Goal: Task Accomplishment & Management: Manage account settings

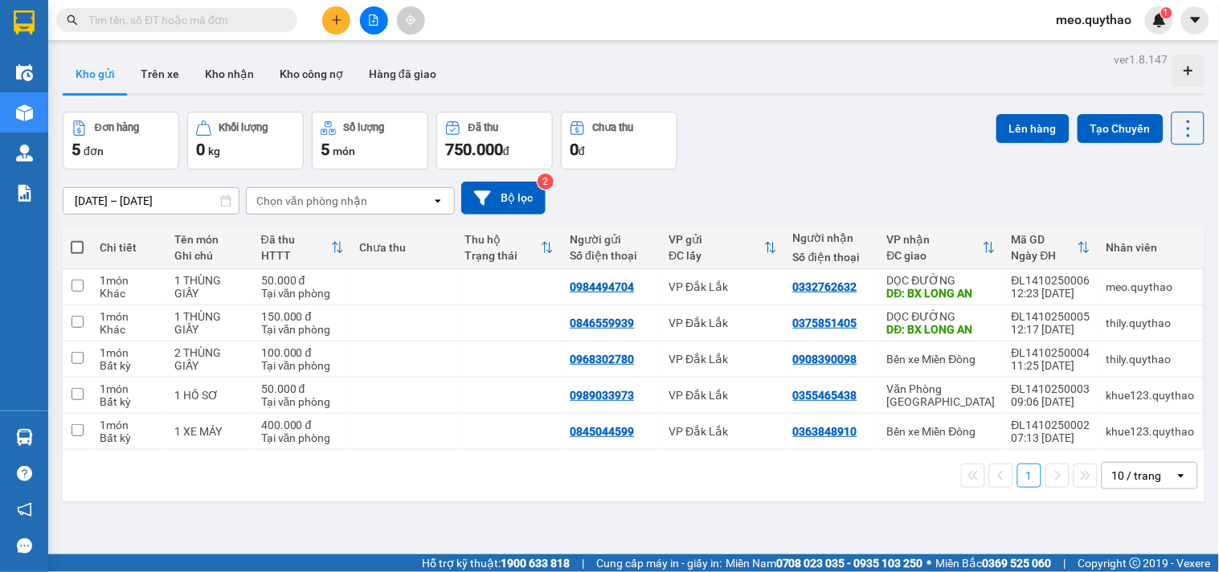
click at [340, 13] on button at bounding box center [336, 20] width 28 height 28
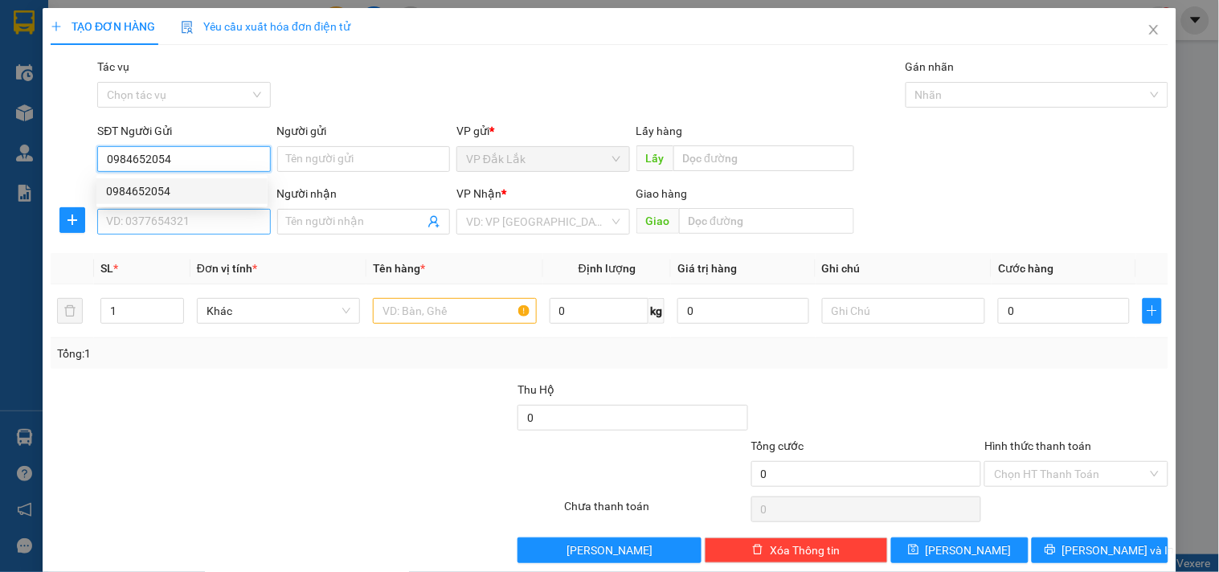
type input "0984652054"
click at [177, 228] on input "SĐT Người Nhận *" at bounding box center [183, 222] width 173 height 26
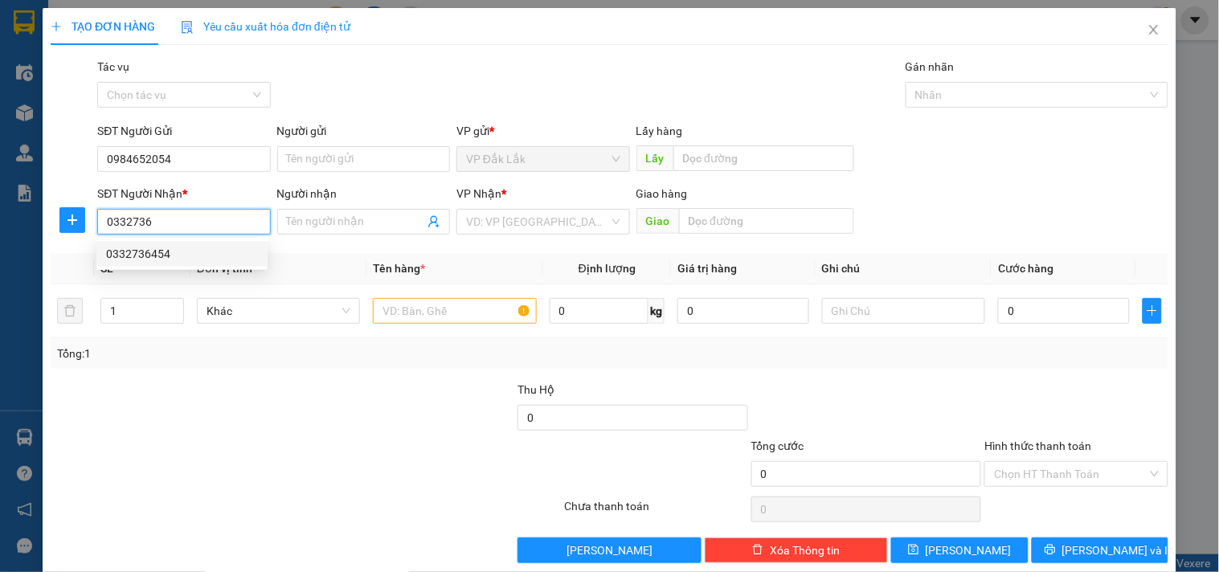
click at [175, 247] on div "0332736454" at bounding box center [182, 254] width 152 height 18
type input "0332736454"
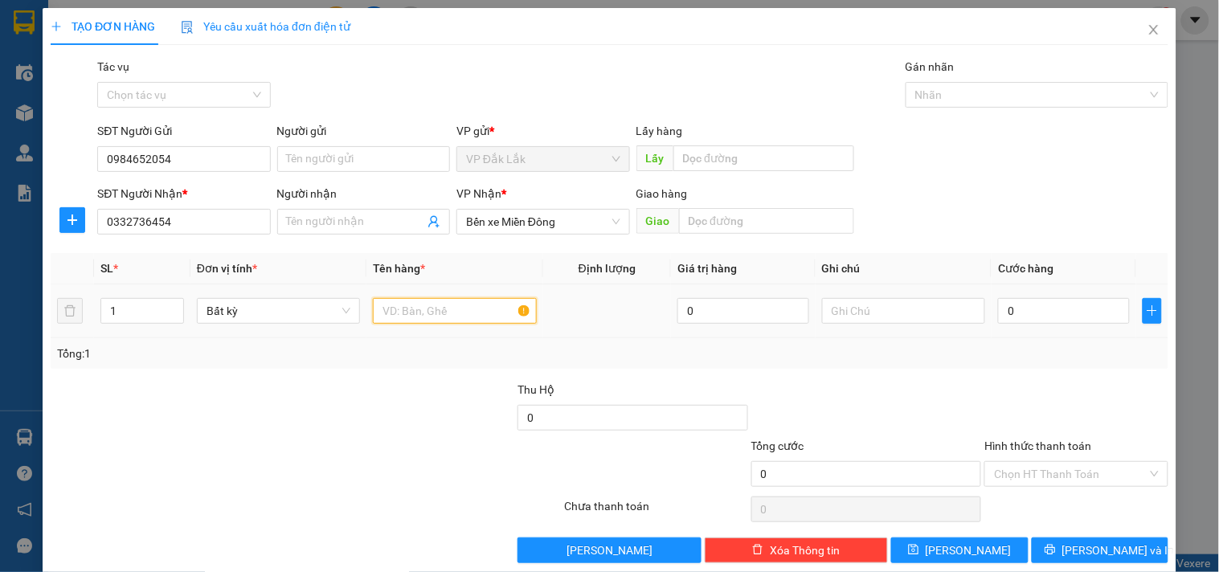
click at [443, 322] on input "text" at bounding box center [454, 311] width 163 height 26
type input "1 THÙNG XỐP"
click at [1032, 313] on input "0" at bounding box center [1064, 311] width 132 height 26
type input "4"
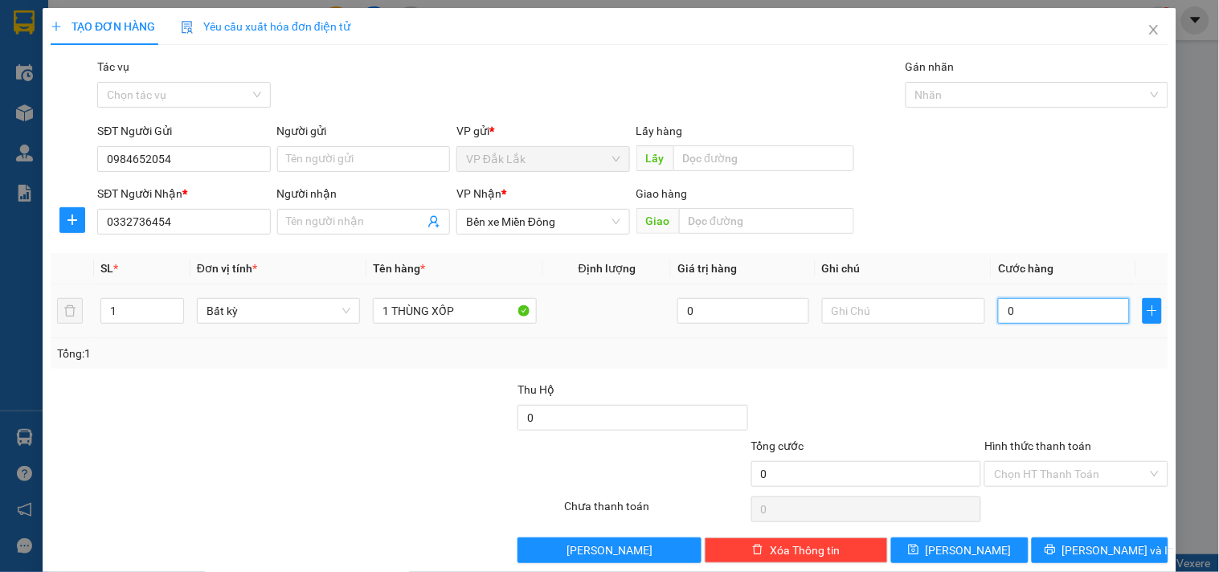
type input "4"
type input "40"
type input "400"
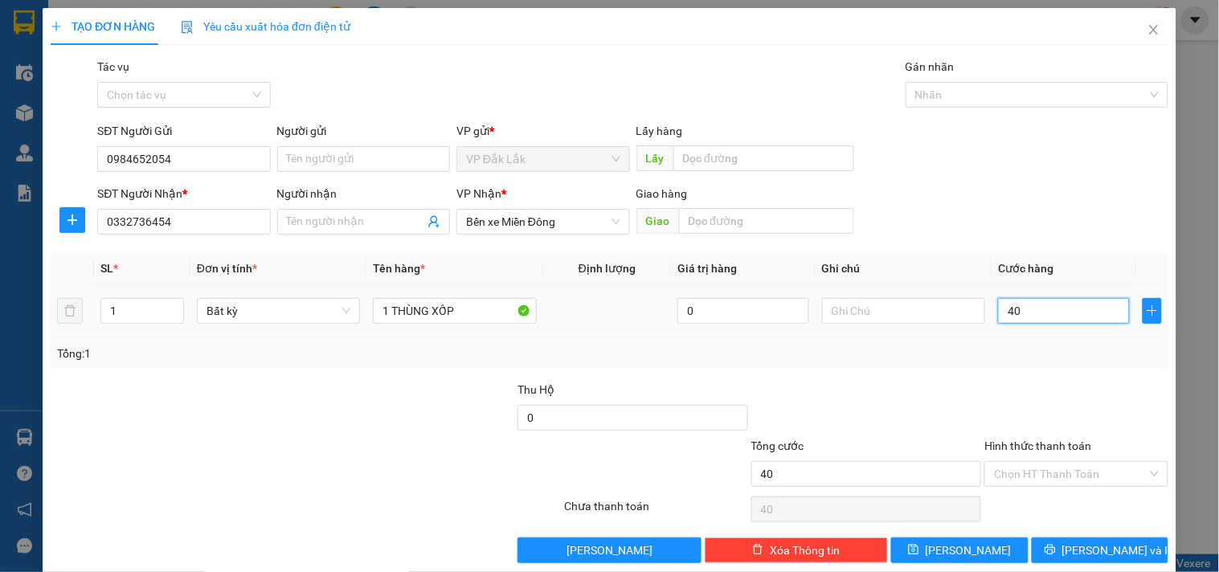
type input "400"
type input "4.000"
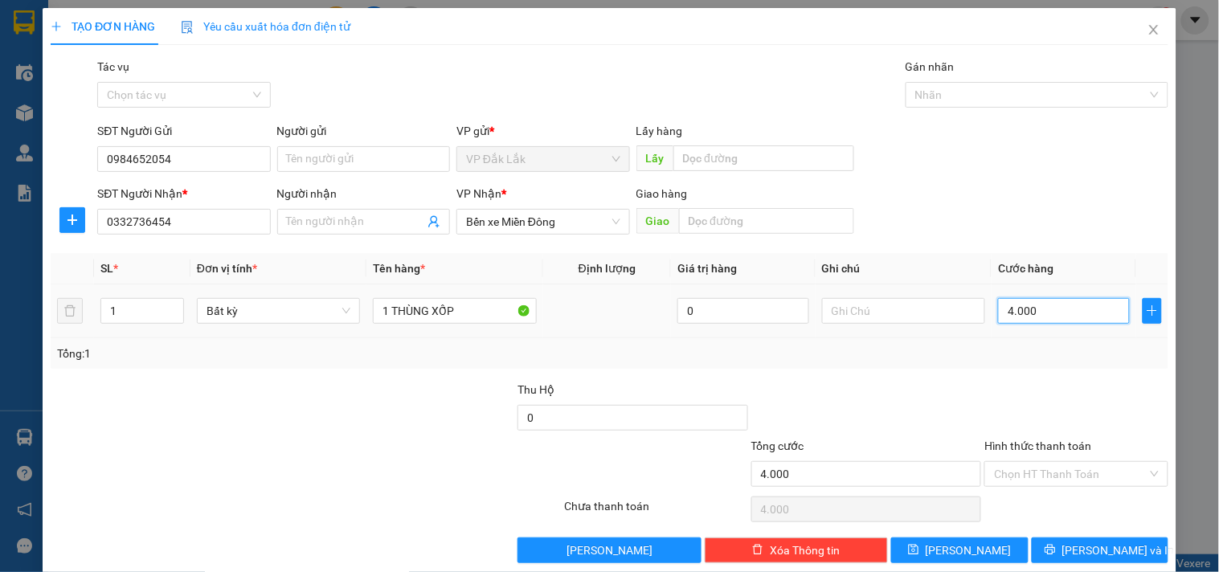
type input "40.000"
click at [1056, 472] on input "Hình thức thanh toán" at bounding box center [1070, 474] width 153 height 24
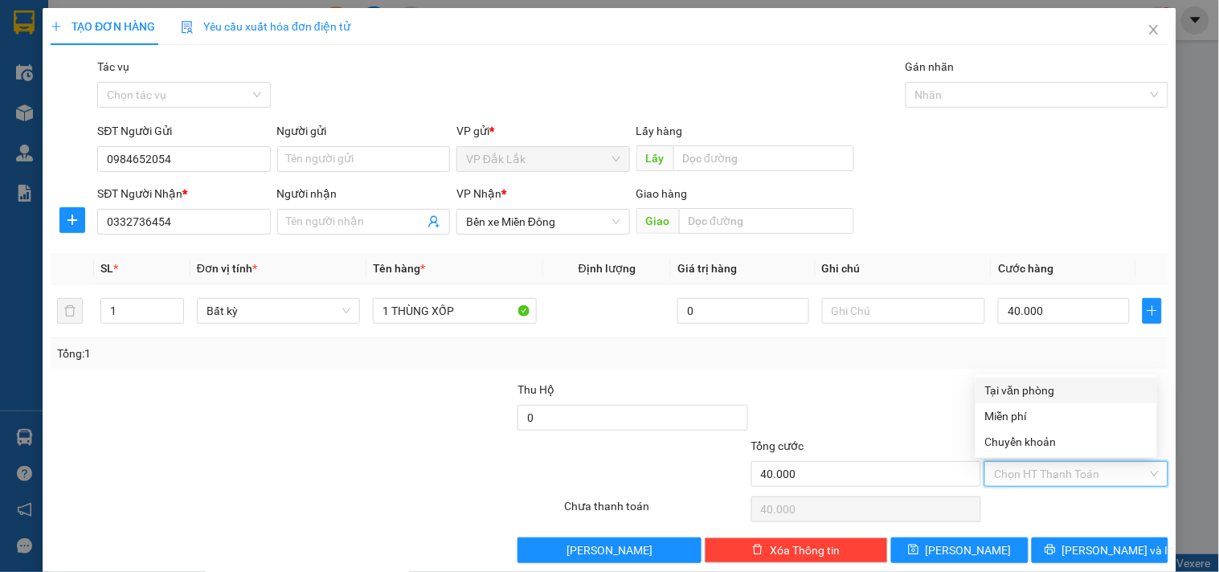
click at [1056, 390] on div "Tại văn phòng" at bounding box center [1066, 391] width 162 height 18
type input "0"
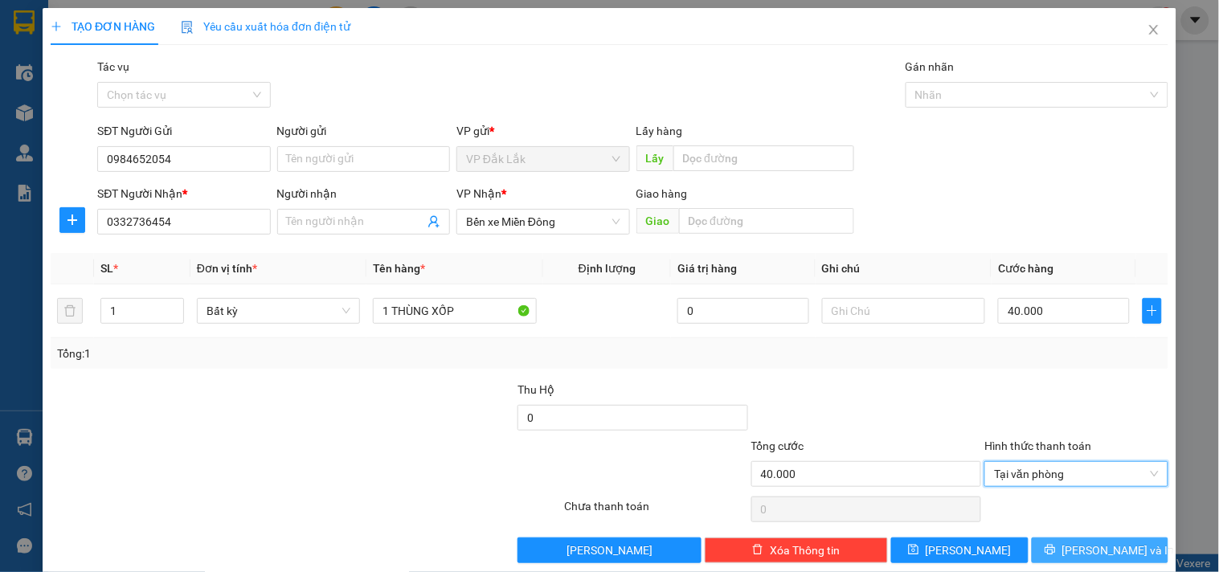
click at [1089, 539] on button "Lưu và In" at bounding box center [1100, 551] width 137 height 26
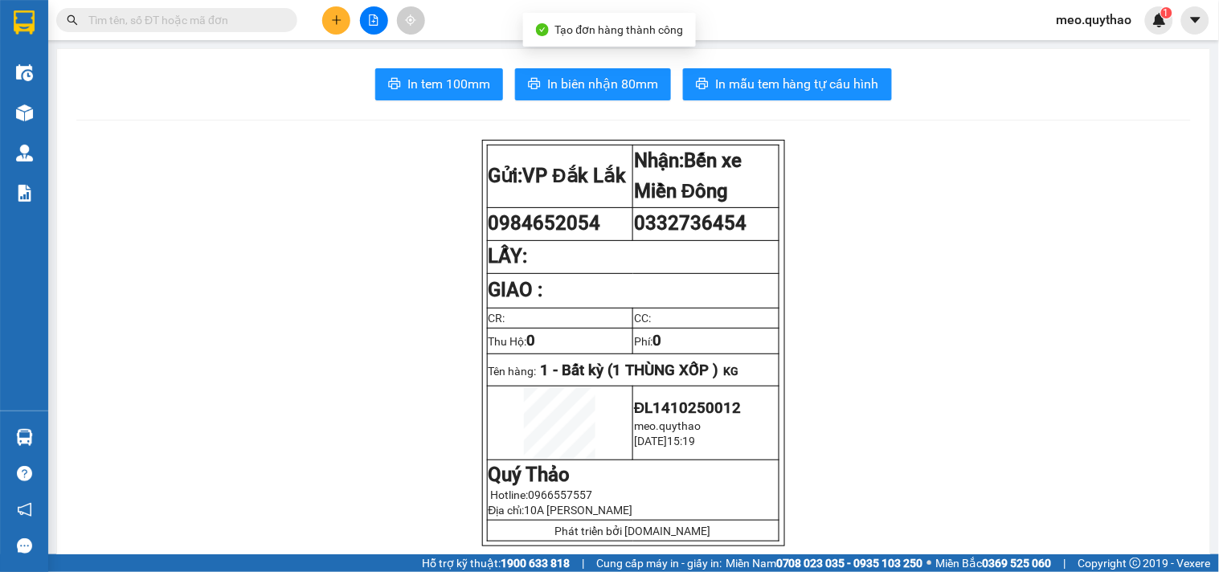
click at [494, 86] on button "In tem 100mm" at bounding box center [439, 84] width 128 height 32
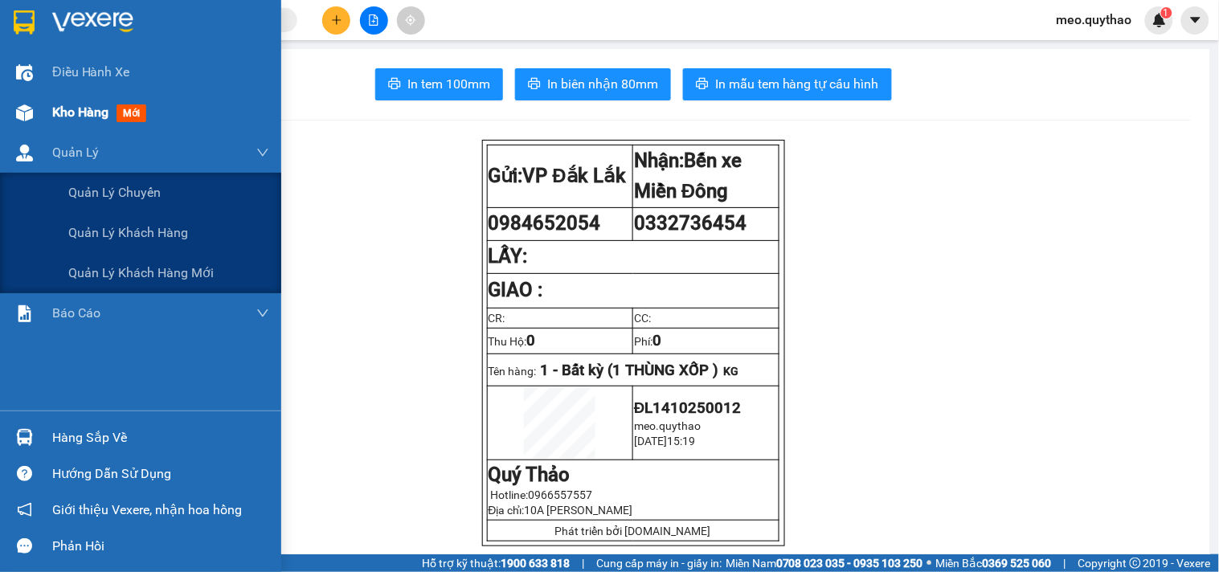
click at [115, 110] on div "Kho hàng mới" at bounding box center [102, 112] width 100 height 20
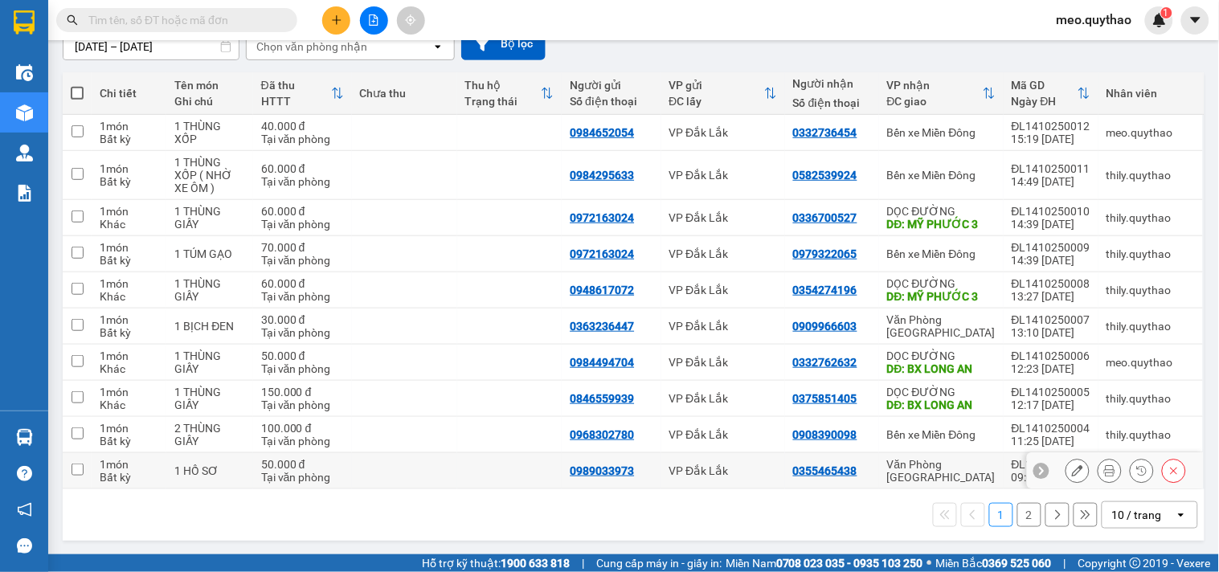
scroll to position [156, 0]
click at [372, 19] on icon "file-add" at bounding box center [373, 19] width 11 height 11
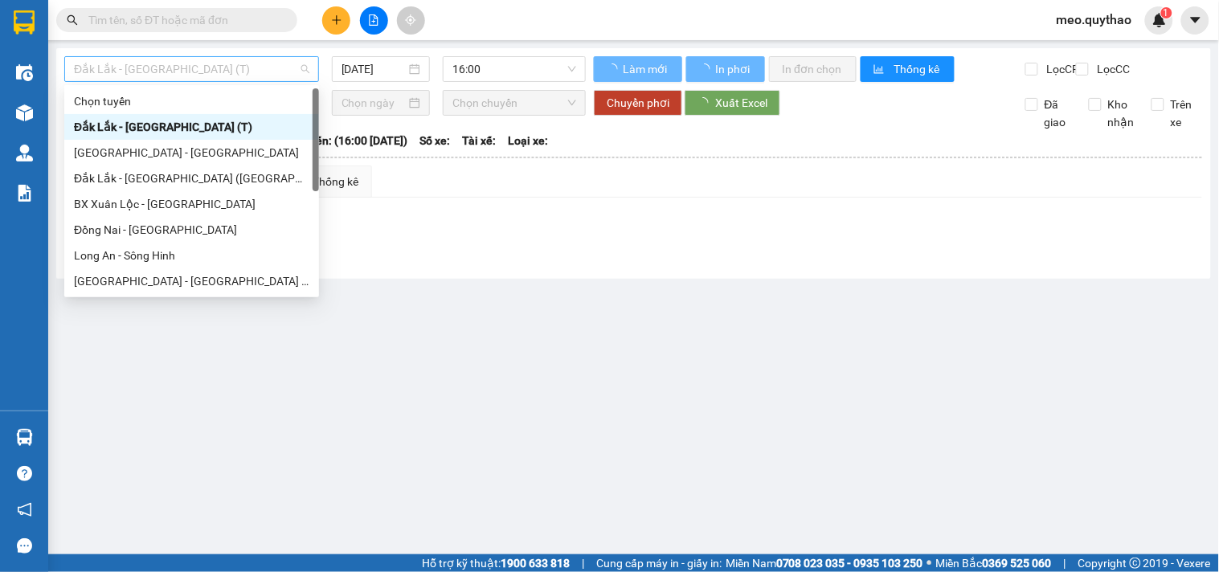
drag, startPoint x: 199, startPoint y: 75, endPoint x: 218, endPoint y: 218, distance: 144.4
click at [199, 78] on span "Đắk Lắk - [GEOGRAPHIC_DATA] (T)" at bounding box center [192, 69] width 236 height 24
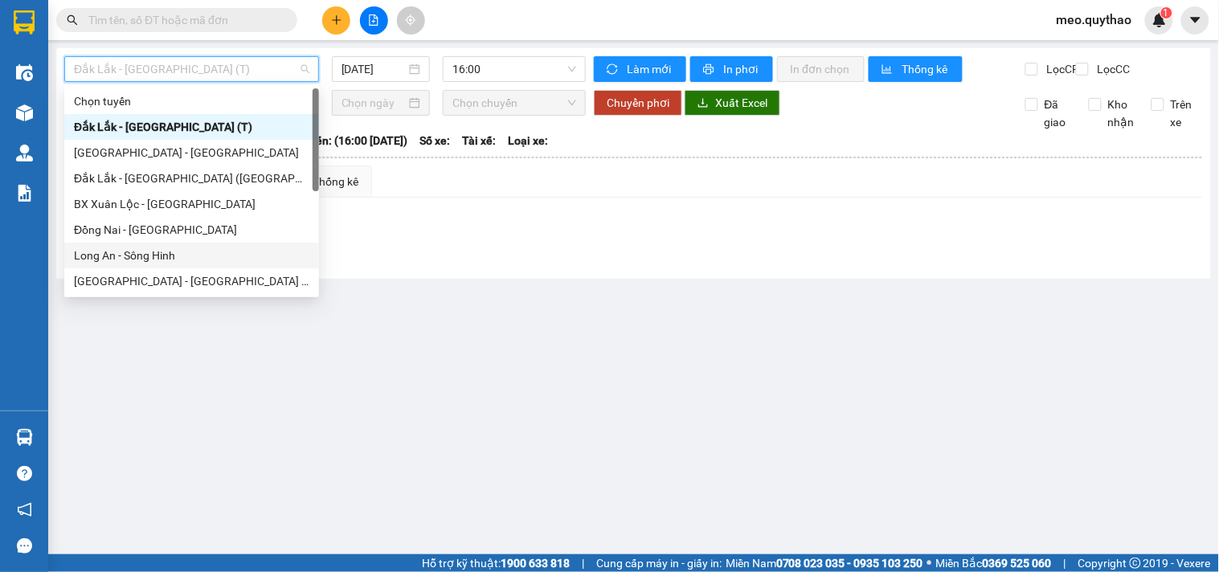
scroll to position [178, 0]
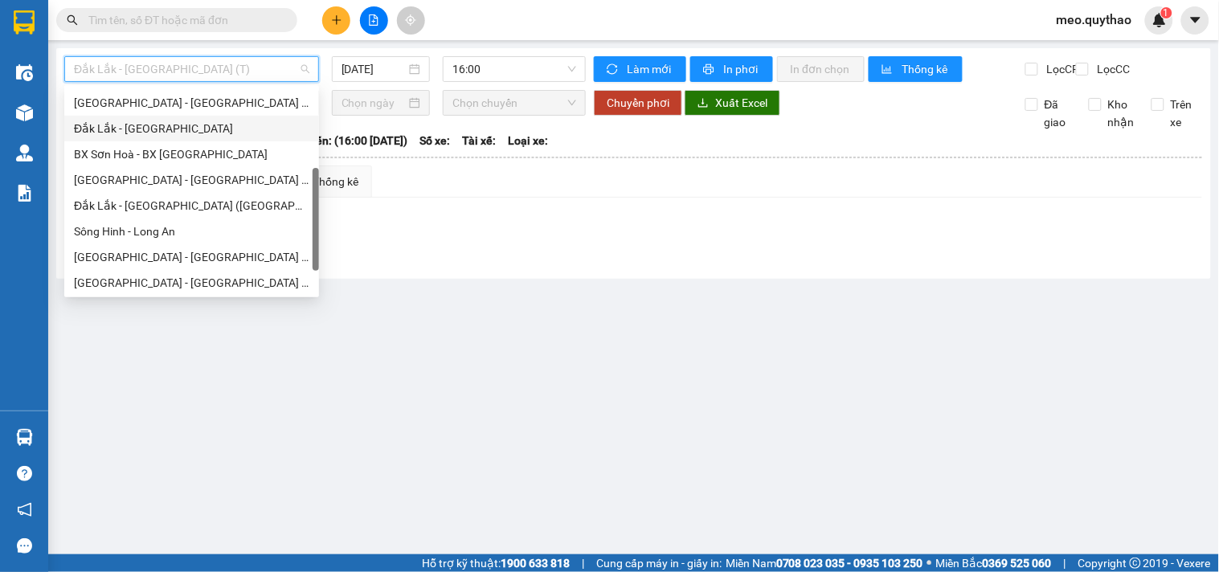
click at [172, 121] on div "Đắk Lắk - [GEOGRAPHIC_DATA]" at bounding box center [192, 129] width 236 height 18
type input "[DATE]"
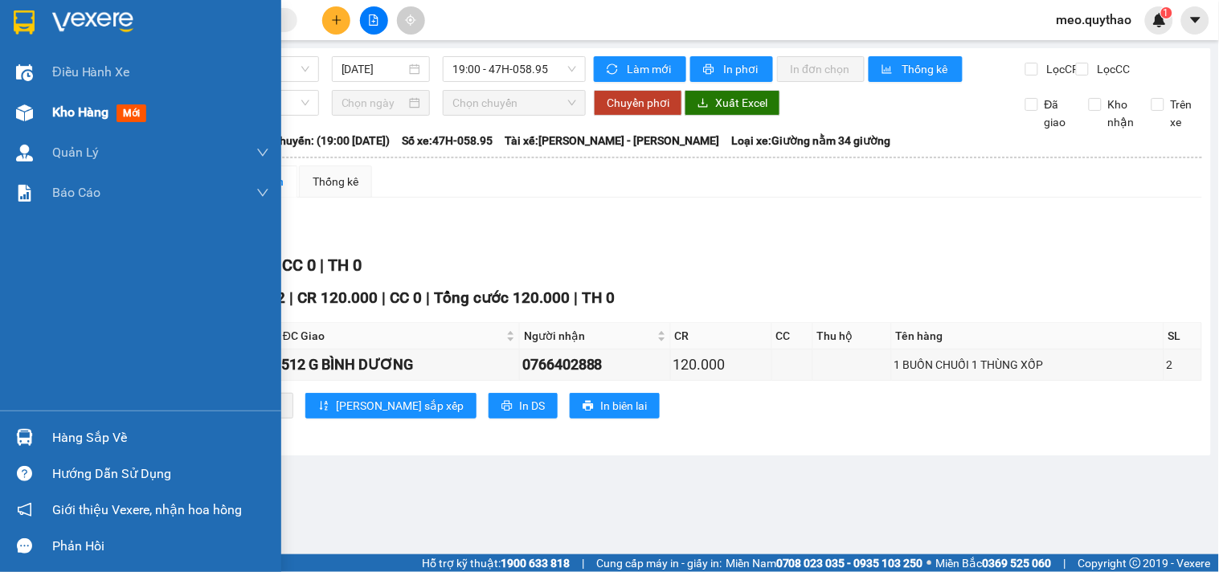
click at [31, 101] on div at bounding box center [24, 113] width 28 height 28
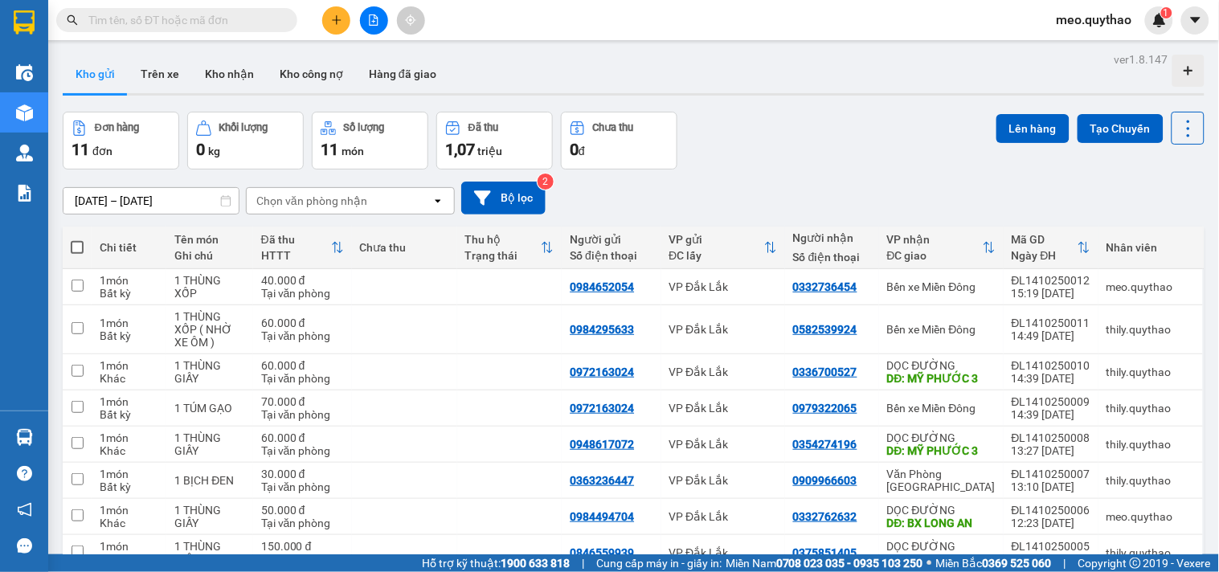
click at [346, 18] on button at bounding box center [336, 20] width 28 height 28
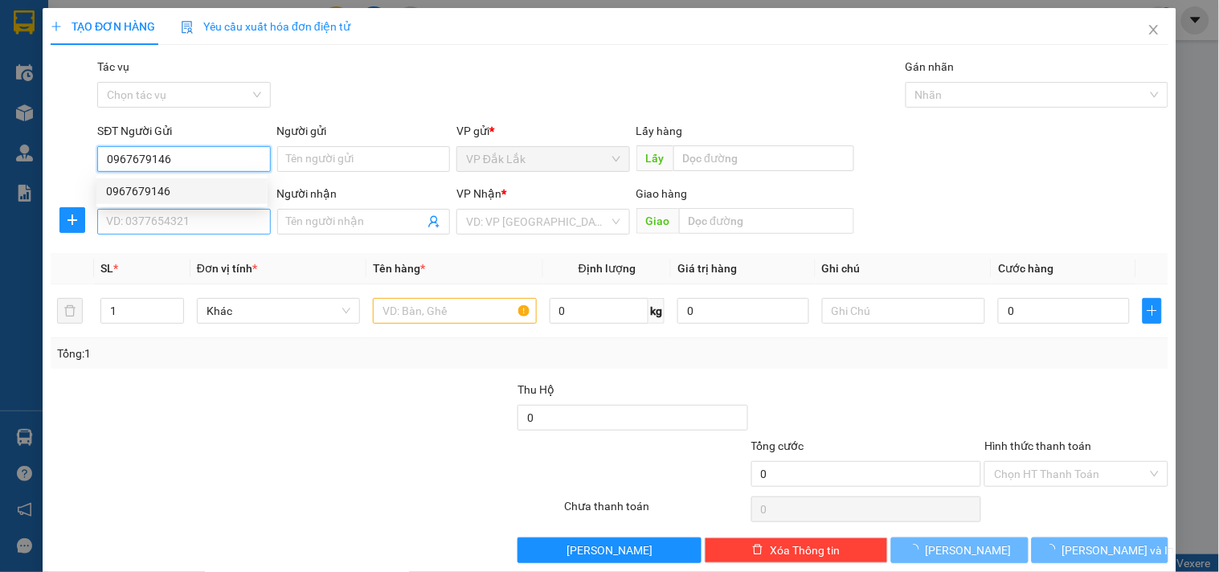
type input "0967679146"
click at [174, 226] on input "SĐT Người Nhận *" at bounding box center [183, 222] width 173 height 26
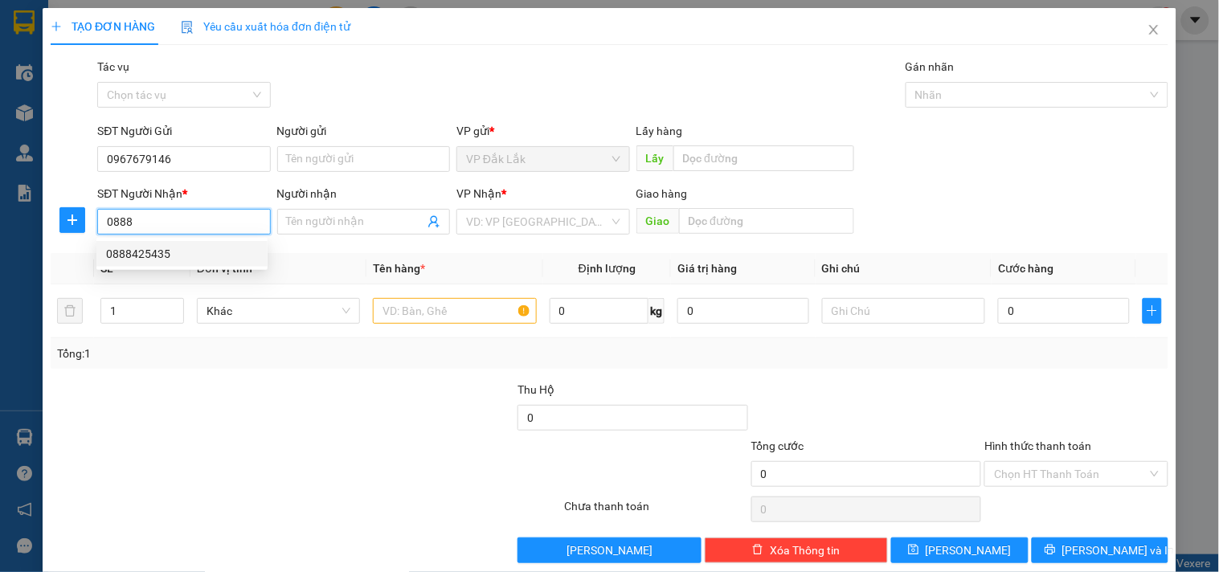
click at [169, 255] on div "0888425435" at bounding box center [182, 254] width 152 height 18
type input "0888425435"
type input "[PERSON_NAME]"
type input "0888425435"
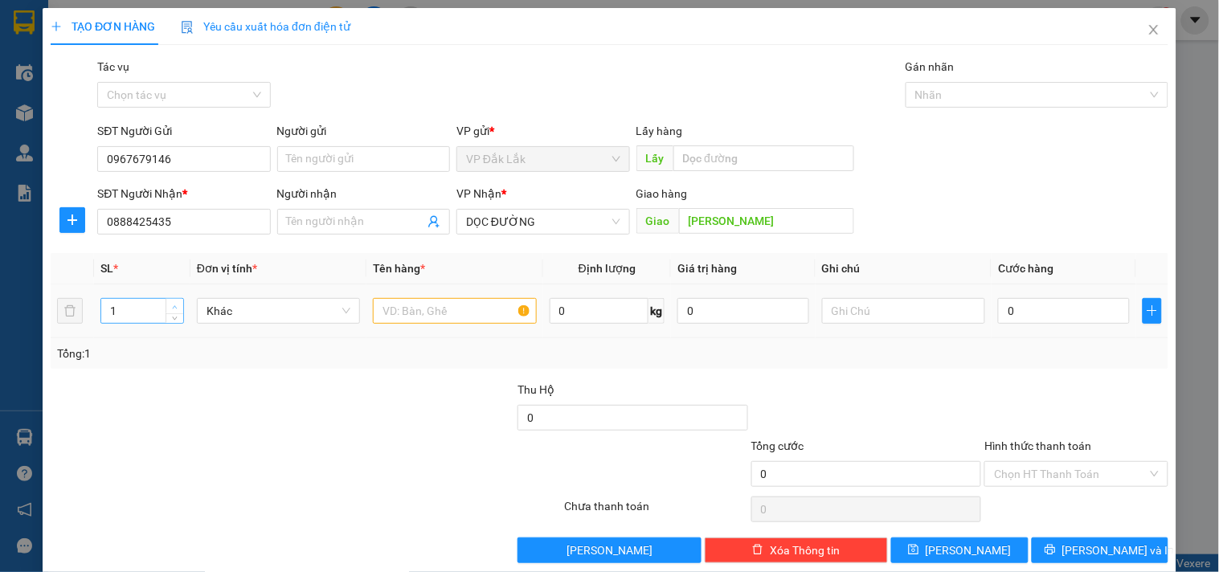
click at [174, 305] on icon "up" at bounding box center [175, 308] width 6 height 6
type input "2"
click at [416, 301] on input "text" at bounding box center [454, 311] width 163 height 26
type input "2 THÙNG GIẤY"
click at [1059, 305] on input "0" at bounding box center [1064, 311] width 132 height 26
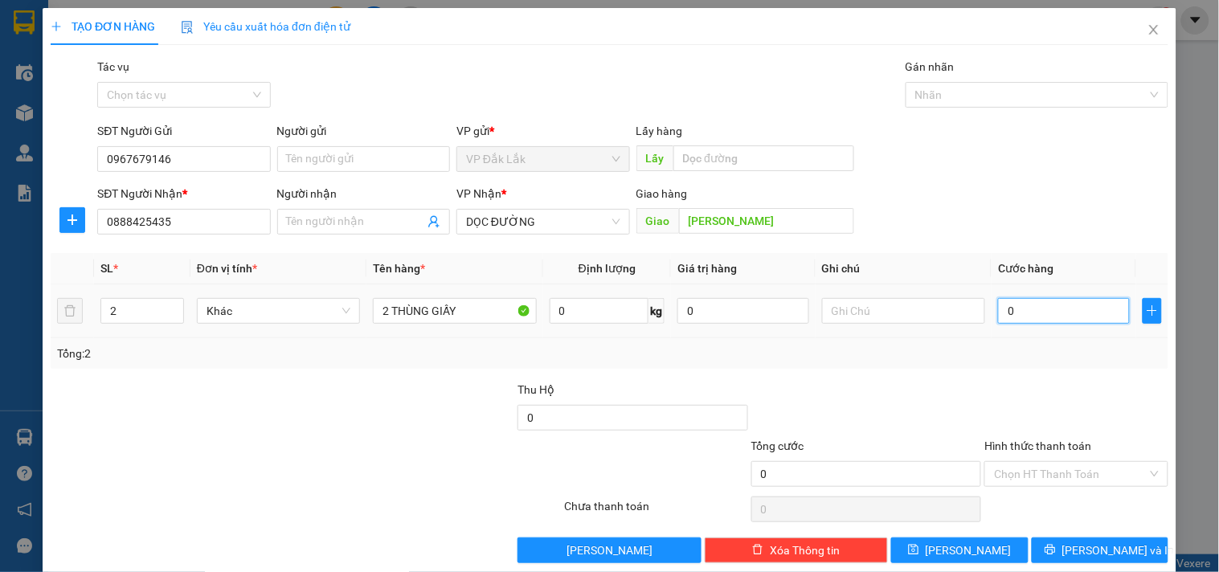
type input "1"
type input "15"
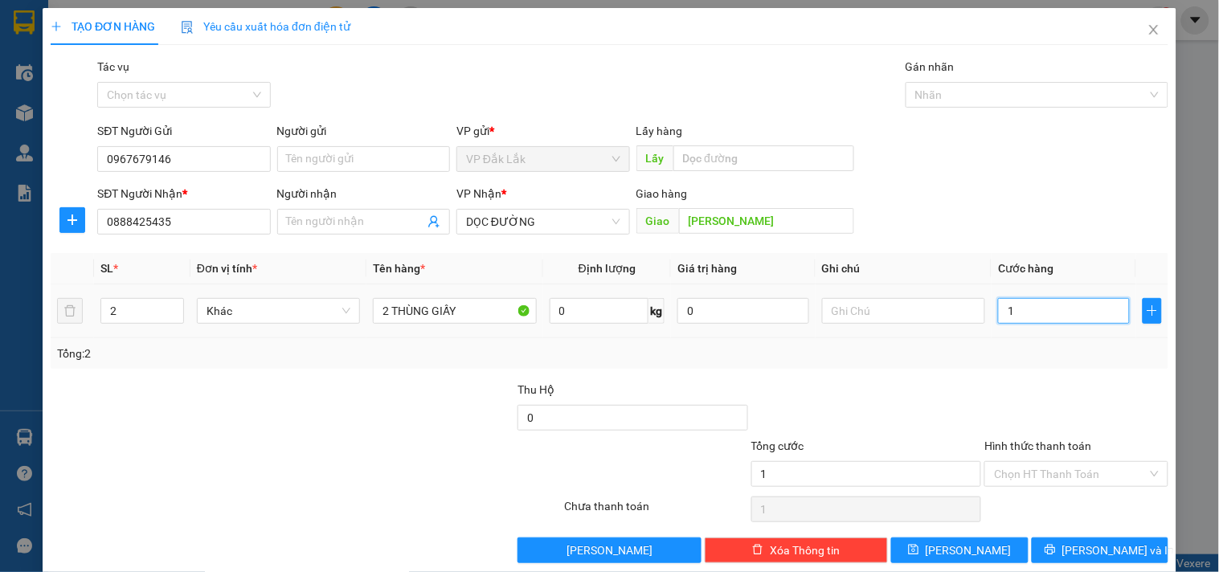
type input "15"
type input "150"
type input "1.500"
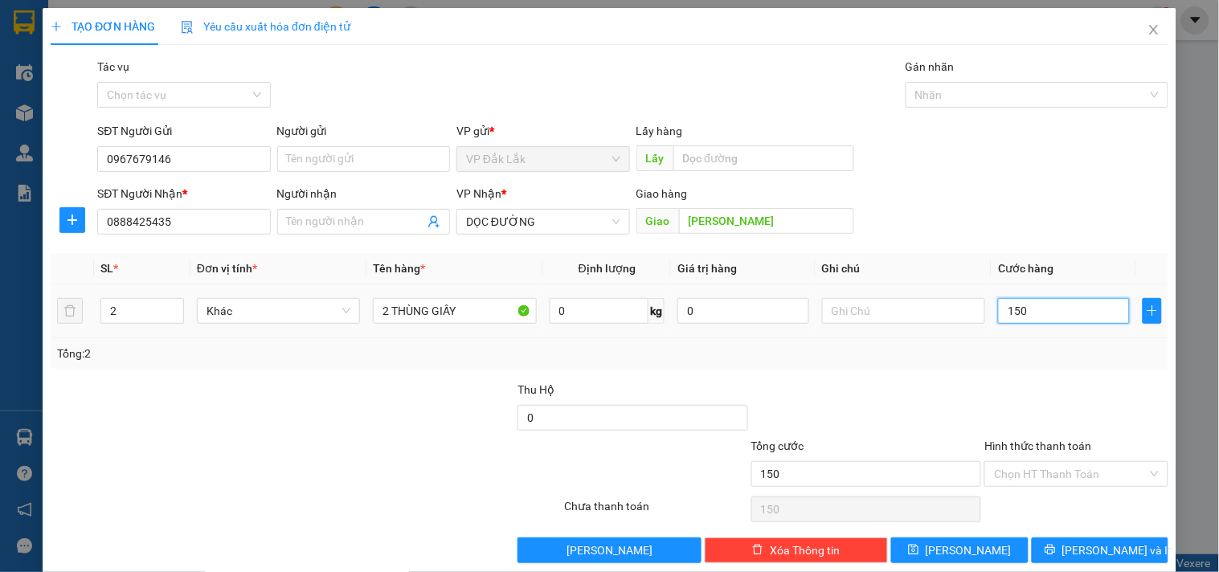
type input "1.500"
type input "15.000"
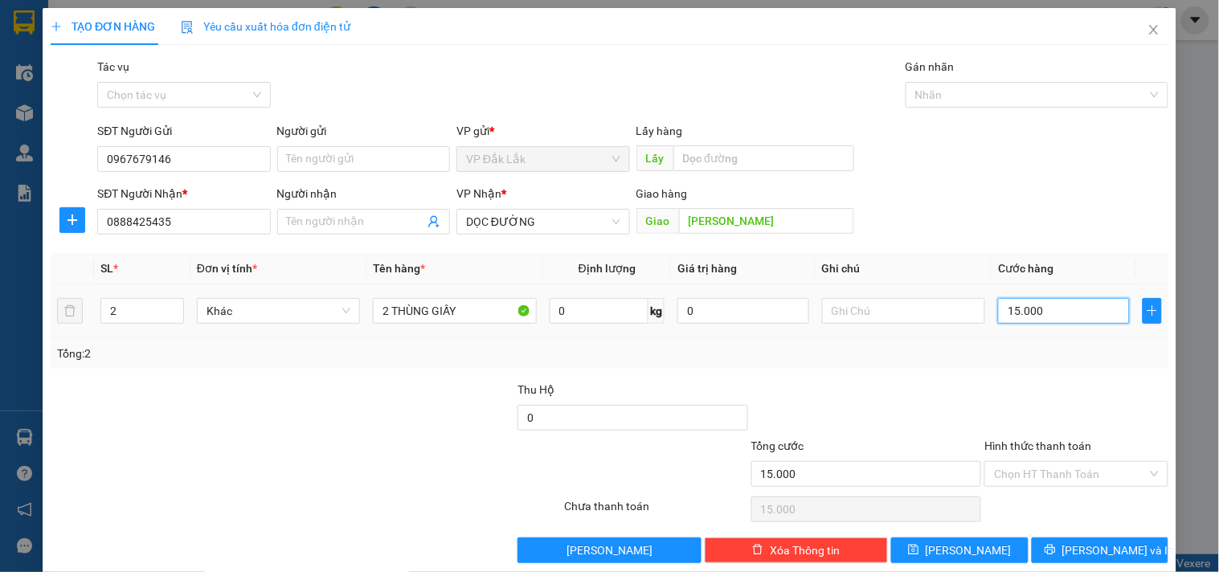
type input "150.000"
click at [1080, 478] on input "Hình thức thanh toán" at bounding box center [1070, 474] width 153 height 24
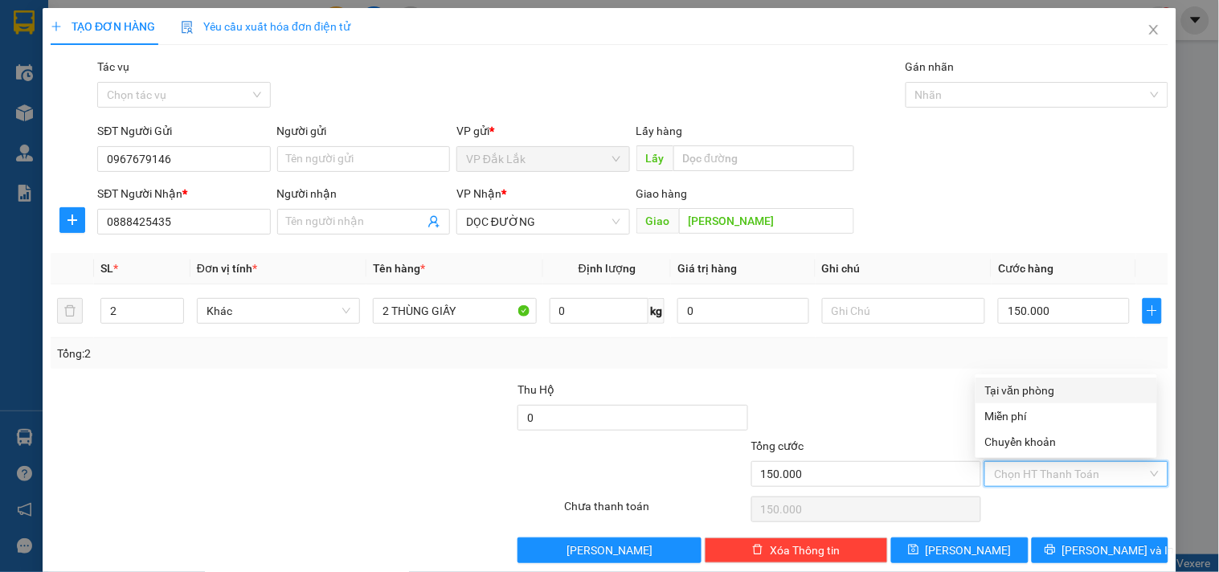
click at [1030, 391] on div "Tại văn phòng" at bounding box center [1066, 391] width 162 height 18
type input "0"
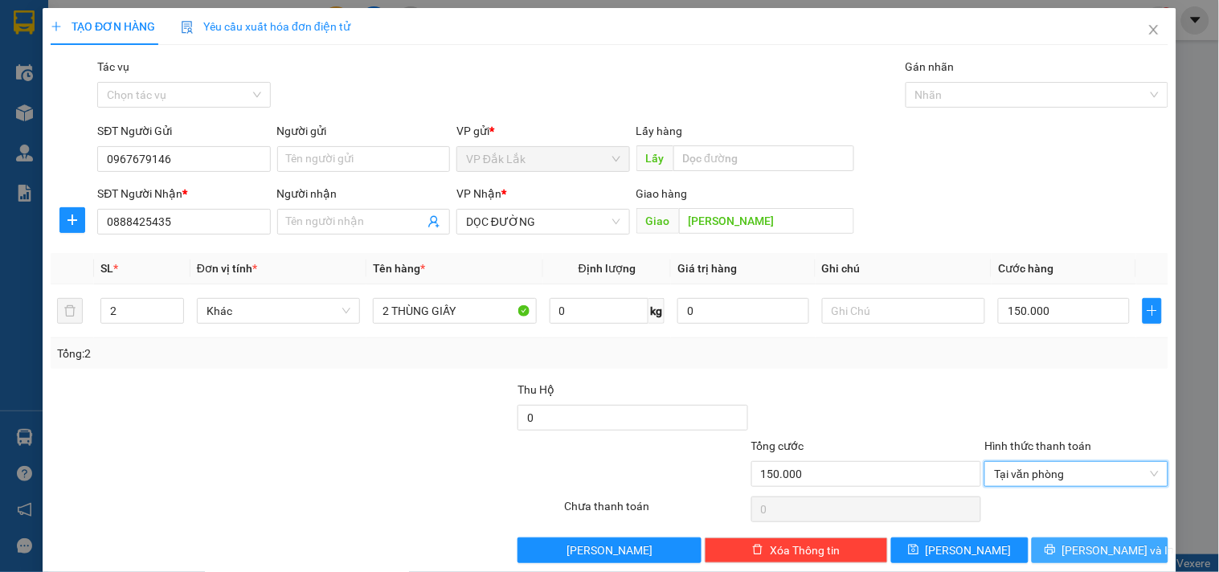
click at [1093, 542] on span "Lưu và In" at bounding box center [1119, 551] width 113 height 18
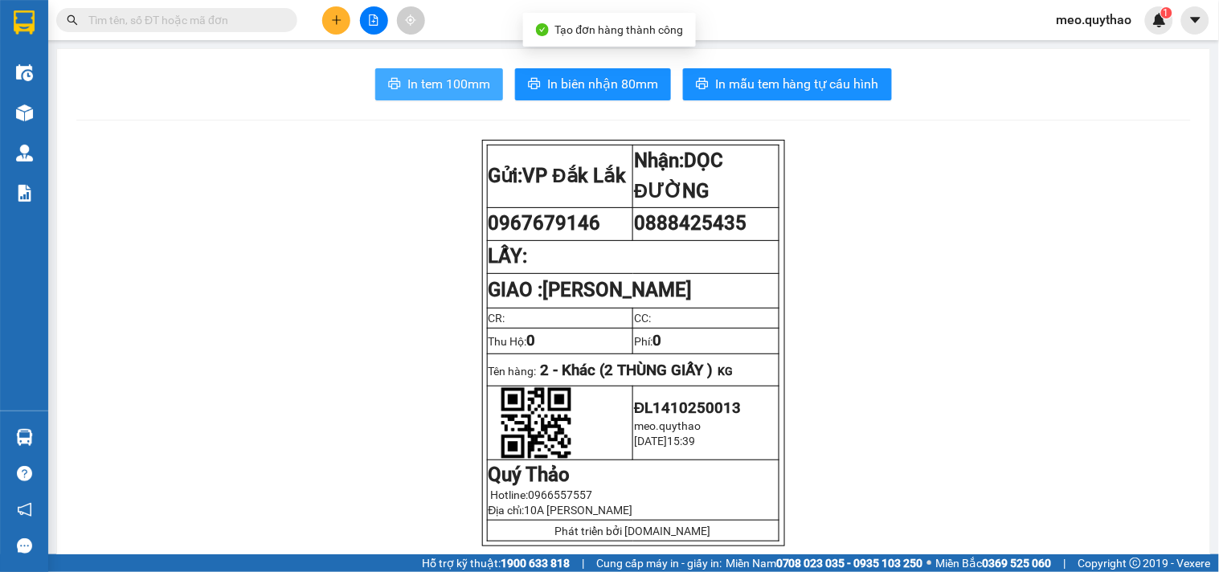
click at [461, 85] on span "In tem 100mm" at bounding box center [449, 84] width 83 height 20
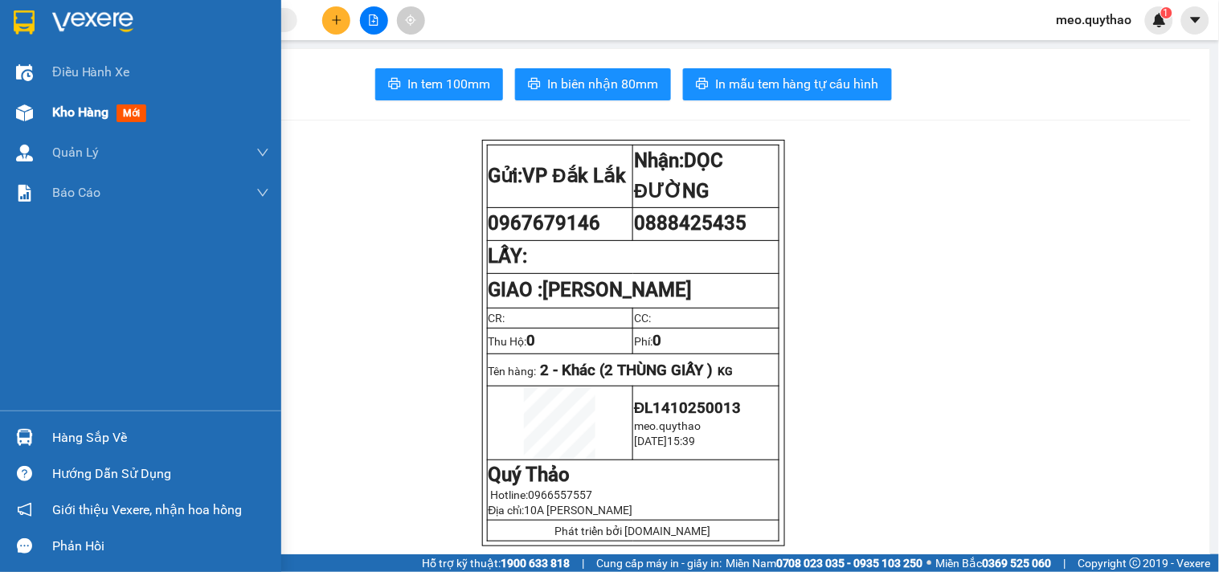
click at [14, 93] on div "Kho hàng mới" at bounding box center [140, 112] width 281 height 40
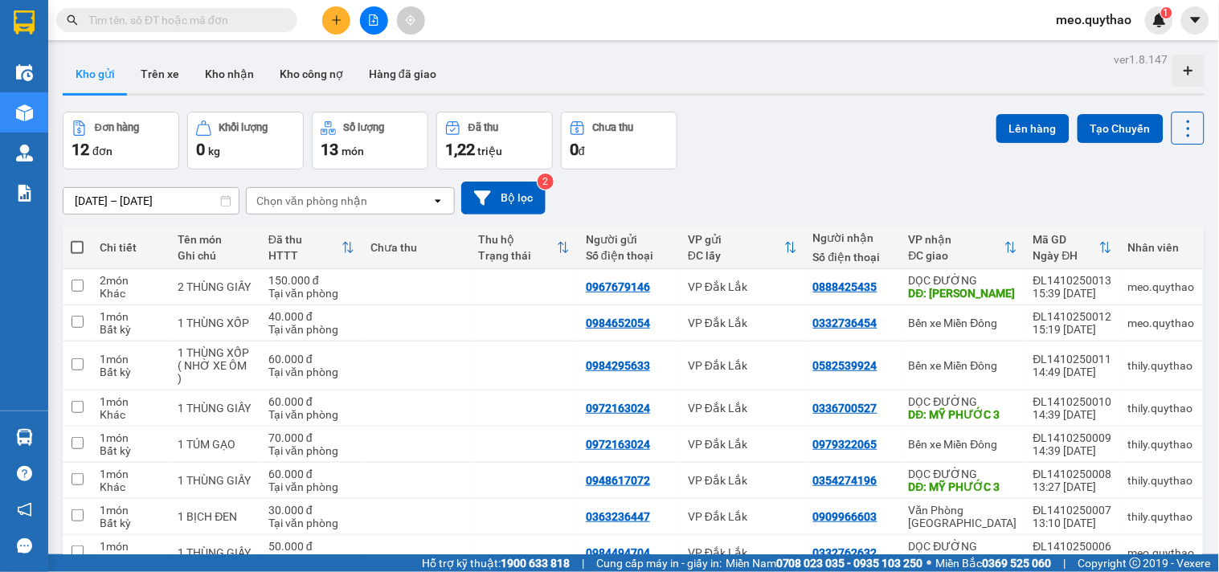
click at [338, 27] on button at bounding box center [336, 20] width 28 height 28
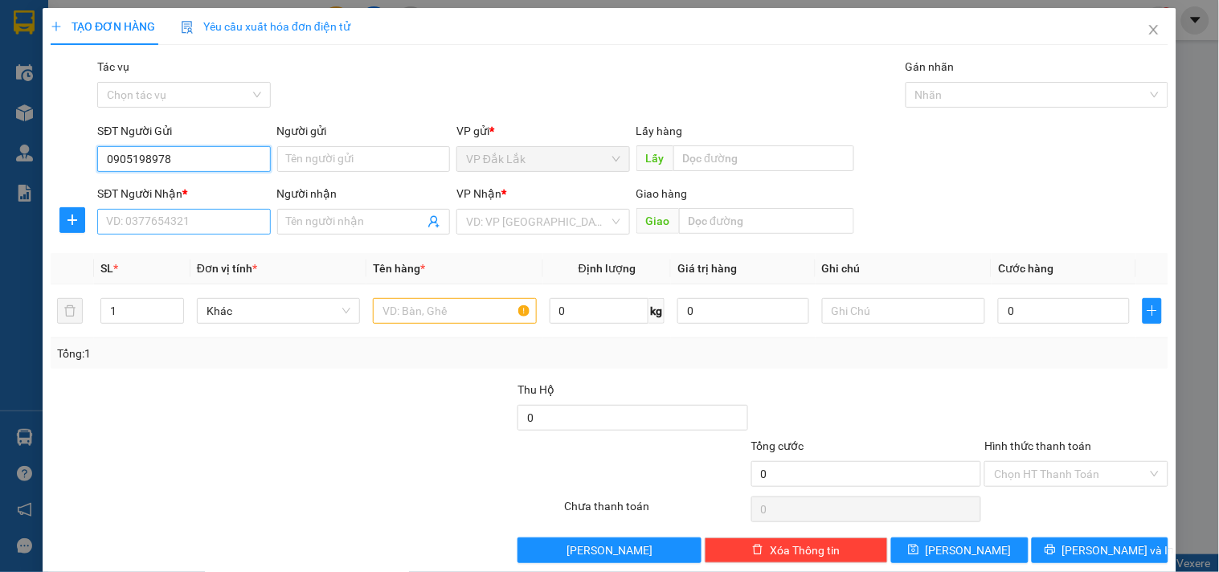
type input "0905198978"
click at [227, 231] on input "SĐT Người Nhận *" at bounding box center [183, 222] width 173 height 26
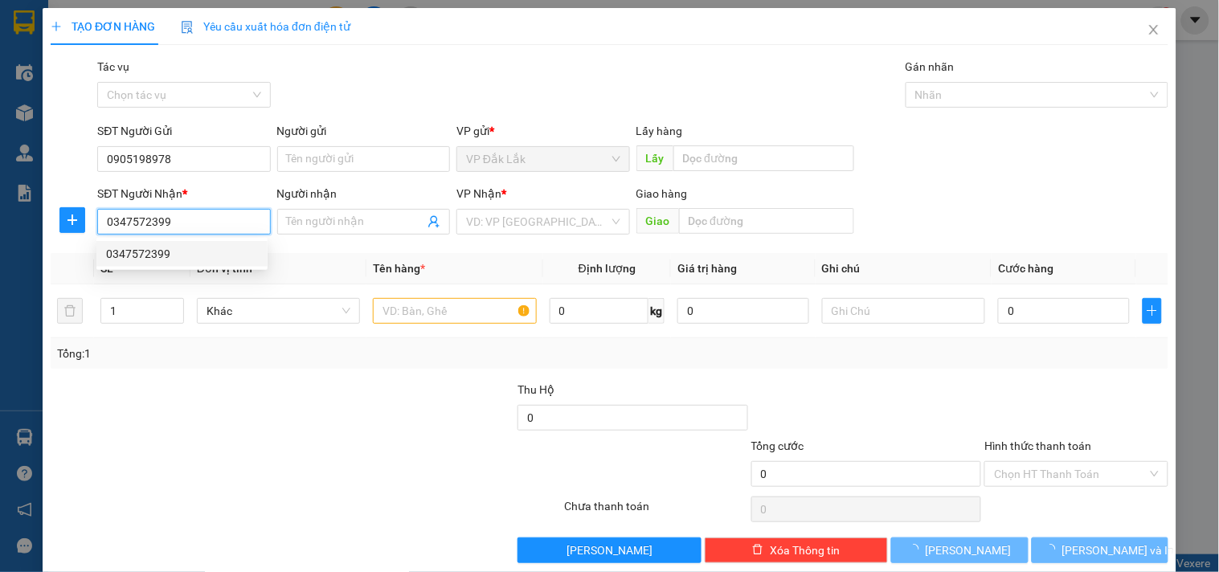
click at [210, 242] on div "0347572399" at bounding box center [181, 254] width 171 height 26
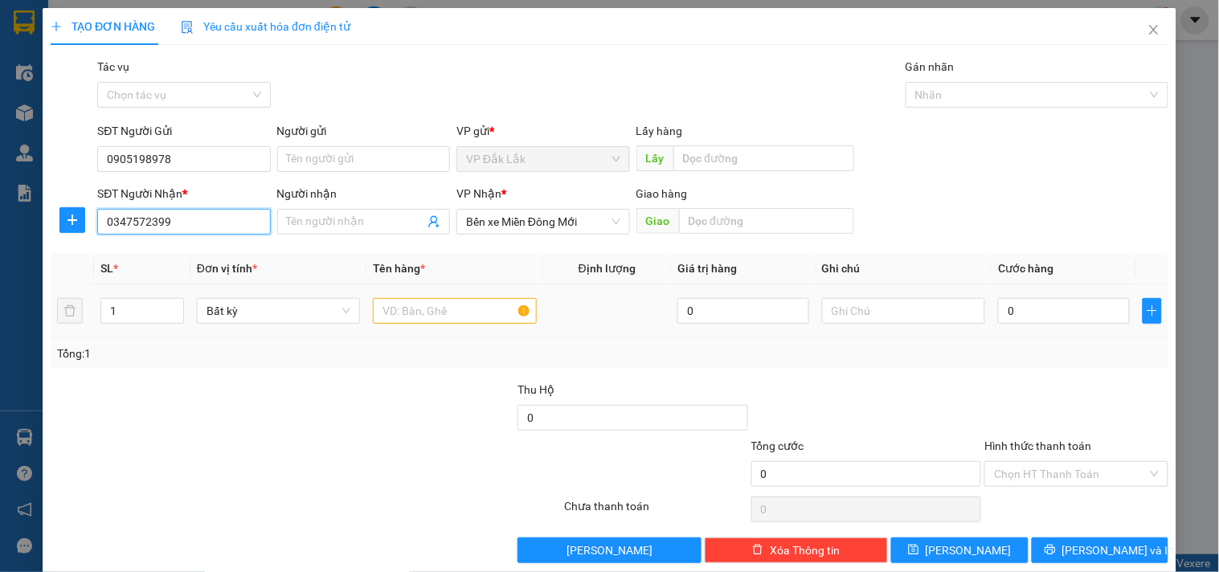
type input "0347572399"
click at [444, 312] on input "text" at bounding box center [454, 311] width 163 height 26
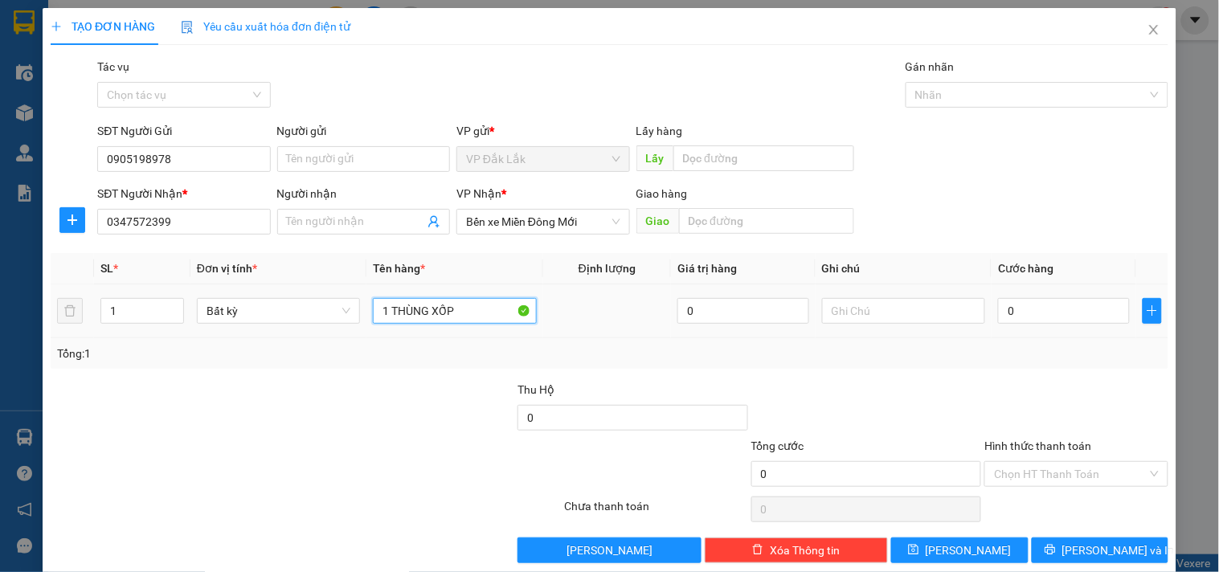
type input "1 THÙNG XỐP"
click at [1048, 326] on div "0" at bounding box center [1064, 311] width 132 height 32
click at [1024, 318] on input "0" at bounding box center [1064, 311] width 132 height 26
type input "1"
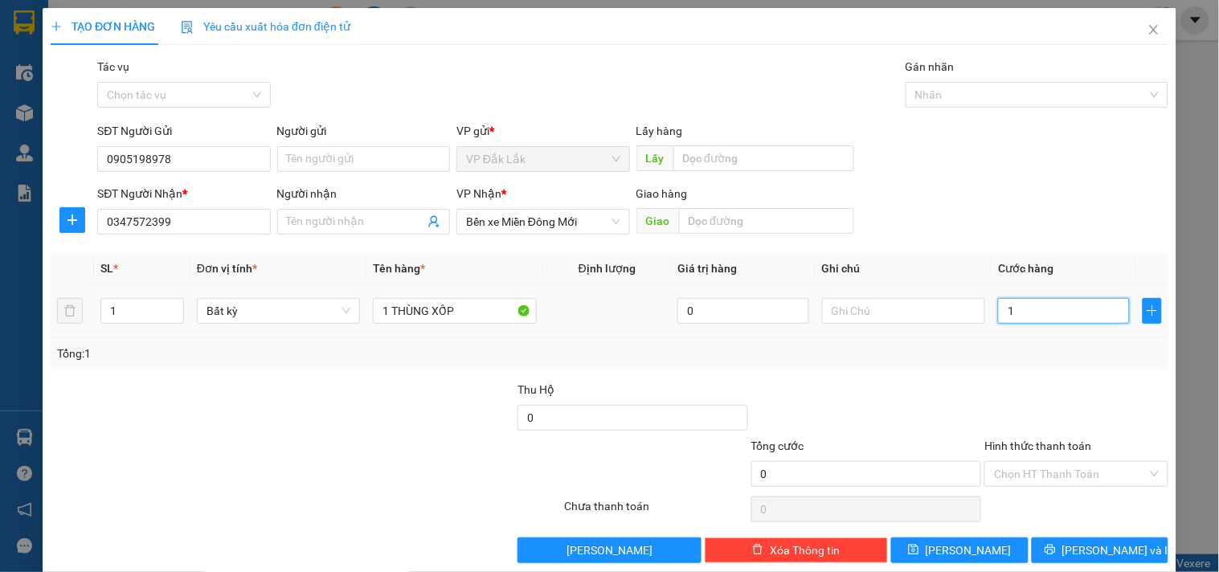
type input "1"
type input "10"
type input "100"
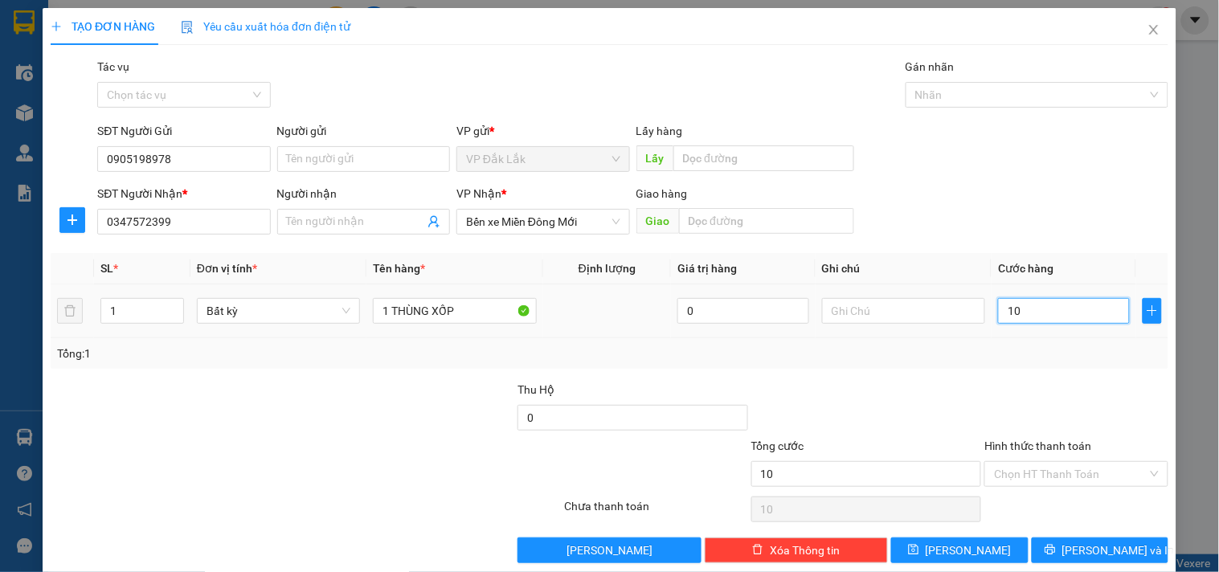
type input "100"
type input "1.000"
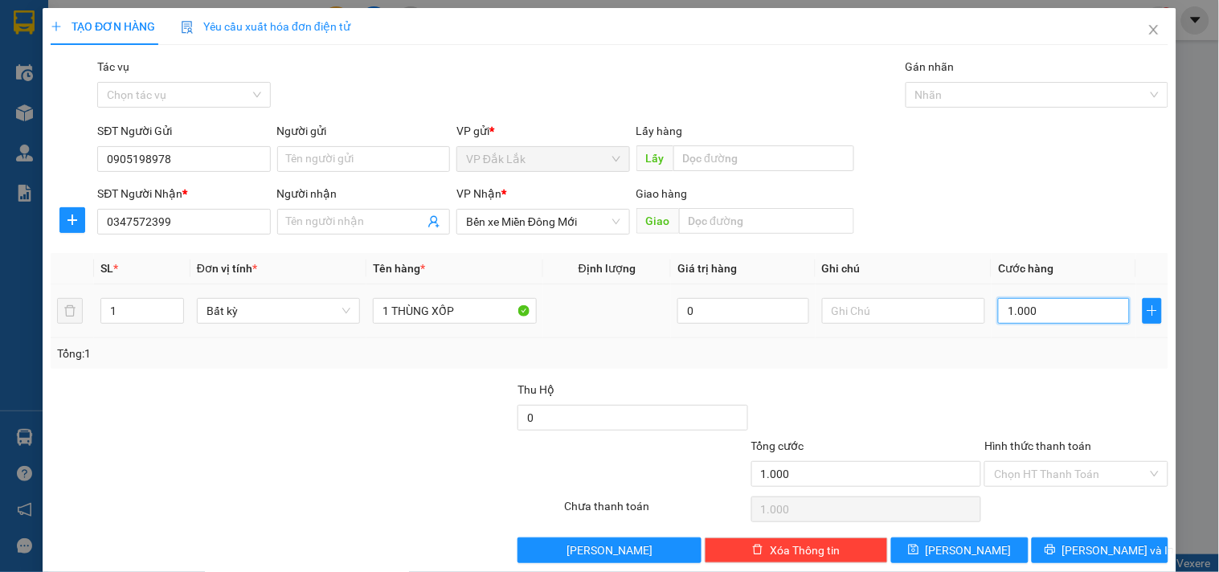
type input "10.000"
type input "100.000"
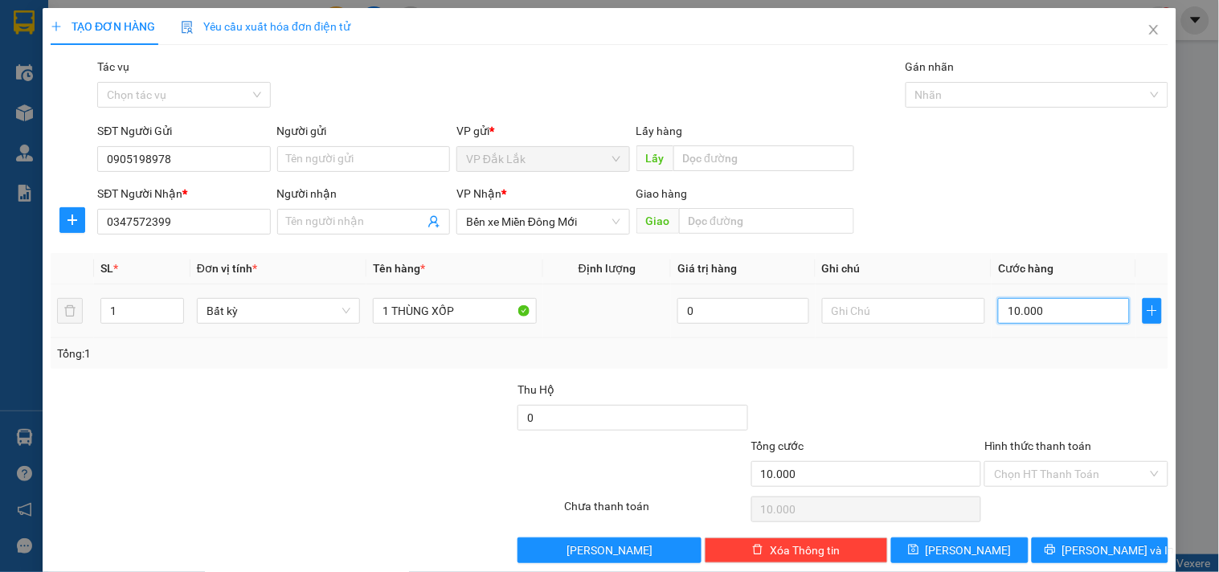
type input "100.000"
click at [1088, 470] on input "Hình thức thanh toán" at bounding box center [1070, 474] width 153 height 24
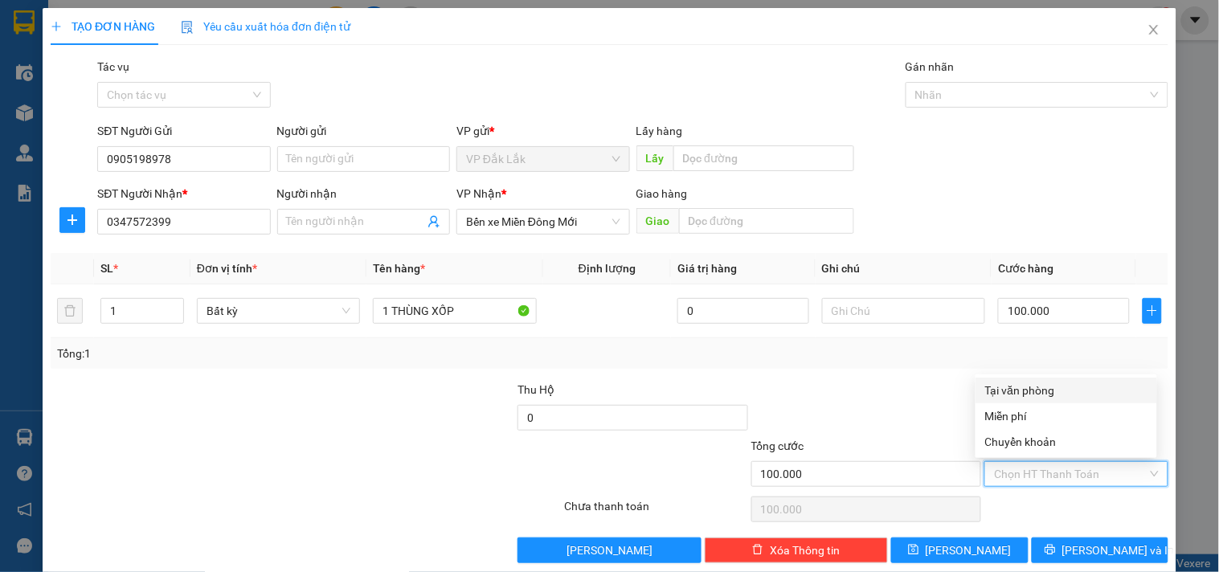
click at [1071, 383] on div "Tại văn phòng" at bounding box center [1066, 391] width 162 height 18
type input "0"
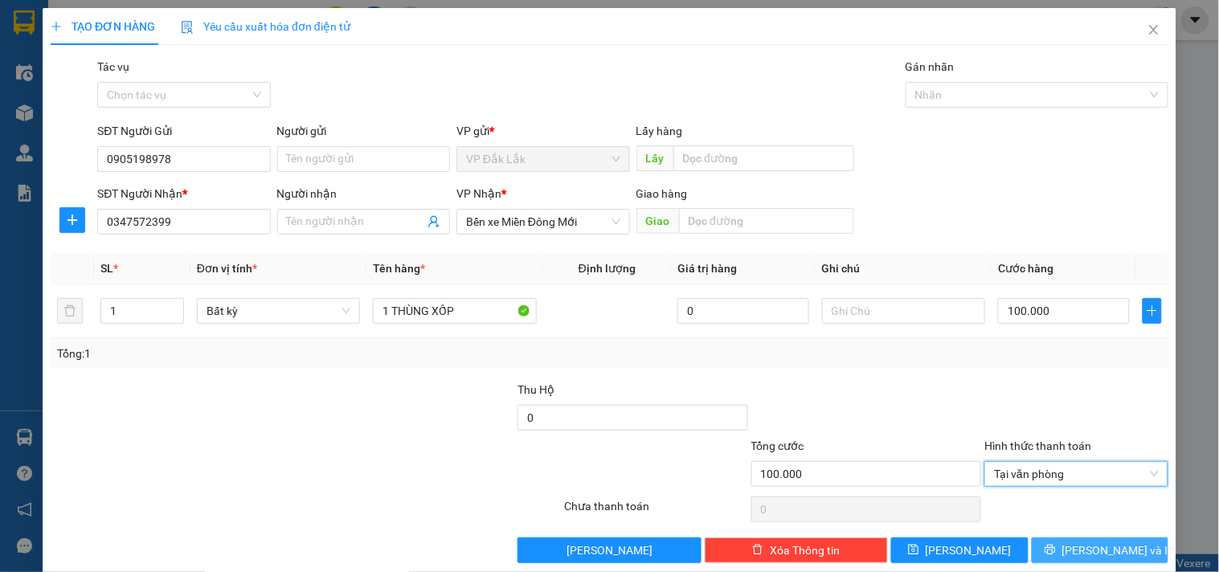
click at [1079, 545] on span "Lưu và In" at bounding box center [1119, 551] width 113 height 18
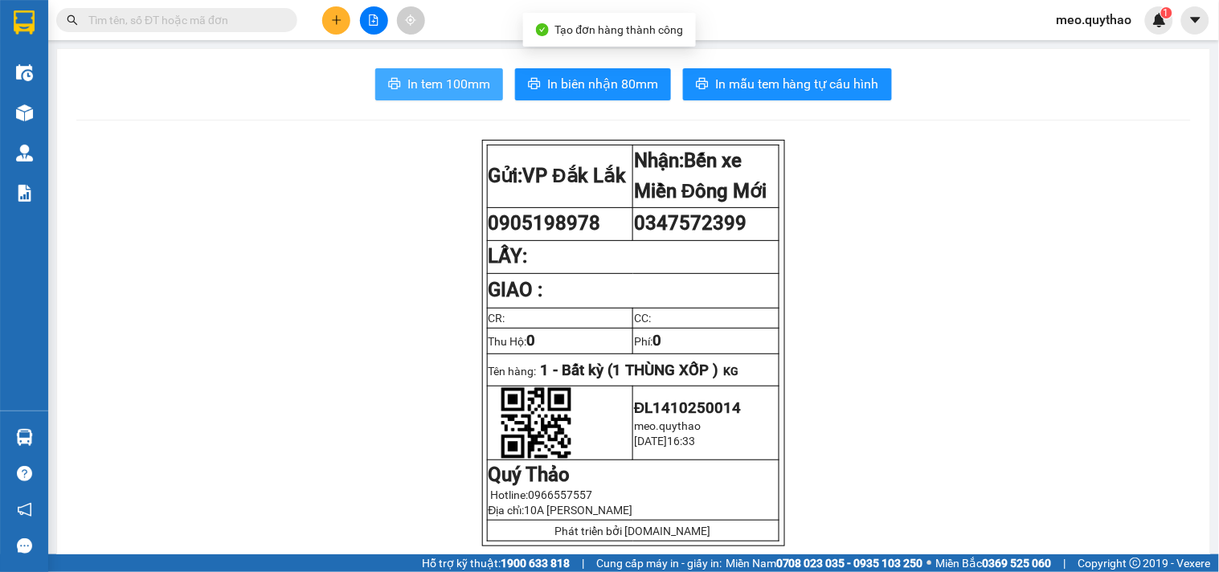
click at [453, 84] on span "In tem 100mm" at bounding box center [449, 84] width 83 height 20
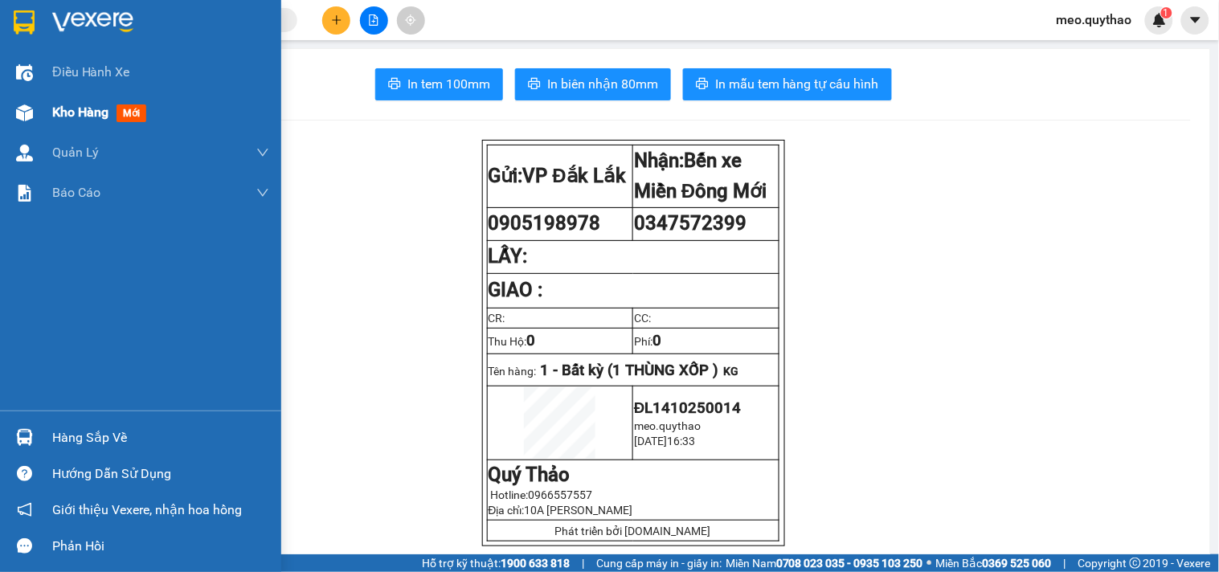
click at [131, 111] on span "mới" at bounding box center [132, 113] width 30 height 18
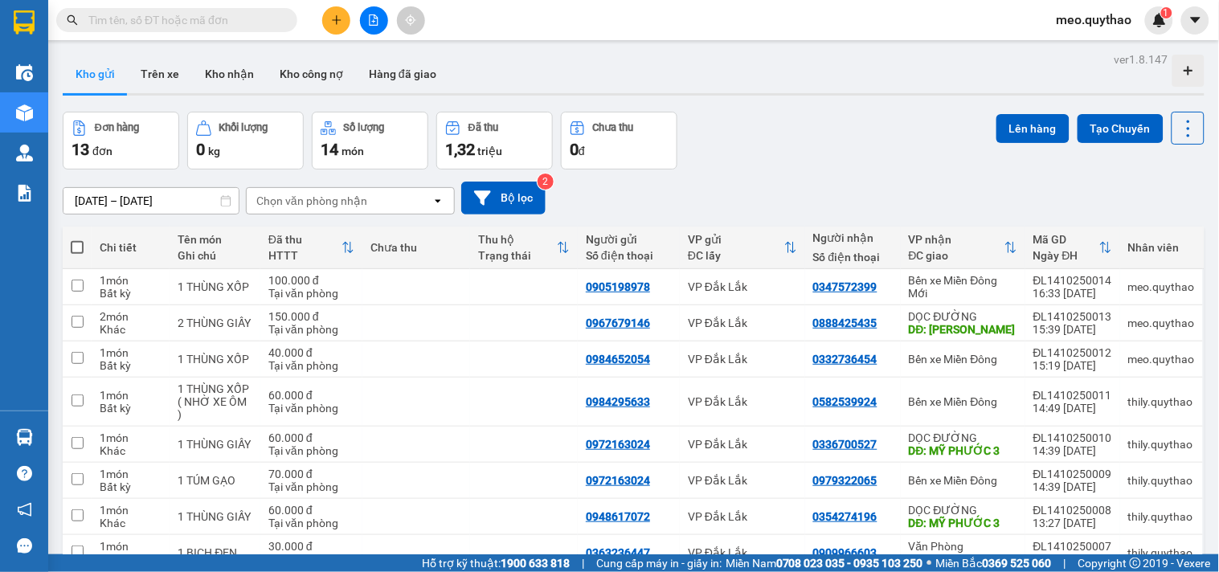
click at [335, 10] on button at bounding box center [336, 20] width 28 height 28
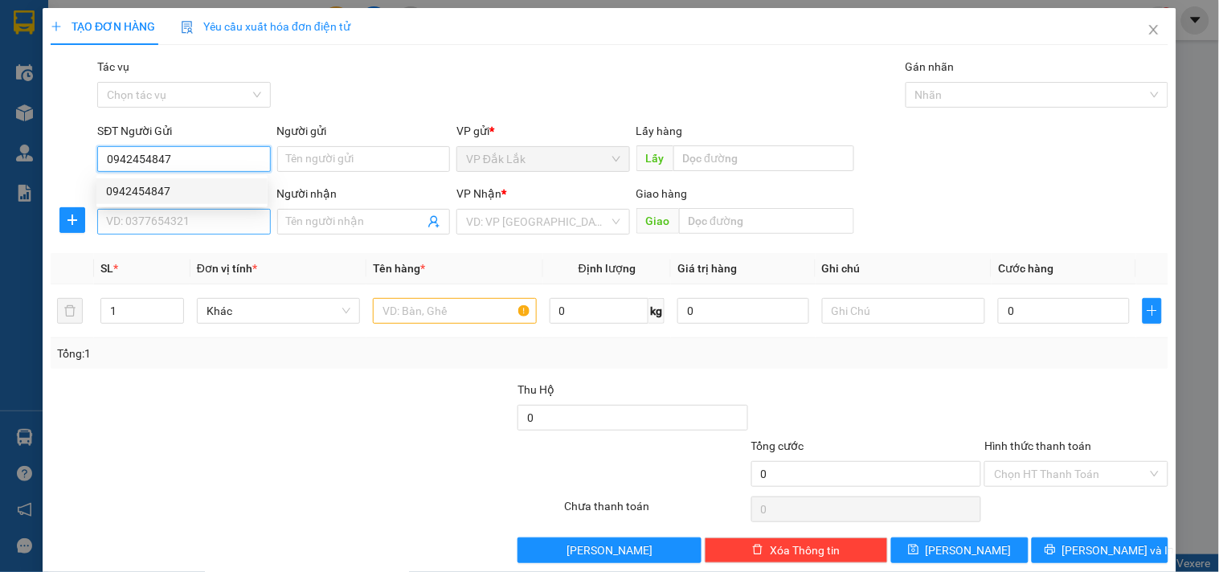
type input "0942454847"
click at [227, 227] on input "SĐT Người Nhận *" at bounding box center [183, 222] width 173 height 26
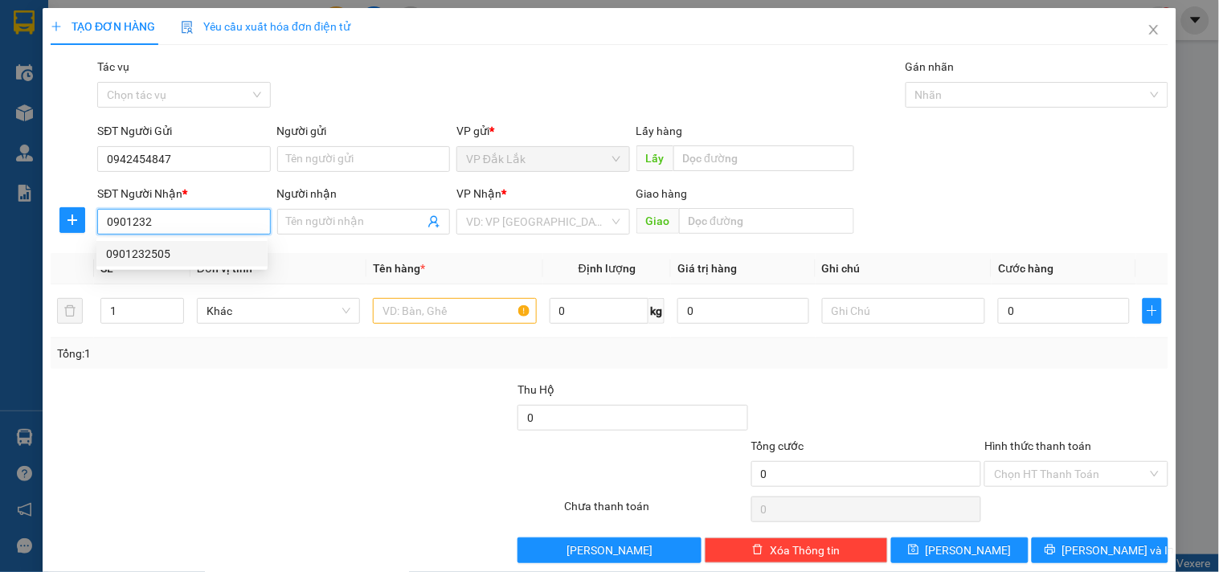
click at [171, 251] on div "0901232505" at bounding box center [182, 254] width 152 height 18
type input "0901232505"
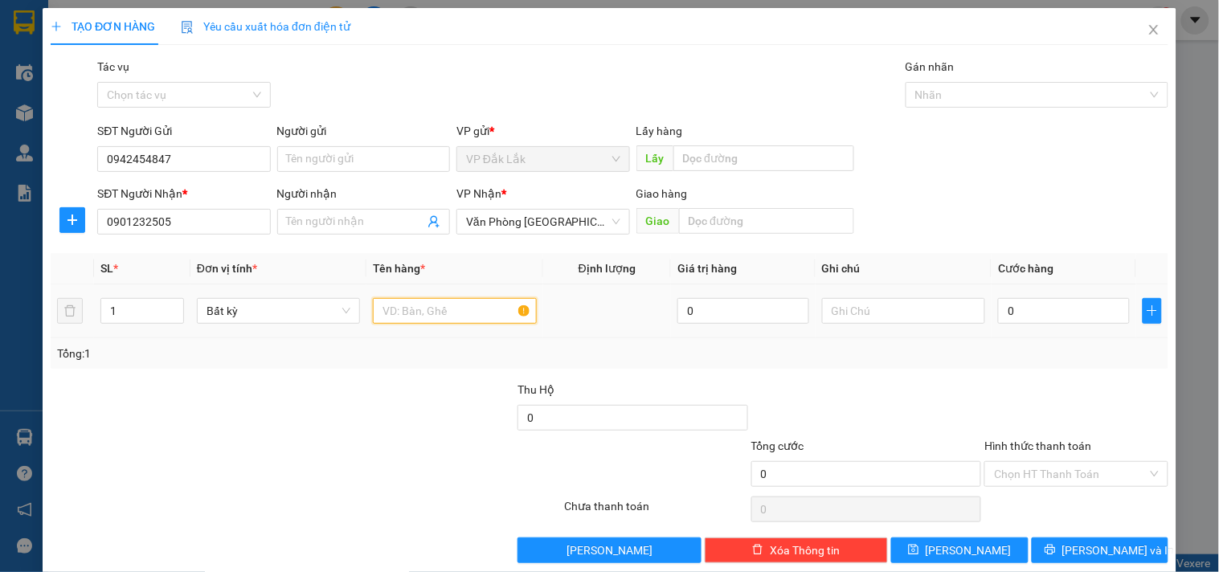
click at [436, 316] on input "text" at bounding box center [454, 311] width 163 height 26
type input "1 KIỆN"
click at [1030, 315] on input "0" at bounding box center [1064, 311] width 132 height 26
type input "4"
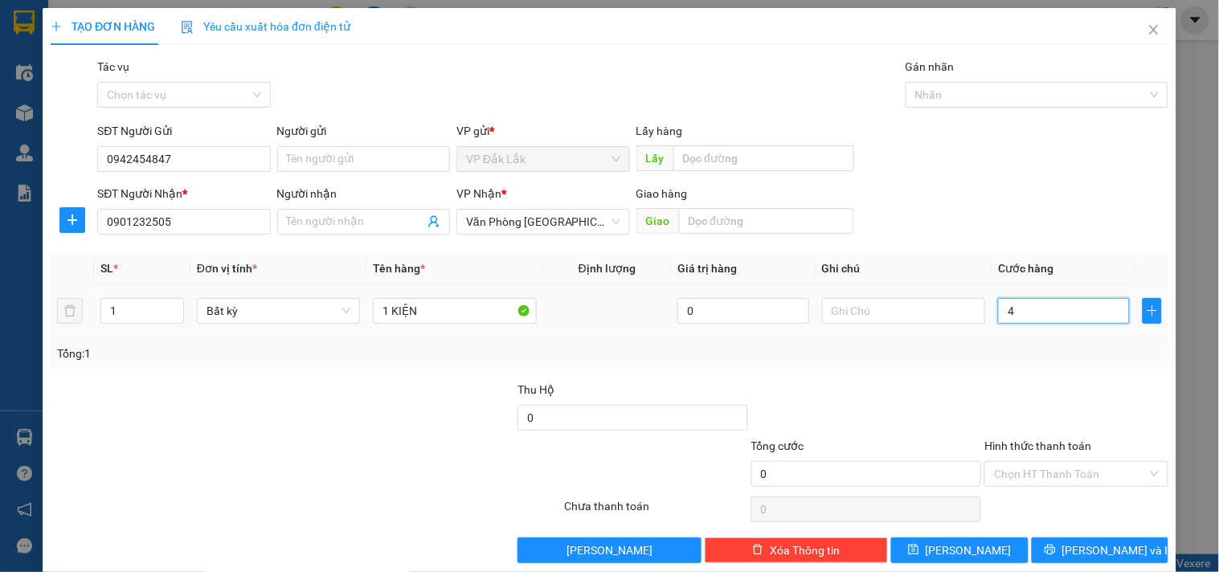
type input "4"
type input "40"
type input "400"
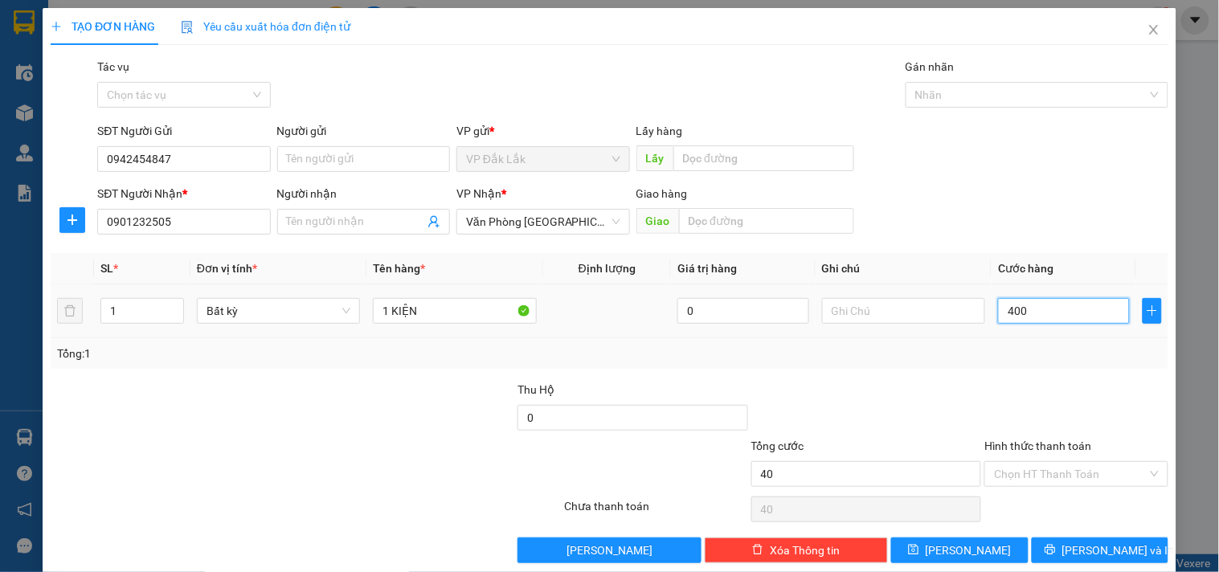
type input "400"
type input "4.000"
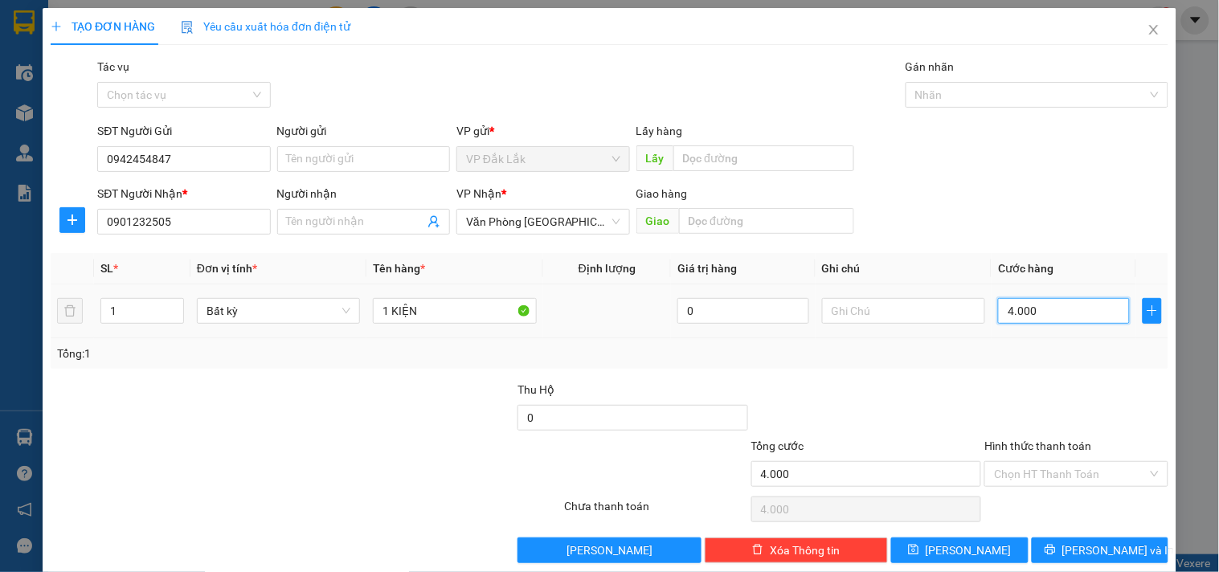
type input "40.000"
click at [1051, 476] on input "Hình thức thanh toán" at bounding box center [1070, 474] width 153 height 24
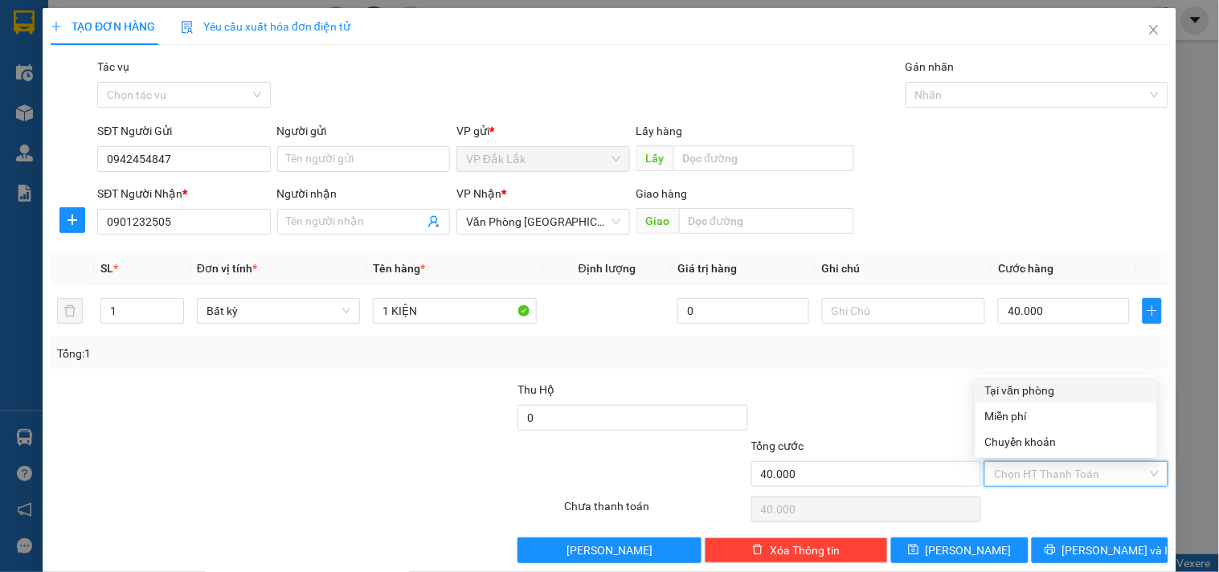
click at [1048, 387] on div "Tại văn phòng" at bounding box center [1066, 391] width 162 height 18
type input "0"
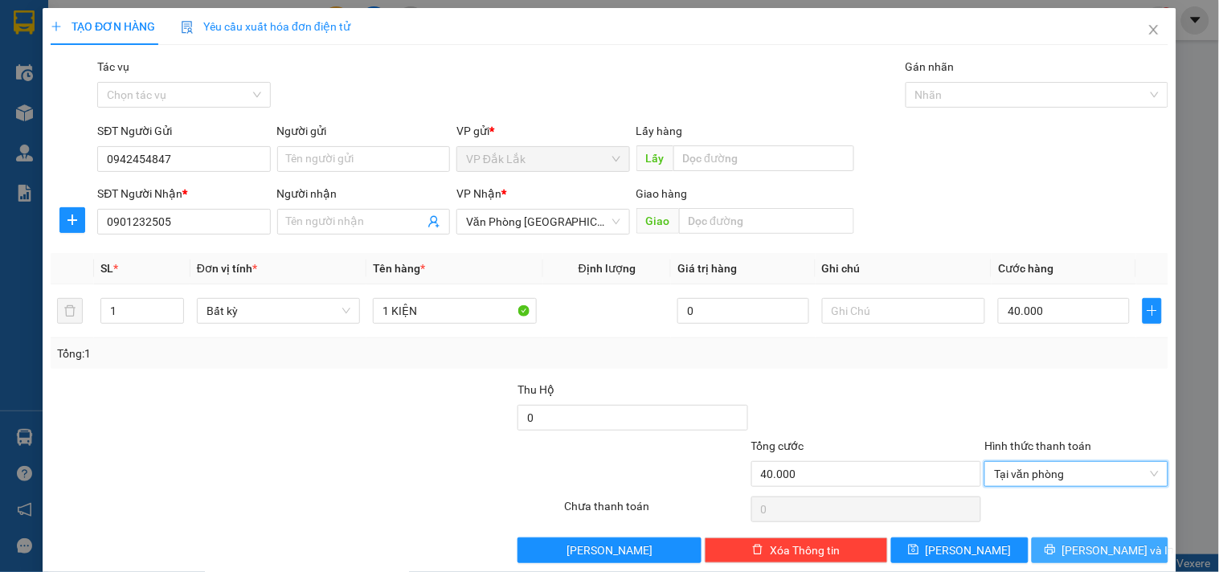
click at [1079, 551] on span "Lưu và In" at bounding box center [1119, 551] width 113 height 18
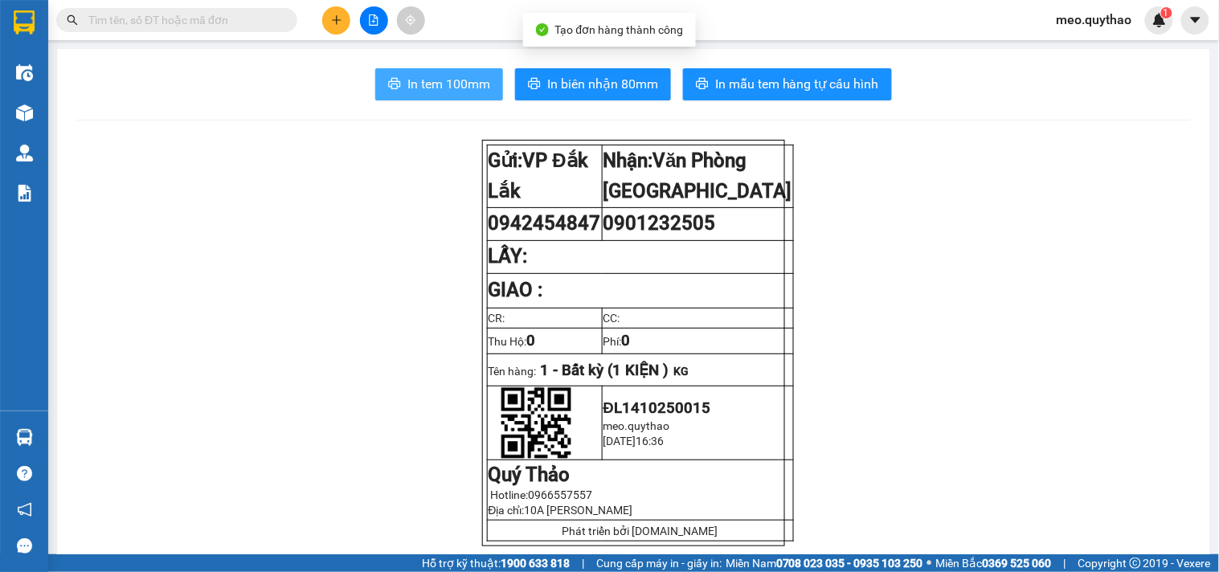
click at [412, 82] on span "In tem 100mm" at bounding box center [449, 84] width 83 height 20
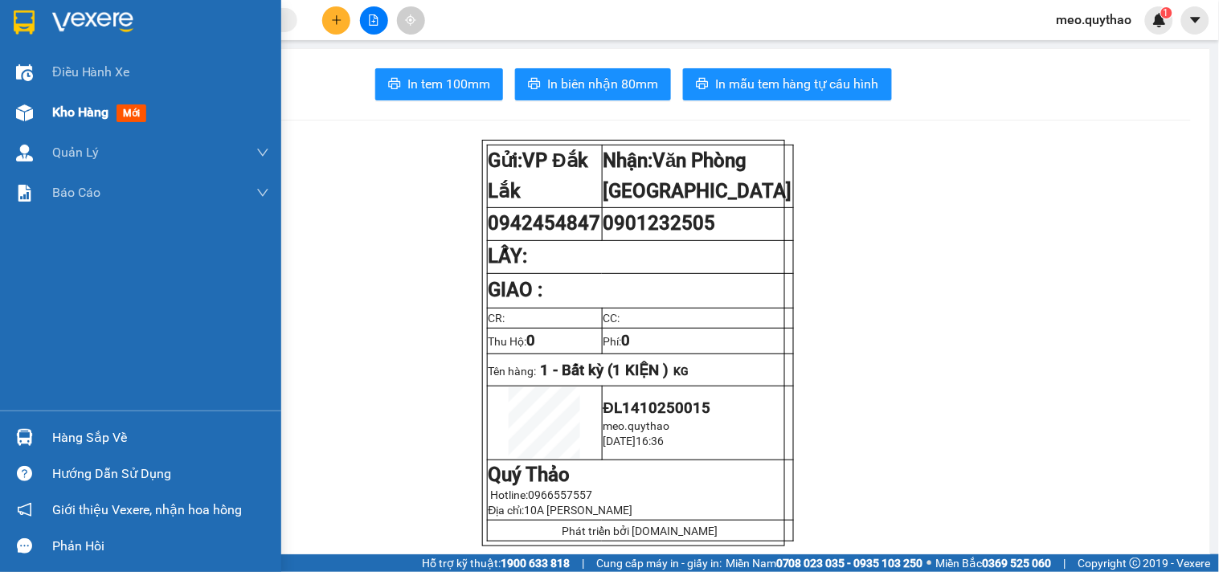
click at [65, 117] on span "Kho hàng" at bounding box center [80, 111] width 56 height 15
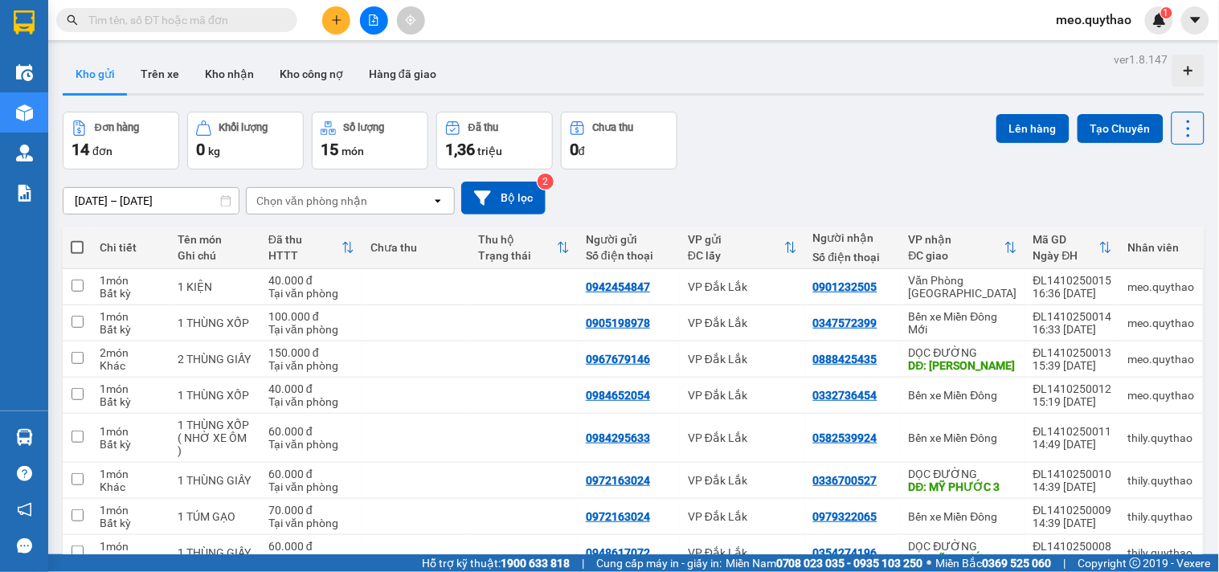
click at [343, 18] on button at bounding box center [336, 20] width 28 height 28
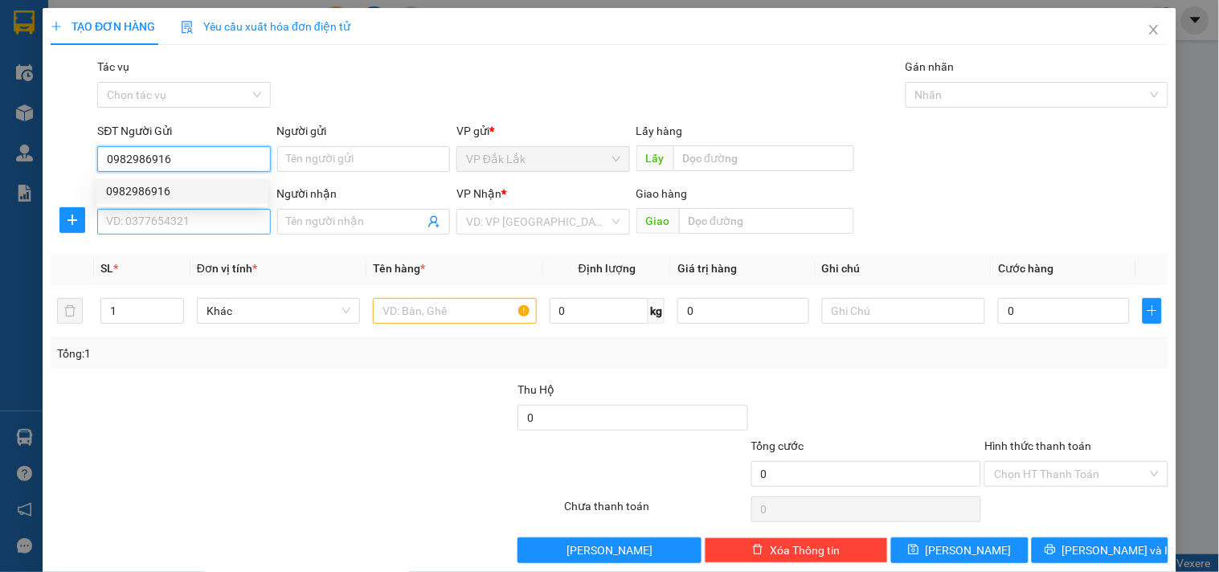
type input "0982986916"
click at [211, 223] on input "SĐT Người Nhận *" at bounding box center [183, 222] width 173 height 26
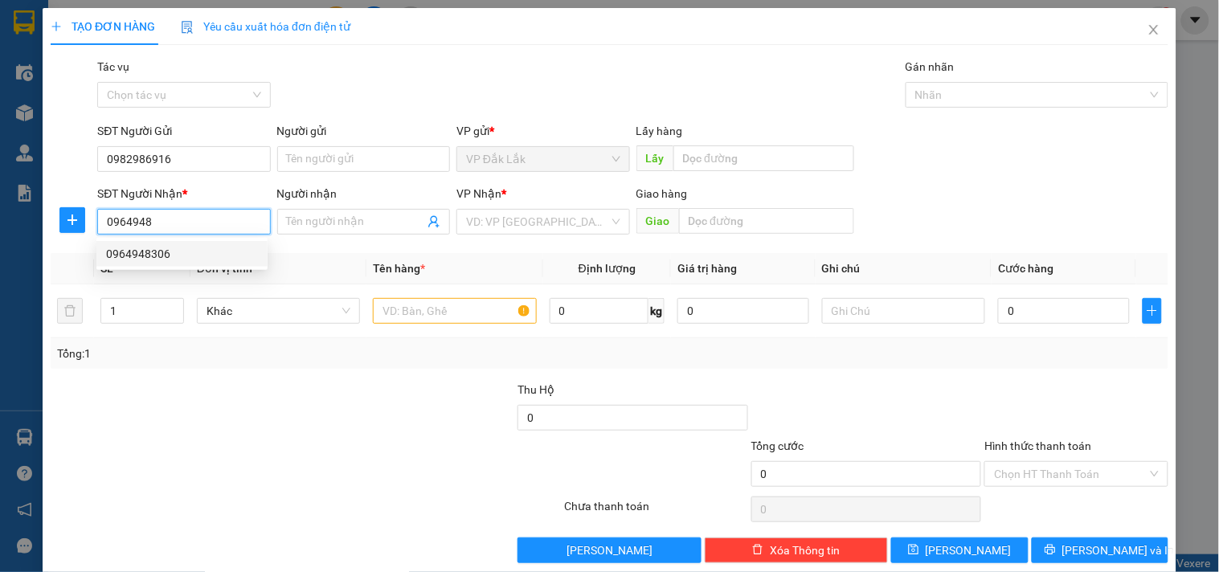
click at [189, 254] on div "0964948306" at bounding box center [182, 254] width 152 height 18
type input "0964948306"
type input "N4 BÌNH PHƯỚC"
type input "0964948306"
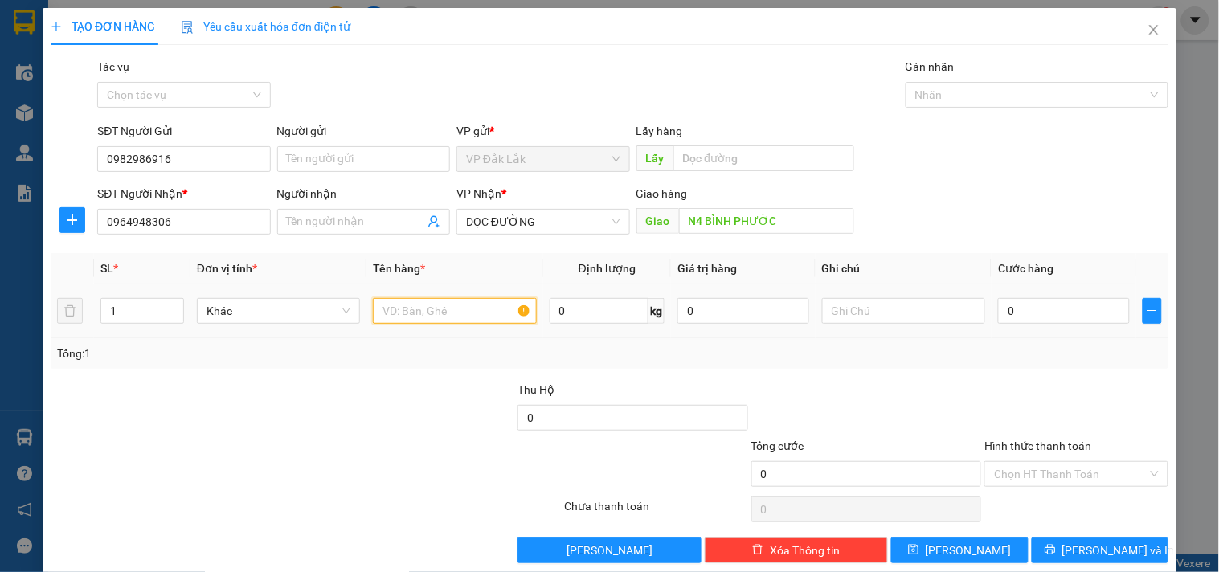
click at [400, 318] on input "text" at bounding box center [454, 311] width 163 height 26
type input "1 THÙNG GIẤY + 1 THÙNG XỐP"
type input "2"
click at [178, 303] on span "Increase Value" at bounding box center [175, 306] width 18 height 14
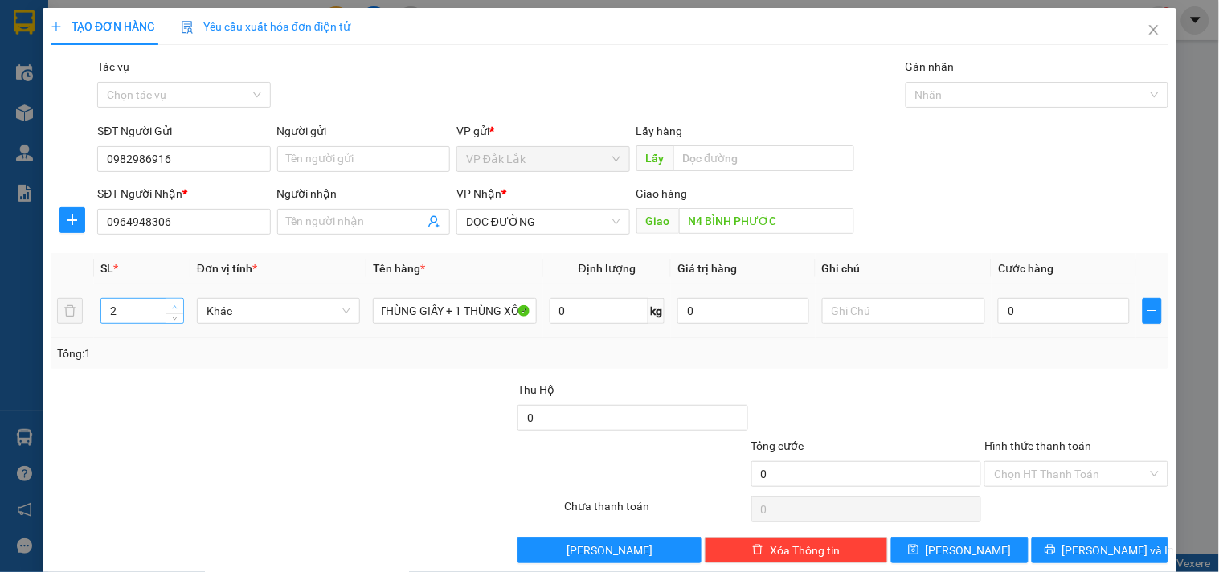
scroll to position [0, 0]
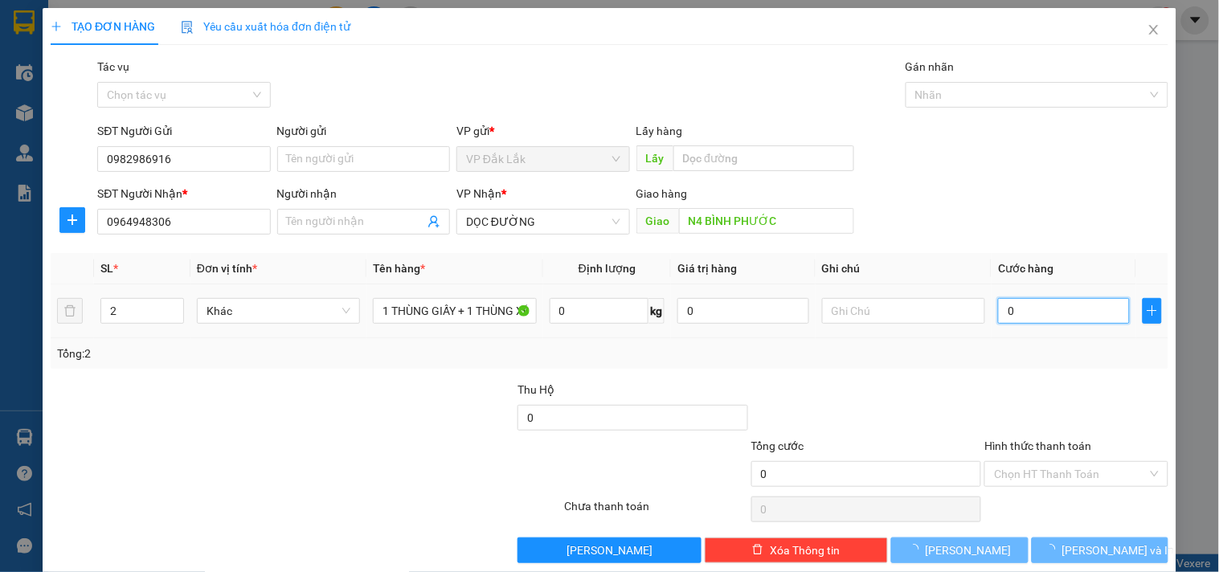
click at [1021, 314] on input "0" at bounding box center [1064, 311] width 132 height 26
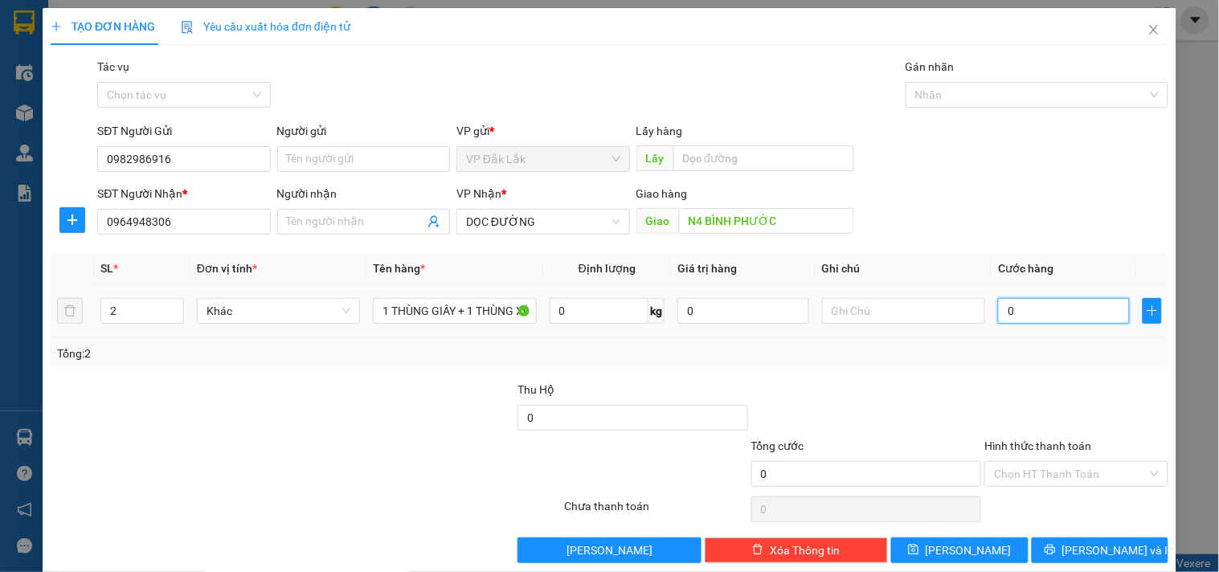
type input "1"
type input "10"
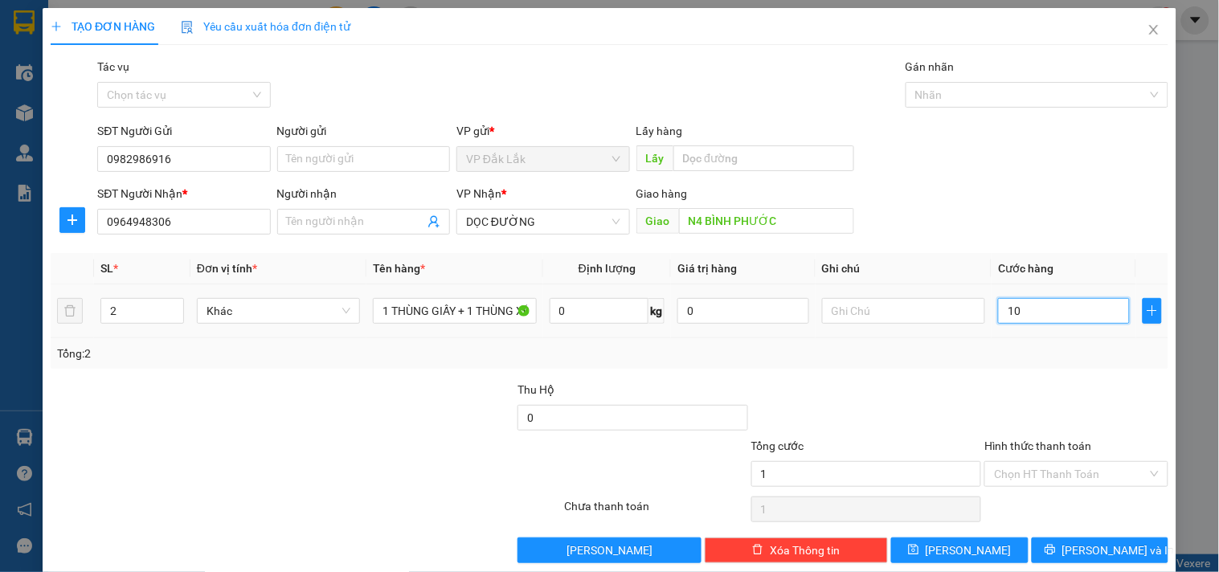
type input "10"
type input "100"
type input "1.000"
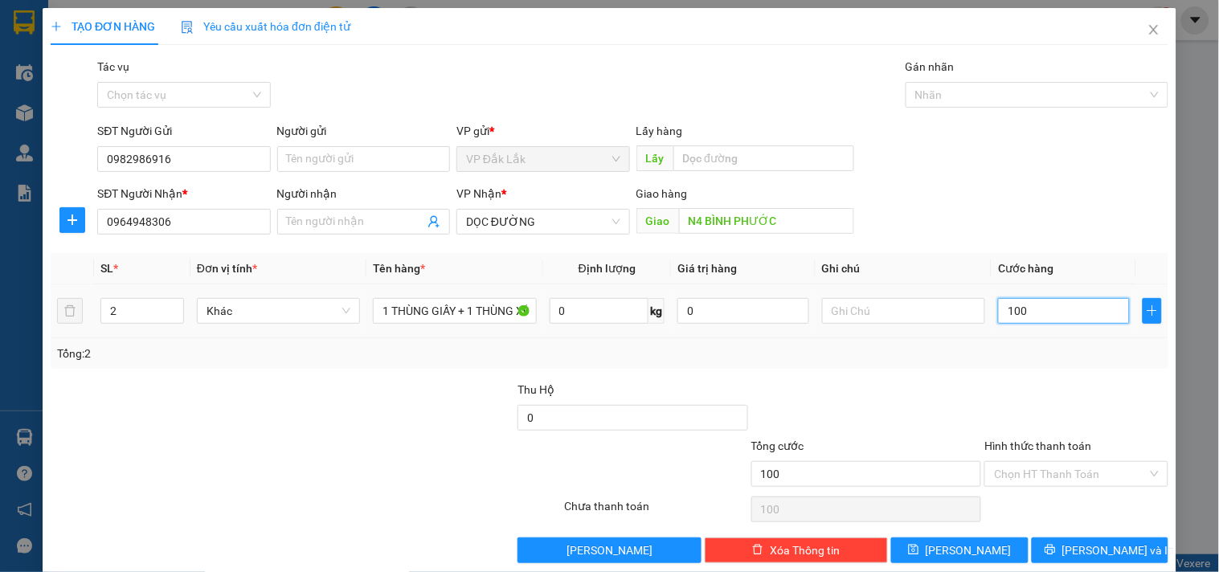
type input "1.000"
type input "10.000"
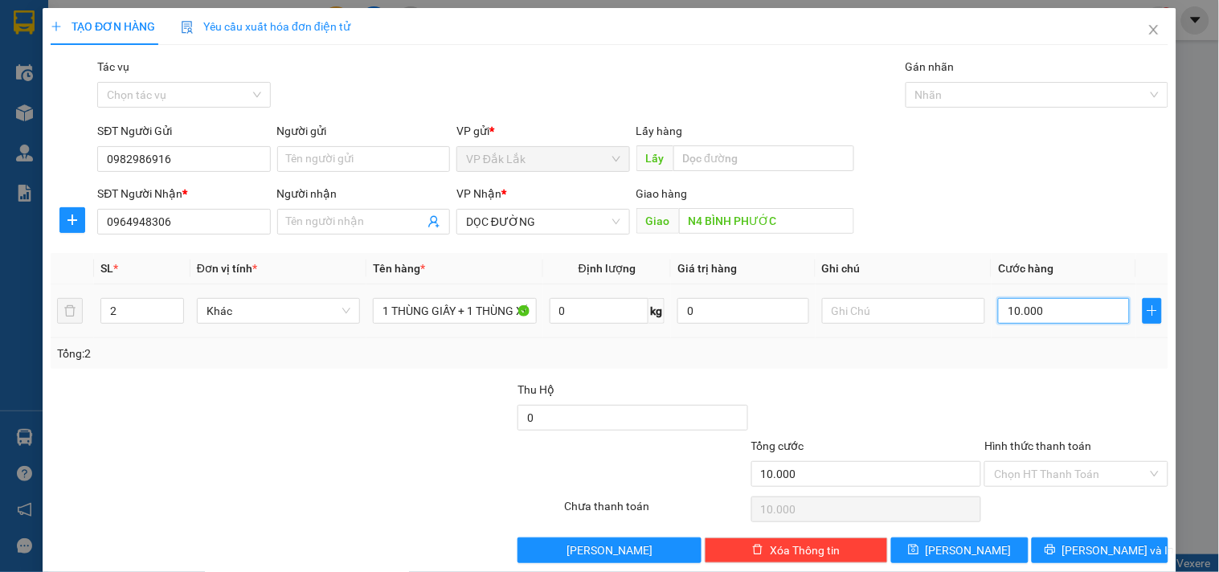
type input "100.000"
click at [1063, 463] on input "Hình thức thanh toán" at bounding box center [1070, 474] width 153 height 24
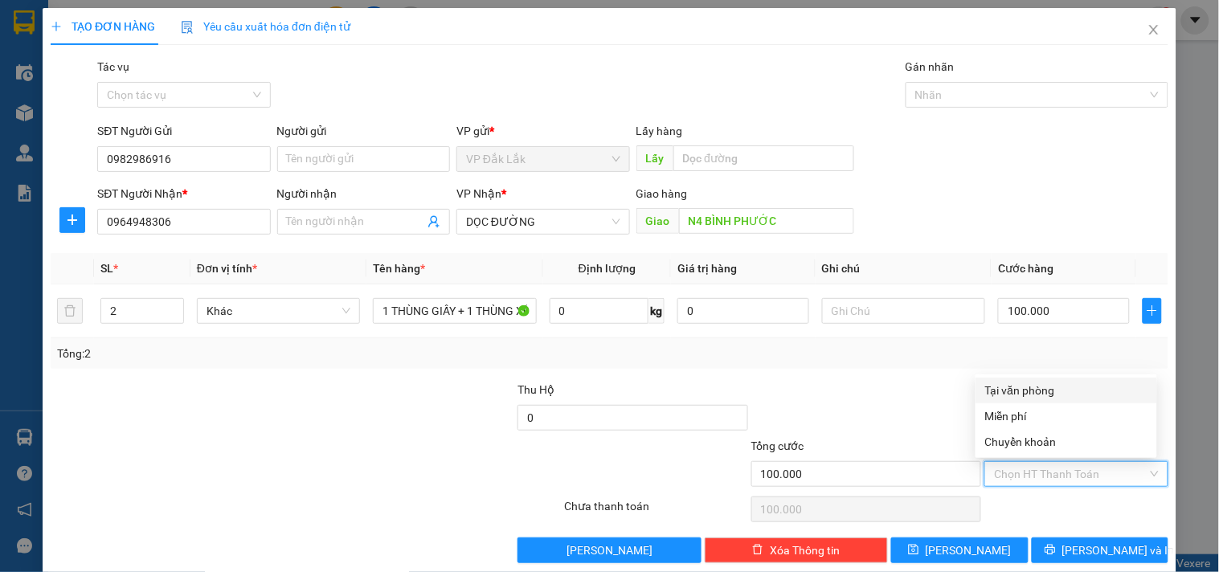
click at [1069, 386] on div "Tại văn phòng" at bounding box center [1066, 391] width 162 height 18
type input "0"
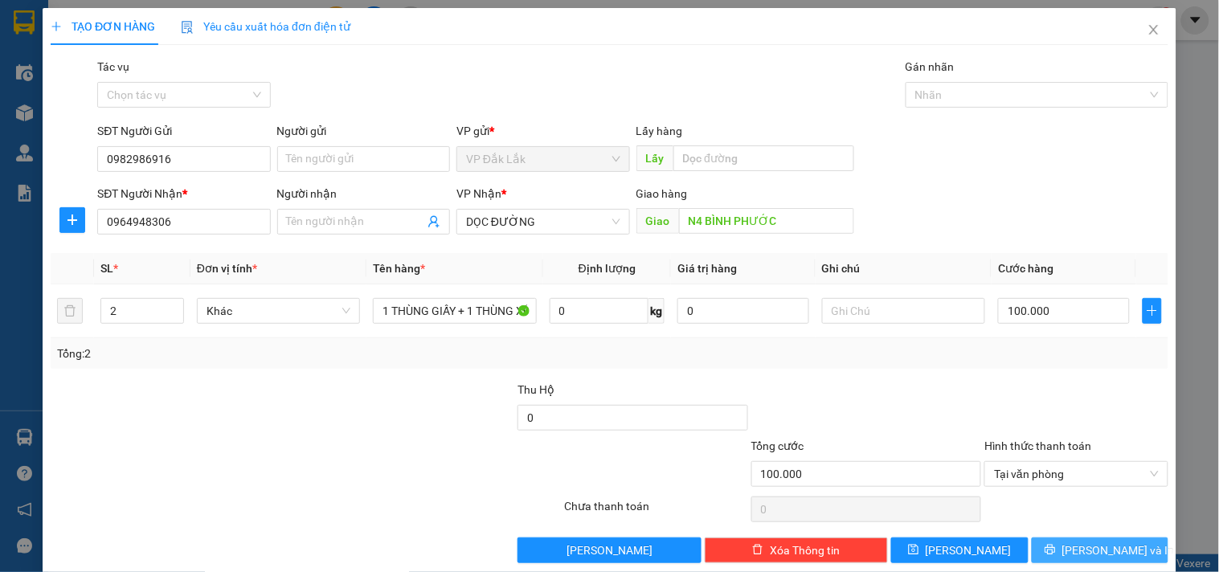
click at [1088, 545] on span "Lưu và In" at bounding box center [1119, 551] width 113 height 18
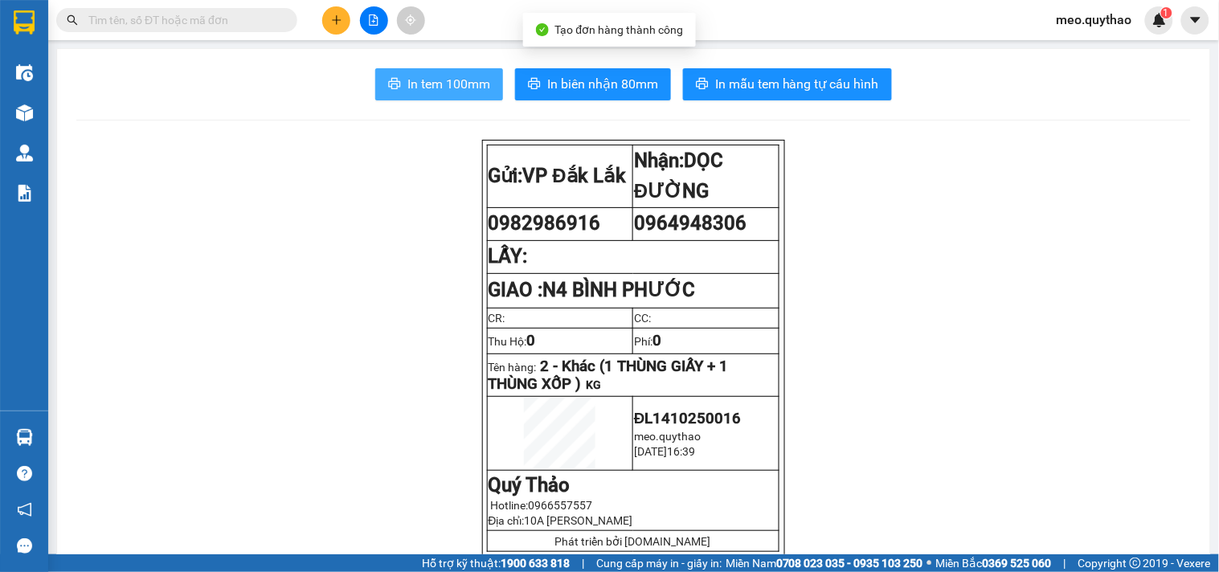
click at [461, 84] on span "In tem 100mm" at bounding box center [449, 84] width 83 height 20
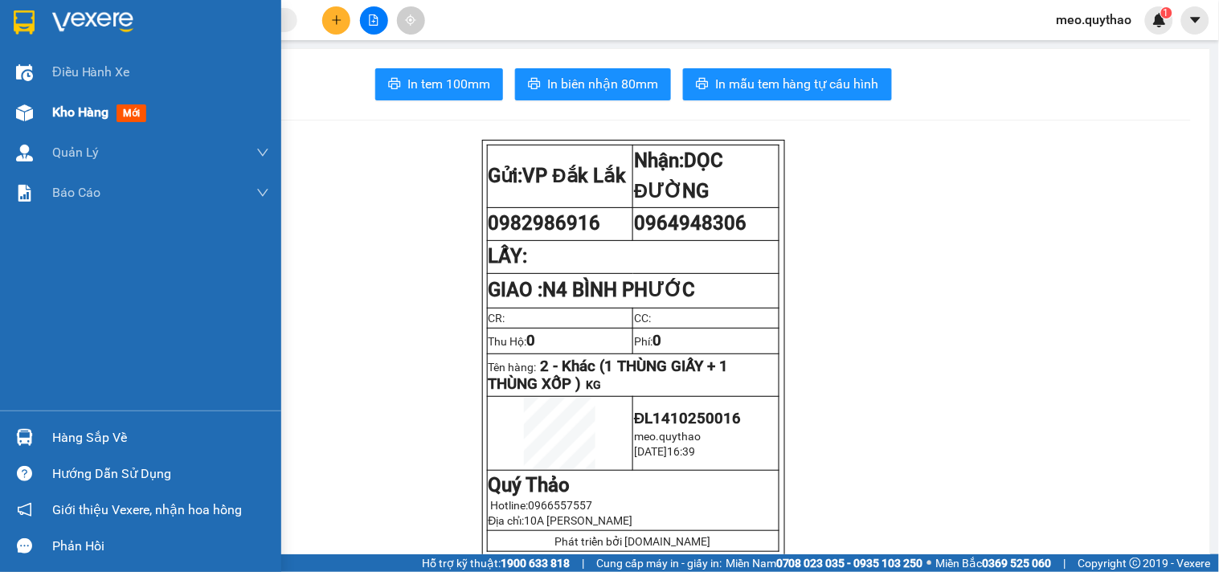
click at [102, 117] on span "Kho hàng" at bounding box center [80, 111] width 56 height 15
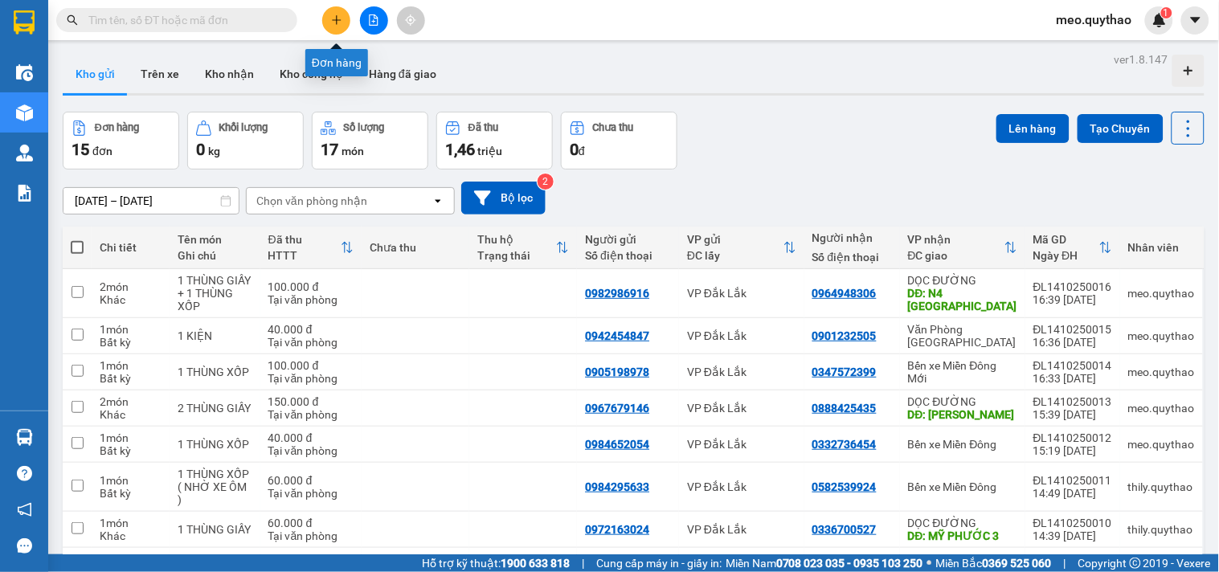
click at [331, 16] on icon "plus" at bounding box center [336, 19] width 11 height 11
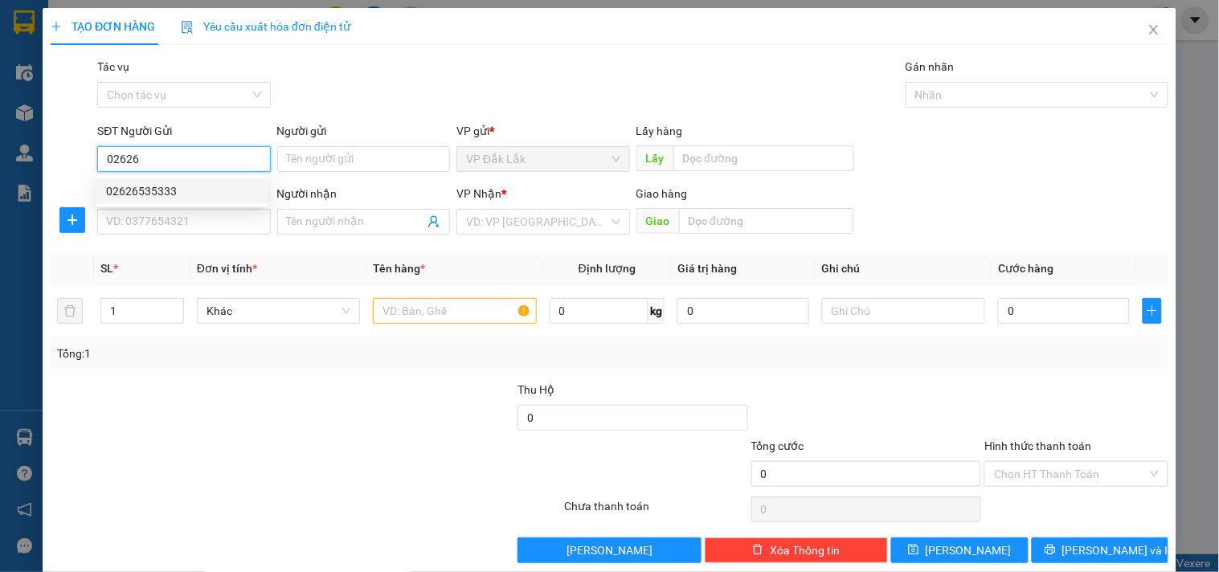
click at [183, 187] on div "02626535333" at bounding box center [182, 191] width 152 height 18
type input "02626535333"
type input "0909976506"
type input "02626535333"
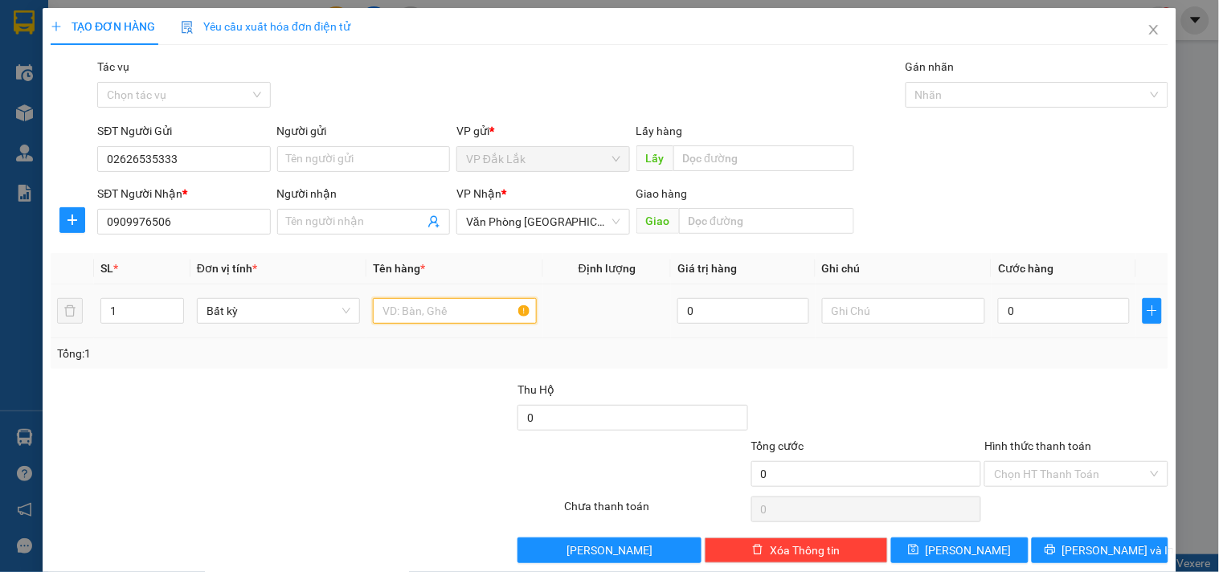
click at [412, 301] on input "text" at bounding box center [454, 311] width 163 height 26
type input "1 BÌ ĐEN"
click at [1053, 306] on input "0" at bounding box center [1064, 311] width 132 height 26
type input "3"
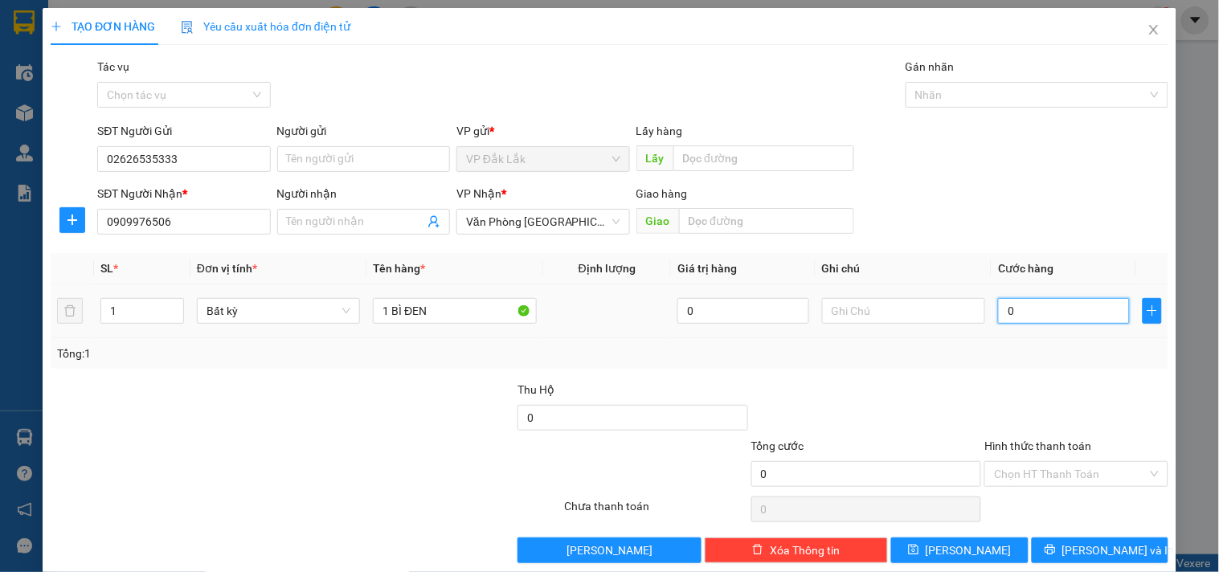
type input "3"
type input "30"
type input "300"
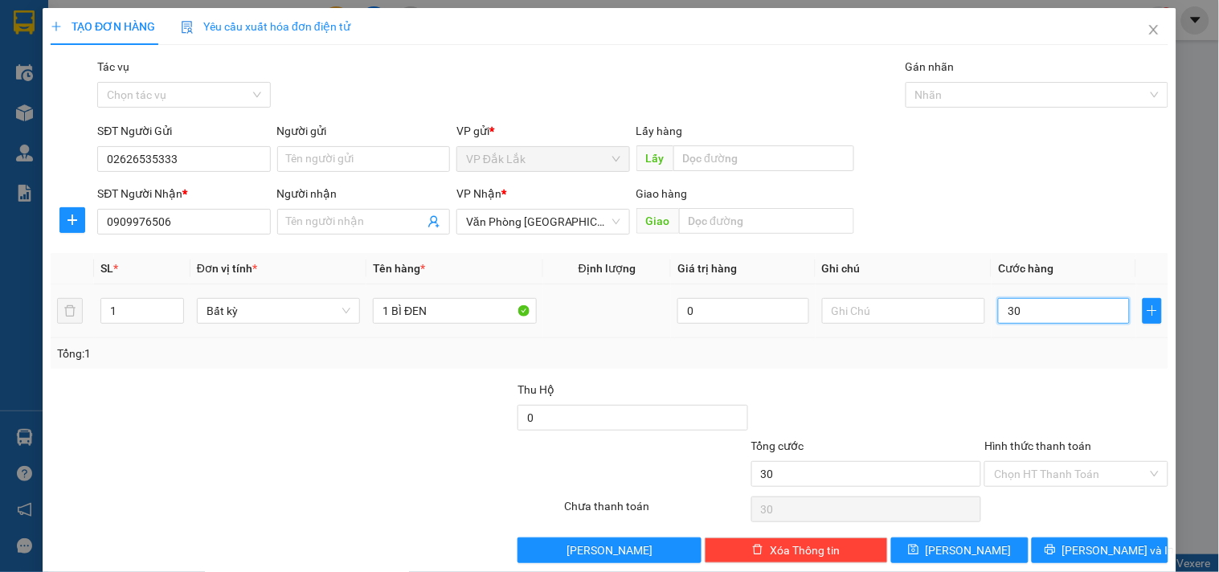
type input "300"
type input "3.000"
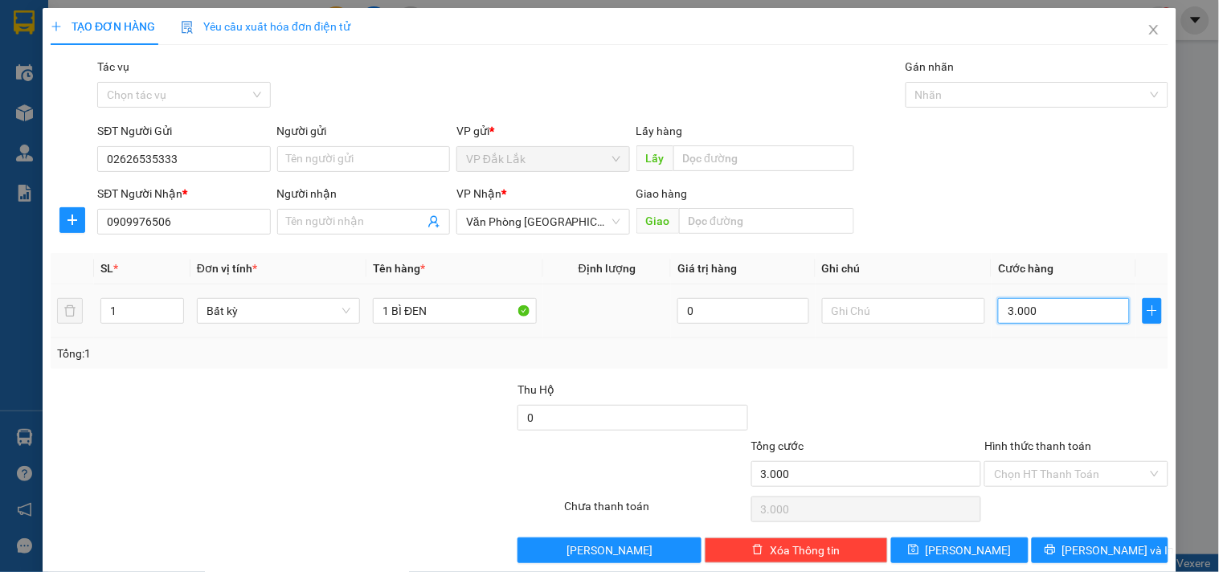
type input "30.000"
click at [1075, 466] on input "Hình thức thanh toán" at bounding box center [1070, 474] width 153 height 24
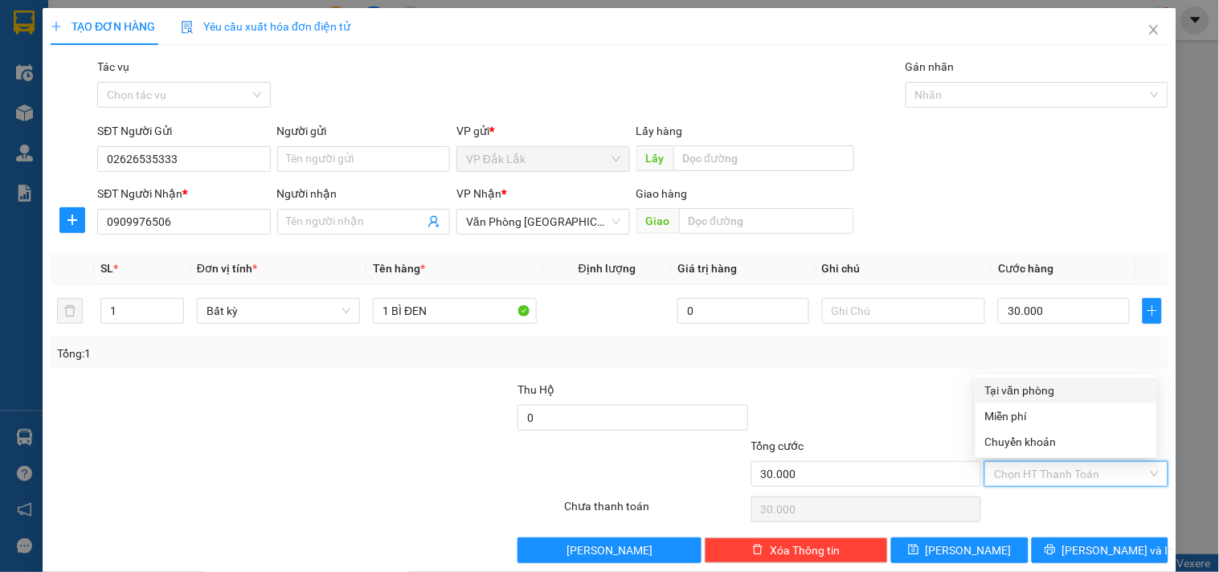
click at [904, 338] on div "Tổng: 1" at bounding box center [610, 353] width 1118 height 31
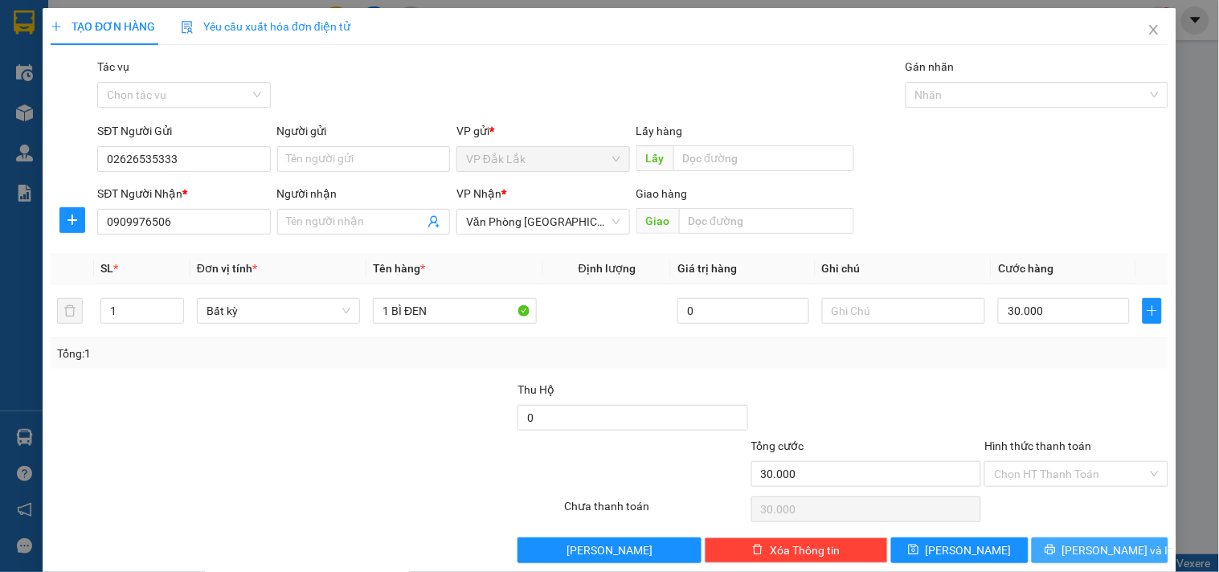
click at [1095, 549] on span "Lưu và In" at bounding box center [1119, 551] width 113 height 18
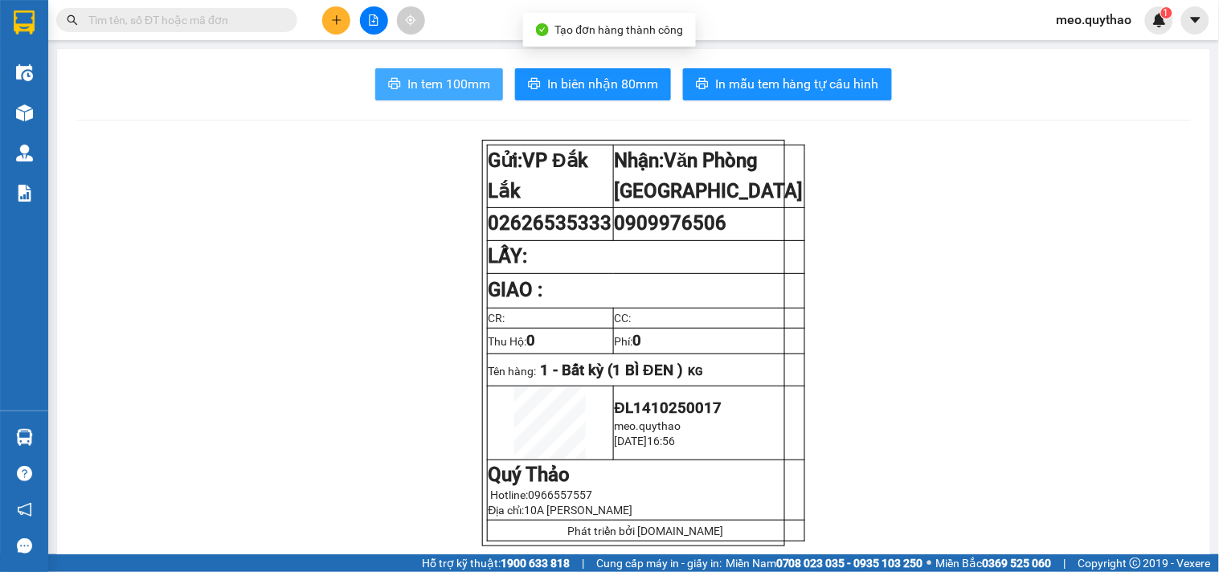
click at [442, 84] on span "In tem 100mm" at bounding box center [449, 84] width 83 height 20
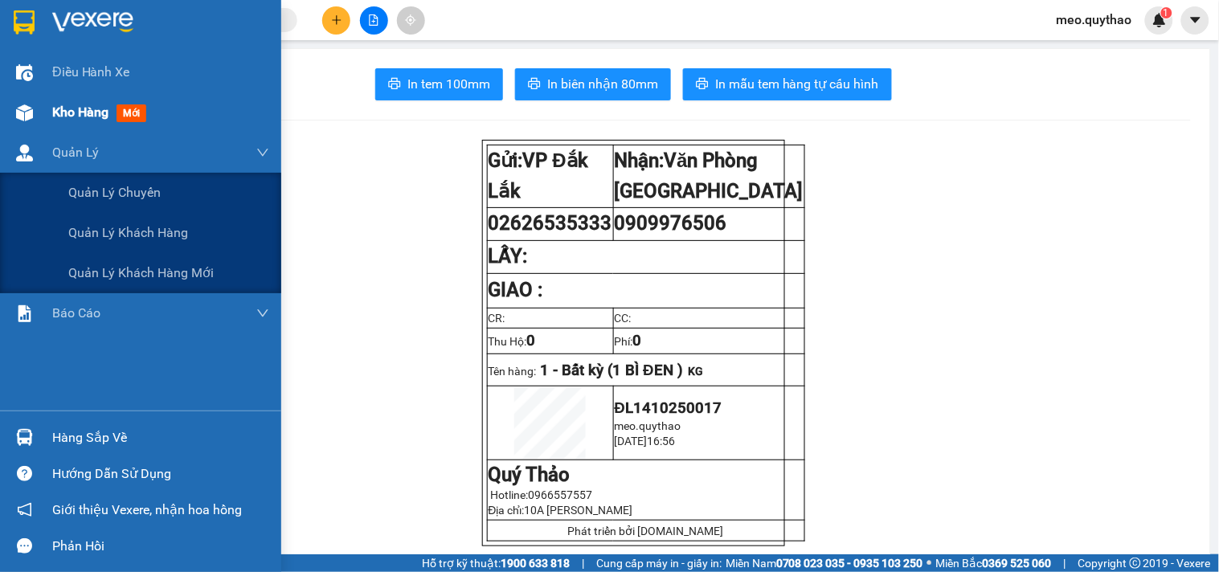
click at [119, 118] on span "mới" at bounding box center [132, 113] width 30 height 18
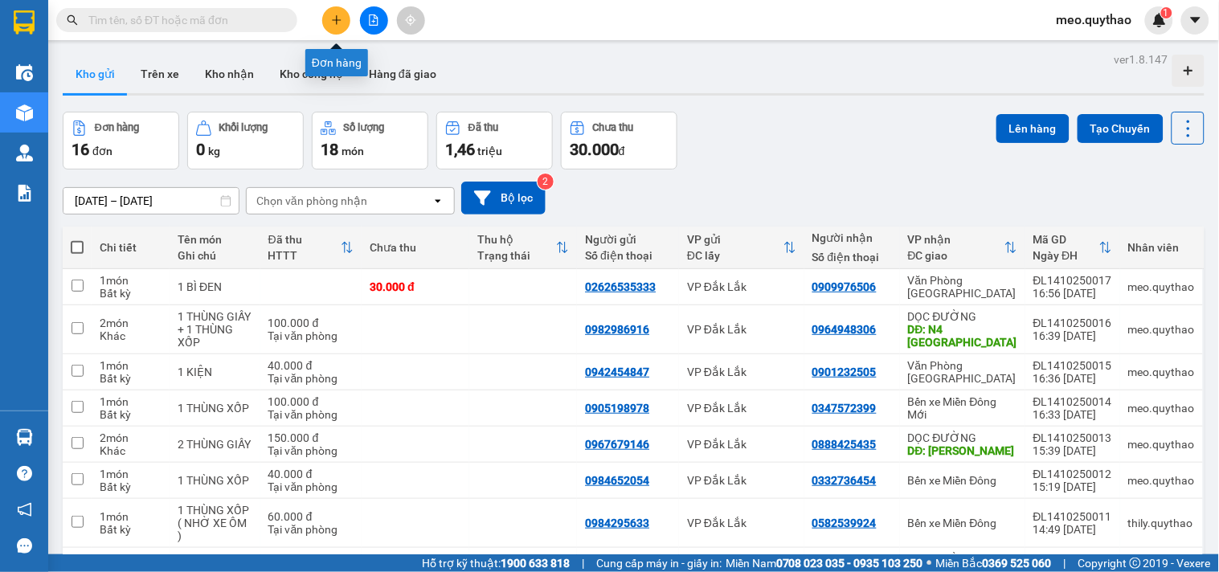
click at [338, 22] on icon "plus" at bounding box center [336, 19] width 11 height 11
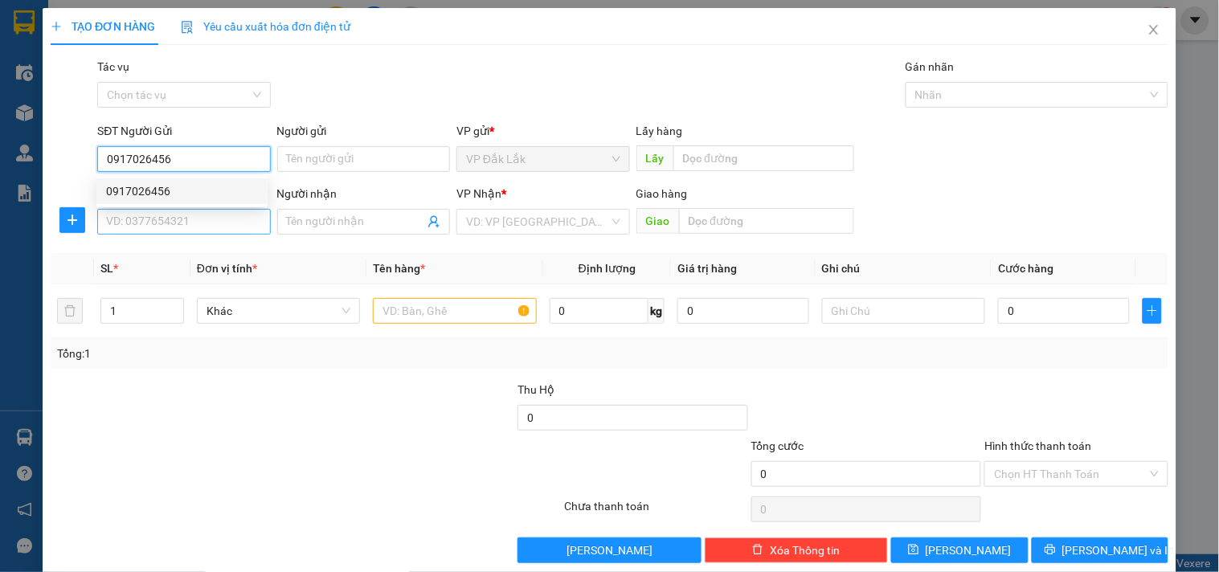
type input "0917026456"
click at [155, 215] on input "SĐT Người Nhận *" at bounding box center [183, 222] width 173 height 26
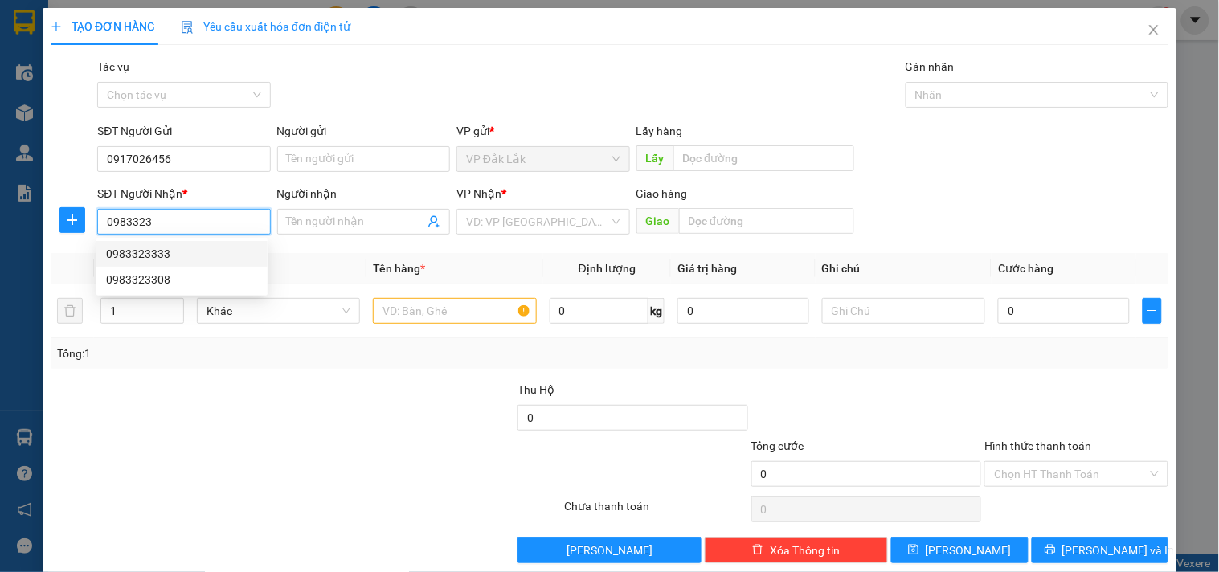
click at [165, 252] on div "0983323333" at bounding box center [182, 254] width 152 height 18
type input "0983323333"
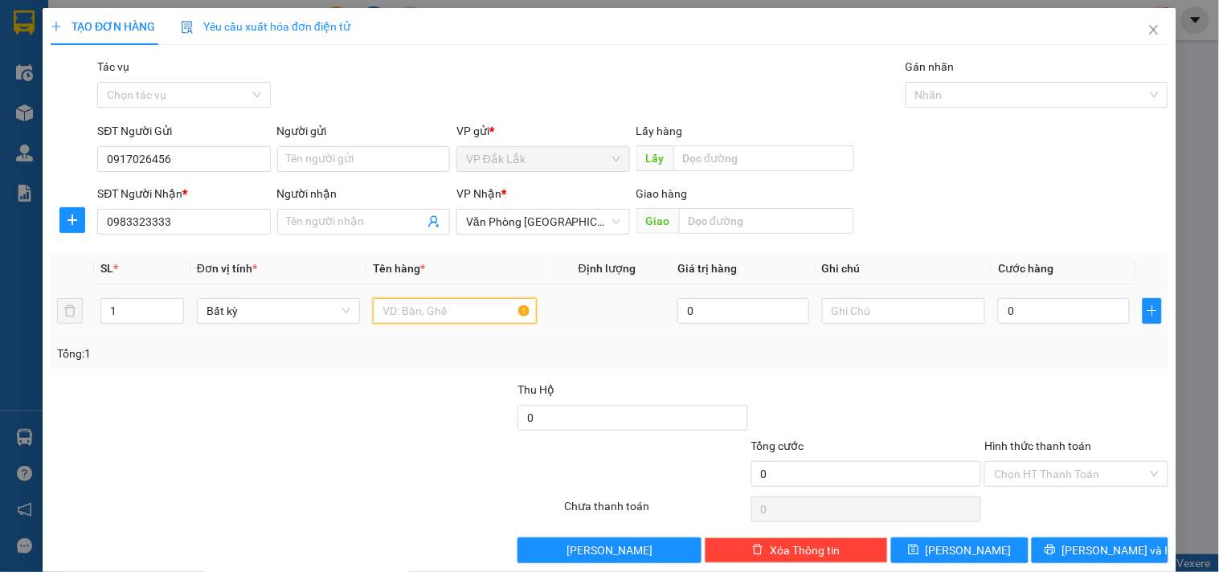
click at [464, 312] on input "text" at bounding box center [454, 311] width 163 height 26
type input "1 CỤC ĐEN"
click at [1018, 303] on input "0" at bounding box center [1064, 311] width 132 height 26
type input "4"
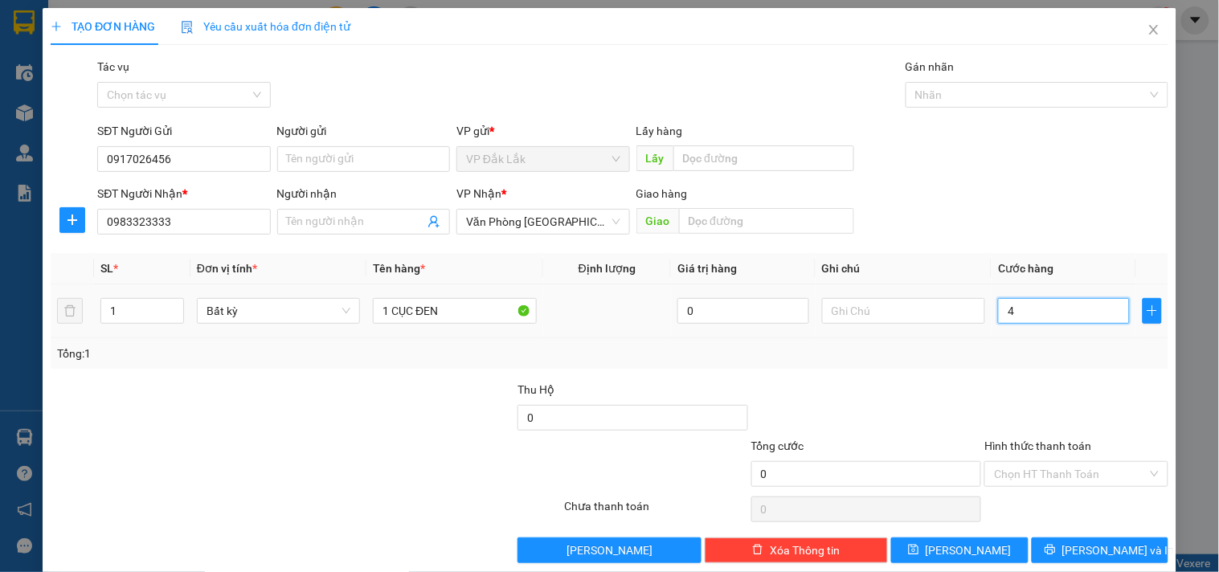
type input "4"
type input "40"
type input "400"
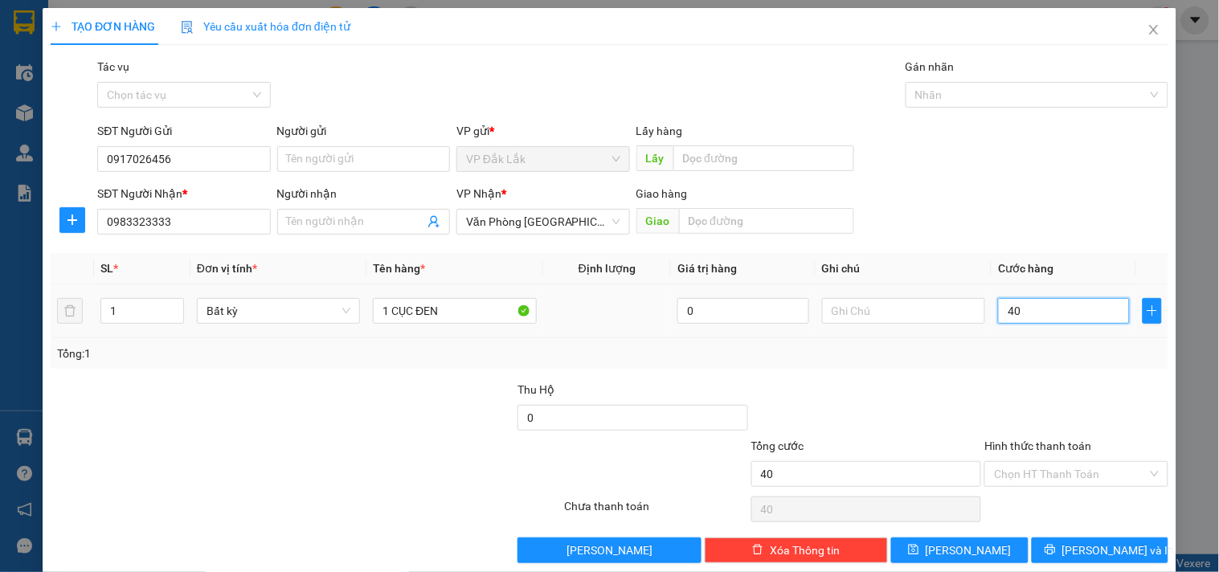
type input "400"
type input "4.000"
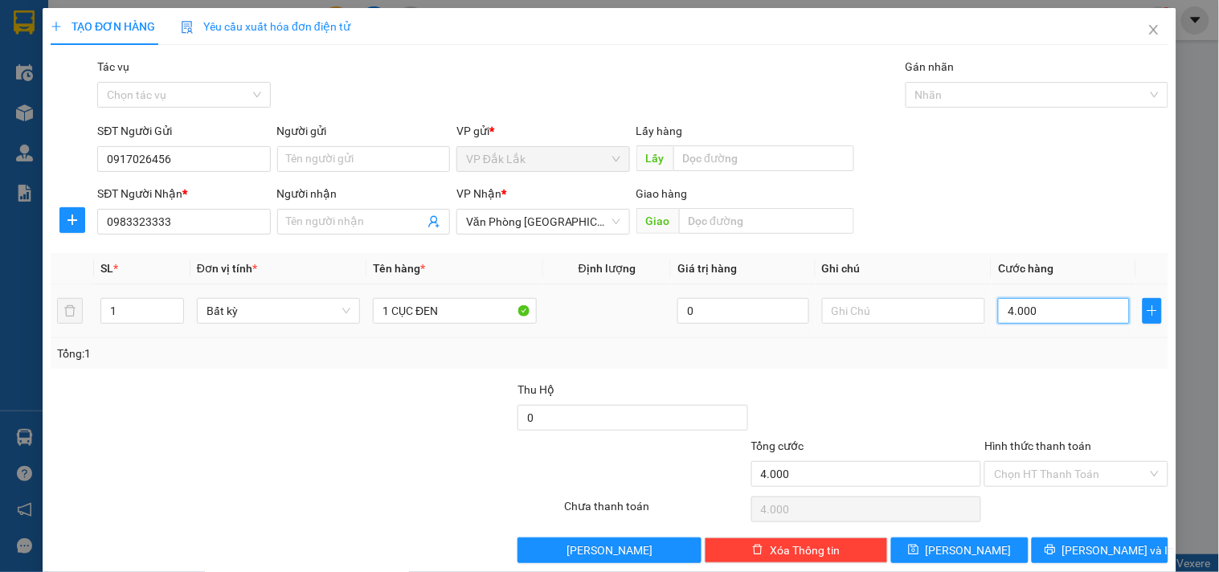
type input "40.000"
click at [1080, 474] on input "Hình thức thanh toán" at bounding box center [1070, 474] width 153 height 24
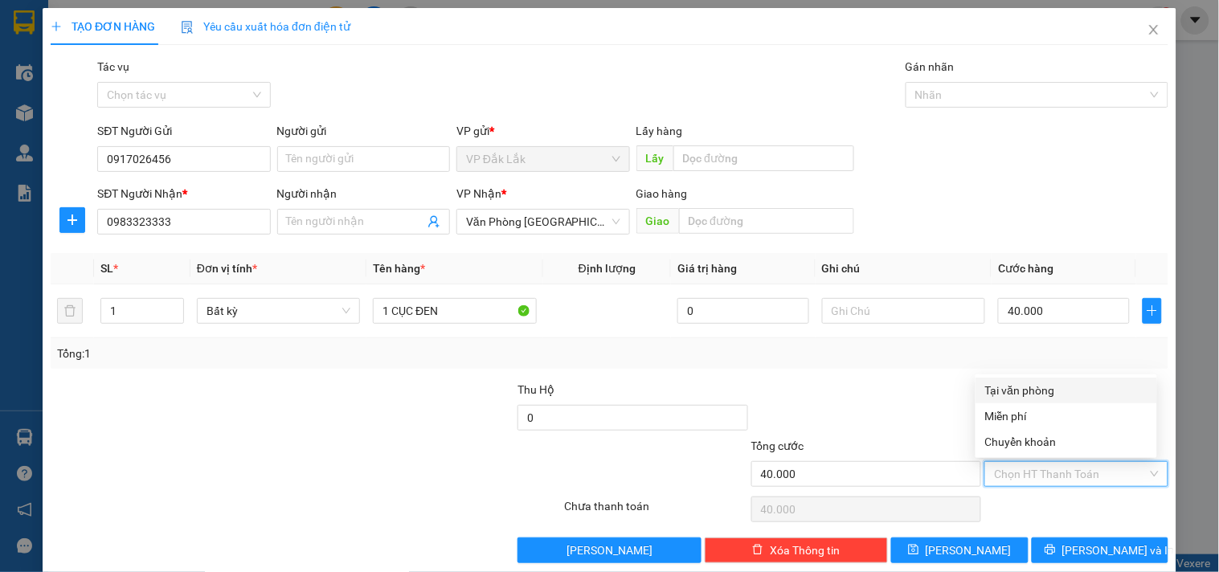
click at [1073, 382] on div "Tại văn phòng" at bounding box center [1066, 391] width 162 height 18
type input "0"
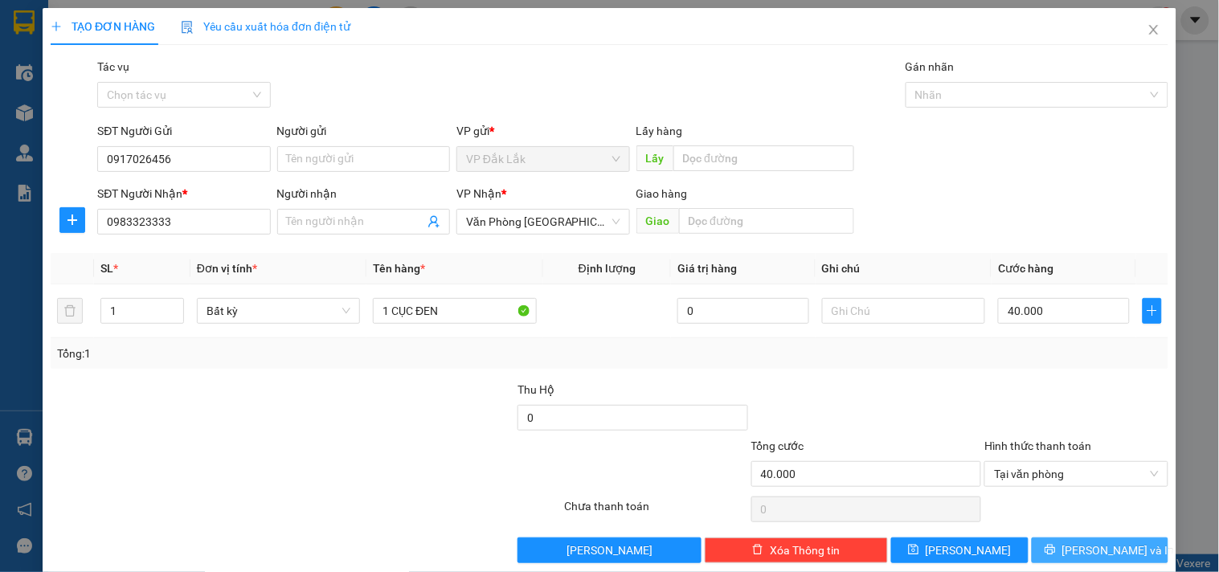
click at [1091, 543] on span "Lưu và In" at bounding box center [1119, 551] width 113 height 18
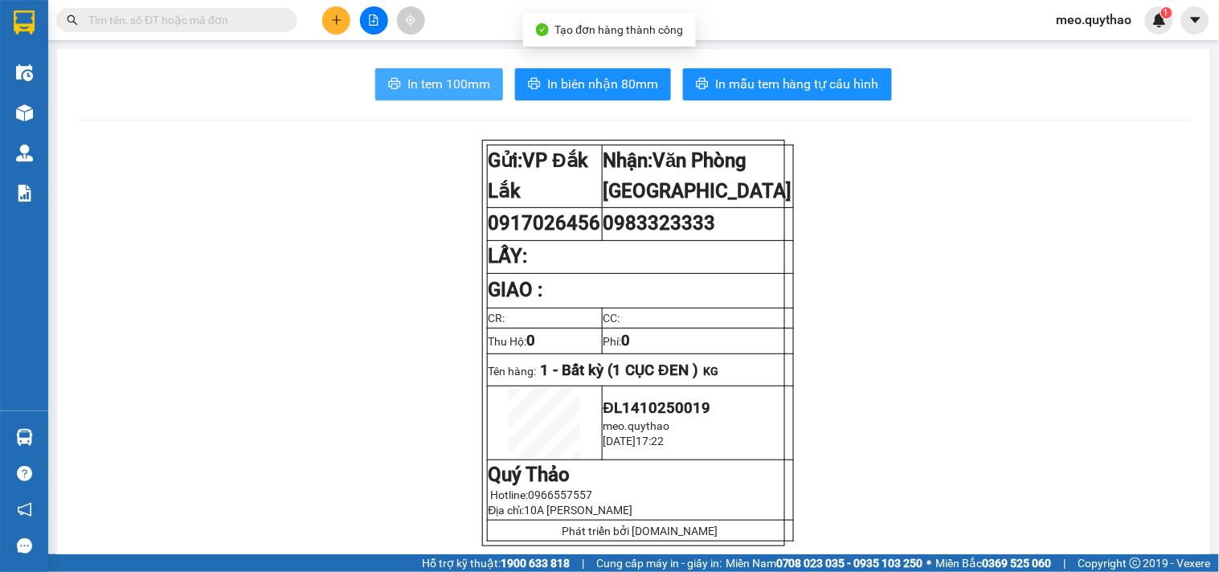
click at [412, 81] on span "In tem 100mm" at bounding box center [449, 84] width 83 height 20
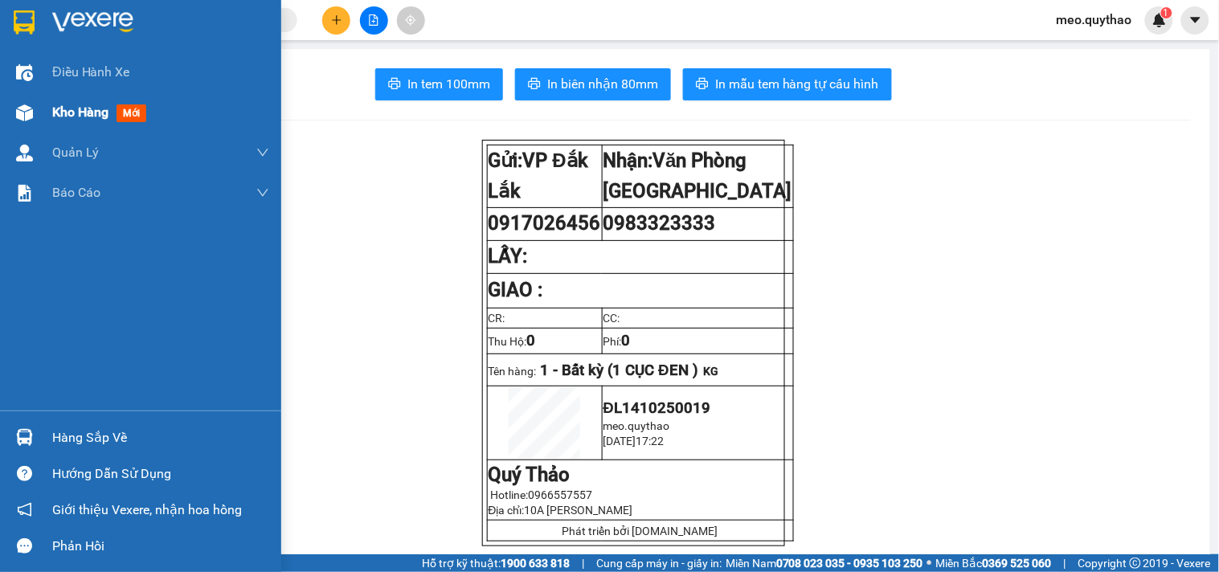
click at [59, 119] on span "Kho hàng" at bounding box center [80, 111] width 56 height 15
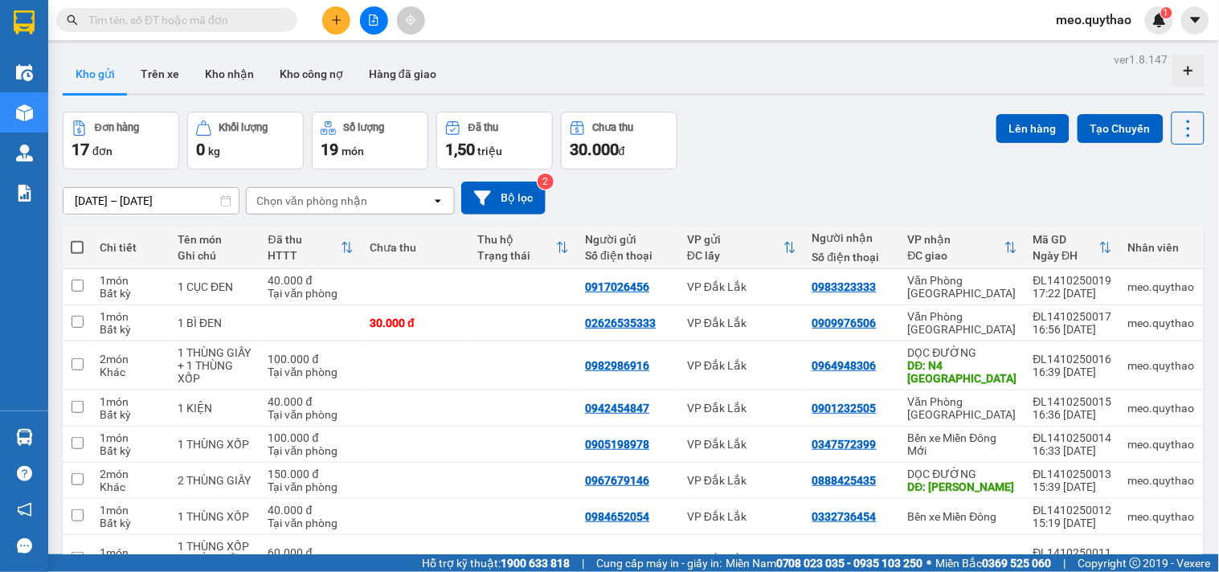
click at [335, 14] on icon "plus" at bounding box center [336, 19] width 11 height 11
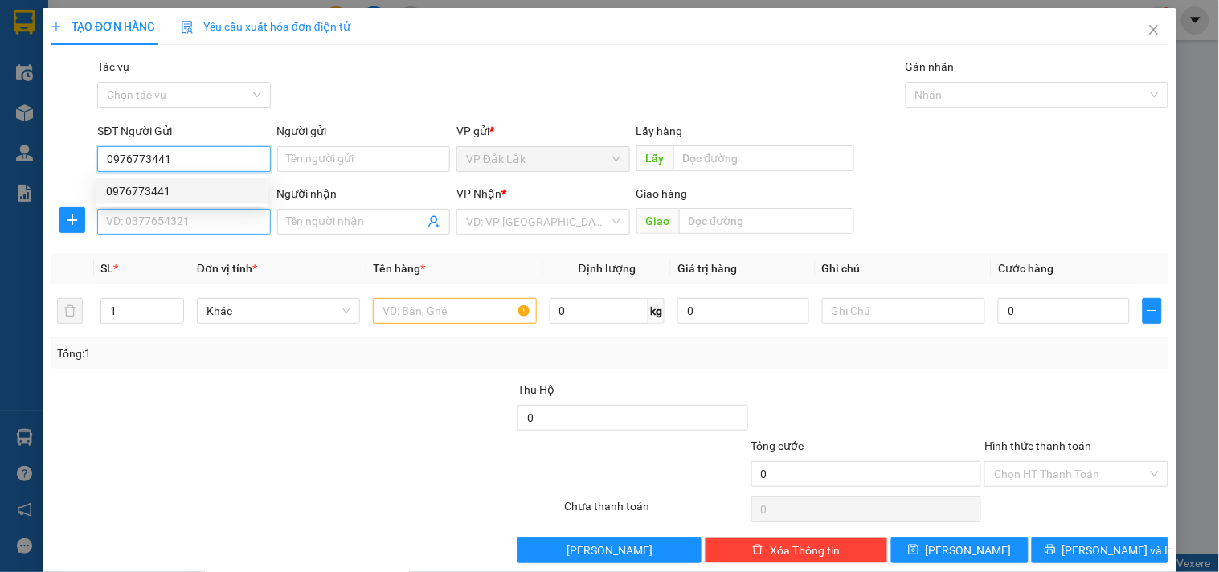
type input "0976773441"
click at [198, 227] on input "SĐT Người Nhận *" at bounding box center [183, 222] width 173 height 26
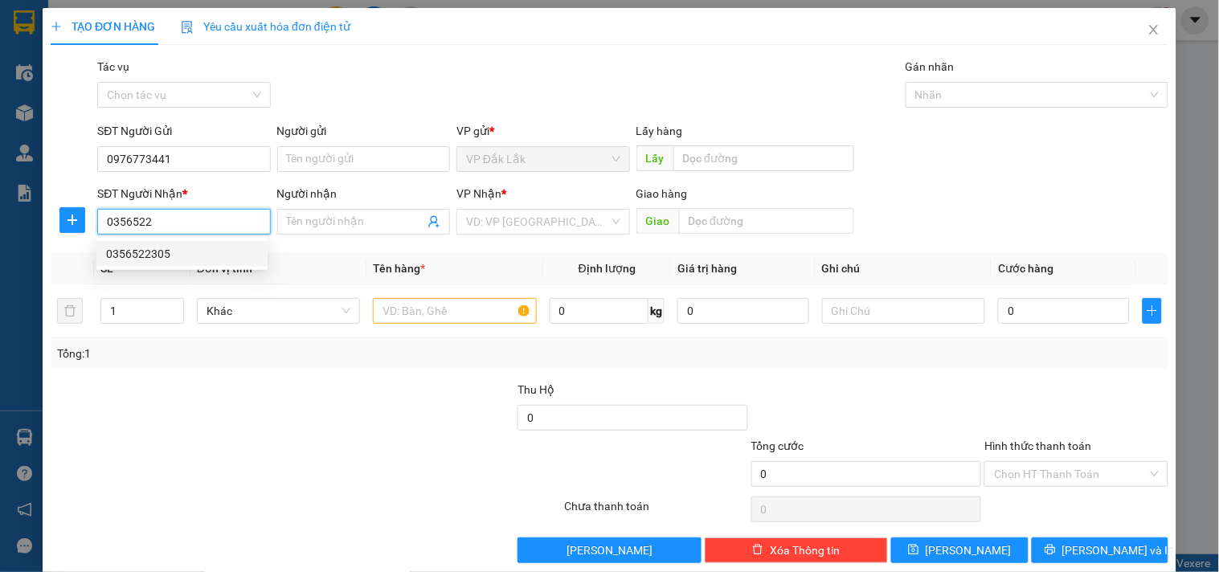
click at [185, 245] on div "0356522305" at bounding box center [182, 254] width 152 height 18
type input "0356522305"
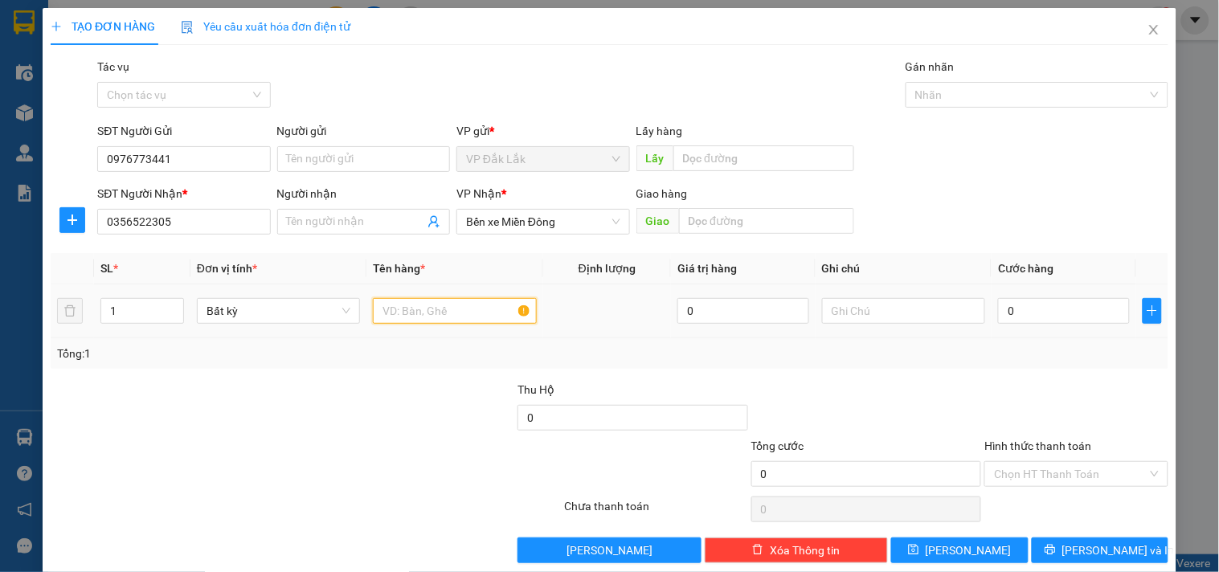
click at [436, 317] on input "text" at bounding box center [454, 311] width 163 height 26
type input "1 THÙNG GIẤY"
click at [1057, 319] on input "0" at bounding box center [1064, 311] width 132 height 26
type input "5"
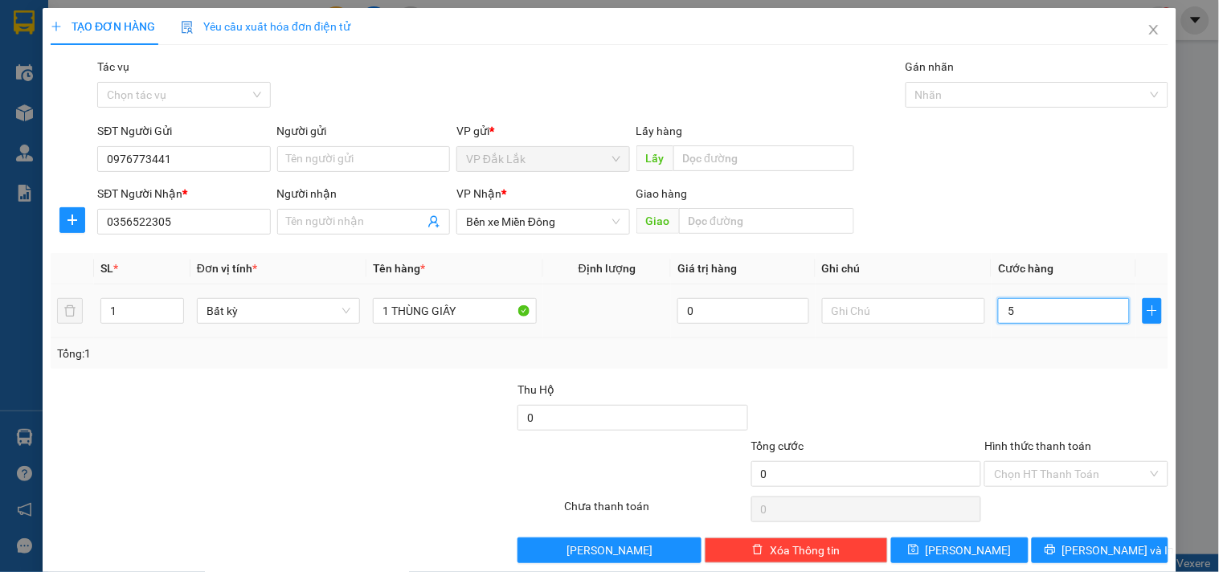
type input "5"
type input "50"
type input "500"
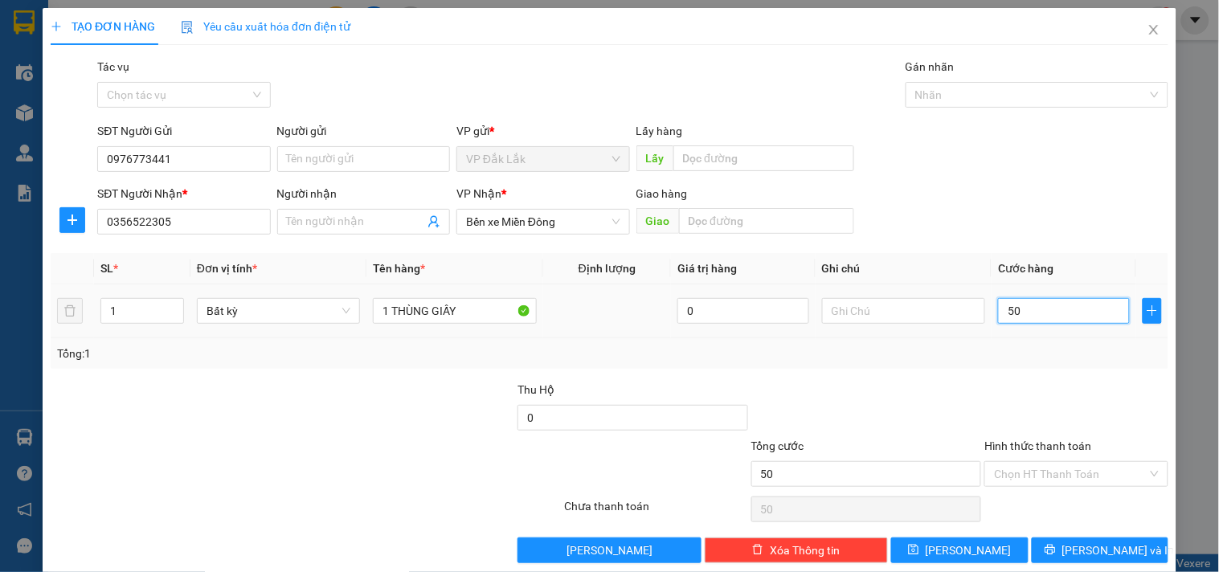
type input "500"
type input "5.000"
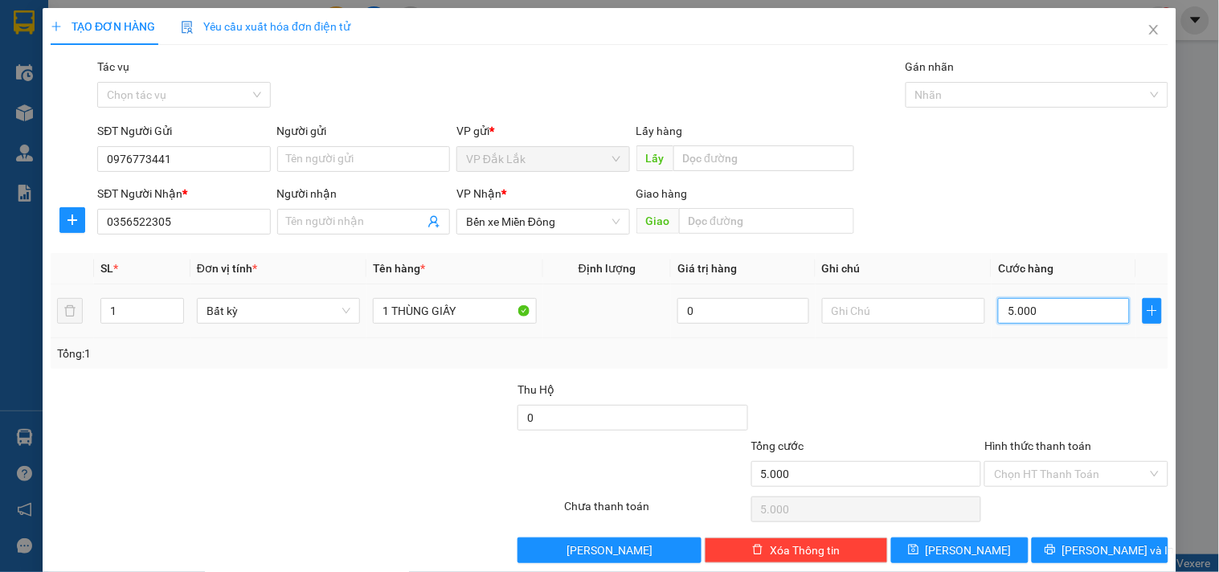
type input "50.000"
click at [467, 326] on div "1 THÙNG GIẤY" at bounding box center [454, 311] width 163 height 32
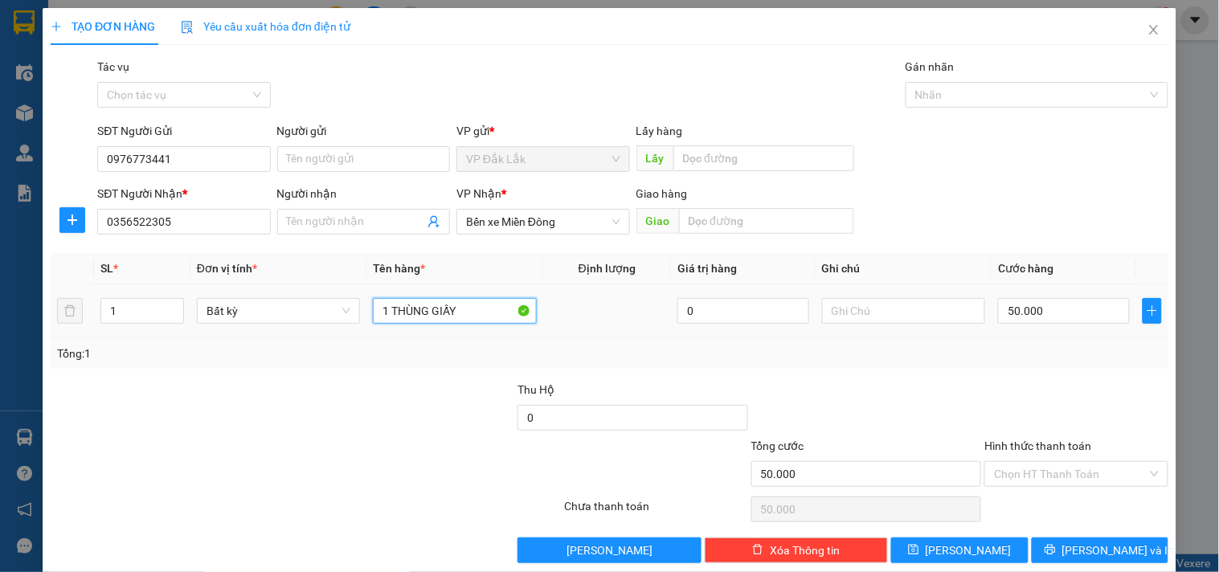
click at [467, 315] on input "1 THÙNG GIẤY" at bounding box center [454, 311] width 163 height 26
type input "1 THÙNG GIẤY XE ÔM GIAO"
click at [1051, 477] on input "Hình thức thanh toán" at bounding box center [1070, 474] width 153 height 24
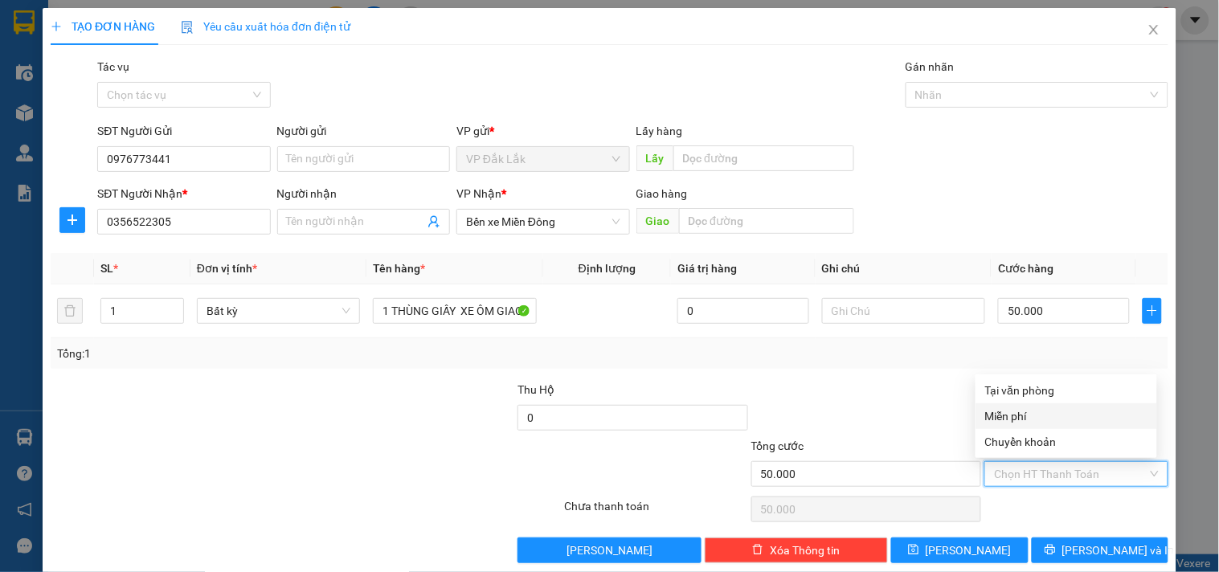
click at [1038, 391] on div "Tại văn phòng" at bounding box center [1066, 391] width 162 height 18
type input "0"
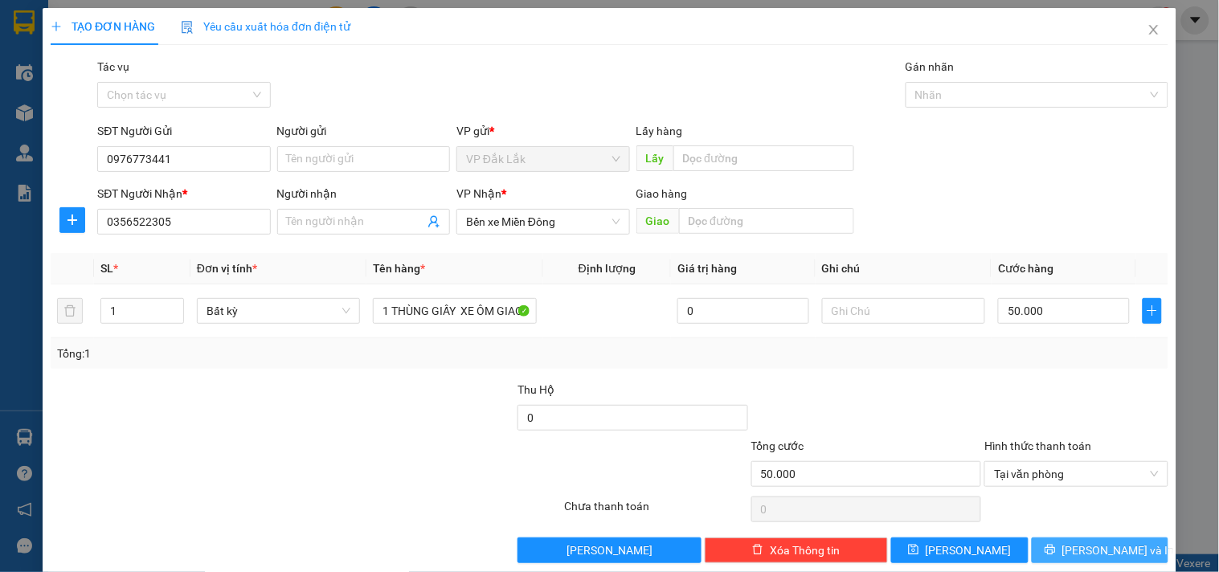
click at [1051, 553] on button "Lưu và In" at bounding box center [1100, 551] width 137 height 26
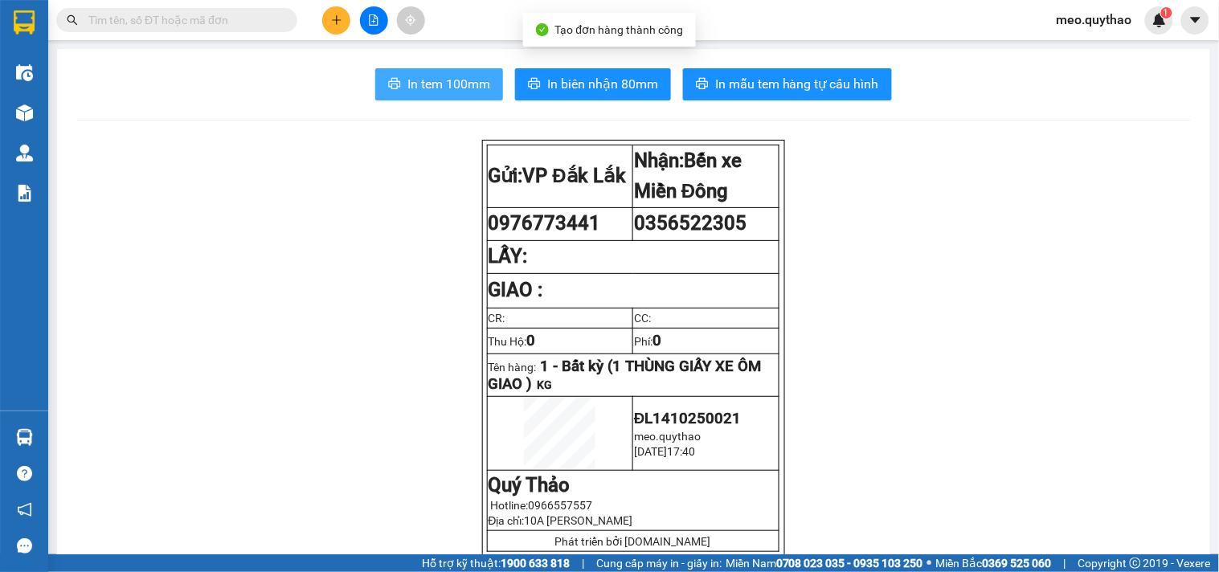
click at [408, 85] on span "In tem 100mm" at bounding box center [449, 84] width 83 height 20
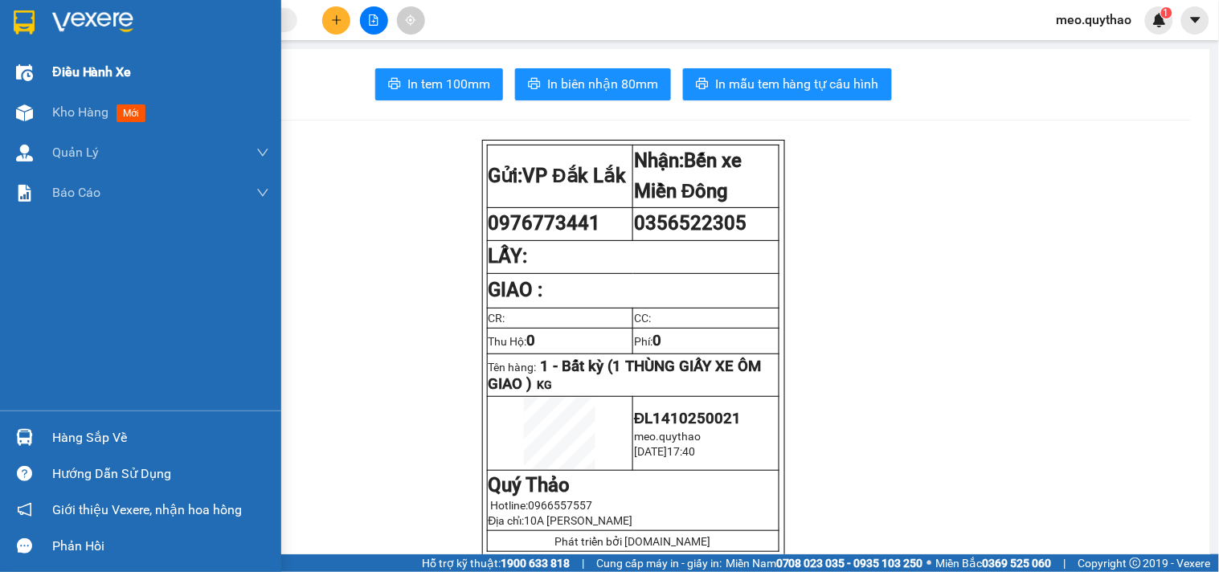
click at [124, 91] on div "Điều hành xe" at bounding box center [160, 72] width 217 height 40
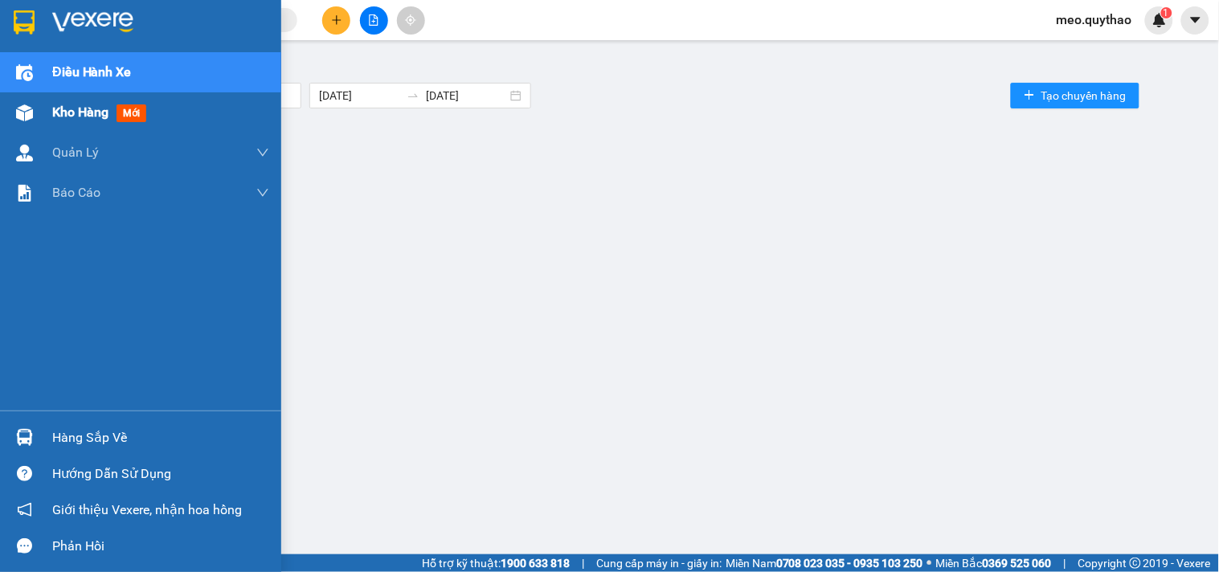
click at [31, 106] on img at bounding box center [24, 112] width 17 height 17
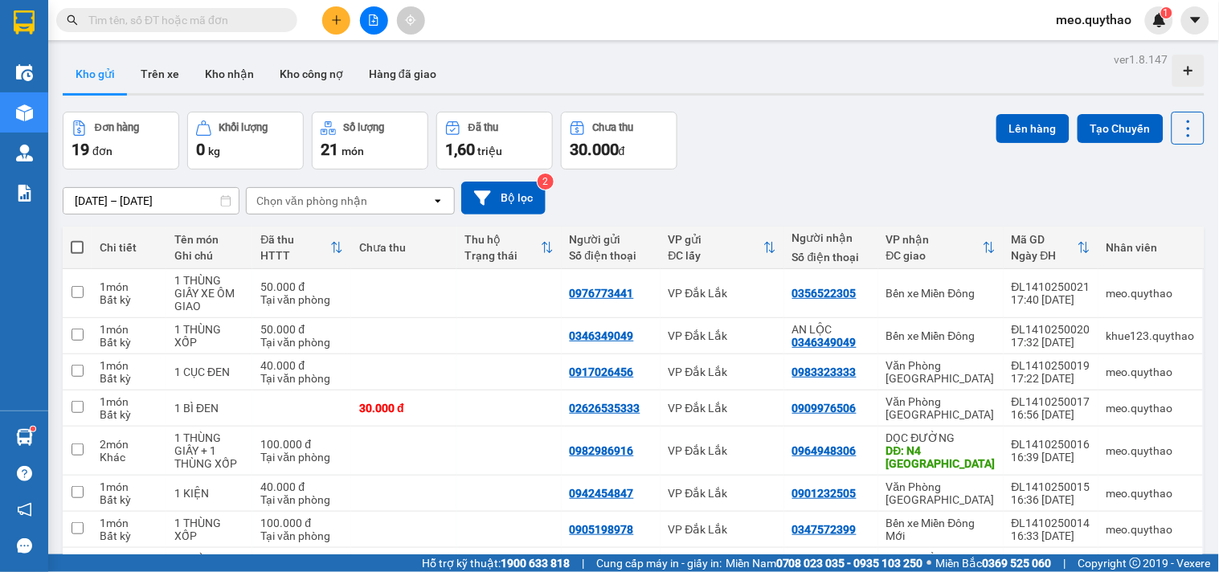
click at [376, 18] on icon "file-add" at bounding box center [374, 19] width 9 height 11
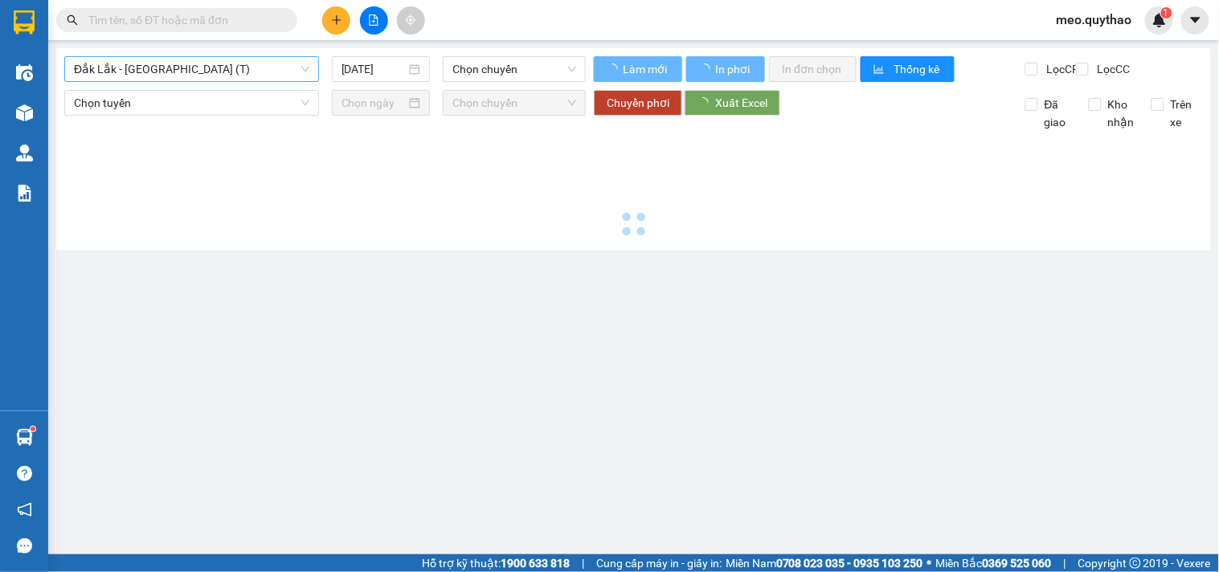
click at [198, 79] on span "Đắk Lắk - [GEOGRAPHIC_DATA] (T)" at bounding box center [192, 69] width 236 height 24
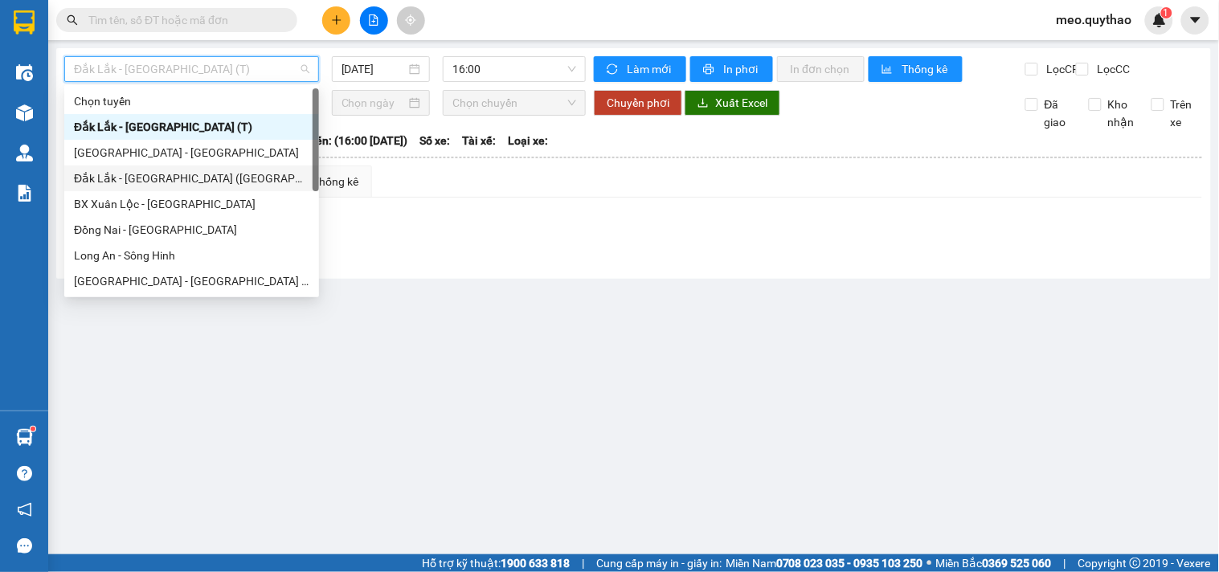
click at [190, 183] on div "Đắk Lắk - [GEOGRAPHIC_DATA] ([GEOGRAPHIC_DATA])" at bounding box center [192, 179] width 236 height 18
type input "[DATE]"
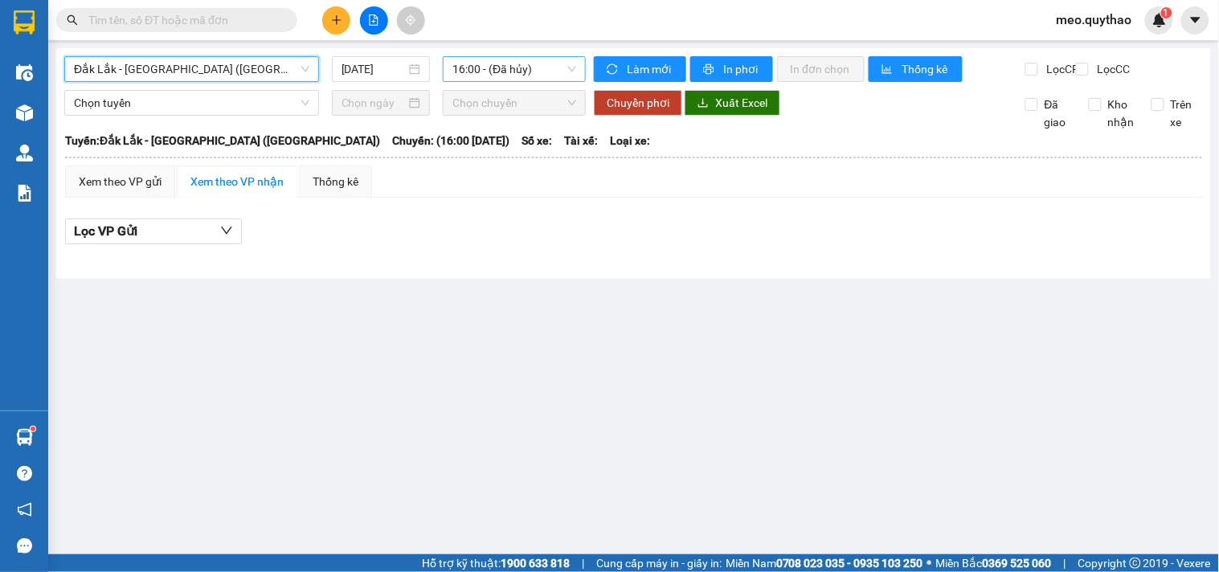
click at [514, 72] on span "16:00 - (Đã hủy)" at bounding box center [515, 69] width 124 height 24
click at [237, 76] on span "Đắk Lắk - [GEOGRAPHIC_DATA] ([GEOGRAPHIC_DATA])" at bounding box center [192, 69] width 236 height 24
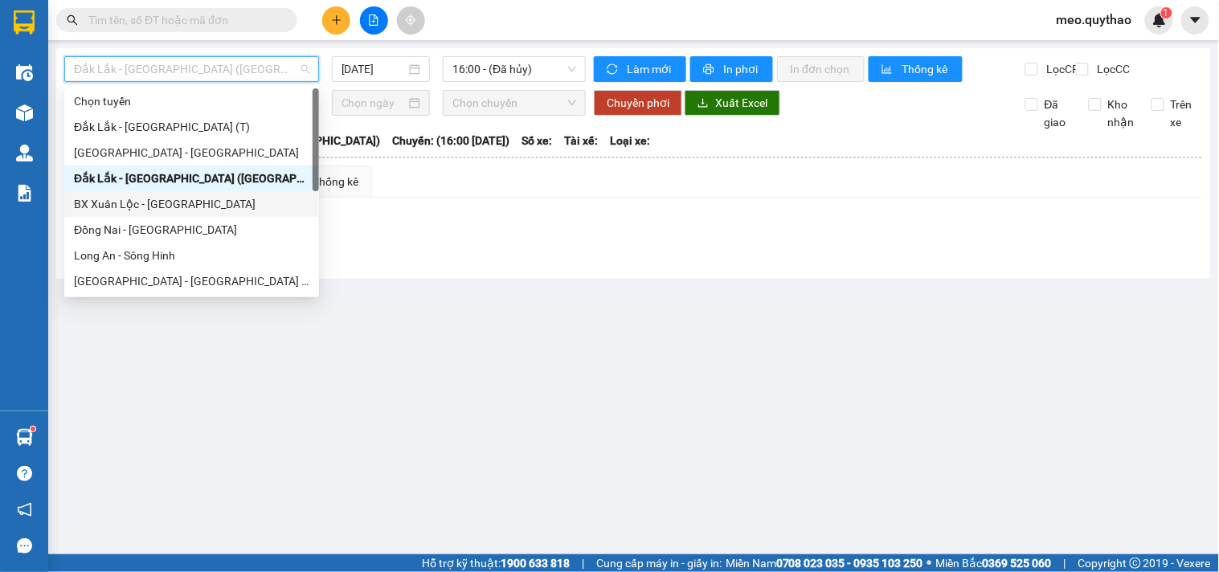
drag, startPoint x: 201, startPoint y: 210, endPoint x: 332, endPoint y: 137, distance: 149.7
click at [213, 199] on div "BX Xuân Lộc - [GEOGRAPHIC_DATA]" at bounding box center [192, 204] width 236 height 18
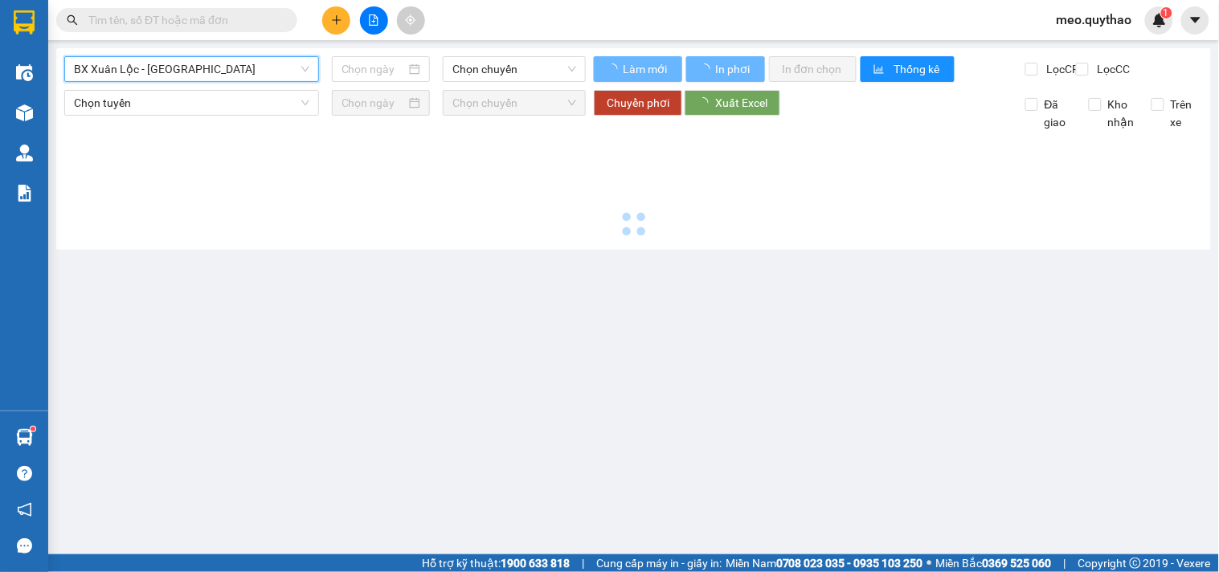
type input "[DATE]"
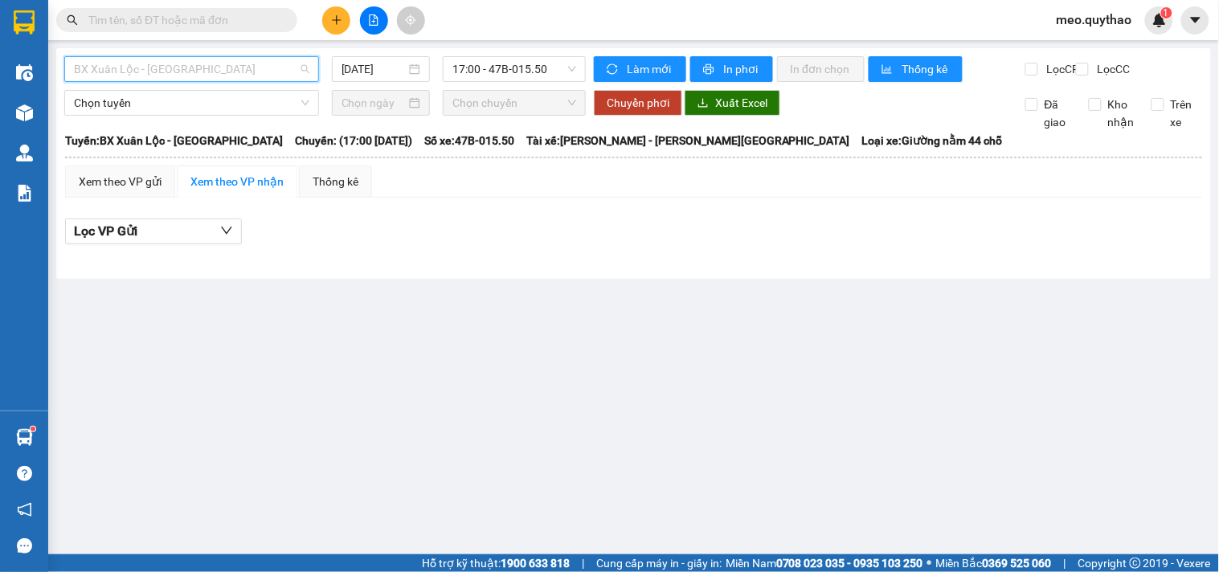
click at [153, 75] on span "BX Xuân Lộc - [GEOGRAPHIC_DATA]" at bounding box center [192, 69] width 236 height 24
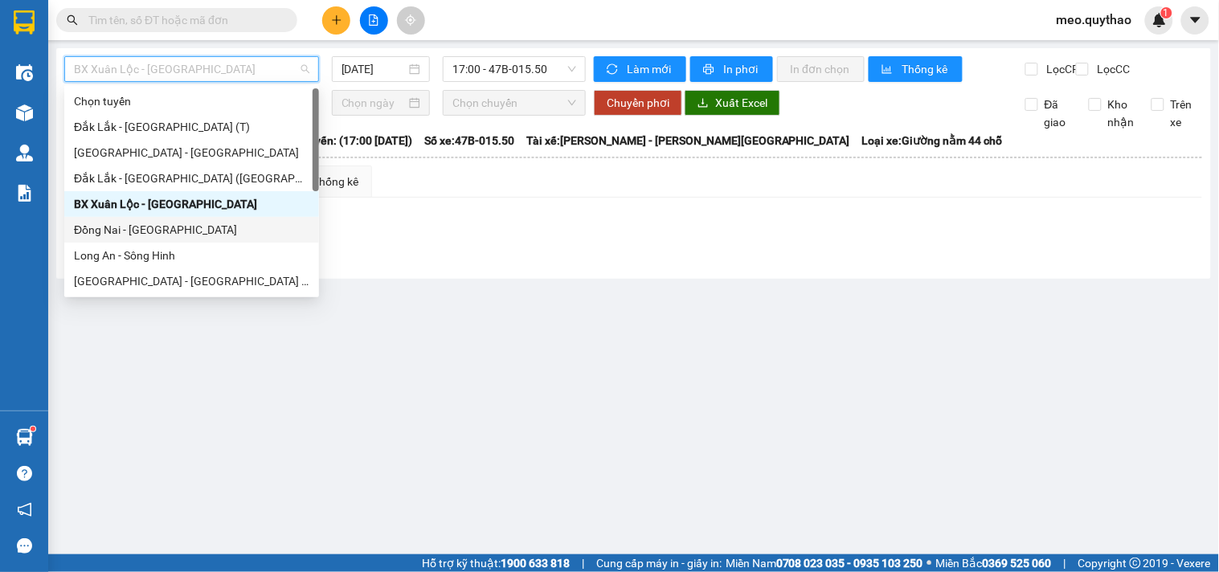
click at [157, 226] on div "Đồng Nai - [GEOGRAPHIC_DATA]" at bounding box center [192, 230] width 236 height 18
type input "[DATE]"
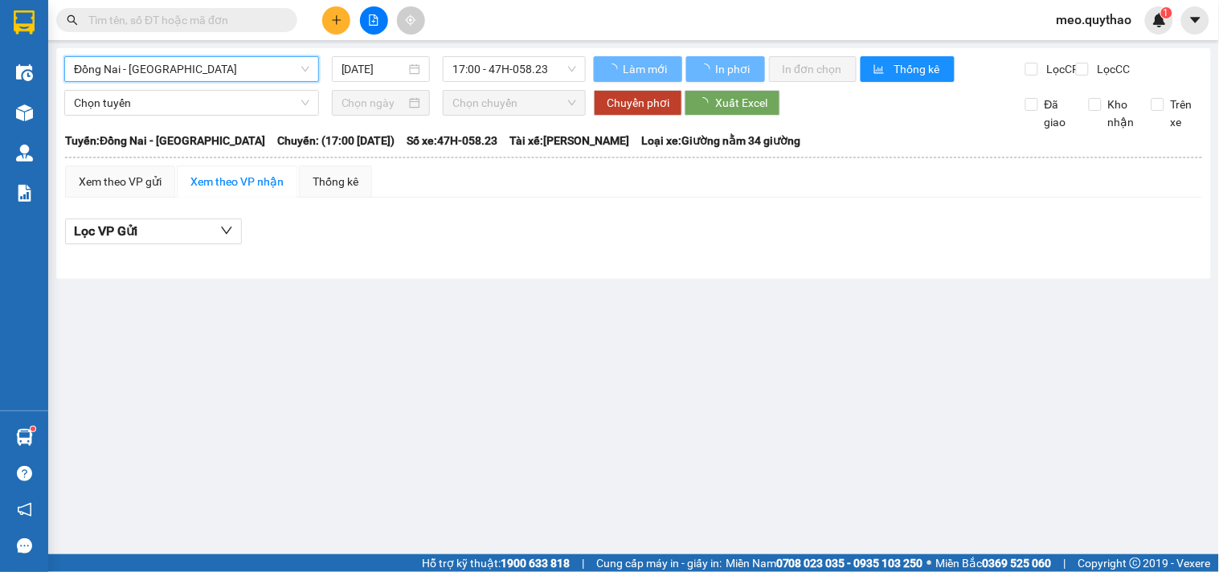
click at [186, 73] on span "Đồng Nai - [GEOGRAPHIC_DATA]" at bounding box center [192, 69] width 236 height 24
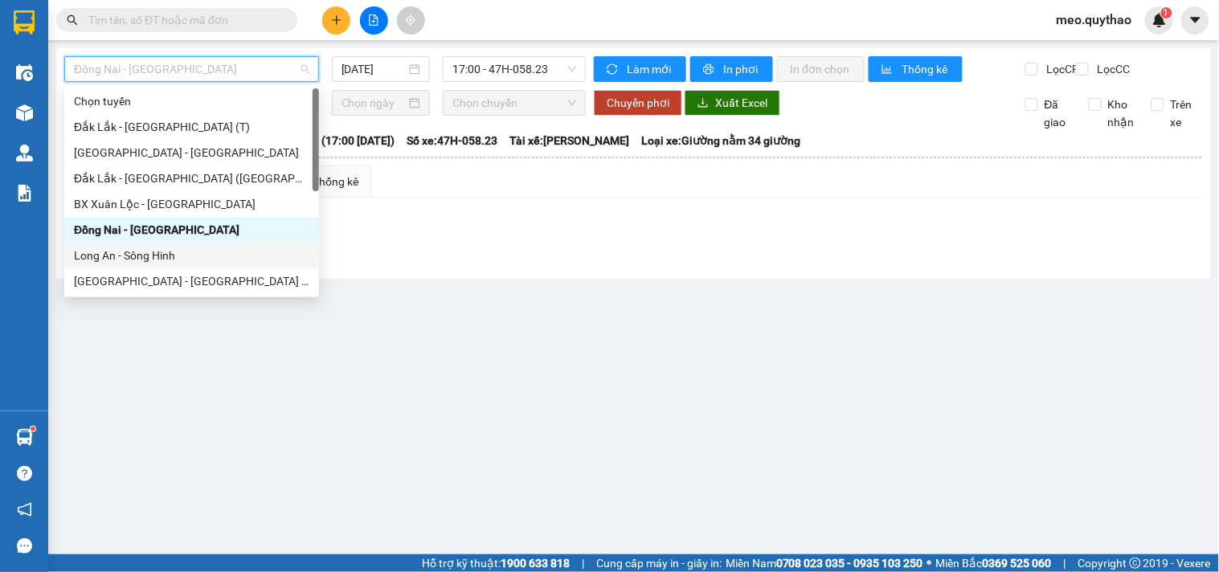
click at [174, 256] on div "Long An - Sông Hinh" at bounding box center [192, 256] width 236 height 18
type input "[DATE]"
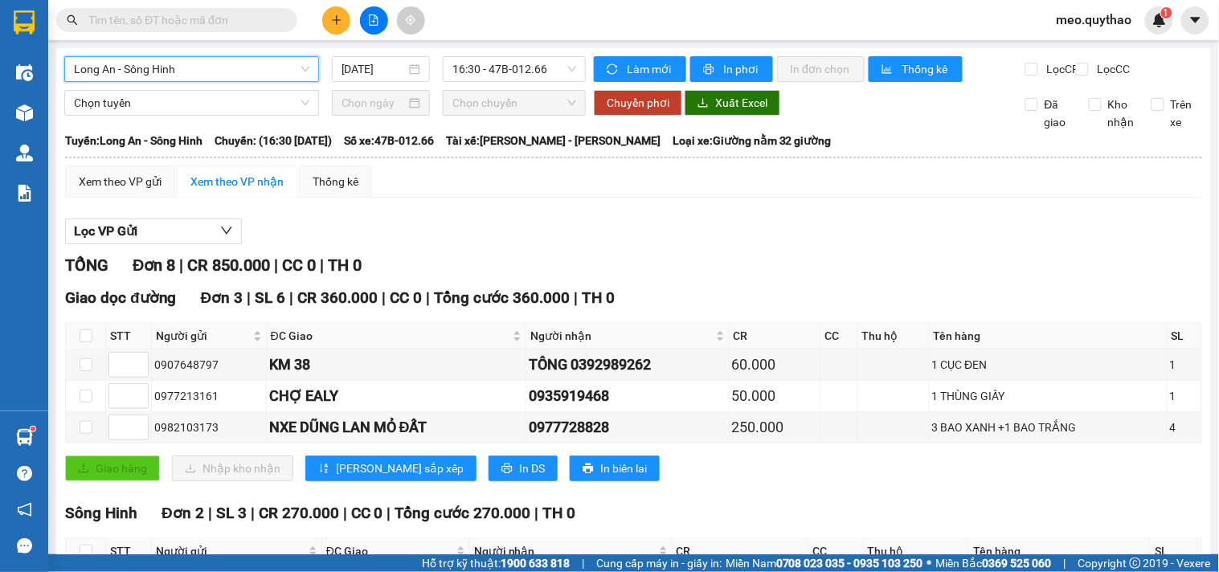
click at [195, 71] on span "Long An - Sông Hinh" at bounding box center [192, 69] width 236 height 24
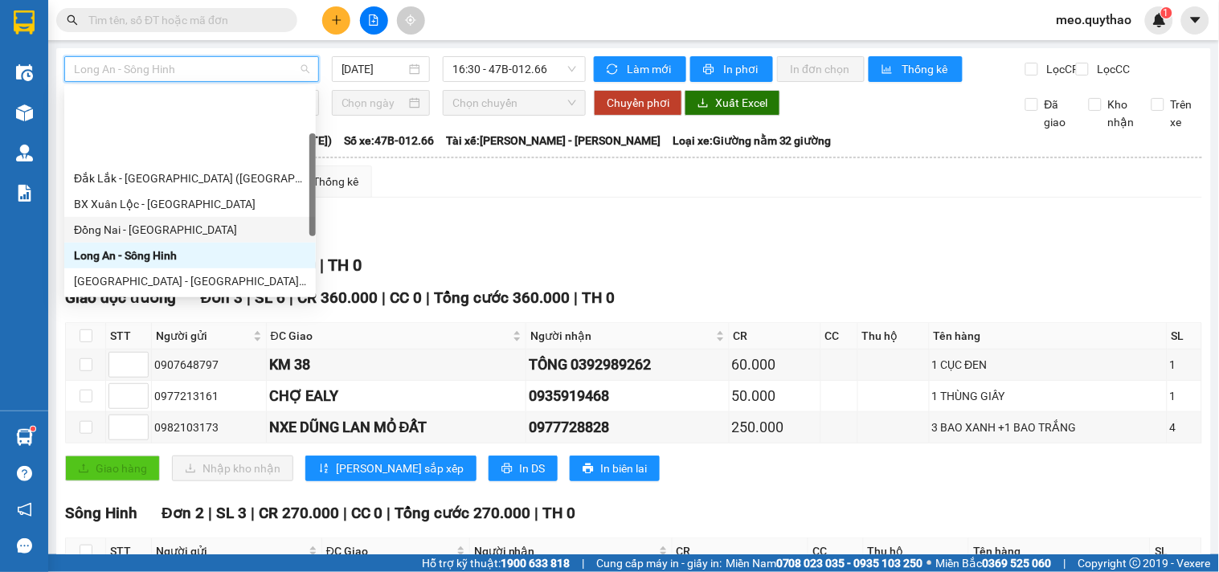
scroll to position [89, 0]
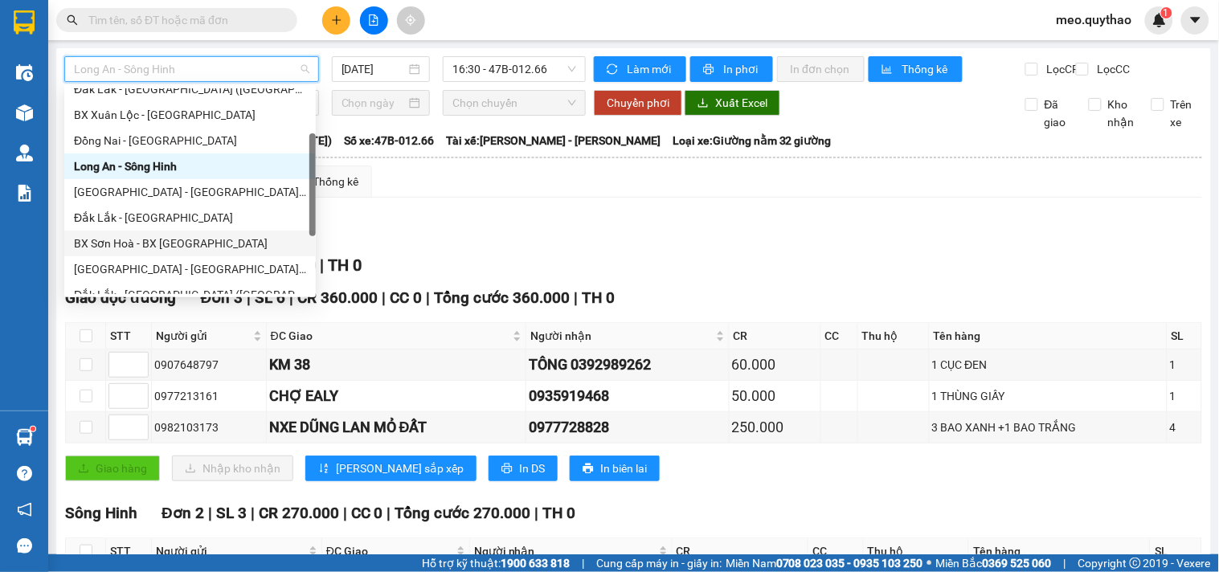
click at [165, 233] on div "BX Sơn Hoà - BX [GEOGRAPHIC_DATA]" at bounding box center [190, 244] width 252 height 26
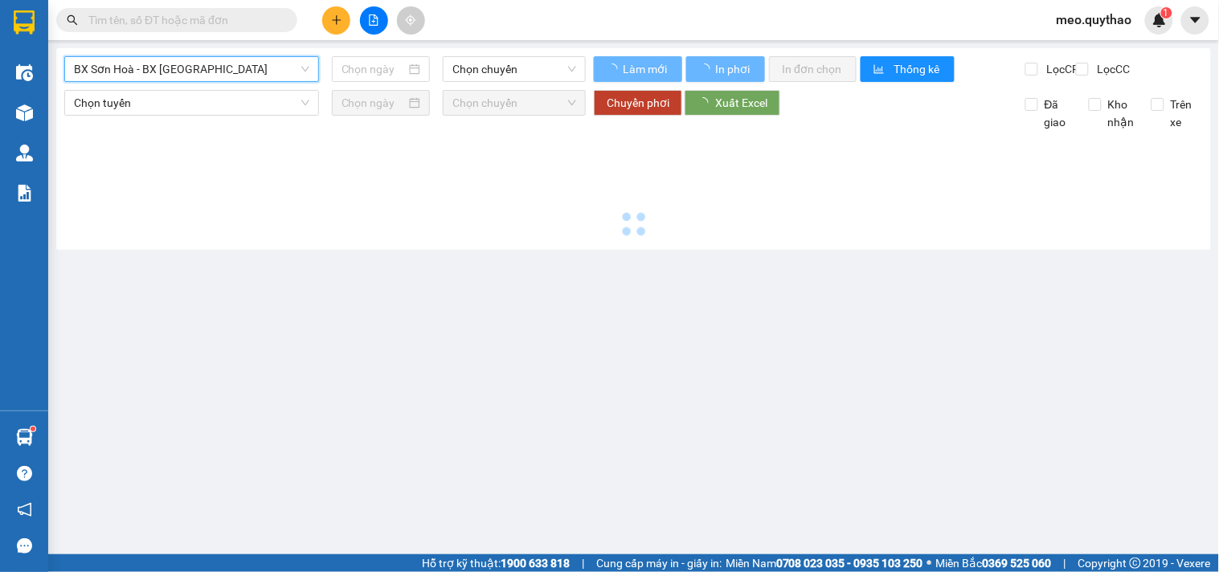
type input "[DATE]"
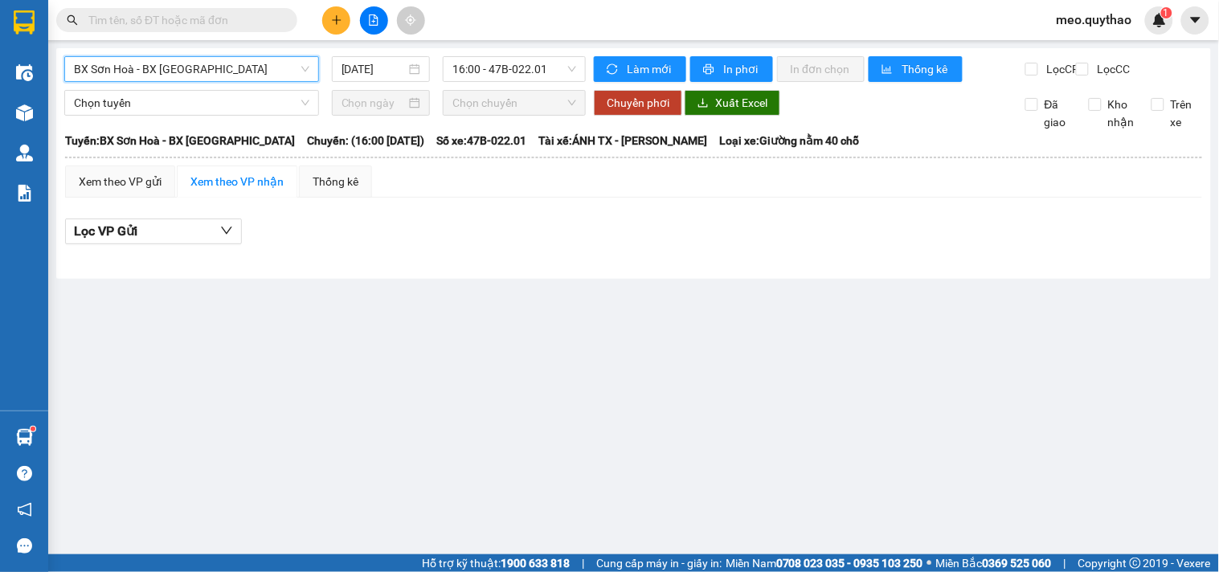
click at [221, 71] on span "BX Sơn Hoà - BX [GEOGRAPHIC_DATA]" at bounding box center [192, 69] width 236 height 24
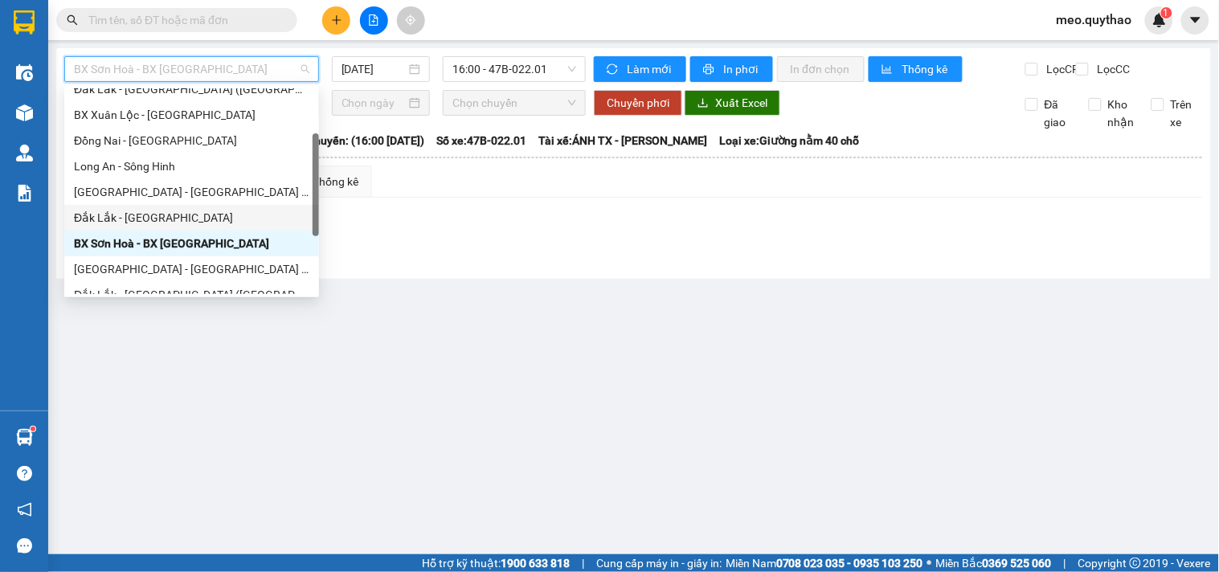
click at [189, 212] on div "Đắk Lắk - [GEOGRAPHIC_DATA]" at bounding box center [192, 218] width 236 height 18
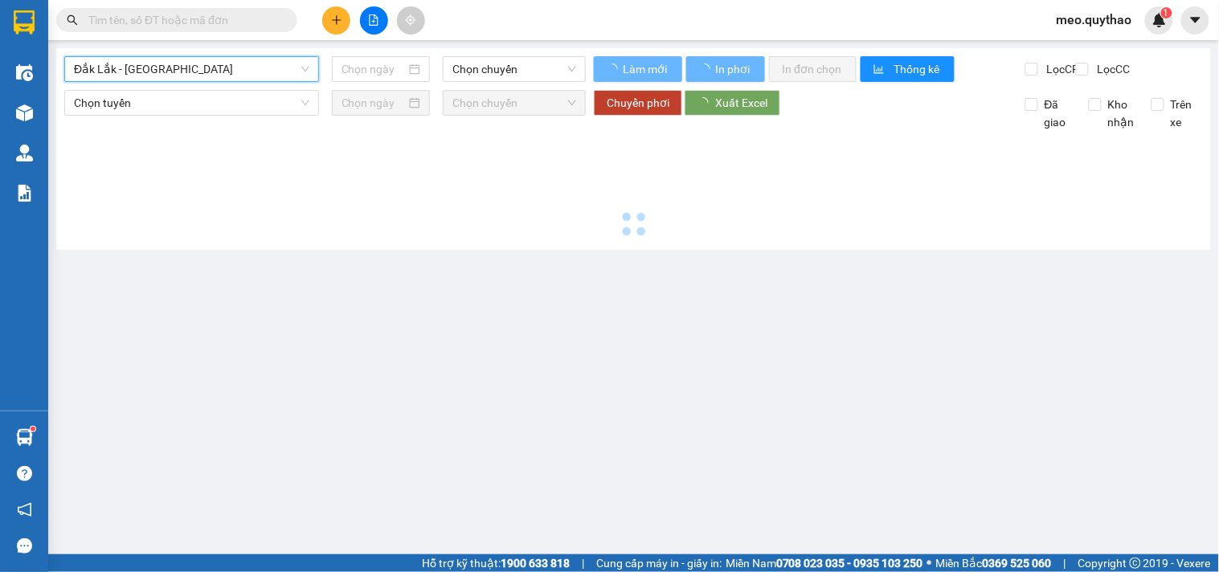
type input "[DATE]"
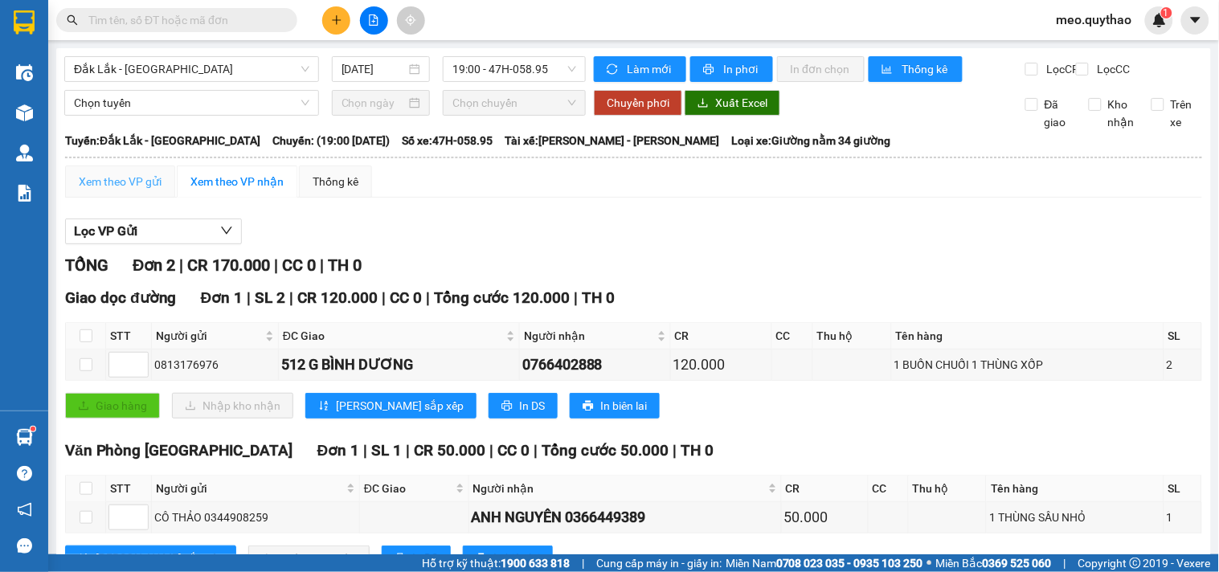
click at [134, 198] on div "Xem theo VP gửi" at bounding box center [120, 182] width 110 height 32
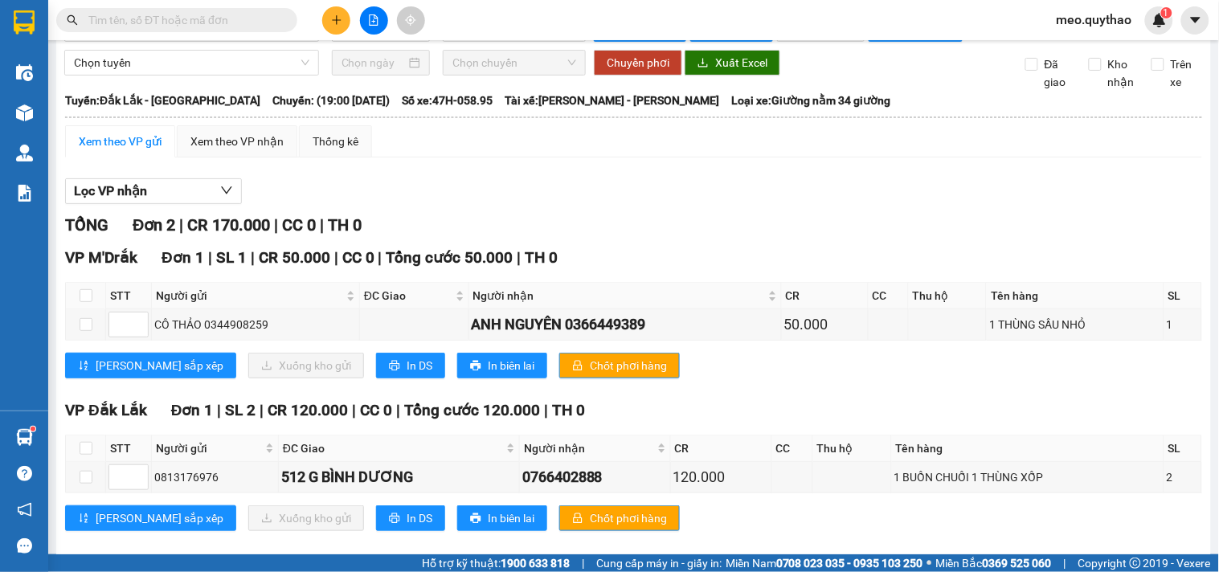
scroll to position [76, 0]
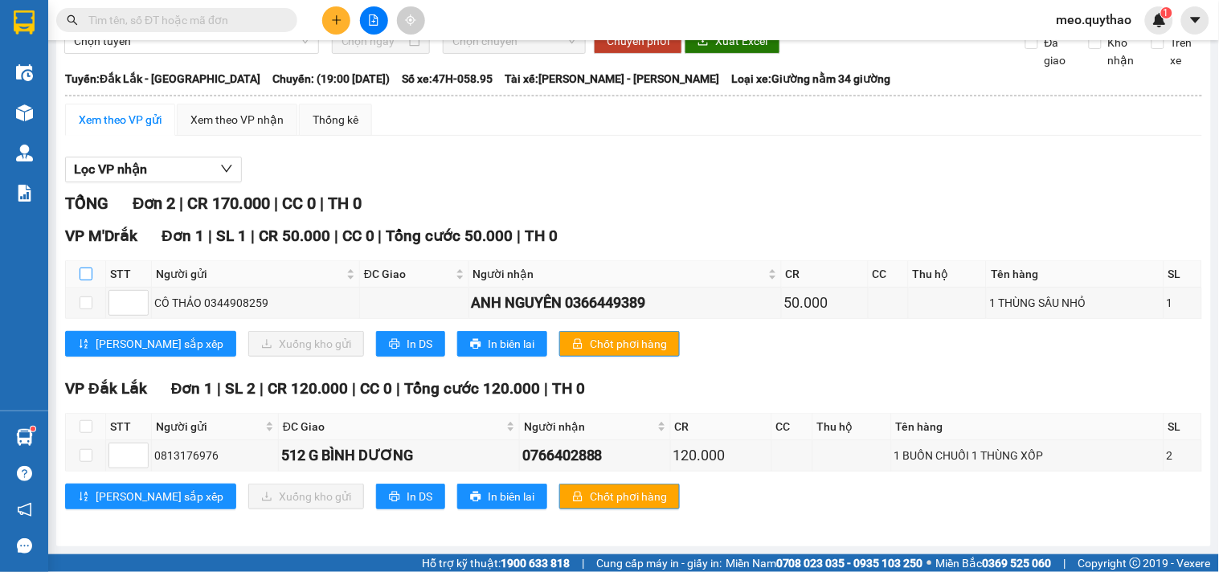
click at [85, 268] on input "checkbox" at bounding box center [86, 274] width 13 height 13
checkbox input "true"
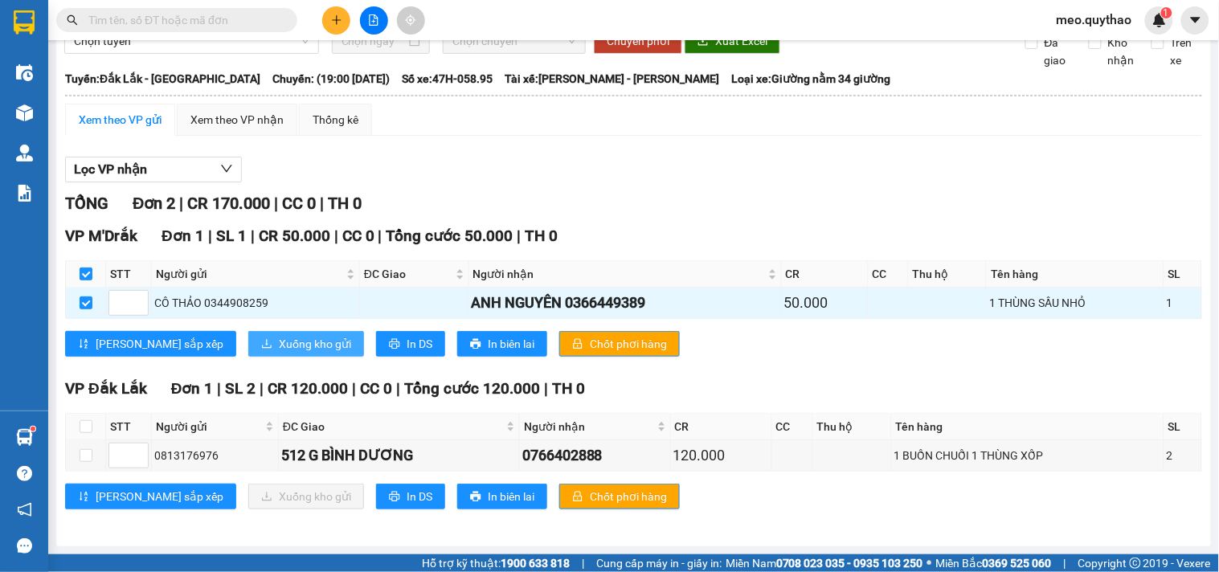
click at [248, 344] on button "Xuống kho gửi" at bounding box center [306, 344] width 116 height 26
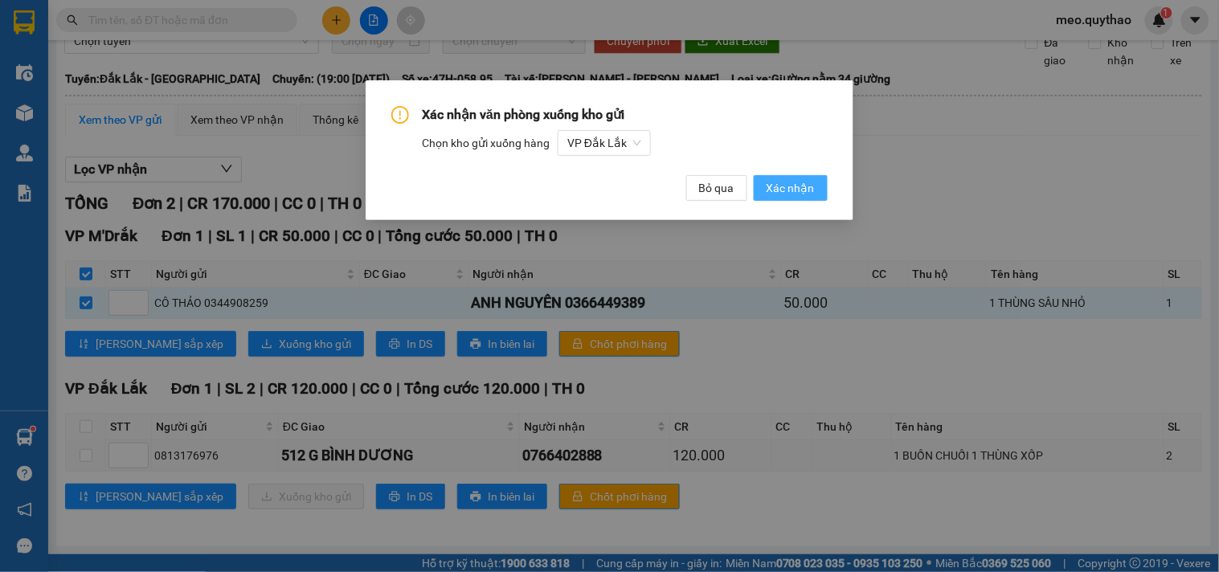
click at [764, 199] on button "Xác nhận" at bounding box center [791, 188] width 74 height 26
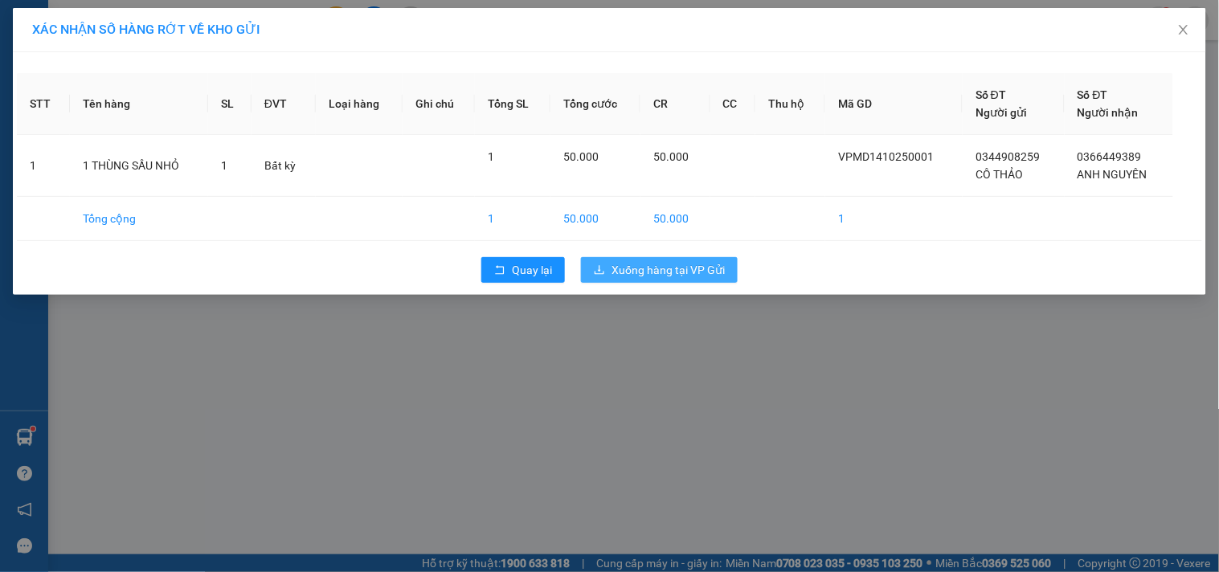
click at [703, 269] on span "Xuống hàng tại VP Gửi" at bounding box center [668, 270] width 113 height 18
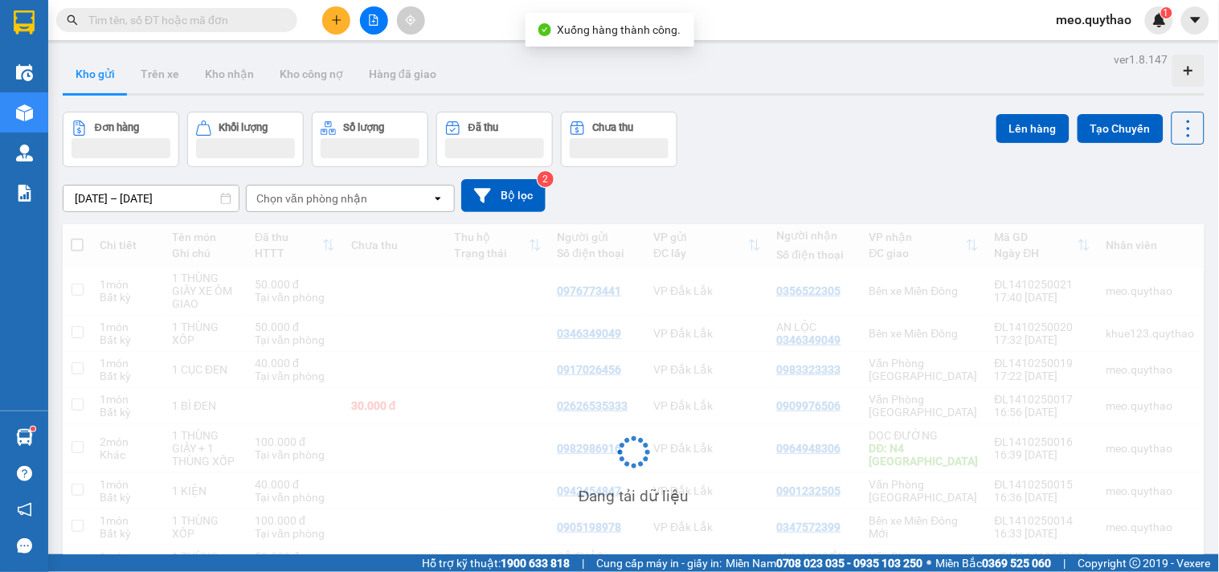
click at [374, 25] on icon "file-add" at bounding box center [374, 19] width 9 height 11
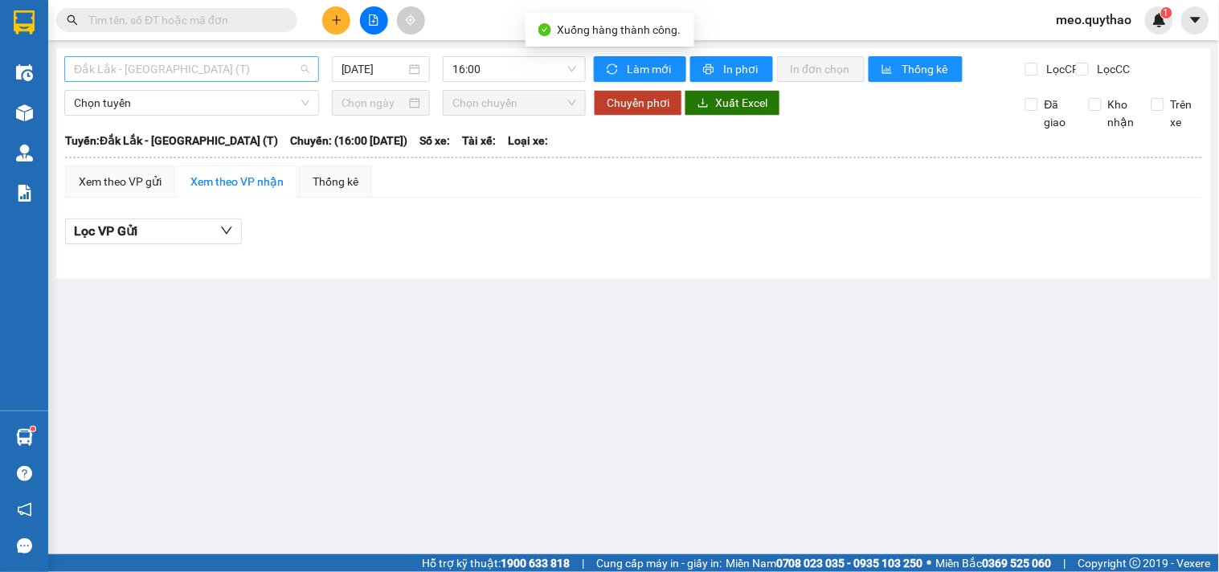
click at [204, 63] on span "Đắk Lắk - [GEOGRAPHIC_DATA] (T)" at bounding box center [192, 69] width 236 height 24
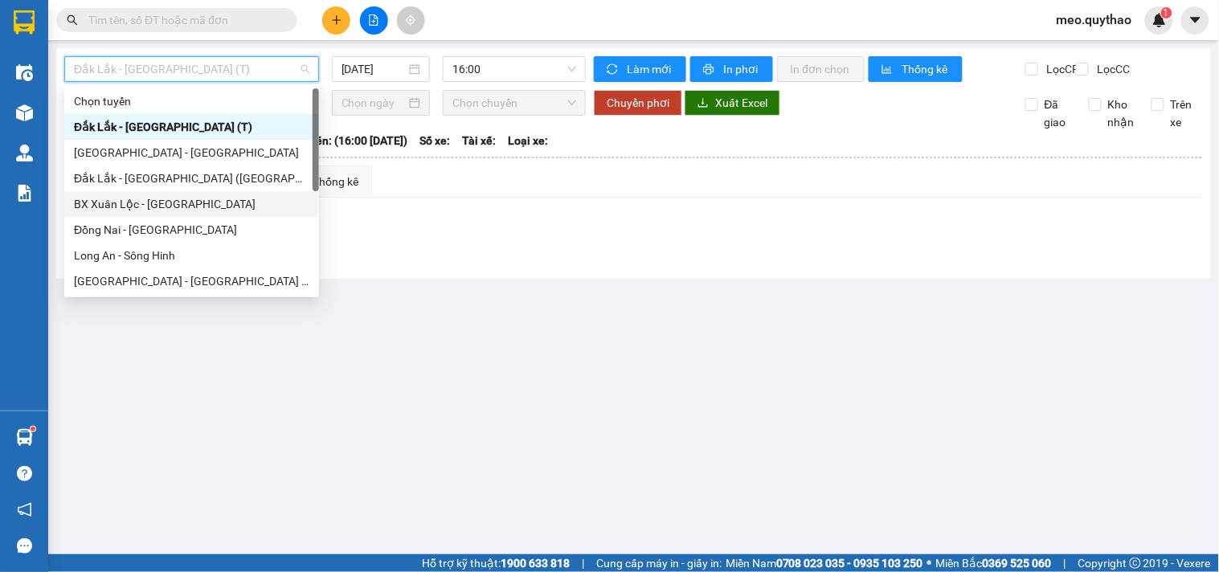
scroll to position [89, 0]
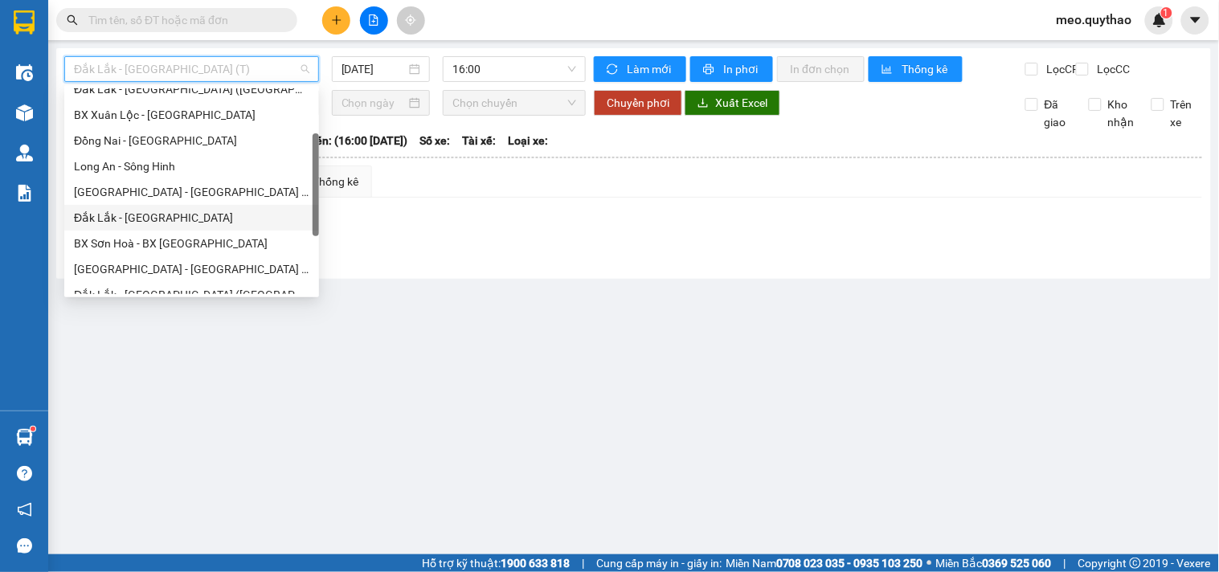
click at [174, 212] on div "Đắk Lắk - [GEOGRAPHIC_DATA]" at bounding box center [192, 218] width 236 height 18
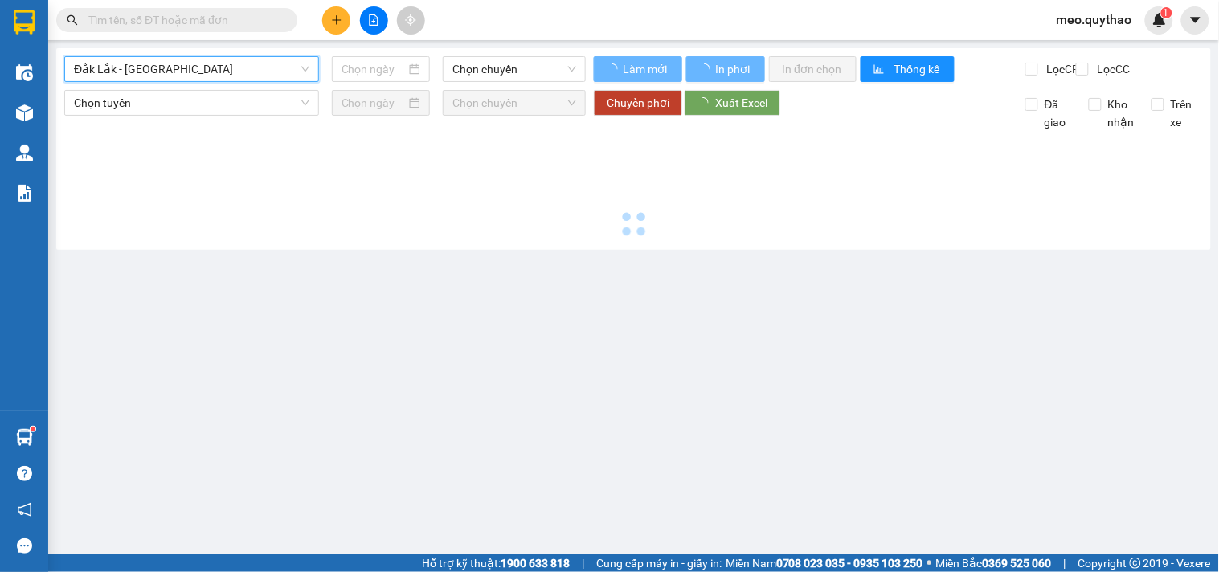
type input "[DATE]"
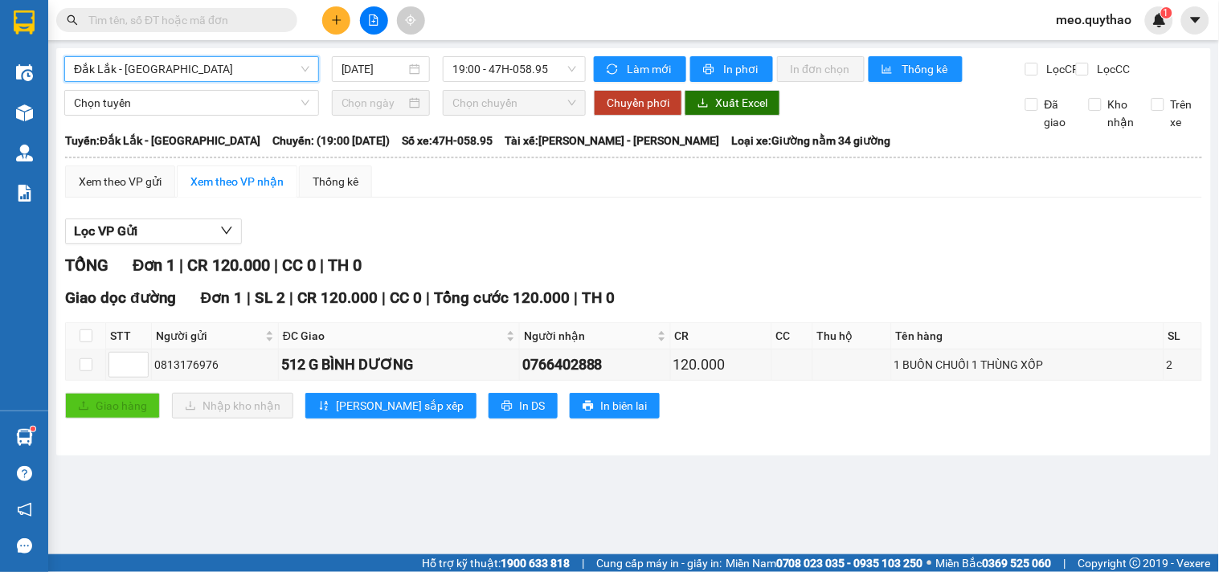
click at [220, 72] on span "Đắk Lắk - [GEOGRAPHIC_DATA]" at bounding box center [192, 69] width 236 height 24
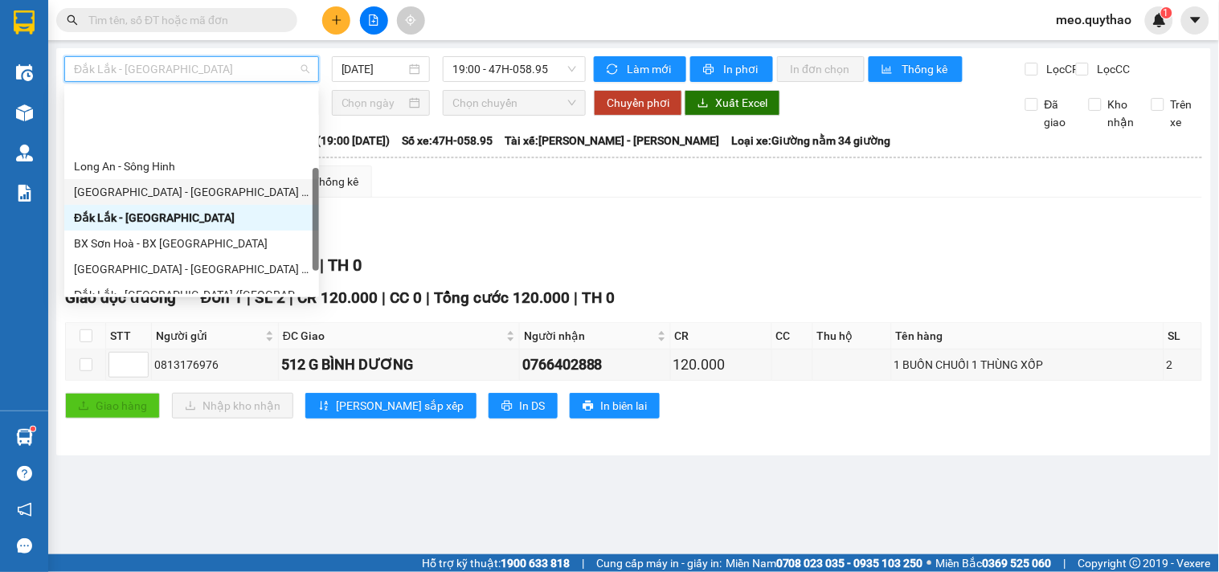
scroll to position [178, 0]
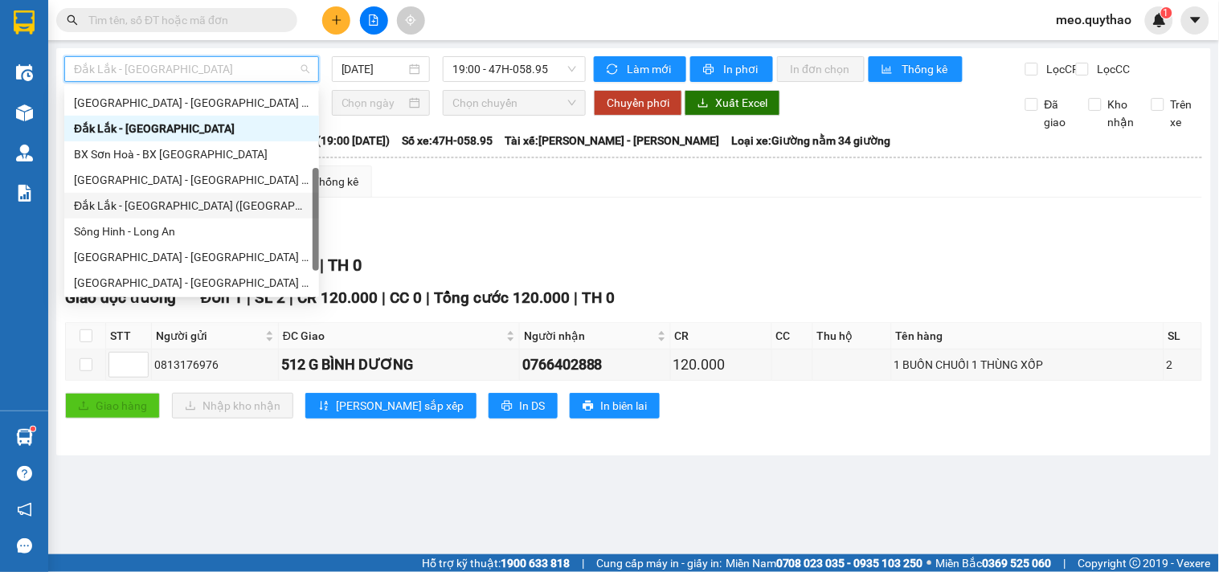
click at [199, 198] on div "Đắk Lắk - [GEOGRAPHIC_DATA] ([GEOGRAPHIC_DATA] mới)" at bounding box center [192, 206] width 236 height 18
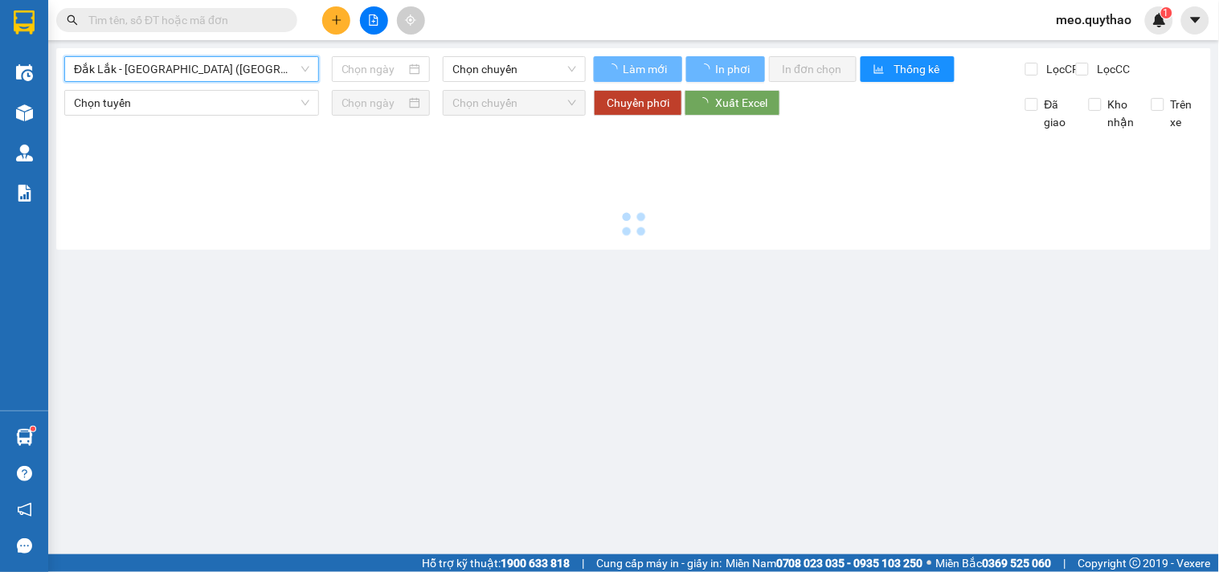
type input "[DATE]"
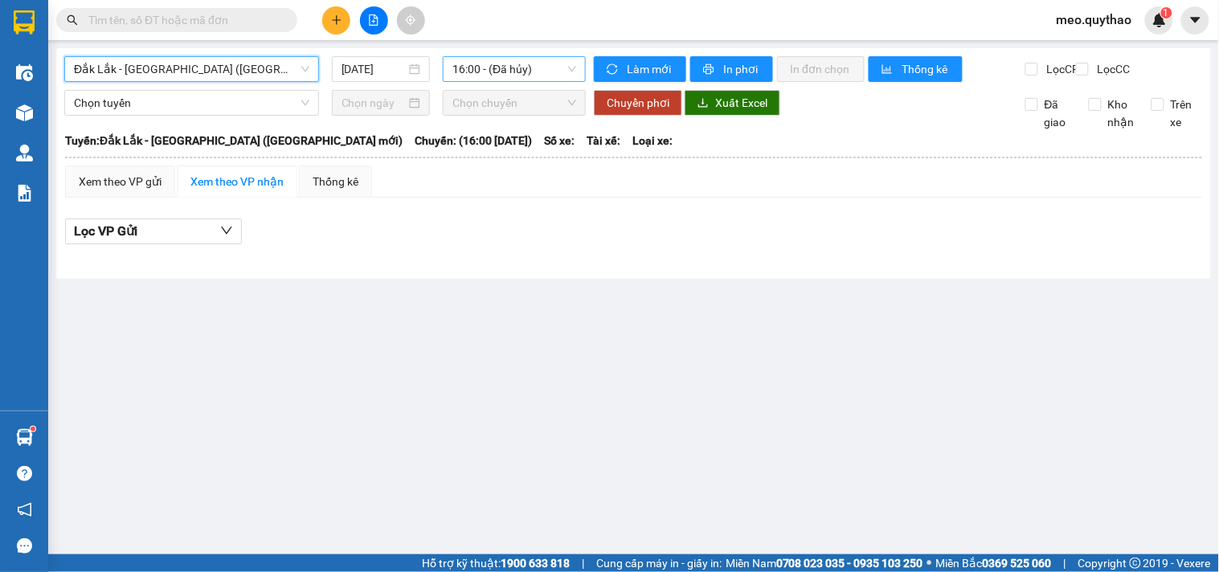
click at [500, 62] on span "16:00 - (Đã hủy)" at bounding box center [515, 69] width 124 height 24
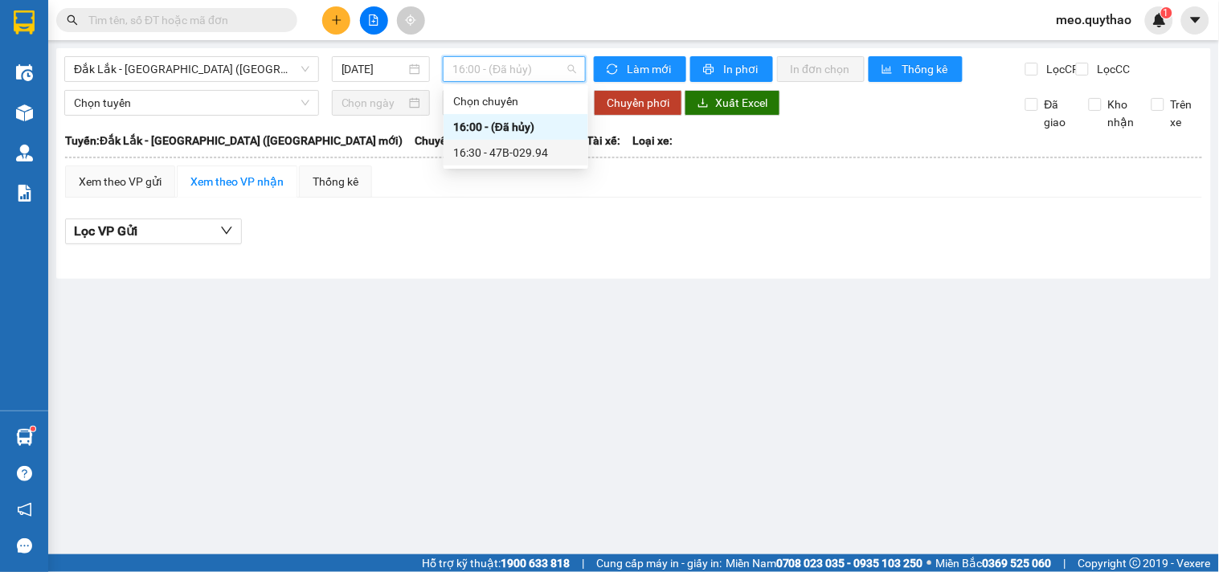
click at [522, 155] on div "16:30 - 47B-029.94" at bounding box center [515, 153] width 125 height 18
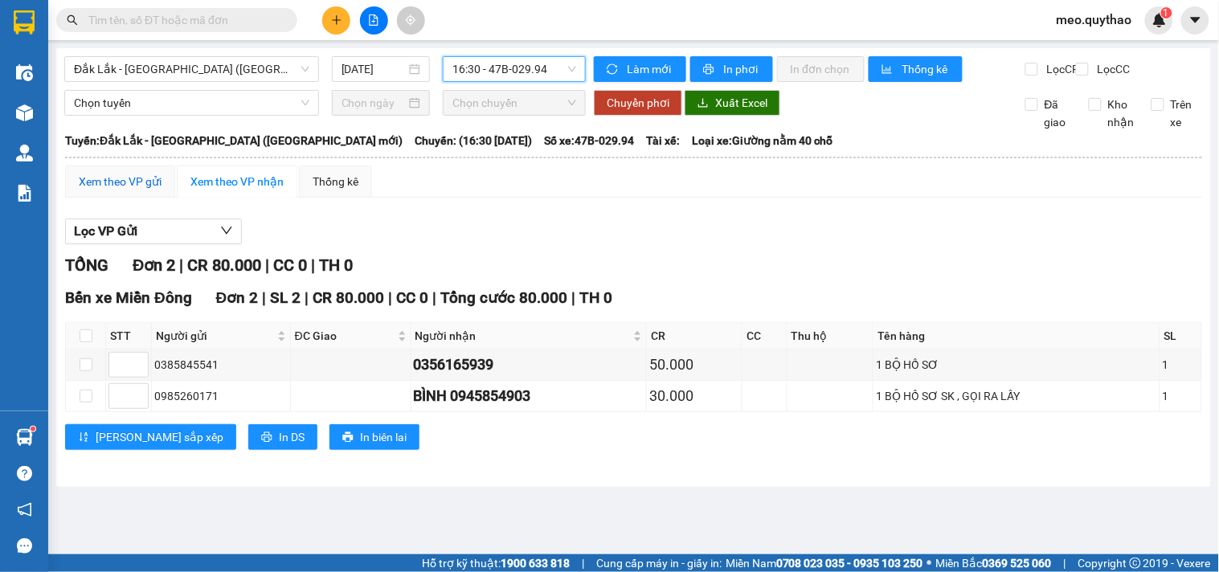
click at [134, 190] on div "Xem theo VP gửi" at bounding box center [120, 182] width 83 height 18
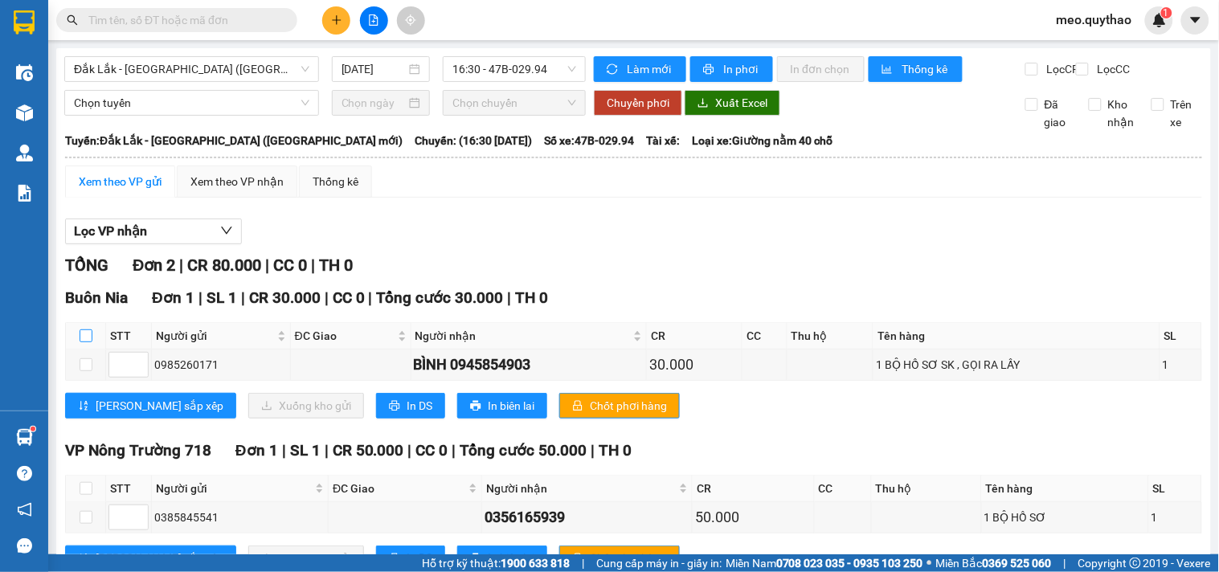
click at [88, 342] on input "checkbox" at bounding box center [86, 336] width 13 height 13
checkbox input "true"
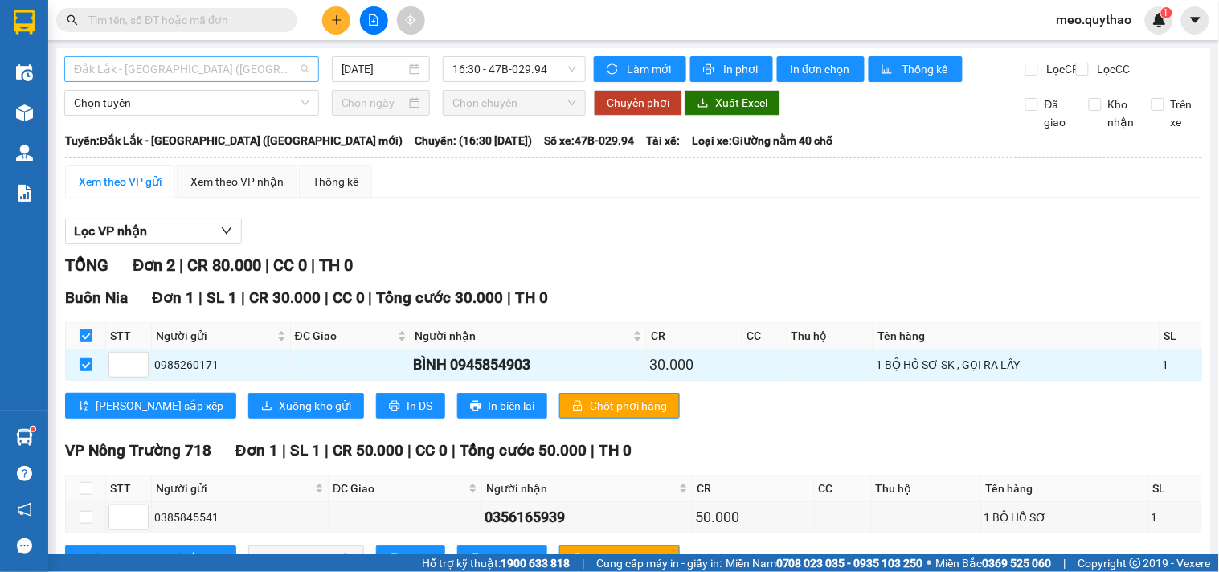
click at [211, 70] on span "Đắk Lắk - [GEOGRAPHIC_DATA] ([GEOGRAPHIC_DATA] mới)" at bounding box center [192, 69] width 236 height 24
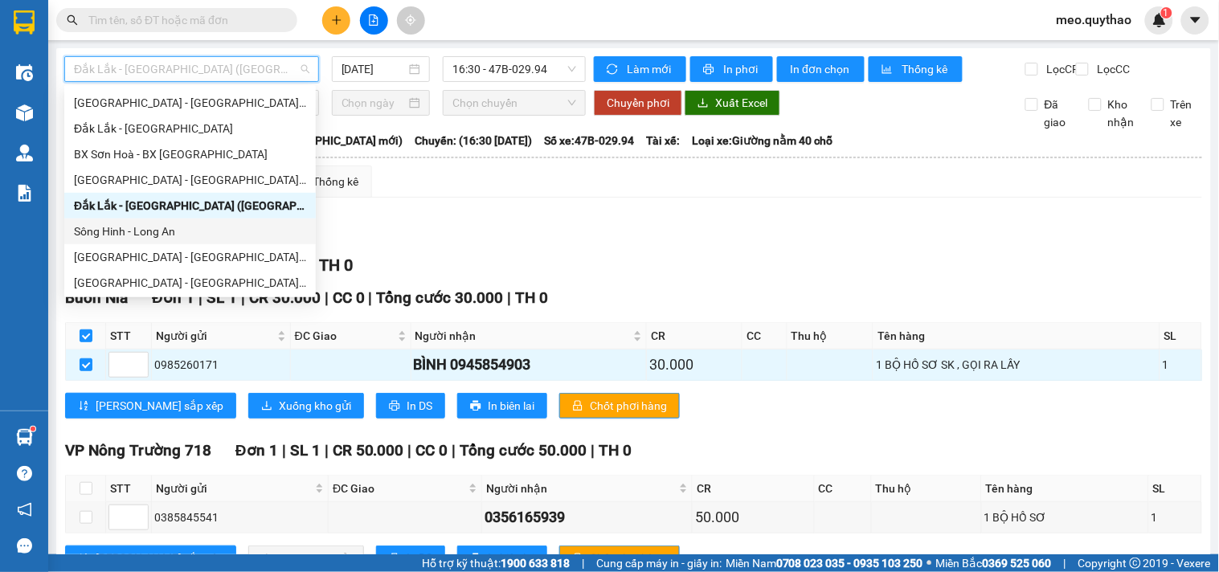
click at [177, 241] on div "Sông Hinh - Long An" at bounding box center [190, 232] width 252 height 26
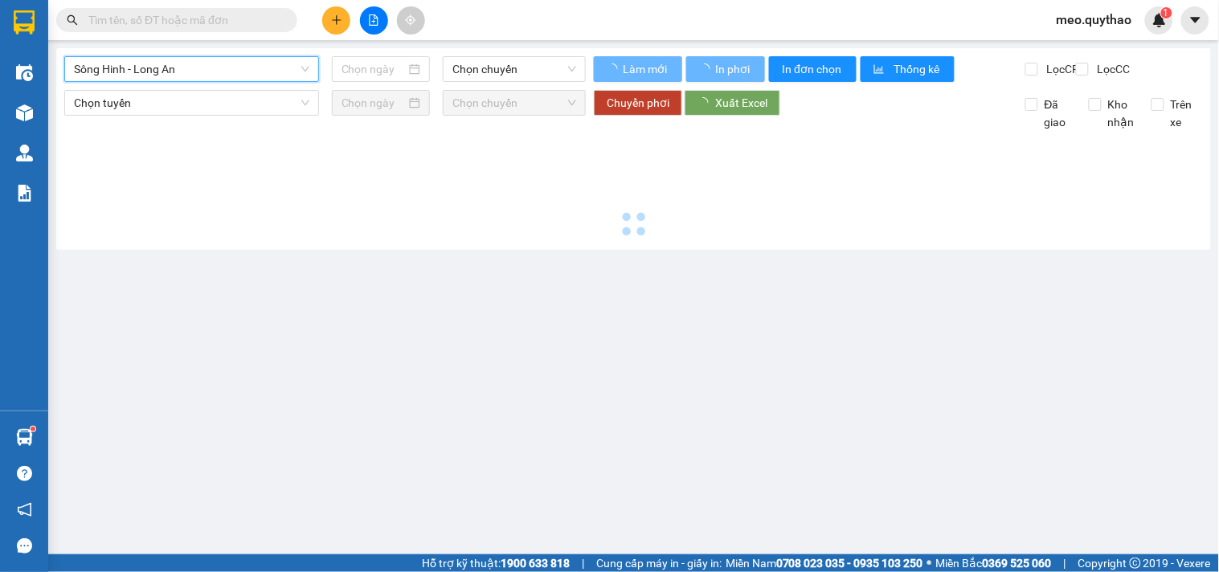
type input "[DATE]"
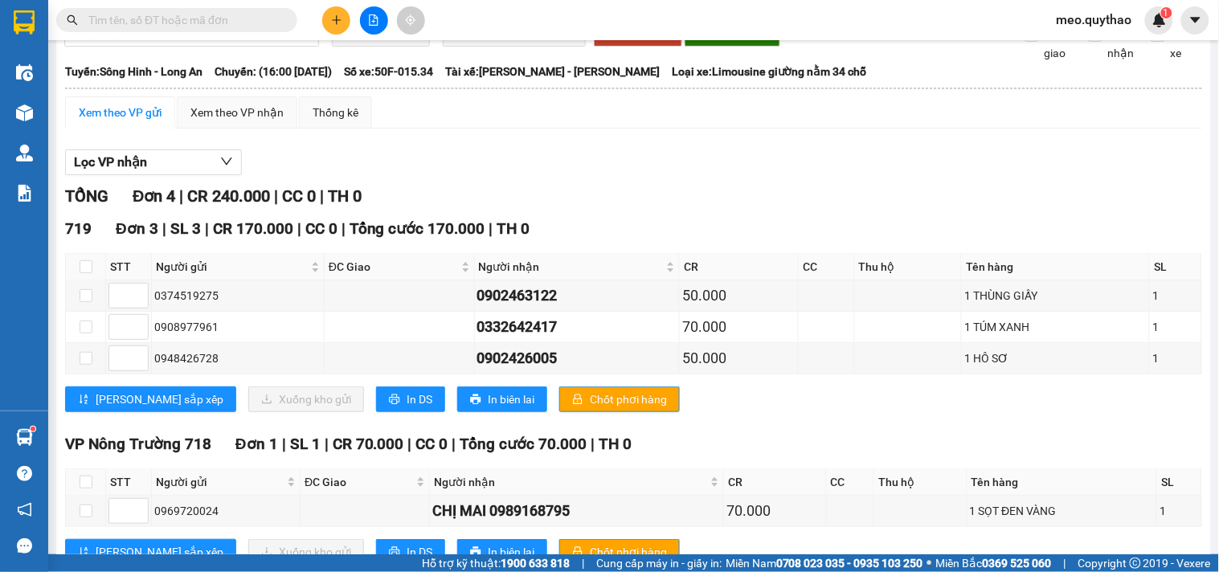
scroll to position [140, 0]
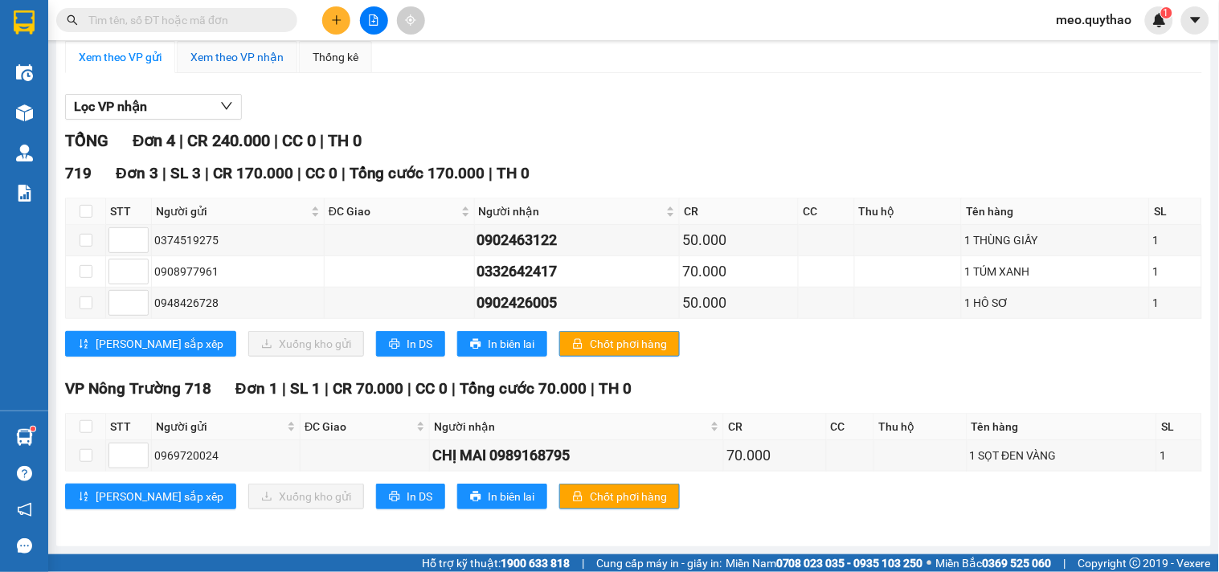
click at [264, 62] on div "Xem theo VP nhận" at bounding box center [236, 57] width 93 height 18
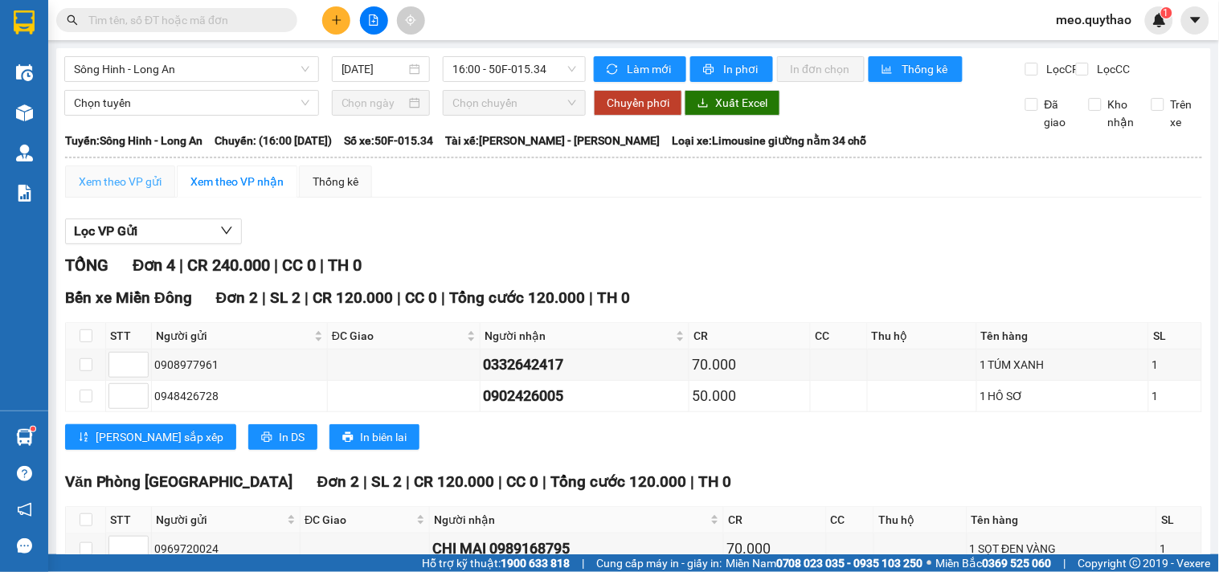
click at [125, 198] on div "Xem theo VP gửi" at bounding box center [120, 182] width 110 height 32
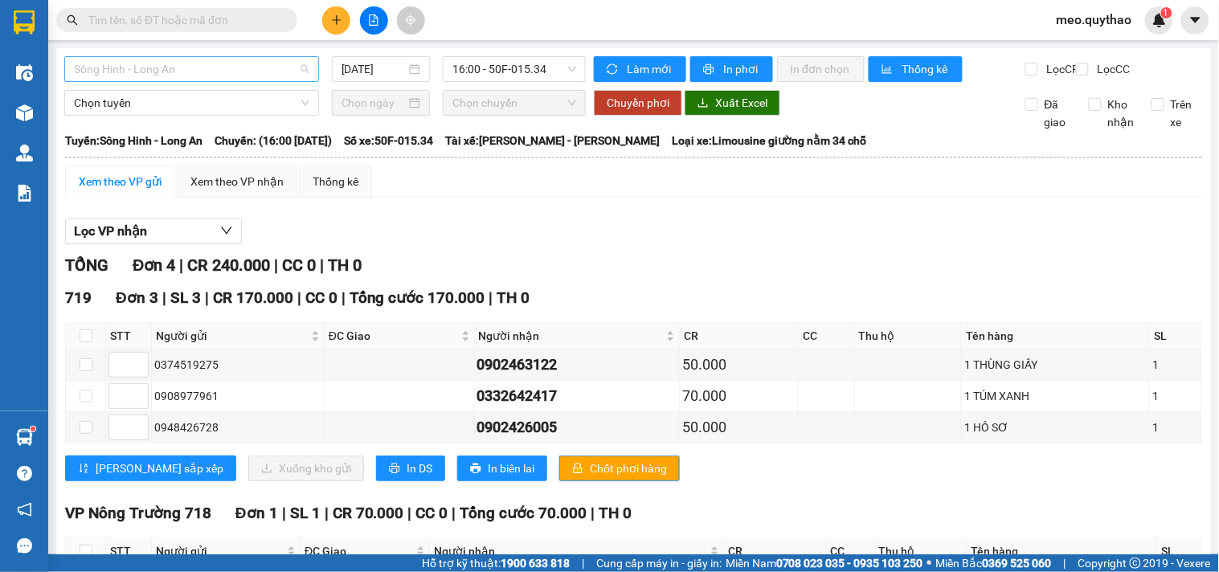
click at [201, 64] on span "Sông Hinh - Long An" at bounding box center [192, 69] width 236 height 24
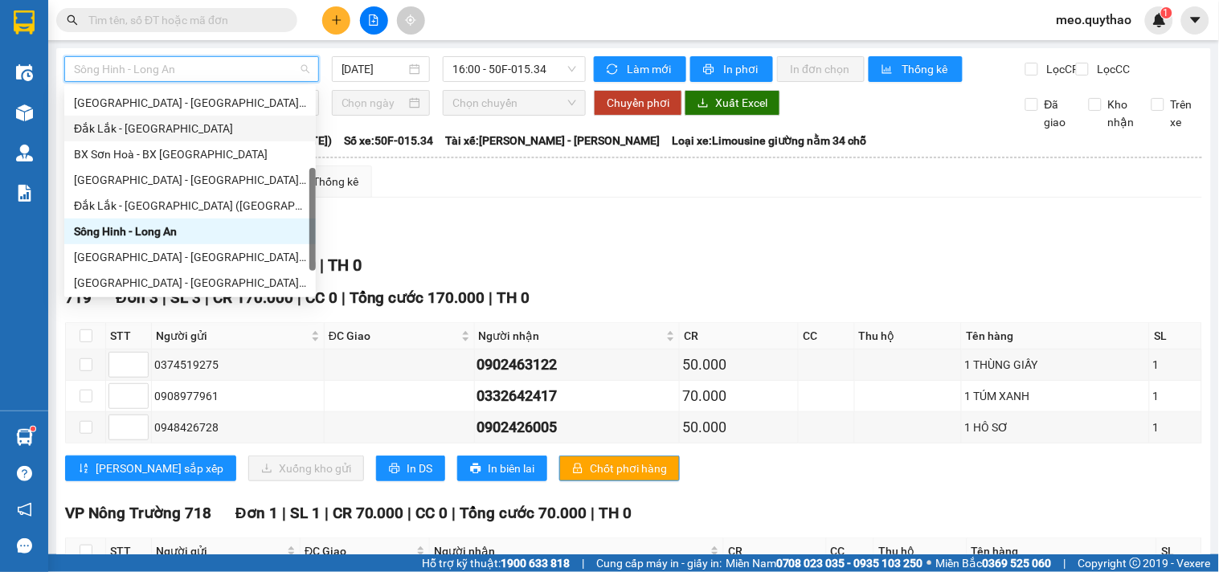
click at [187, 129] on div "Đắk Lắk - [GEOGRAPHIC_DATA]" at bounding box center [190, 129] width 232 height 18
type input "[DATE]"
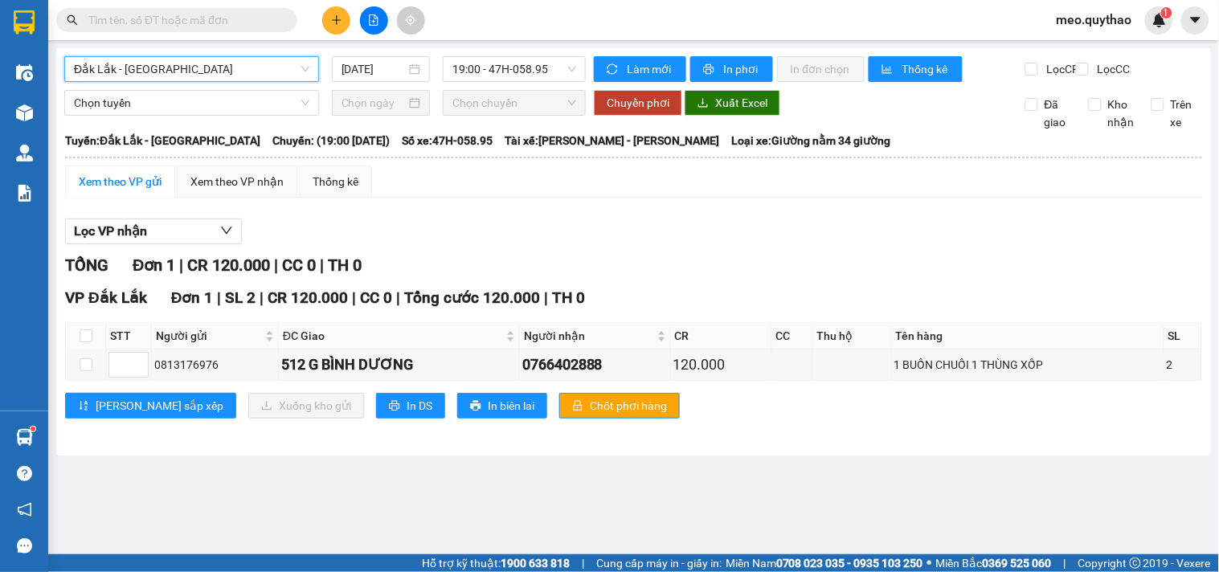
click at [181, 76] on span "Đắk Lắk - [GEOGRAPHIC_DATA]" at bounding box center [192, 69] width 236 height 24
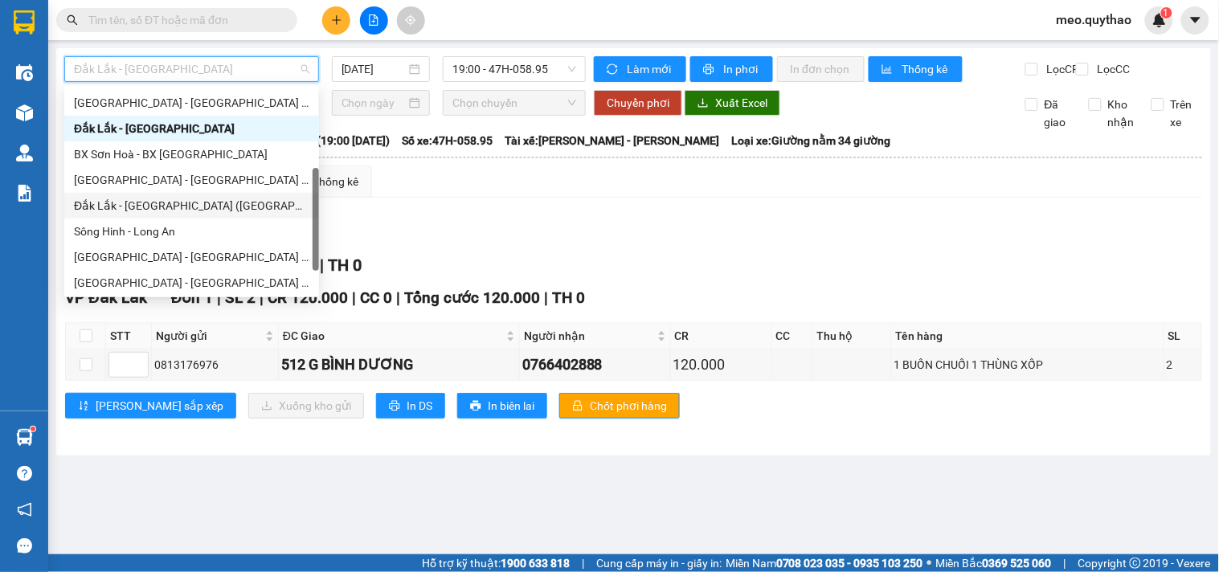
click at [214, 215] on div "Đắk Lắk - [GEOGRAPHIC_DATA] ([GEOGRAPHIC_DATA] mới)" at bounding box center [191, 206] width 255 height 26
type input "[DATE]"
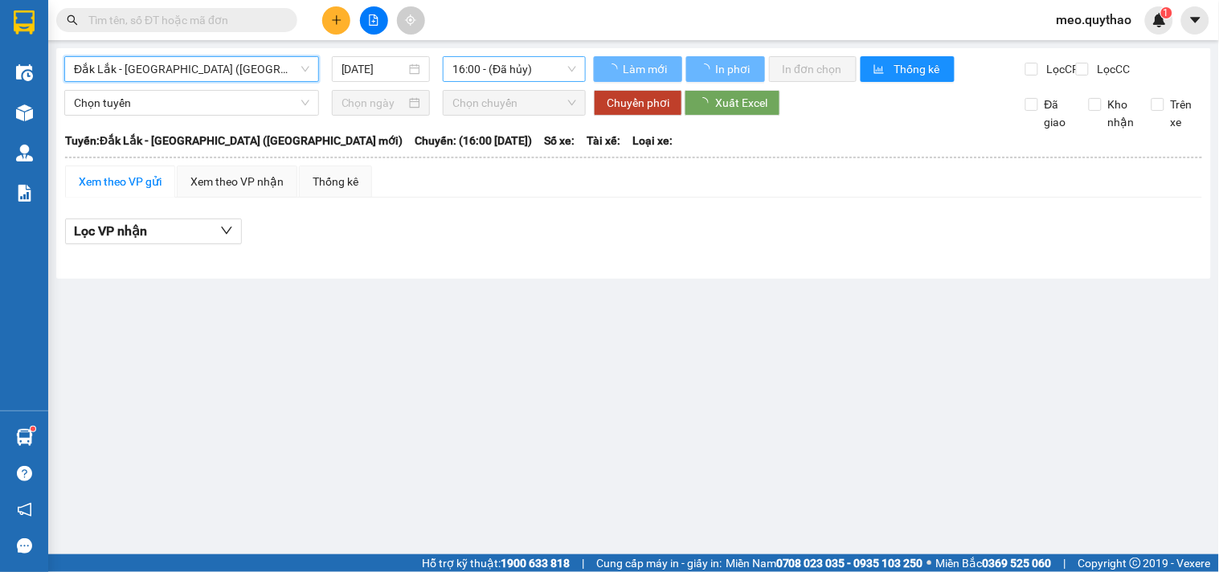
click at [535, 73] on span "16:00 - (Đã hủy)" at bounding box center [515, 69] width 124 height 24
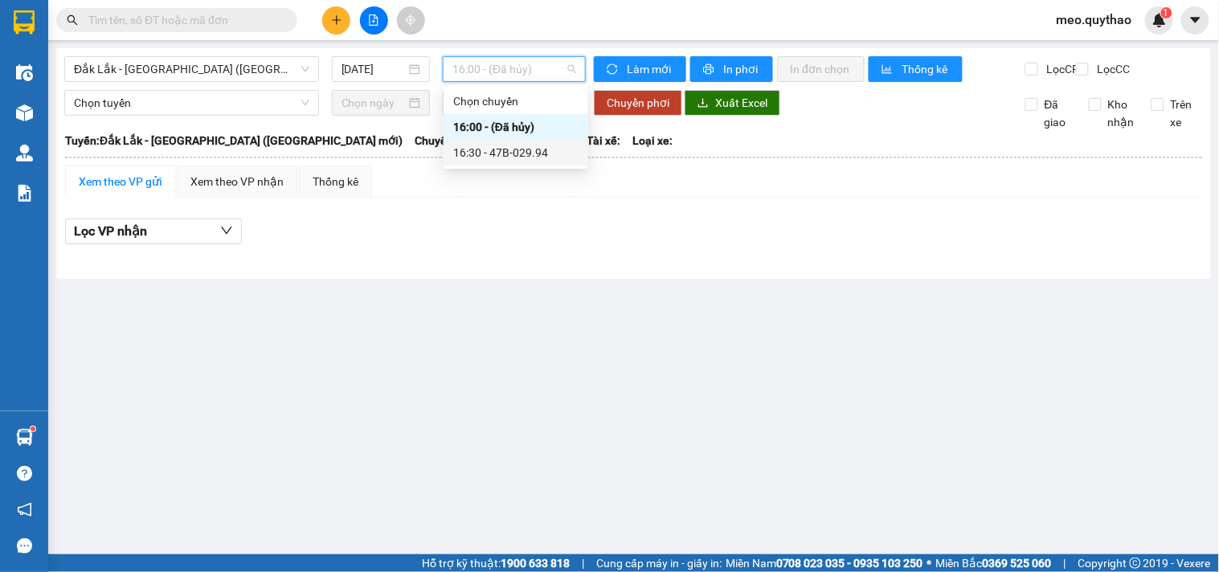
click at [549, 149] on div "16:30 - 47B-029.94" at bounding box center [515, 153] width 125 height 18
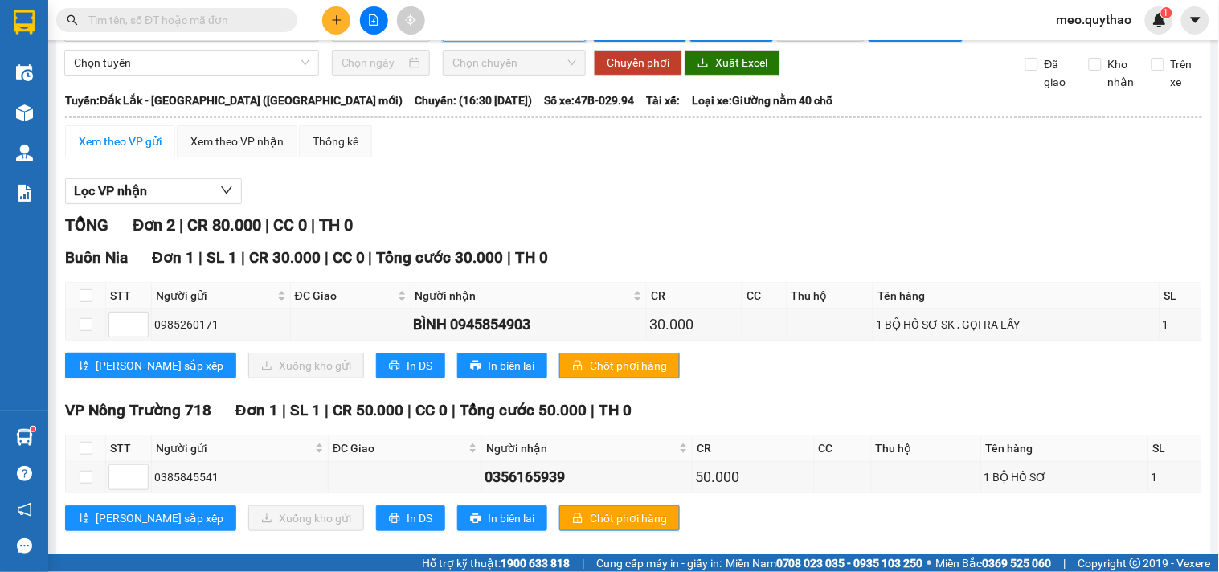
scroll to position [76, 0]
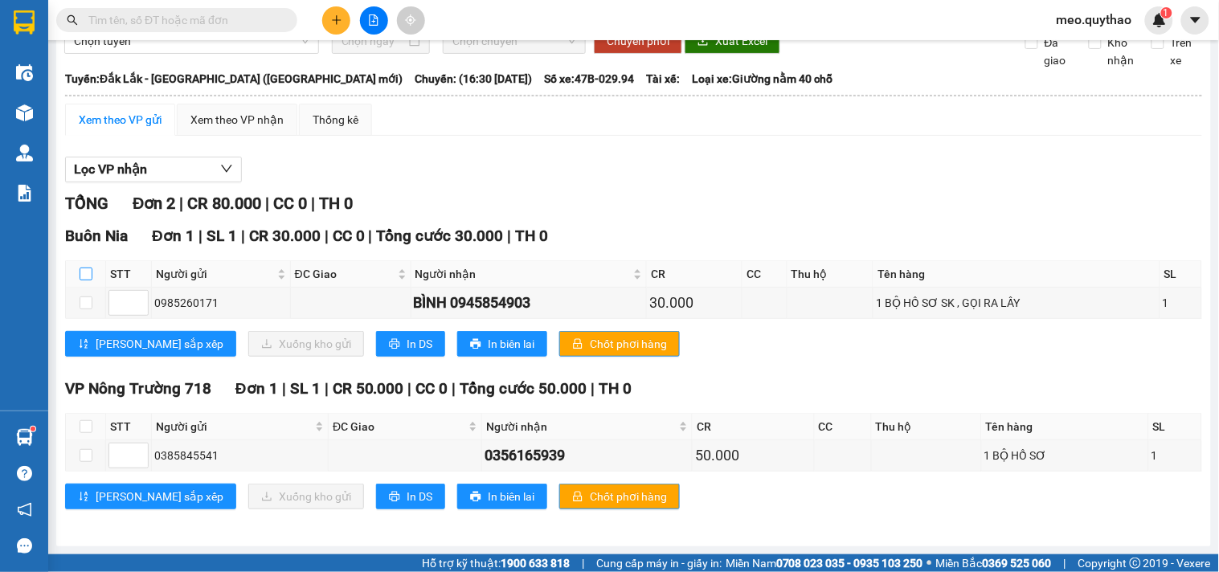
click at [81, 277] on input "checkbox" at bounding box center [86, 274] width 13 height 13
checkbox input "true"
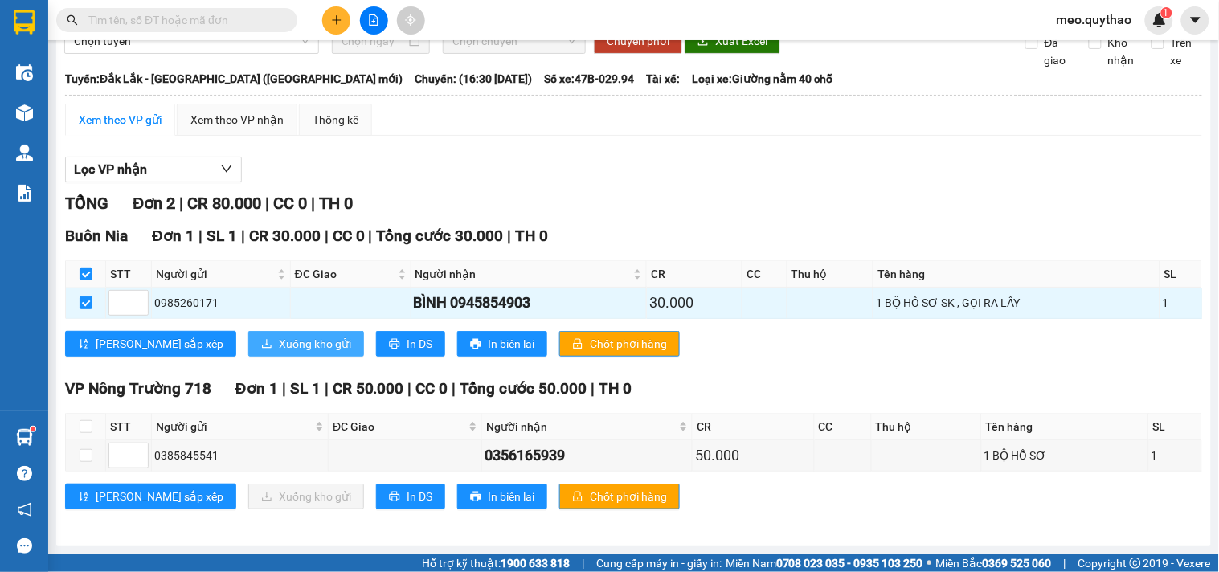
click at [279, 341] on span "Xuống kho gửi" at bounding box center [315, 344] width 72 height 18
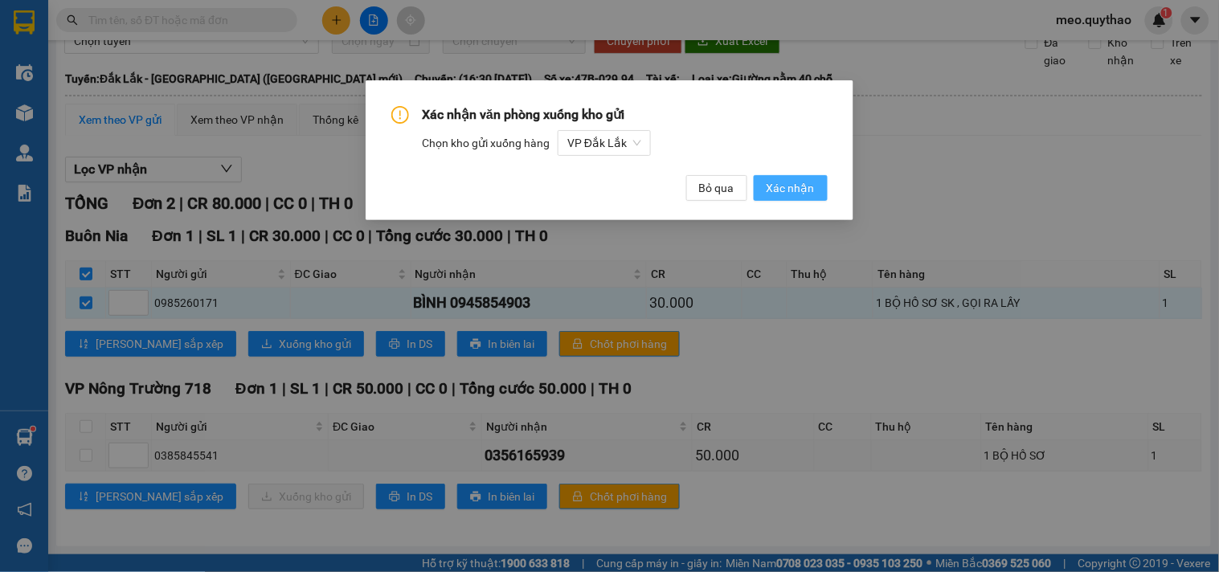
click at [823, 177] on button "Xác nhận" at bounding box center [791, 188] width 74 height 26
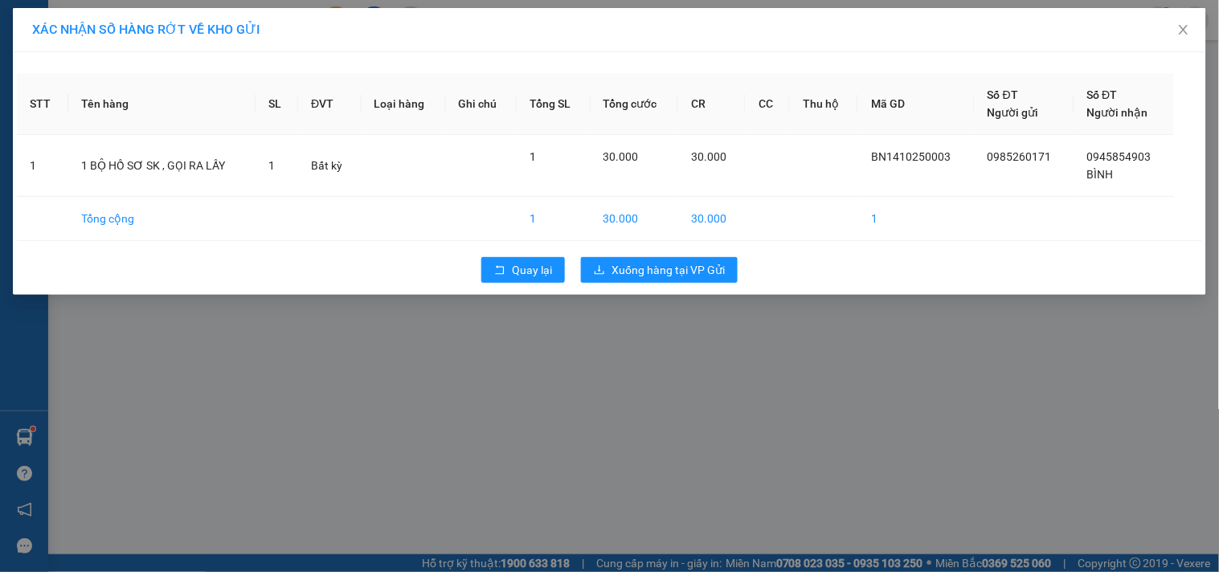
click at [653, 285] on div "Quay lại Xuống hàng tại VP Gửi" at bounding box center [610, 270] width 1186 height 42
click at [653, 276] on span "Xuống hàng tại VP Gửi" at bounding box center [668, 270] width 113 height 18
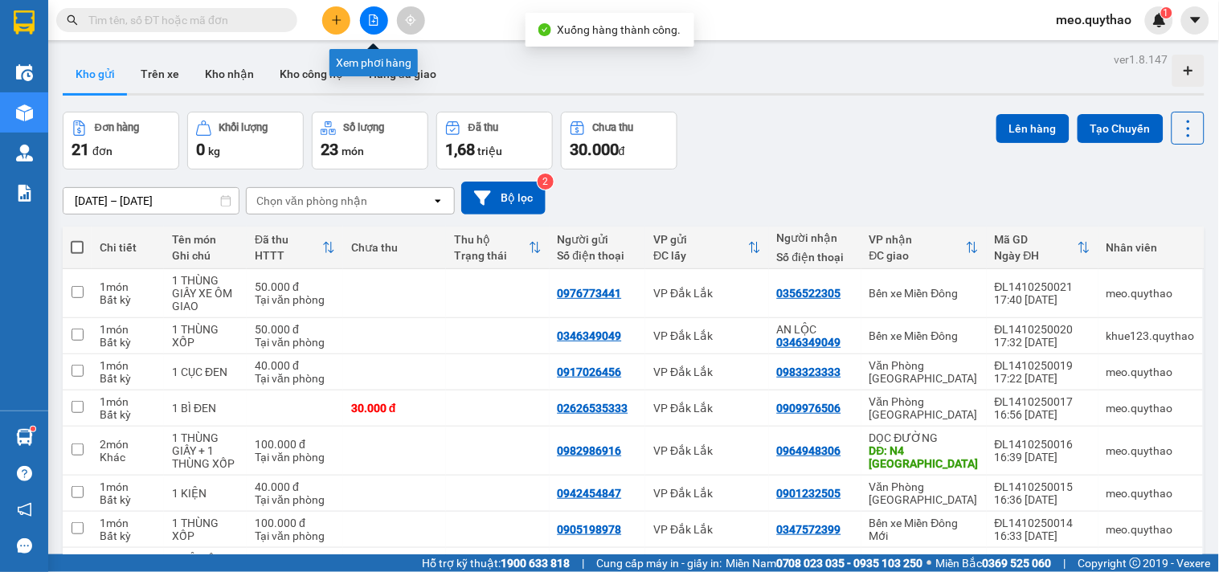
click at [378, 21] on icon "file-add" at bounding box center [374, 19] width 9 height 11
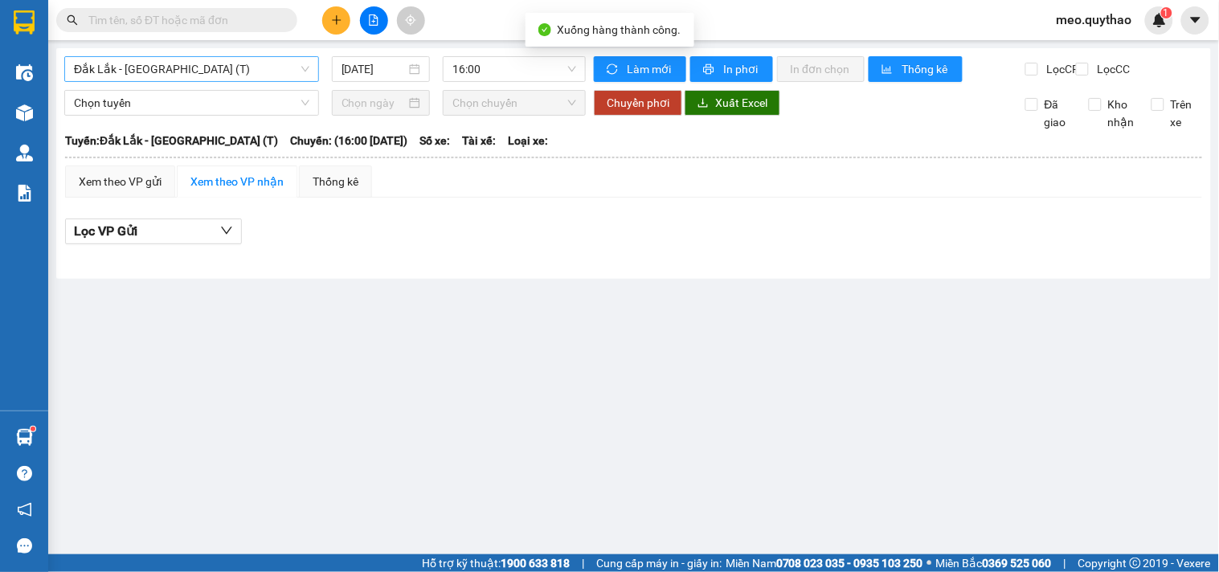
click at [223, 63] on span "Đắk Lắk - [GEOGRAPHIC_DATA] (T)" at bounding box center [192, 69] width 236 height 24
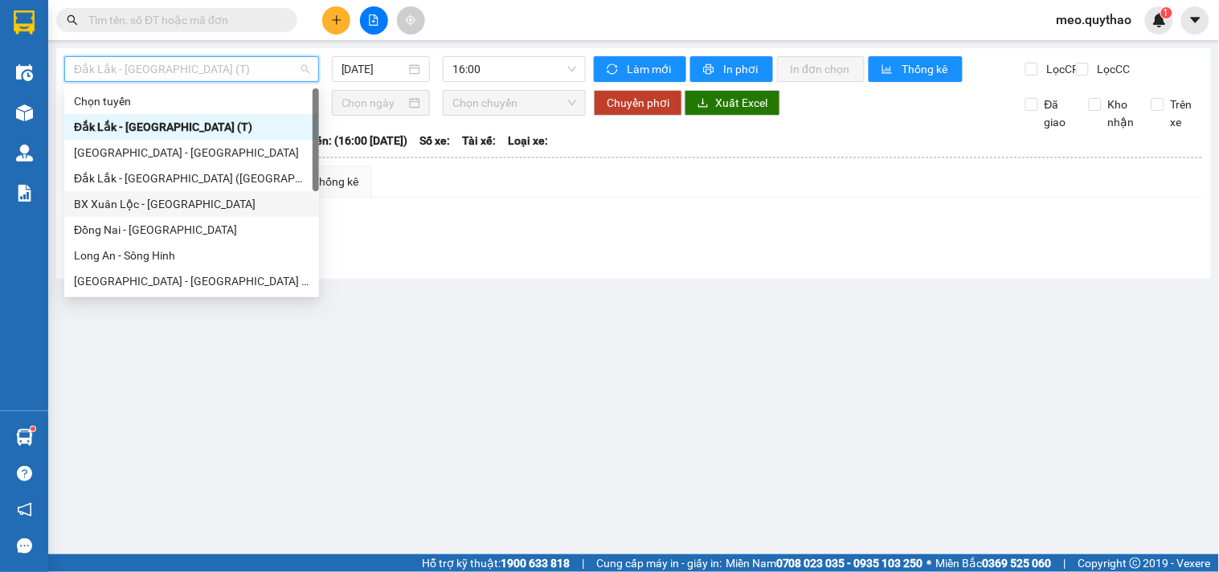
scroll to position [231, 0]
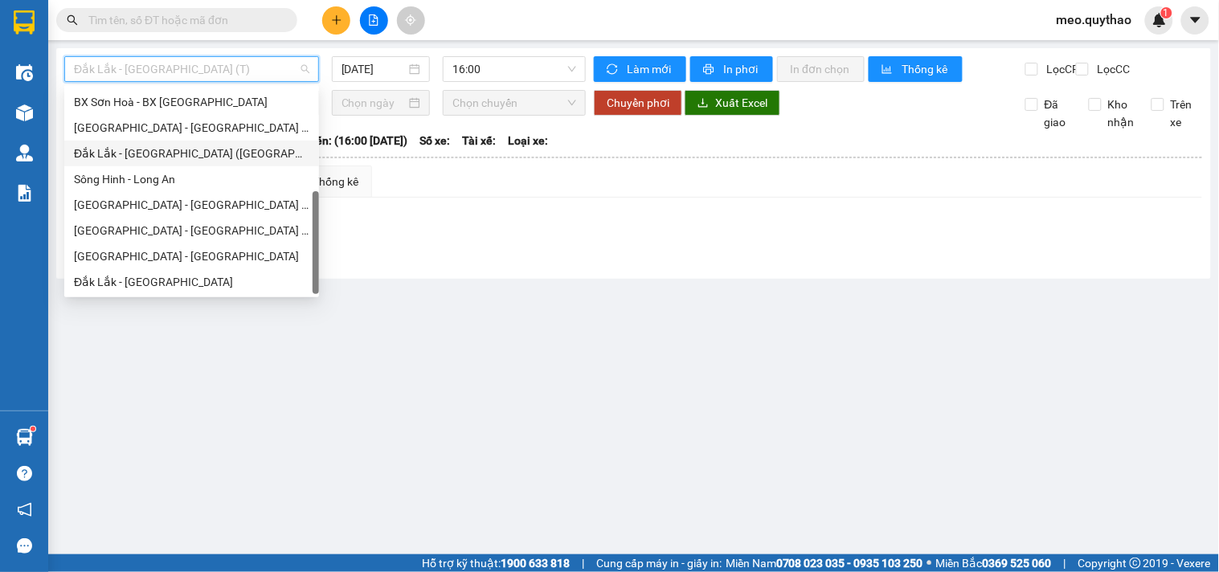
click at [219, 148] on div "Đắk Lắk - [GEOGRAPHIC_DATA] ([GEOGRAPHIC_DATA] mới)" at bounding box center [192, 154] width 236 height 18
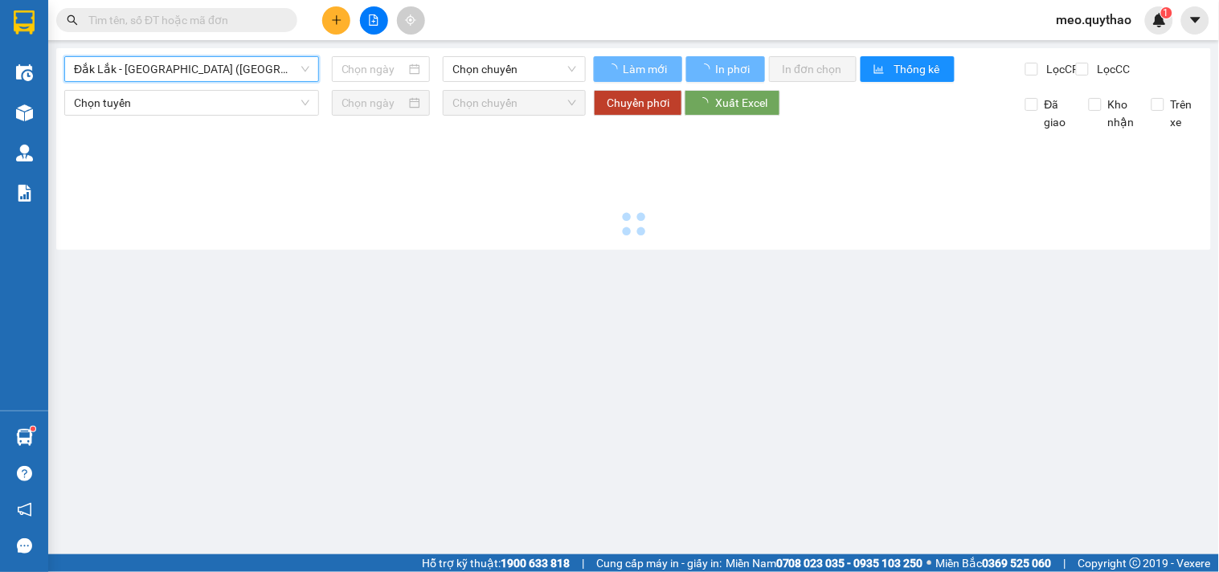
type input "[DATE]"
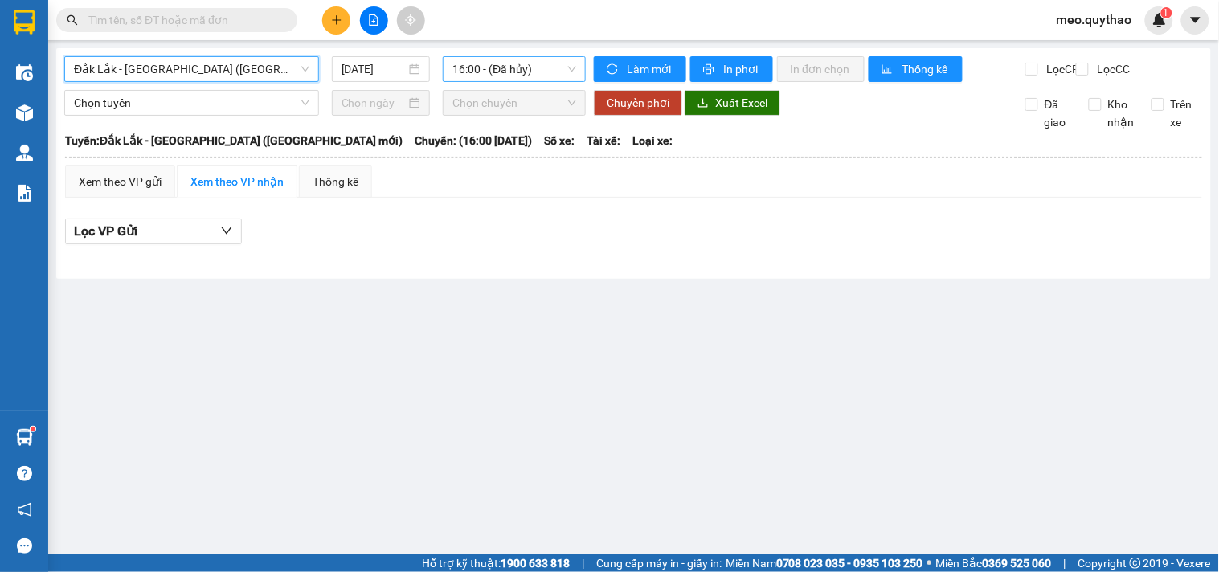
click at [523, 78] on span "16:00 - (Đã hủy)" at bounding box center [515, 69] width 124 height 24
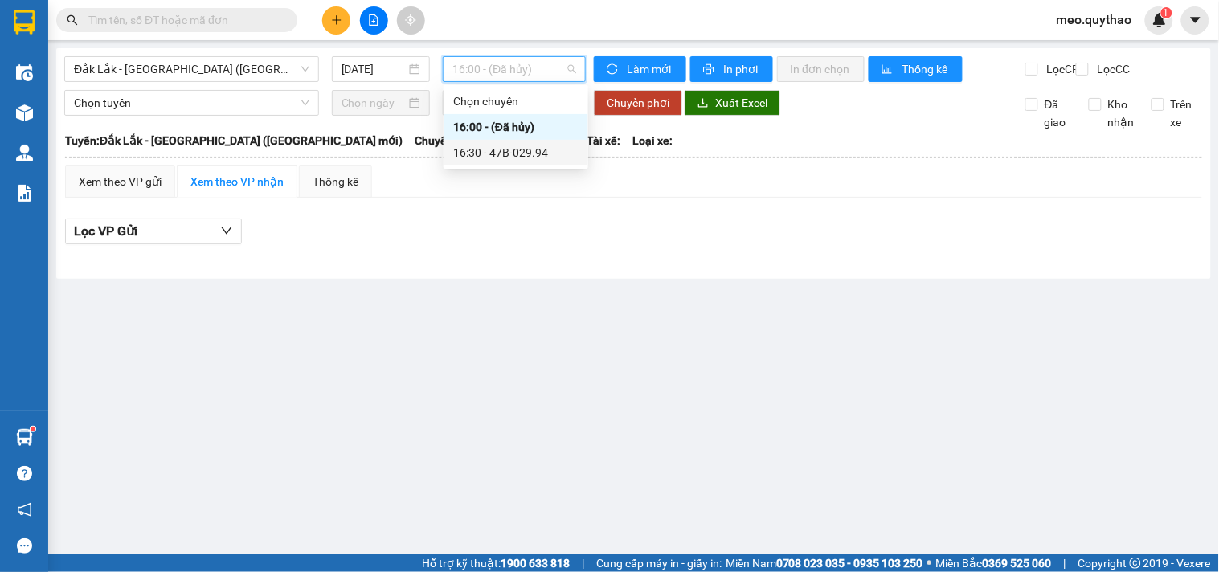
click at [510, 146] on div "16:30 - 47B-029.94" at bounding box center [515, 153] width 125 height 18
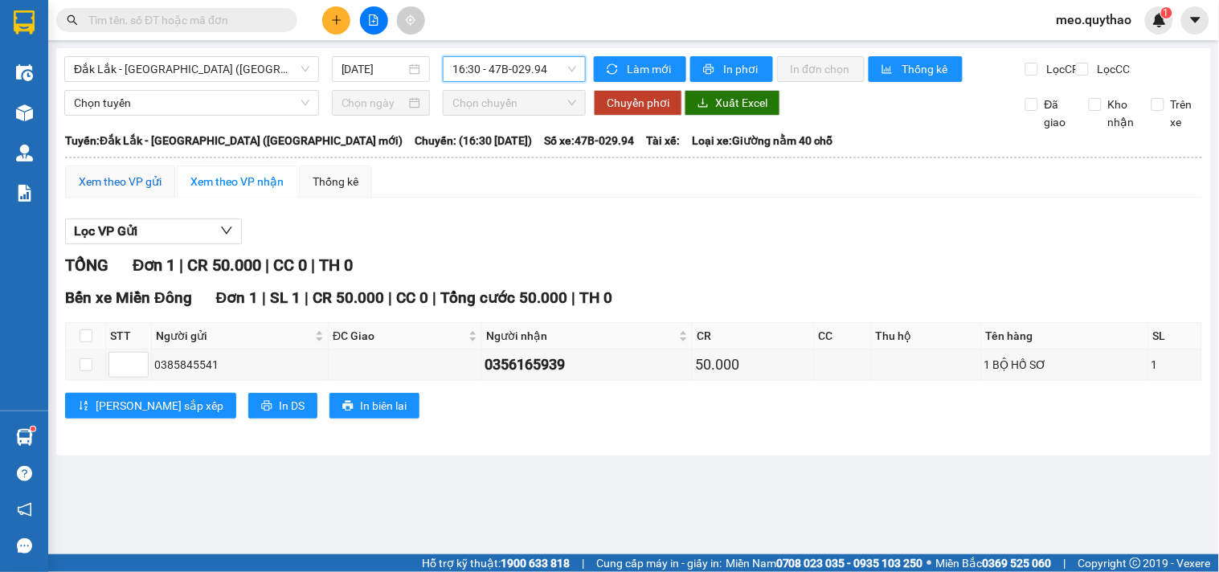
click at [139, 190] on div "Xem theo VP gửi" at bounding box center [120, 182] width 83 height 18
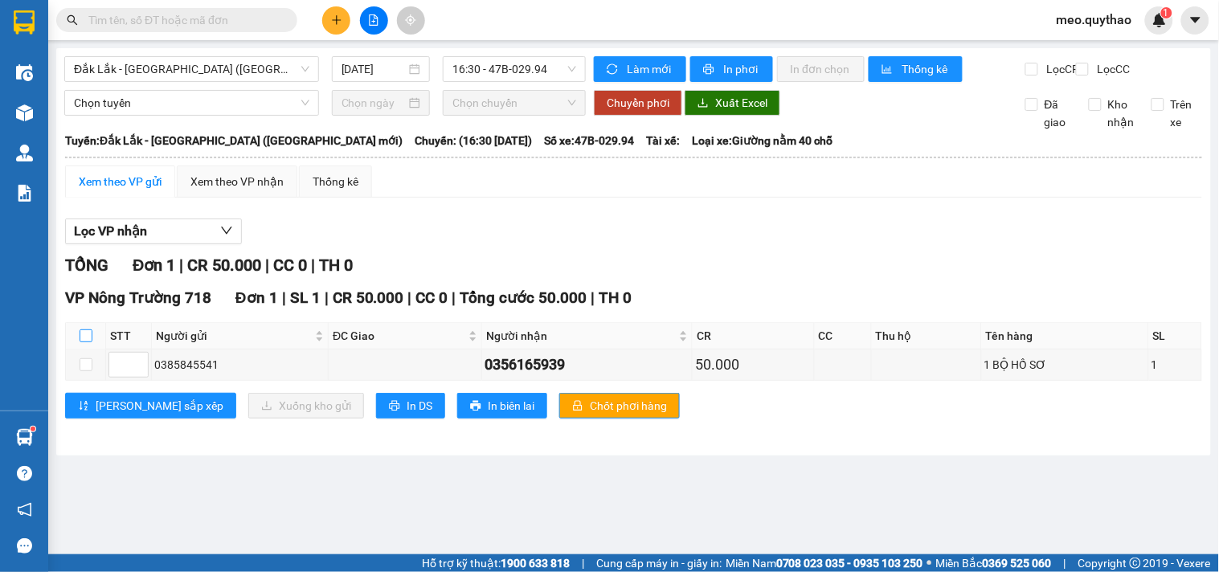
click at [92, 342] on input "checkbox" at bounding box center [86, 336] width 13 height 13
checkbox input "true"
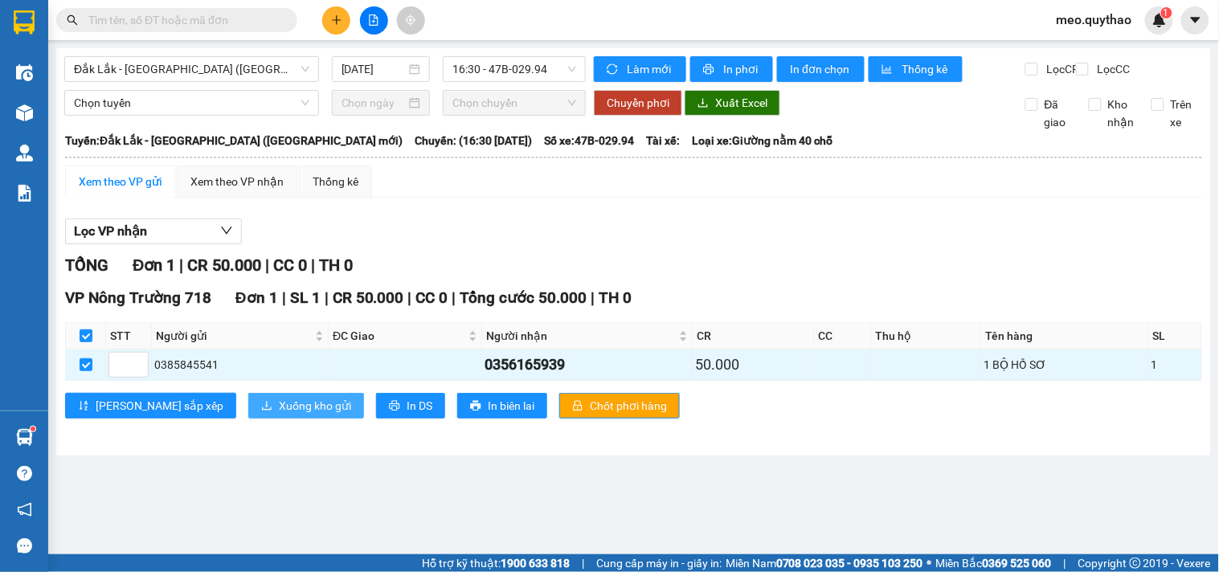
click at [279, 415] on span "Xuống kho gửi" at bounding box center [315, 406] width 72 height 18
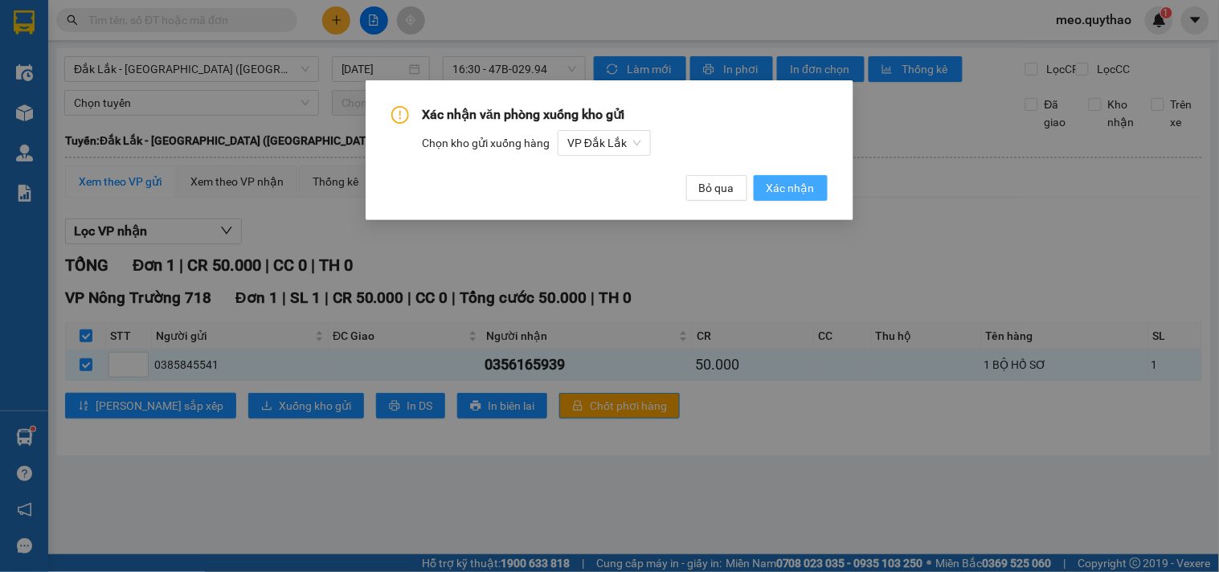
click at [766, 198] on button "Xác nhận" at bounding box center [791, 188] width 74 height 26
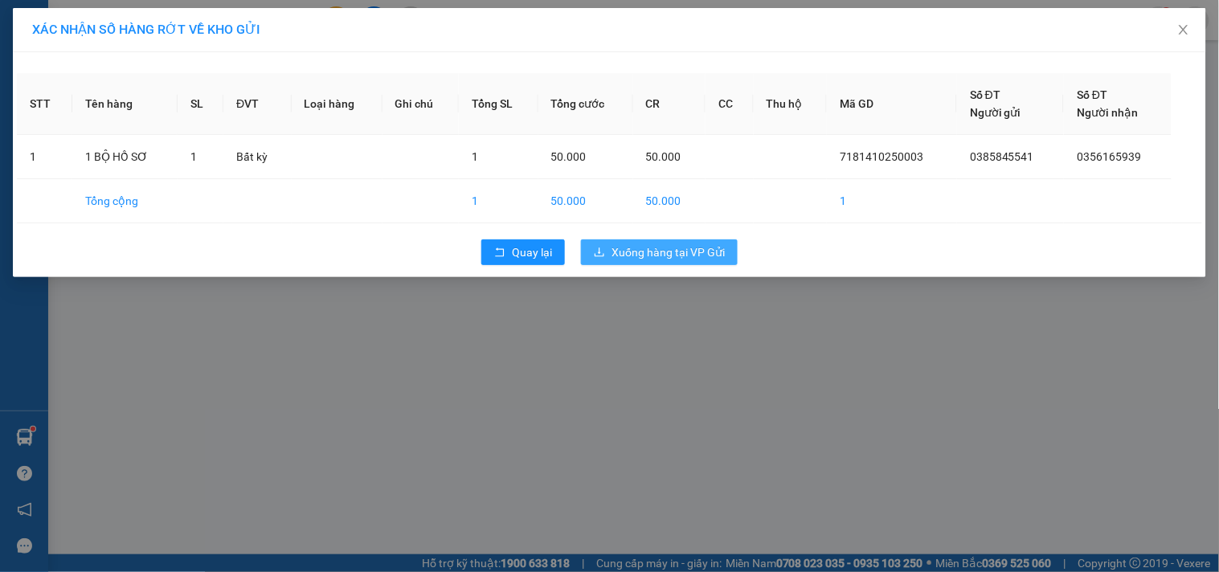
click at [587, 251] on button "Xuống hàng tại VP Gửi" at bounding box center [659, 253] width 157 height 26
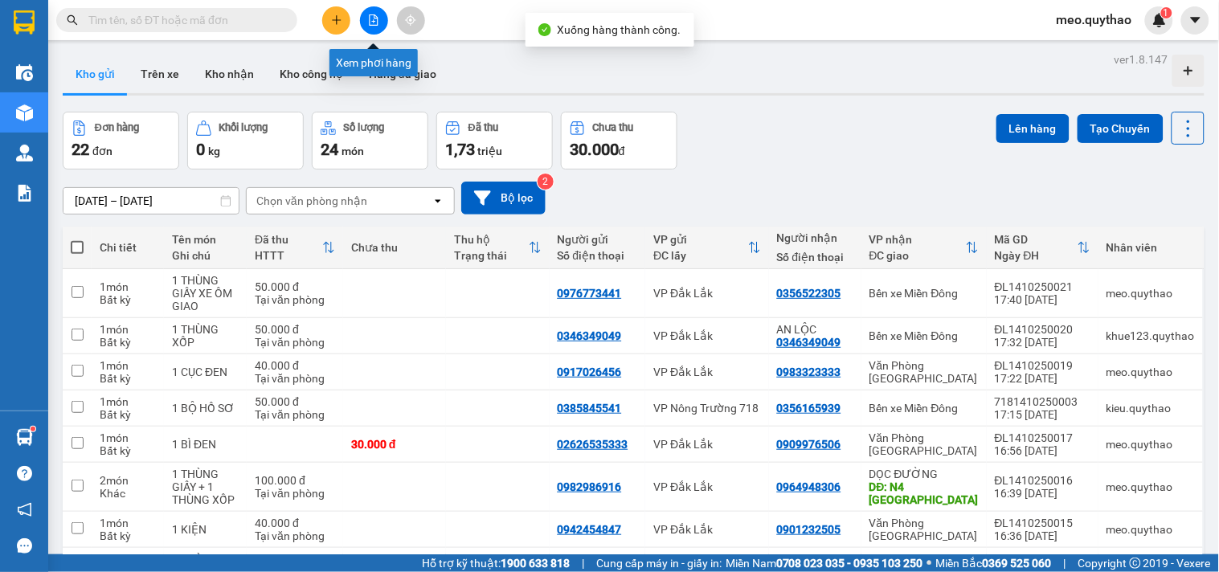
click at [371, 20] on icon "file-add" at bounding box center [373, 19] width 11 height 11
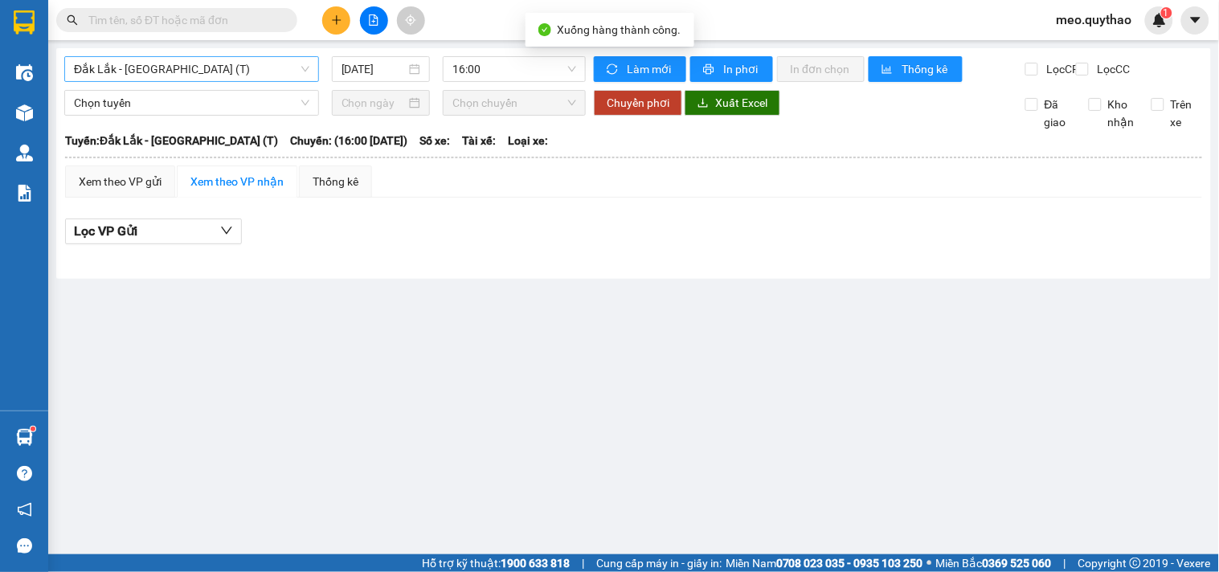
click at [217, 67] on span "Đắk Lắk - [GEOGRAPHIC_DATA] (T)" at bounding box center [192, 69] width 236 height 24
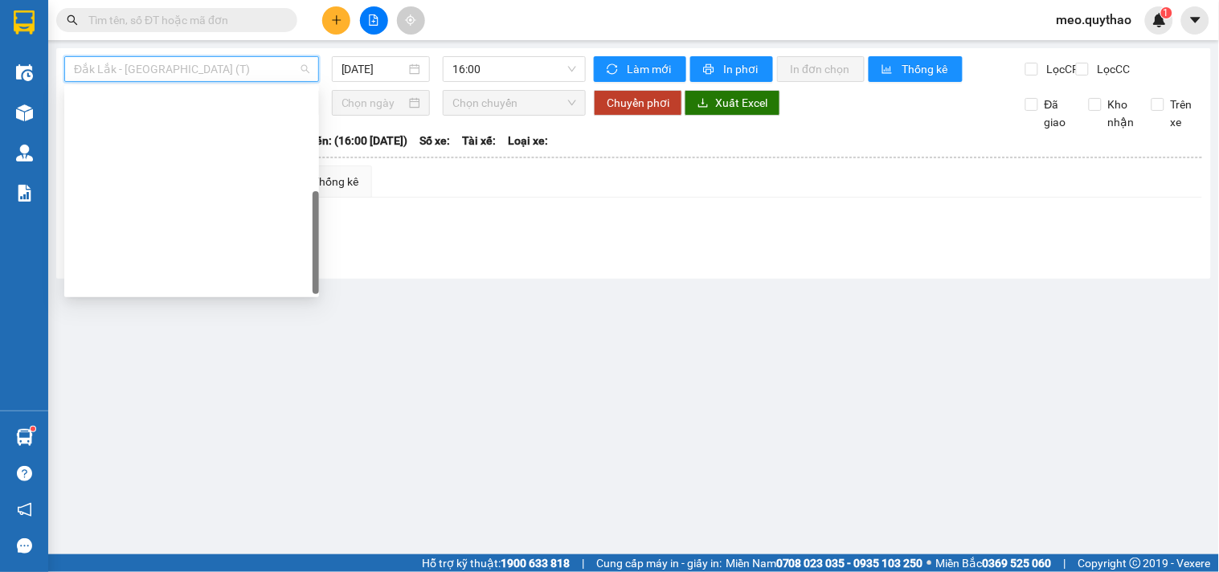
scroll to position [231, 0]
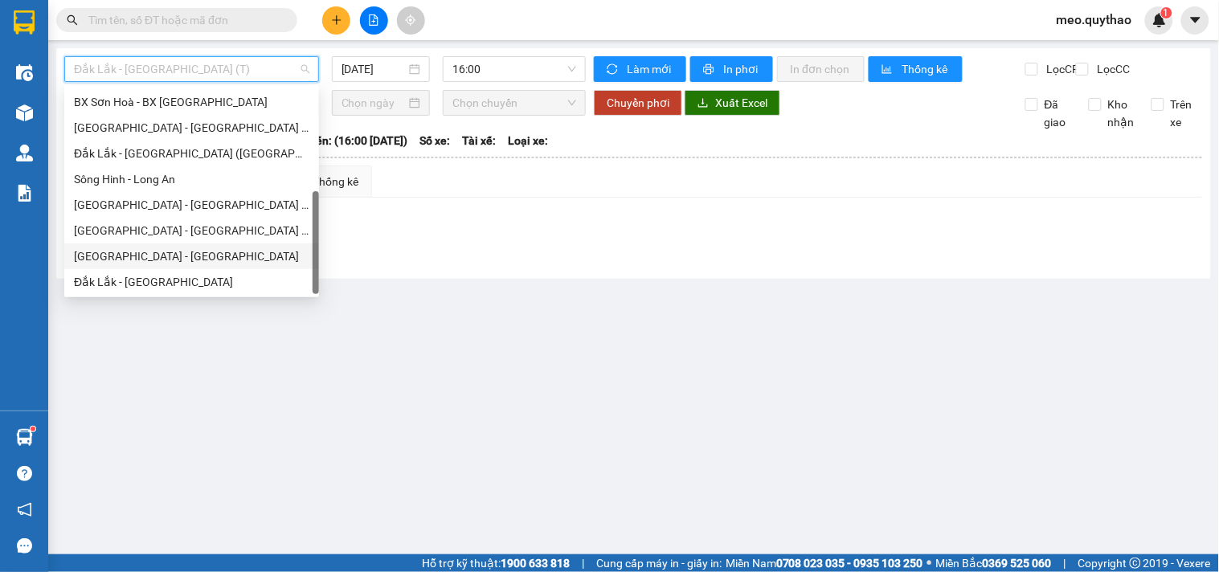
click at [178, 260] on div "[GEOGRAPHIC_DATA] - [GEOGRAPHIC_DATA]" at bounding box center [192, 257] width 236 height 18
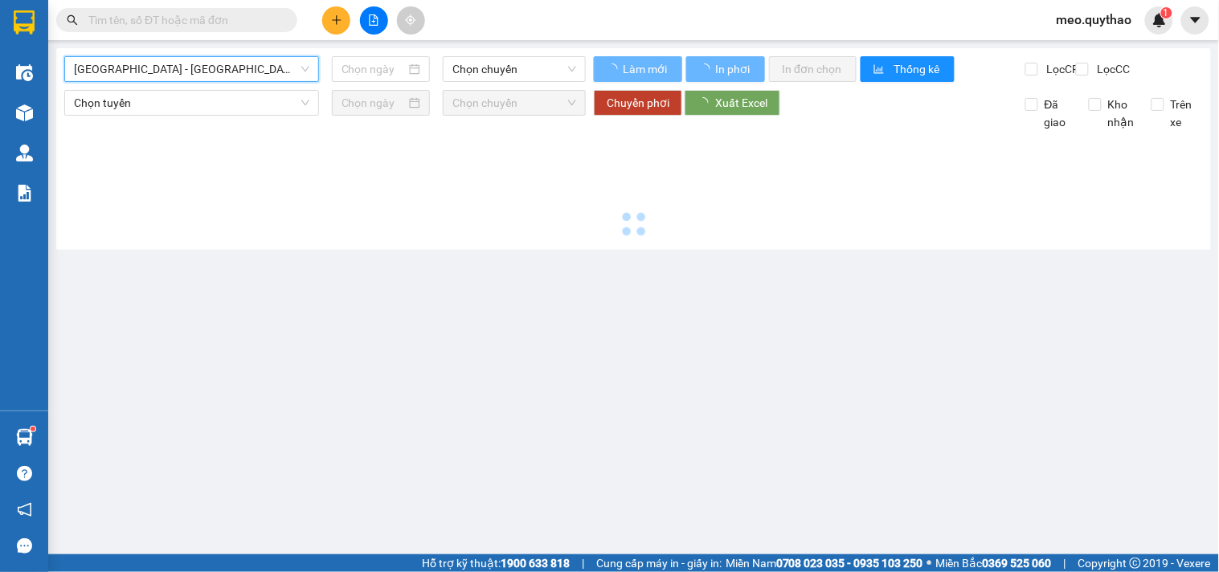
type input "[DATE]"
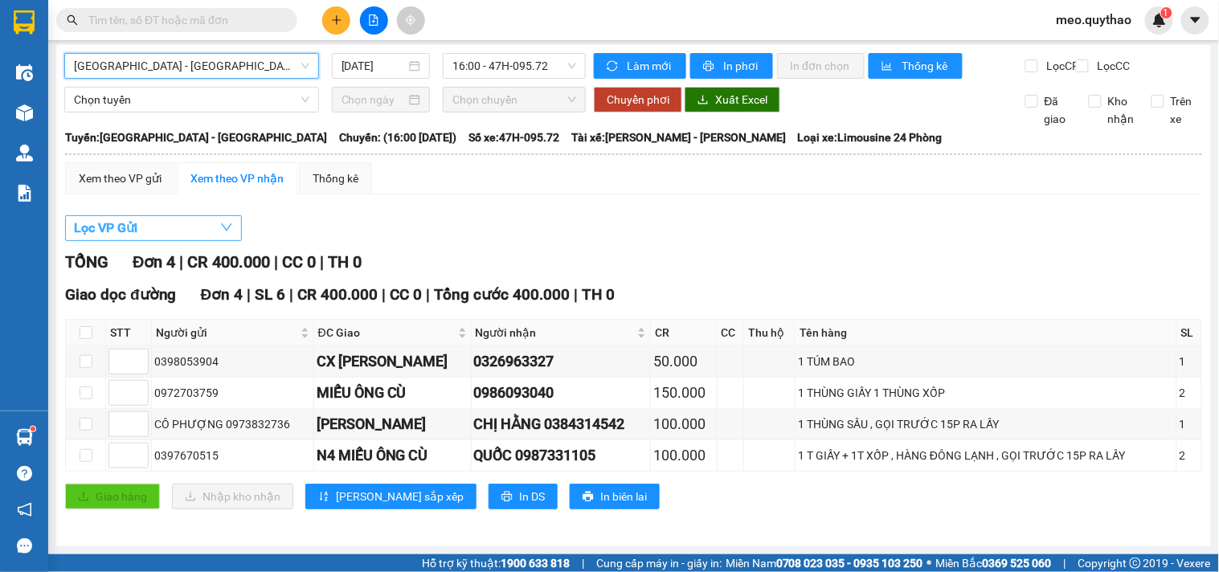
scroll to position [18, 0]
click at [130, 174] on div "Xem theo VP gửi" at bounding box center [120, 179] width 83 height 18
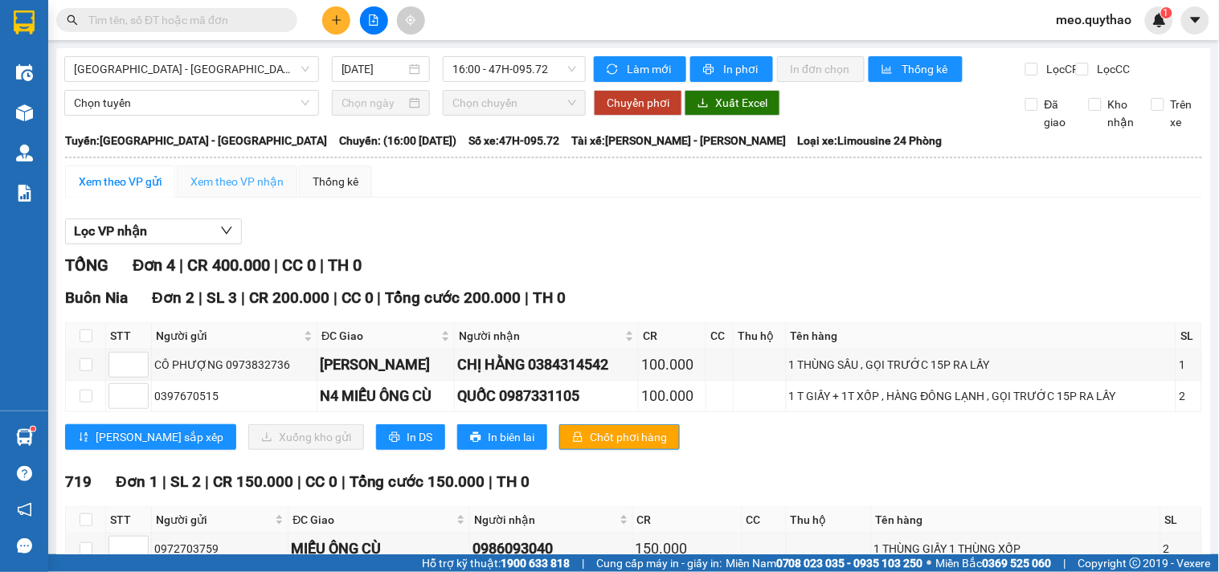
click at [289, 193] on div "Xem theo VP nhận" at bounding box center [237, 182] width 121 height 32
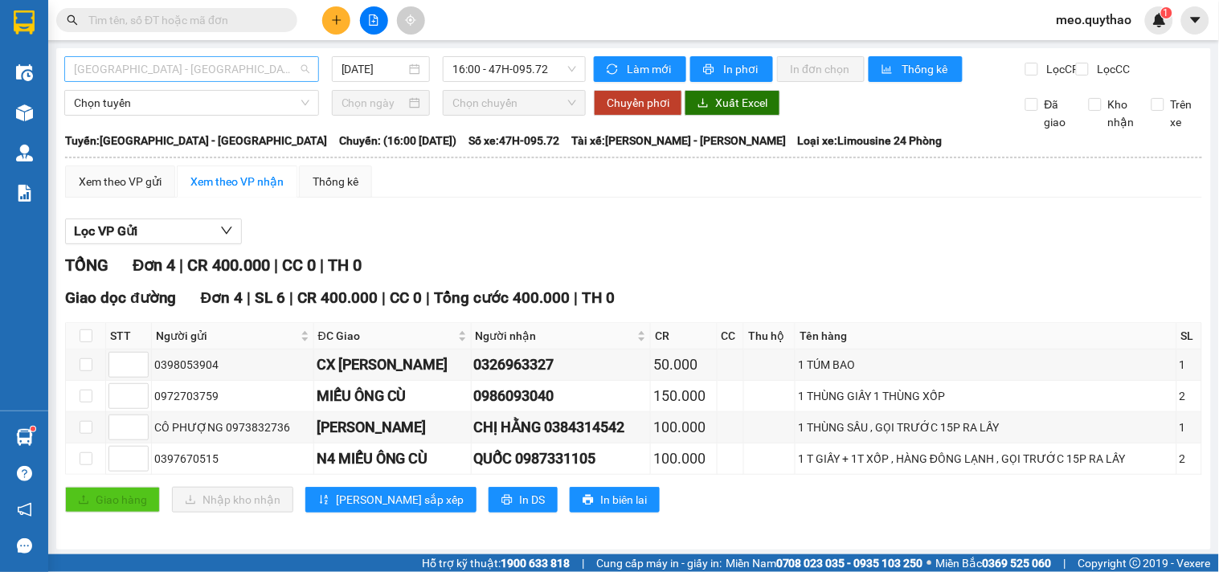
click at [210, 57] on span "[GEOGRAPHIC_DATA] - [GEOGRAPHIC_DATA]" at bounding box center [192, 69] width 236 height 24
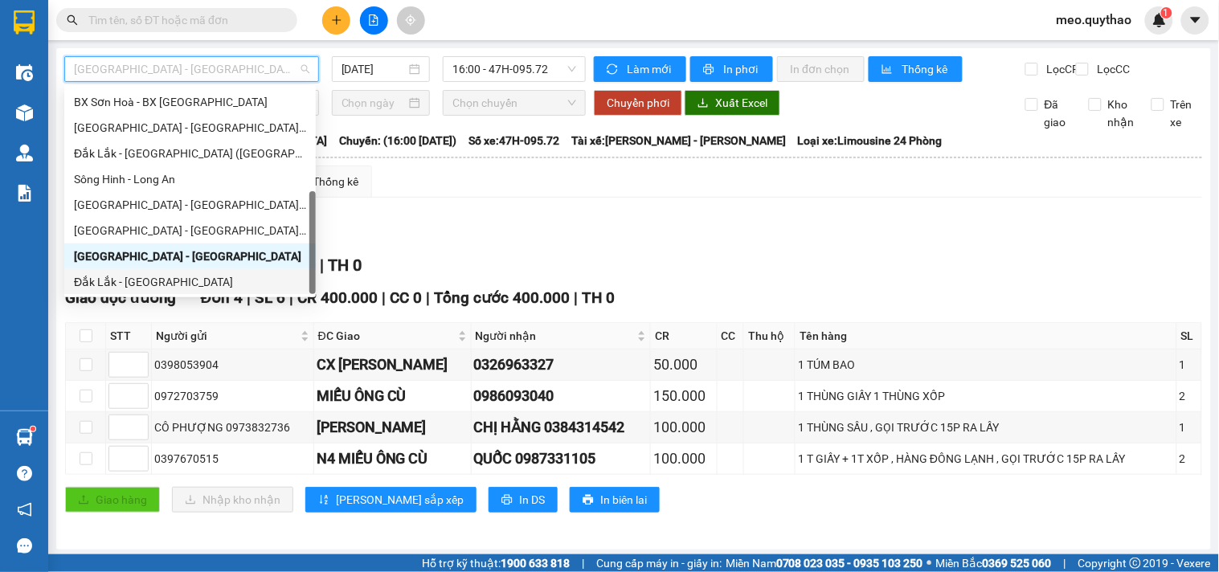
click at [186, 278] on div "Đắk Lắk - [GEOGRAPHIC_DATA]" at bounding box center [190, 282] width 232 height 18
type input "[DATE]"
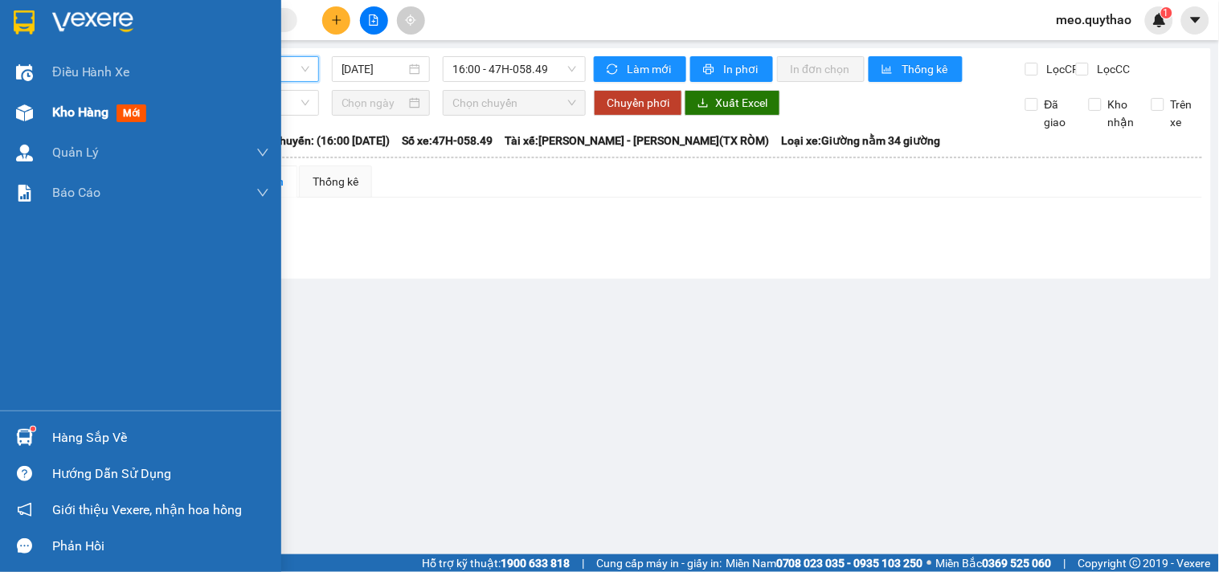
click at [17, 117] on img at bounding box center [24, 112] width 17 height 17
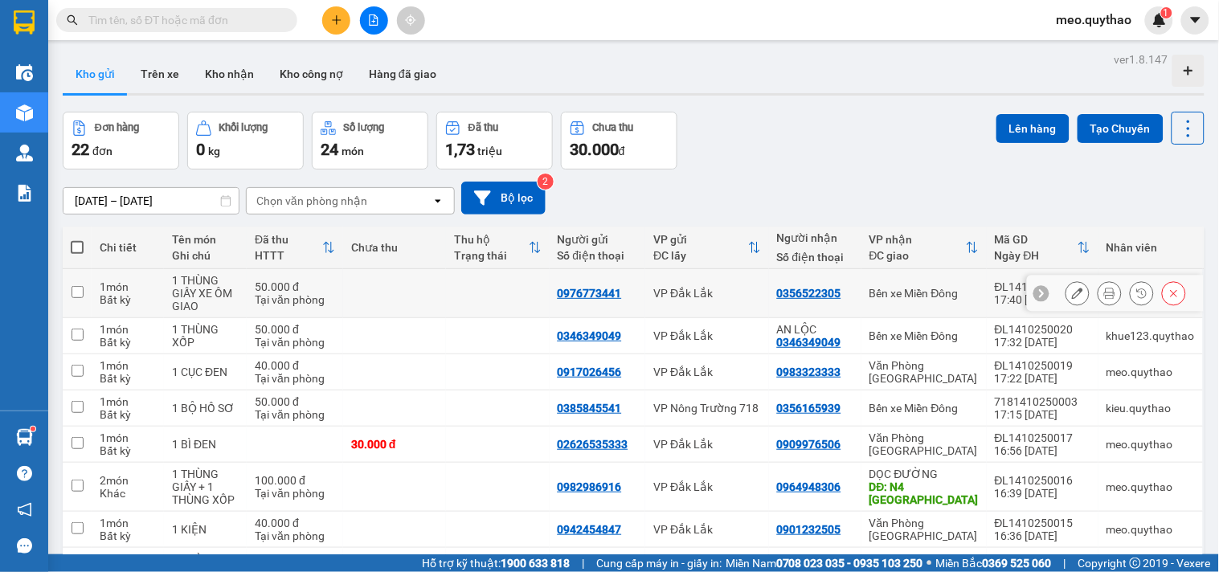
click at [920, 287] on div "Bến xe Miền Đông" at bounding box center [924, 293] width 109 height 13
checkbox input "true"
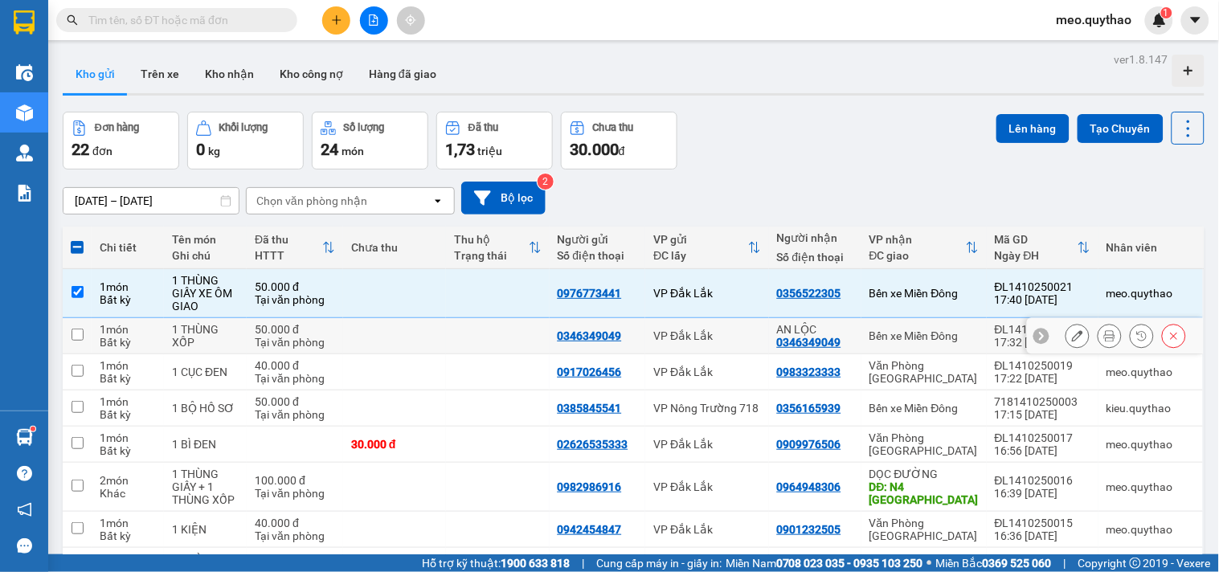
click at [943, 339] on div "Bến xe Miền Đông" at bounding box center [924, 336] width 109 height 13
checkbox input "true"
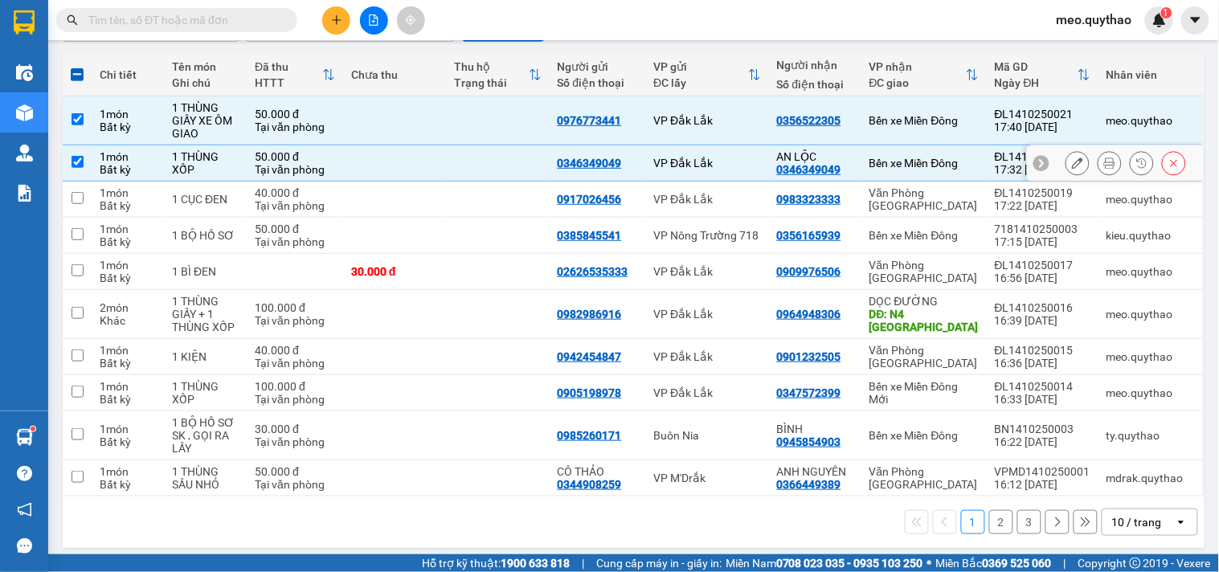
scroll to position [182, 0]
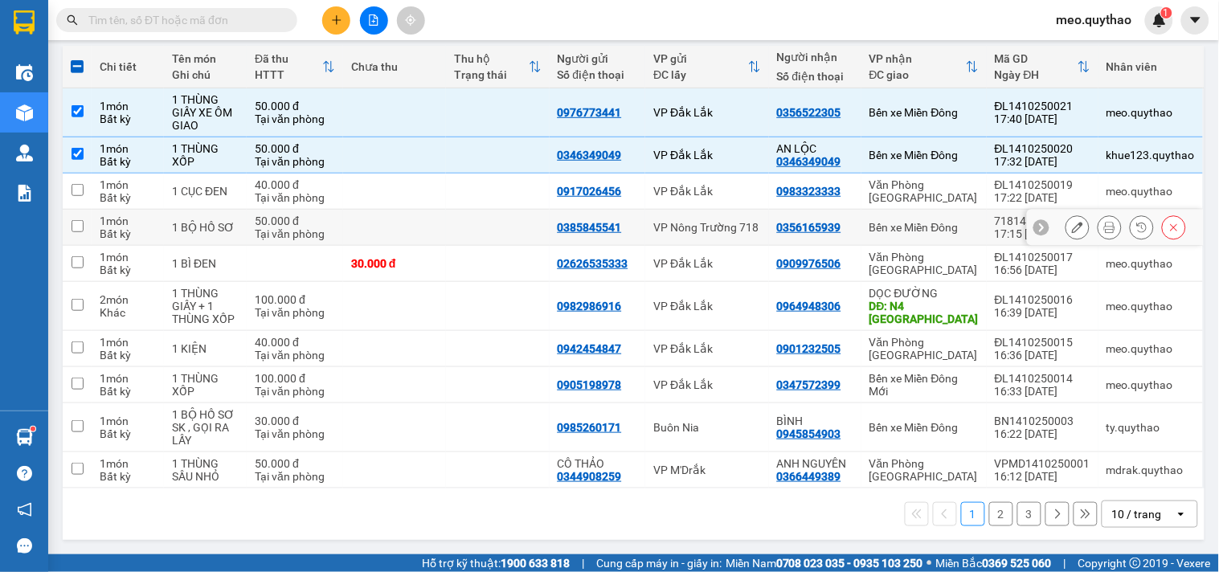
click at [910, 229] on div "Bến xe Miền Đông" at bounding box center [924, 227] width 109 height 13
checkbox input "true"
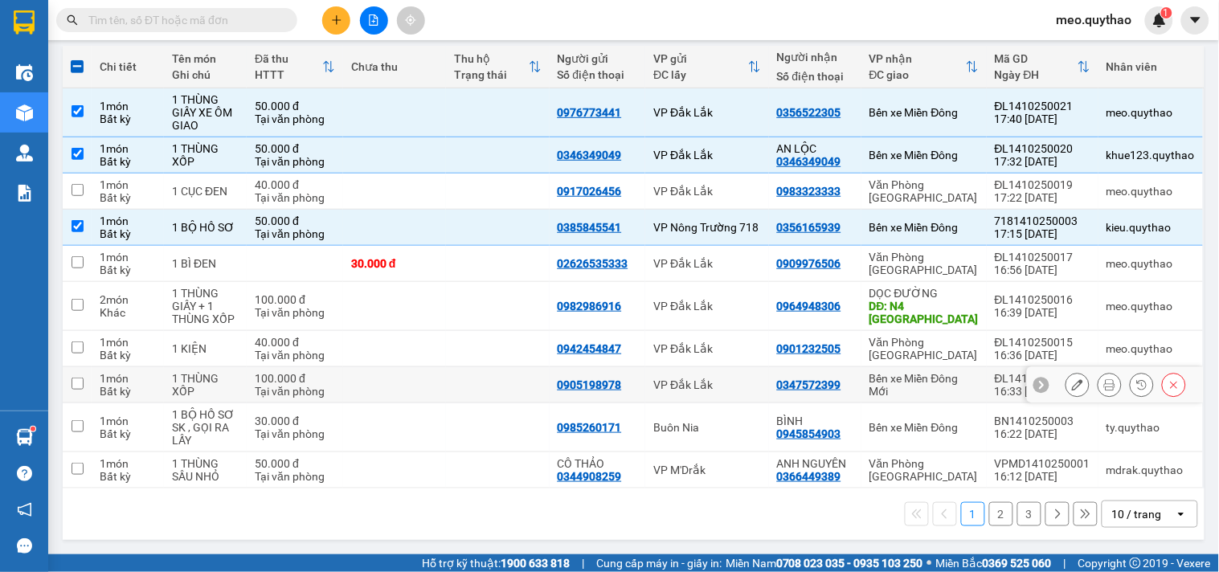
click at [932, 381] on div "Bến xe Miền Đông Mới" at bounding box center [924, 385] width 109 height 26
checkbox input "true"
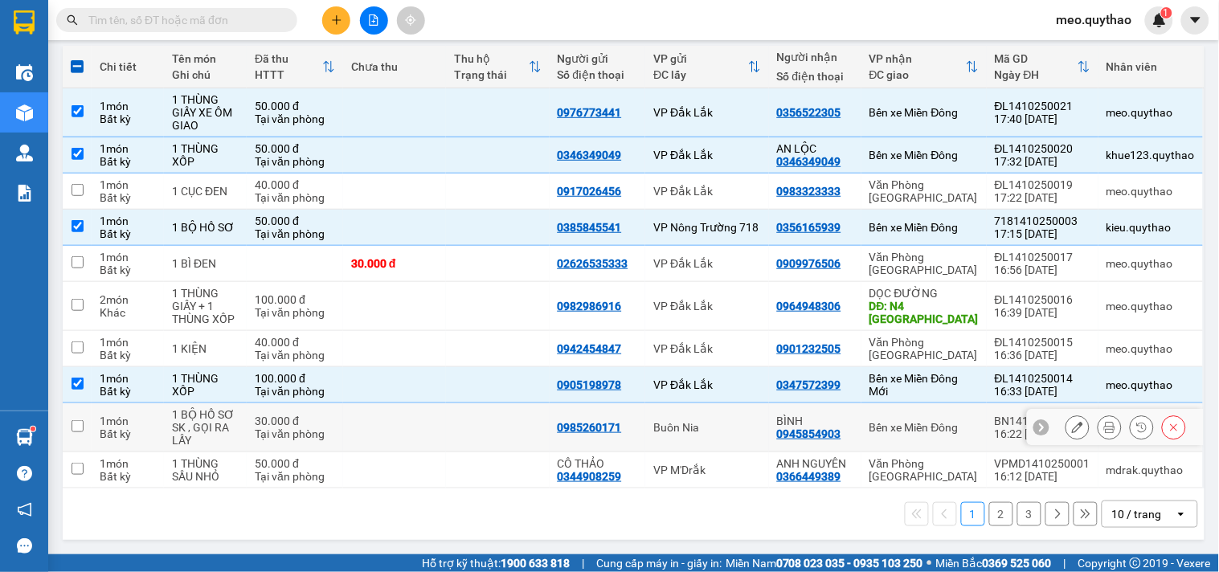
click at [952, 437] on td "Bến xe Miền Đông" at bounding box center [924, 428] width 125 height 49
checkbox input "true"
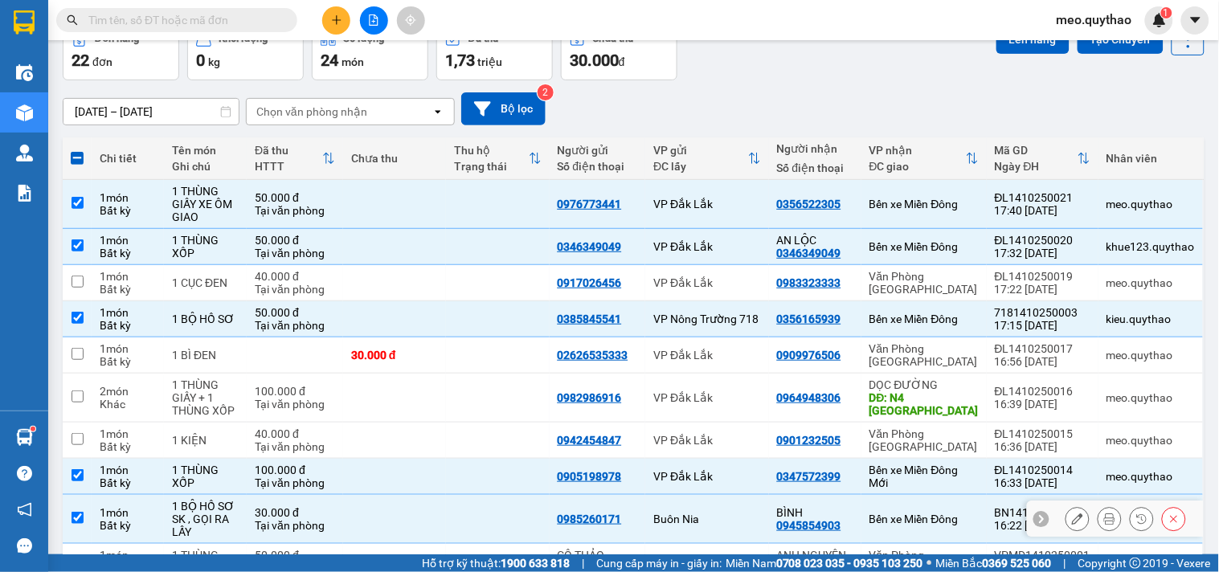
scroll to position [3, 0]
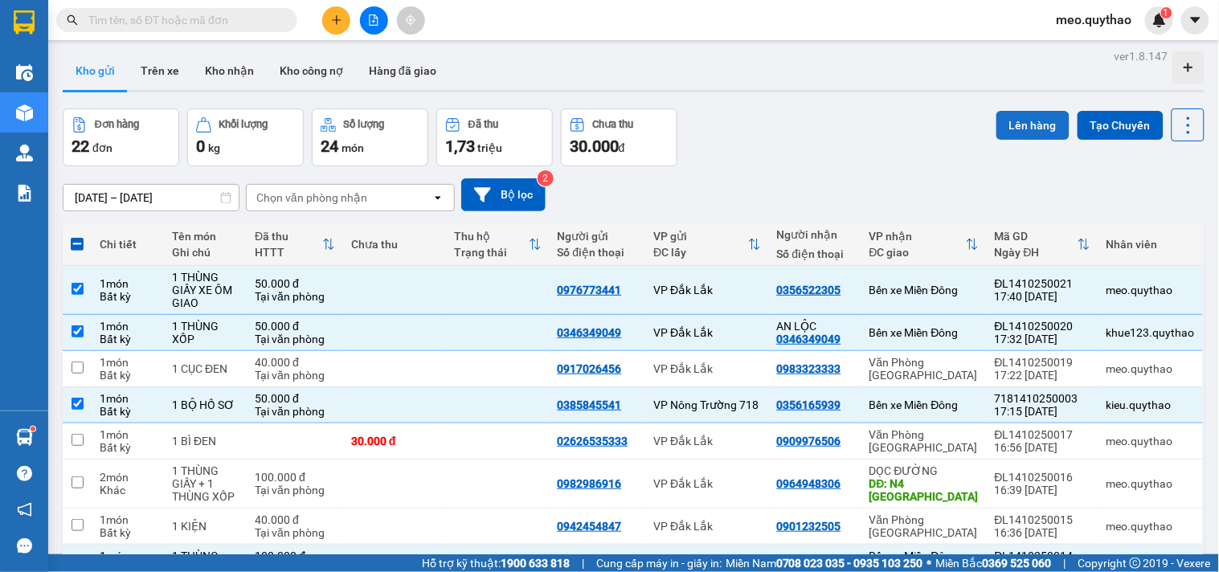
click at [1047, 127] on button "Lên hàng" at bounding box center [1033, 125] width 73 height 29
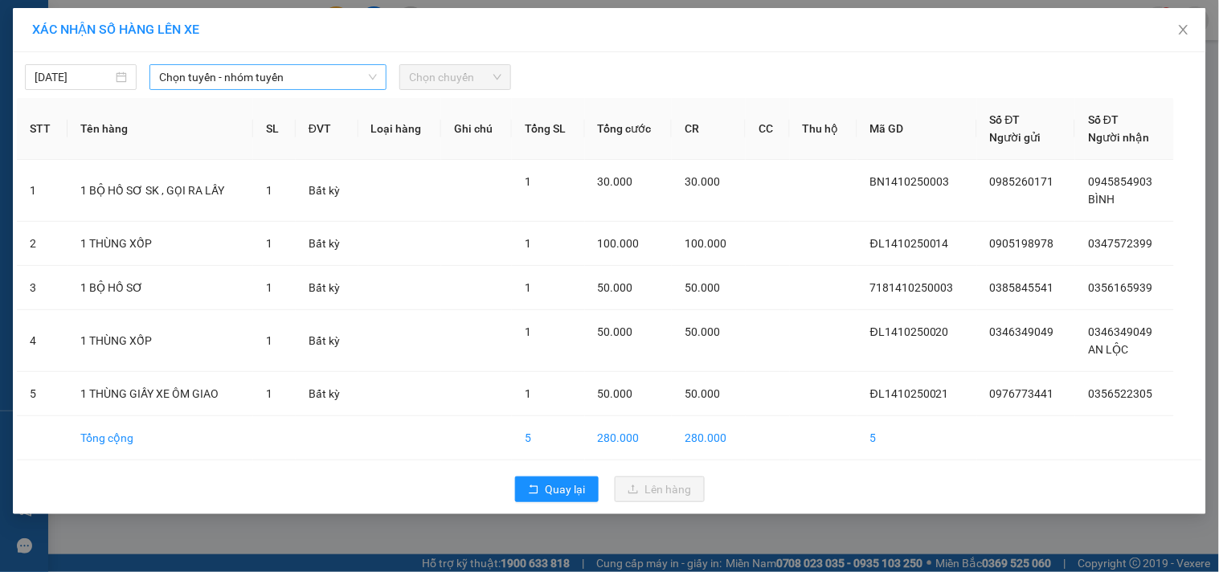
click at [262, 76] on span "Chọn tuyến - nhóm tuyến" at bounding box center [268, 77] width 218 height 24
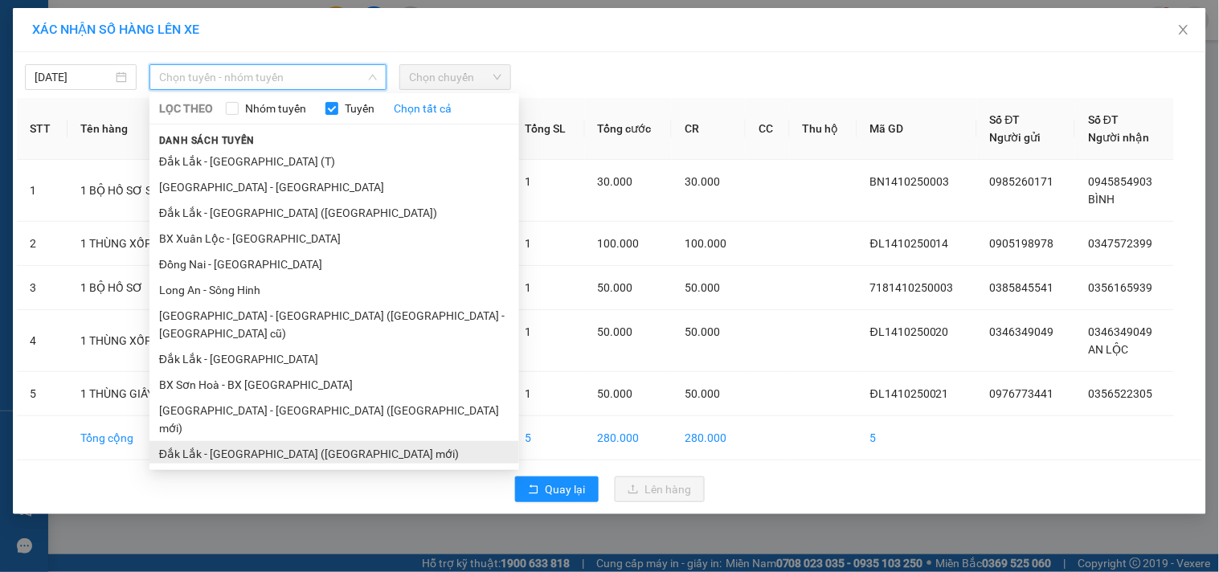
click at [316, 441] on li "Đắk Lắk - [GEOGRAPHIC_DATA] ([GEOGRAPHIC_DATA] mới)" at bounding box center [335, 454] width 370 height 26
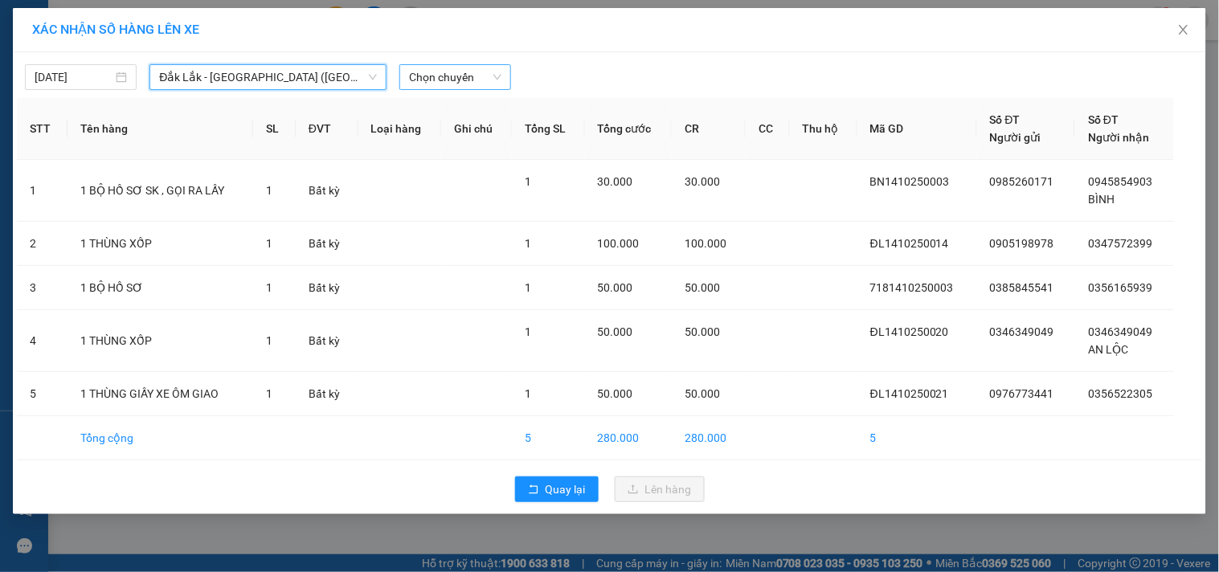
click at [476, 68] on span "Chọn chuyến" at bounding box center [455, 77] width 92 height 24
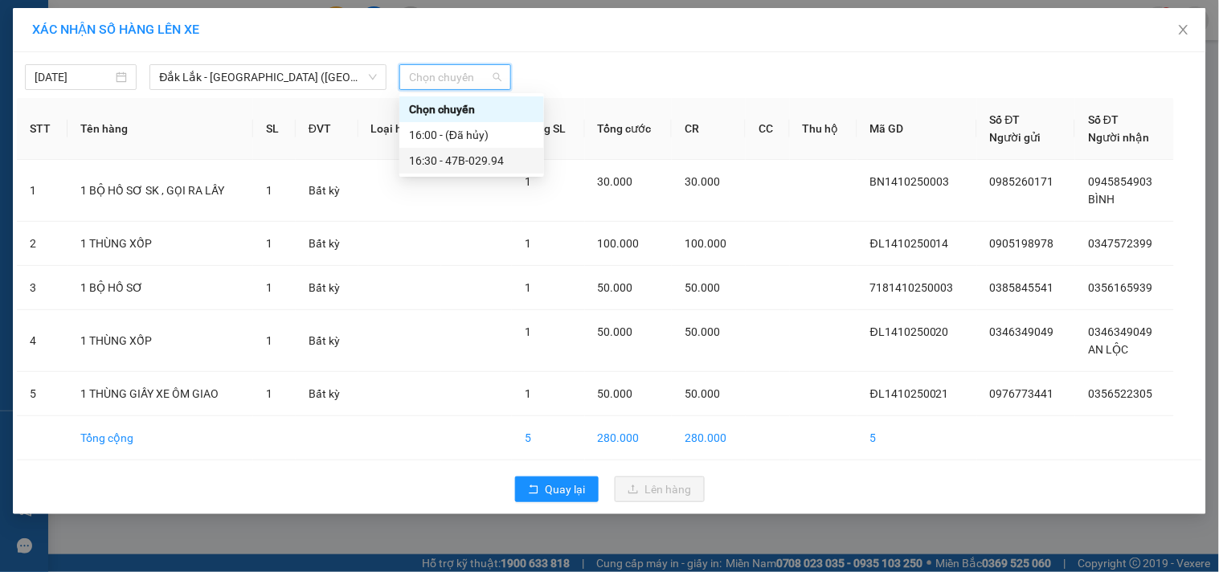
click at [469, 157] on div "16:30 - 47B-029.94" at bounding box center [471, 161] width 125 height 18
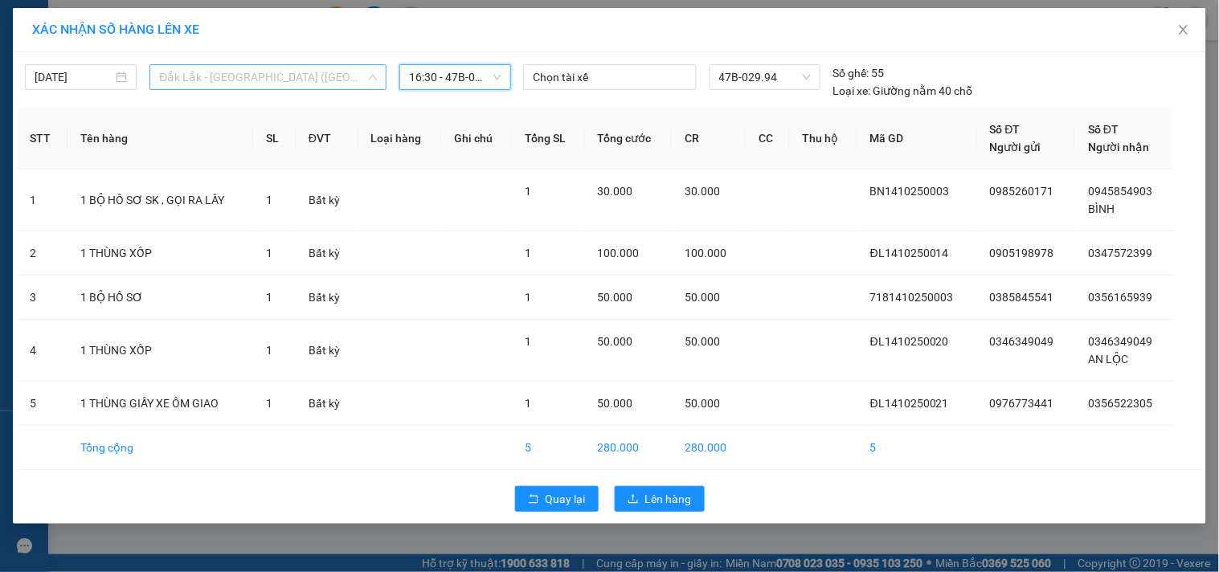
click at [306, 76] on span "Đắk Lắk - [GEOGRAPHIC_DATA] ([GEOGRAPHIC_DATA] mới)" at bounding box center [268, 77] width 218 height 24
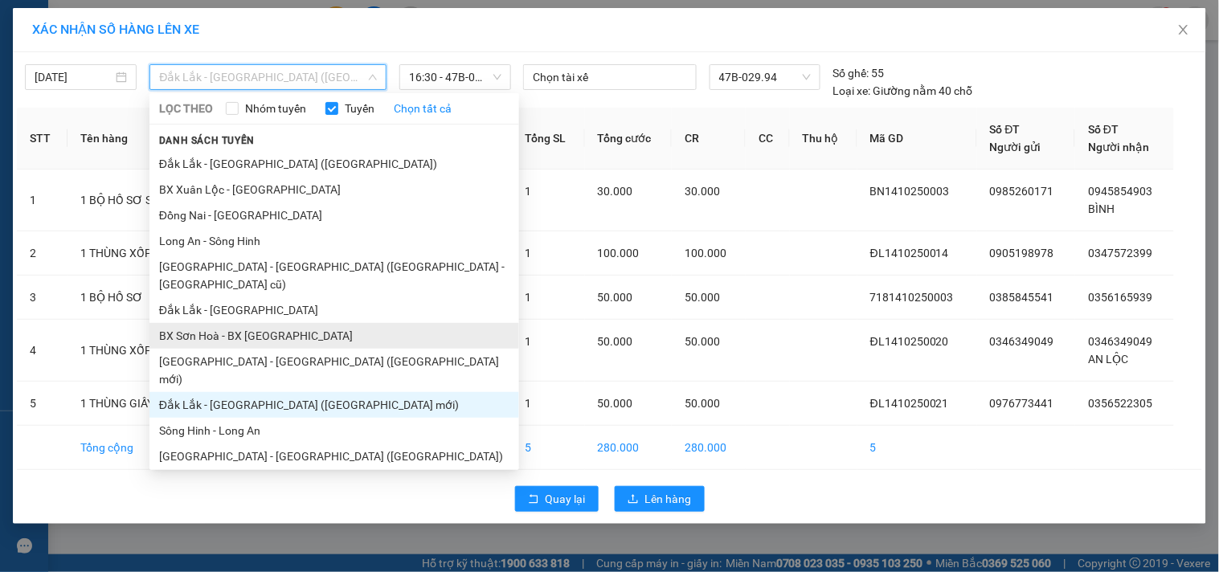
scroll to position [96, 0]
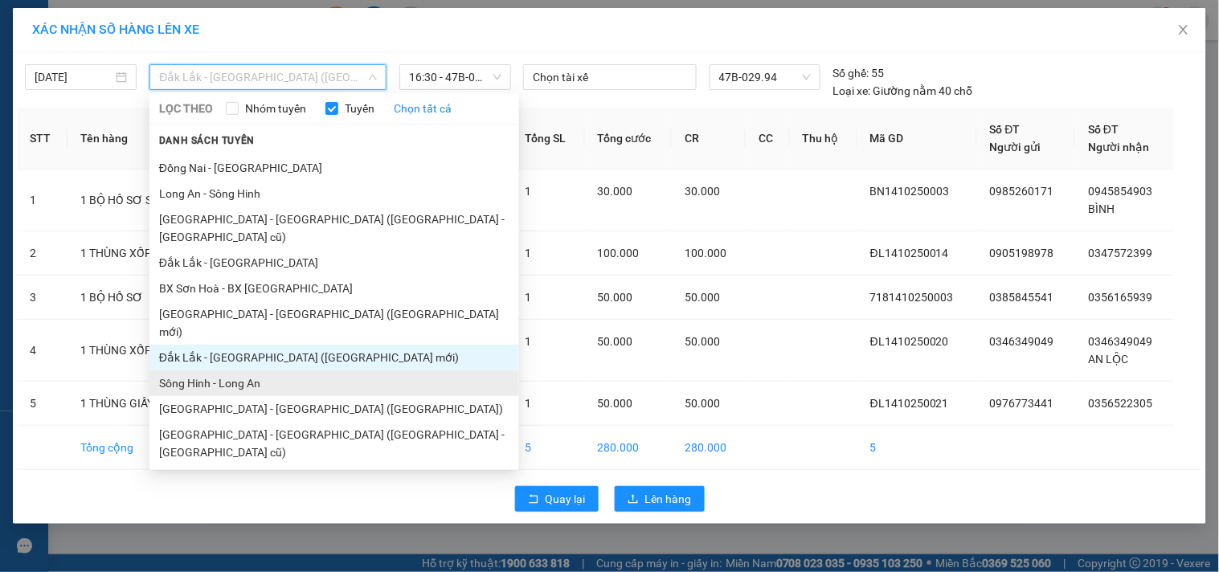
click at [258, 371] on li "Sông Hinh - Long An" at bounding box center [335, 384] width 370 height 26
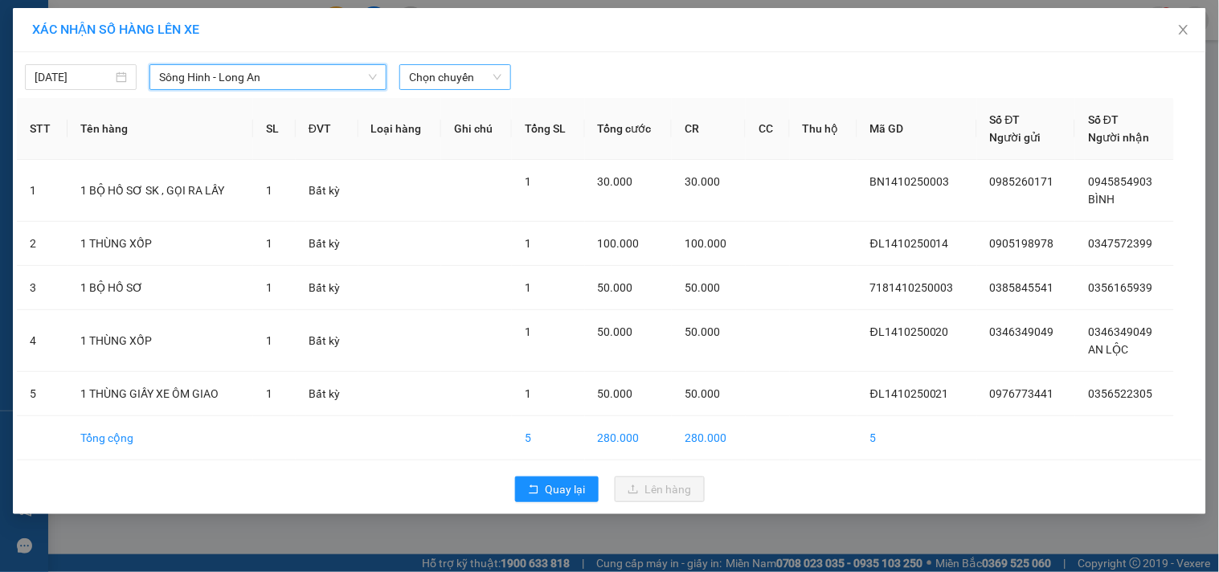
click at [462, 68] on span "Chọn chuyến" at bounding box center [455, 77] width 92 height 24
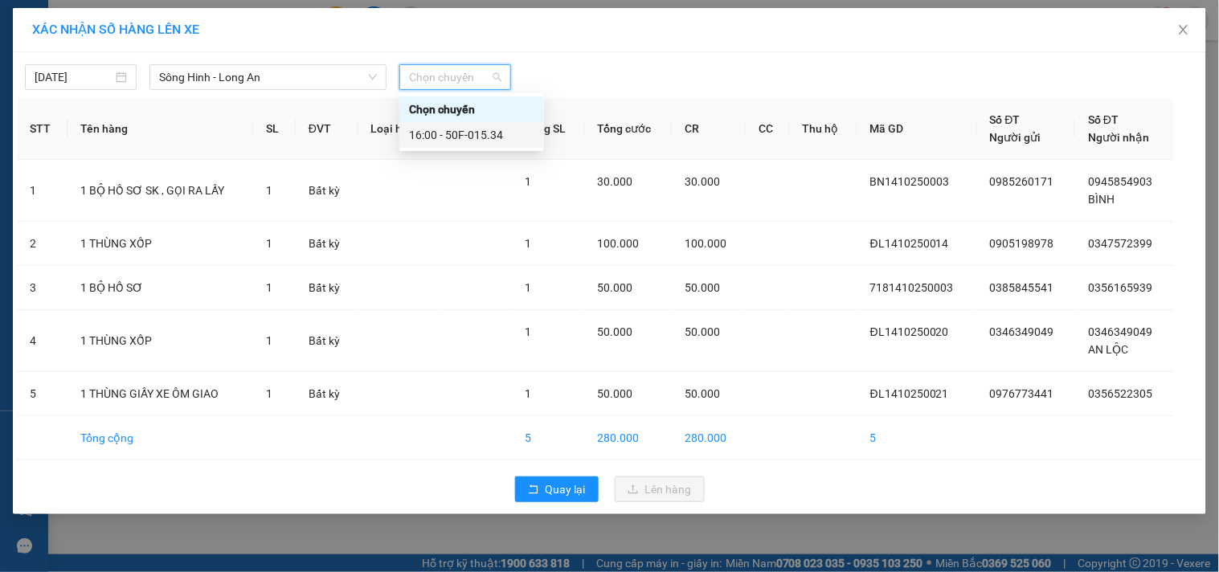
click at [461, 137] on div "16:00 - 50F-015.34" at bounding box center [471, 135] width 125 height 18
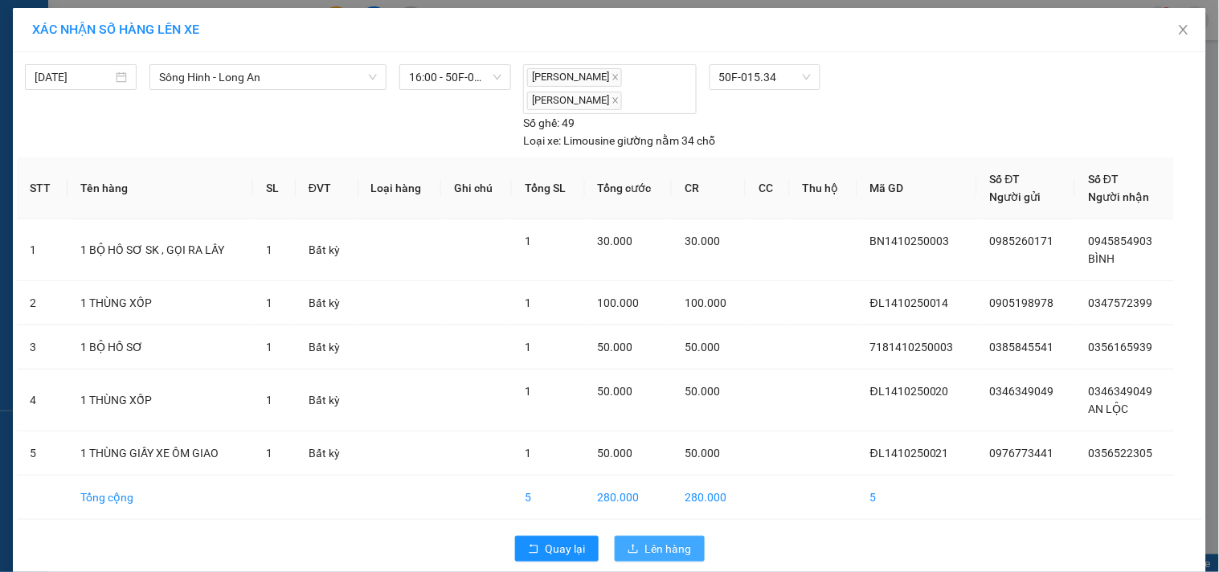
click at [652, 550] on span "Lên hàng" at bounding box center [668, 549] width 47 height 18
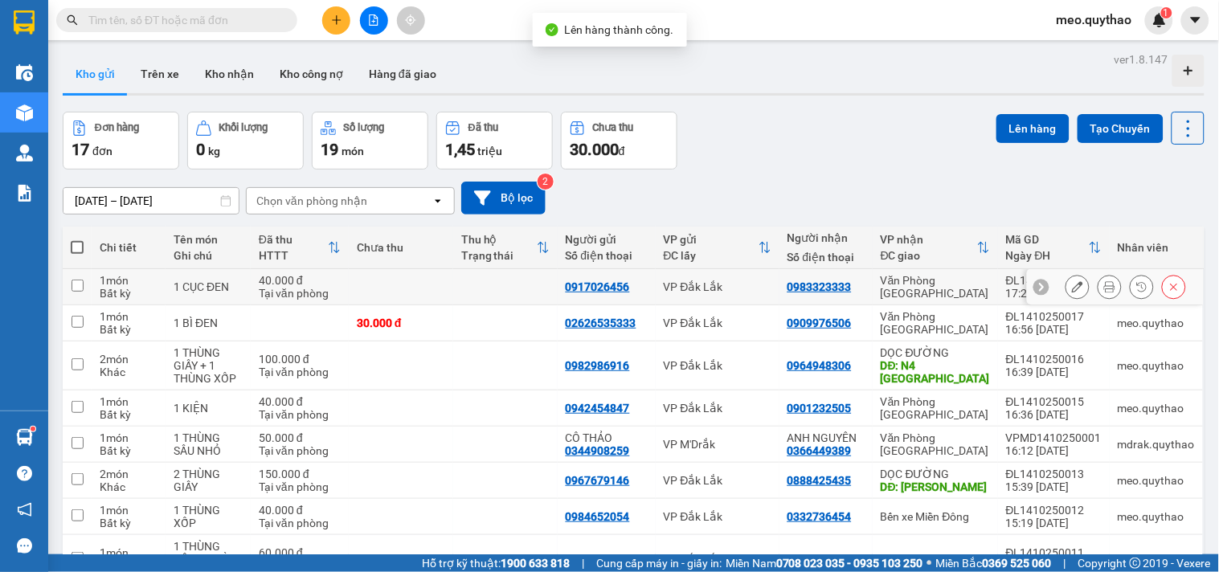
click at [924, 294] on td "Văn Phòng [GEOGRAPHIC_DATA]" at bounding box center [935, 287] width 125 height 36
checkbox input "true"
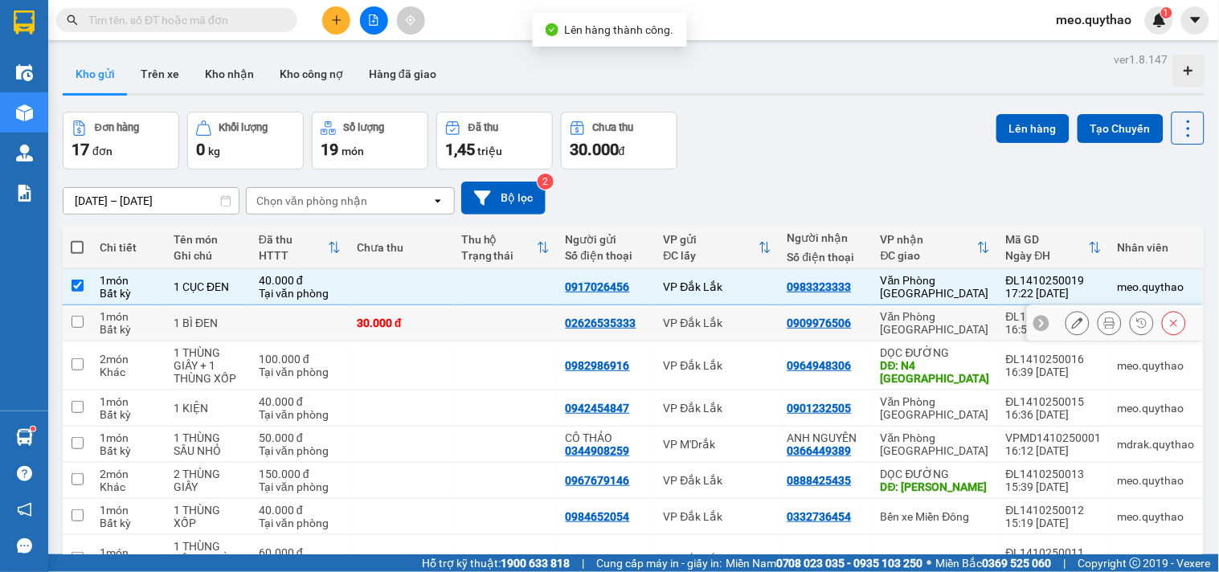
click at [920, 319] on div "Văn Phòng [GEOGRAPHIC_DATA]" at bounding box center [935, 323] width 109 height 26
checkbox input "true"
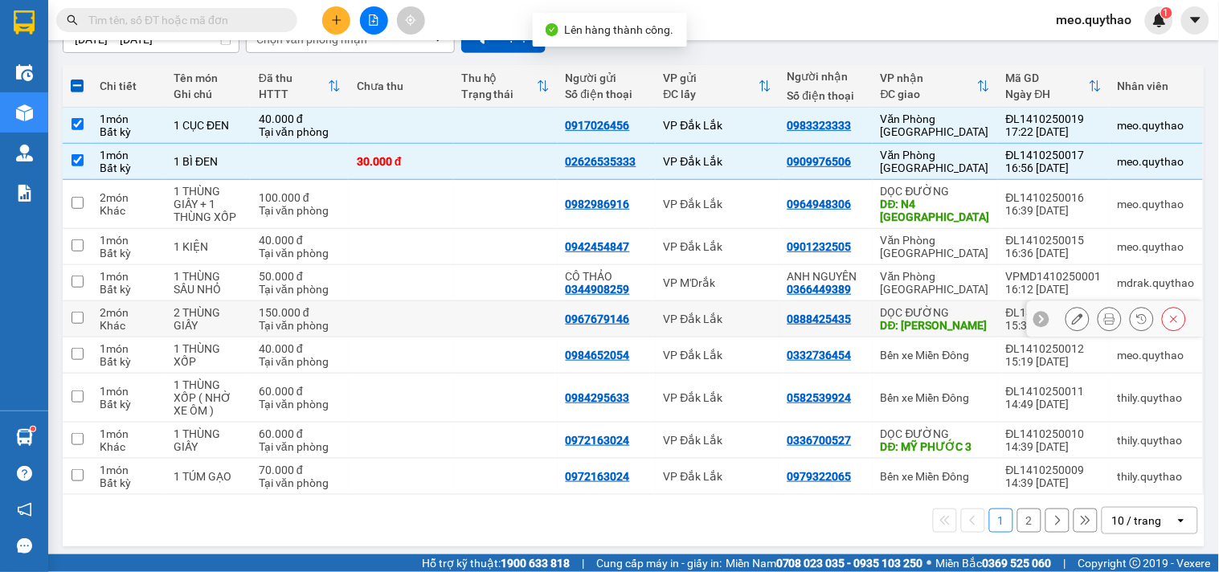
scroll to position [170, 0]
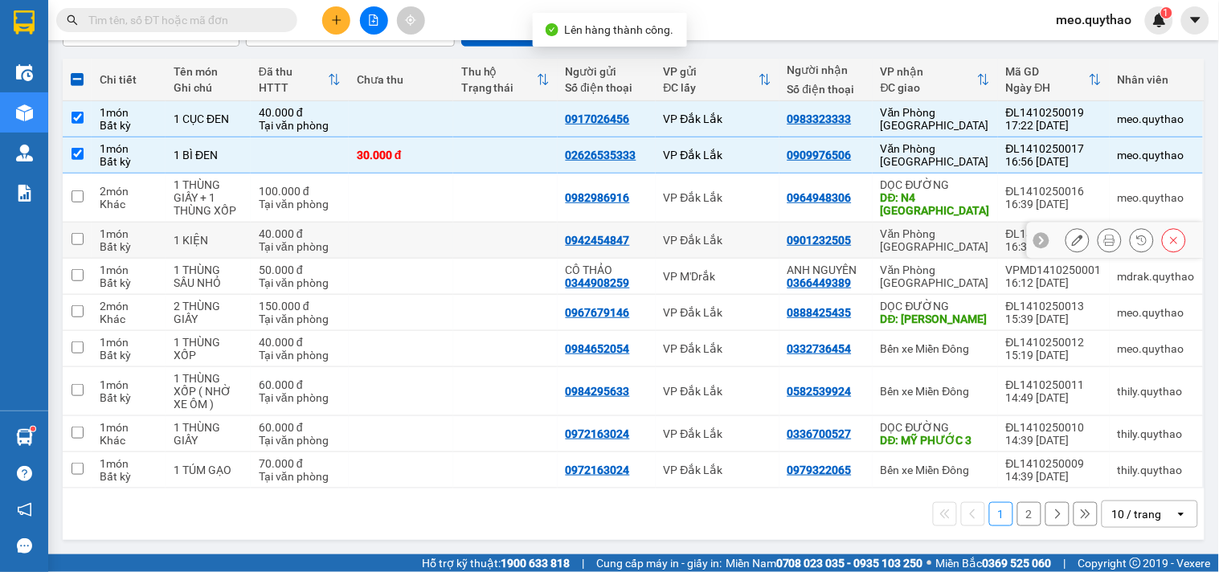
click at [932, 230] on td "Văn Phòng [GEOGRAPHIC_DATA]" at bounding box center [935, 241] width 125 height 36
checkbox input "true"
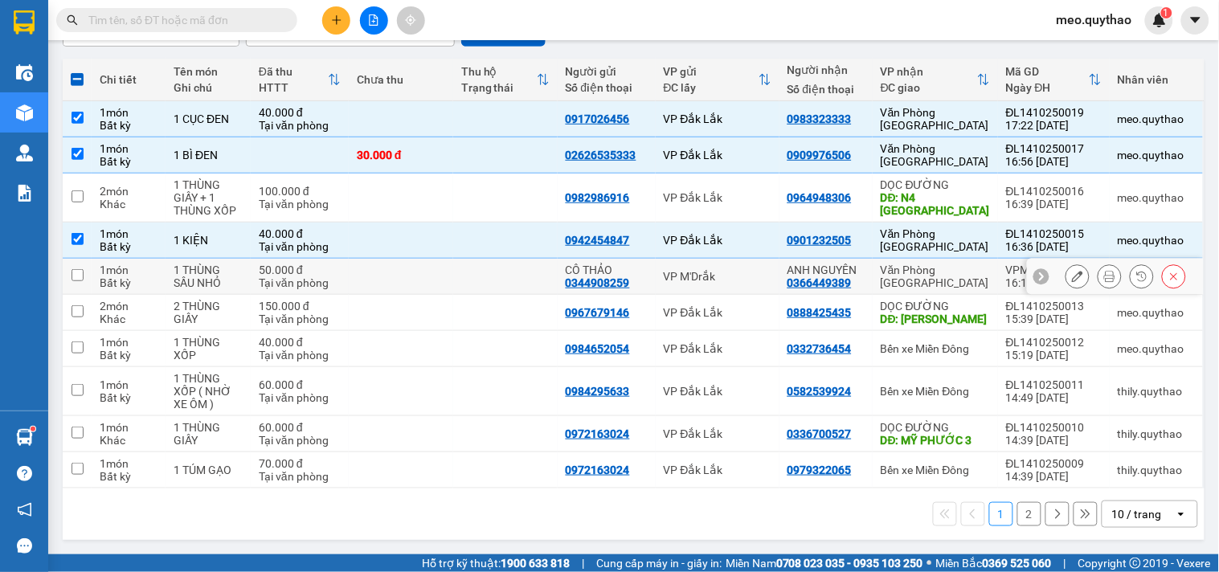
click at [918, 283] on td "Văn Phòng [GEOGRAPHIC_DATA]" at bounding box center [935, 277] width 125 height 36
checkbox input "true"
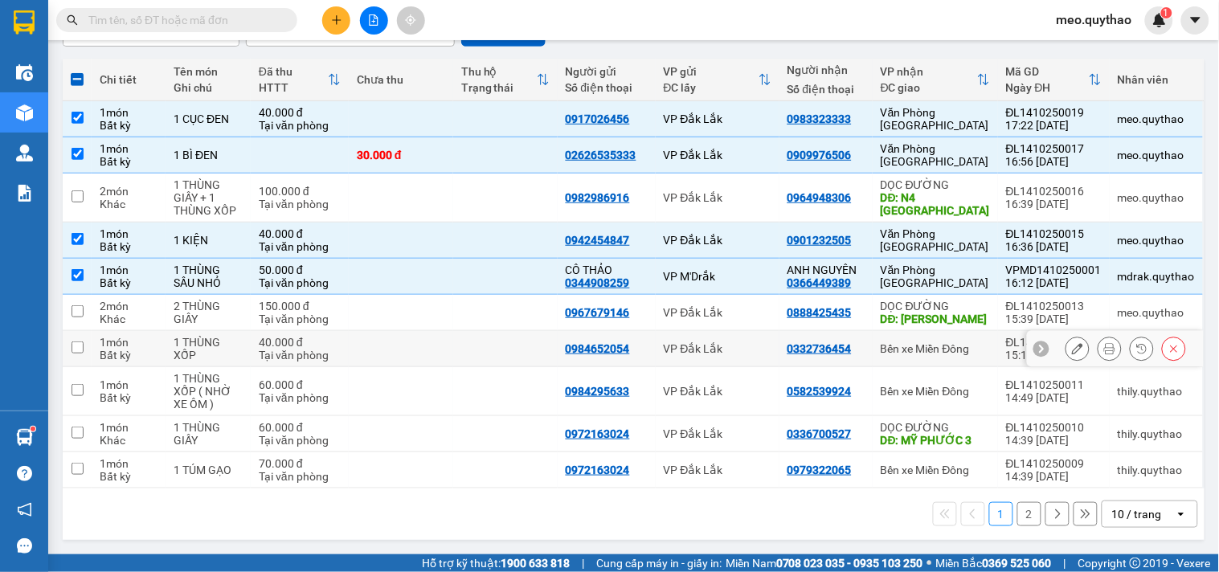
scroll to position [0, 0]
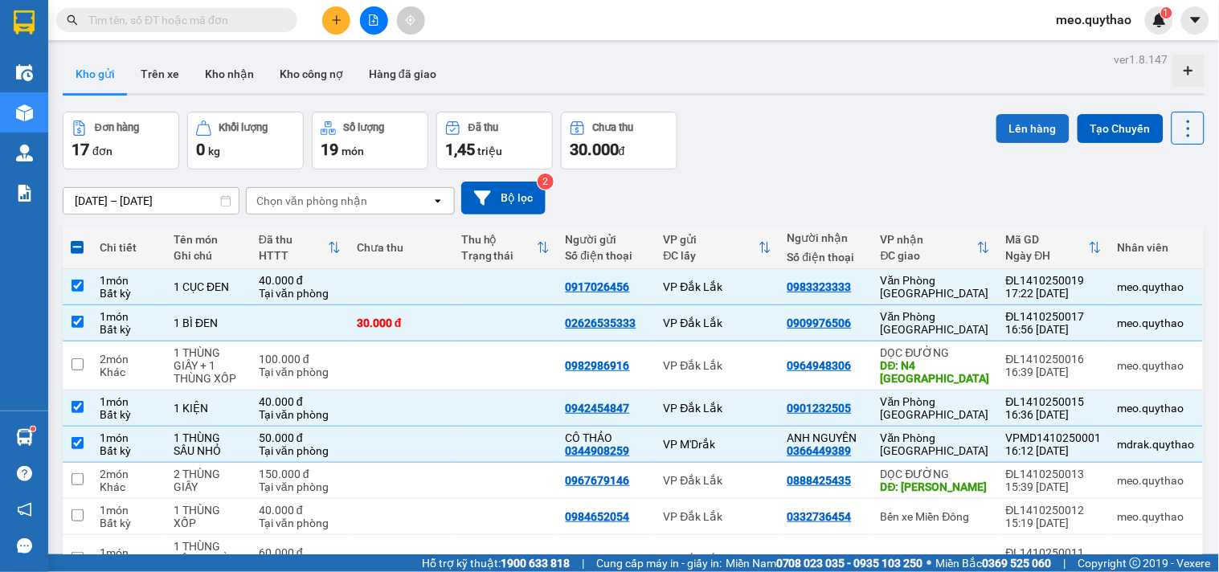
click at [1014, 126] on button "Lên hàng" at bounding box center [1033, 128] width 73 height 29
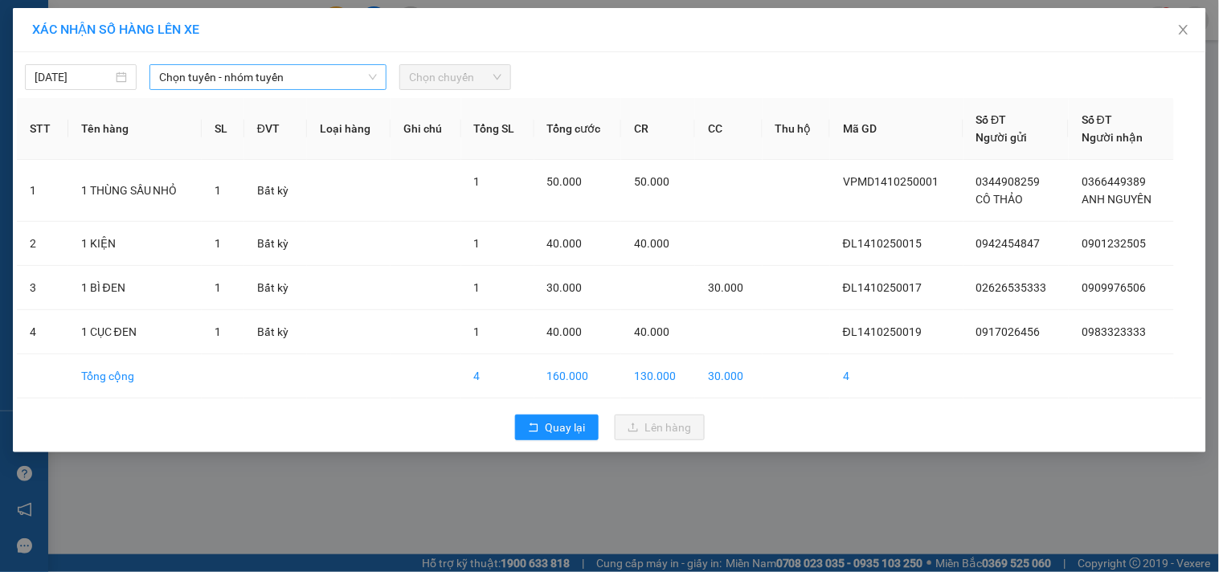
click at [340, 84] on span "Chọn tuyến - nhóm tuyến" at bounding box center [268, 77] width 218 height 24
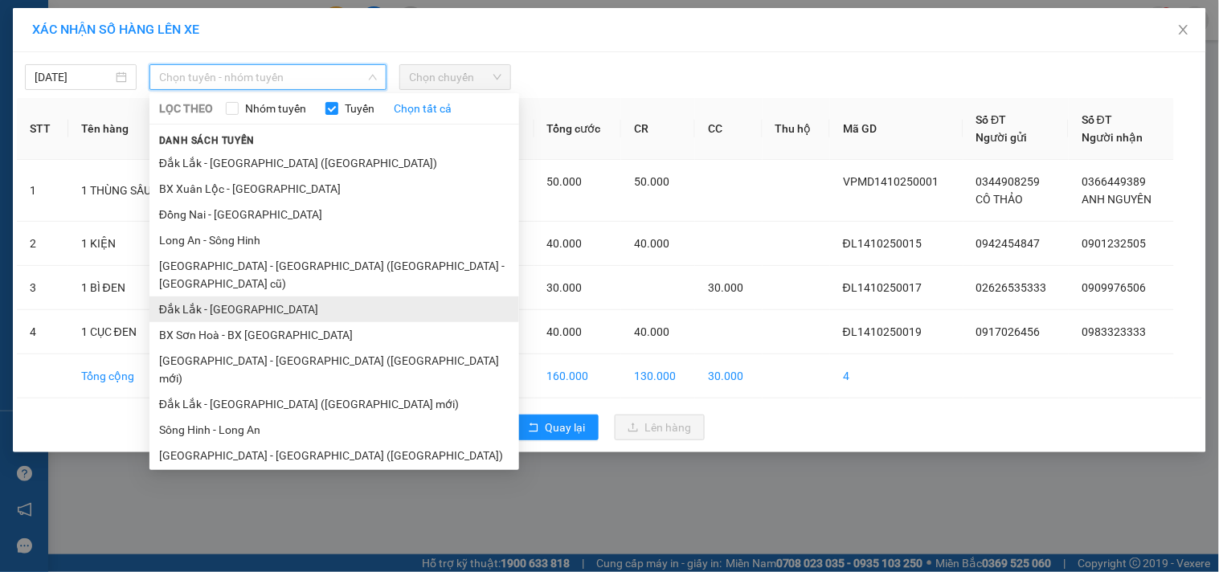
scroll to position [96, 0]
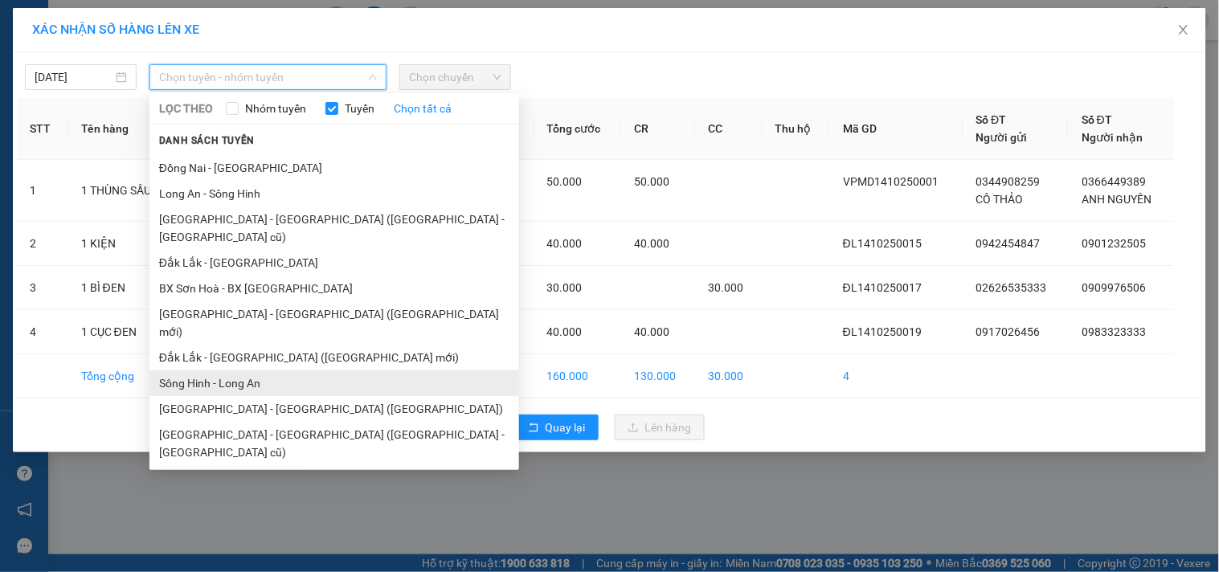
click at [250, 371] on li "Sông Hinh - Long An" at bounding box center [335, 384] width 370 height 26
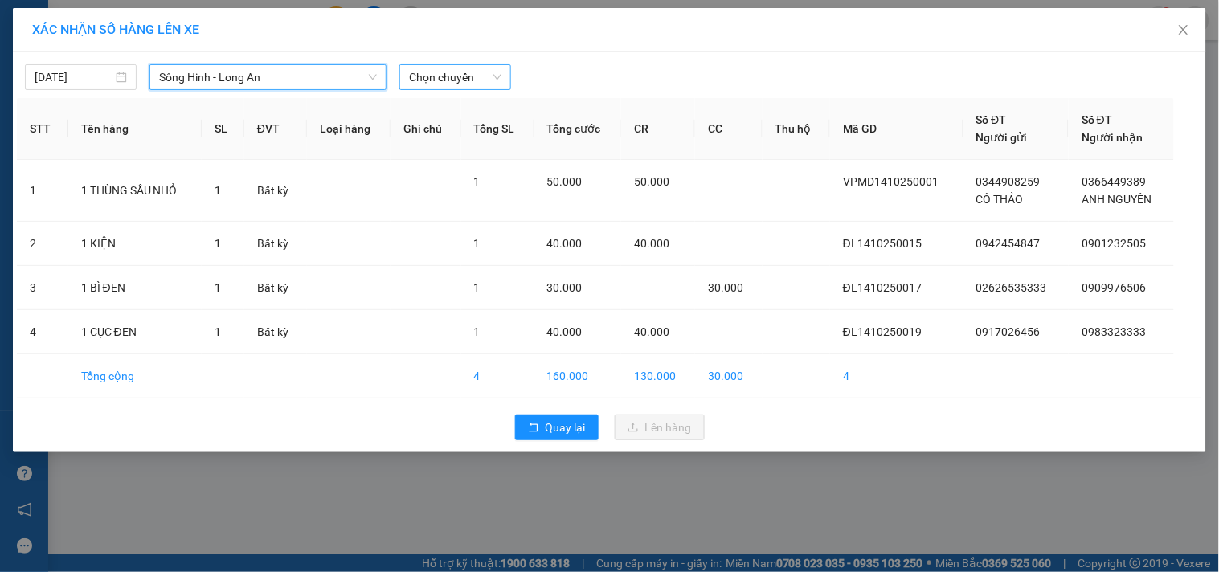
click at [444, 76] on span "Chọn chuyến" at bounding box center [455, 77] width 92 height 24
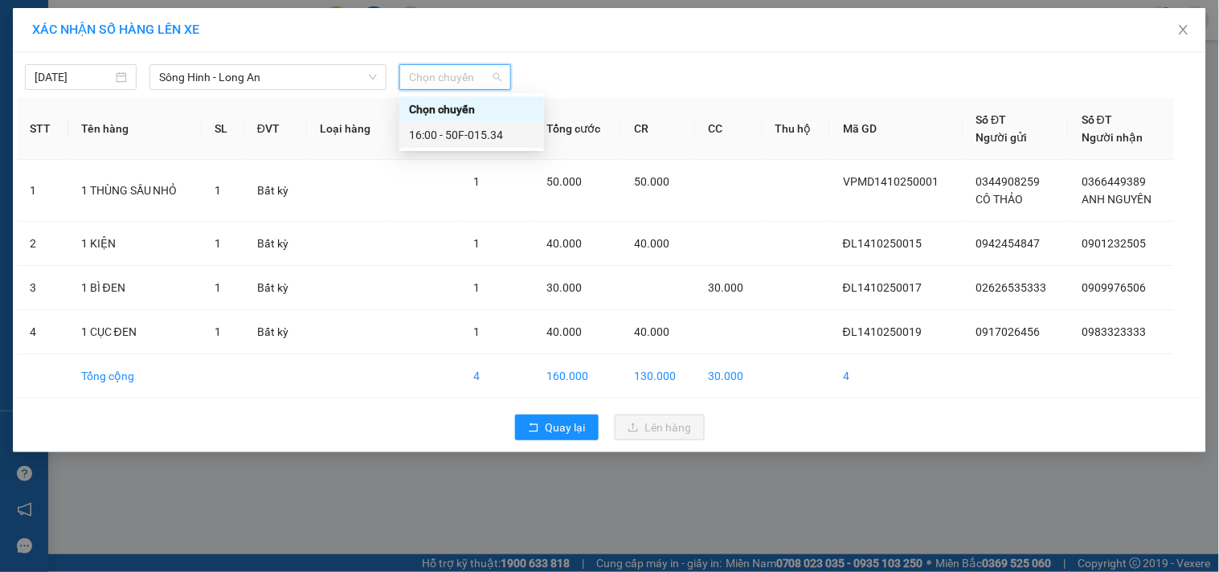
click at [461, 133] on div "16:00 - 50F-015.34" at bounding box center [471, 135] width 125 height 18
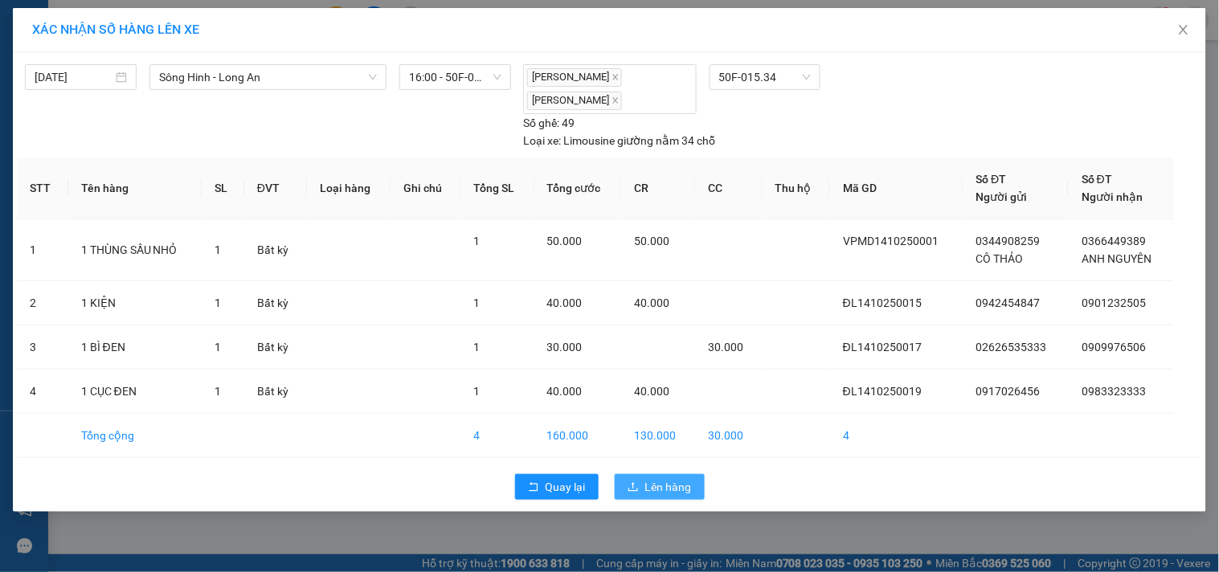
click at [651, 477] on button "Lên hàng" at bounding box center [660, 487] width 90 height 26
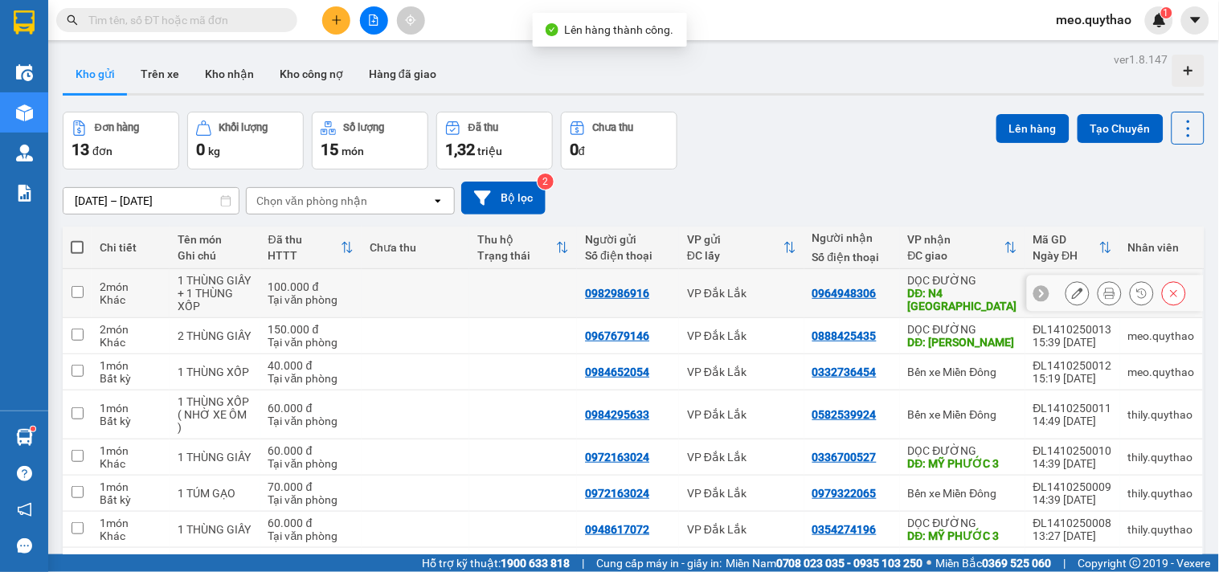
click at [936, 306] on div "DĐ: N4 BÌNH PHƯỚC" at bounding box center [962, 300] width 109 height 26
checkbox input "true"
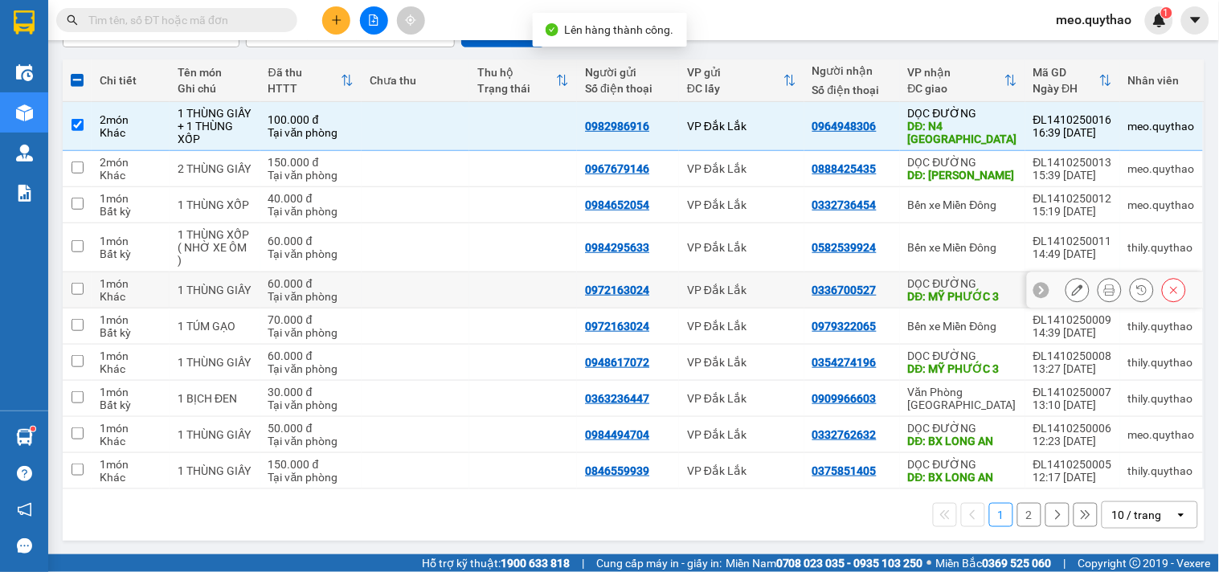
scroll to position [170, 0]
click at [969, 292] on div "DĐ: MỸ PHƯỚC 3" at bounding box center [962, 295] width 109 height 13
checkbox input "true"
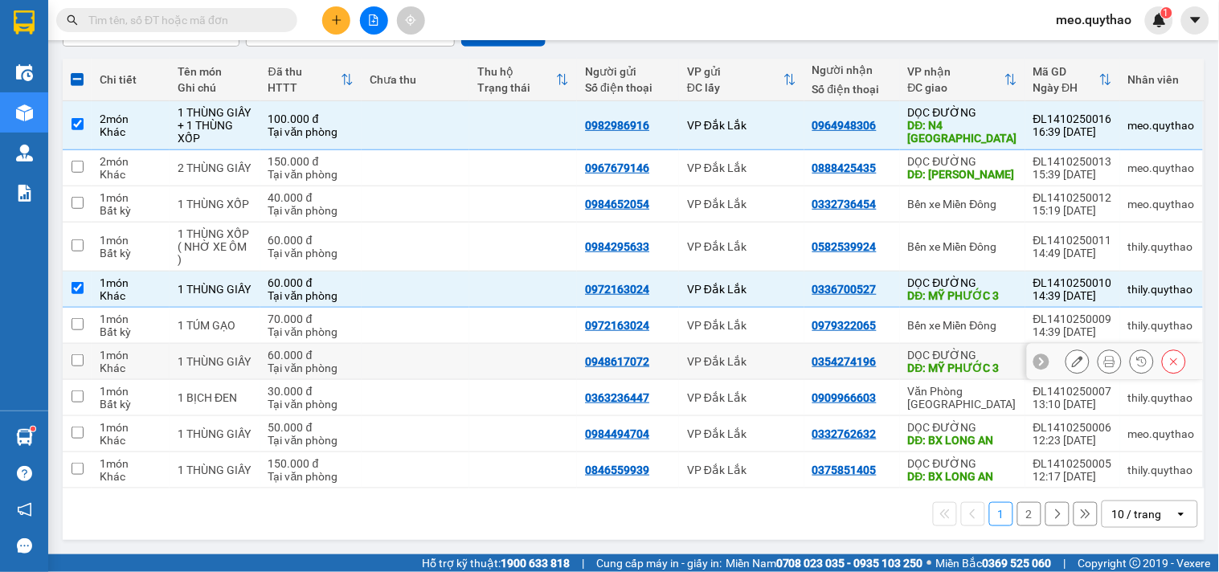
click at [970, 363] on div "DĐ: MỸ PHƯỚC 3" at bounding box center [962, 368] width 109 height 13
checkbox input "true"
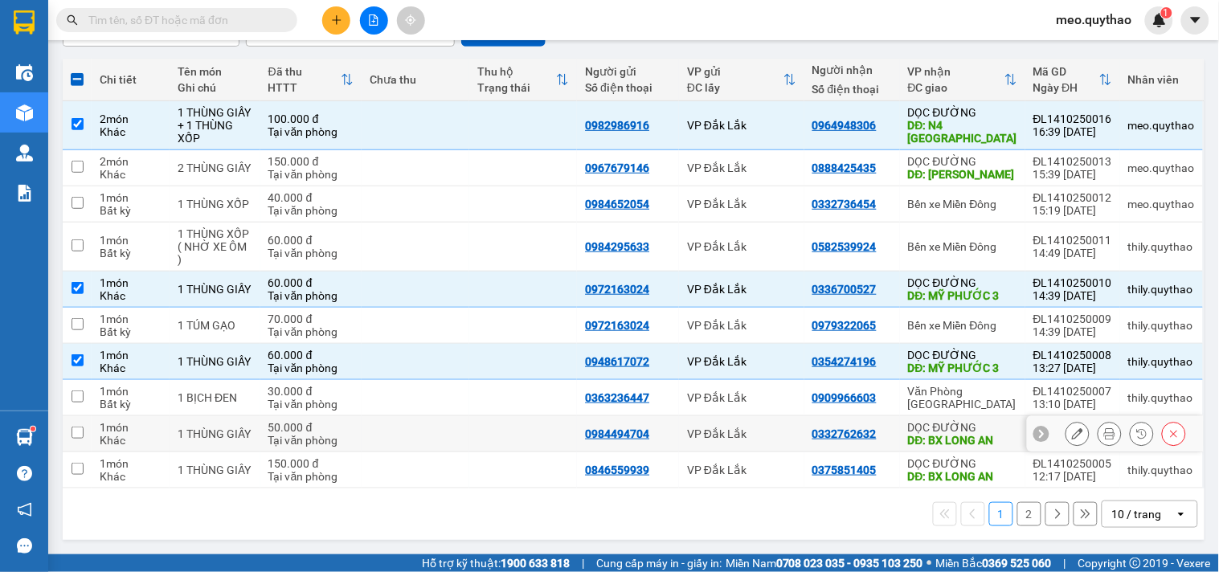
click at [989, 444] on div "DĐ: BX LONG AN" at bounding box center [962, 440] width 109 height 13
checkbox input "true"
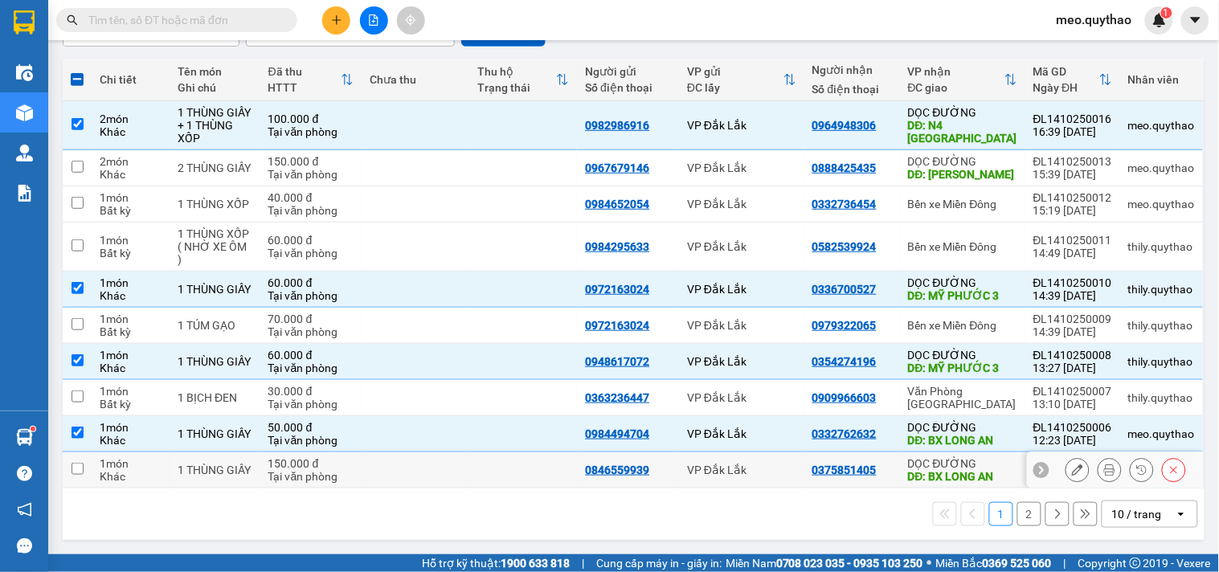
click at [981, 478] on div "DĐ: BX LONG AN" at bounding box center [962, 476] width 109 height 13
checkbox input "true"
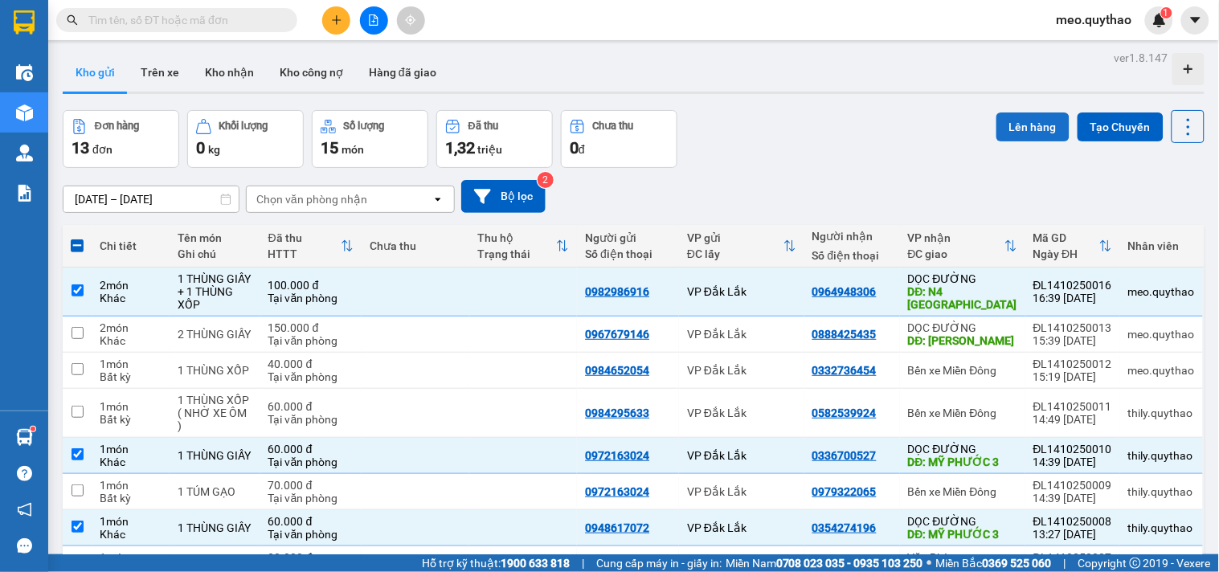
scroll to position [0, 0]
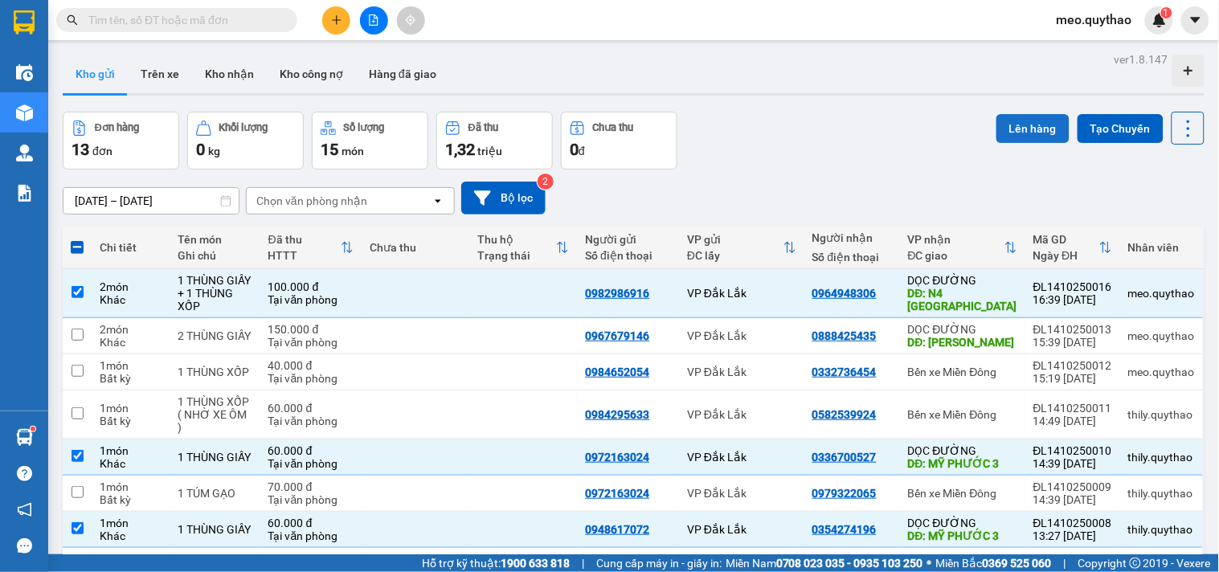
click at [1019, 125] on button "Lên hàng" at bounding box center [1033, 128] width 73 height 29
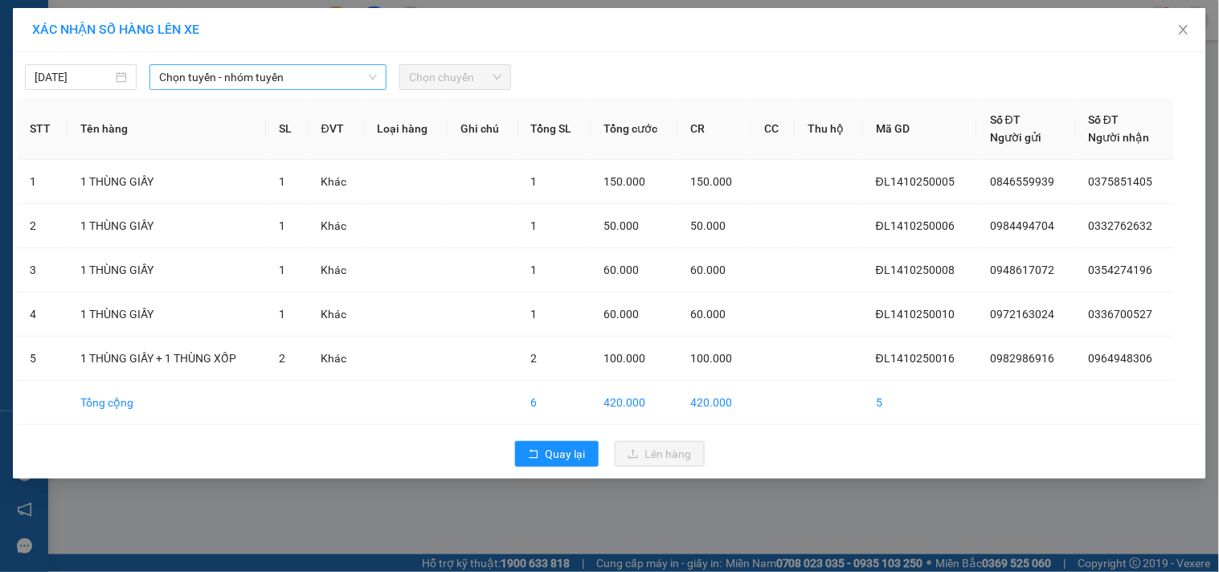
click at [239, 72] on span "Chọn tuyến - nhóm tuyến" at bounding box center [268, 77] width 218 height 24
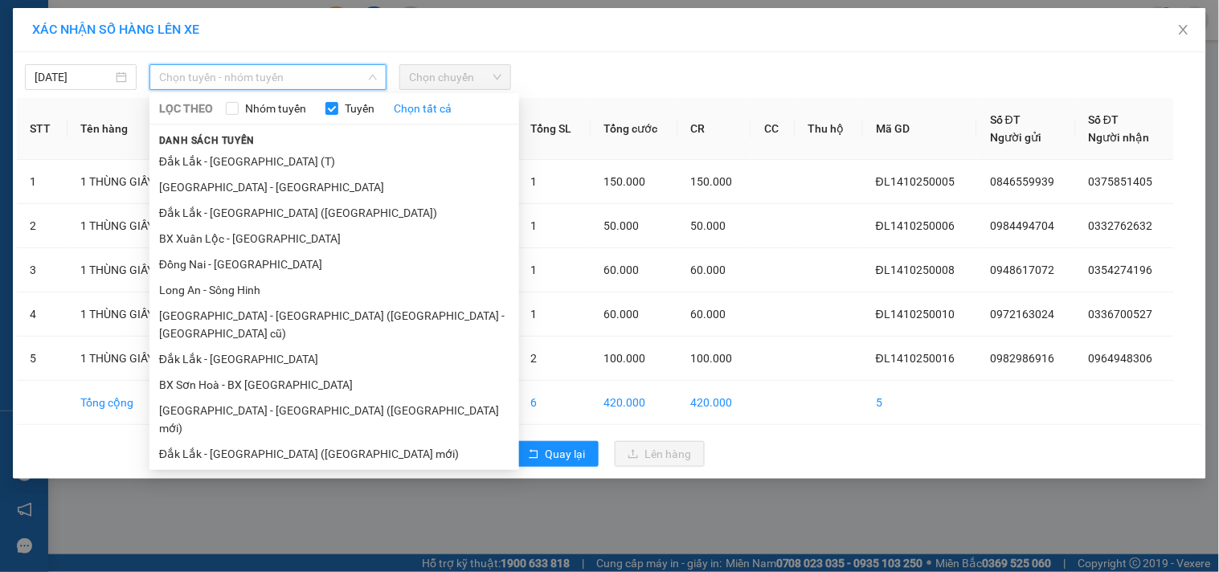
click at [262, 467] on li "Sông Hinh - Long An" at bounding box center [335, 480] width 370 height 26
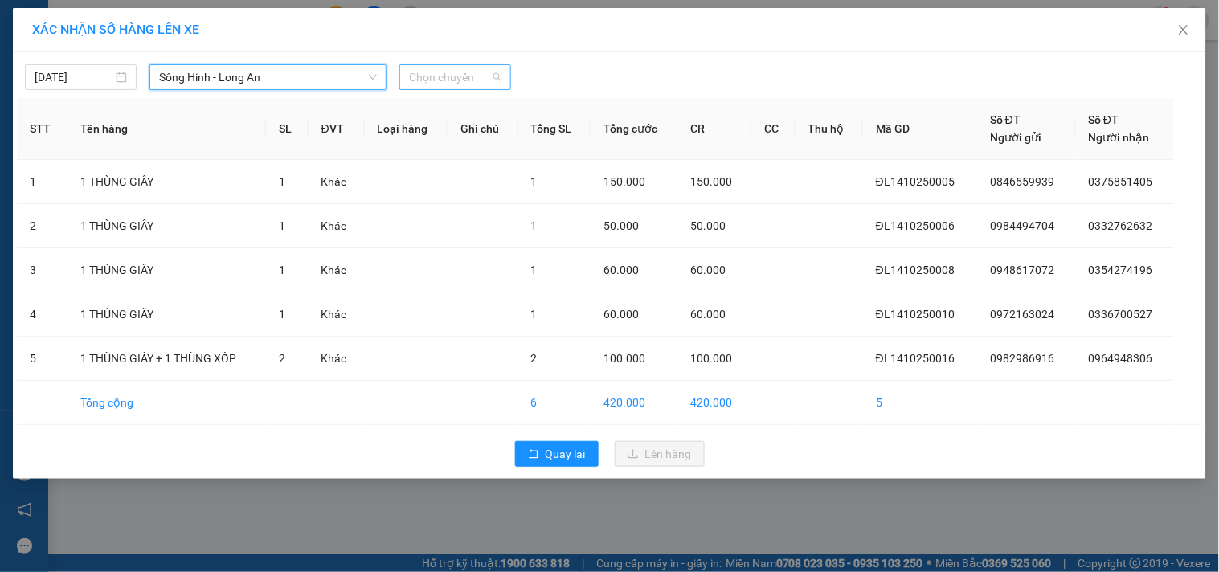
click at [499, 68] on span "Chọn chuyến" at bounding box center [455, 77] width 92 height 24
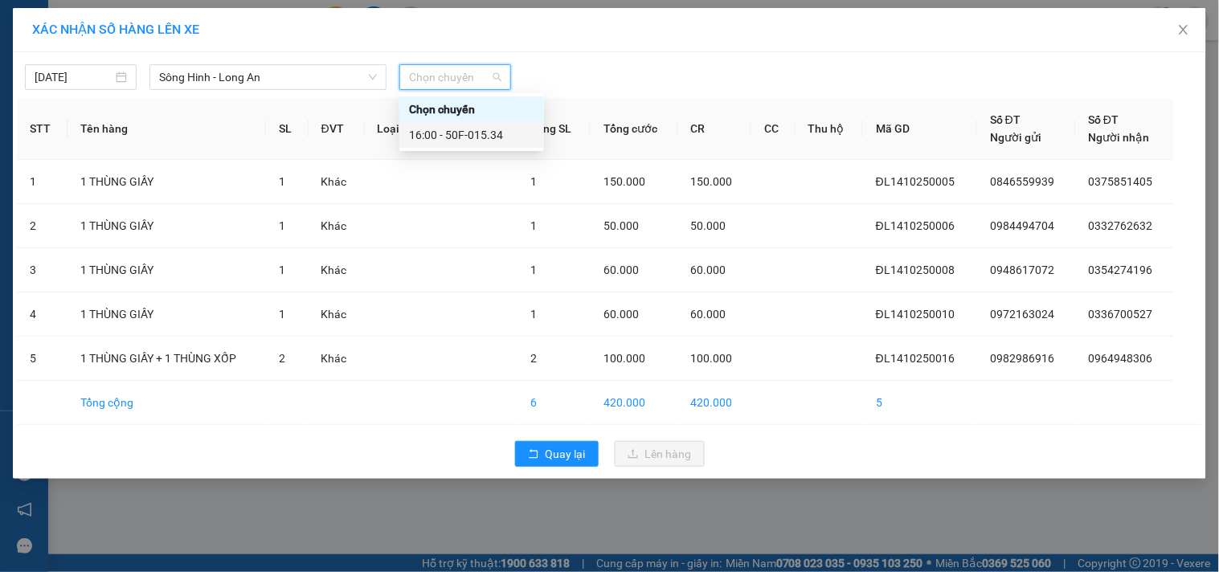
click at [502, 132] on div "16:00 - 50F-015.34" at bounding box center [471, 135] width 125 height 18
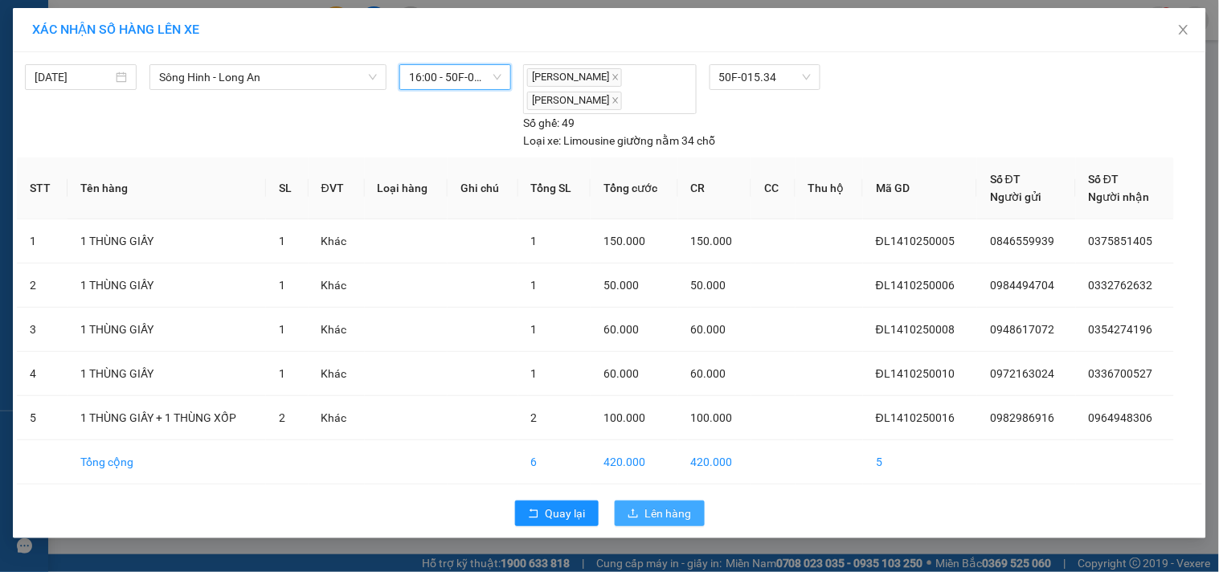
click at [670, 519] on span "Lên hàng" at bounding box center [668, 514] width 47 height 18
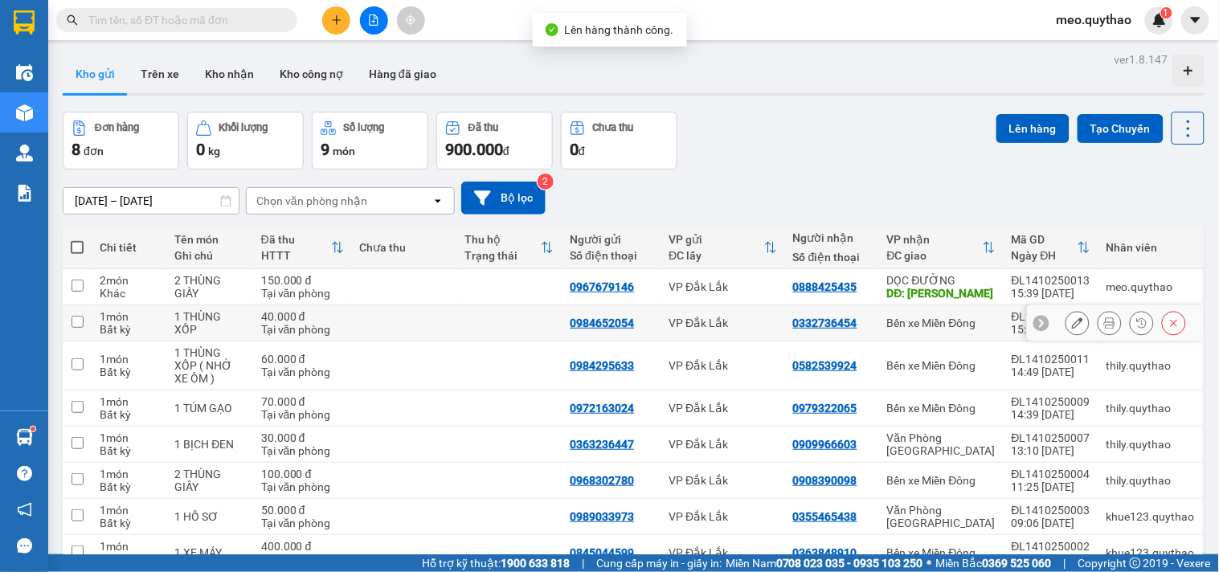
click at [952, 293] on div "DĐ: LINH XUÂN" at bounding box center [941, 293] width 109 height 13
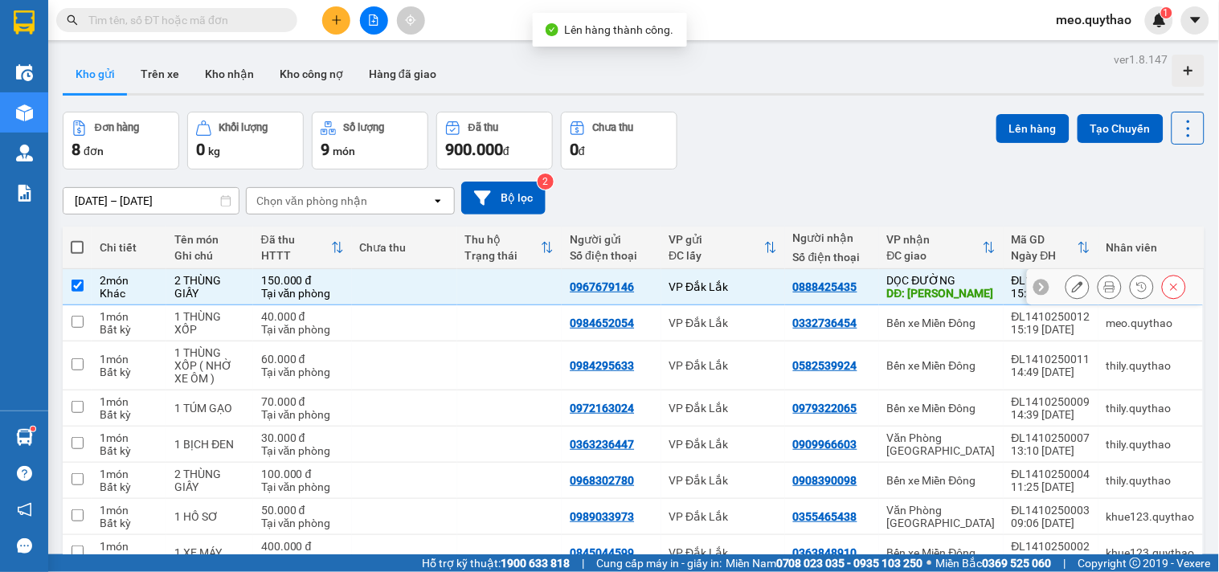
checkbox input "true"
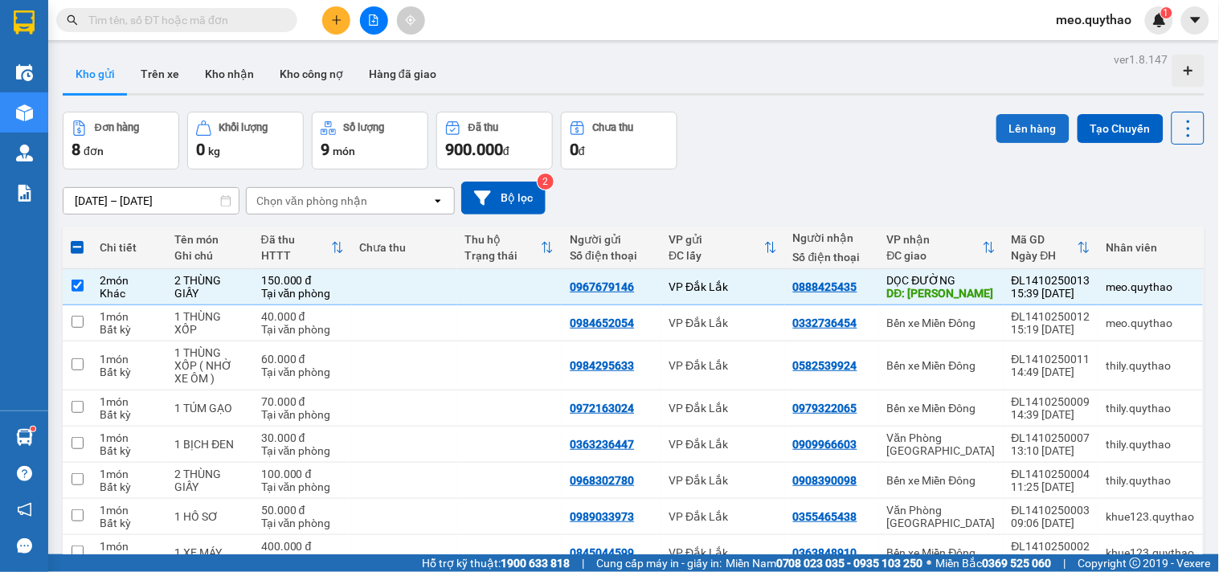
click at [1022, 129] on button "Lên hàng" at bounding box center [1033, 128] width 73 height 29
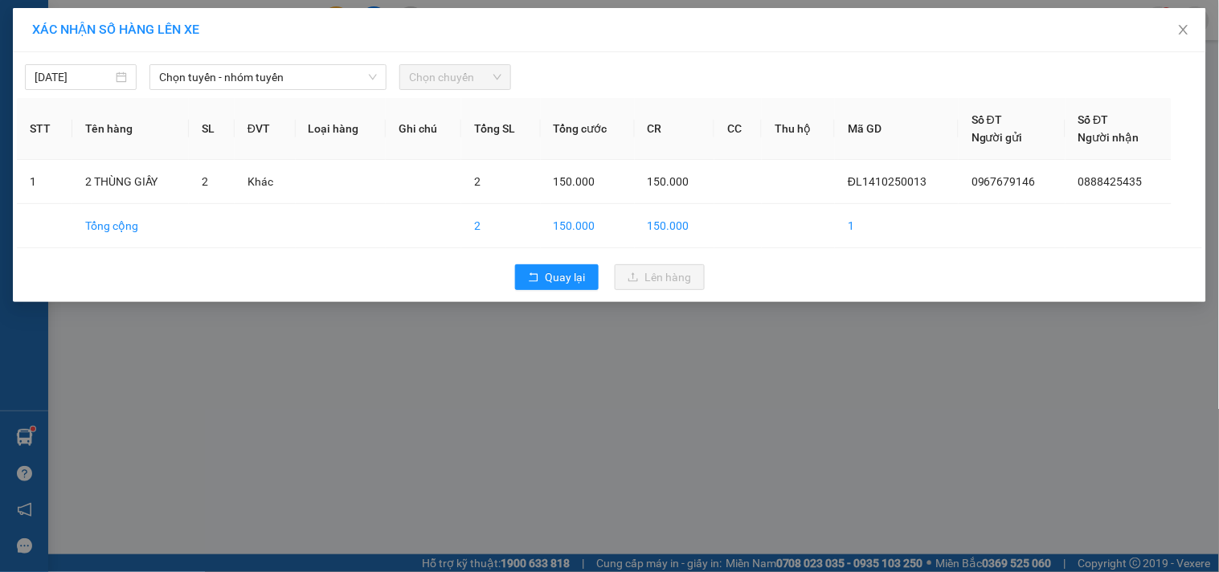
click at [301, 92] on div "14/10/2025 Chọn tuyến - nhóm tuyến Chọn chuyến STT Tên hàng SL ĐVT Loại hàng Gh…" at bounding box center [610, 177] width 1194 height 250
click at [298, 82] on span "Chọn tuyến - nhóm tuyến" at bounding box center [268, 77] width 218 height 24
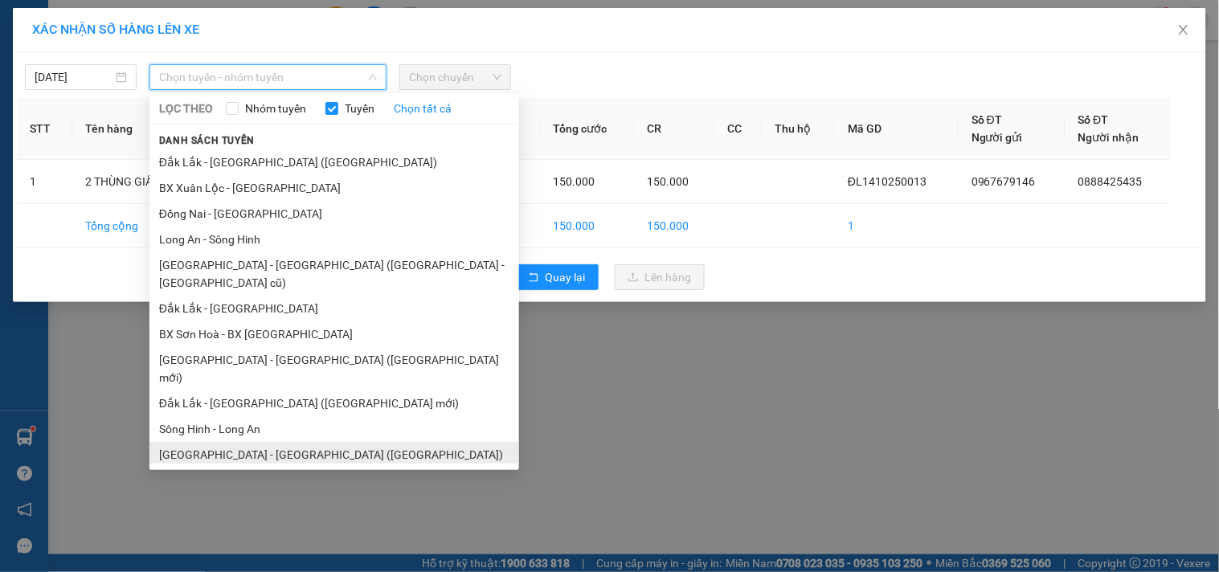
scroll to position [96, 0]
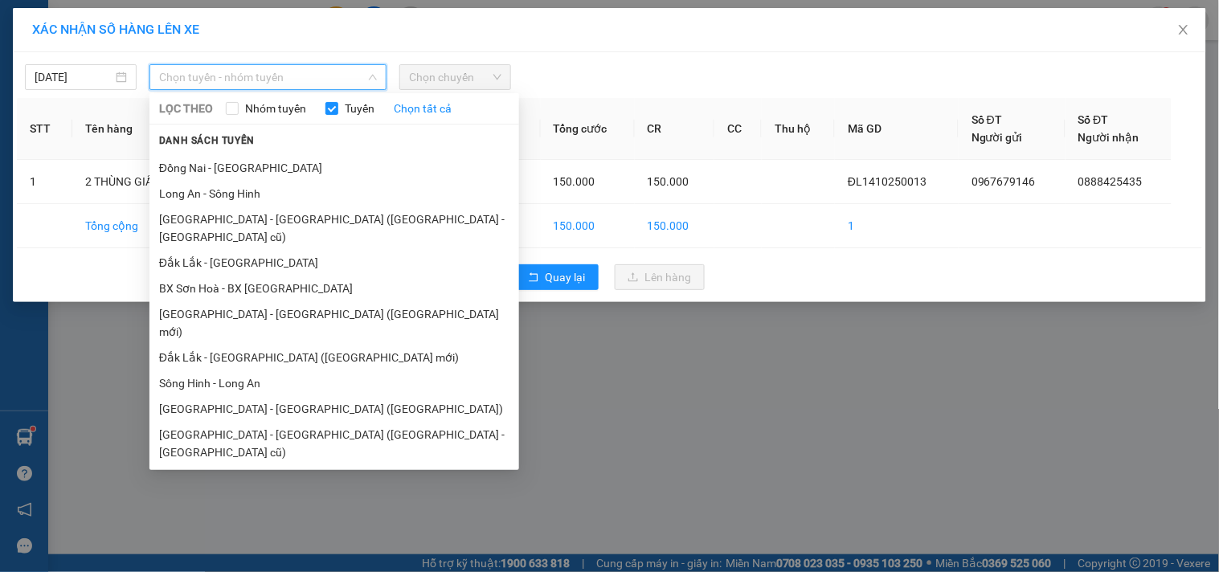
click at [266, 491] on li "Đắk Lắk - [GEOGRAPHIC_DATA]" at bounding box center [335, 504] width 370 height 26
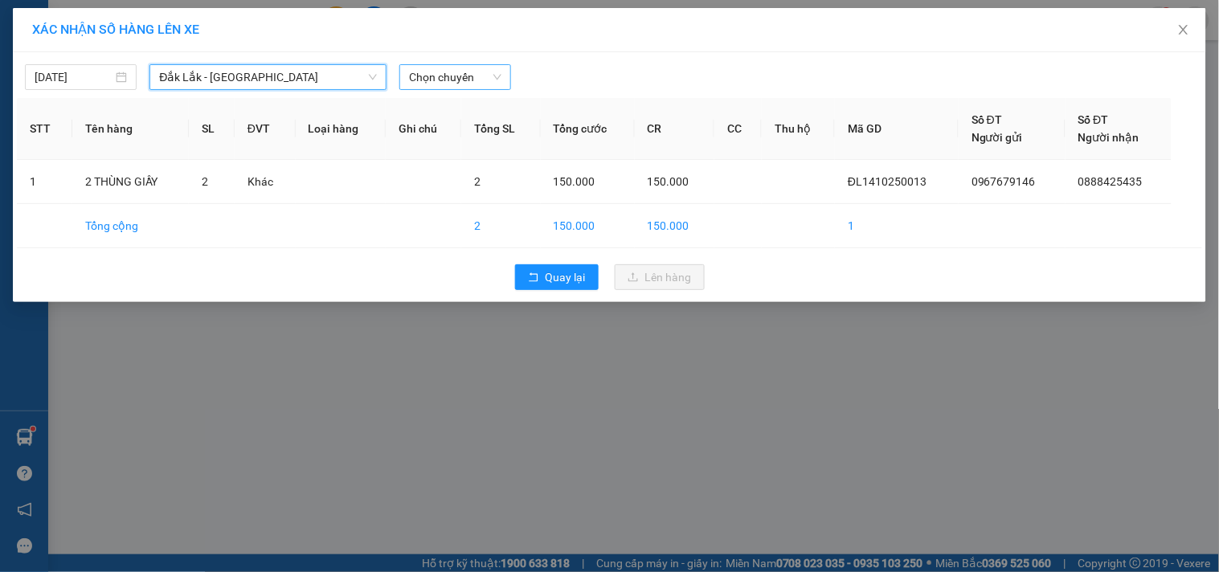
click at [493, 69] on span "Chọn chuyến" at bounding box center [455, 77] width 92 height 24
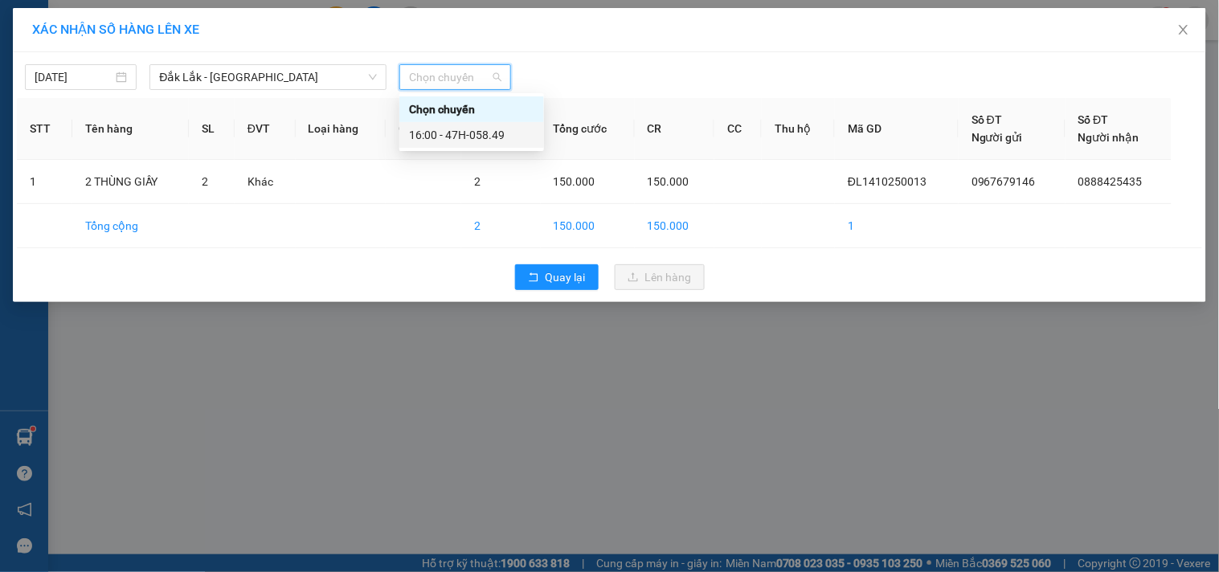
click at [495, 135] on div "16:00 - 47H-058.49" at bounding box center [471, 135] width 125 height 18
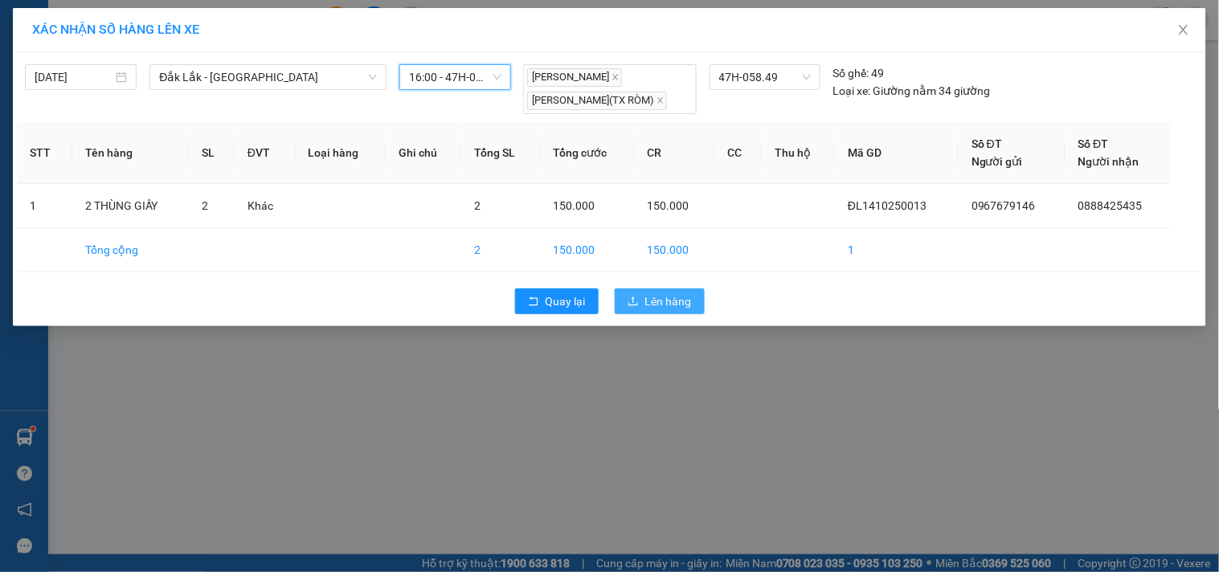
click at [656, 300] on span "Lên hàng" at bounding box center [668, 302] width 47 height 18
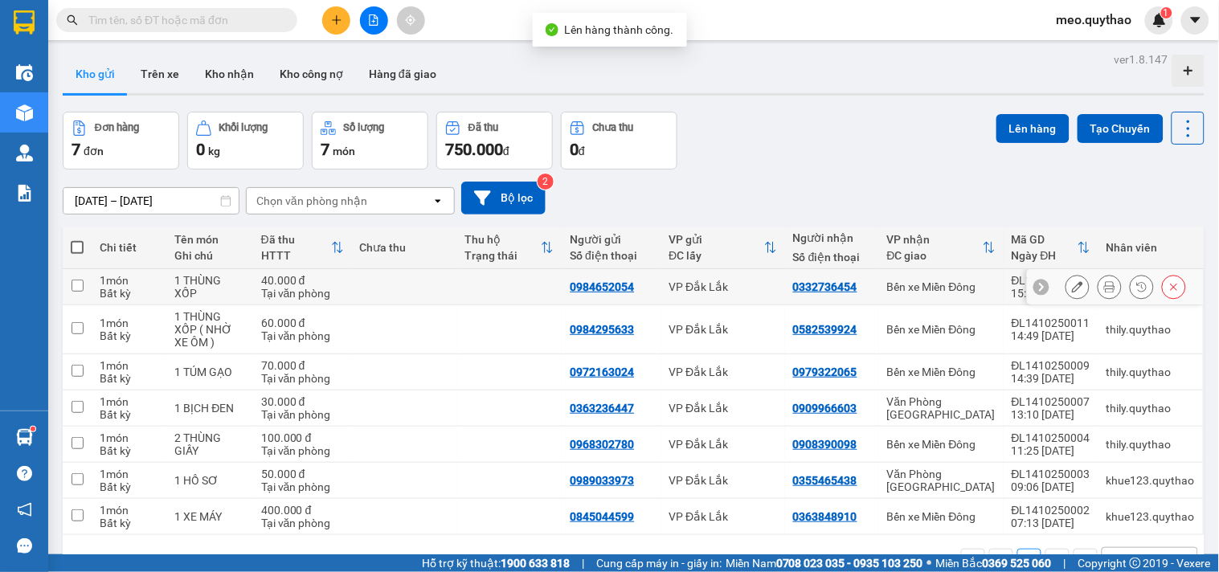
click at [911, 292] on div "Bến xe Miền Đông" at bounding box center [941, 287] width 109 height 13
checkbox input "true"
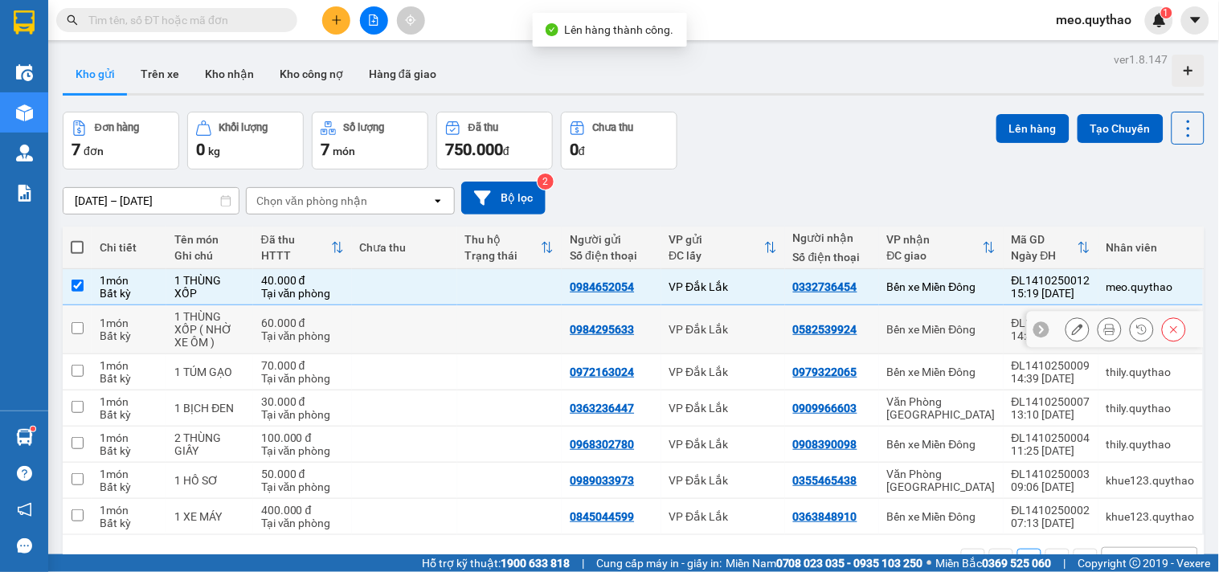
click at [922, 334] on div "Bến xe Miền Đông" at bounding box center [941, 329] width 109 height 13
checkbox input "true"
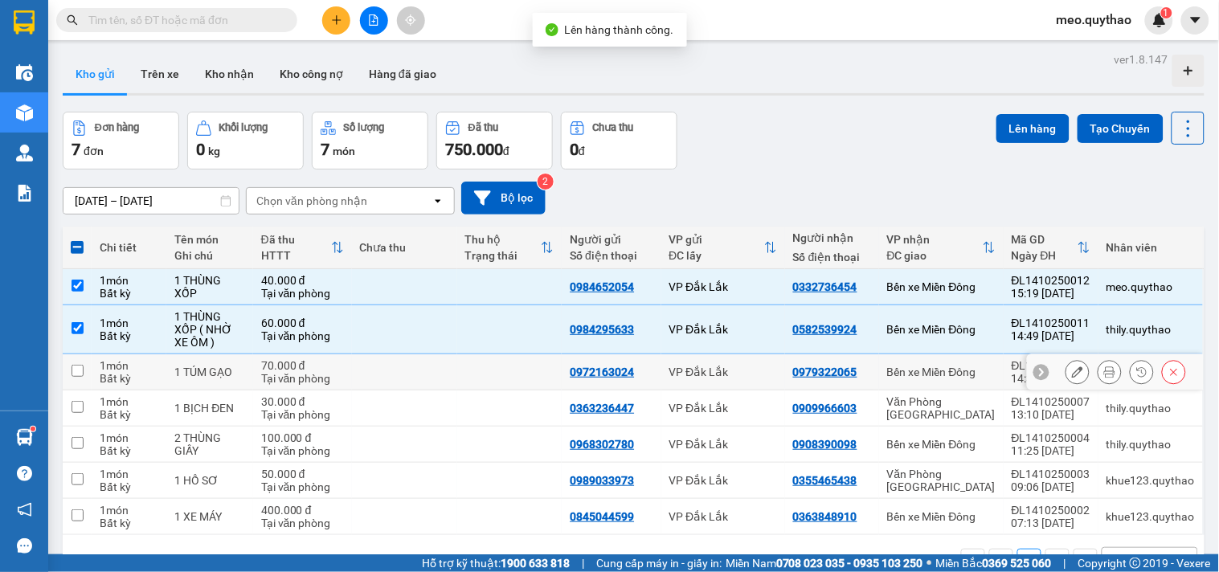
click at [944, 368] on div "Bến xe Miền Đông" at bounding box center [941, 372] width 109 height 13
checkbox input "true"
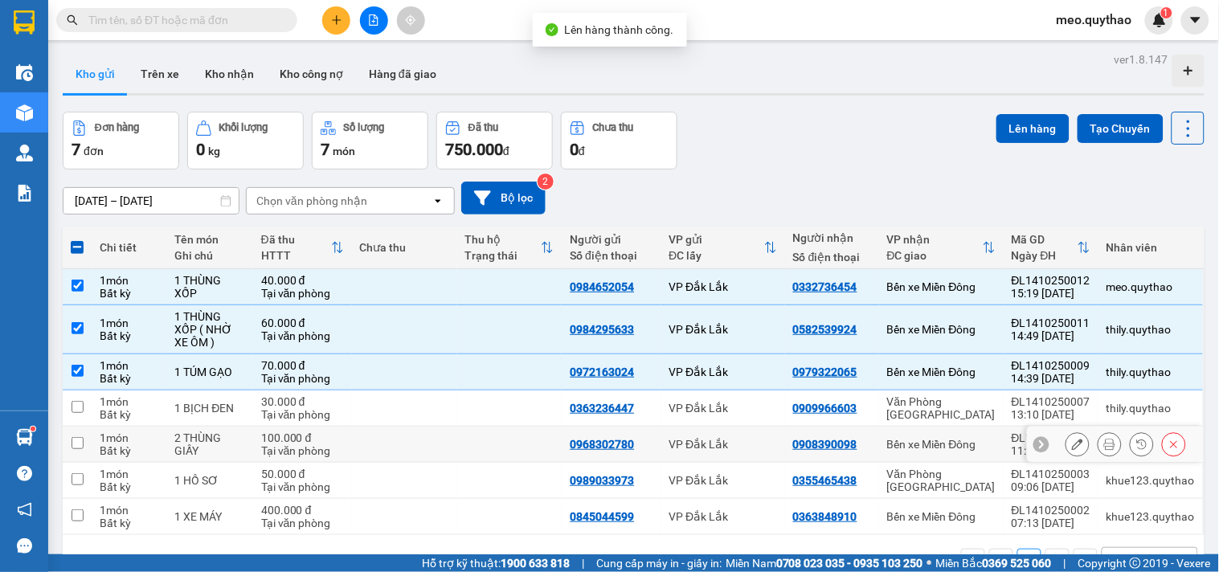
click at [958, 432] on td "Bến xe Miền Đông" at bounding box center [941, 445] width 125 height 36
checkbox input "true"
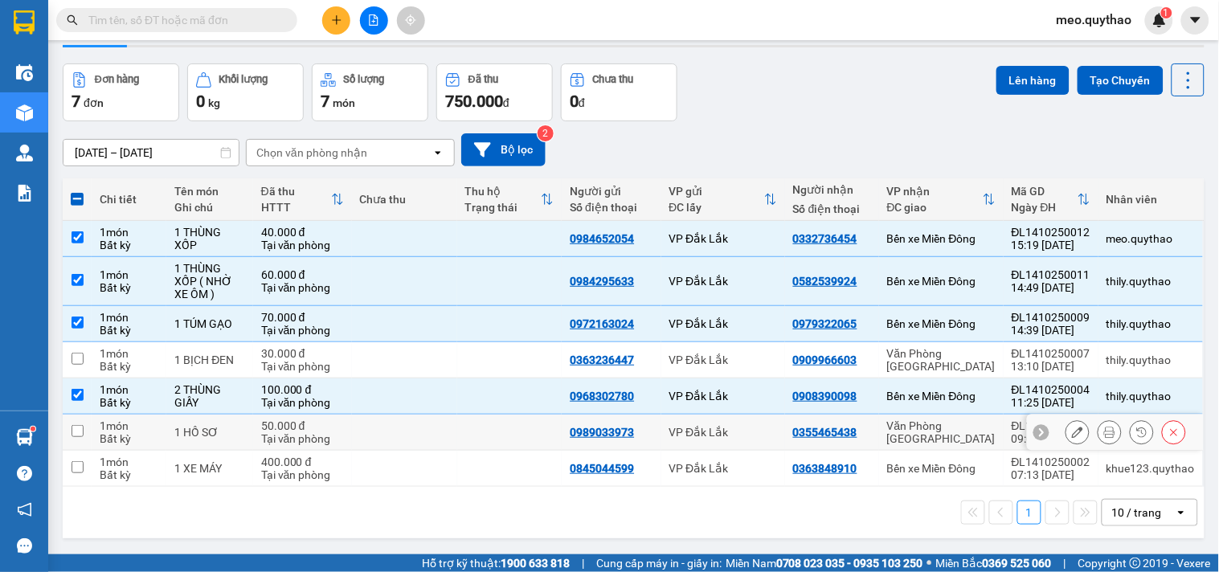
scroll to position [74, 0]
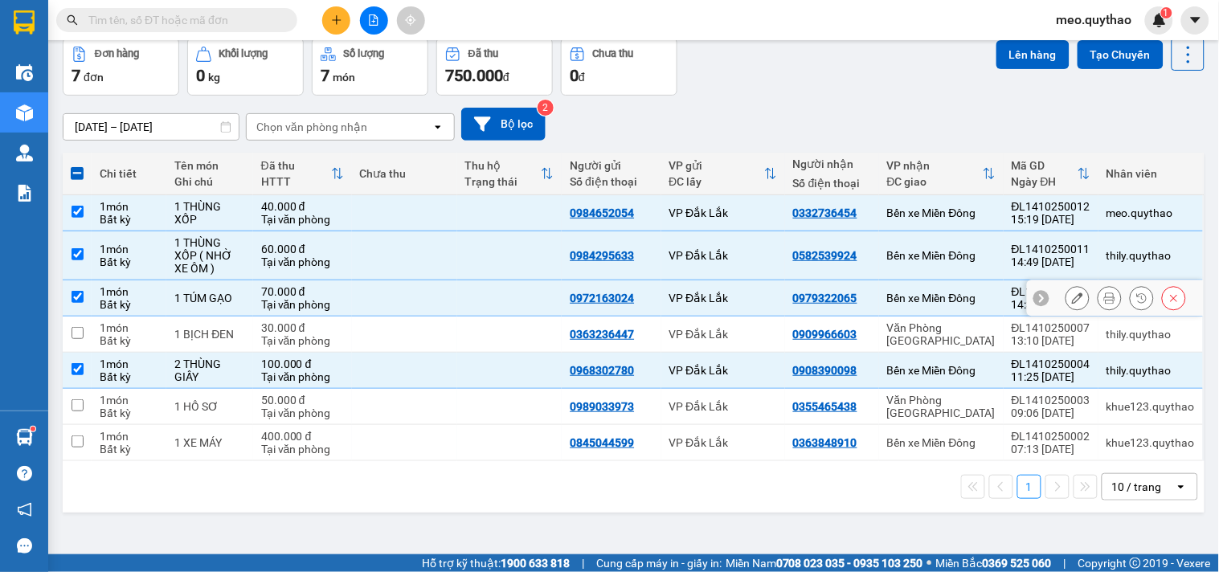
click at [965, 289] on td "Bến xe Miền Đông" at bounding box center [941, 299] width 125 height 36
checkbox input "false"
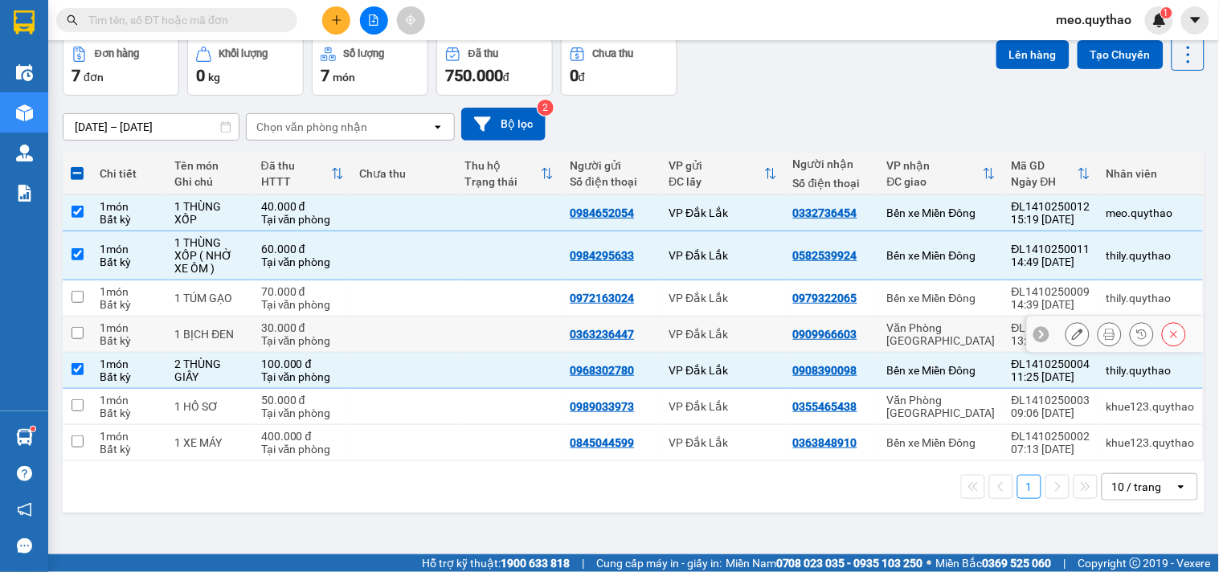
click at [961, 328] on div "Văn Phòng [GEOGRAPHIC_DATA]" at bounding box center [941, 335] width 109 height 26
checkbox input "true"
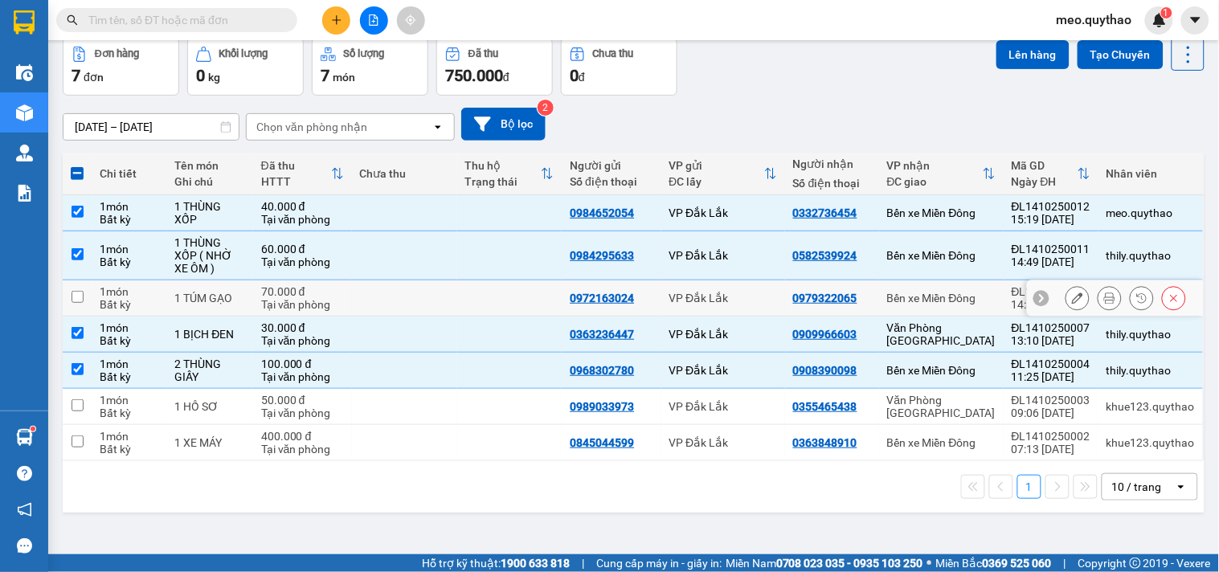
click at [961, 297] on div "Bến xe Miền Đông" at bounding box center [941, 298] width 109 height 13
checkbox input "true"
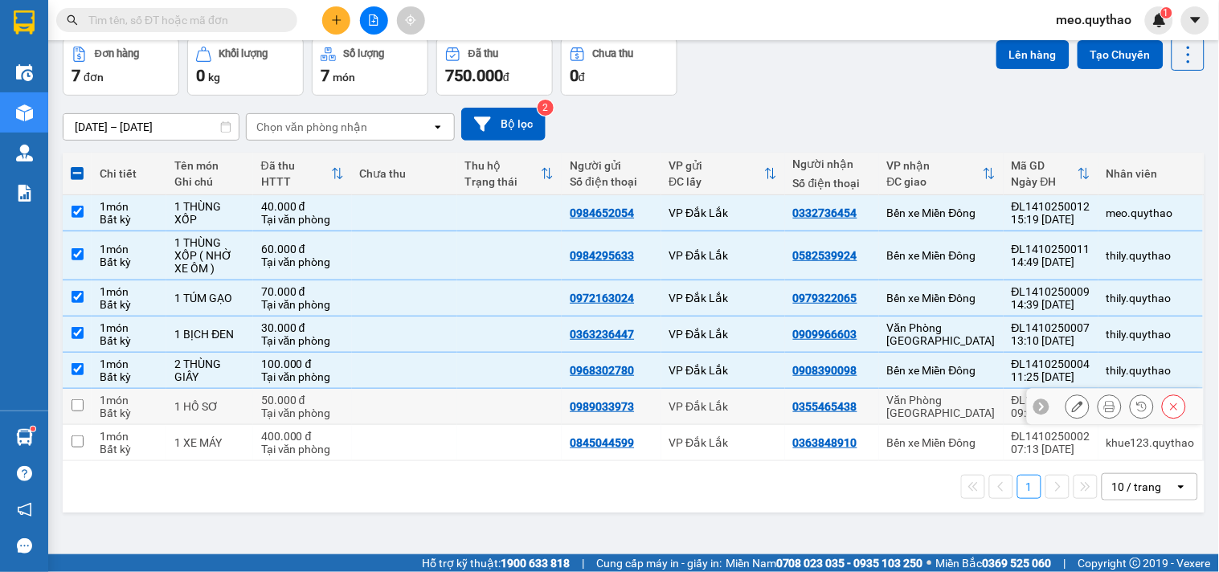
click at [959, 406] on div "Văn Phòng [GEOGRAPHIC_DATA]" at bounding box center [941, 407] width 109 height 26
checkbox input "true"
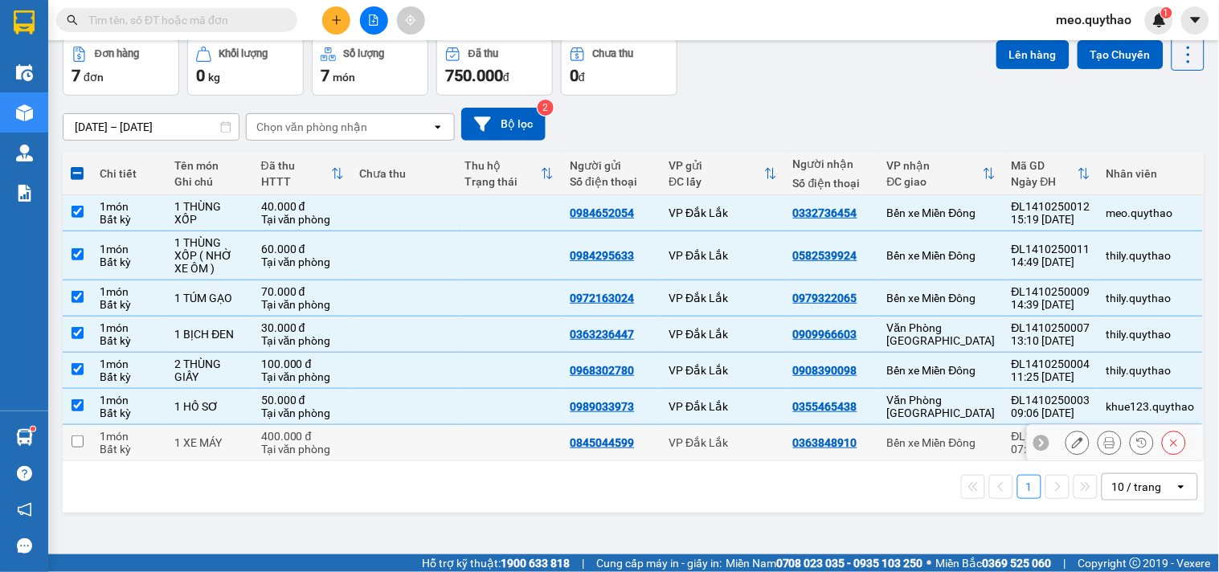
click at [955, 440] on div "Bến xe Miền Đông" at bounding box center [941, 442] width 109 height 13
checkbox input "true"
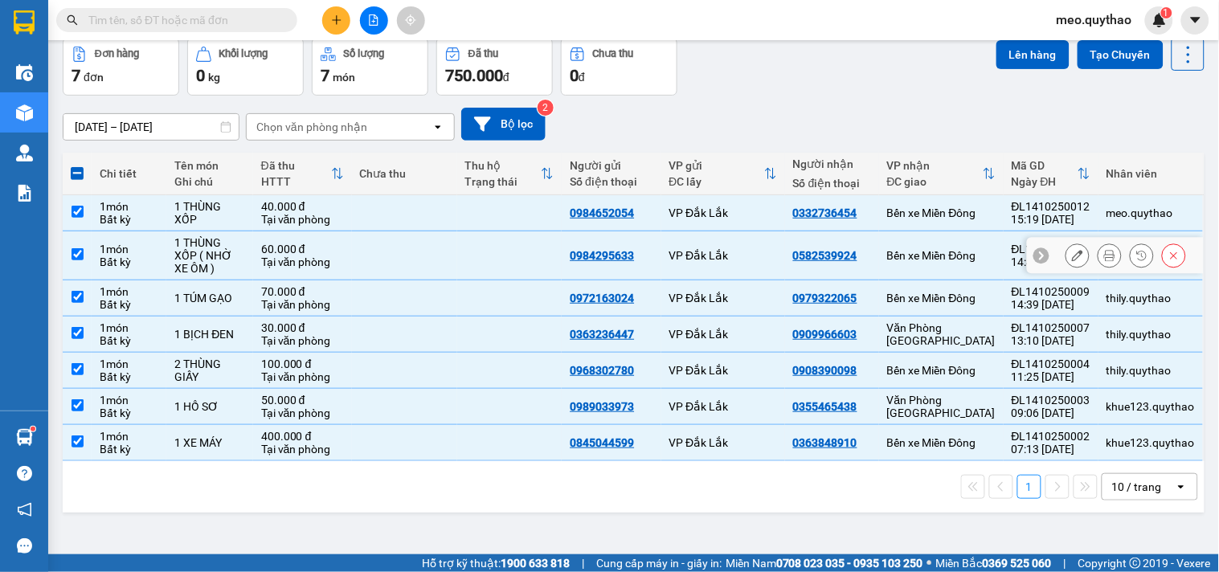
scroll to position [0, 0]
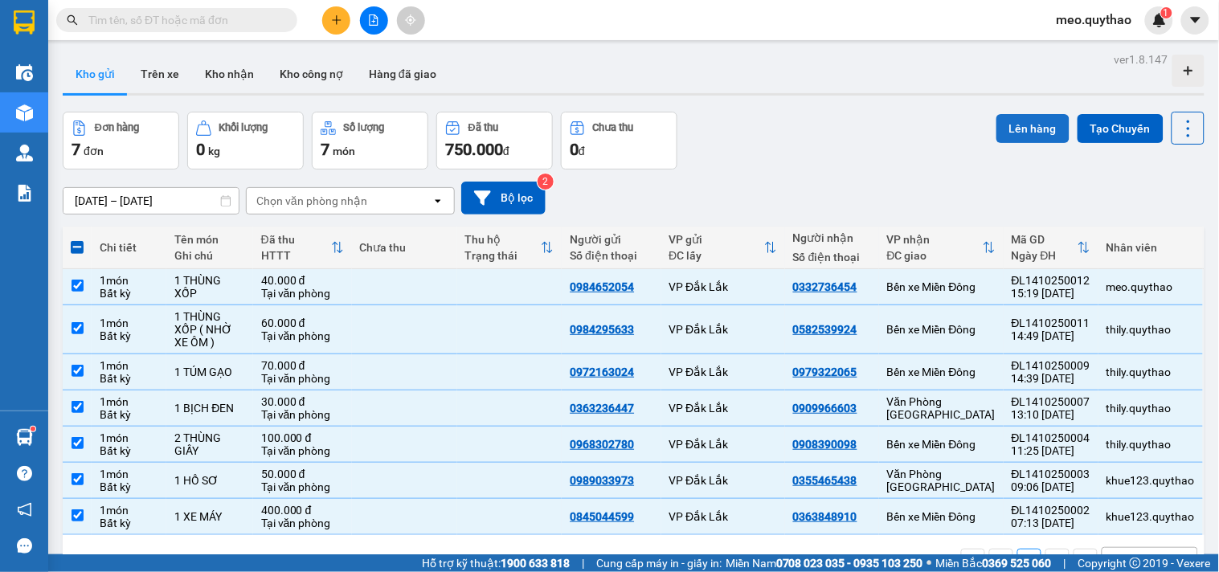
click at [1015, 134] on button "Lên hàng" at bounding box center [1033, 128] width 73 height 29
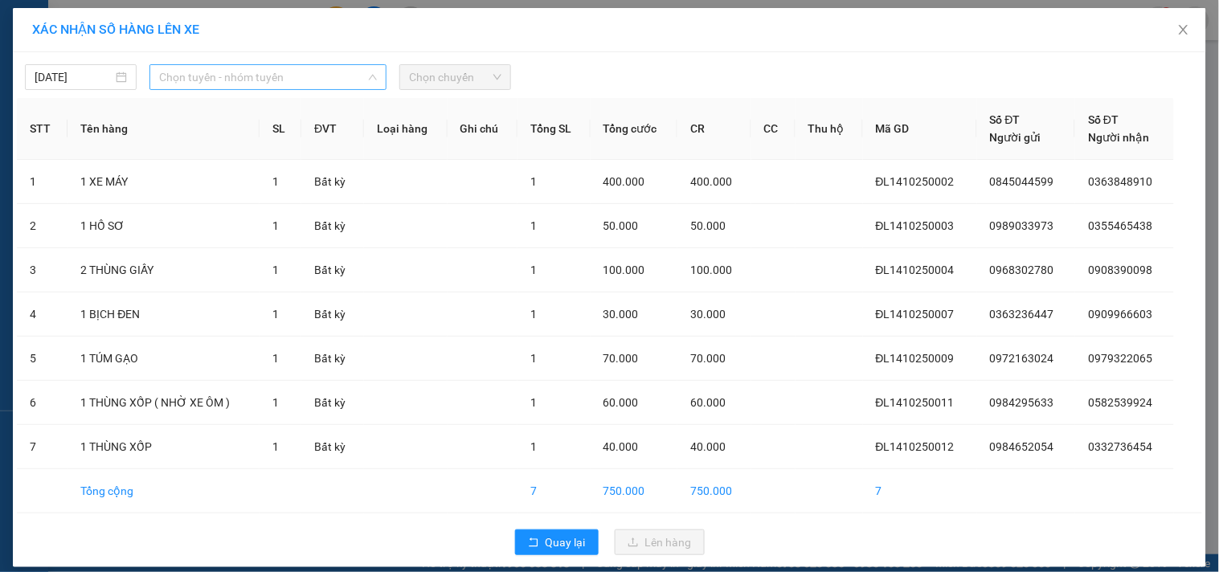
click at [294, 77] on span "Chọn tuyến - nhóm tuyến" at bounding box center [268, 77] width 218 height 24
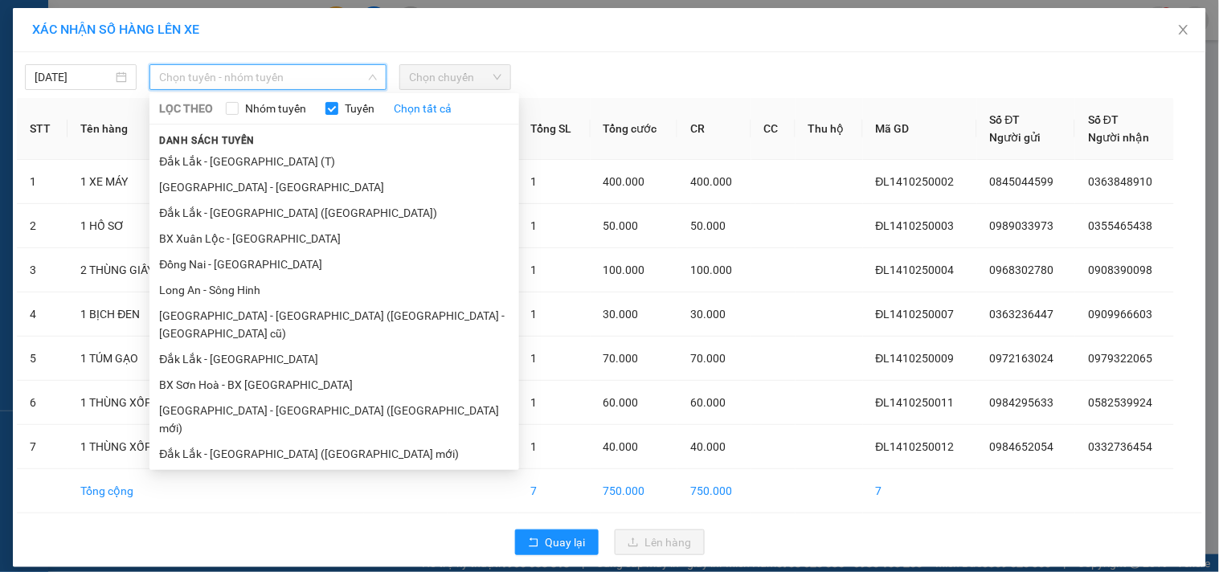
click at [285, 467] on li "Sông Hinh - Long An" at bounding box center [335, 480] width 370 height 26
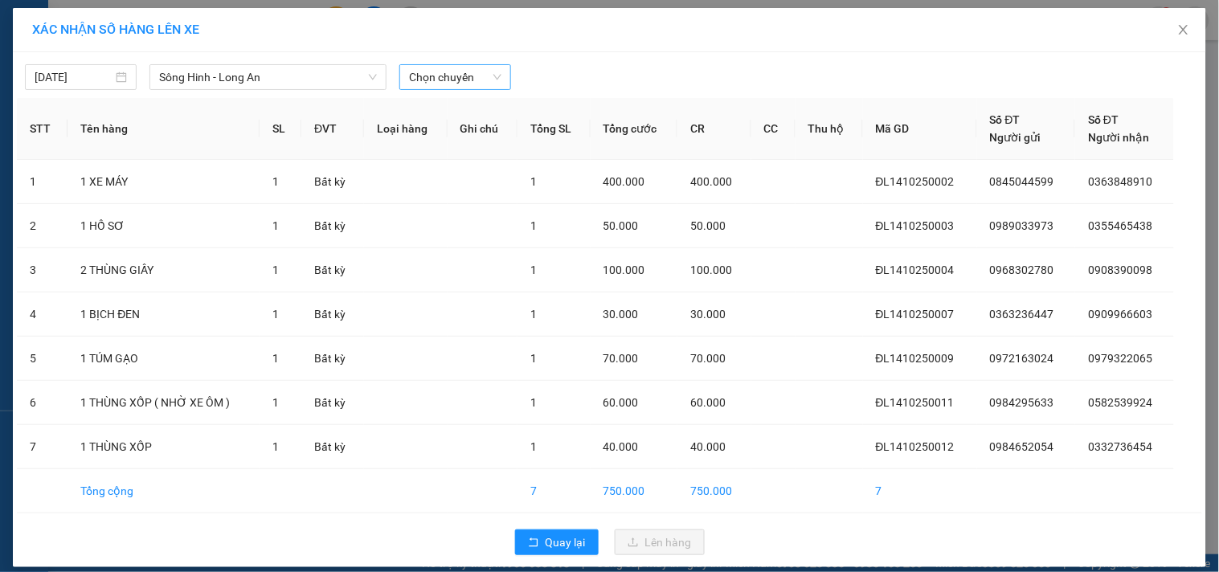
drag, startPoint x: 460, startPoint y: 90, endPoint x: 473, endPoint y: 76, distance: 18.8
click at [461, 88] on div "Chọn chuyến" at bounding box center [455, 77] width 125 height 26
click at [473, 76] on span "Chọn chuyến" at bounding box center [455, 77] width 92 height 24
click at [495, 135] on div "16:00 - 50F-015.34" at bounding box center [465, 135] width 125 height 18
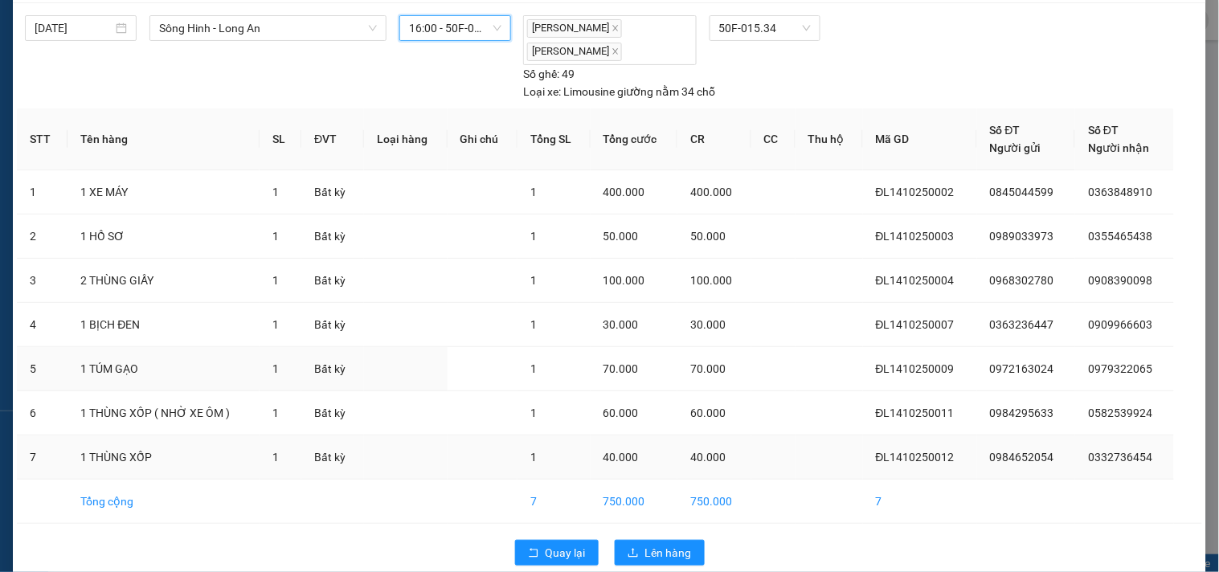
scroll to position [75, 0]
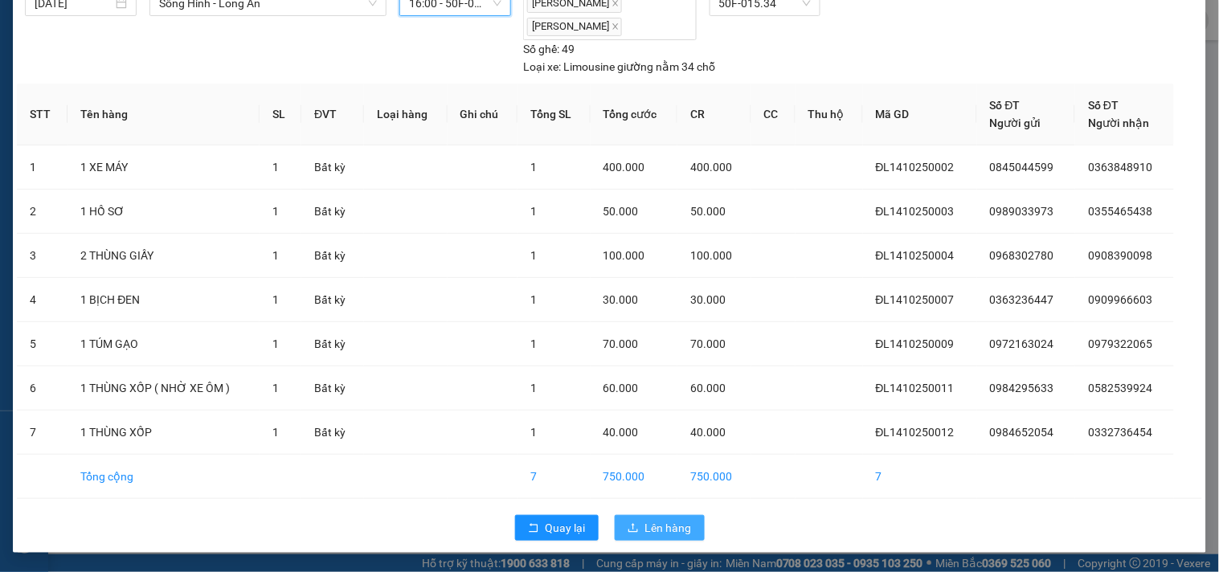
click at [649, 531] on span "Lên hàng" at bounding box center [668, 528] width 47 height 18
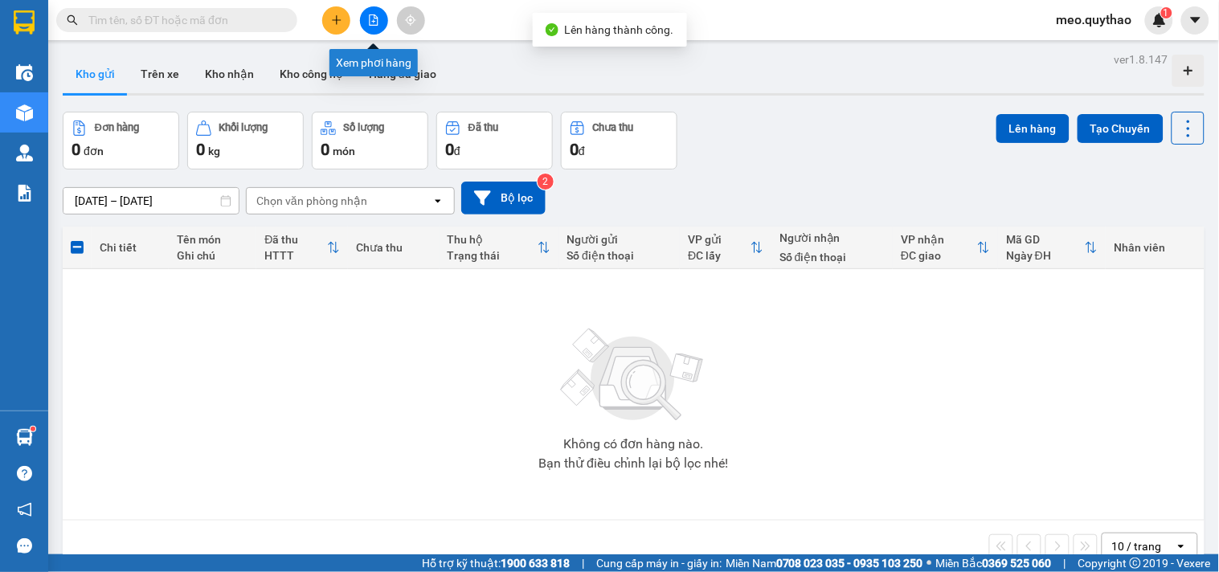
click at [374, 19] on icon "file-add" at bounding box center [373, 19] width 11 height 11
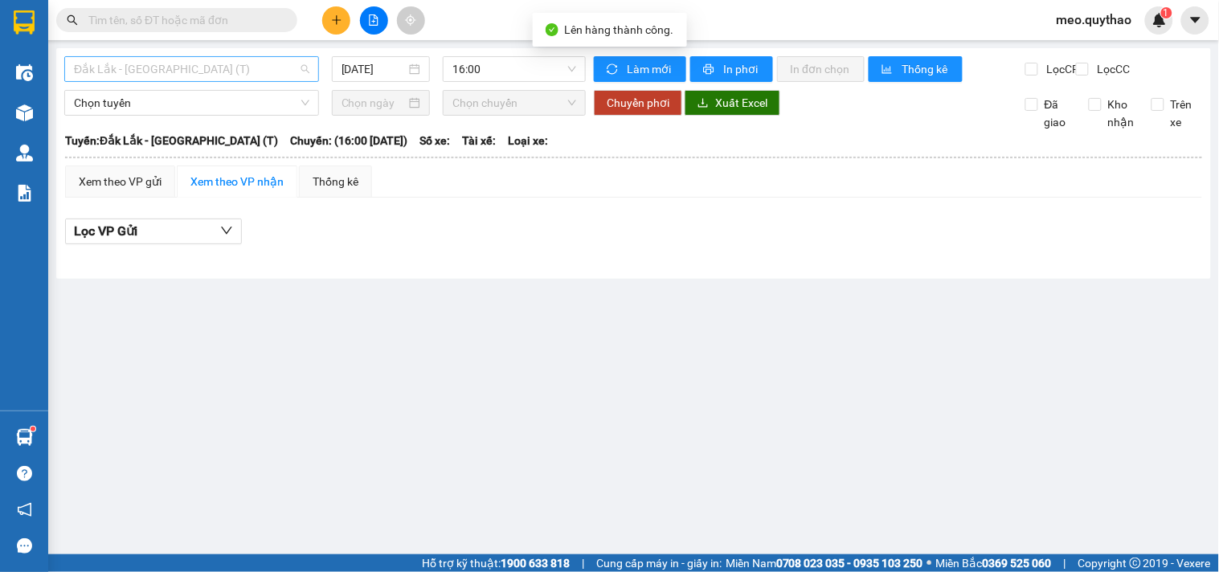
click at [234, 68] on span "Đắk Lắk - [GEOGRAPHIC_DATA] (T)" at bounding box center [192, 69] width 236 height 24
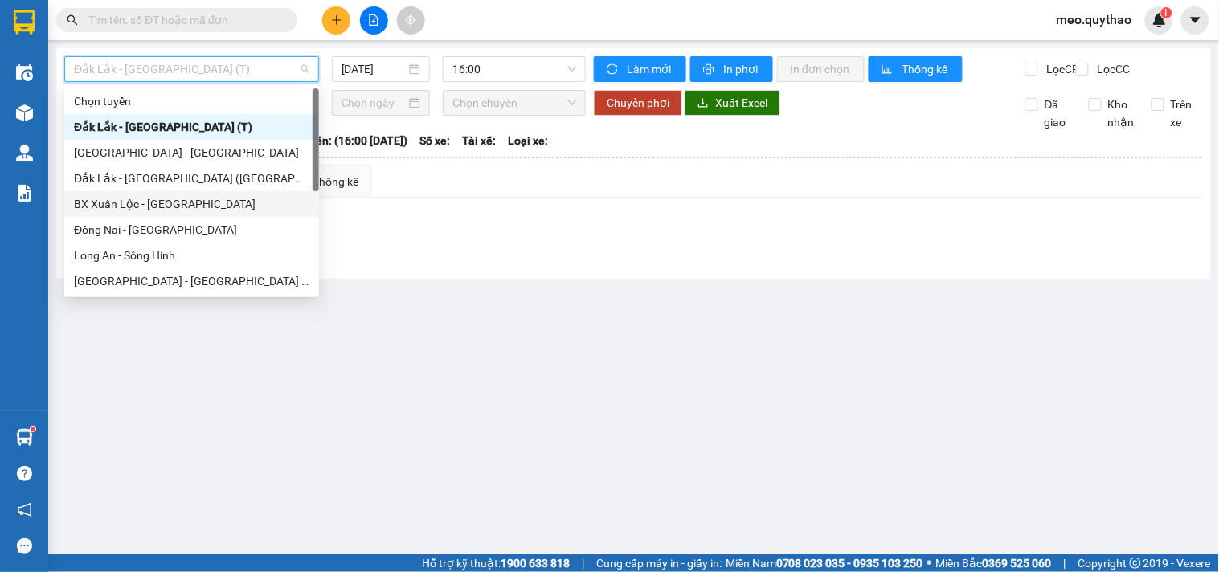
scroll to position [231, 0]
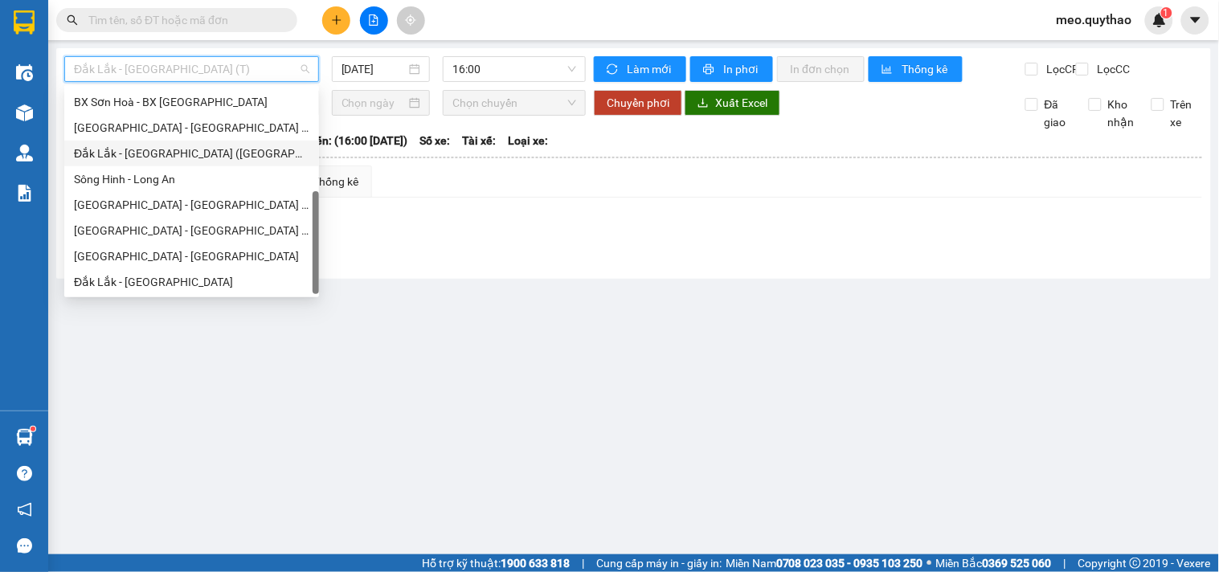
click at [228, 151] on div "Đắk Lắk - [GEOGRAPHIC_DATA] ([GEOGRAPHIC_DATA] mới)" at bounding box center [192, 154] width 236 height 18
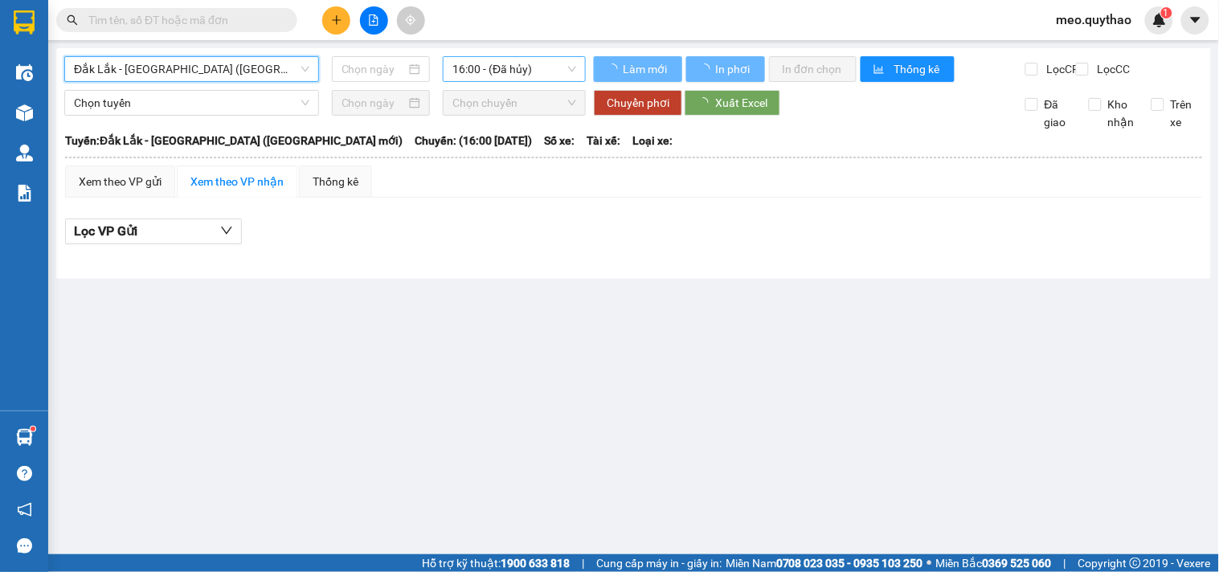
type input "[DATE]"
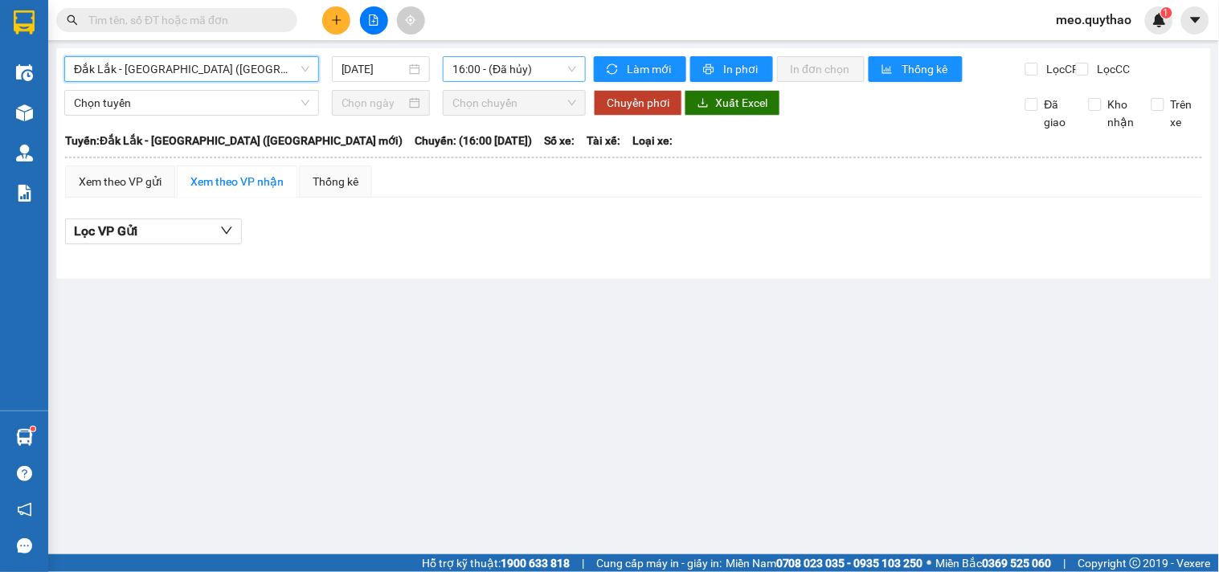
click at [502, 65] on span "16:00 - (Đã hủy)" at bounding box center [515, 69] width 124 height 24
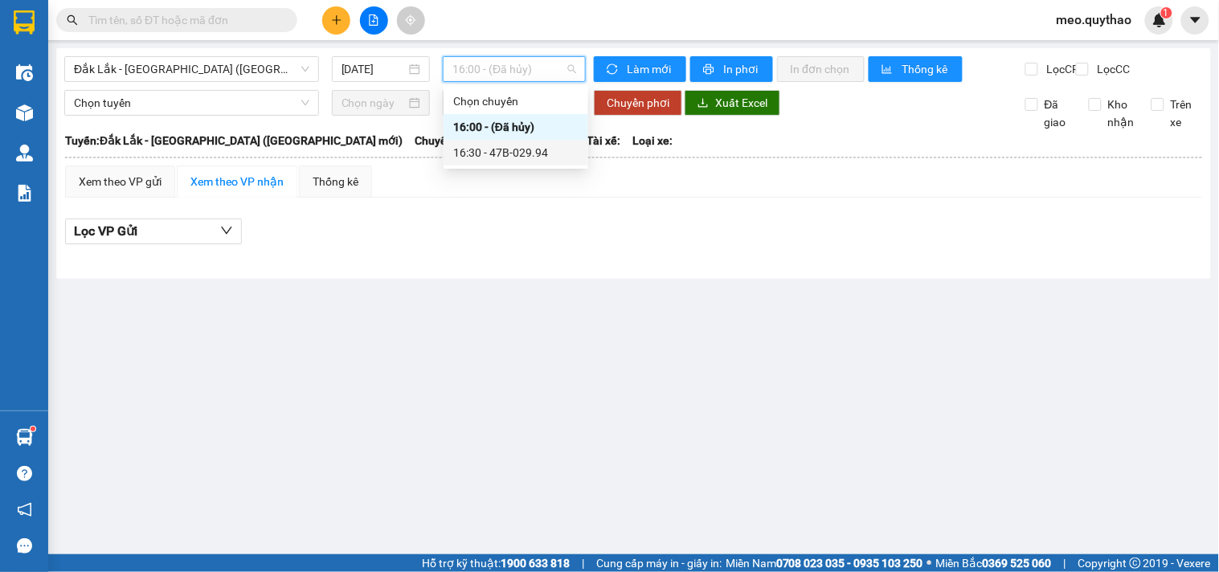
click at [520, 145] on div "16:30 - 47B-029.94" at bounding box center [515, 153] width 125 height 18
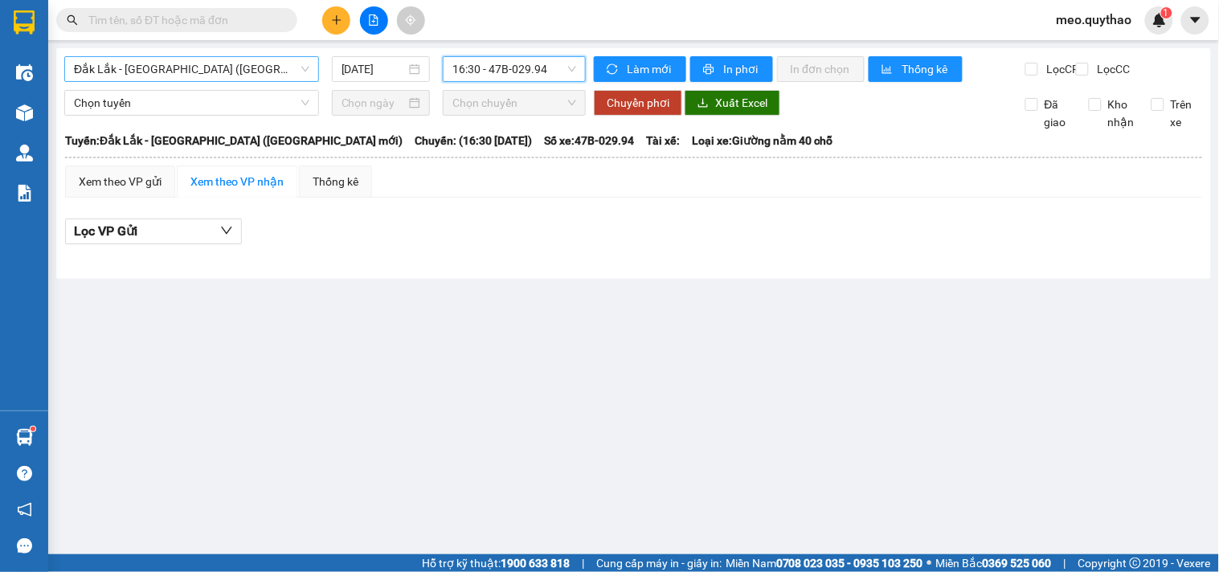
click at [180, 65] on span "Đắk Lắk - [GEOGRAPHIC_DATA] ([GEOGRAPHIC_DATA] mới)" at bounding box center [192, 69] width 236 height 24
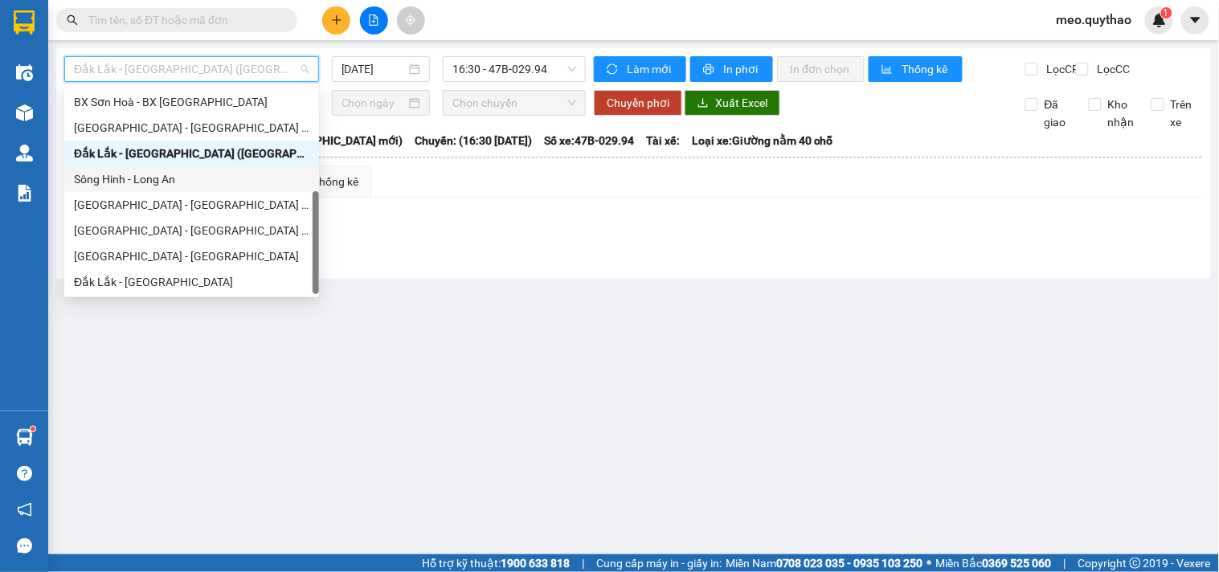
click at [198, 180] on div "Sông Hinh - Long An" at bounding box center [192, 179] width 236 height 18
type input "[DATE]"
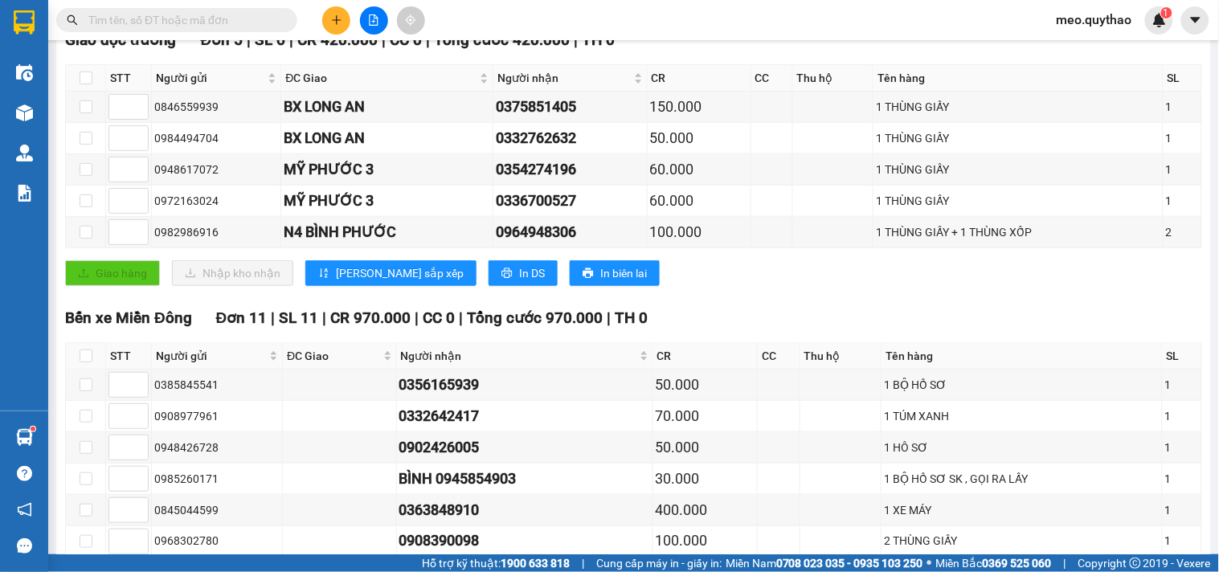
scroll to position [242, 0]
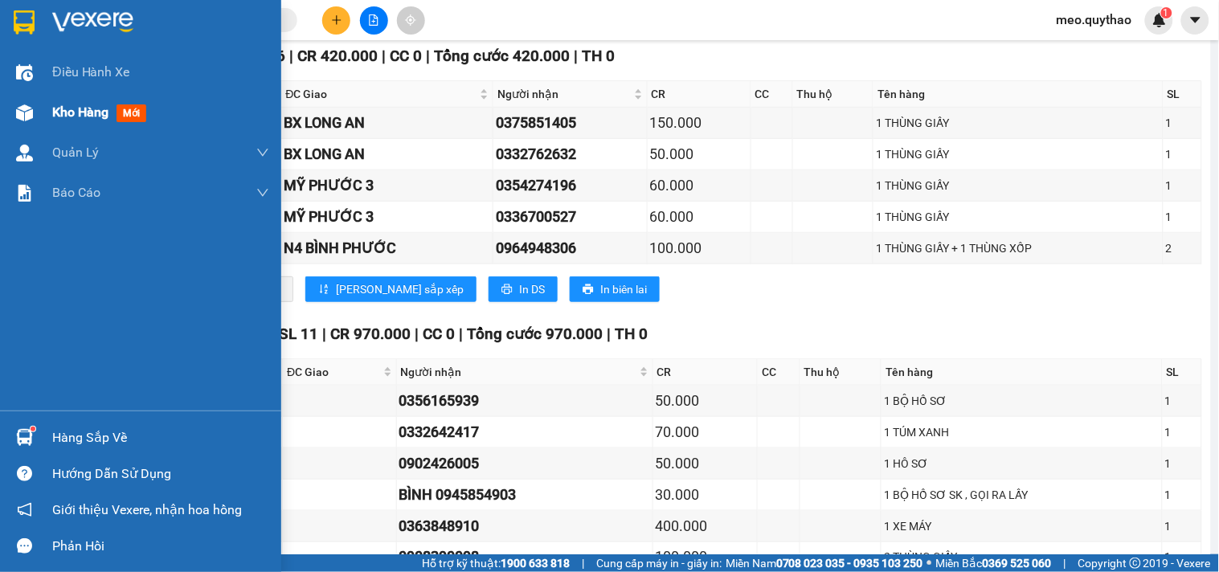
click at [44, 121] on div "Kho hàng mới" at bounding box center [140, 112] width 281 height 40
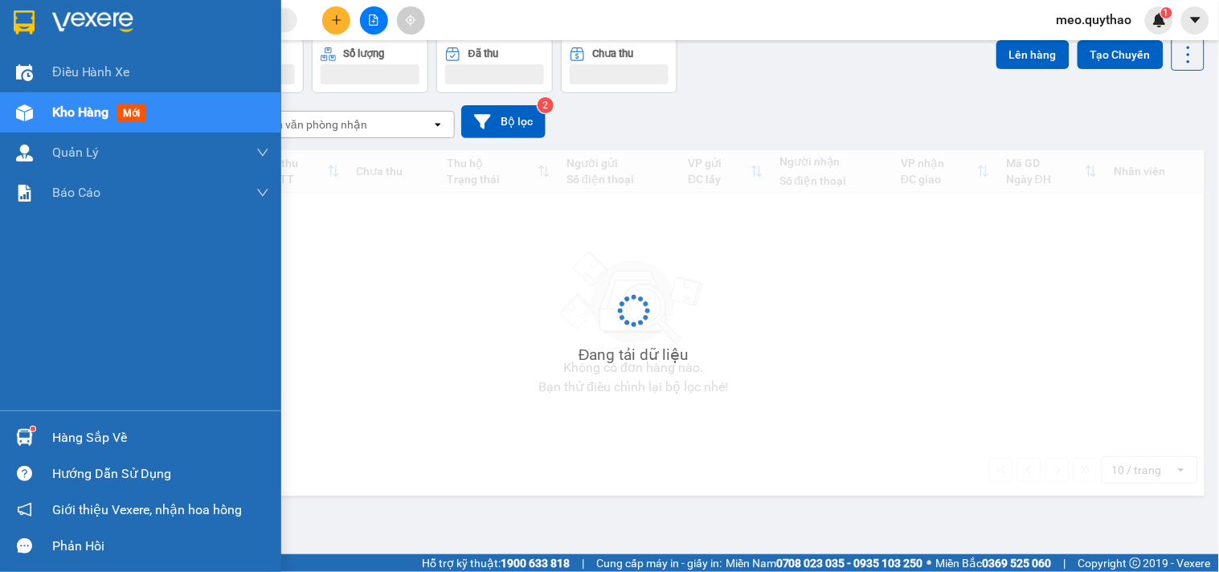
scroll to position [74, 0]
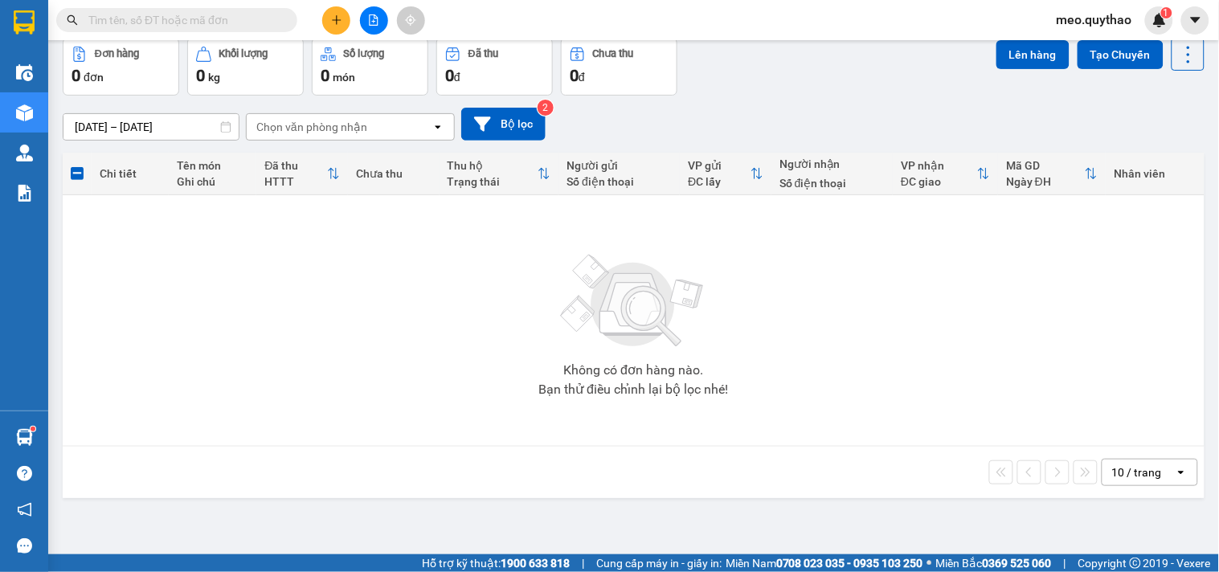
drag, startPoint x: 314, startPoint y: 27, endPoint x: 324, endPoint y: 27, distance: 9.6
click at [314, 27] on div at bounding box center [373, 20] width 121 height 28
click at [333, 27] on button at bounding box center [336, 20] width 28 height 28
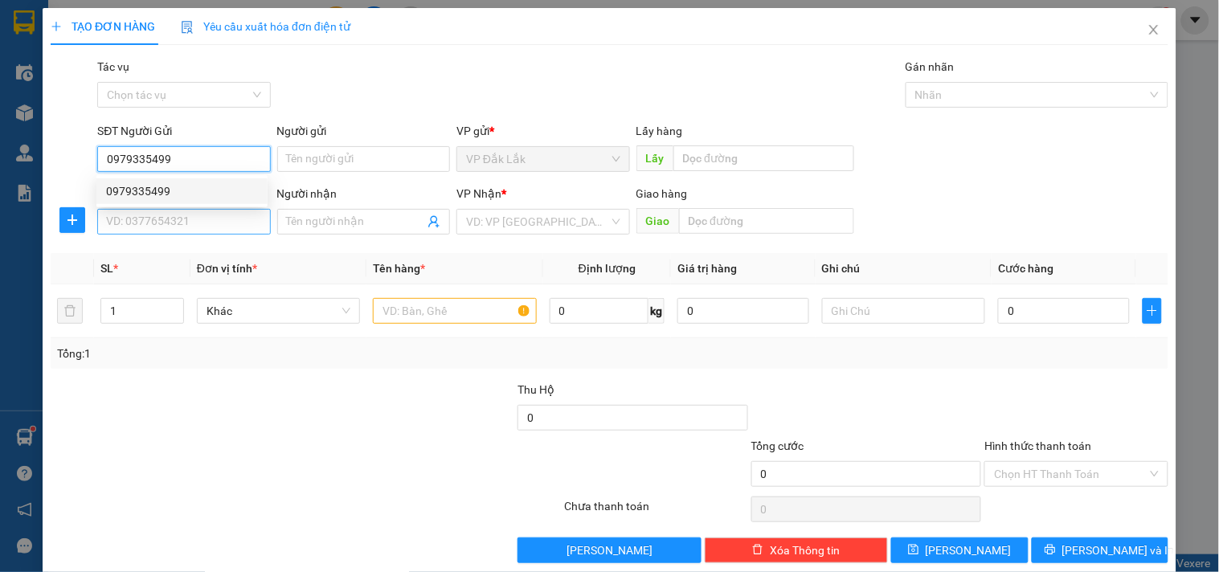
type input "0979335499"
click at [212, 220] on input "SĐT Người Nhận *" at bounding box center [183, 222] width 173 height 26
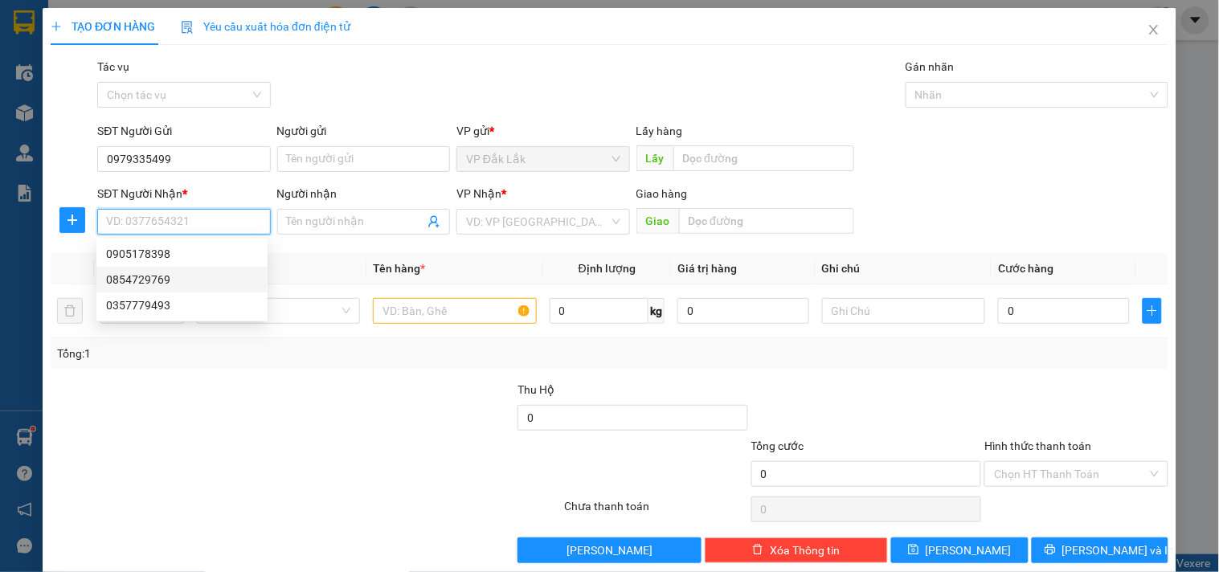
type input "9"
click at [186, 261] on div "0905178398" at bounding box center [182, 254] width 152 height 18
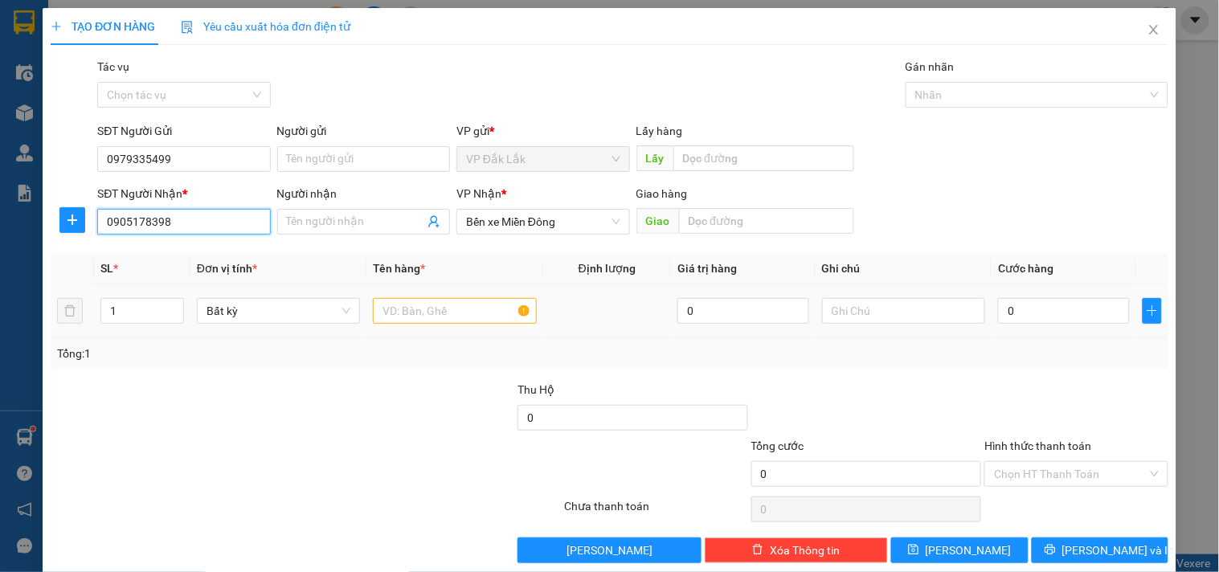
type input "0905178398"
click at [443, 302] on input "text" at bounding box center [454, 311] width 163 height 26
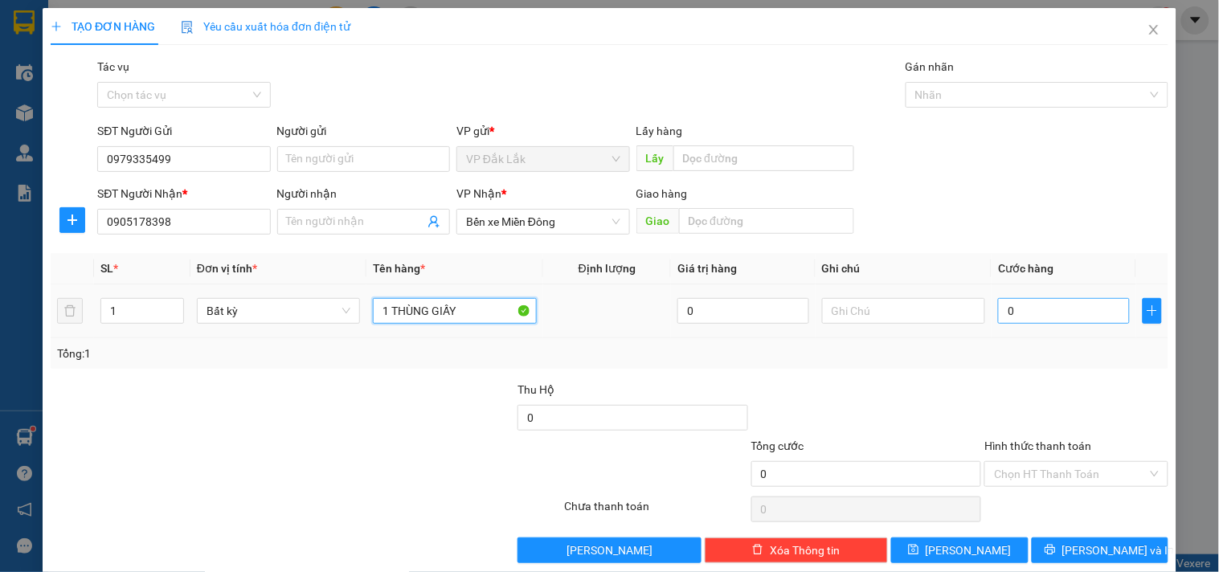
type input "1 THÙNG GIẤY"
click at [1059, 301] on input "0" at bounding box center [1064, 311] width 132 height 26
type input "6"
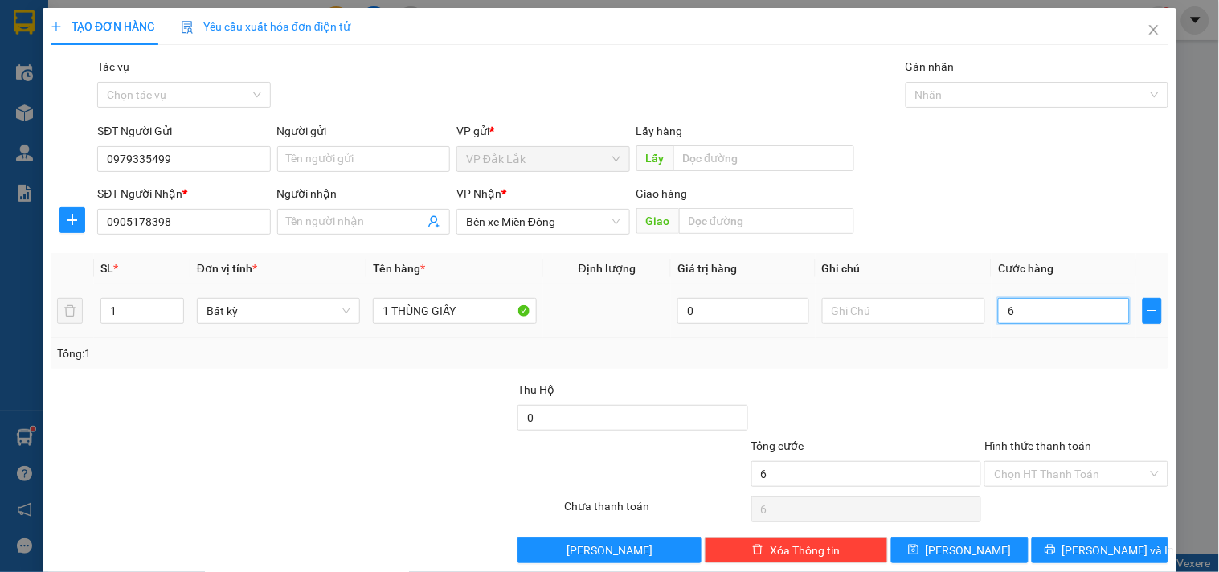
type input "60"
type input "600"
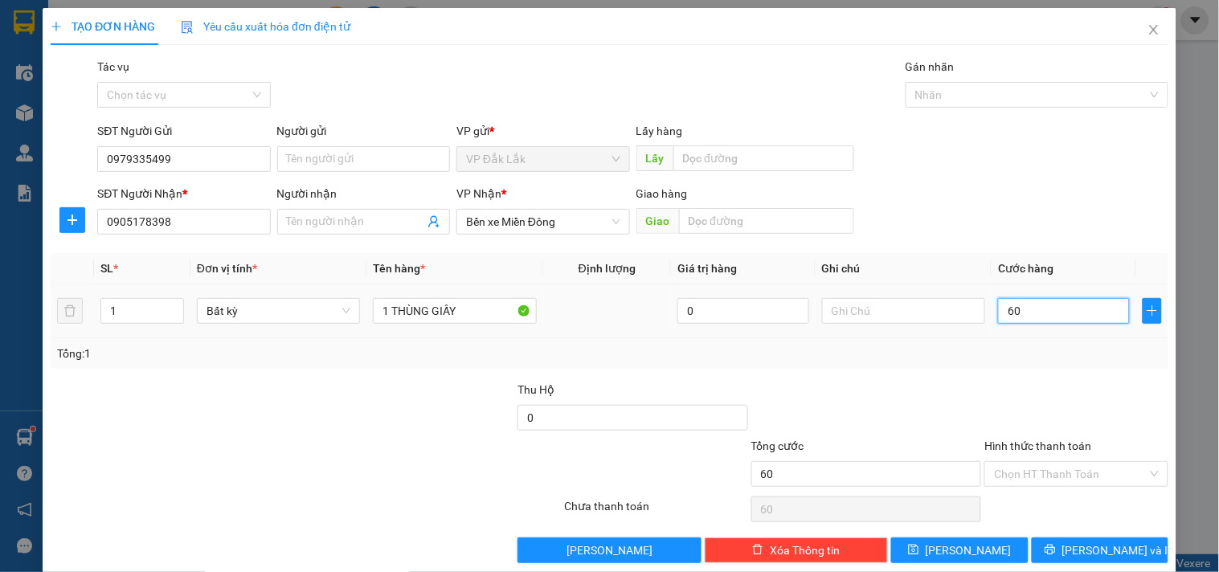
type input "600"
type input "6.000"
type input "60.000"
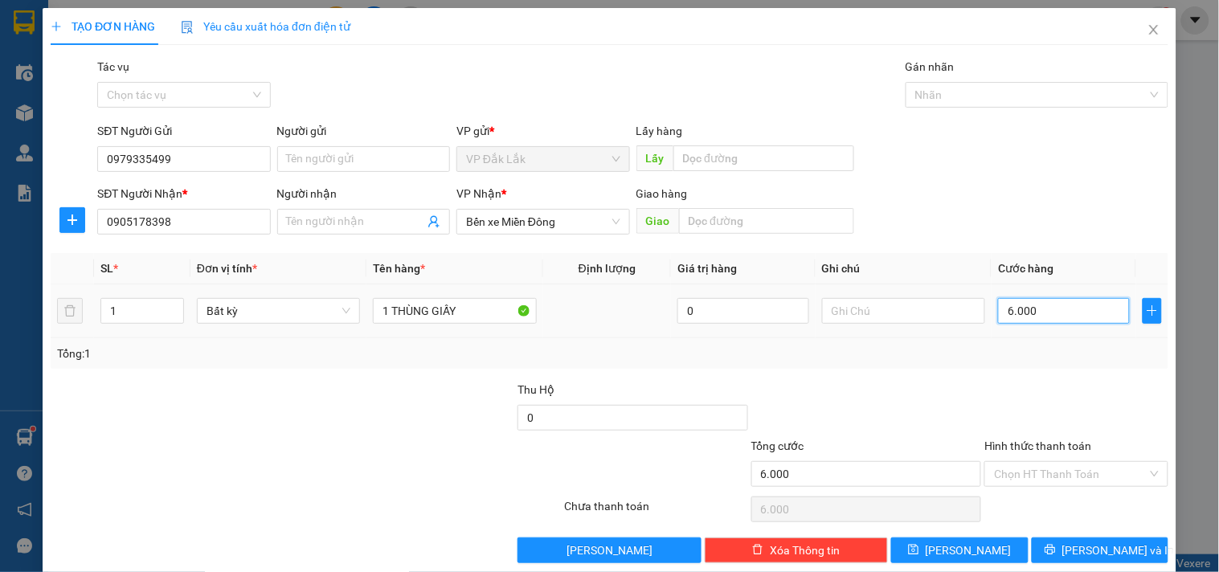
type input "60.000"
click at [1085, 472] on input "Hình thức thanh toán" at bounding box center [1070, 474] width 153 height 24
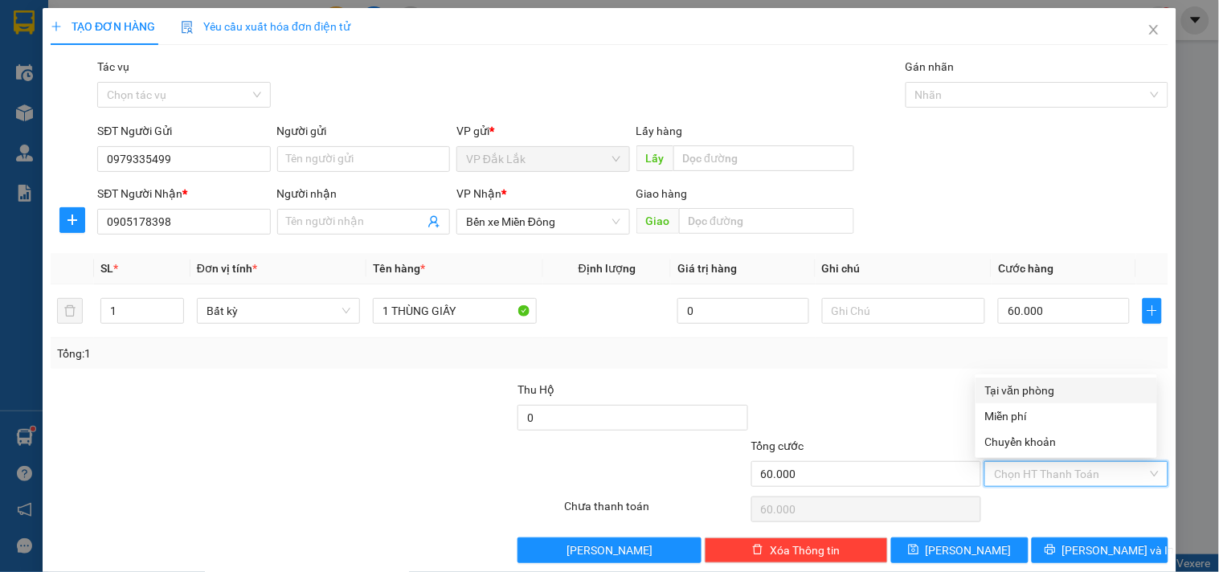
click at [1054, 384] on div "Tại văn phòng" at bounding box center [1066, 391] width 162 height 18
type input "0"
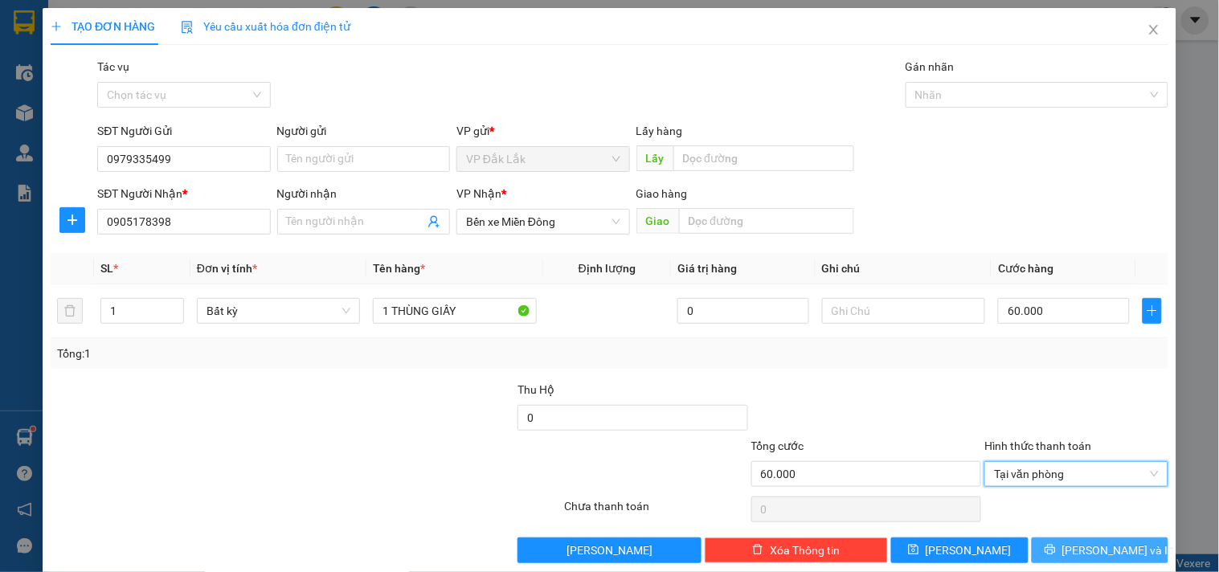
click at [1104, 563] on button "Lưu và In" at bounding box center [1100, 551] width 137 height 26
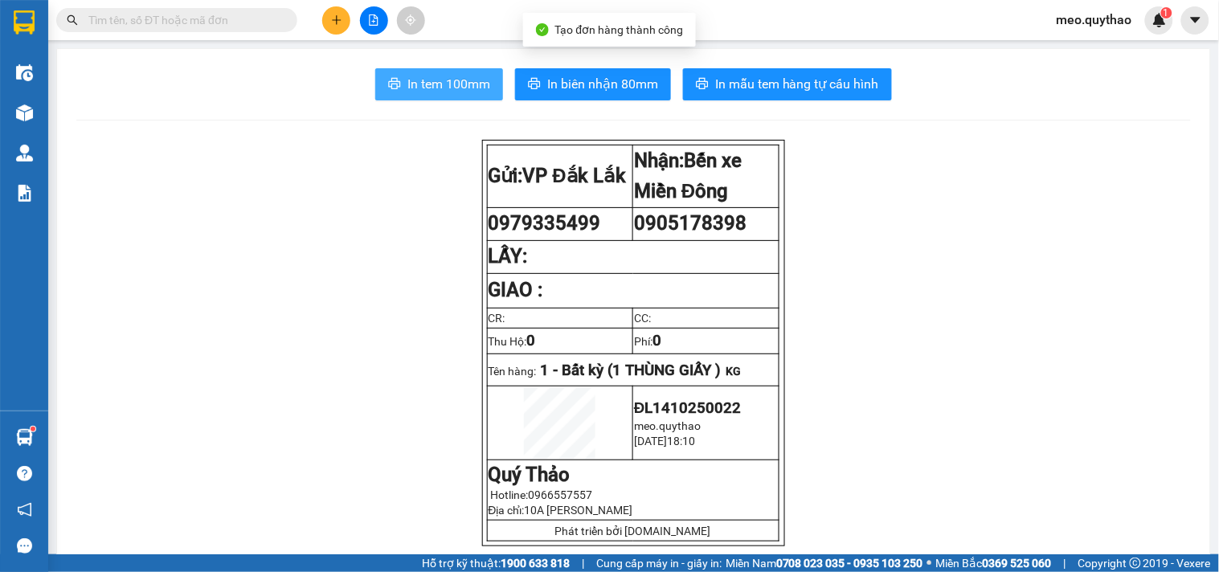
click at [423, 84] on span "In tem 100mm" at bounding box center [449, 84] width 83 height 20
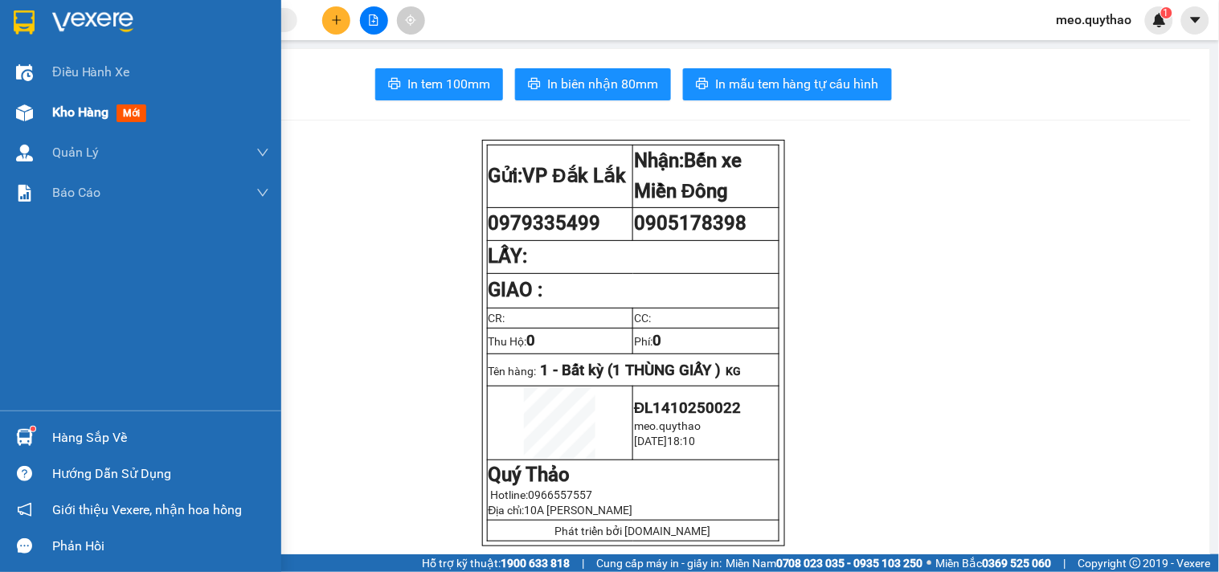
click at [109, 116] on span "Kho hàng" at bounding box center [80, 111] width 56 height 15
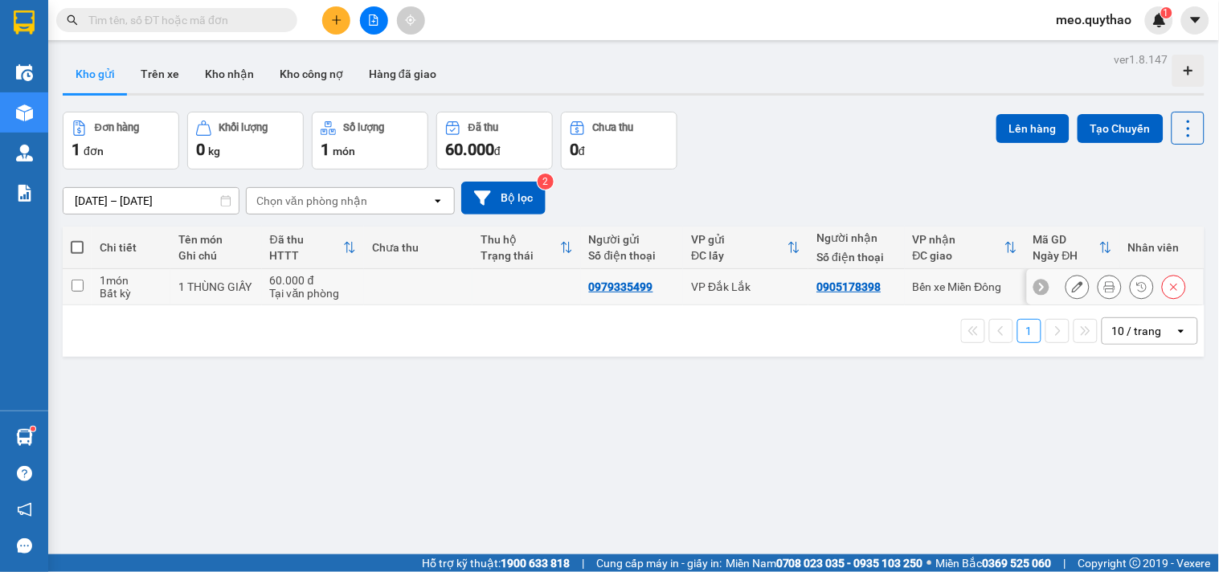
click at [960, 289] on div "Bến xe Miền Đông" at bounding box center [965, 287] width 104 height 13
checkbox input "true"
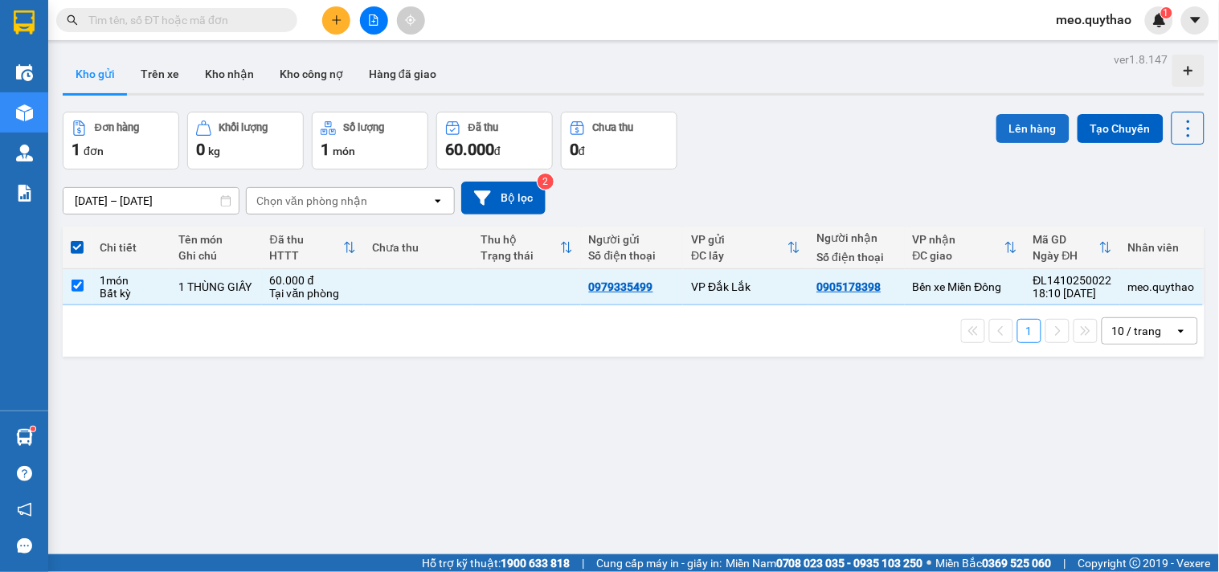
click at [1010, 124] on button "Lên hàng" at bounding box center [1033, 128] width 73 height 29
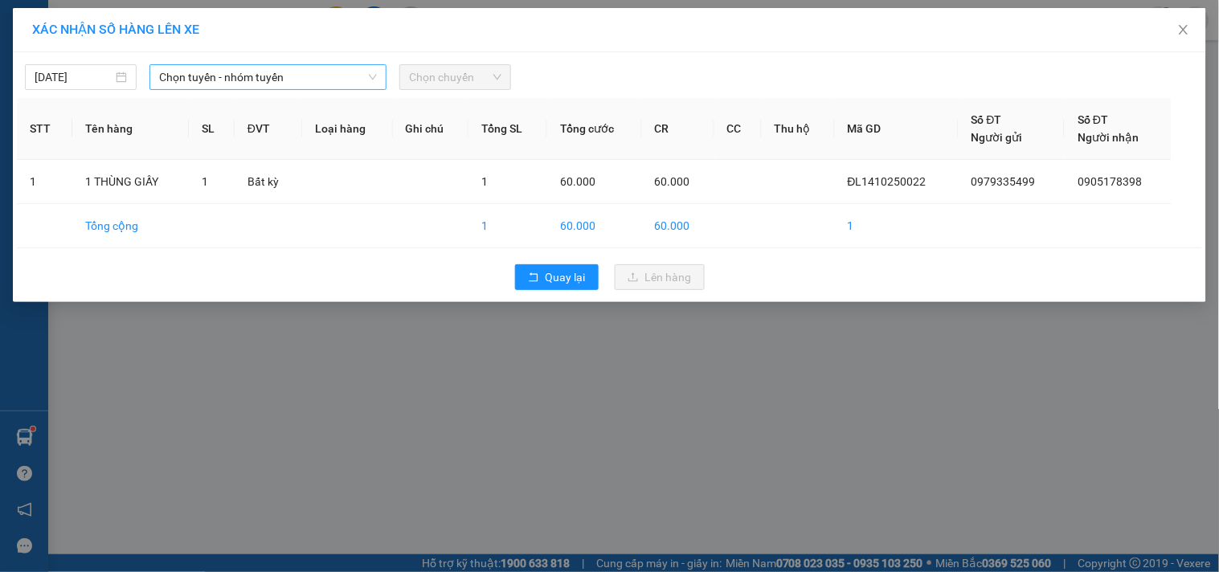
click at [247, 81] on span "Chọn tuyến - nhóm tuyến" at bounding box center [268, 77] width 218 height 24
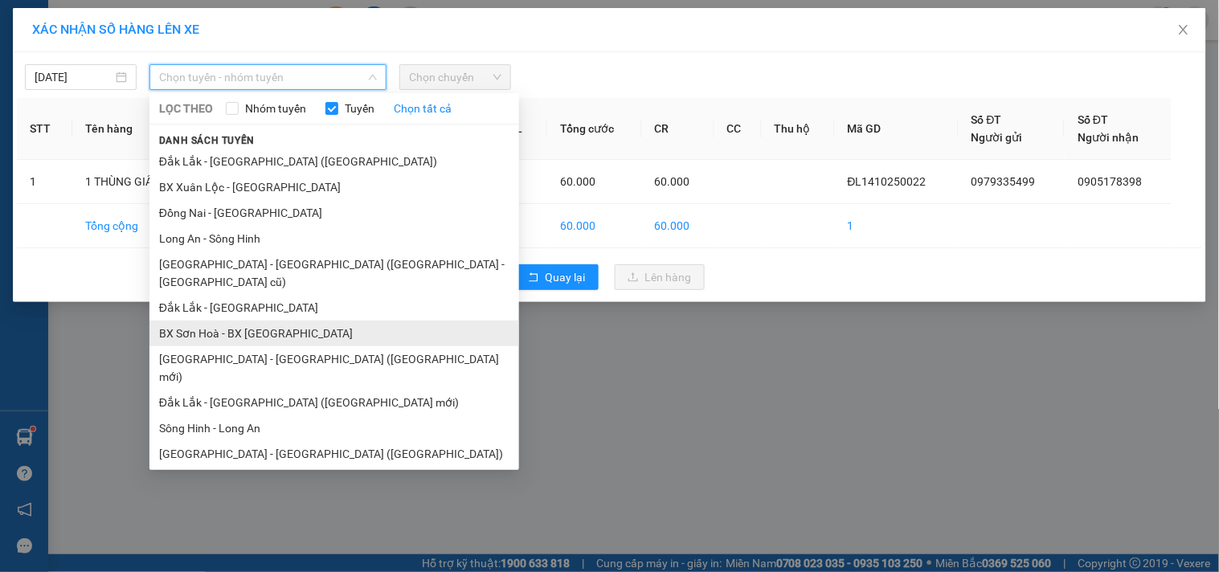
scroll to position [96, 0]
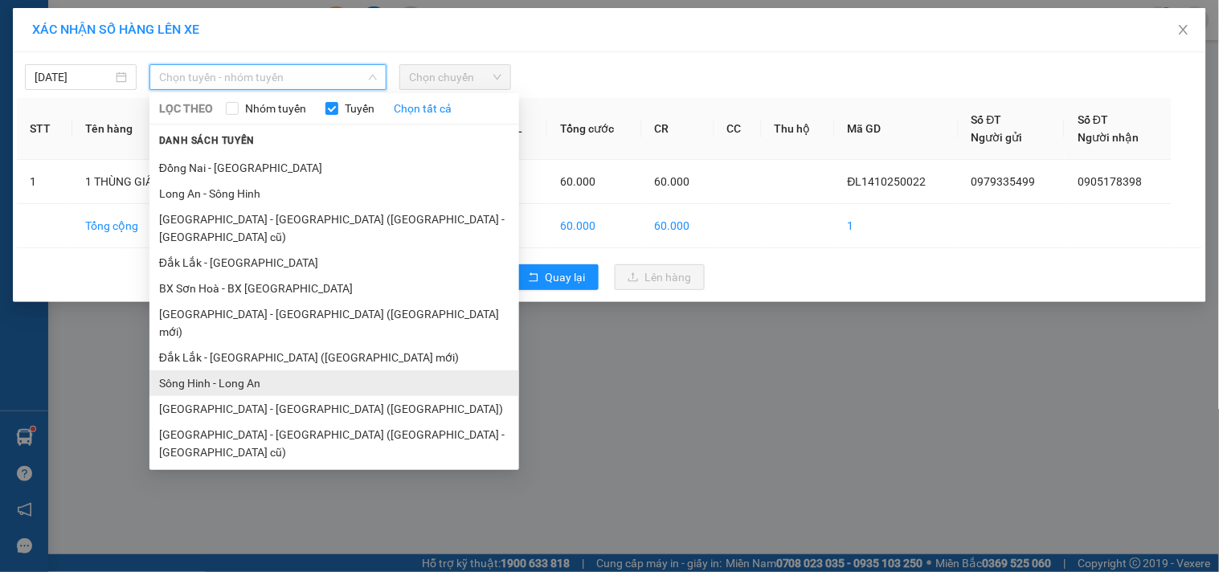
click at [286, 371] on li "Sông Hinh - Long An" at bounding box center [335, 384] width 370 height 26
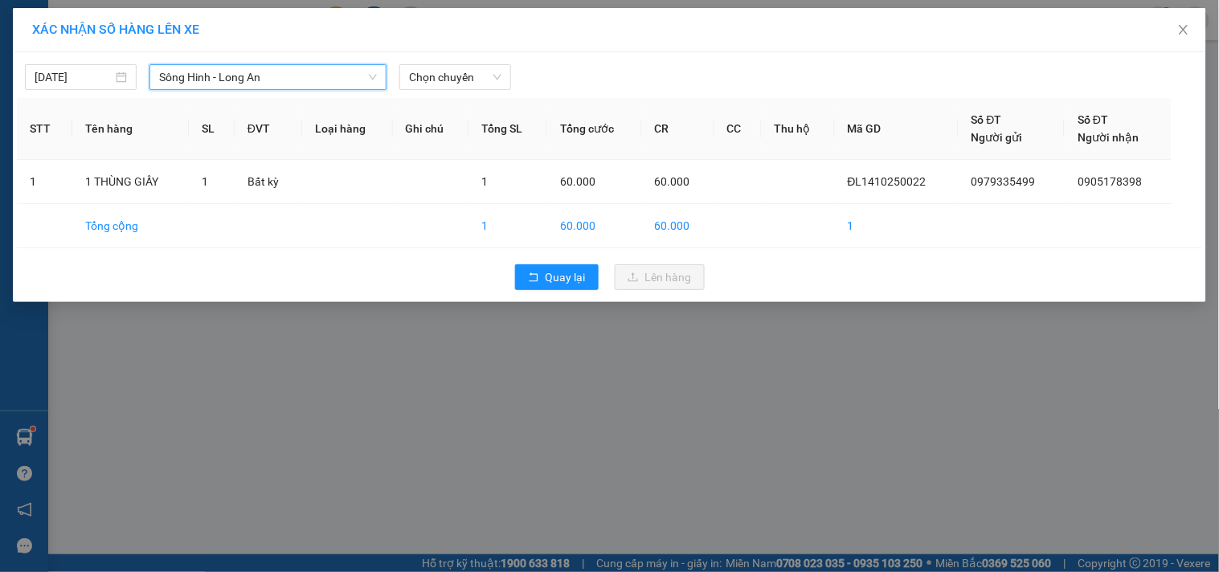
click at [346, 91] on div "14/10/2025 Sông Hinh - Long An Sông Hinh - Long An LỌC THEO Nhóm tuyến Tuyến Ch…" at bounding box center [610, 177] width 1194 height 250
drag, startPoint x: 315, startPoint y: 79, endPoint x: 308, endPoint y: 211, distance: 132.0
click at [315, 84] on span "Sông Hinh - Long An" at bounding box center [268, 77] width 218 height 24
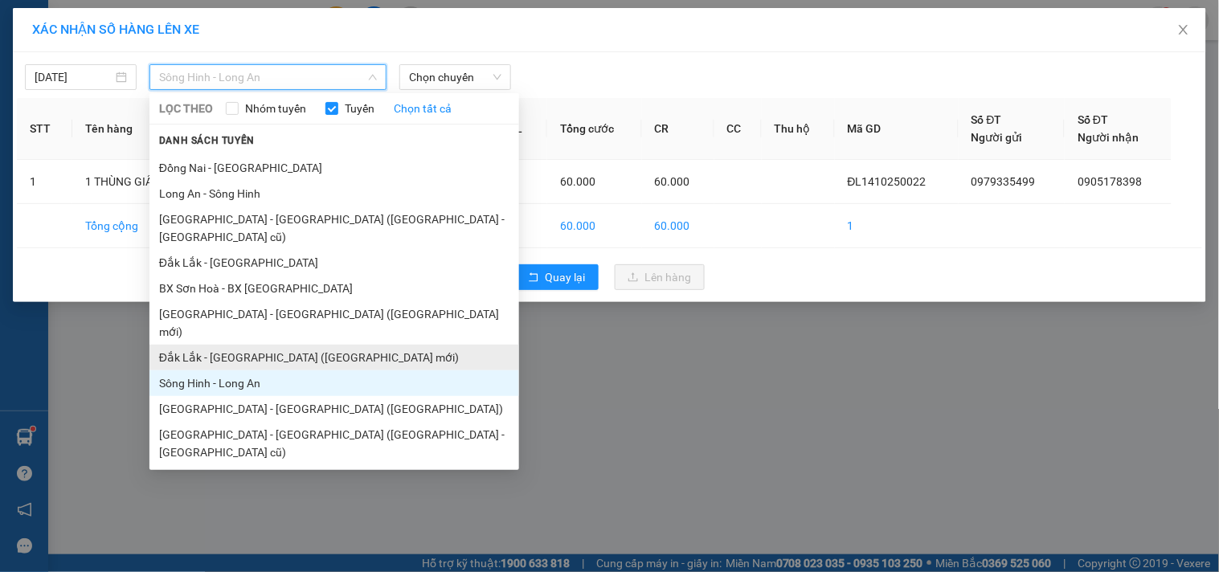
click at [296, 345] on li "Đắk Lắk - [GEOGRAPHIC_DATA] ([GEOGRAPHIC_DATA] mới)" at bounding box center [335, 358] width 370 height 26
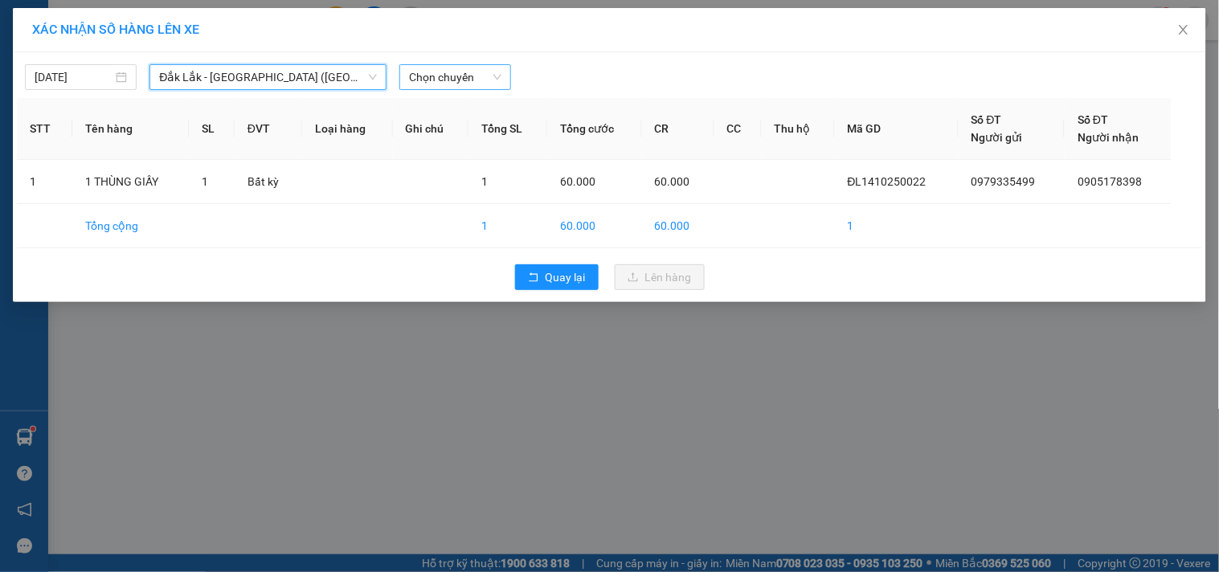
click at [463, 76] on span "Chọn chuyến" at bounding box center [455, 77] width 92 height 24
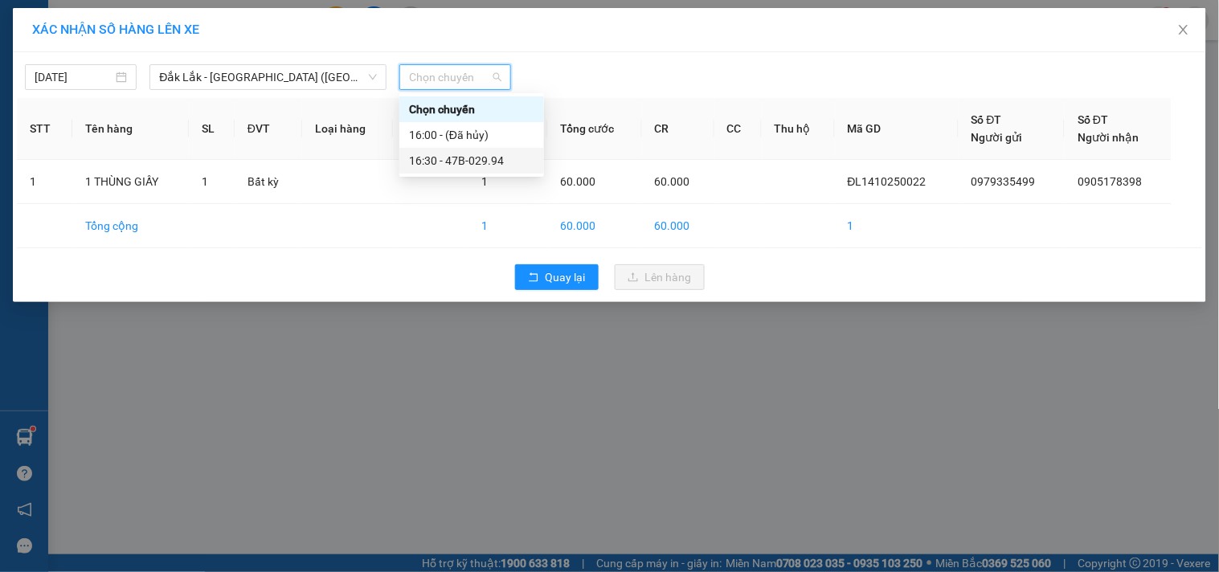
click at [493, 154] on div "16:30 - 47B-029.94" at bounding box center [471, 161] width 125 height 18
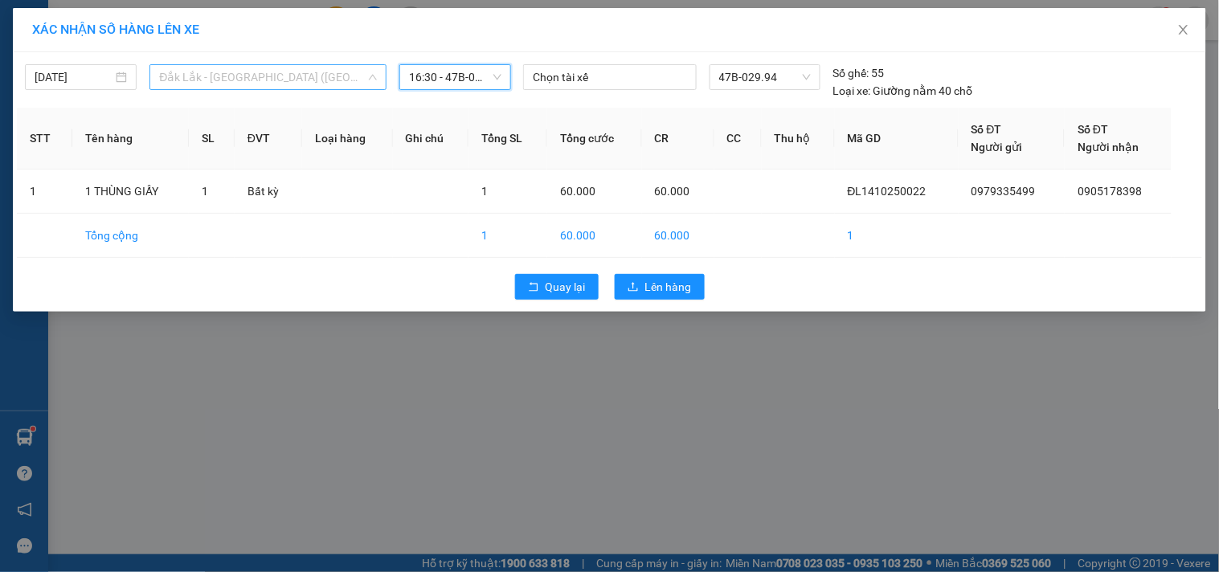
click at [298, 85] on span "Đắk Lắk - [GEOGRAPHIC_DATA] ([GEOGRAPHIC_DATA] mới)" at bounding box center [268, 77] width 218 height 24
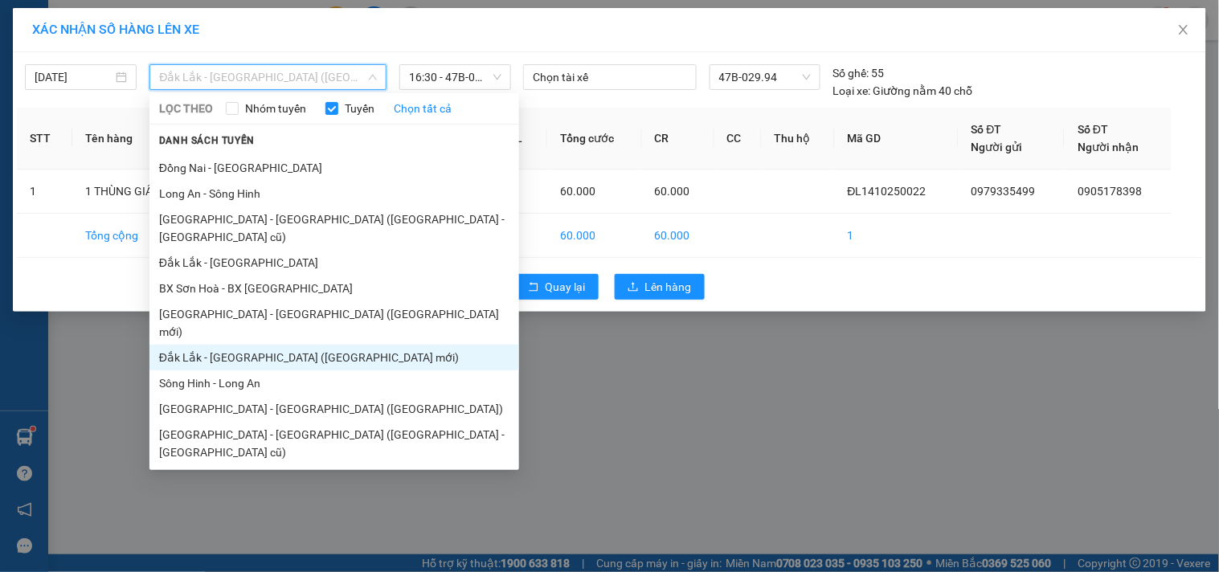
drag, startPoint x: 256, startPoint y: 358, endPoint x: 309, endPoint y: 257, distance: 113.6
click at [260, 371] on li "Sông Hinh - Long An" at bounding box center [335, 384] width 370 height 26
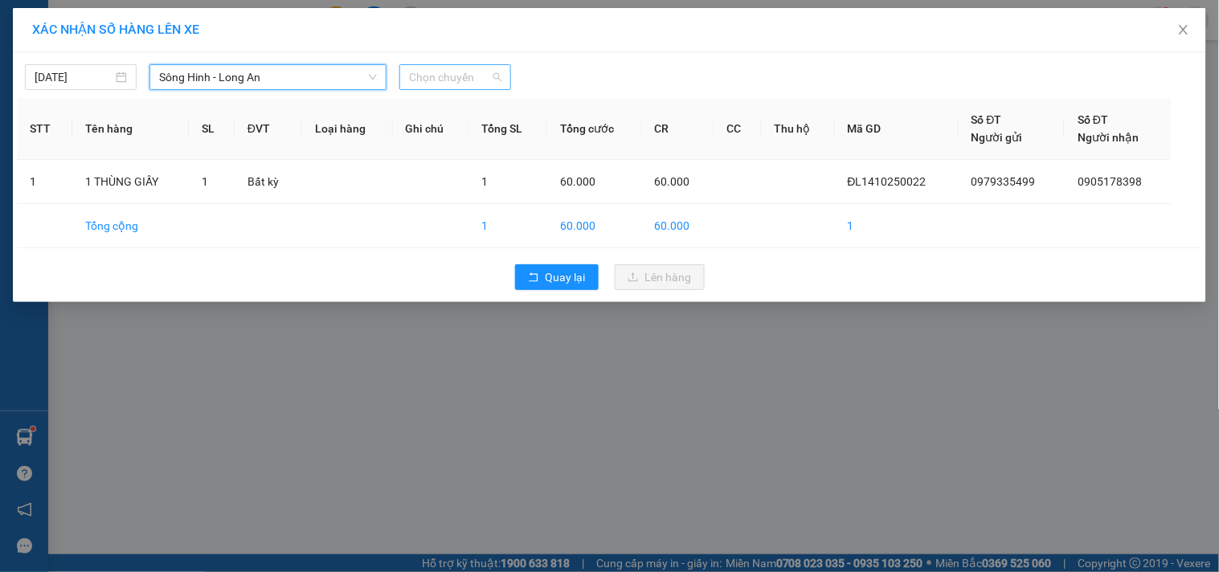
click at [475, 75] on span "Chọn chuyến" at bounding box center [455, 77] width 92 height 24
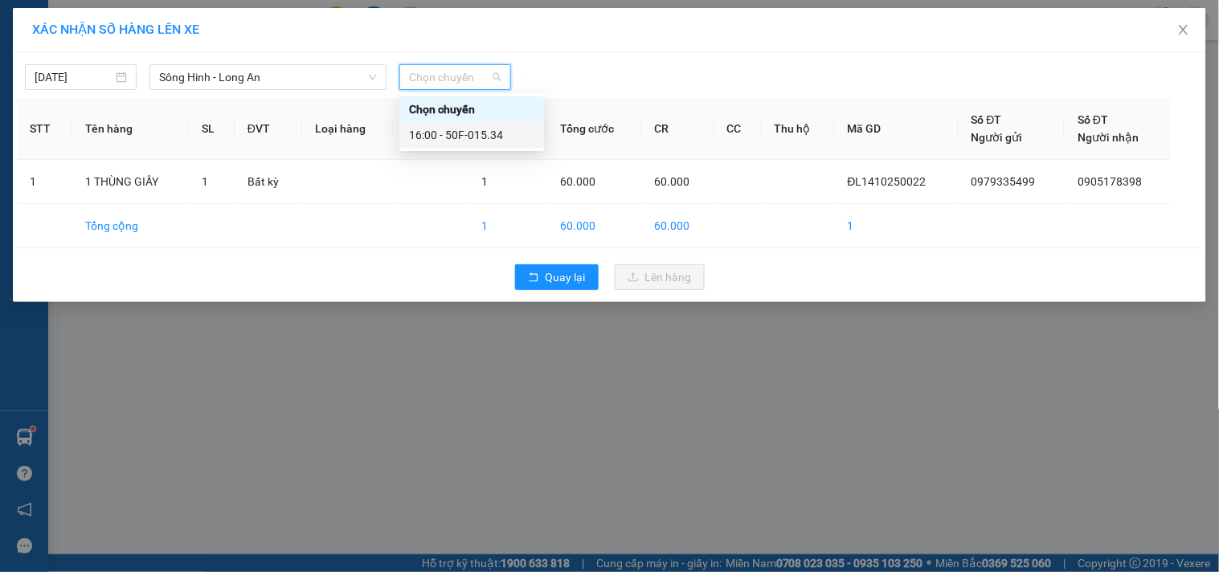
click at [487, 133] on div "16:00 - 50F-015.34" at bounding box center [471, 135] width 125 height 18
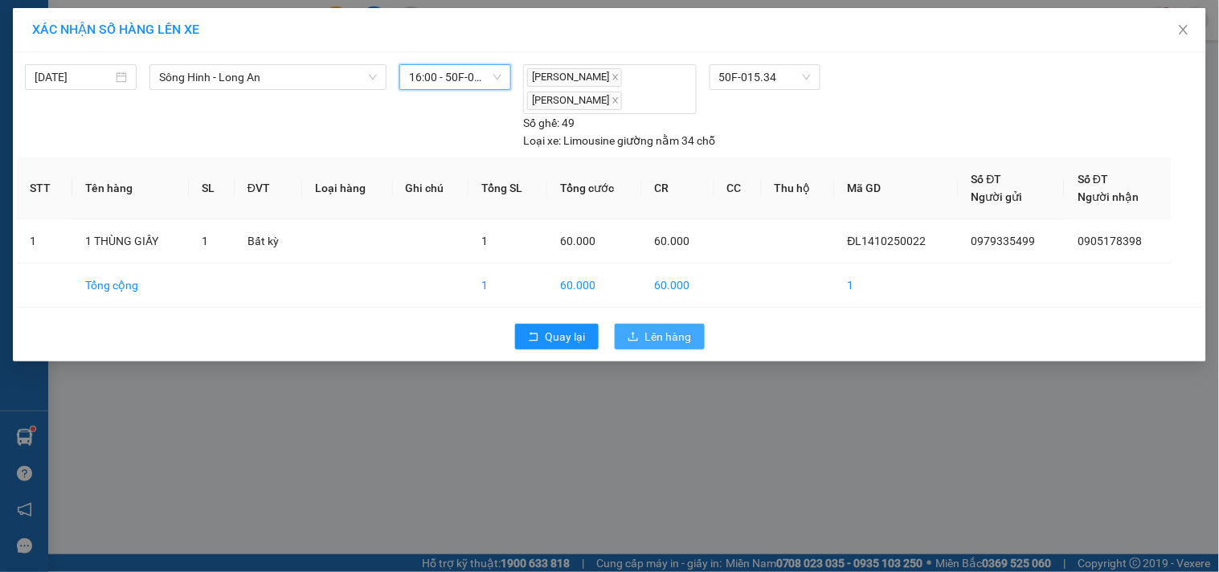
click at [631, 332] on icon "upload" at bounding box center [633, 336] width 11 height 11
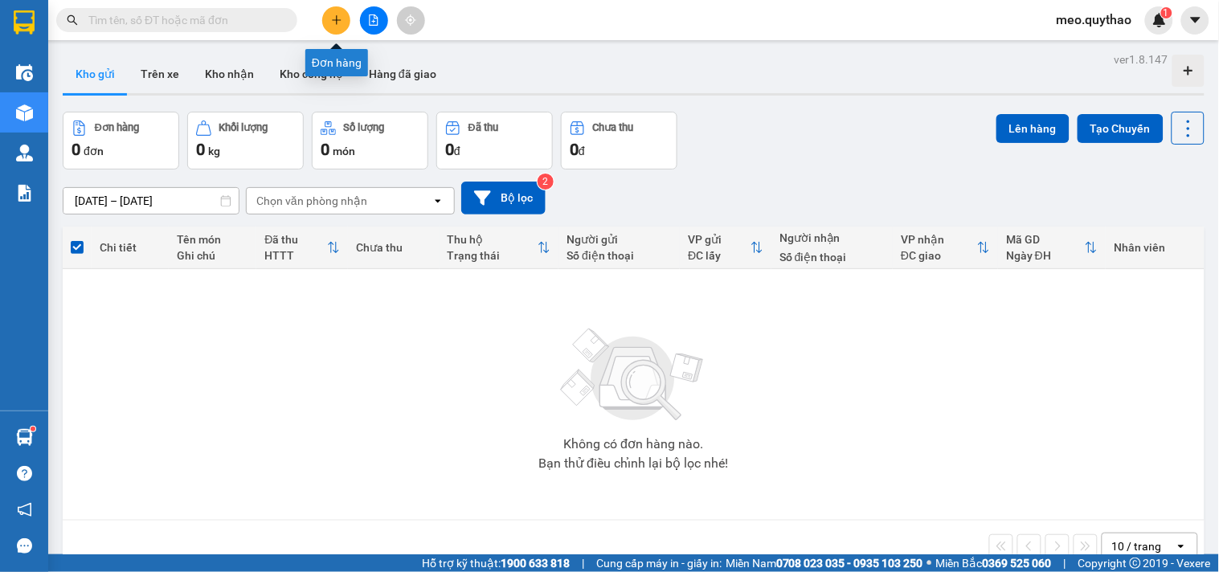
click at [346, 18] on button at bounding box center [336, 20] width 28 height 28
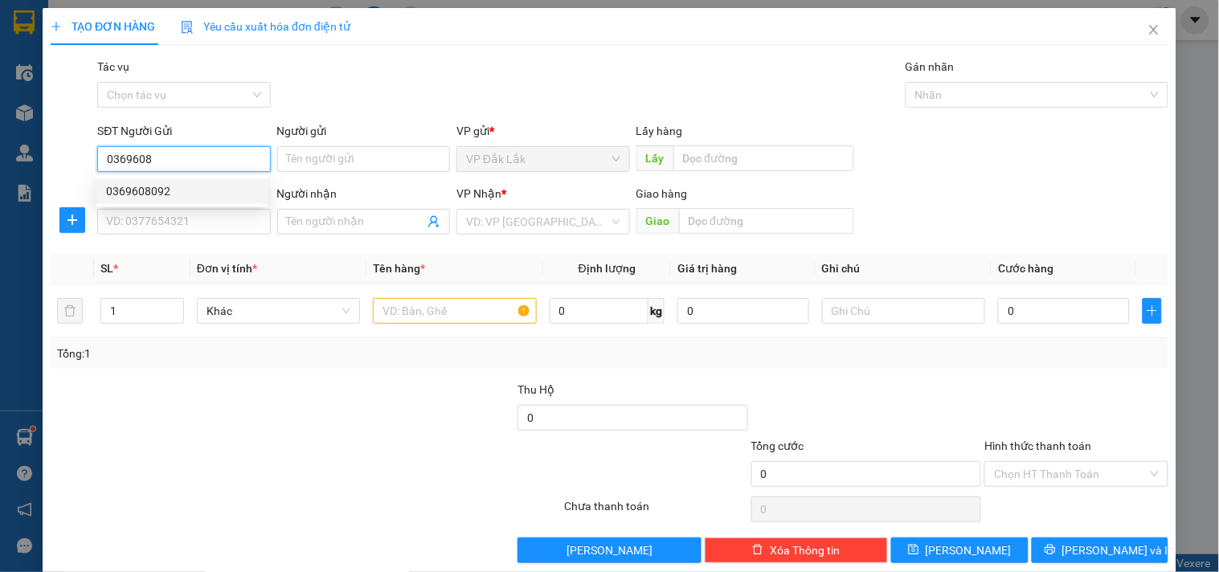
click at [162, 186] on div "0369608092" at bounding box center [182, 191] width 152 height 18
type input "0369608092"
type input "0877828668"
type input "0369608092"
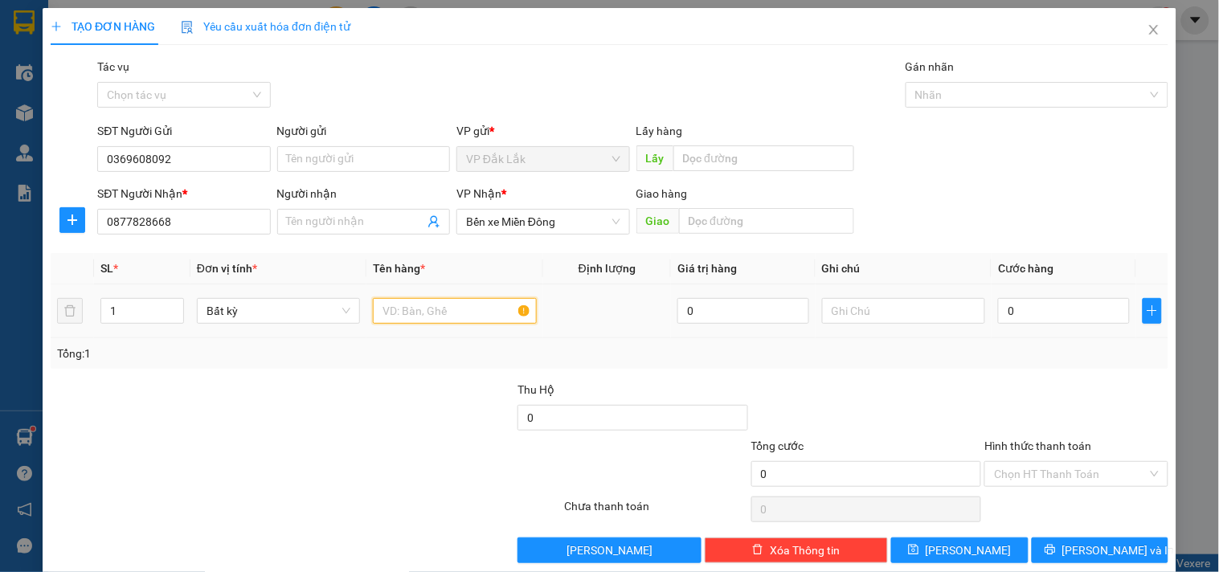
click at [416, 304] on input "text" at bounding box center [454, 311] width 163 height 26
type input "1 HỘP GIẤY"
click at [1000, 303] on input "0" at bounding box center [1064, 311] width 132 height 26
type input "3"
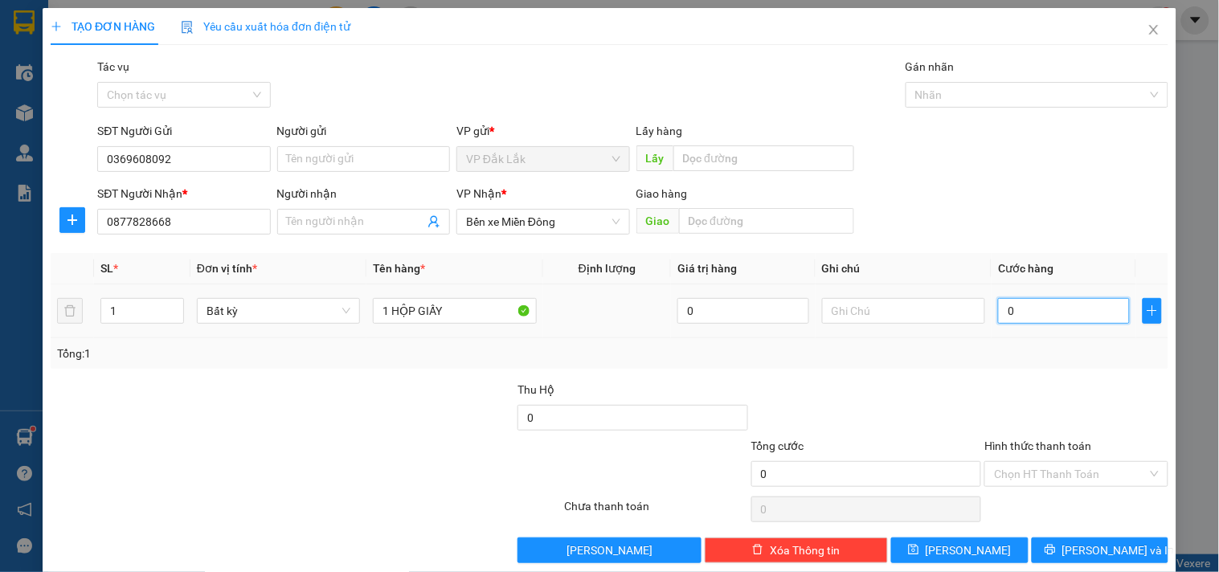
type input "3"
type input "30"
type input "300"
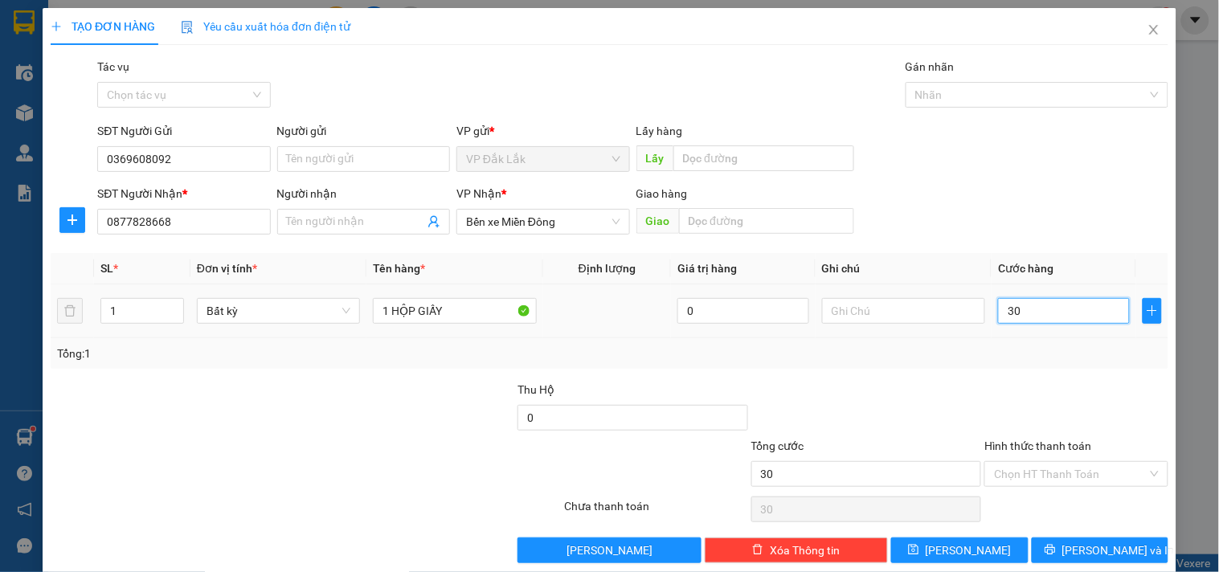
type input "300"
type input "3.000"
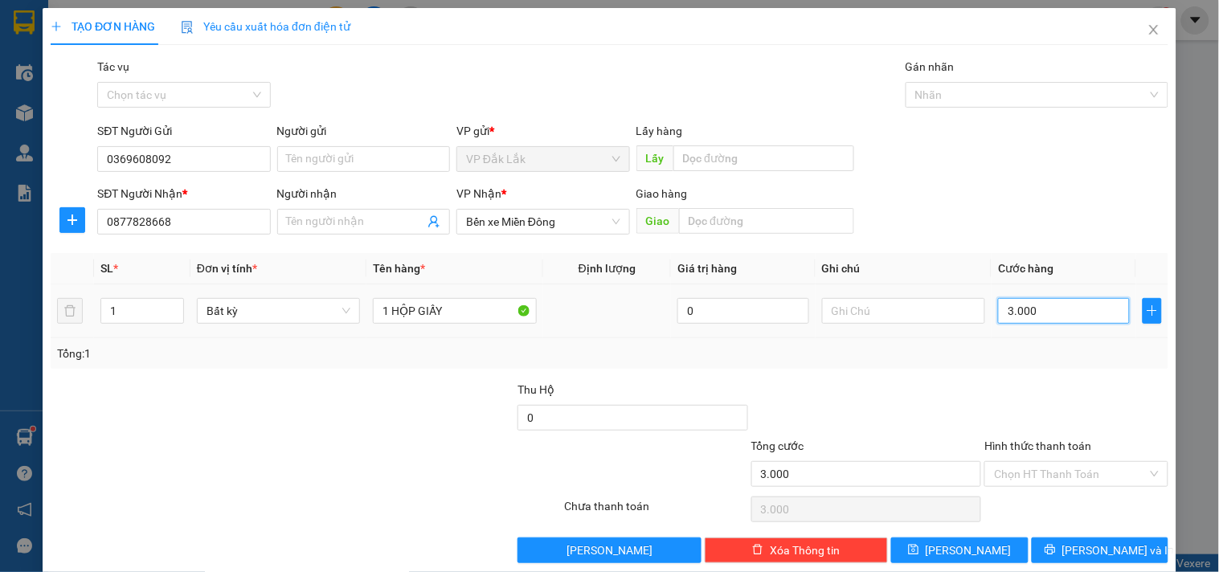
type input "30.000"
click at [1104, 469] on input "Hình thức thanh toán" at bounding box center [1070, 474] width 153 height 24
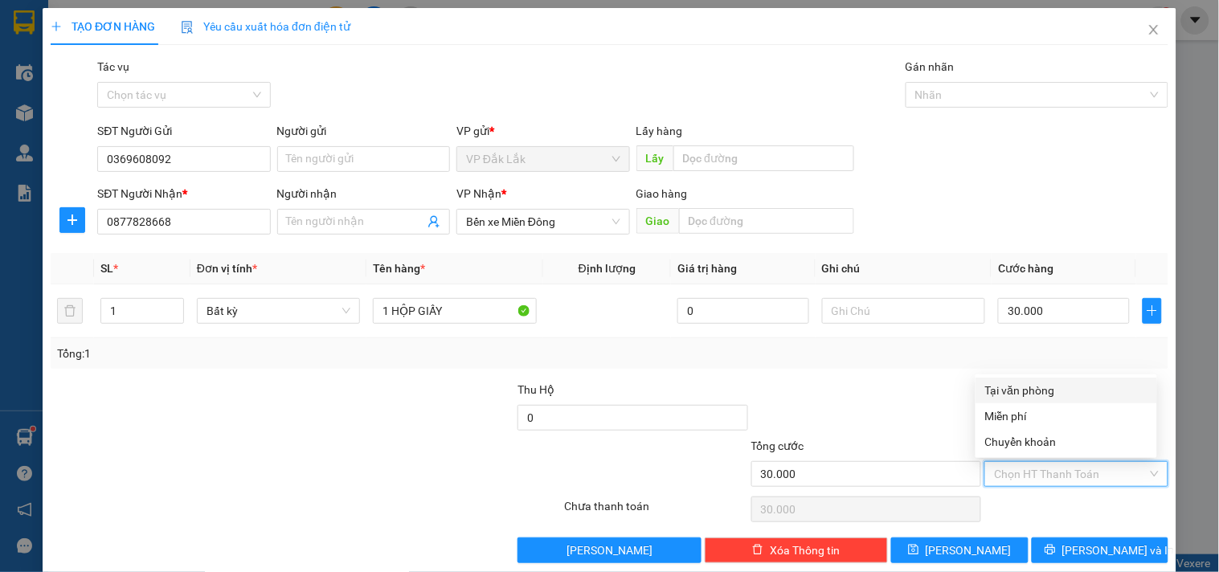
click at [1070, 383] on div "Tại văn phòng" at bounding box center [1066, 391] width 162 height 18
type input "0"
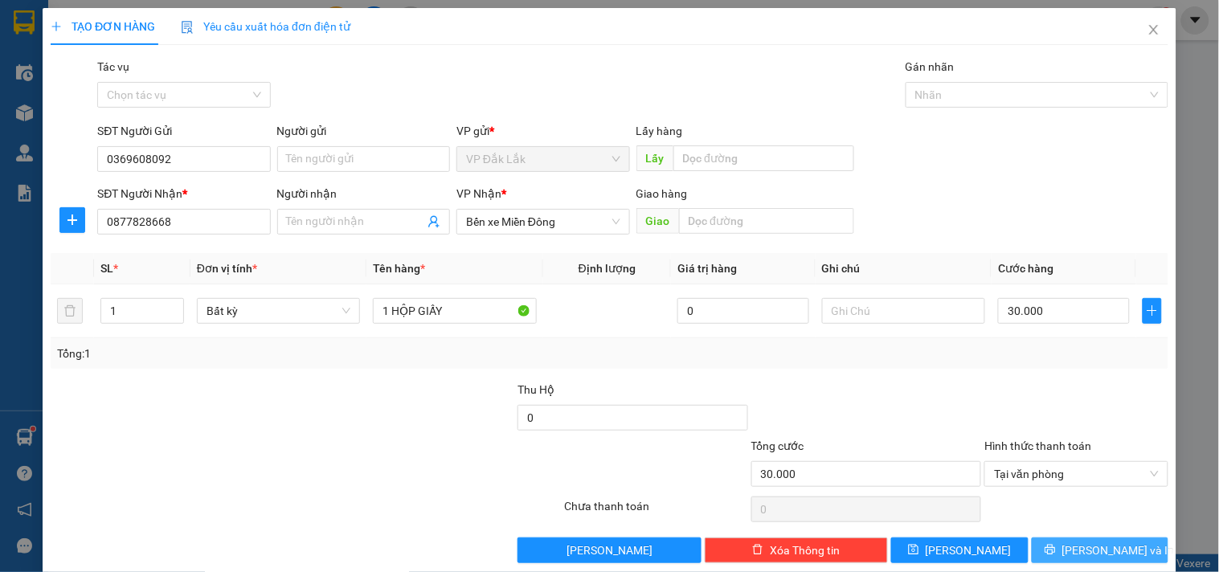
click at [1094, 555] on span "Lưu và In" at bounding box center [1119, 551] width 113 height 18
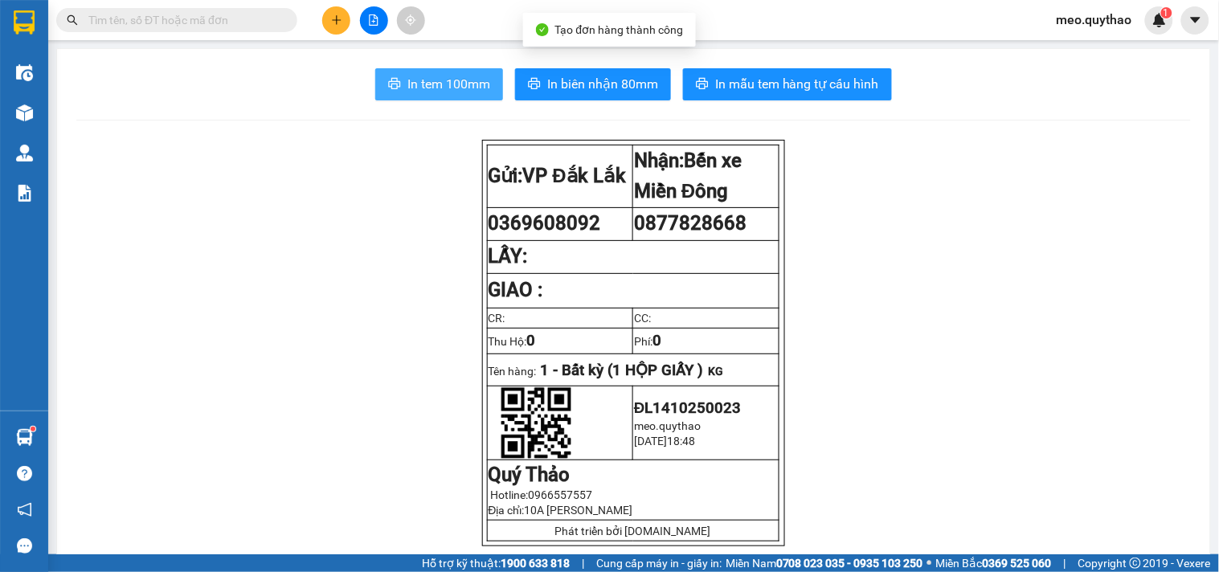
click at [457, 83] on span "In tem 100mm" at bounding box center [449, 84] width 83 height 20
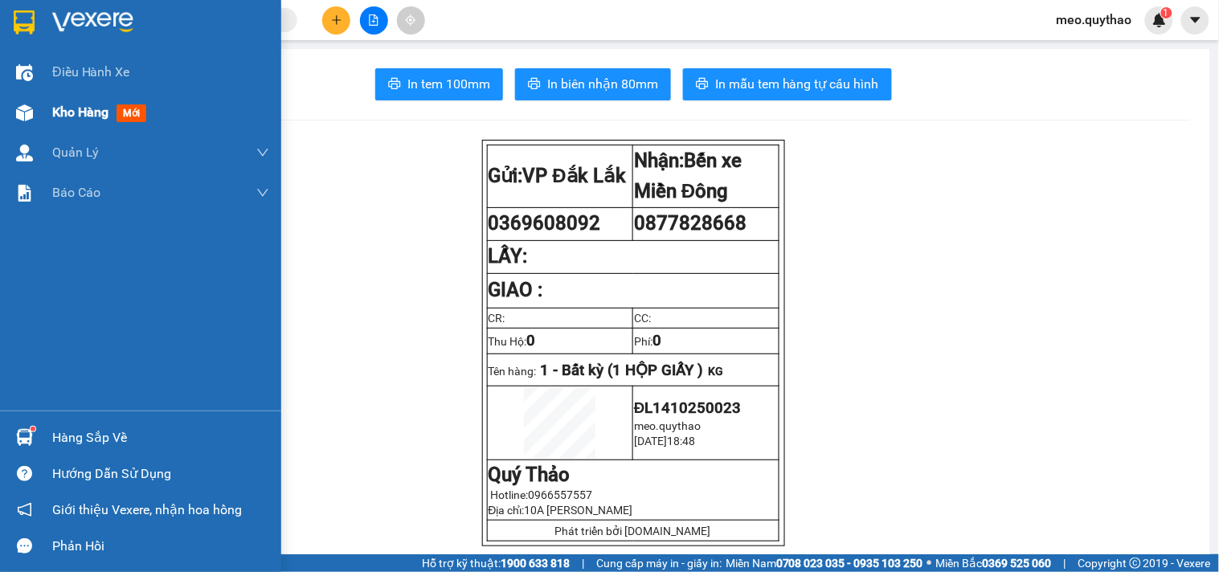
click at [76, 92] on div "Kho hàng mới" at bounding box center [160, 112] width 217 height 40
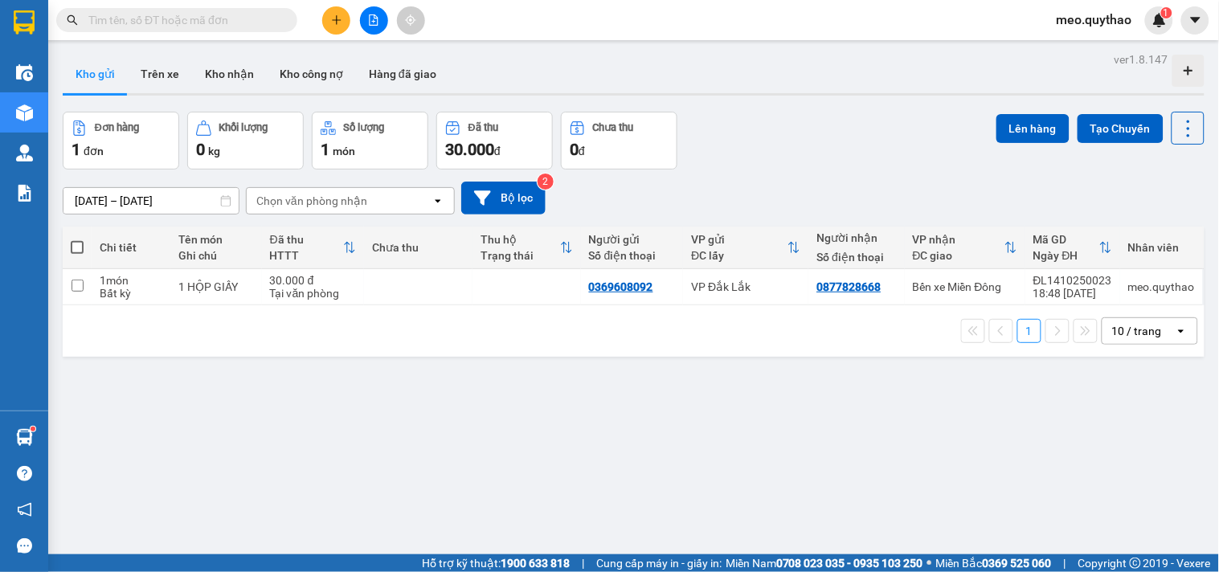
click at [381, 23] on button at bounding box center [374, 20] width 28 height 28
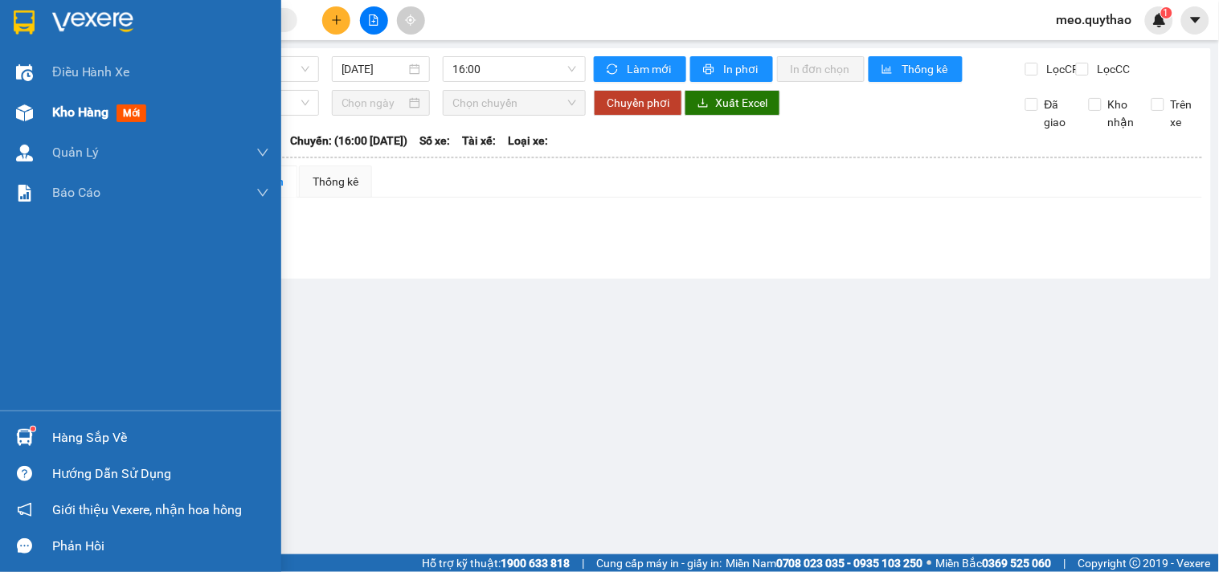
click at [28, 109] on img at bounding box center [24, 112] width 17 height 17
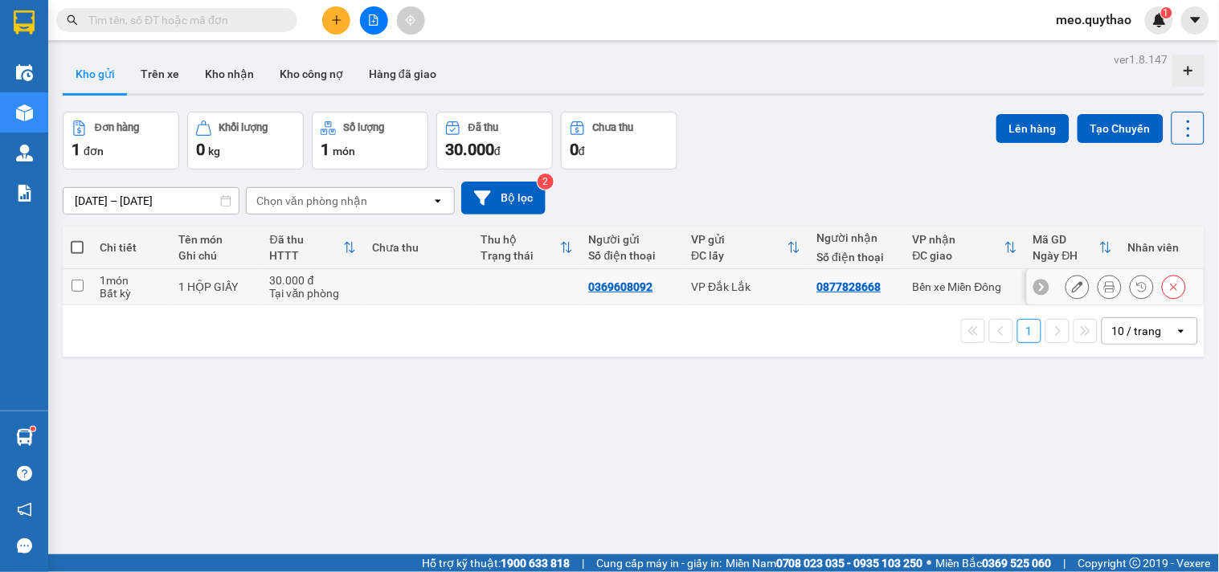
click at [759, 285] on div "VP Đắk Lắk" at bounding box center [745, 287] width 109 height 13
checkbox input "true"
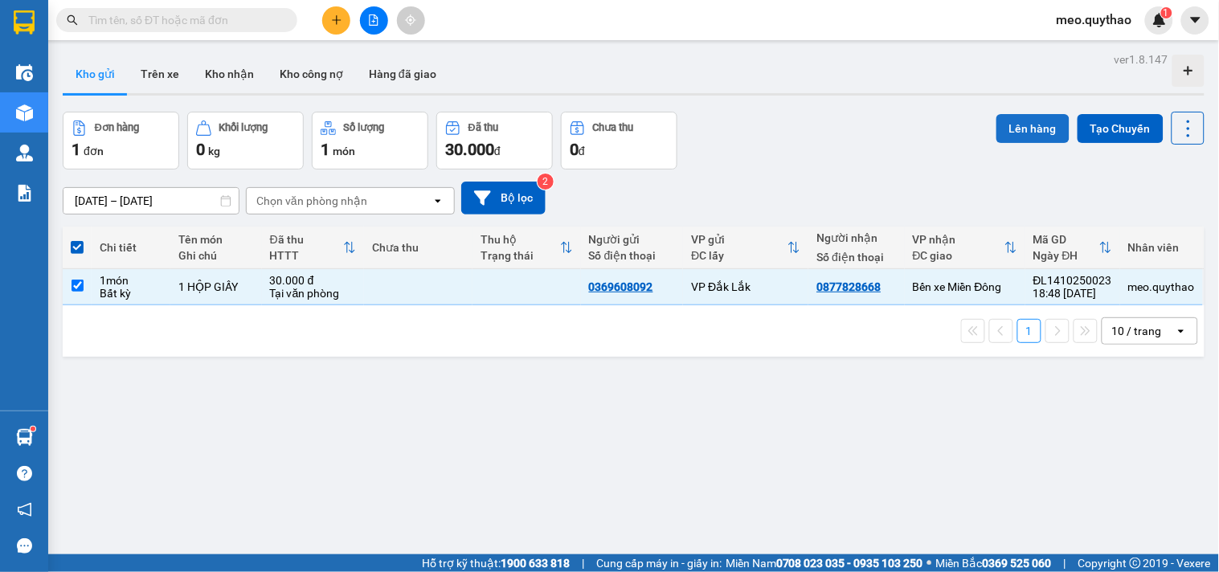
click at [1019, 118] on button "Lên hàng" at bounding box center [1033, 128] width 73 height 29
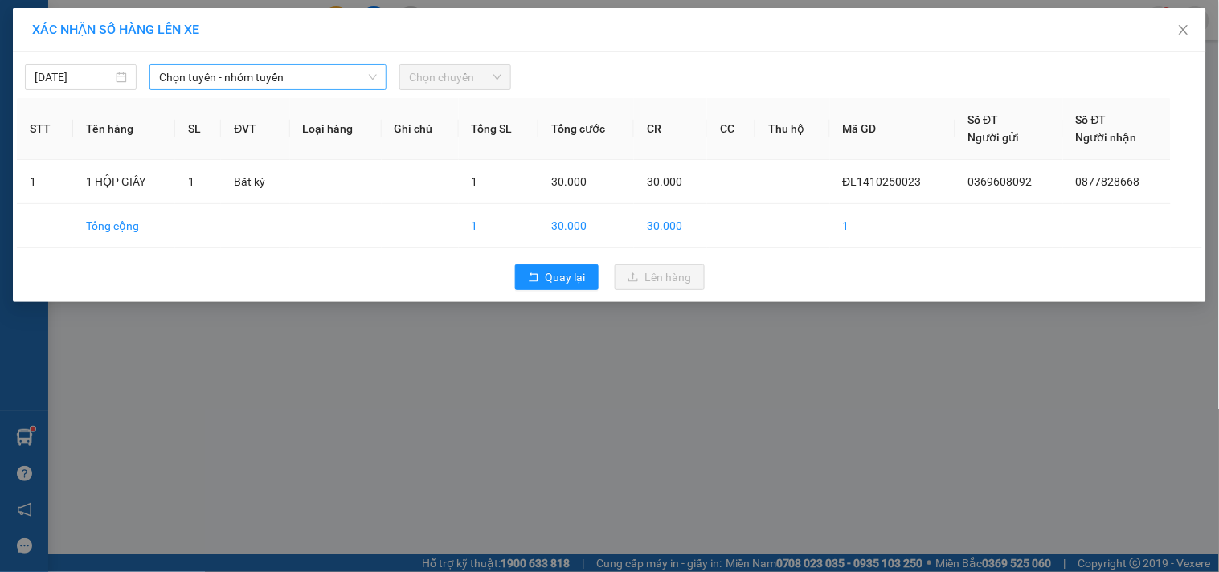
click at [295, 68] on span "Chọn tuyến - nhóm tuyến" at bounding box center [268, 77] width 218 height 24
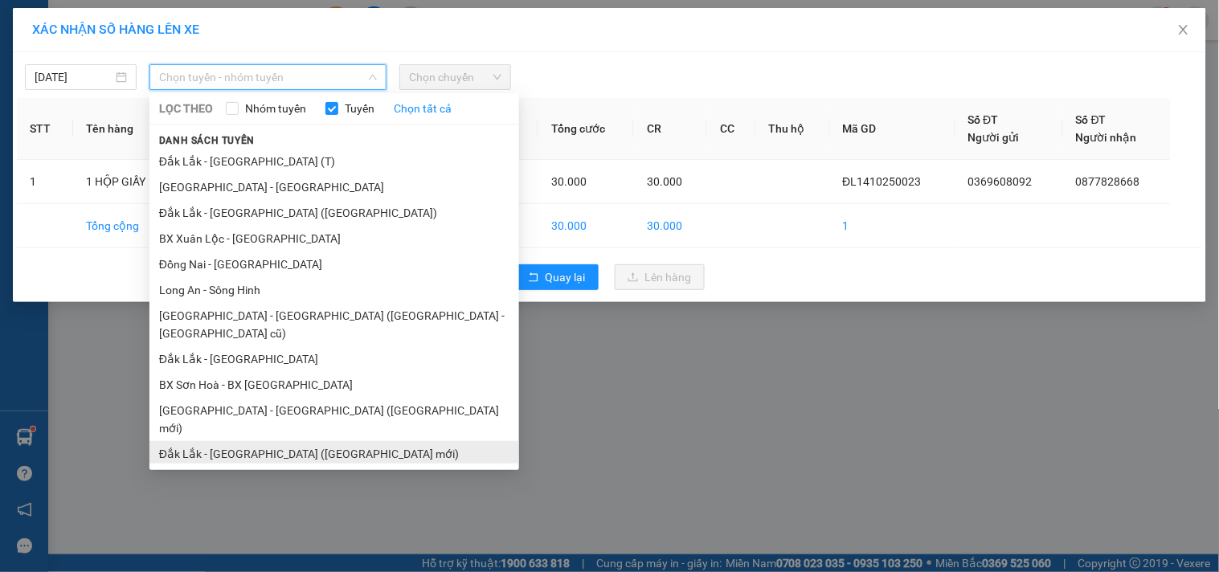
click at [319, 441] on li "Đắk Lắk - [GEOGRAPHIC_DATA] ([GEOGRAPHIC_DATA] mới)" at bounding box center [335, 454] width 370 height 26
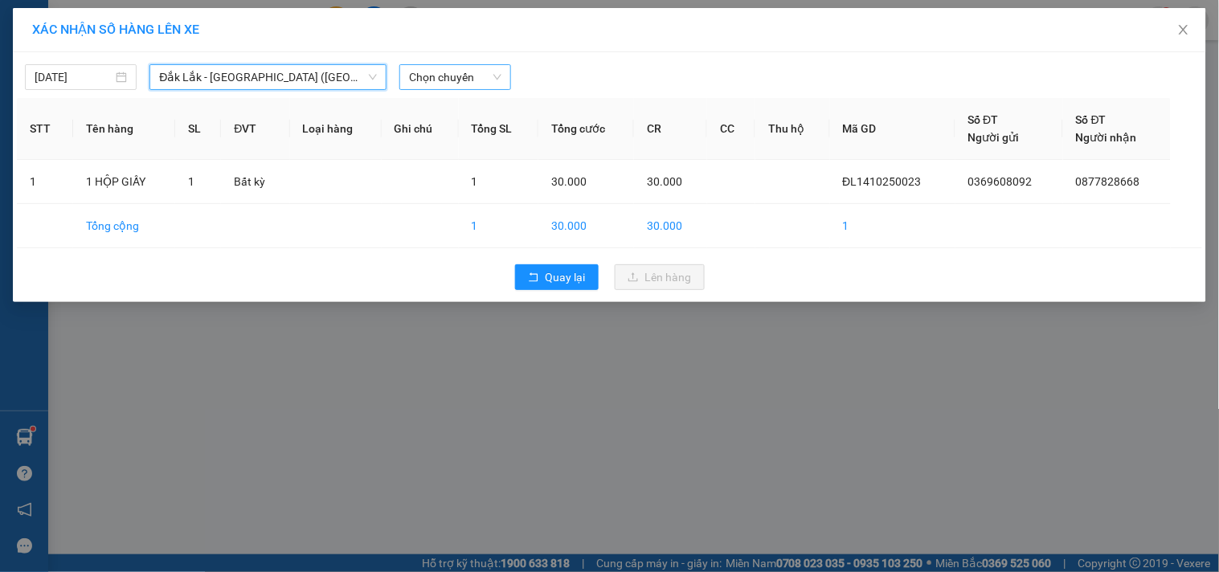
click at [465, 76] on span "Chọn chuyến" at bounding box center [455, 77] width 92 height 24
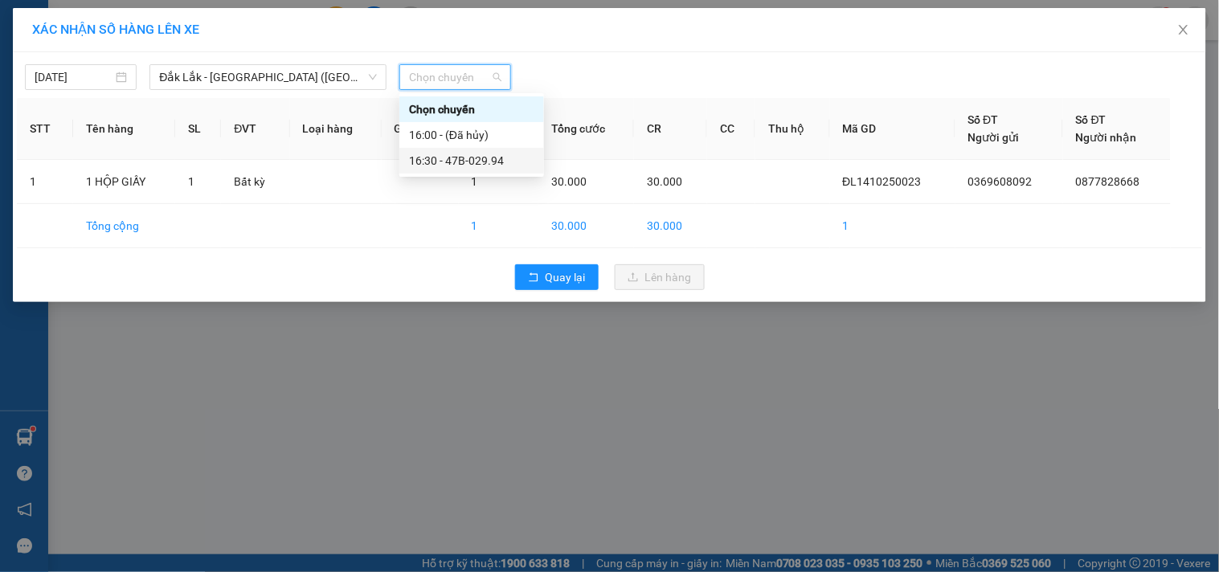
click at [494, 154] on div "16:30 - 47B-029.94" at bounding box center [471, 161] width 125 height 18
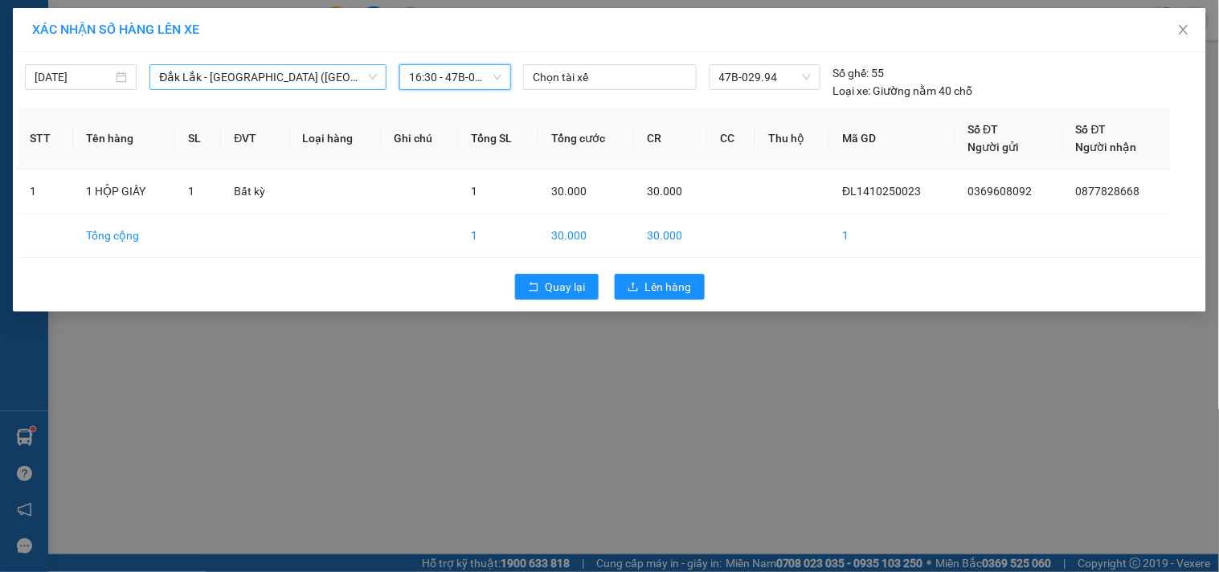
click at [297, 73] on span "Đắk Lắk - [GEOGRAPHIC_DATA] ([GEOGRAPHIC_DATA] mới)" at bounding box center [268, 77] width 218 height 24
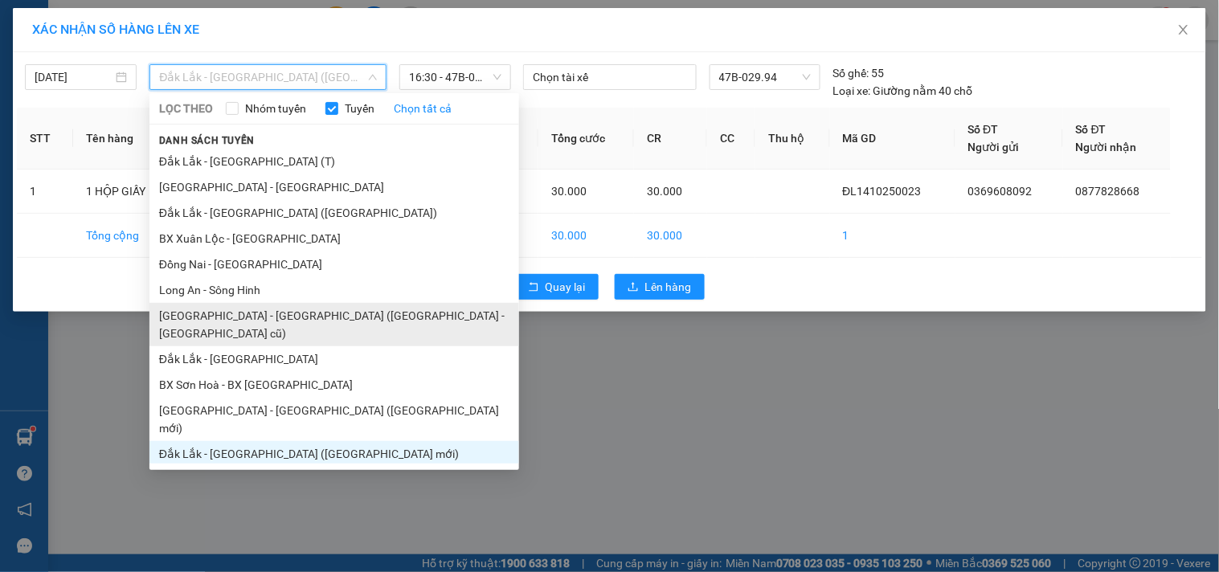
scroll to position [96, 0]
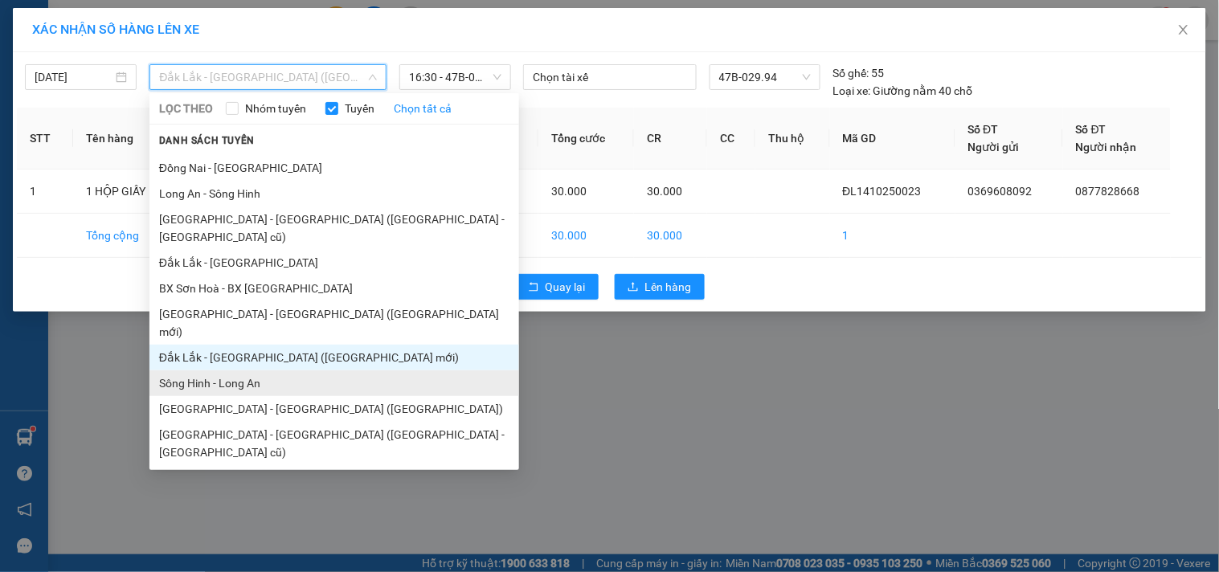
click at [268, 371] on li "Sông Hinh - Long An" at bounding box center [335, 384] width 370 height 26
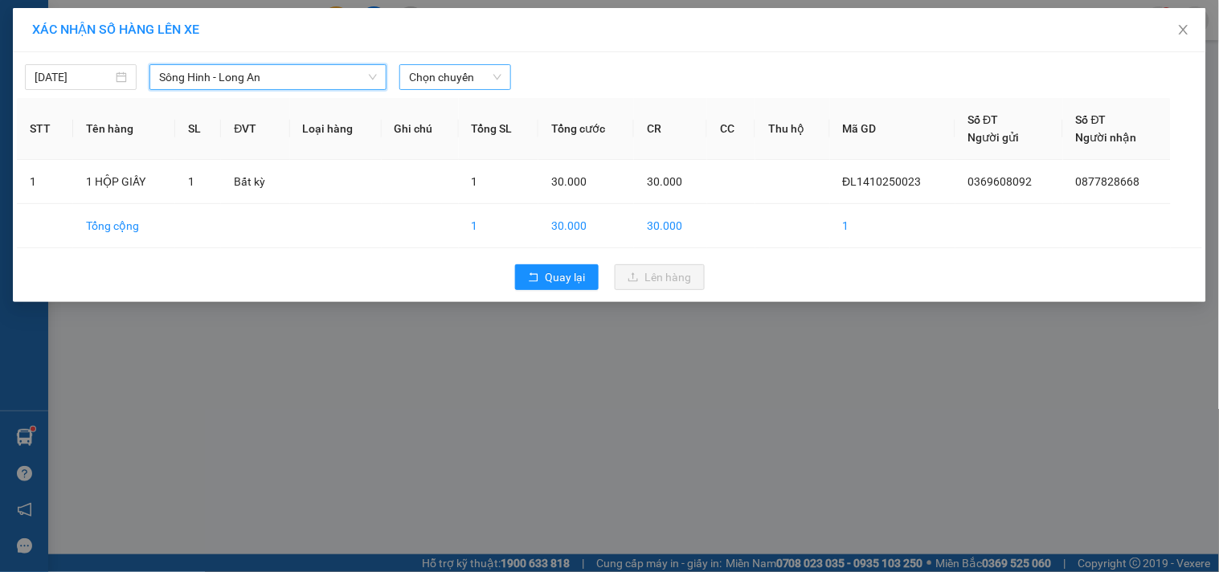
click at [497, 75] on span "Chọn chuyến" at bounding box center [455, 77] width 92 height 24
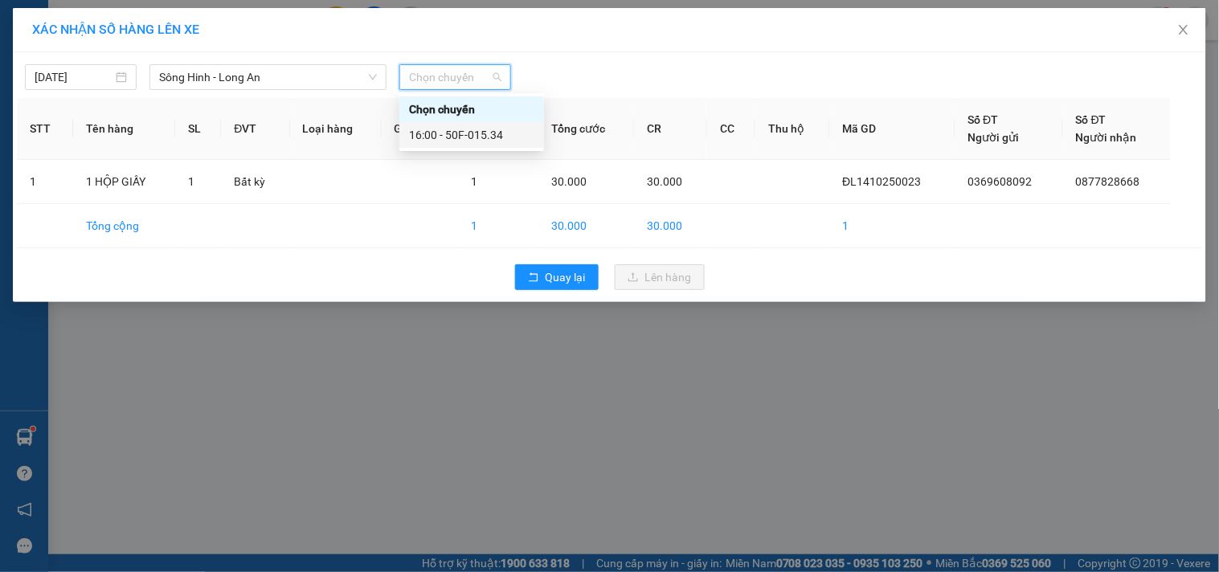
click at [498, 126] on div "16:00 - 50F-015.34" at bounding box center [471, 135] width 125 height 18
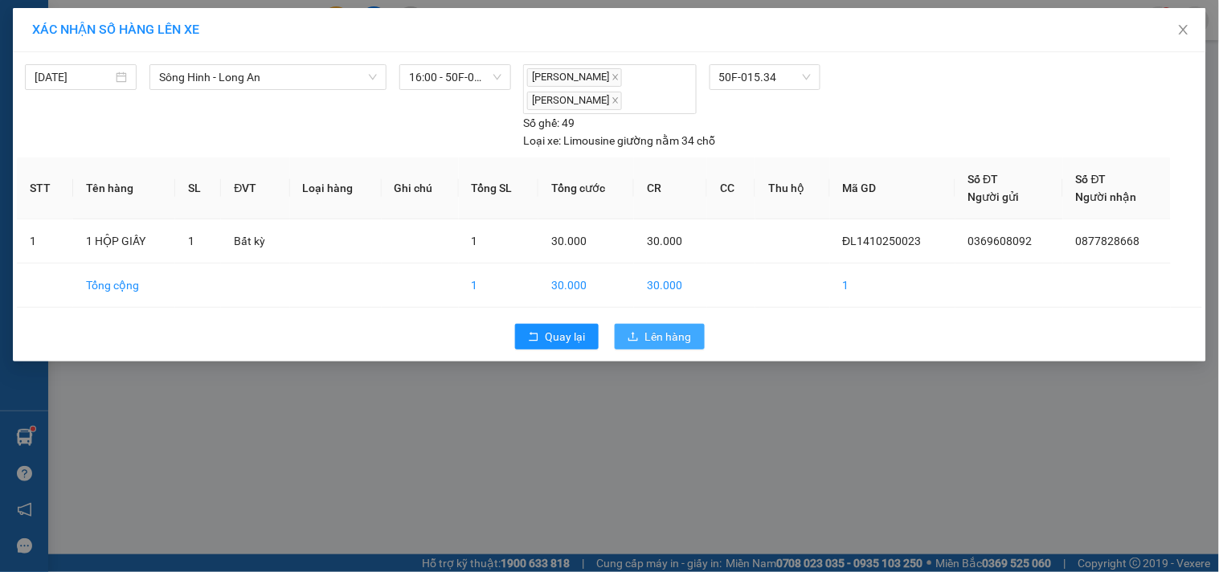
drag, startPoint x: 670, startPoint y: 334, endPoint x: 121, endPoint y: 408, distance: 553.9
click at [662, 342] on span "Lên hàng" at bounding box center [668, 337] width 47 height 18
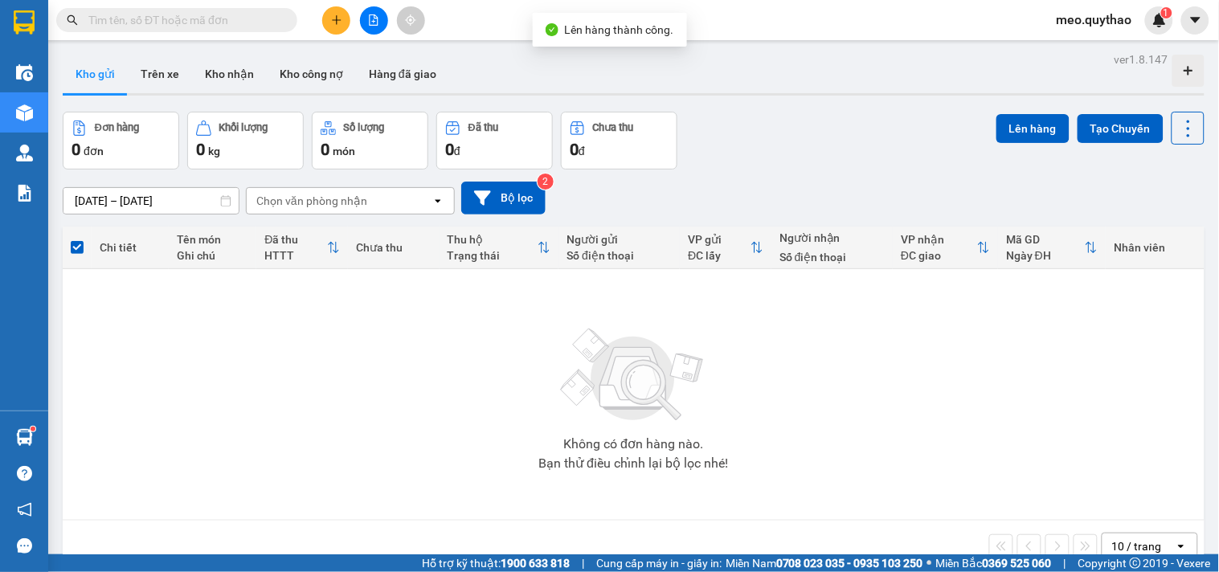
click at [373, 20] on icon "file-add" at bounding box center [373, 19] width 11 height 11
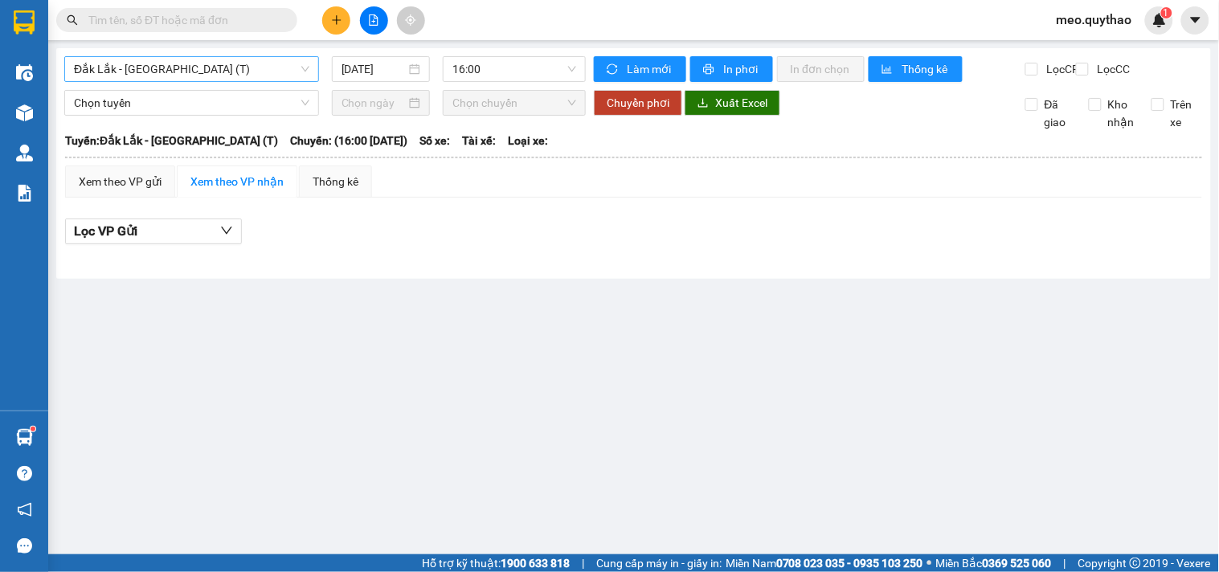
click at [211, 68] on span "Đắk Lắk - [GEOGRAPHIC_DATA] (T)" at bounding box center [192, 69] width 236 height 24
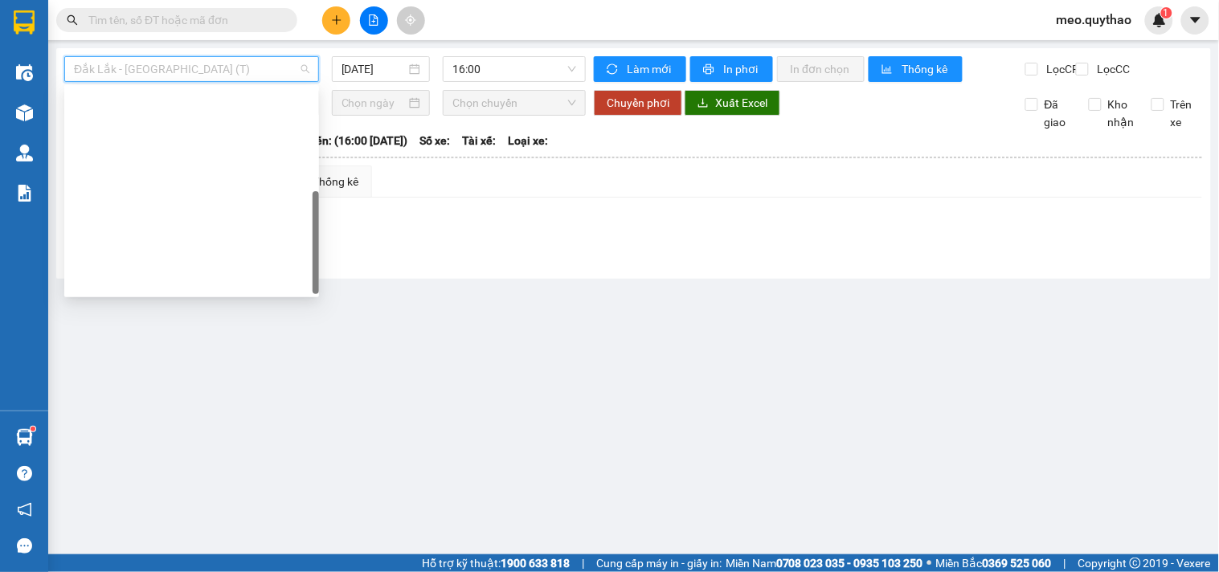
scroll to position [231, 0]
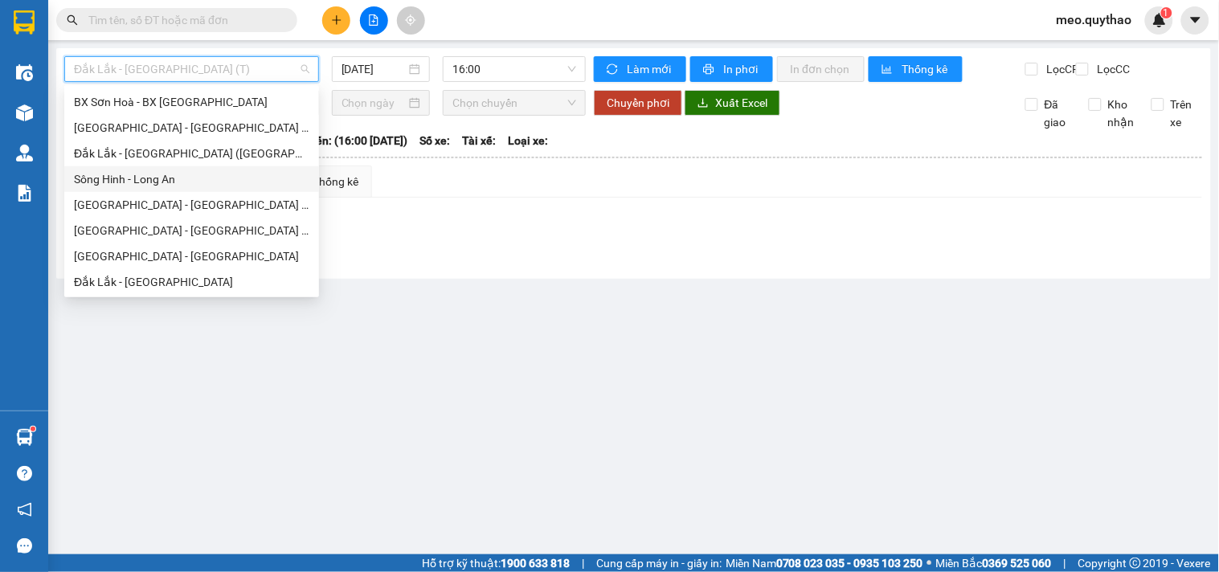
click at [166, 190] on div "Sông Hinh - Long An" at bounding box center [191, 179] width 255 height 26
type input "[DATE]"
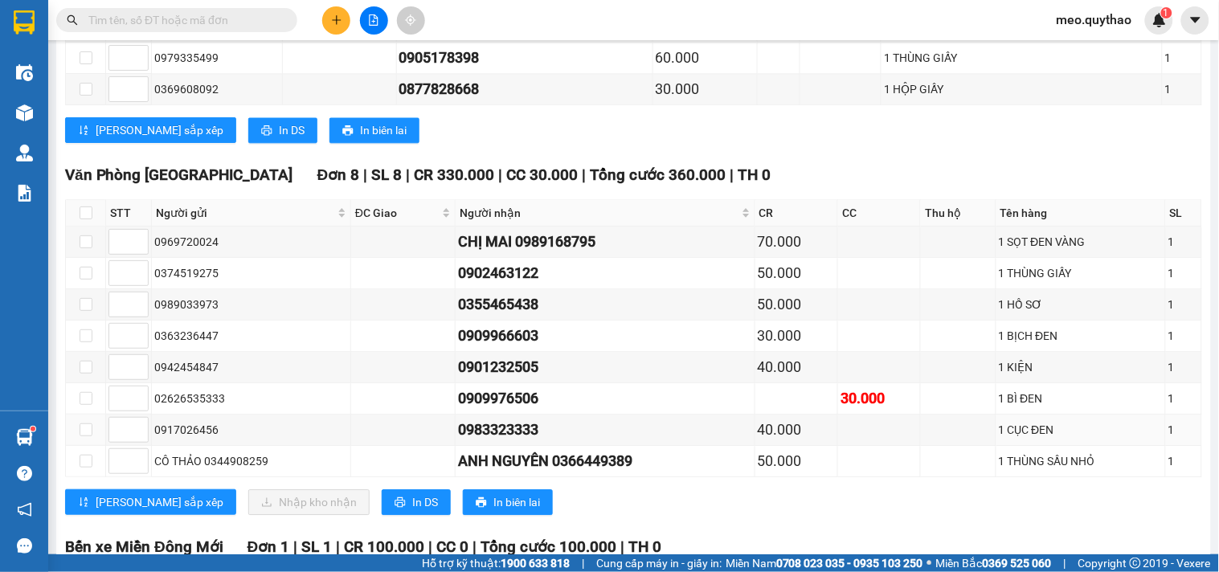
scroll to position [1109, 0]
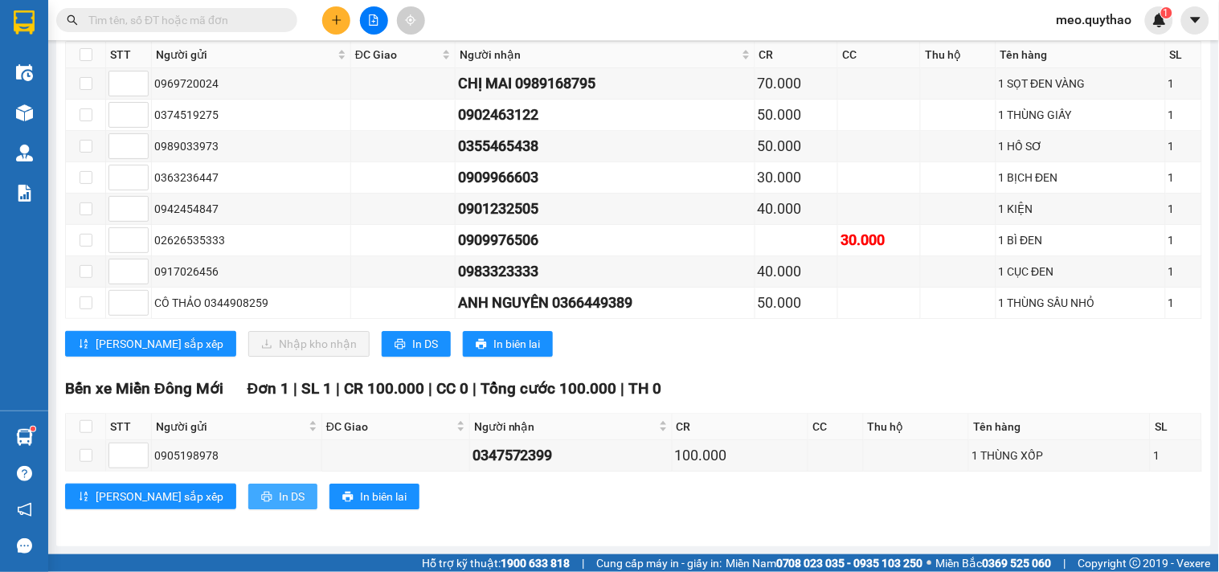
click at [279, 492] on span "In DS" at bounding box center [292, 497] width 26 height 18
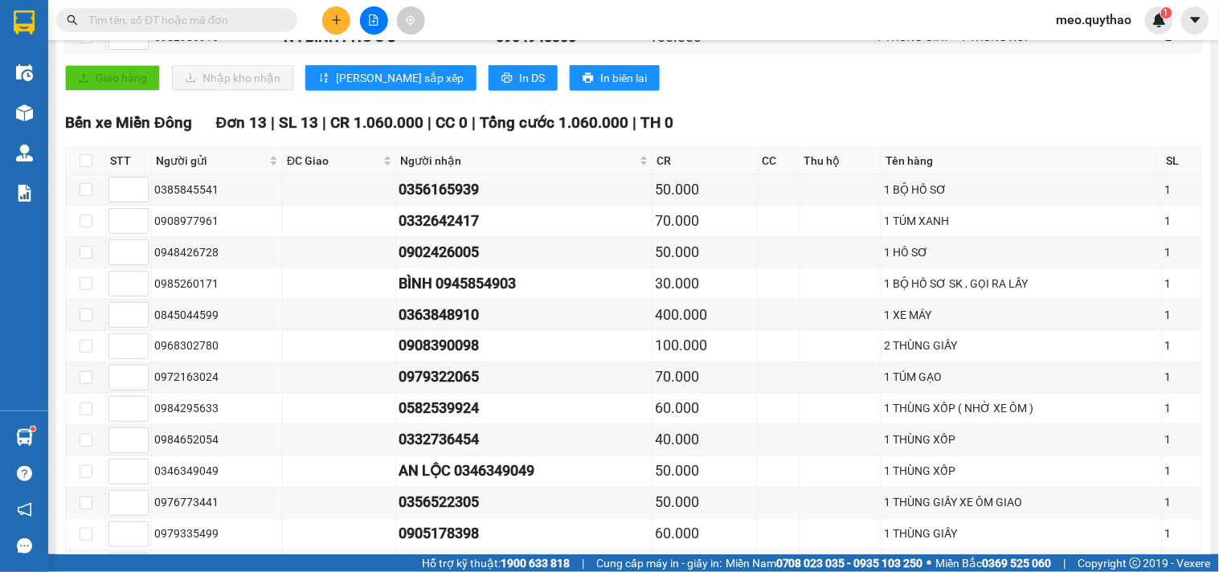
drag, startPoint x: 297, startPoint y: 218, endPoint x: 190, endPoint y: 227, distance: 107.3
click at [277, 222] on div "TỔNG Đơn 27 | CR 1.910.000 | CC 30.000 | TH 0 Giao dọc đường Đơn 5 | SL 6 | CR …" at bounding box center [633, 482] width 1137 height 1365
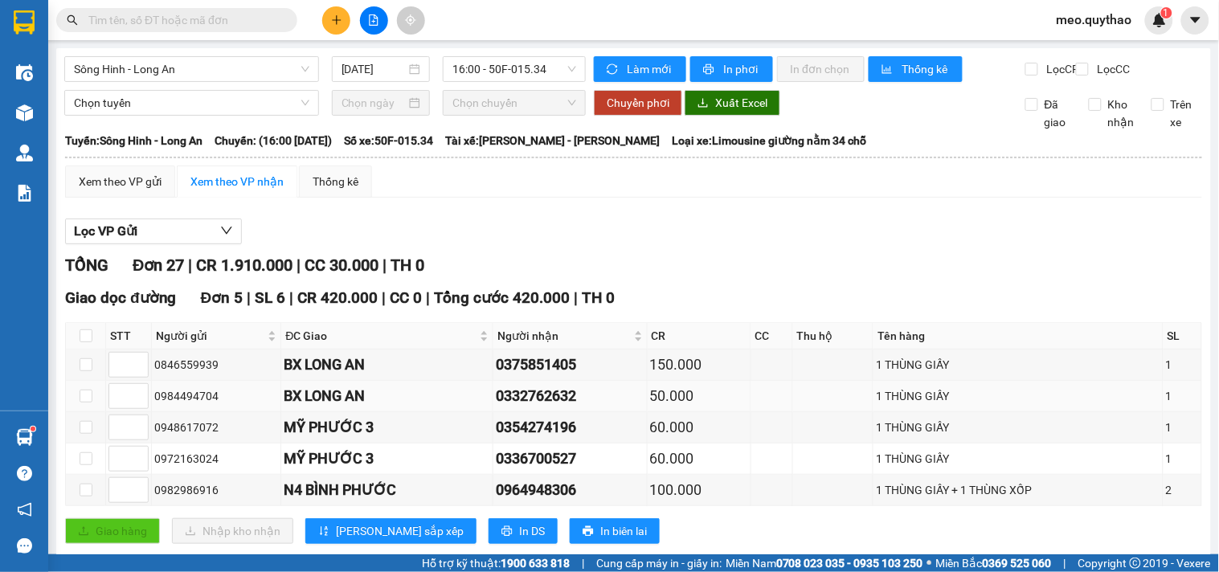
scroll to position [357, 0]
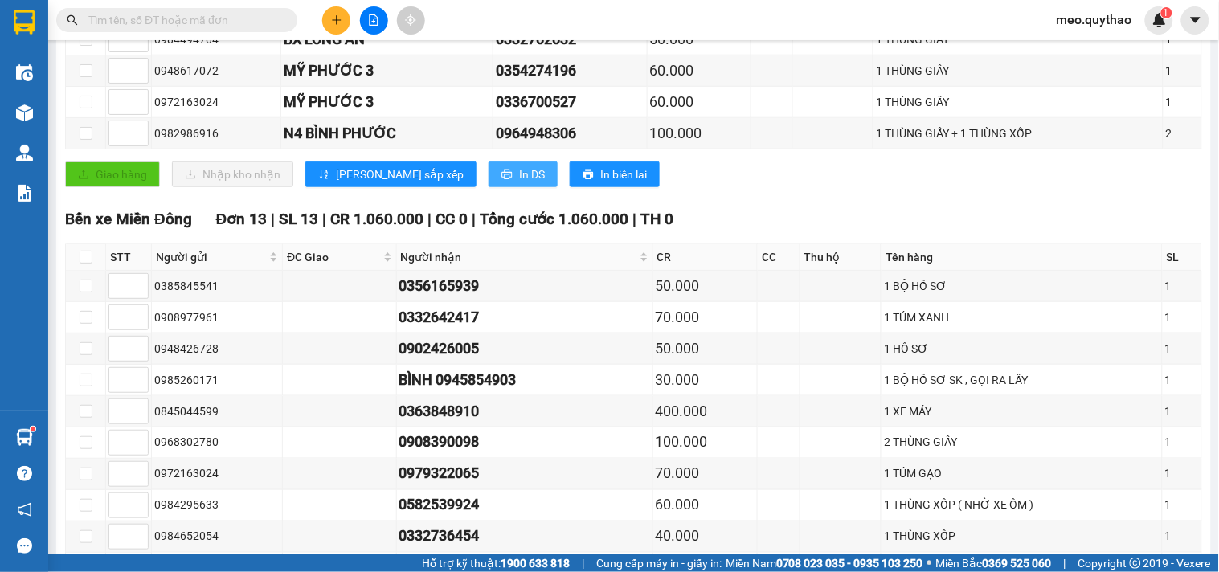
drag, startPoint x: 454, startPoint y: 190, endPoint x: 702, endPoint y: 5, distance: 309.5
click at [474, 174] on div "Giao dọc đường Đơn 5 | SL 6 | CR 420.000 | CC 0 | Tổng cước 420.000 | TH 0 STT …" at bounding box center [633, 64] width 1137 height 270
click at [519, 183] on span "In DS" at bounding box center [532, 175] width 26 height 18
click at [531, 297] on div "0356165939" at bounding box center [524, 286] width 251 height 23
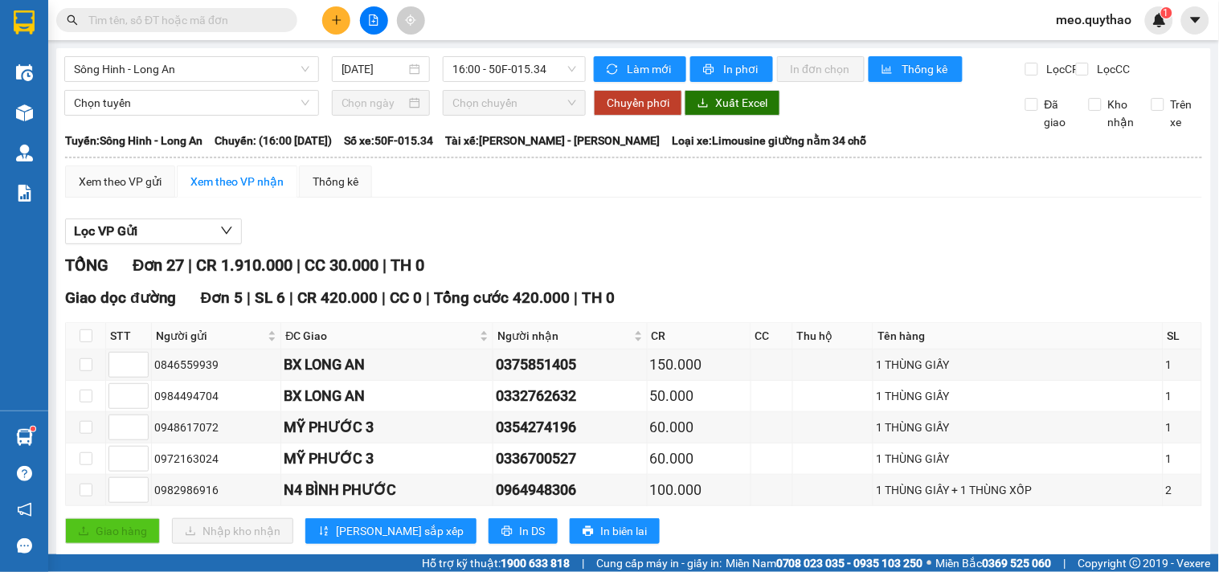
click at [250, 82] on div "Sông Hinh - Long An 14/10/2025 16:00 - 50F-015.34" at bounding box center [325, 69] width 522 height 26
click at [214, 63] on span "Sông Hinh - Long An" at bounding box center [192, 69] width 236 height 24
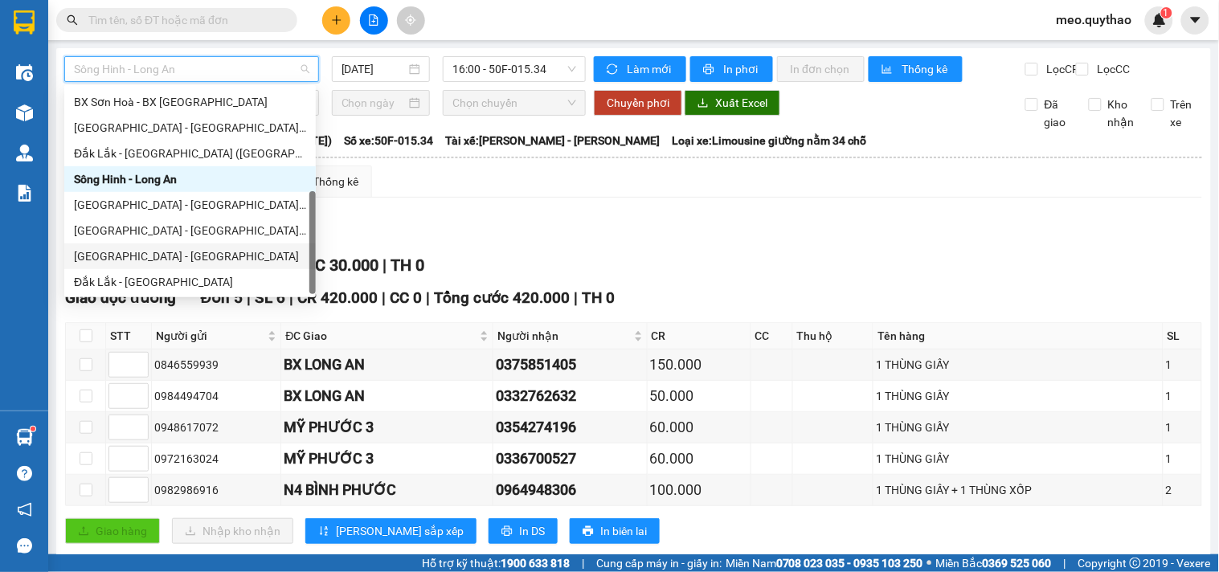
click at [186, 248] on div "[GEOGRAPHIC_DATA] - [GEOGRAPHIC_DATA]" at bounding box center [190, 257] width 232 height 18
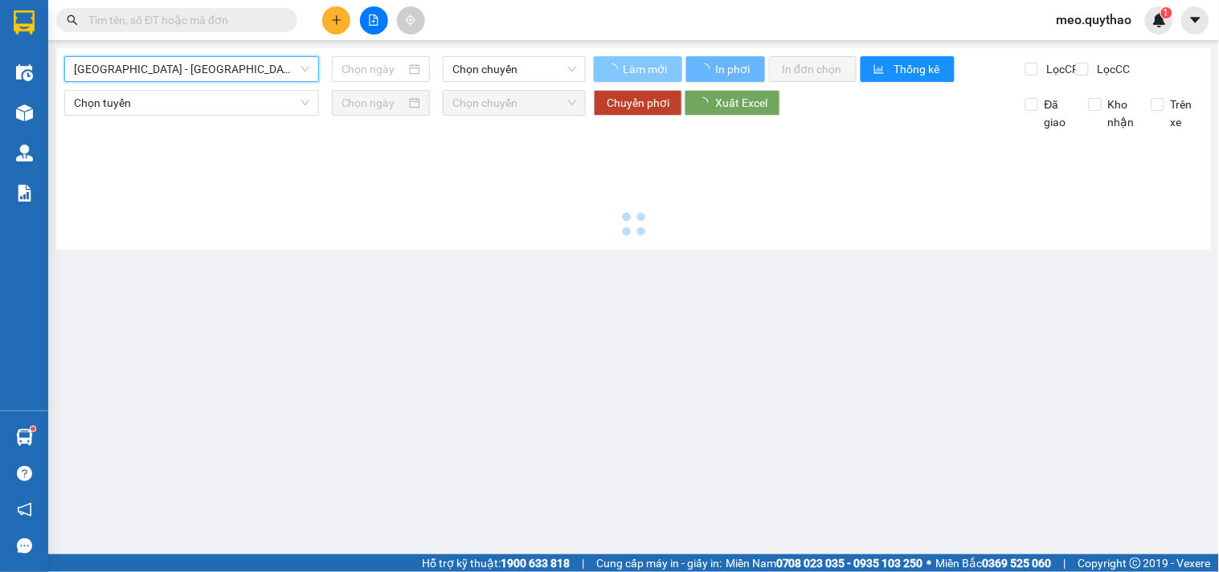
type input "[DATE]"
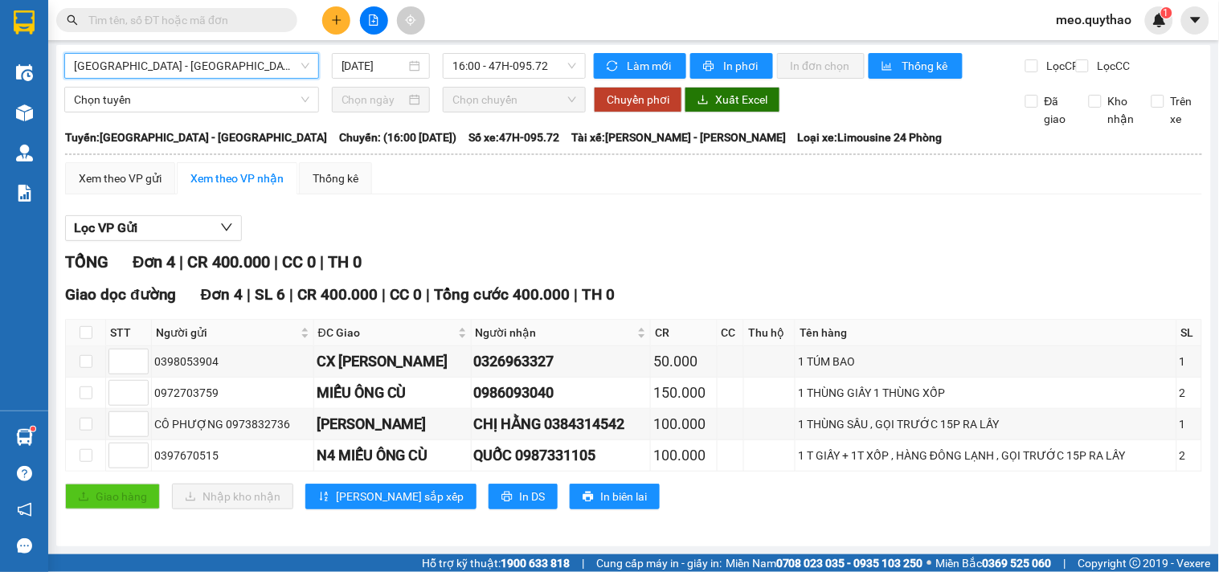
scroll to position [18, 0]
click at [723, 58] on span "In phơi" at bounding box center [741, 66] width 37 height 18
click at [1047, 320] on th "Tên hàng" at bounding box center [987, 333] width 382 height 27
click at [199, 55] on span "[GEOGRAPHIC_DATA] - [GEOGRAPHIC_DATA]" at bounding box center [192, 66] width 236 height 24
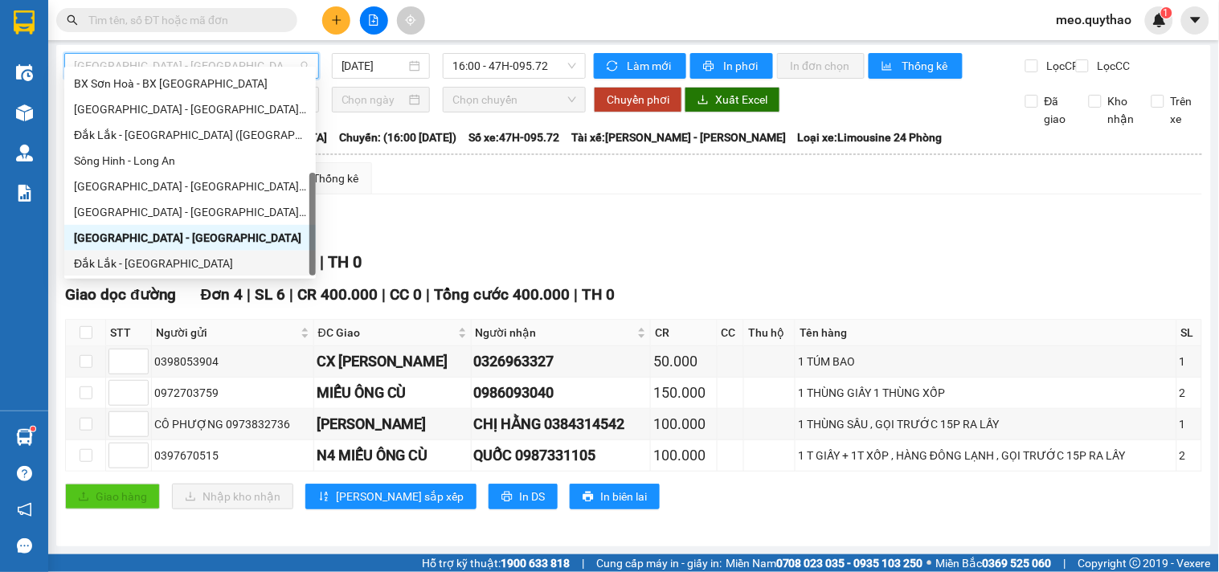
click at [158, 268] on div "Đắk Lắk - [GEOGRAPHIC_DATA]" at bounding box center [190, 264] width 232 height 18
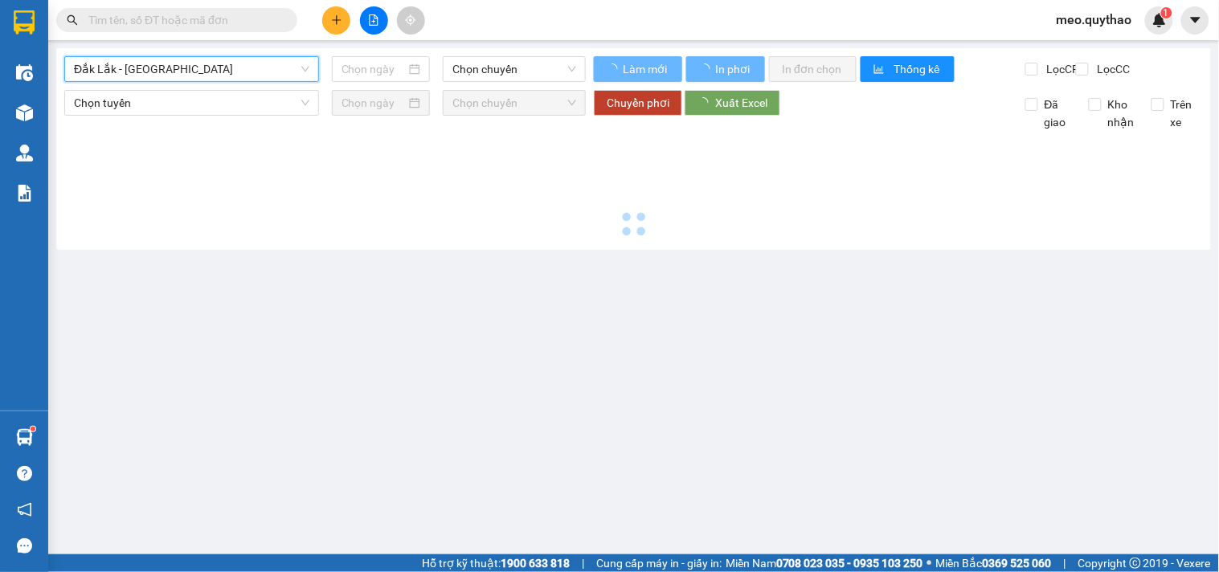
type input "[DATE]"
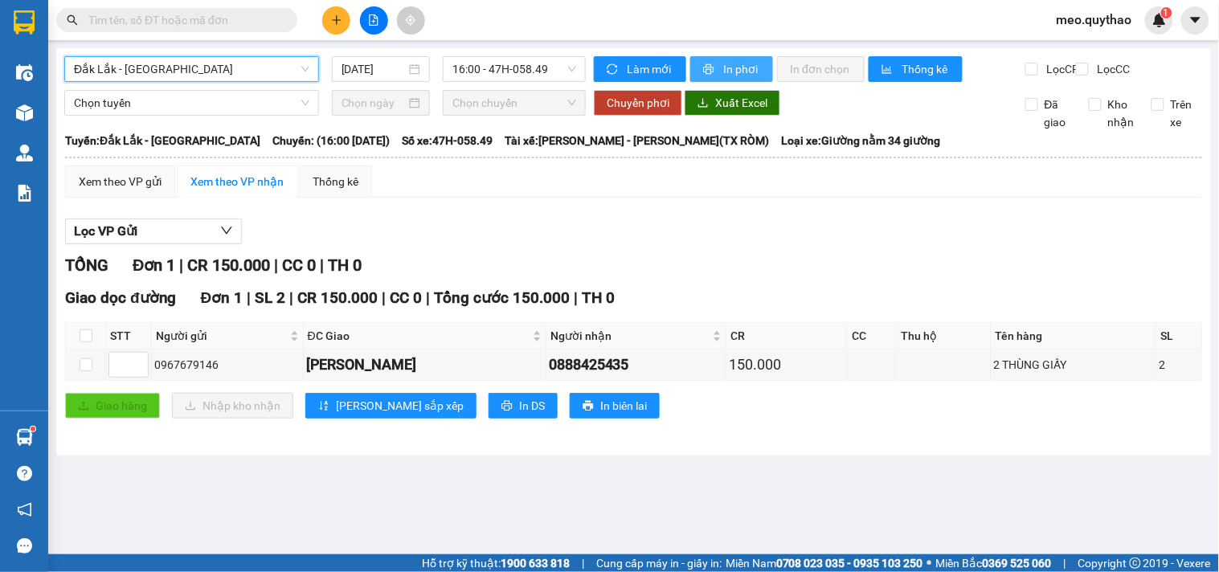
click at [741, 74] on span "In phơi" at bounding box center [741, 69] width 37 height 18
click at [172, 69] on span "Đắk Lắk - [GEOGRAPHIC_DATA]" at bounding box center [192, 69] width 236 height 24
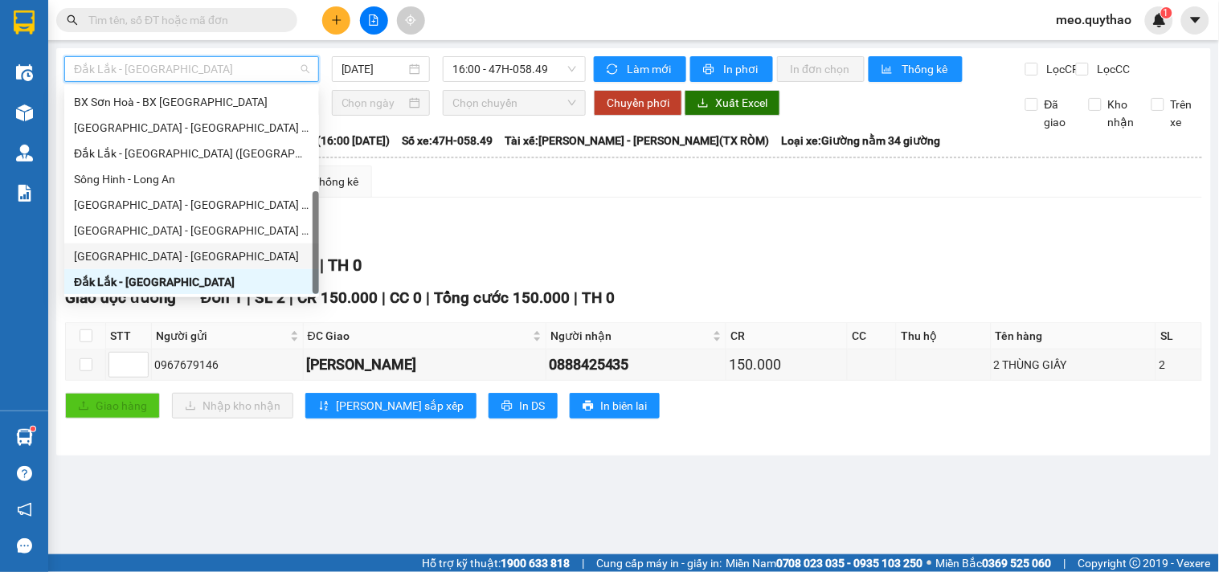
click at [167, 263] on div "[GEOGRAPHIC_DATA] - [GEOGRAPHIC_DATA]" at bounding box center [192, 257] width 236 height 18
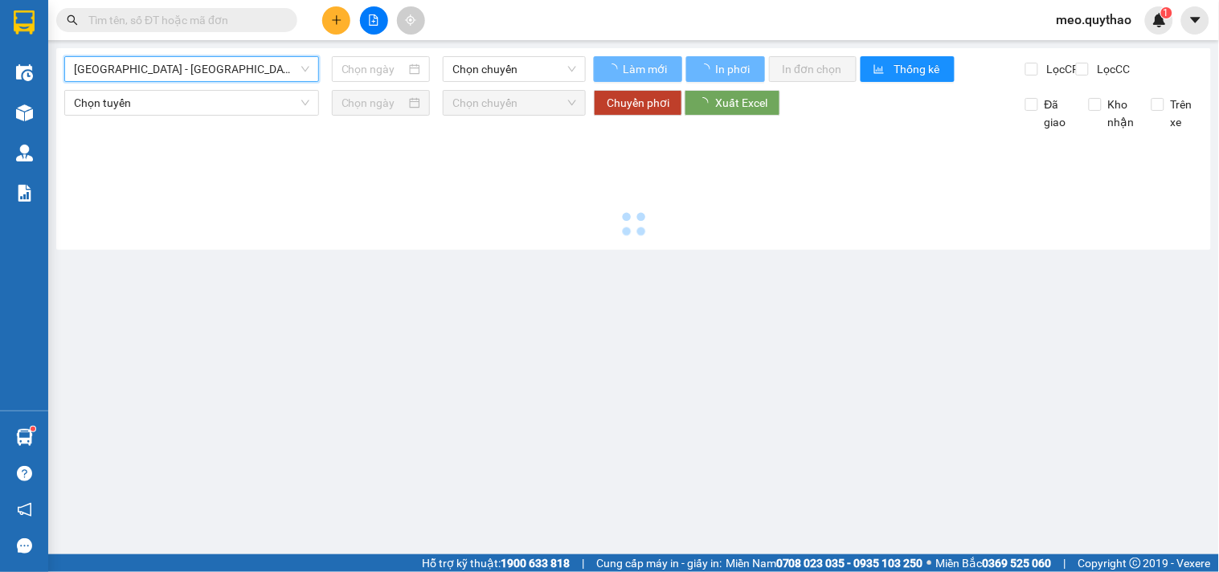
type input "[DATE]"
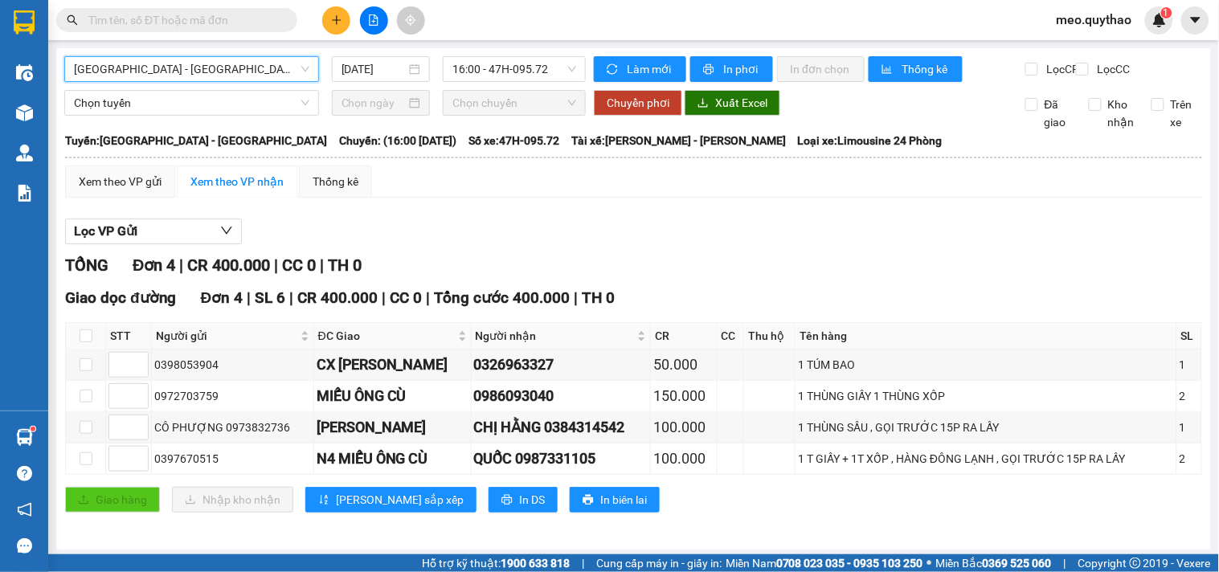
click at [207, 71] on span "[GEOGRAPHIC_DATA] - [GEOGRAPHIC_DATA]" at bounding box center [192, 69] width 236 height 24
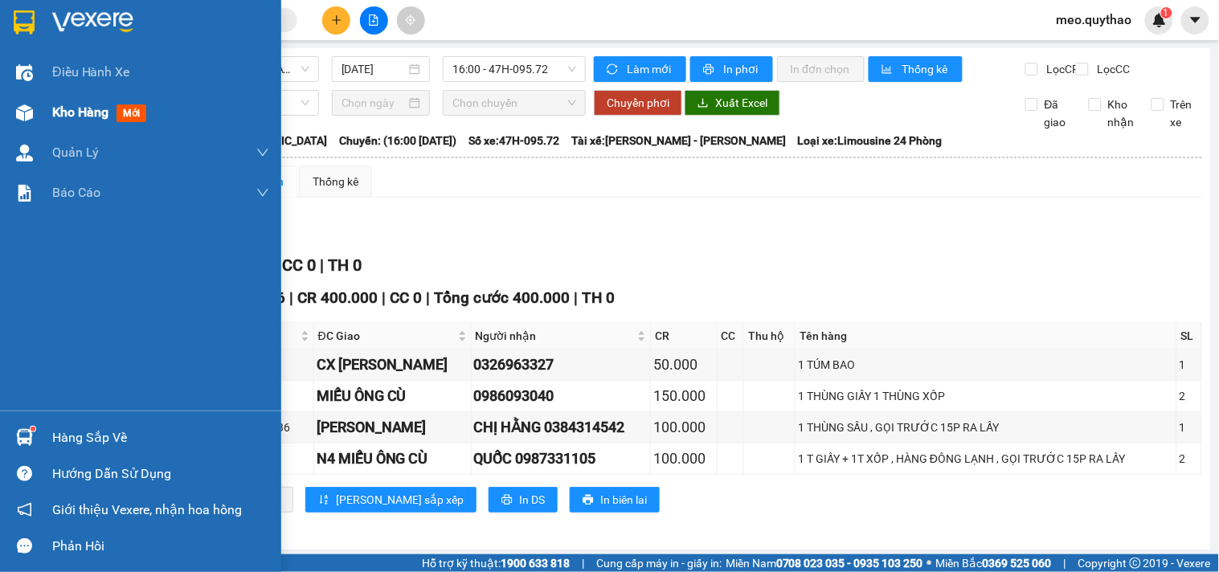
click at [43, 99] on div "Kho hàng mới" at bounding box center [140, 112] width 281 height 40
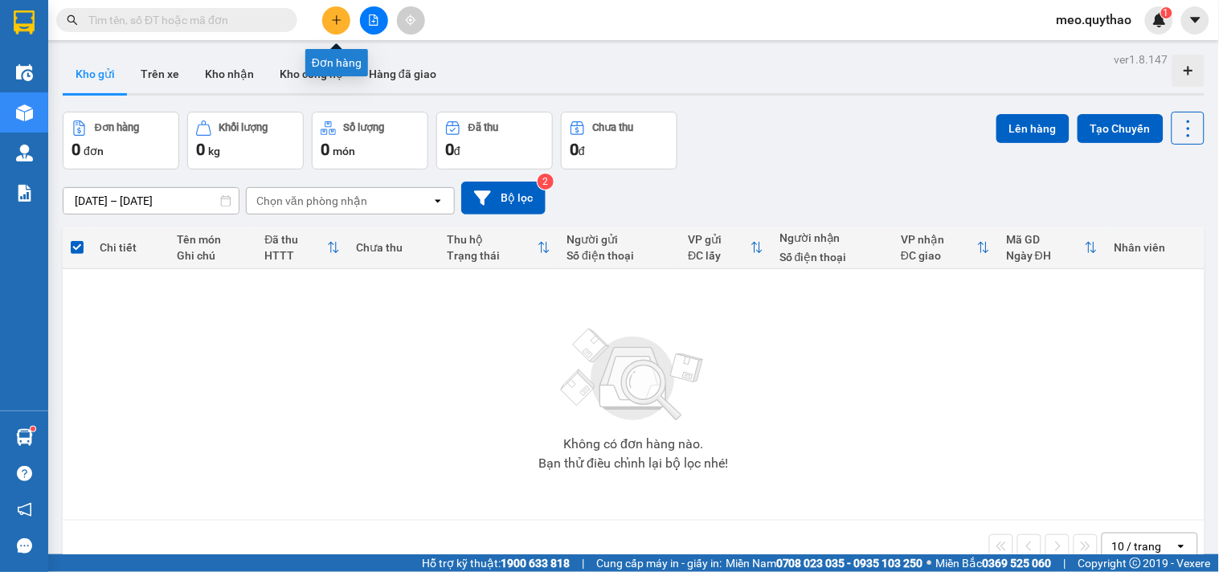
click at [346, 26] on button at bounding box center [336, 20] width 28 height 28
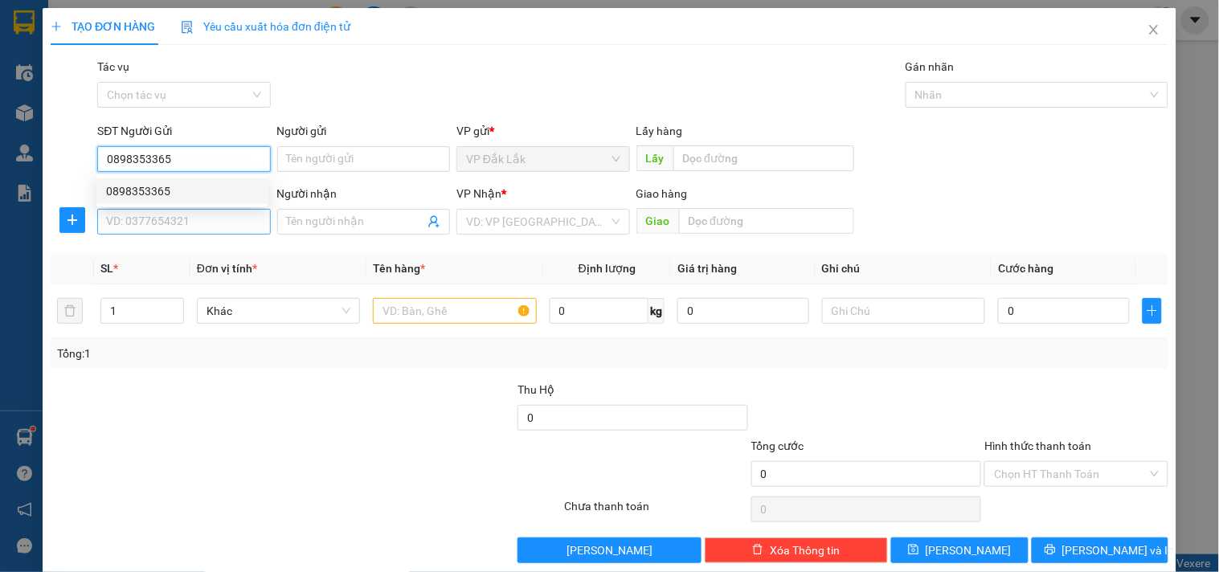
type input "0898353365"
click at [203, 229] on input "SĐT Người Nhận *" at bounding box center [183, 222] width 173 height 26
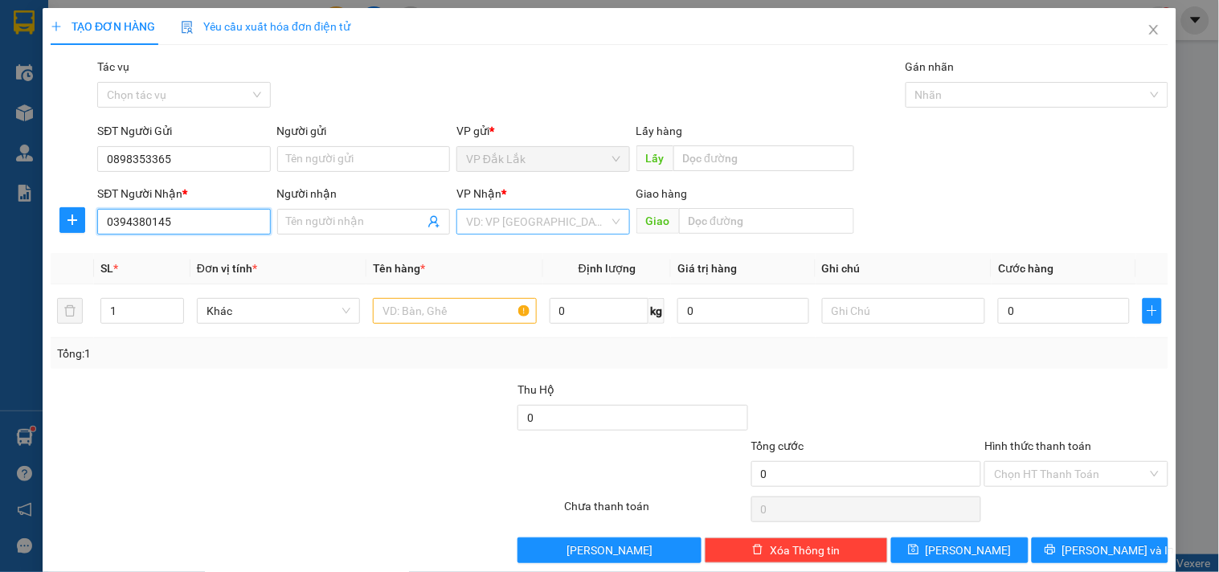
type input "0394380145"
click at [548, 214] on input "search" at bounding box center [537, 222] width 142 height 24
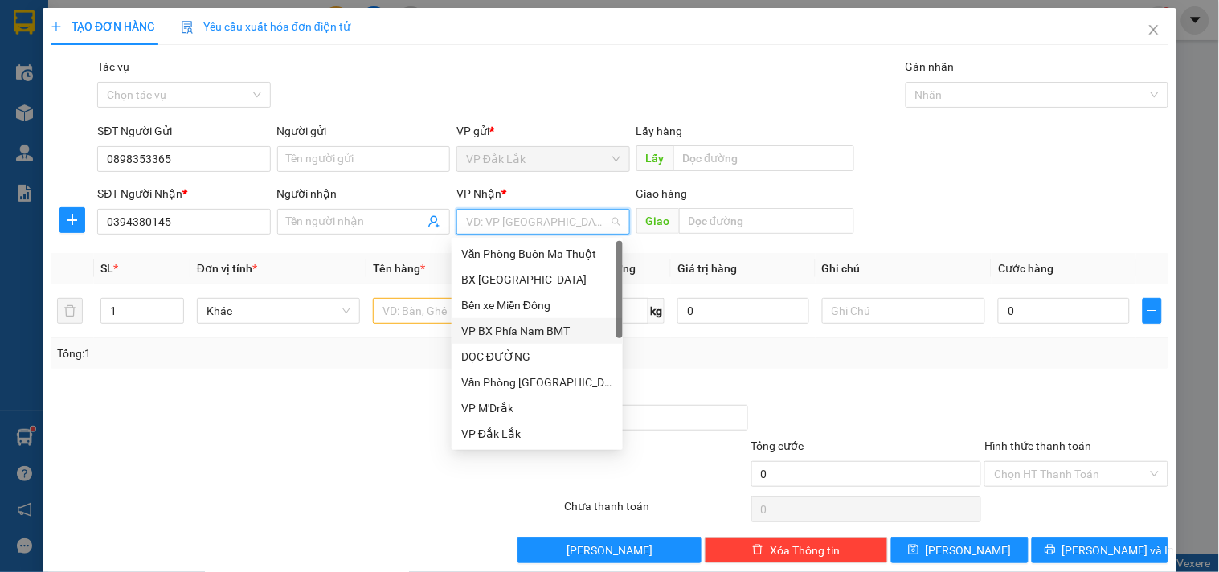
click at [552, 305] on div "Bến xe Miền Đông" at bounding box center [537, 306] width 152 height 18
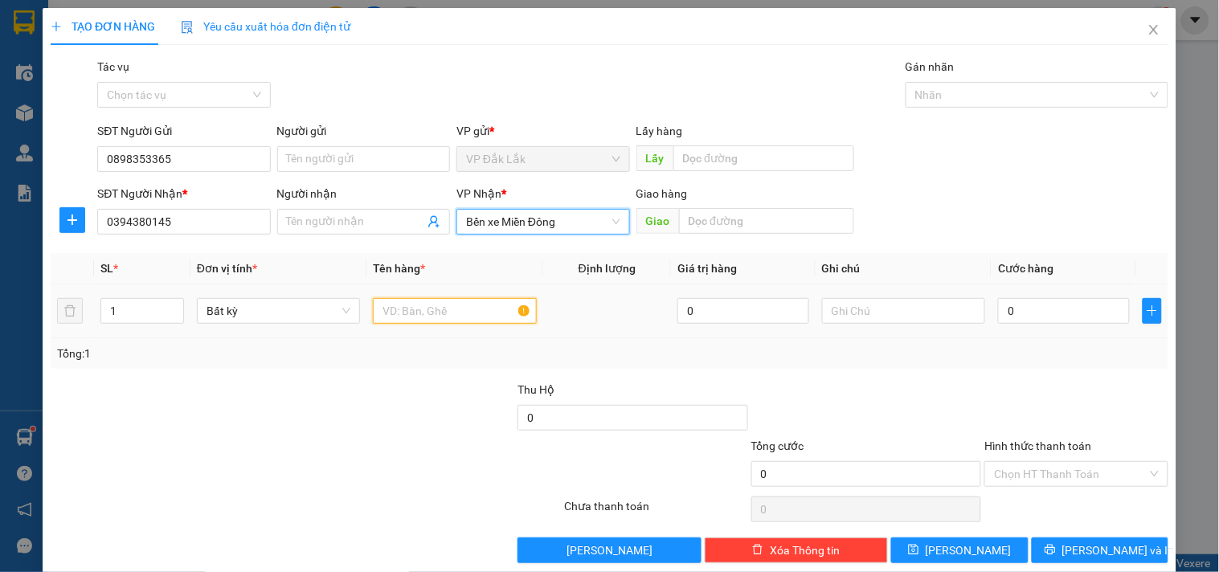
click at [406, 312] on input "text" at bounding box center [454, 311] width 163 height 26
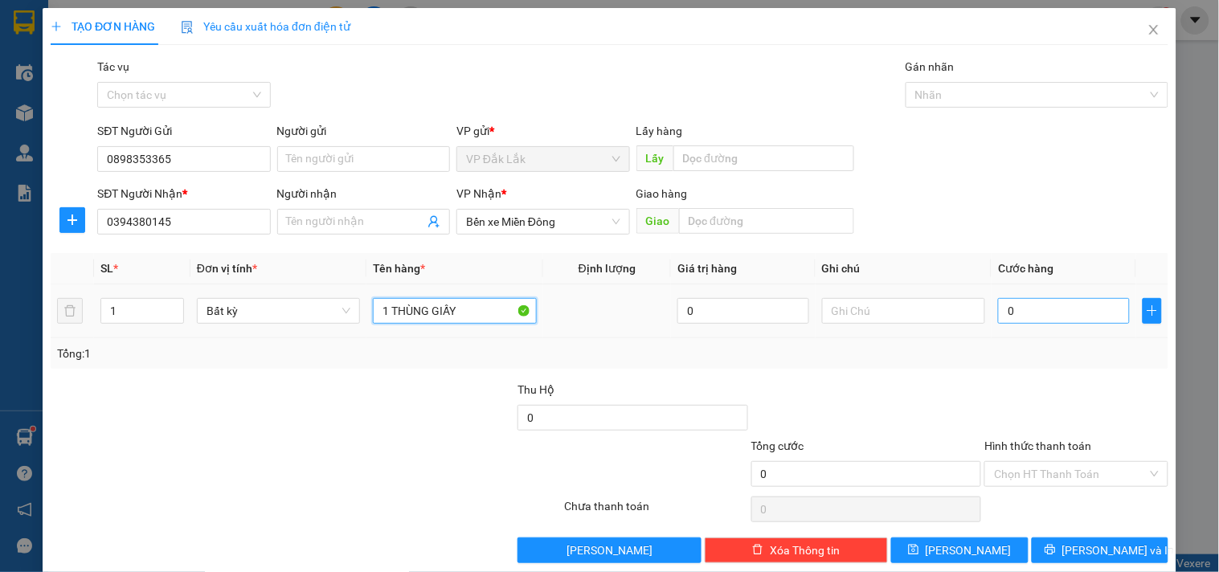
type input "1 THÙNG GIẤY"
click at [1074, 305] on input "0" at bounding box center [1064, 311] width 132 height 26
type input "5"
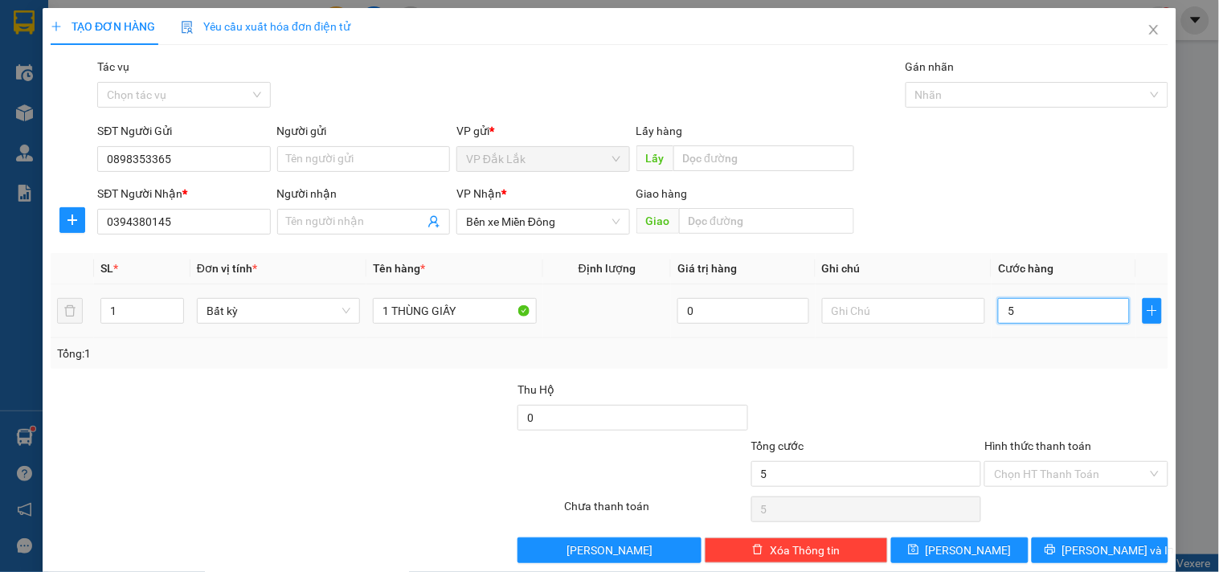
type input "50"
type input "500"
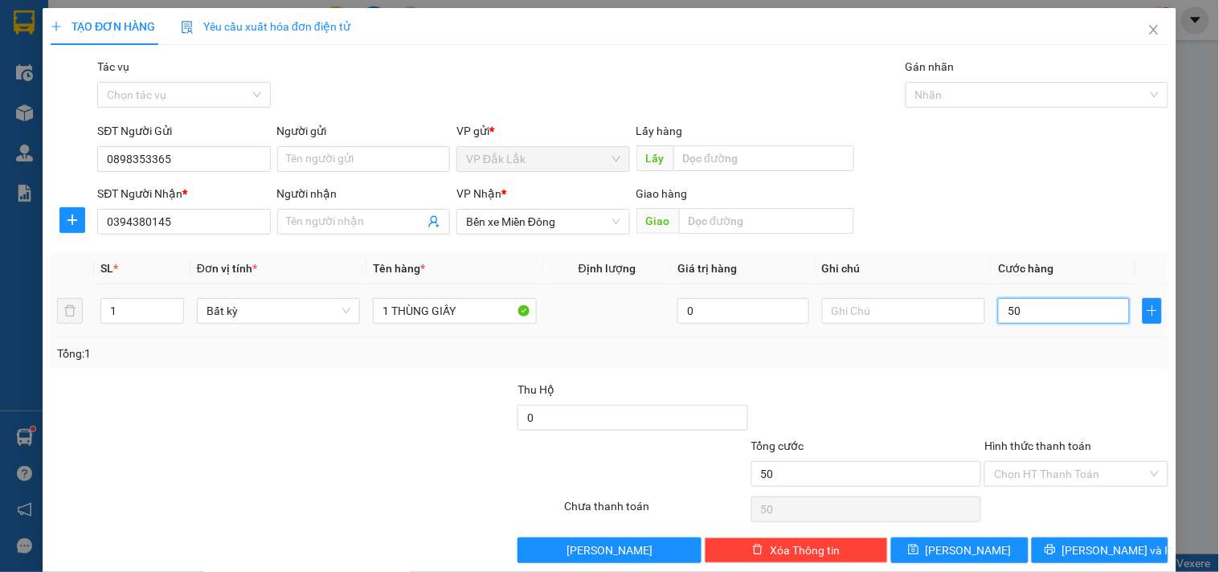
type input "500"
type input "5.000"
type input "50.000"
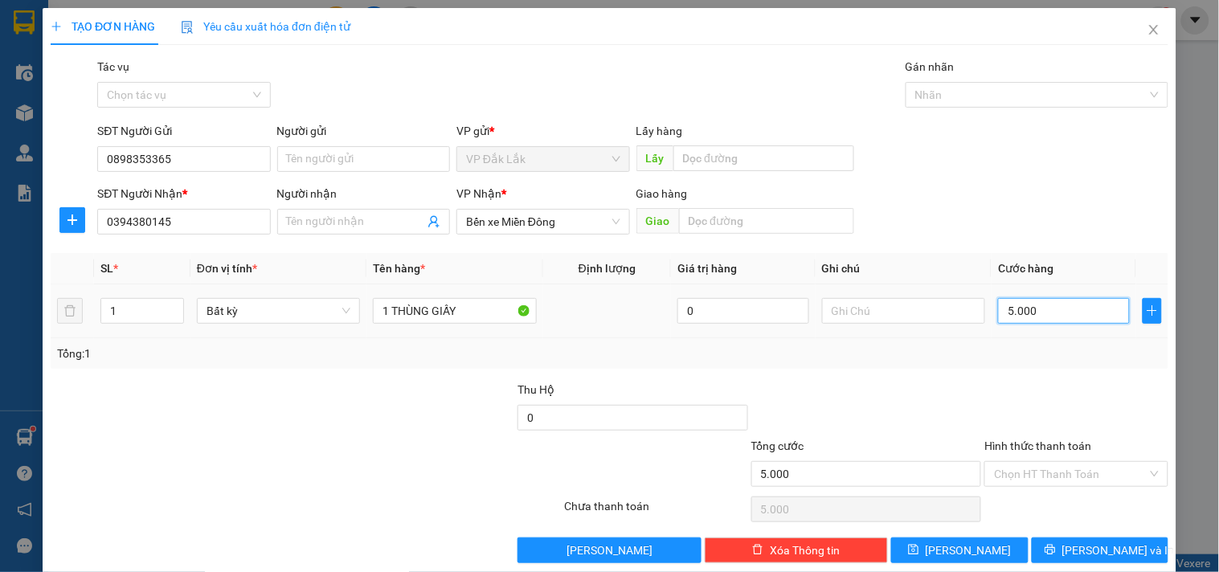
type input "50.000"
click at [1071, 464] on input "Hình thức thanh toán" at bounding box center [1070, 474] width 153 height 24
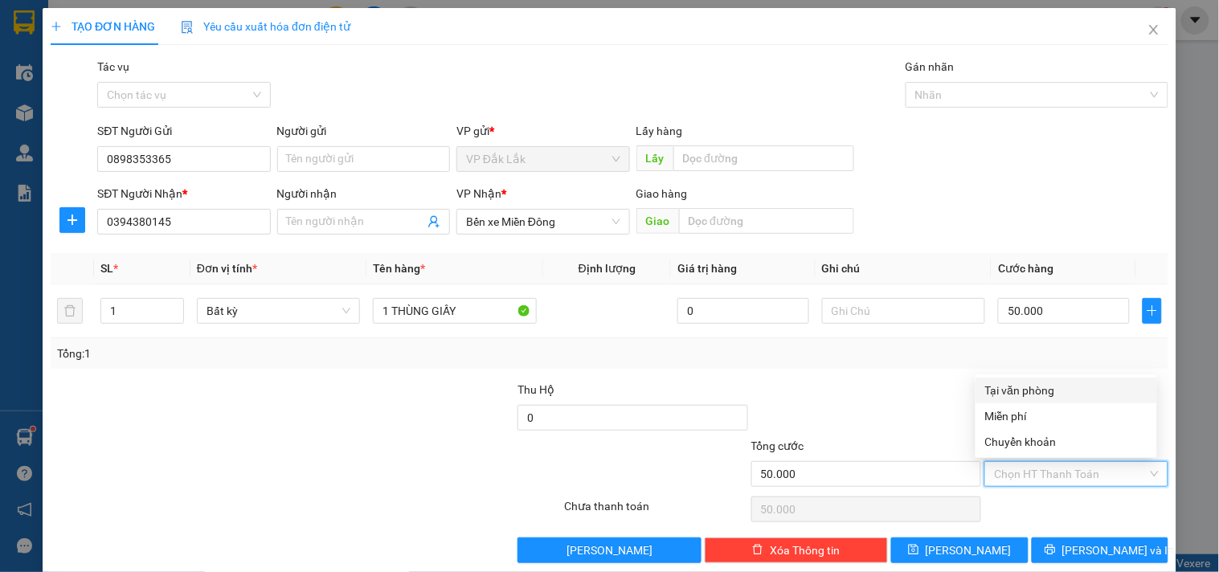
click at [1063, 386] on div "Tại văn phòng" at bounding box center [1066, 391] width 162 height 18
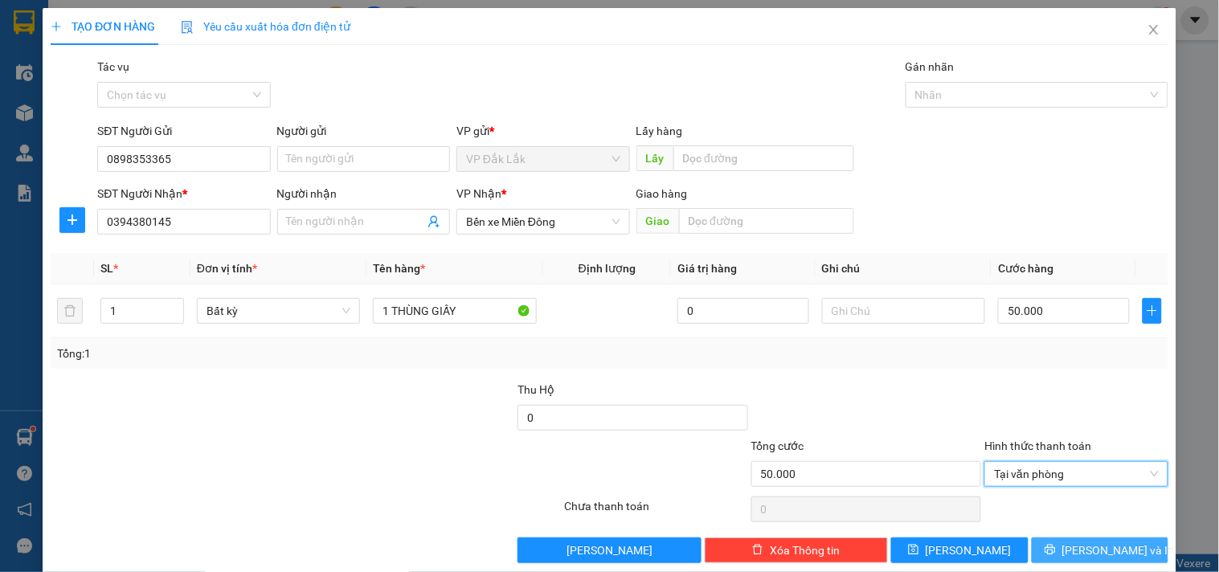
click at [1071, 563] on button "Lưu và In" at bounding box center [1100, 551] width 137 height 26
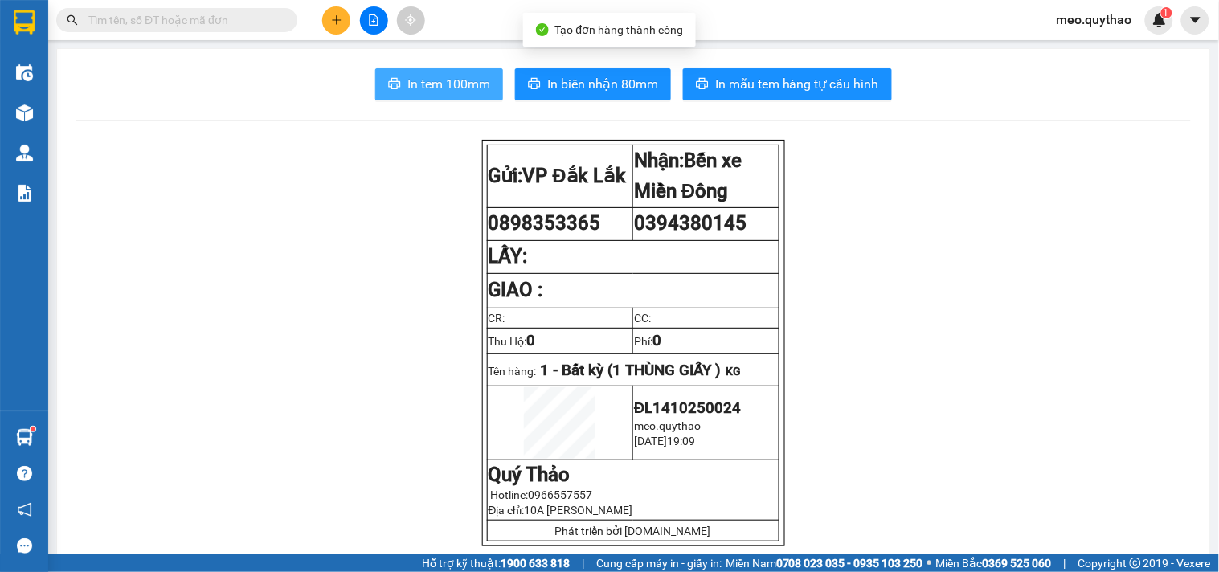
click at [469, 84] on span "In tem 100mm" at bounding box center [449, 84] width 83 height 20
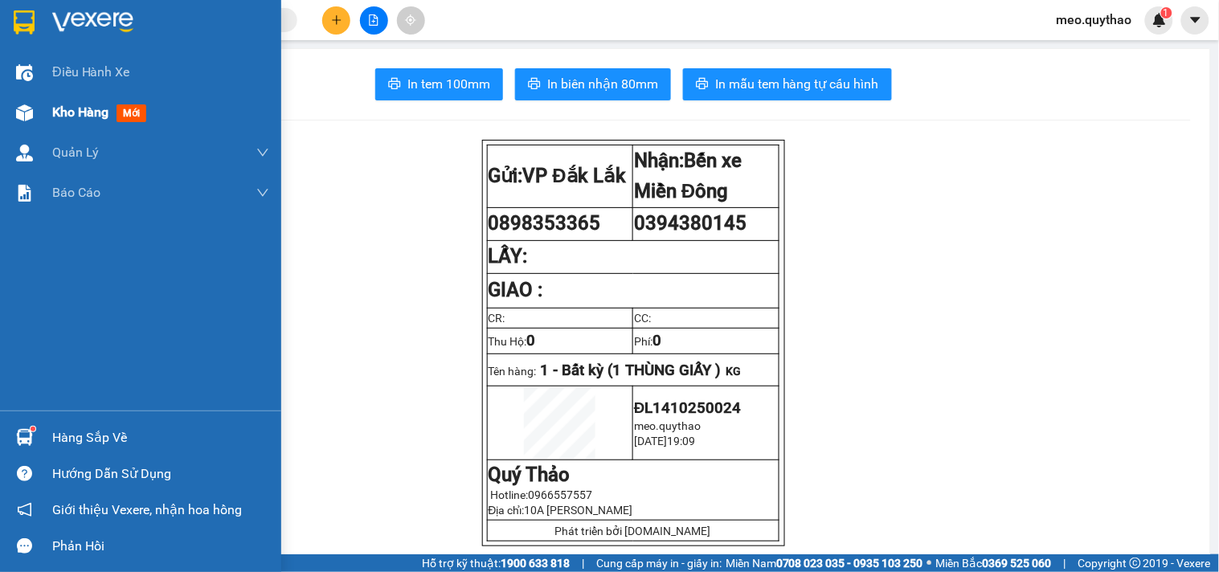
click at [68, 115] on span "Kho hàng" at bounding box center [80, 111] width 56 height 15
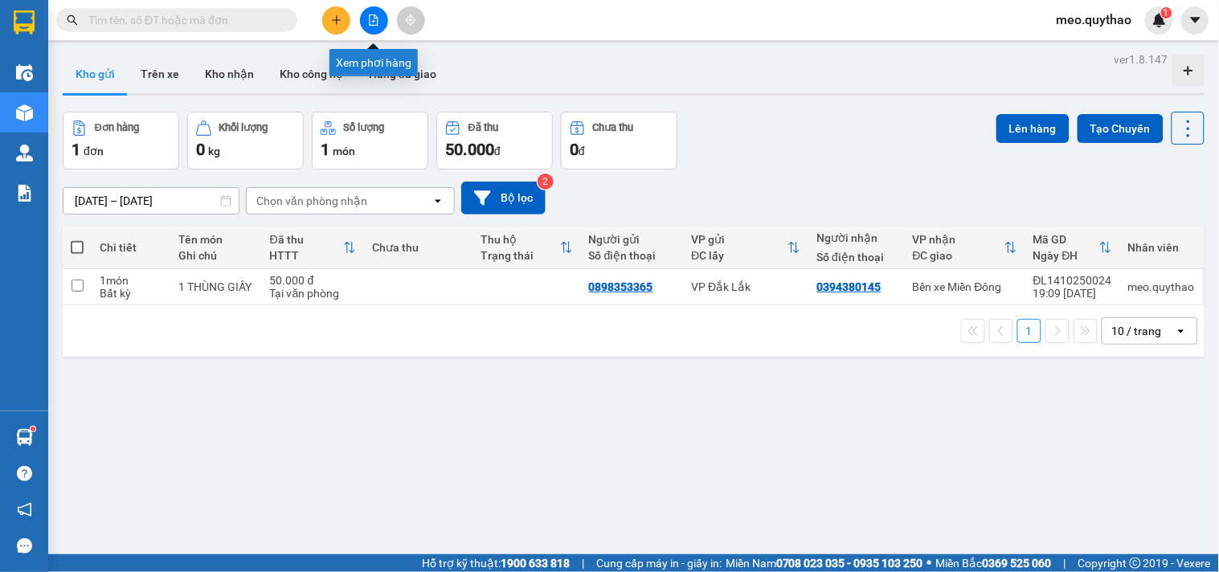
click at [384, 23] on button at bounding box center [374, 20] width 28 height 28
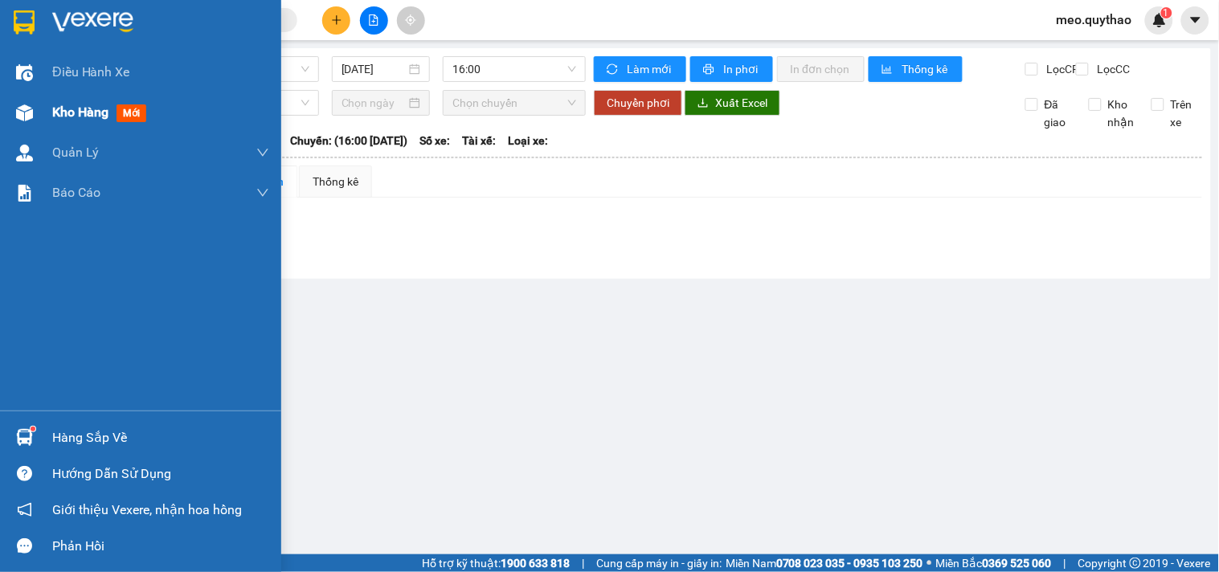
click at [39, 106] on div "Kho hàng mới" at bounding box center [140, 112] width 281 height 40
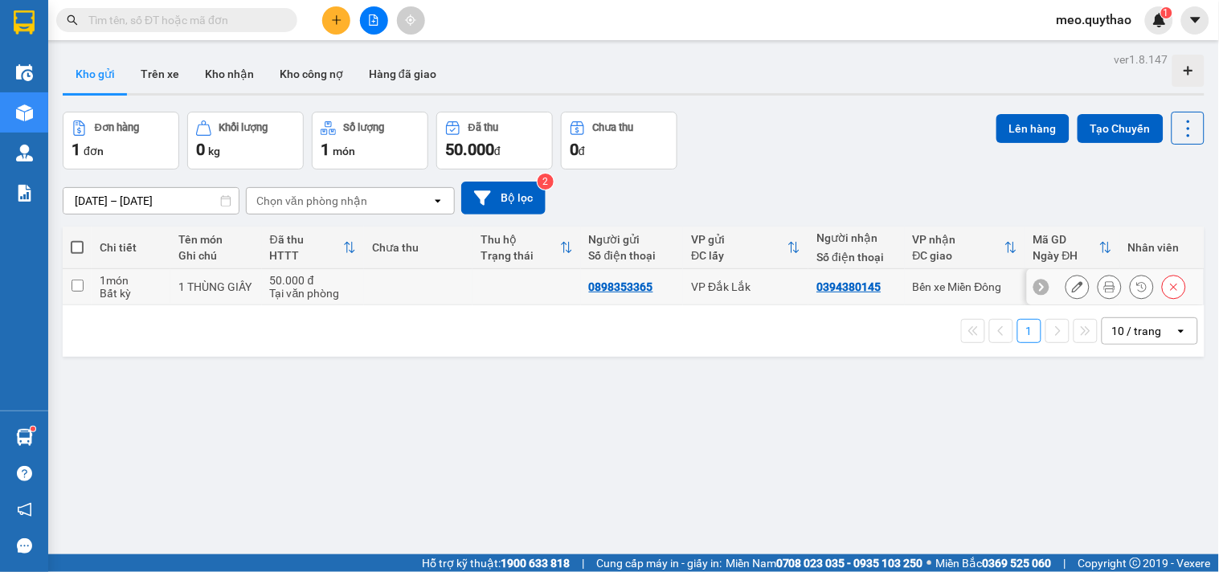
click at [895, 287] on td "0394380145" at bounding box center [857, 287] width 96 height 36
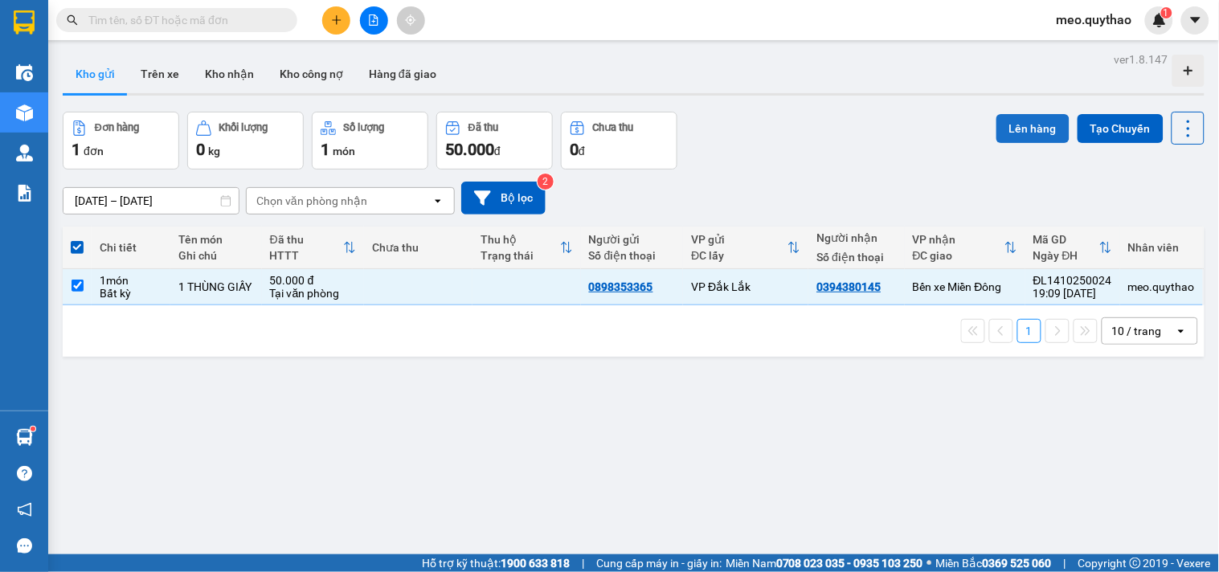
click at [1010, 119] on button "Lên hàng" at bounding box center [1033, 128] width 73 height 29
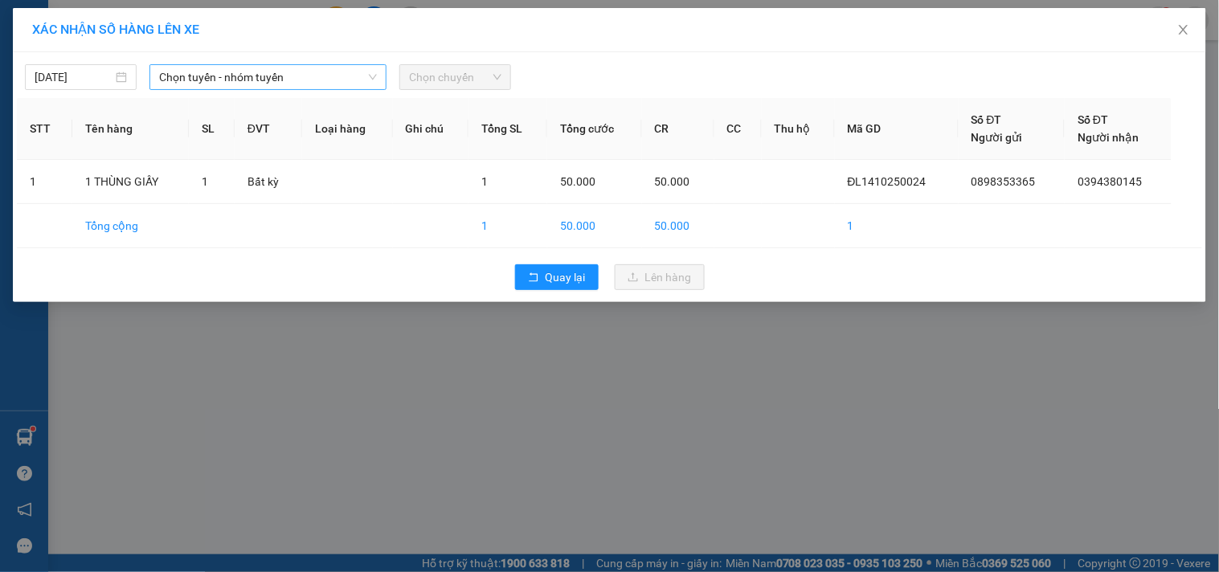
click at [299, 82] on span "Chọn tuyến - nhóm tuyến" at bounding box center [268, 77] width 218 height 24
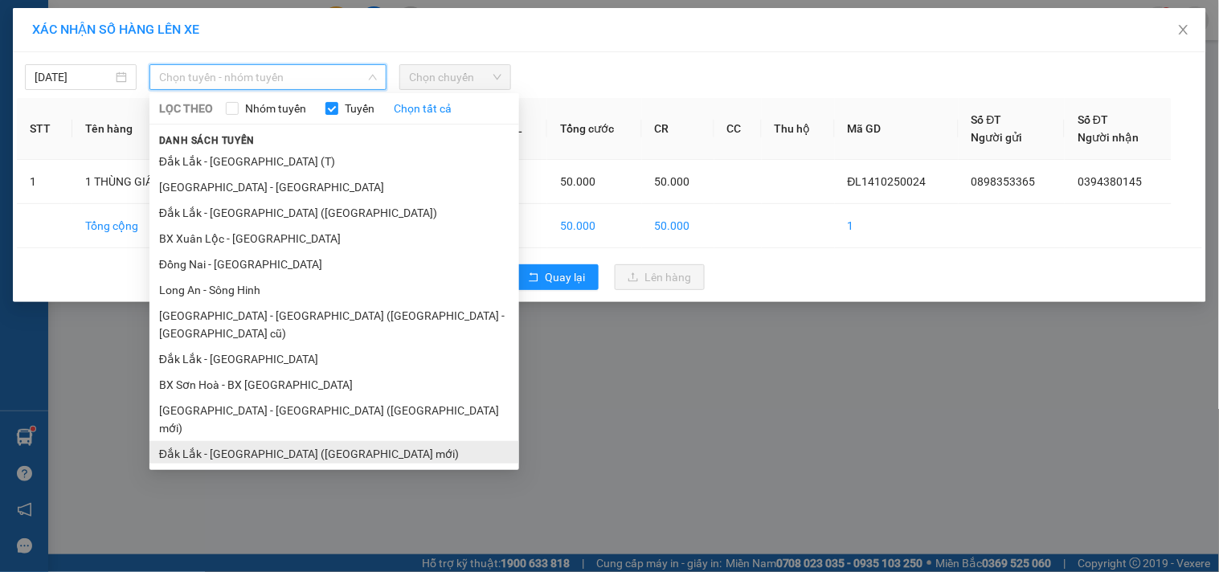
click at [299, 441] on li "Đắk Lắk - [GEOGRAPHIC_DATA] ([GEOGRAPHIC_DATA] mới)" at bounding box center [335, 454] width 370 height 26
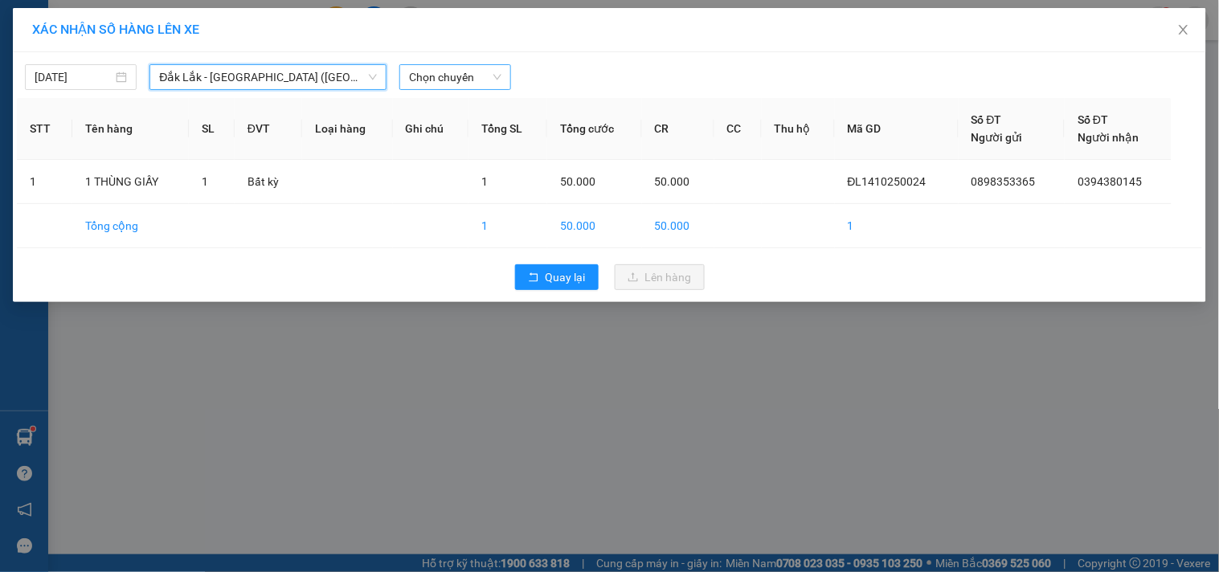
click at [477, 72] on span "Chọn chuyến" at bounding box center [455, 77] width 92 height 24
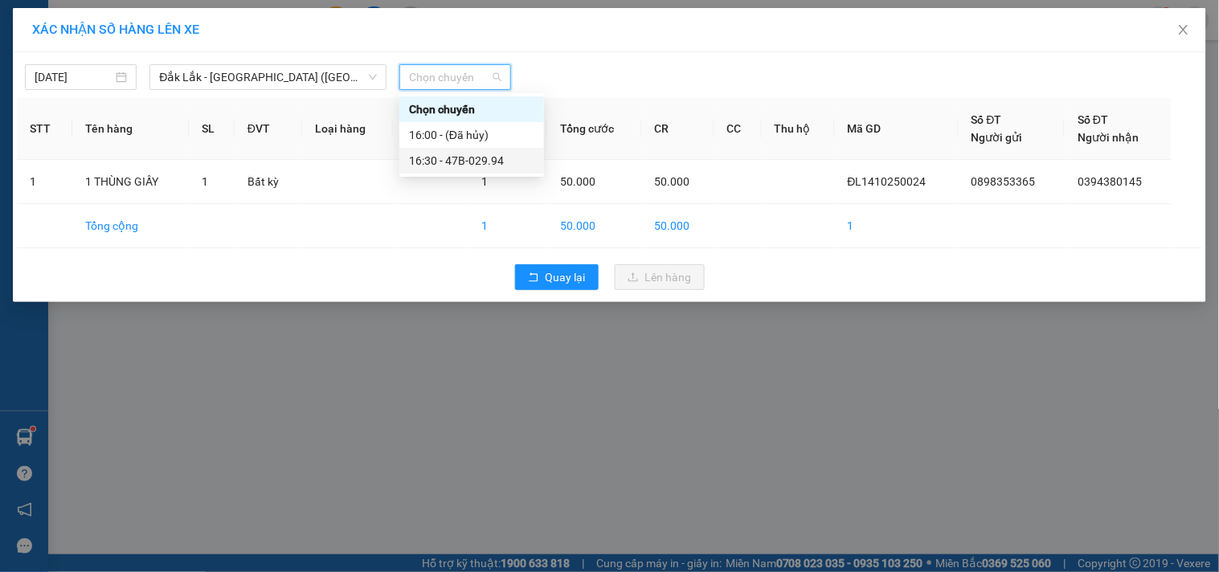
click at [483, 162] on div "16:30 - 47B-029.94" at bounding box center [471, 161] width 125 height 18
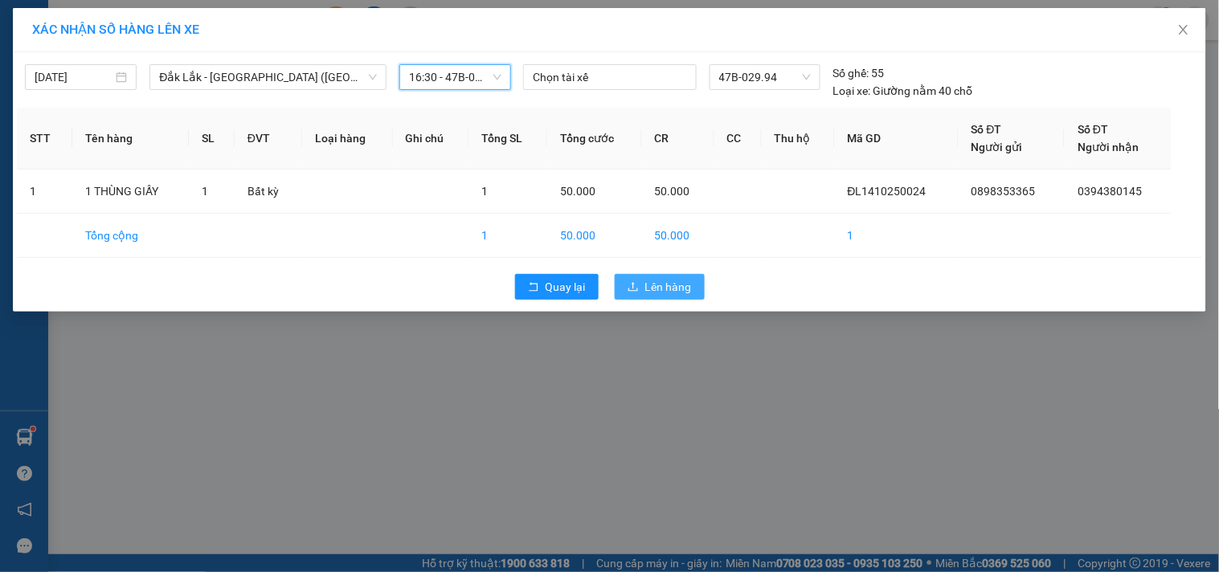
click at [694, 275] on button "Lên hàng" at bounding box center [660, 287] width 90 height 26
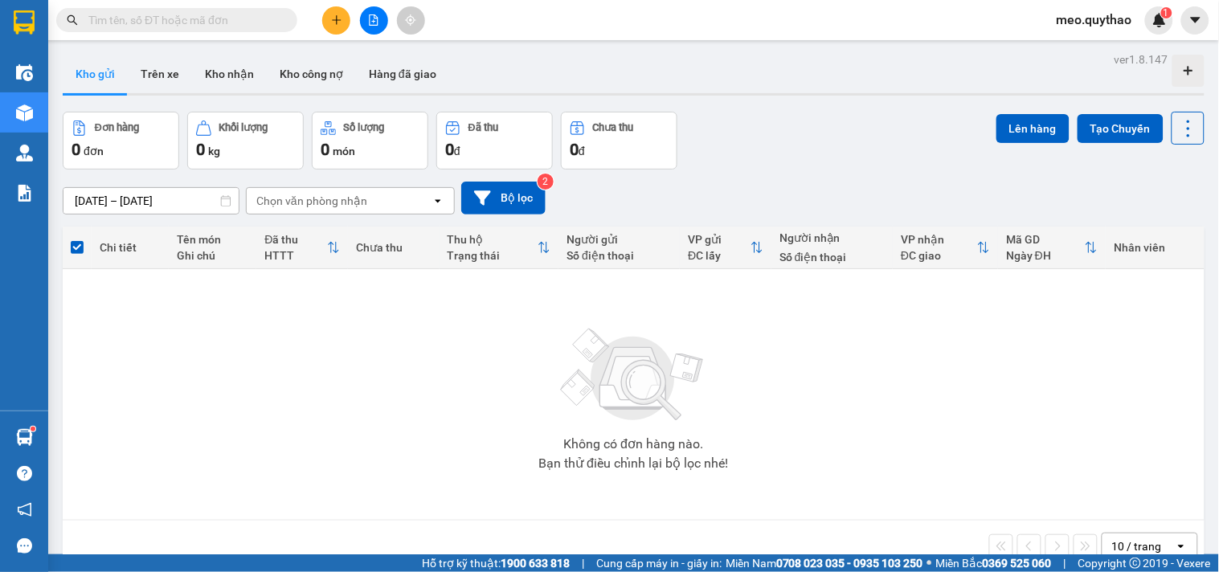
click at [368, 22] on icon "file-add" at bounding box center [373, 19] width 11 height 11
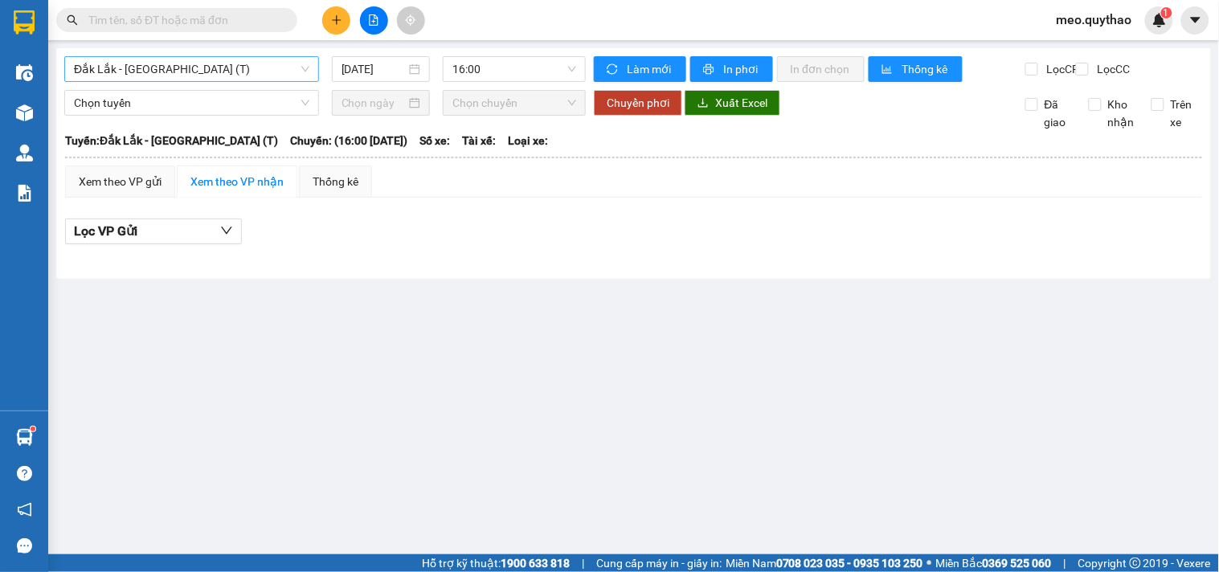
click at [149, 70] on span "Đắk Lắk - [GEOGRAPHIC_DATA] (T)" at bounding box center [192, 69] width 236 height 24
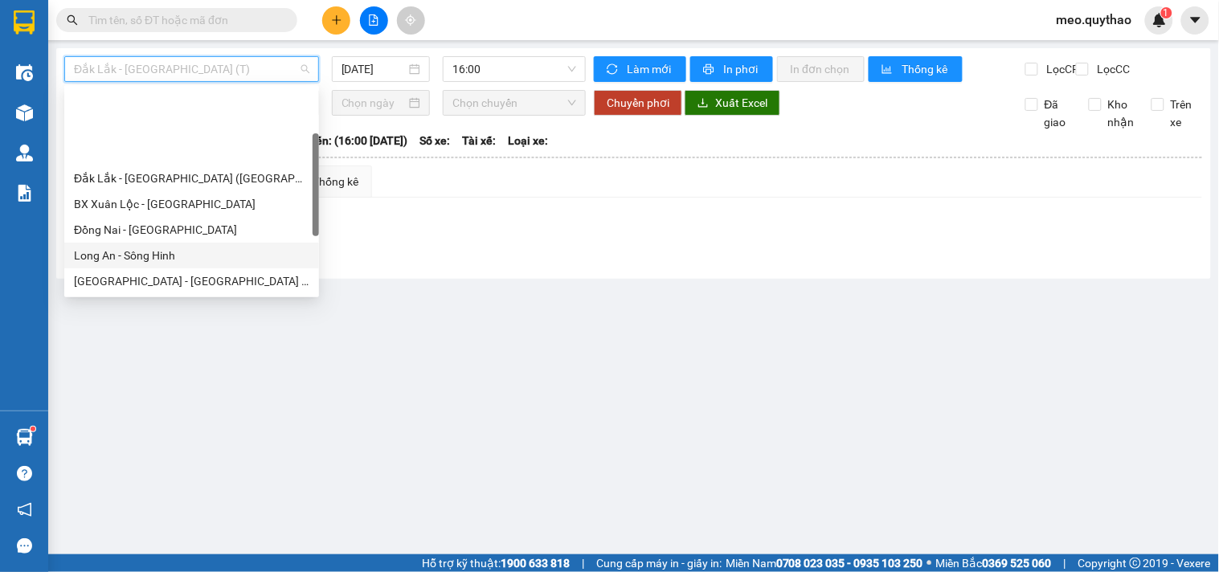
scroll to position [231, 0]
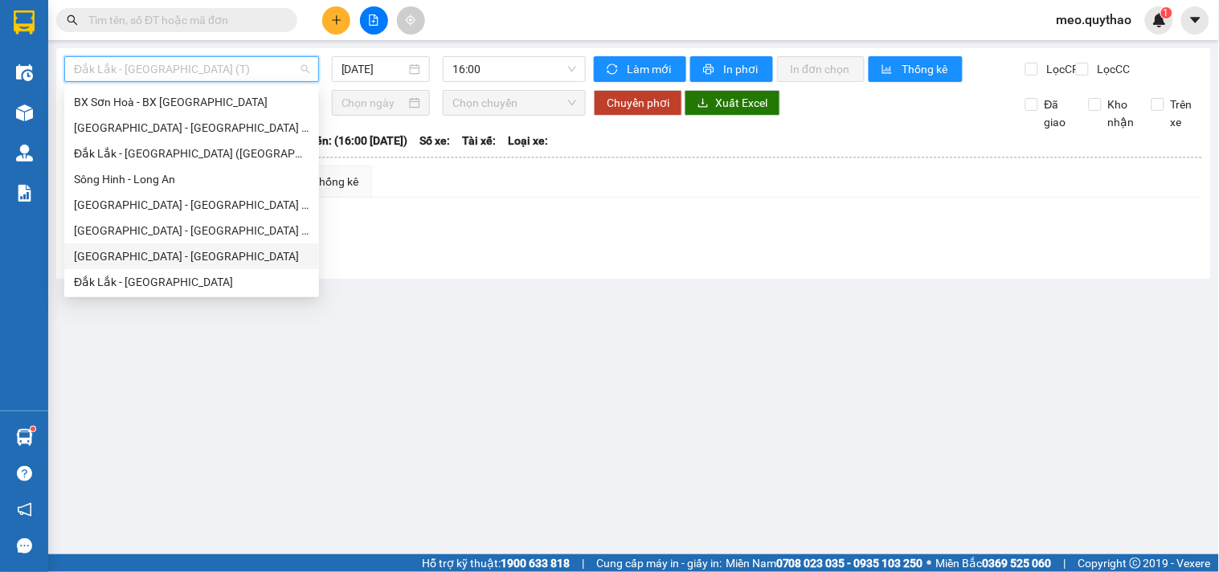
click at [141, 260] on div "[GEOGRAPHIC_DATA] - [GEOGRAPHIC_DATA]" at bounding box center [192, 257] width 236 height 18
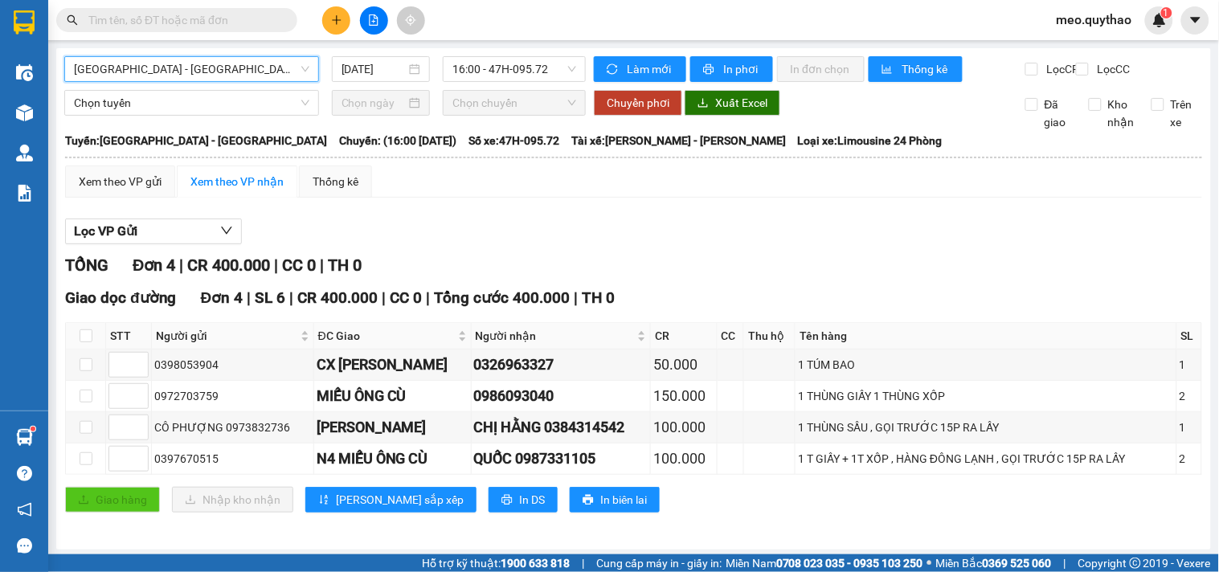
click at [197, 68] on span "[GEOGRAPHIC_DATA] - [GEOGRAPHIC_DATA]" at bounding box center [192, 69] width 236 height 24
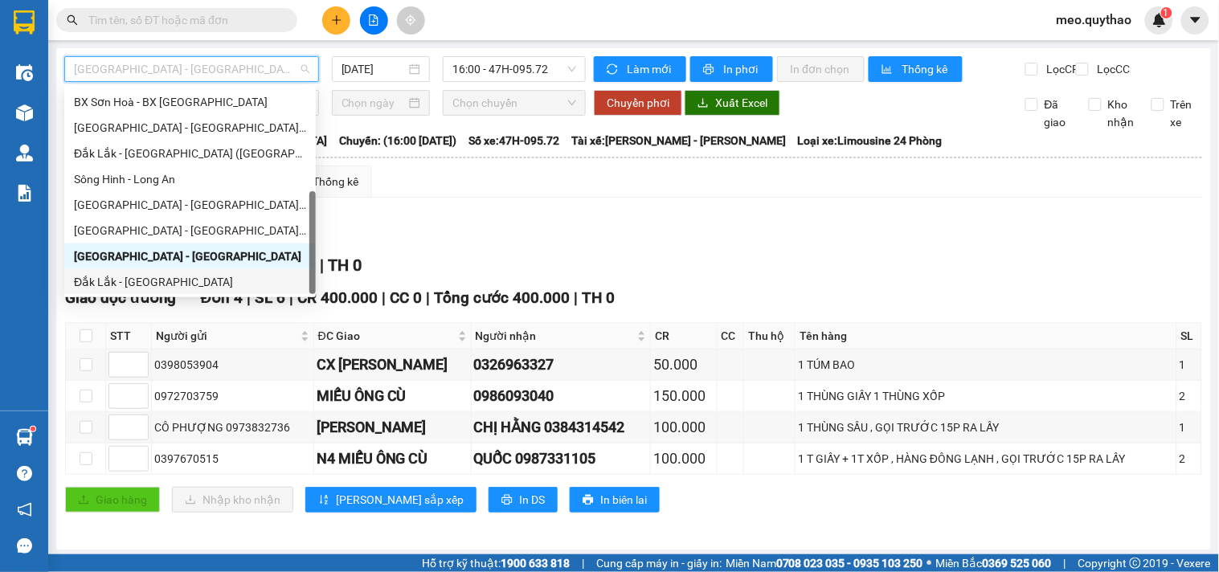
click at [186, 278] on div "Đắk Lắk - [GEOGRAPHIC_DATA]" at bounding box center [190, 282] width 232 height 18
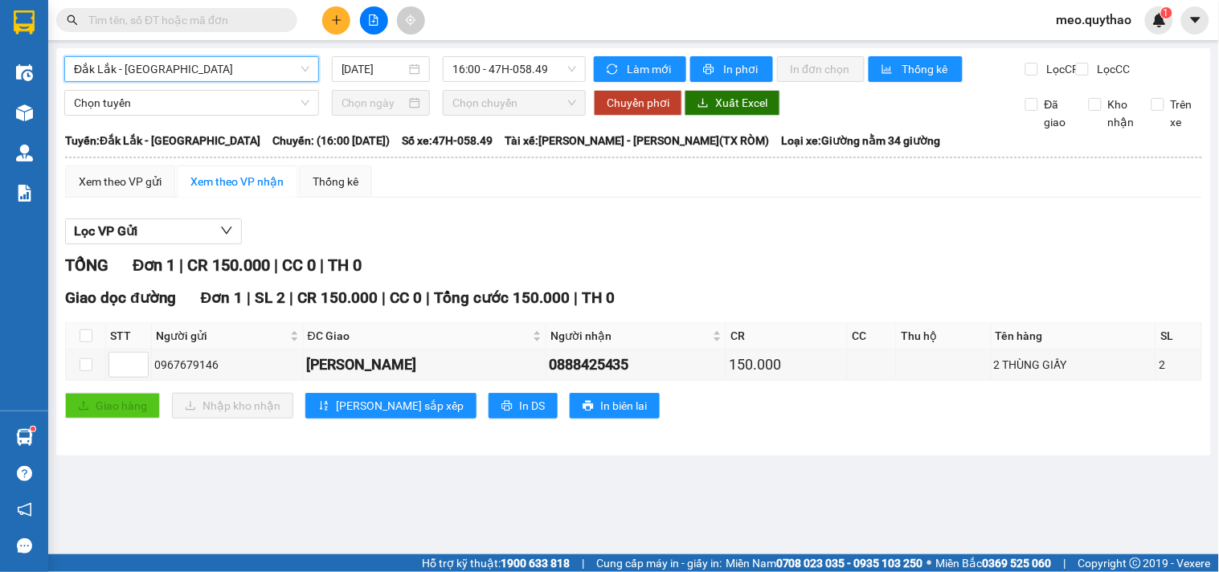
click at [178, 65] on span "Đắk Lắk - [GEOGRAPHIC_DATA]" at bounding box center [192, 69] width 236 height 24
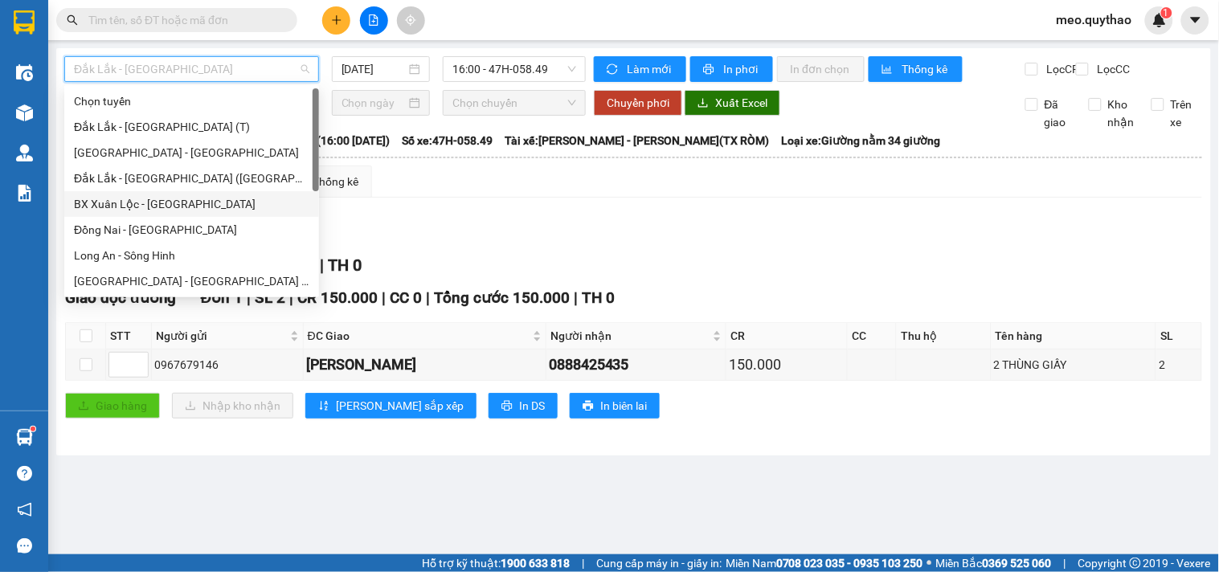
scroll to position [231, 0]
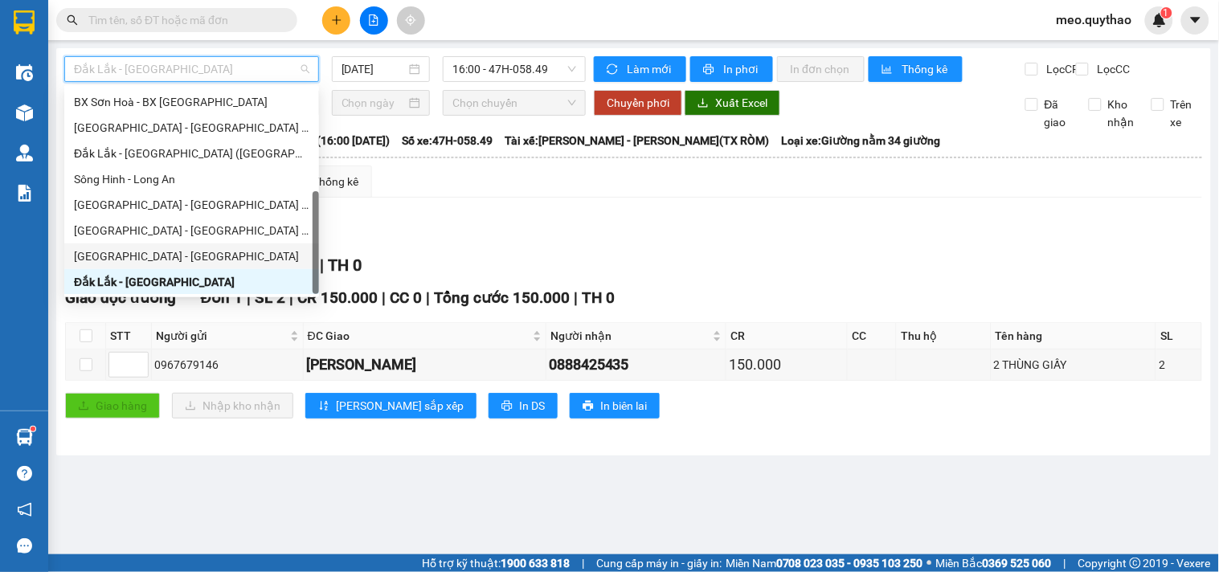
click at [183, 254] on div "[GEOGRAPHIC_DATA] - [GEOGRAPHIC_DATA]" at bounding box center [192, 257] width 236 height 18
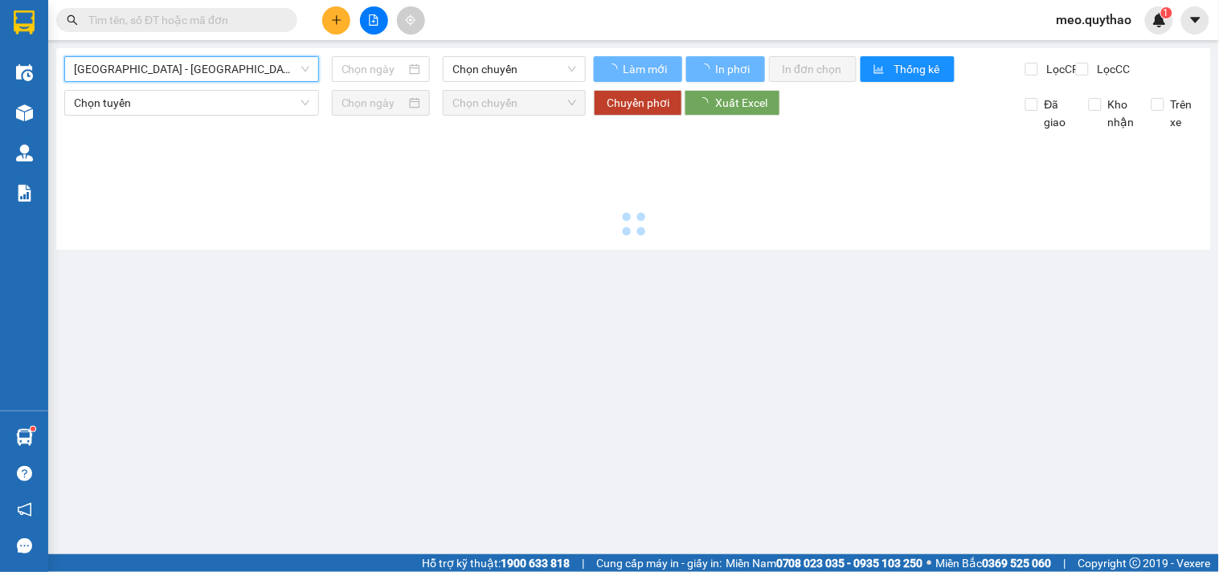
type input "[DATE]"
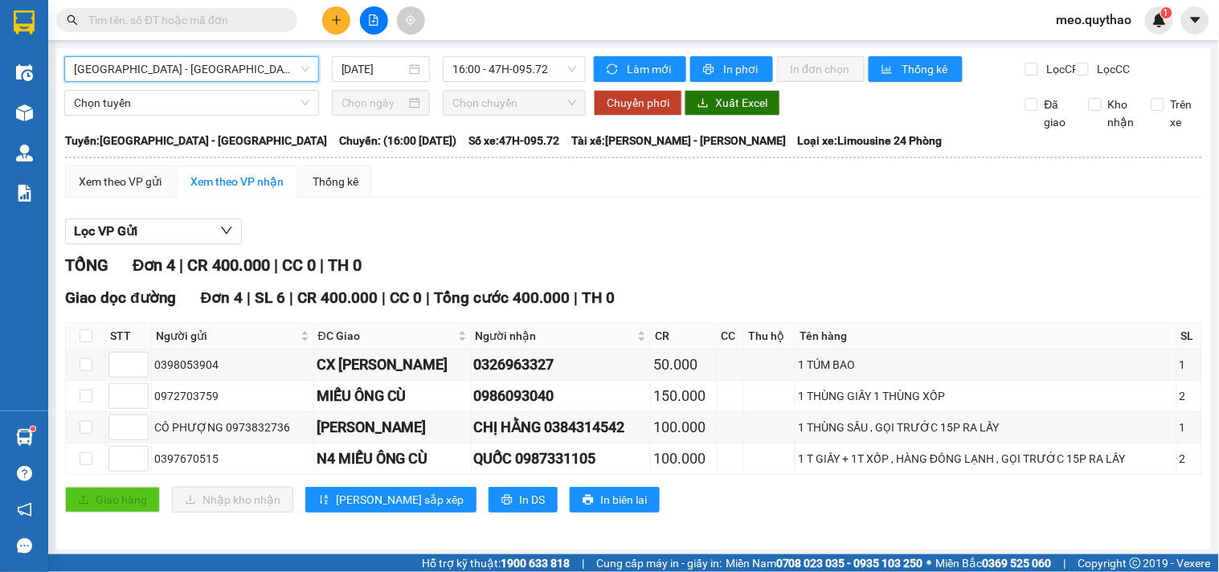
scroll to position [18, 0]
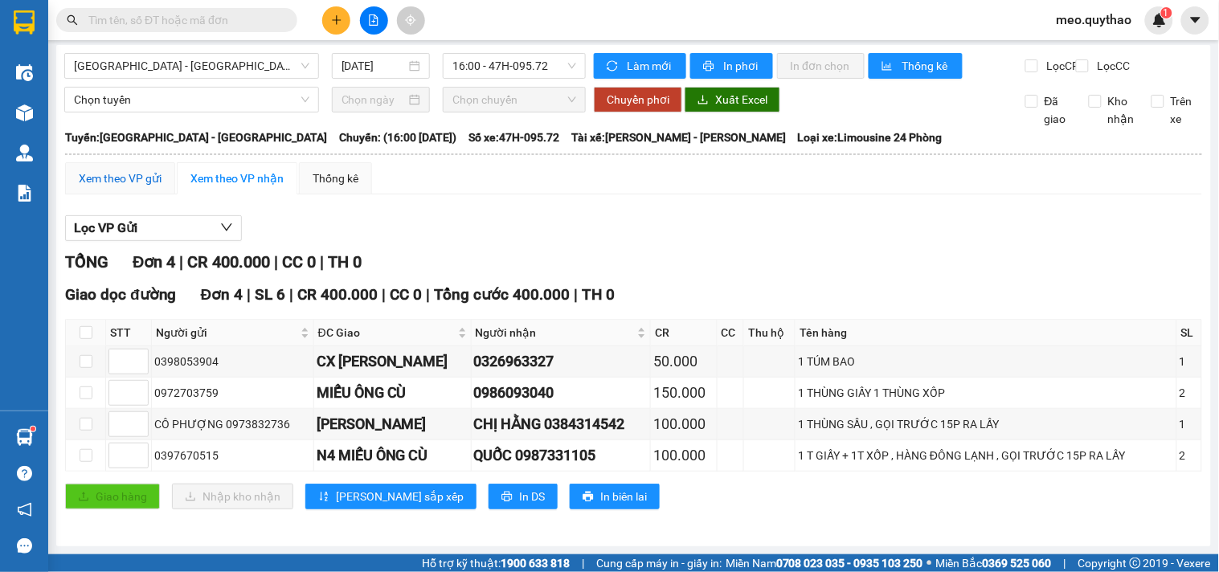
click at [150, 182] on div "Xem theo VP gửi" at bounding box center [120, 179] width 83 height 18
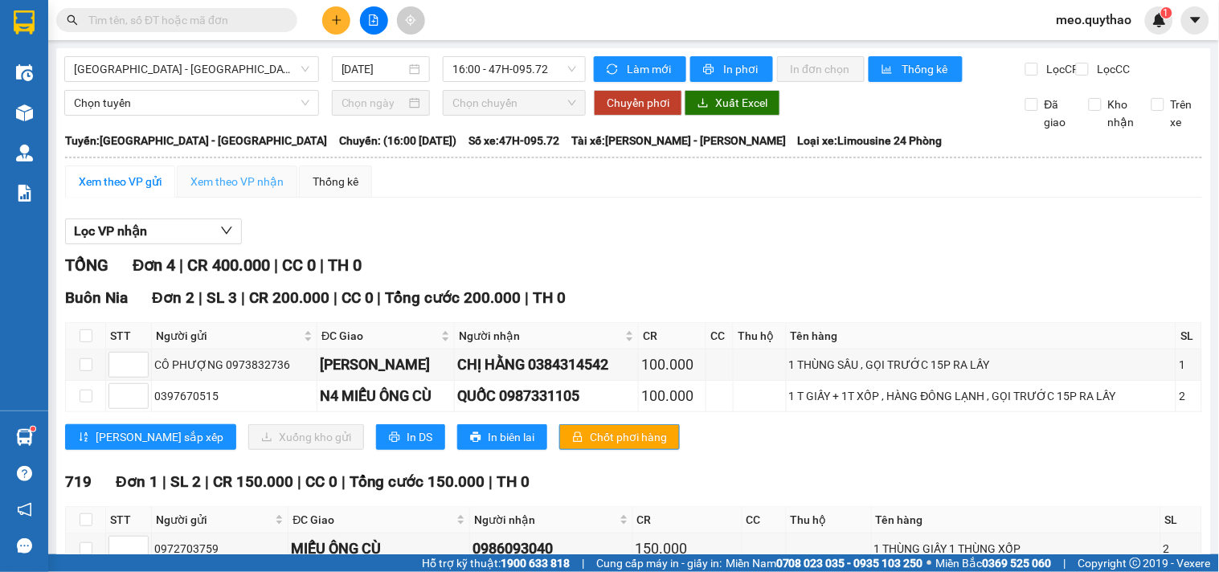
click at [266, 198] on div "Xem theo VP nhận" at bounding box center [237, 182] width 121 height 32
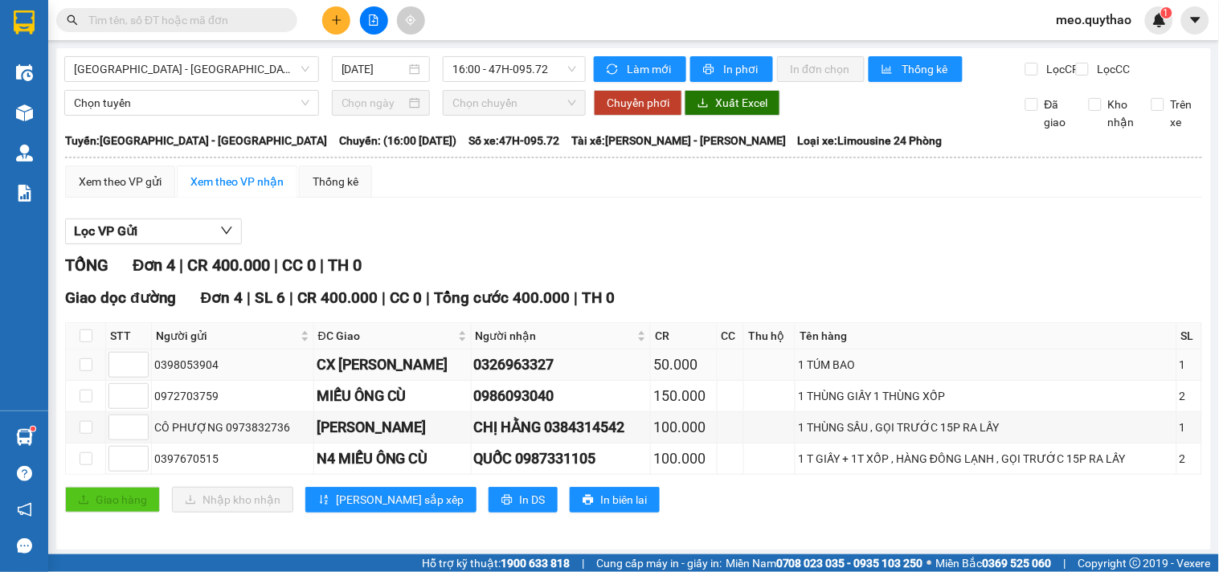
scroll to position [18, 0]
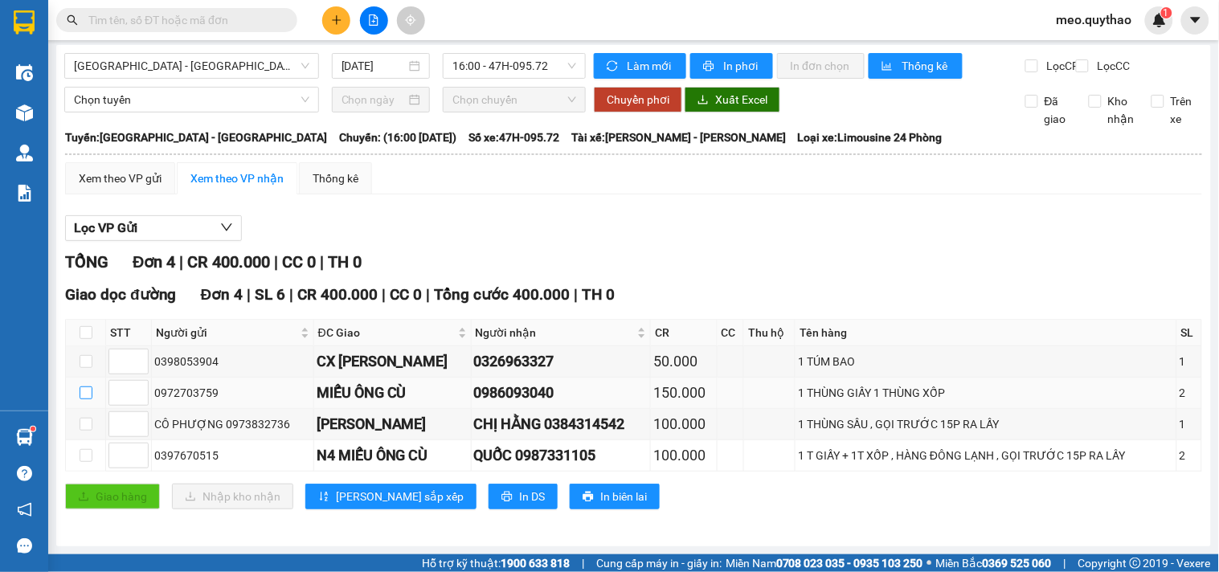
click at [87, 389] on input "checkbox" at bounding box center [86, 393] width 13 height 13
checkbox input "true"
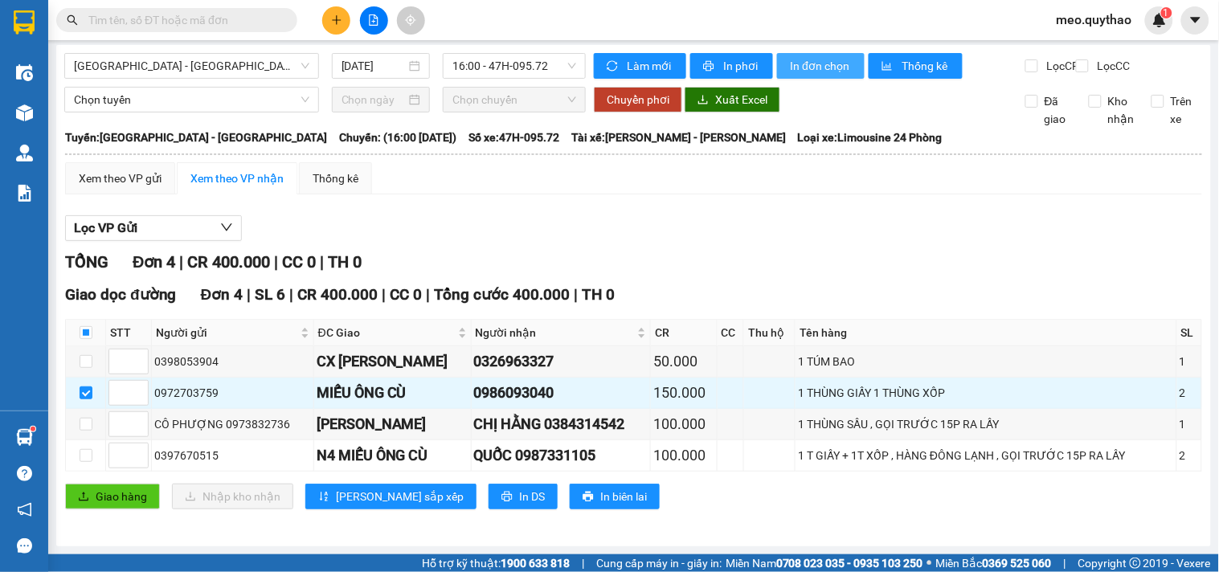
click at [817, 57] on span "In đơn chọn" at bounding box center [821, 66] width 62 height 18
click at [917, 286] on div "Giao dọc đường Đơn 4 | SL 6 | CR 400.000 | CC 0 | Tổng cước 400.000 | TH 0" at bounding box center [633, 295] width 1137 height 24
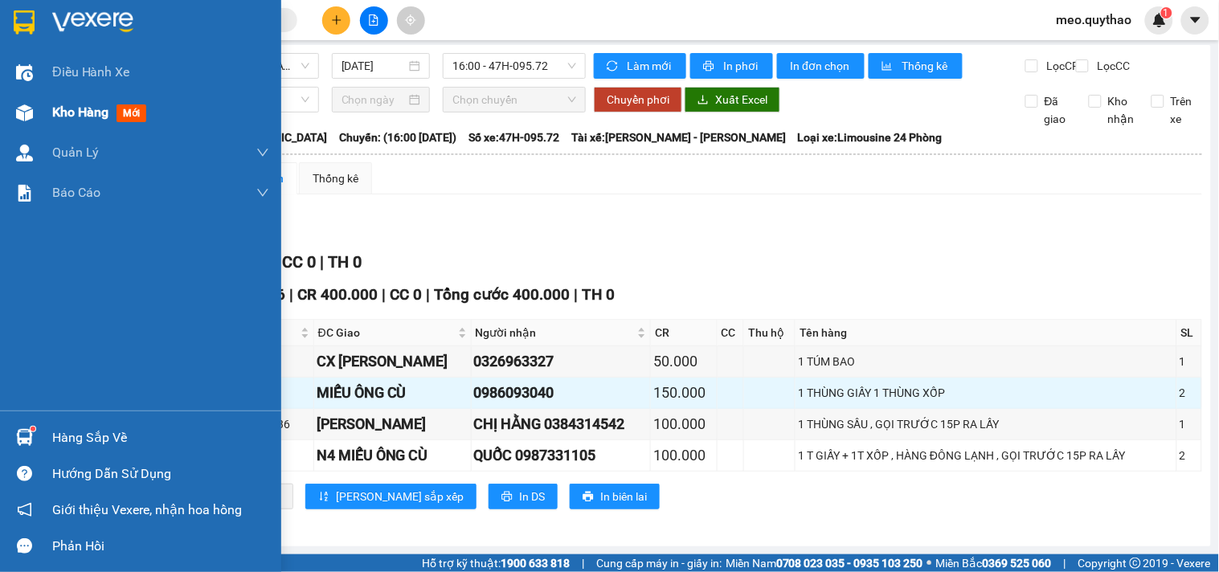
click at [68, 116] on span "Kho hàng" at bounding box center [80, 111] width 56 height 15
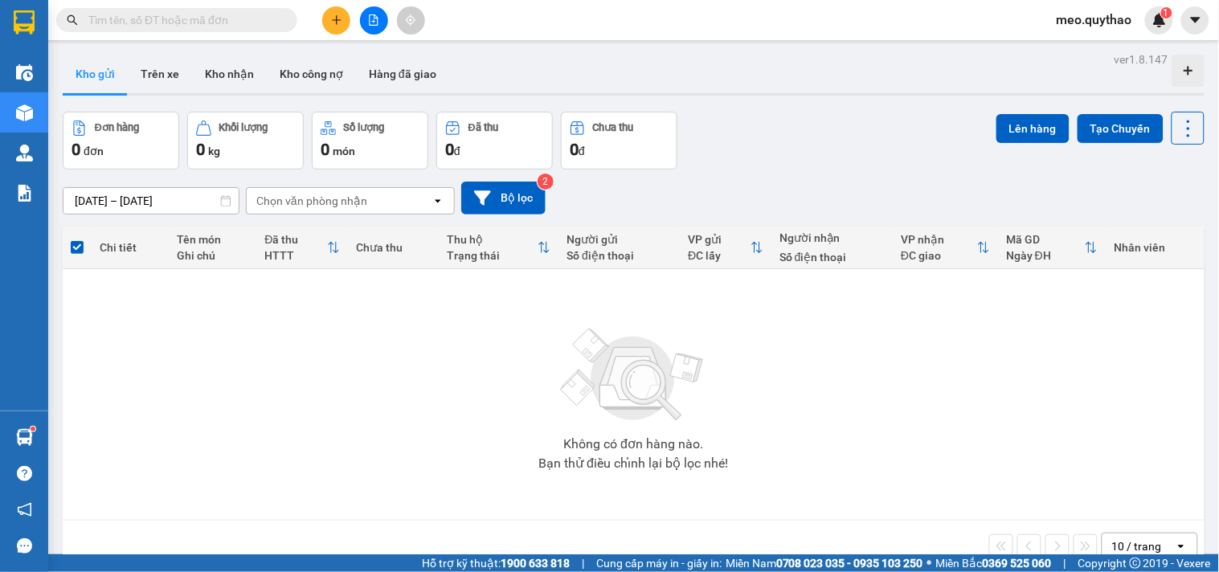
click at [226, 22] on input "text" at bounding box center [183, 20] width 190 height 18
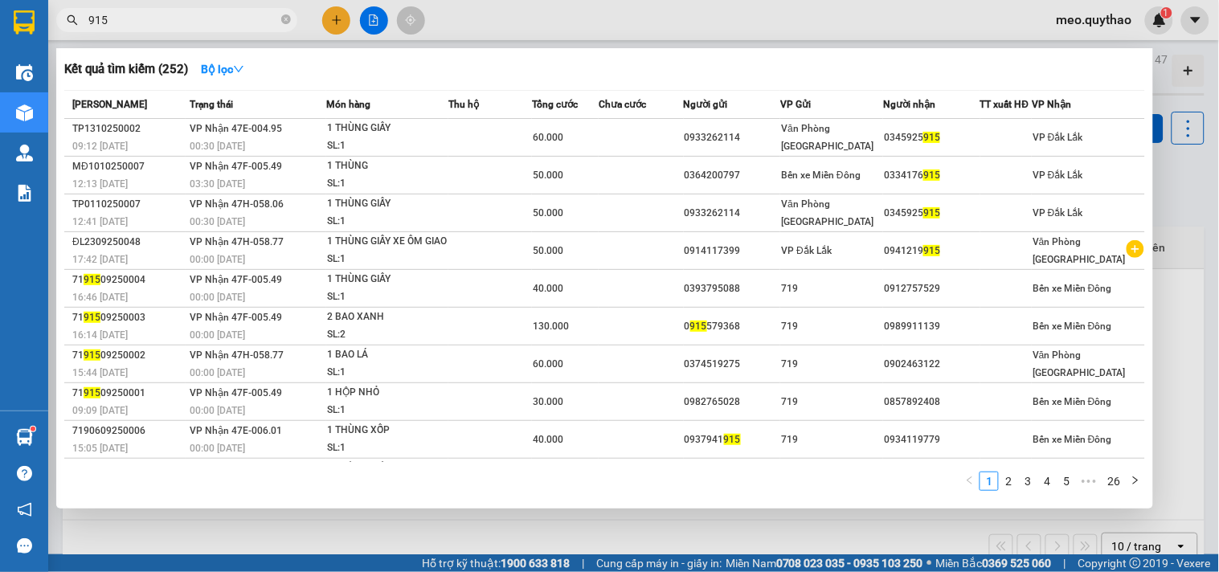
type input "915"
click at [1202, 436] on div at bounding box center [609, 286] width 1219 height 572
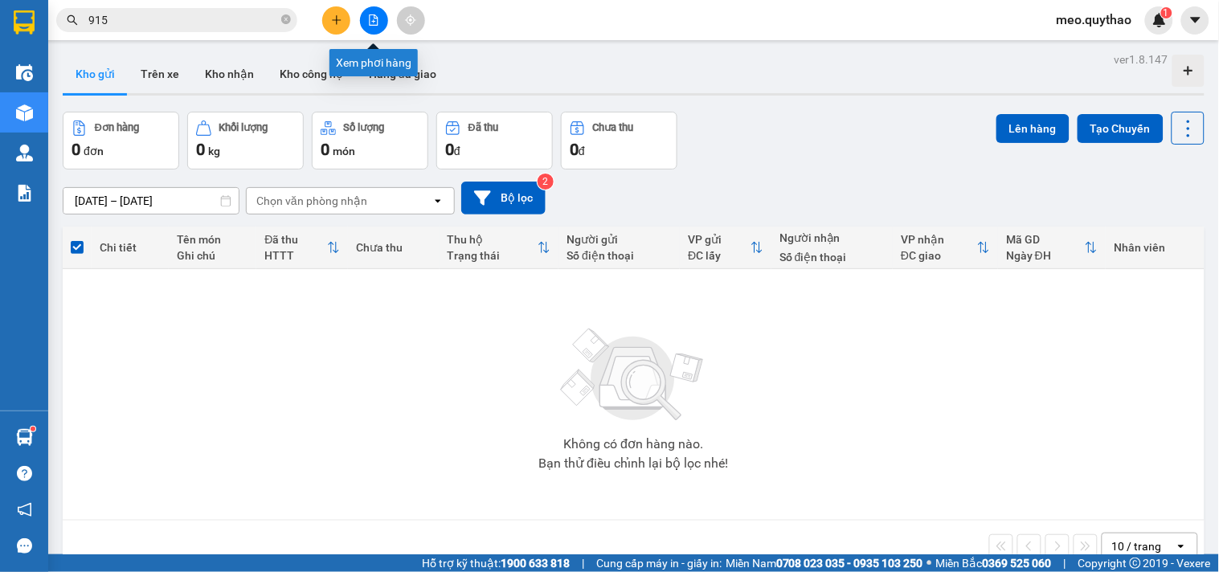
click at [368, 19] on icon "file-add" at bounding box center [373, 19] width 11 height 11
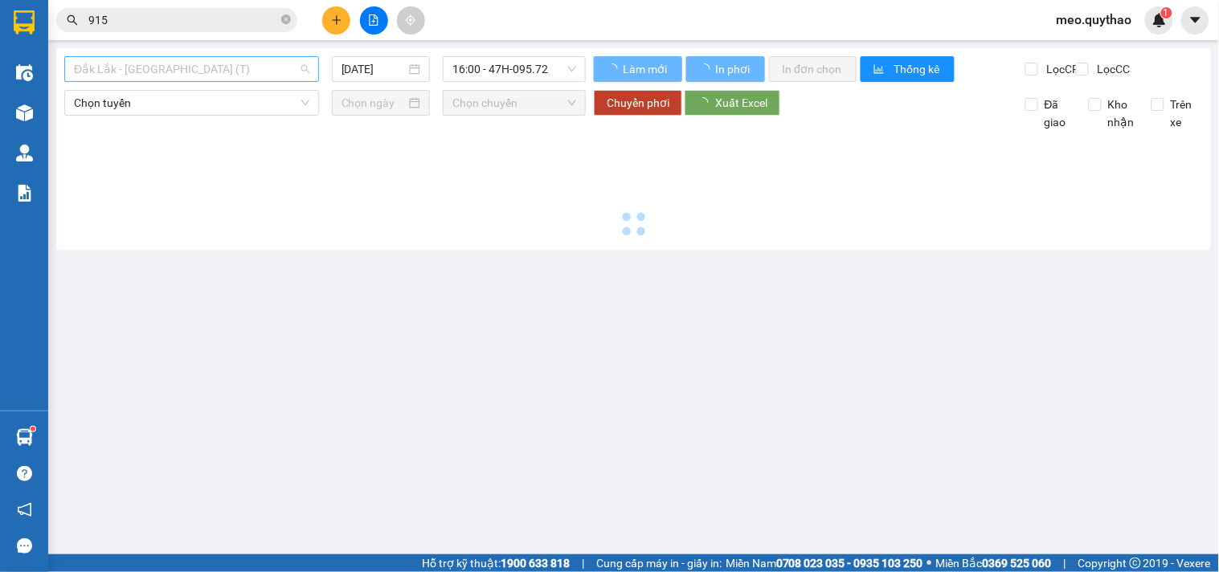
click at [199, 67] on span "Đắk Lắk - [GEOGRAPHIC_DATA] (T)" at bounding box center [192, 69] width 236 height 24
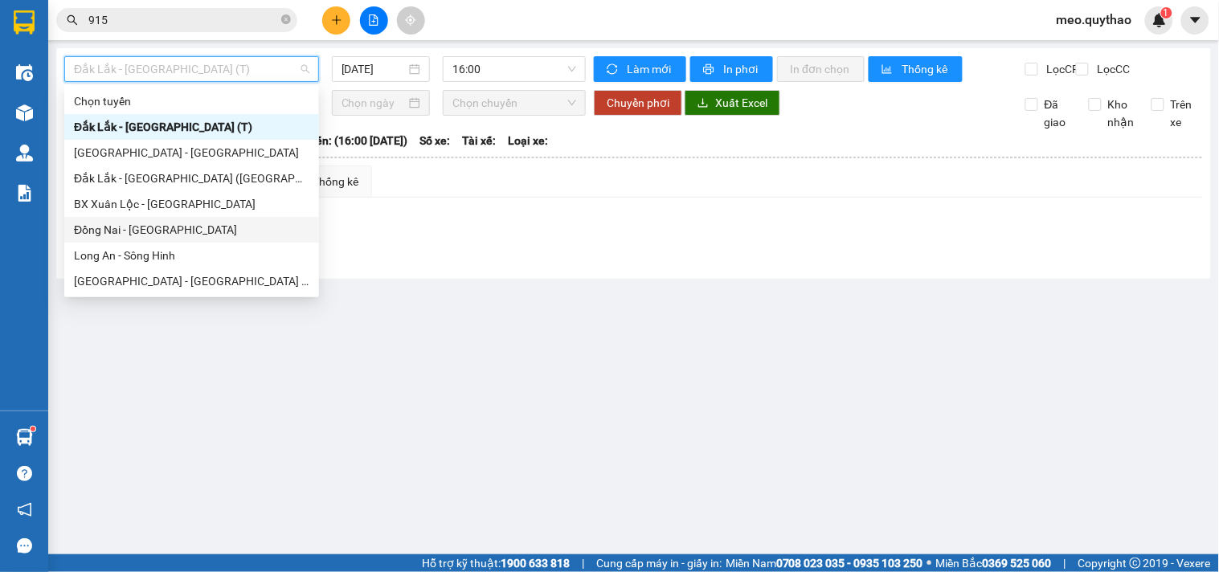
scroll to position [89, 0]
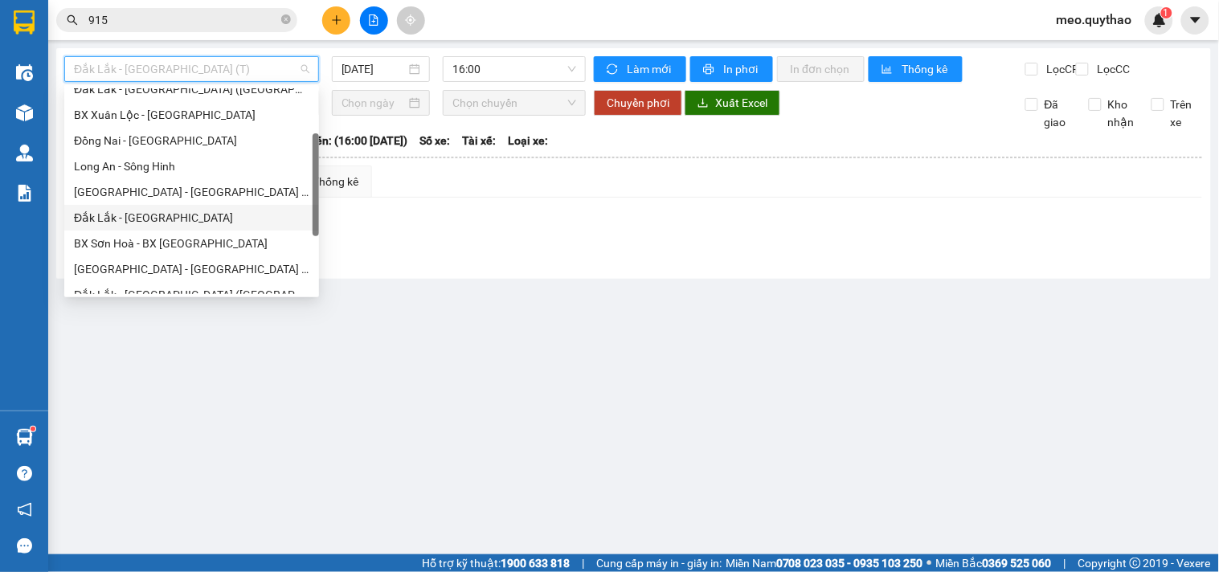
click at [153, 215] on div "Đắk Lắk - [GEOGRAPHIC_DATA]" at bounding box center [192, 218] width 236 height 18
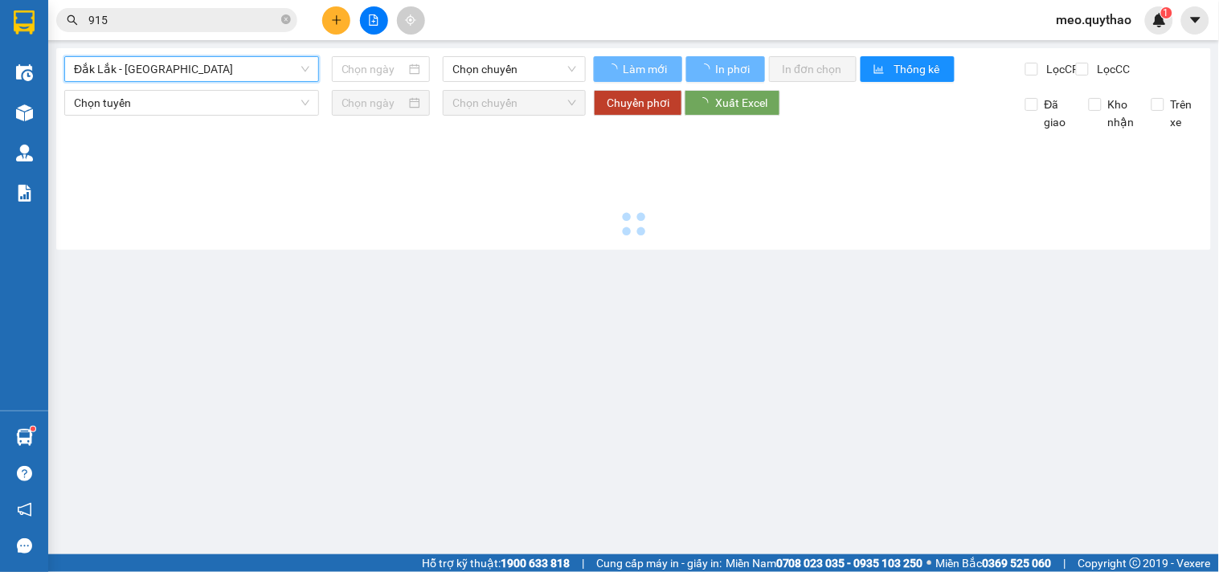
type input "[DATE]"
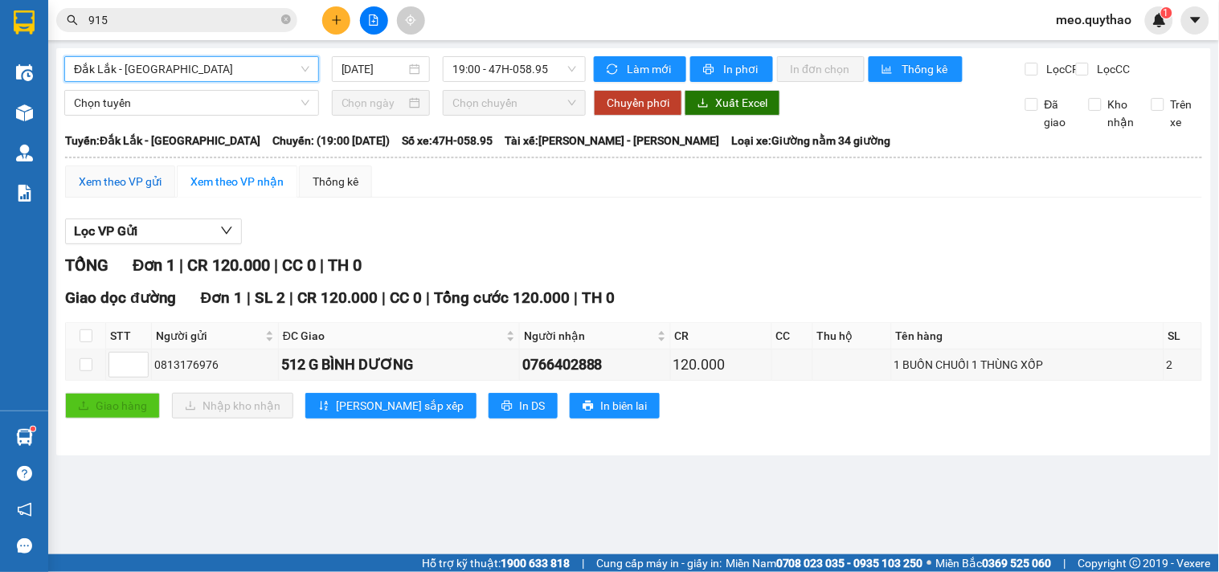
click at [132, 190] on div "Xem theo VP gửi" at bounding box center [120, 182] width 83 height 18
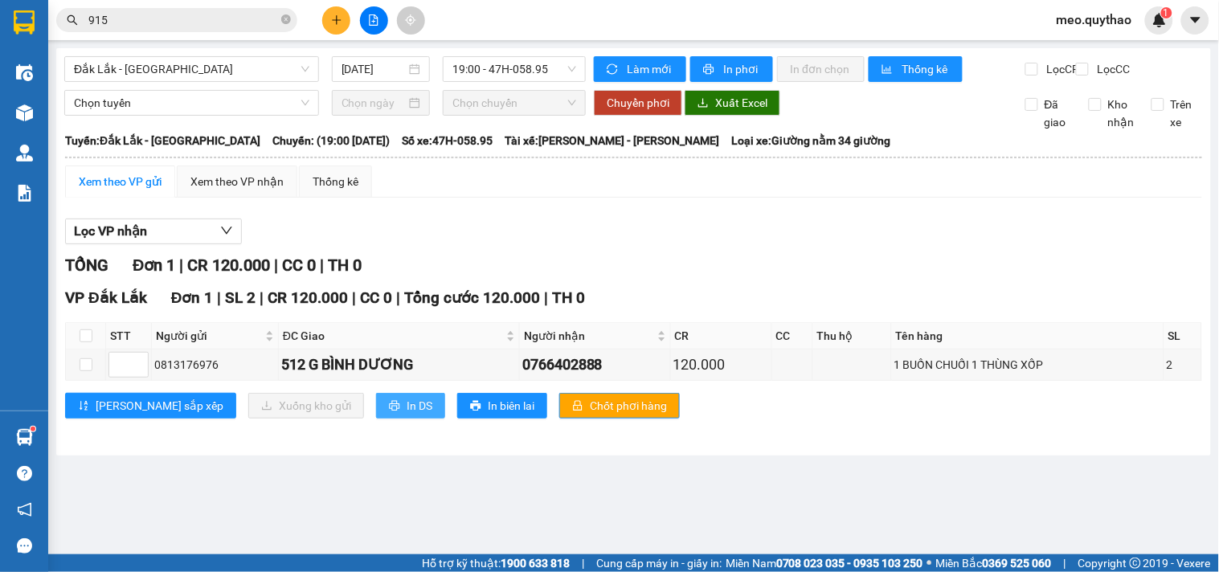
click at [407, 415] on span "In DS" at bounding box center [420, 406] width 26 height 18
click at [125, 69] on span "Đắk Lắk - [GEOGRAPHIC_DATA]" at bounding box center [192, 69] width 236 height 24
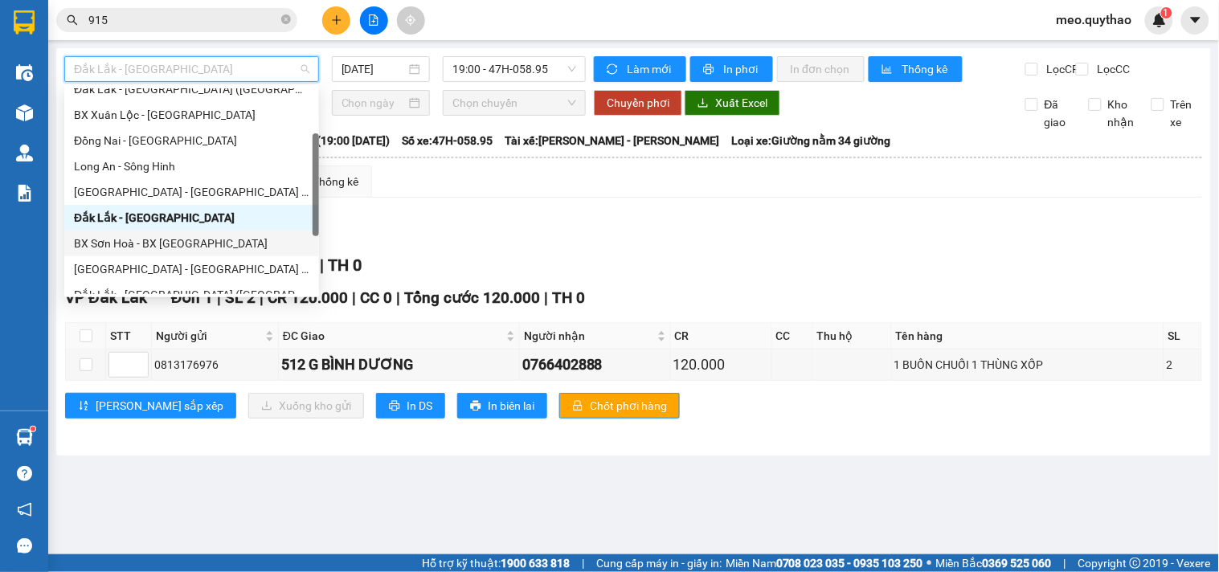
scroll to position [178, 0]
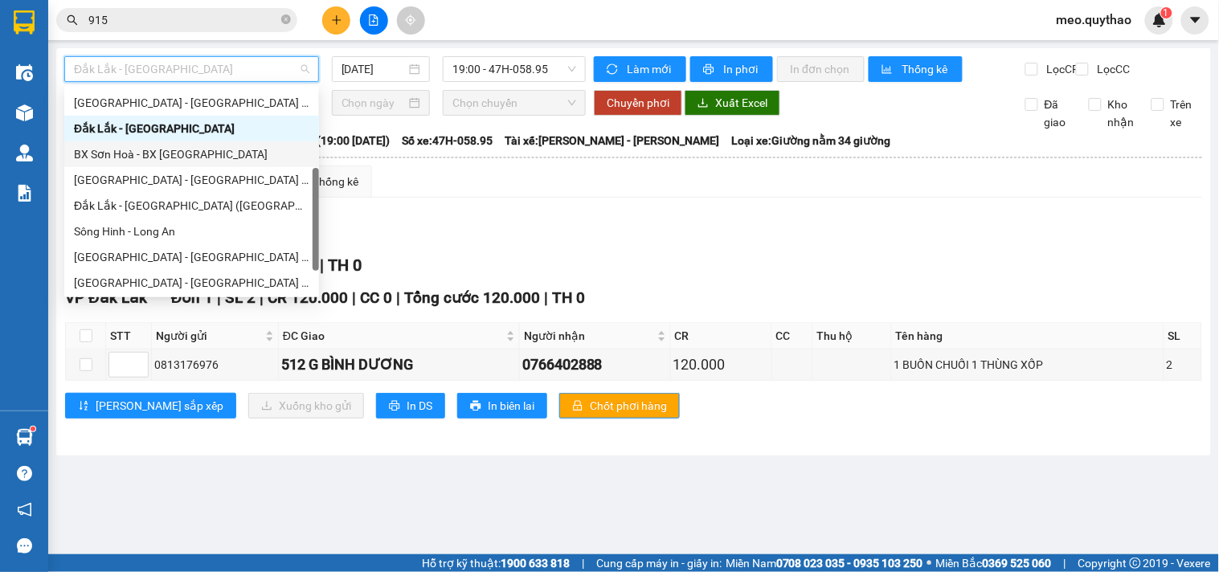
click at [189, 147] on div "BX Sơn Hoà - BX [GEOGRAPHIC_DATA]" at bounding box center [192, 154] width 236 height 18
type input "[DATE]"
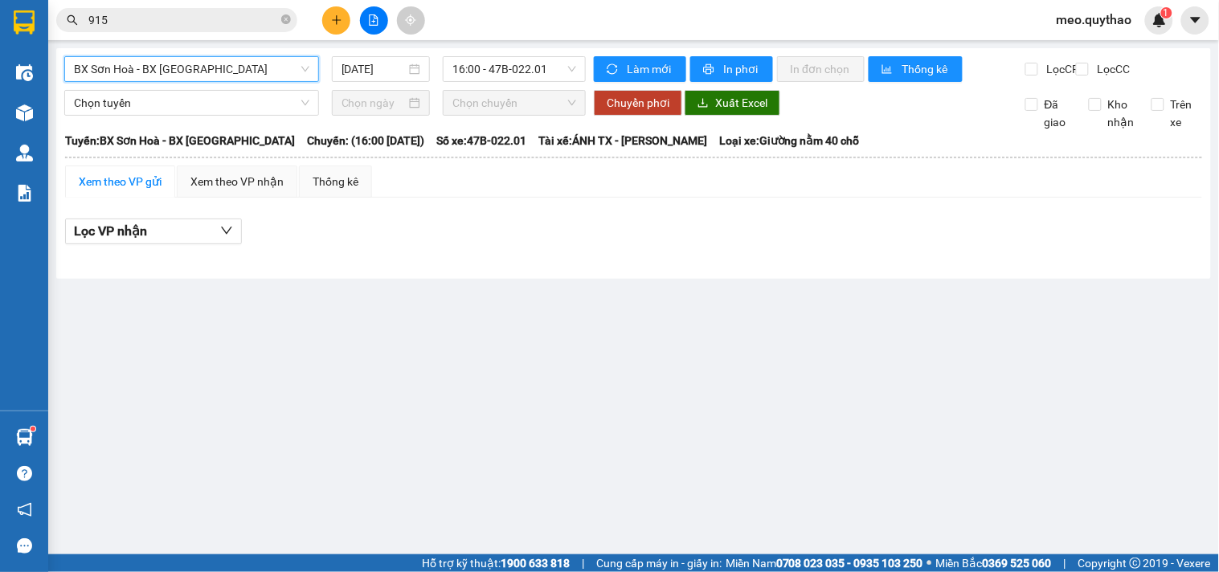
click at [231, 66] on span "BX Sơn Hoà - BX [GEOGRAPHIC_DATA]" at bounding box center [192, 69] width 236 height 24
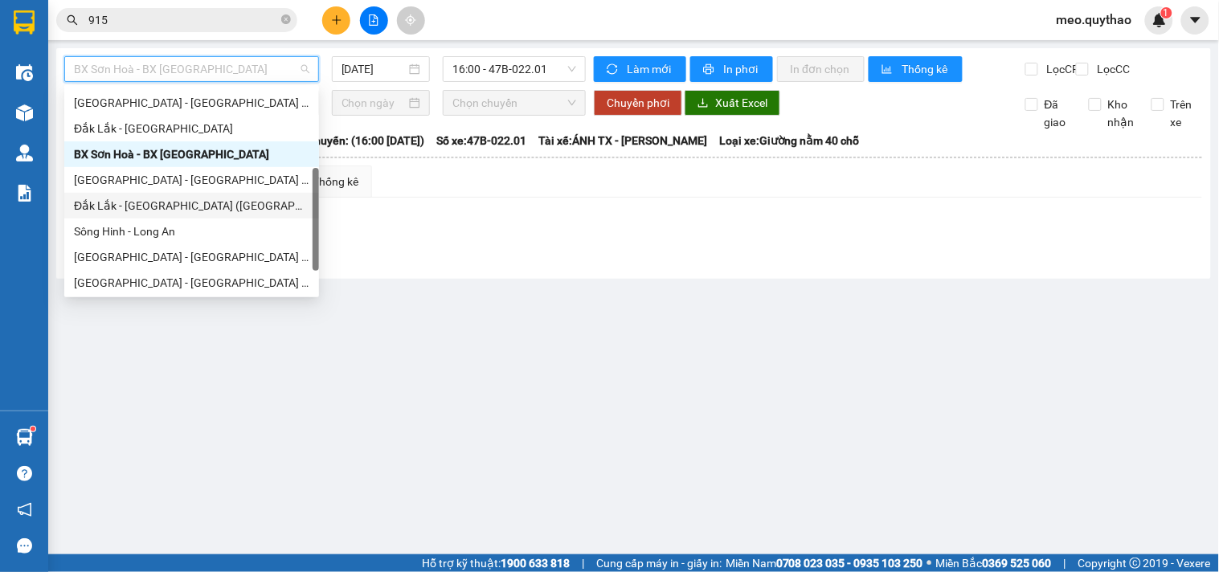
click at [219, 203] on div "Đắk Lắk - [GEOGRAPHIC_DATA] ([GEOGRAPHIC_DATA] mới)" at bounding box center [192, 206] width 236 height 18
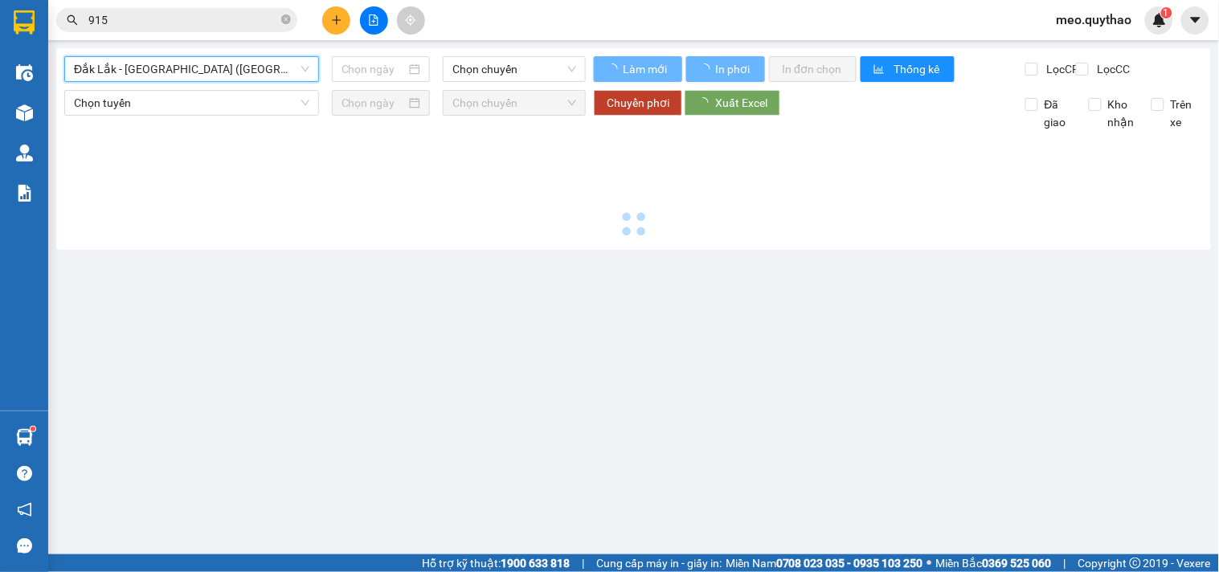
type input "[DATE]"
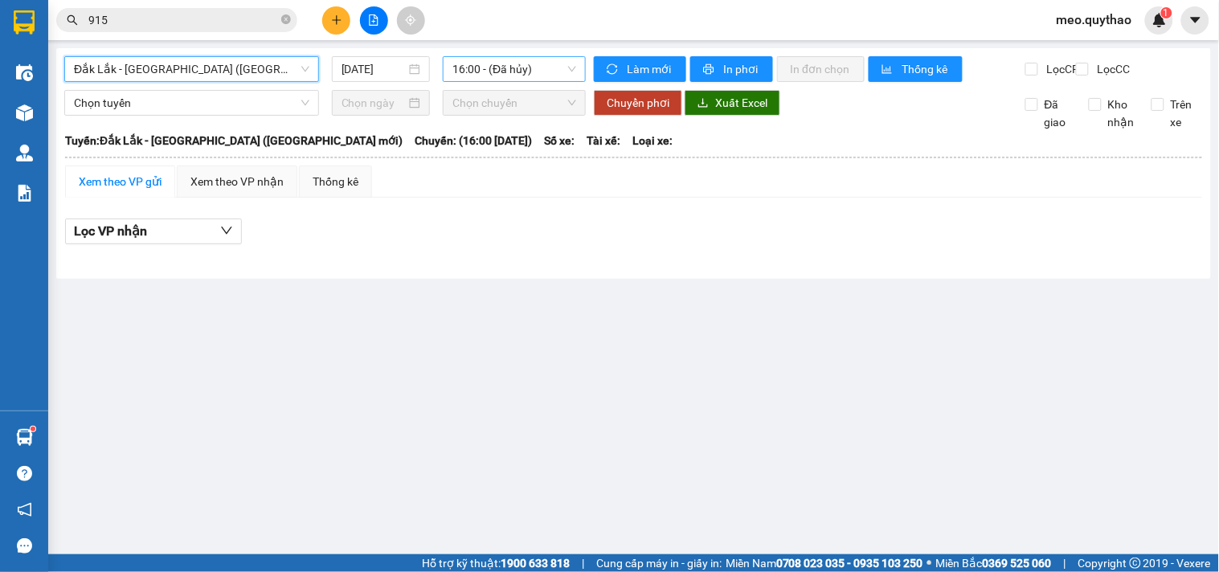
click at [507, 70] on span "16:00 - (Đã hủy)" at bounding box center [515, 69] width 124 height 24
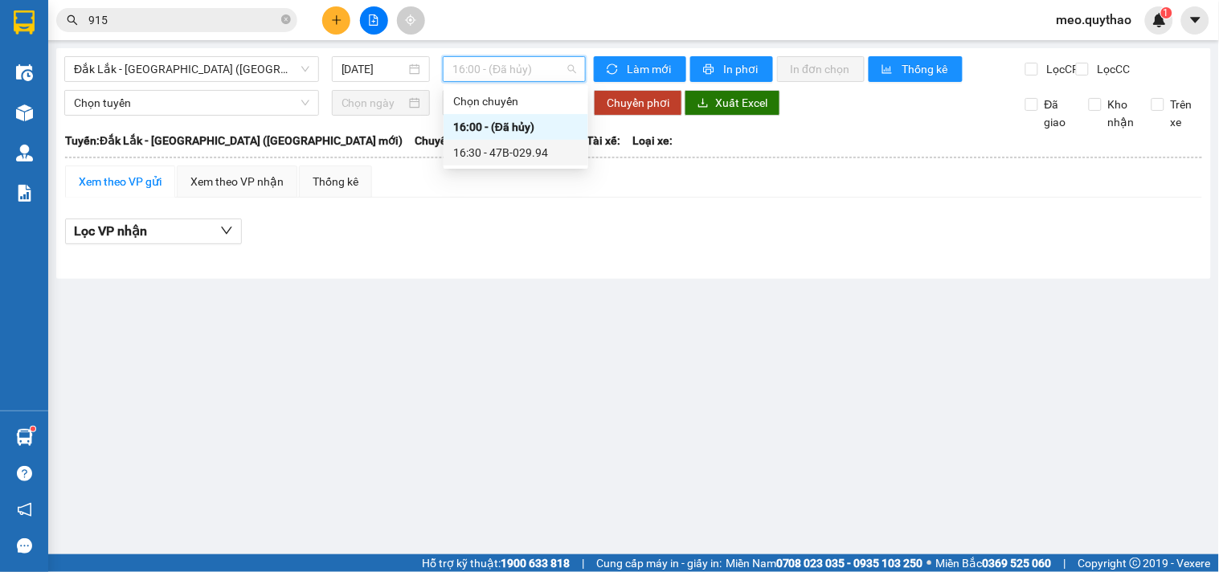
click at [531, 165] on th at bounding box center [633, 157] width 1139 height 14
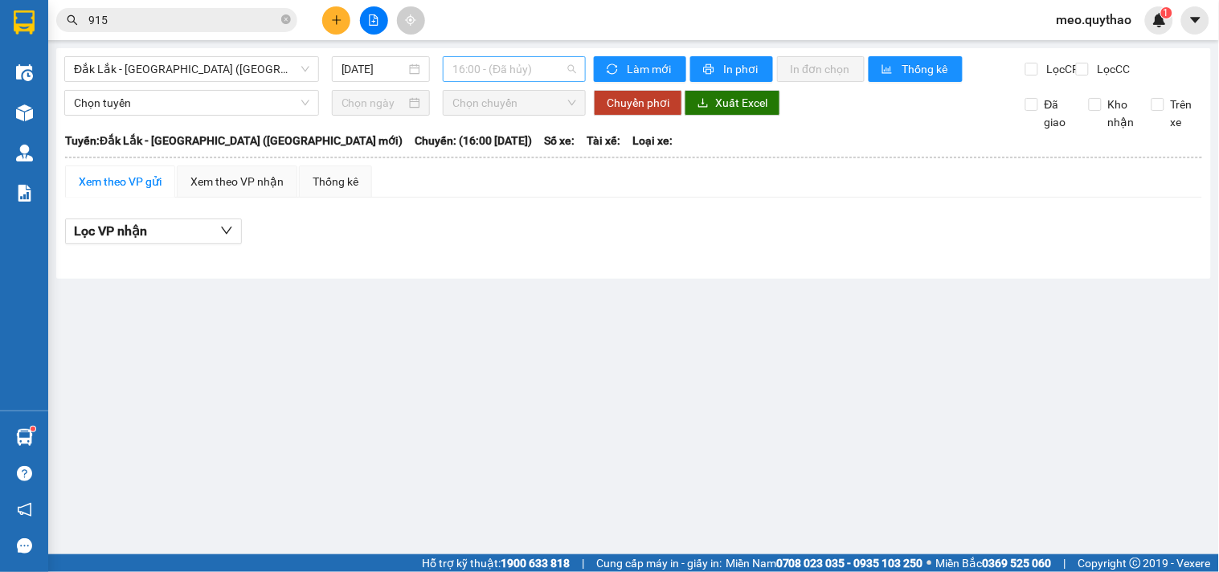
click at [503, 68] on span "16:00 - (Đã hủy)" at bounding box center [515, 69] width 124 height 24
click at [529, 137] on div "16:00 - (Đã hủy)" at bounding box center [516, 127] width 145 height 26
click at [525, 75] on span "16:00 - (Đã hủy)" at bounding box center [515, 69] width 124 height 24
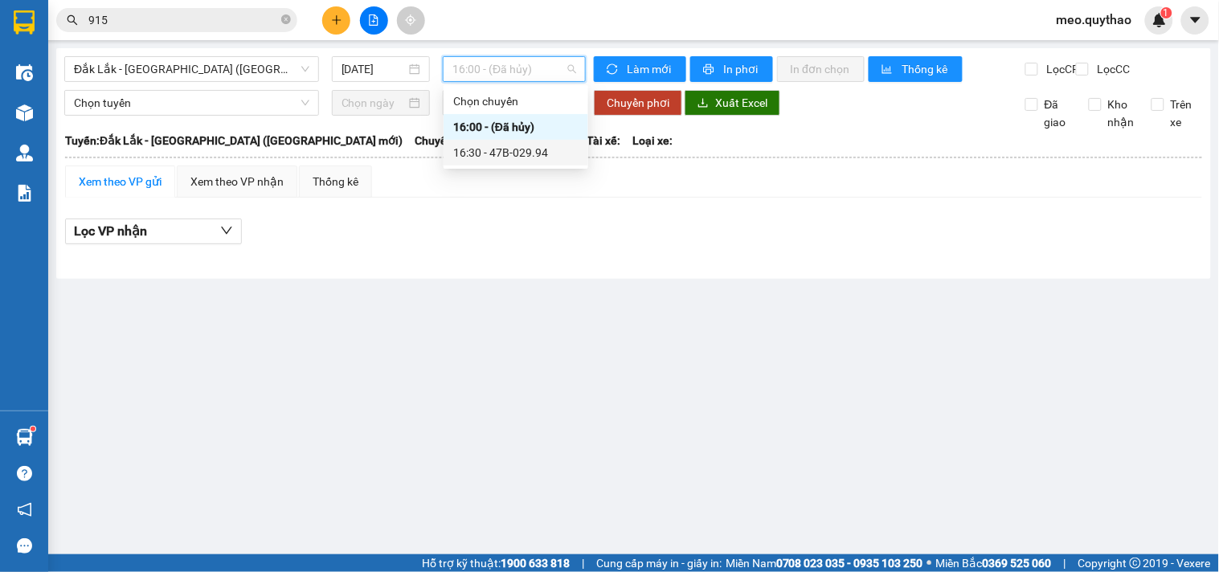
click at [535, 155] on div "16:30 - 47B-029.94" at bounding box center [515, 153] width 125 height 18
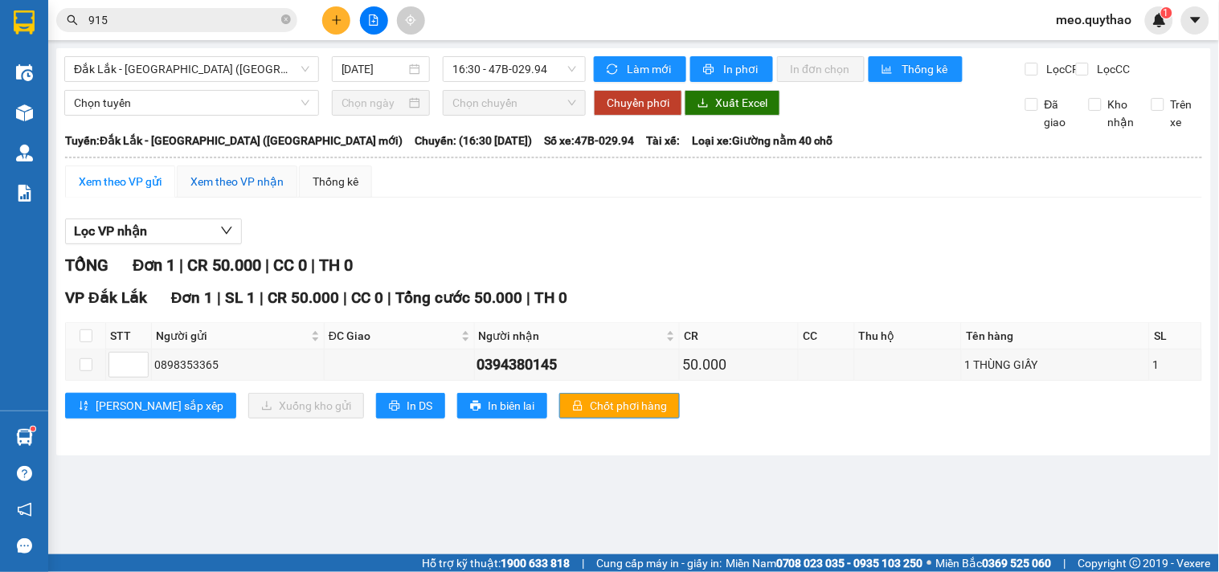
click at [256, 188] on div "Xem theo VP nhận" at bounding box center [236, 182] width 93 height 18
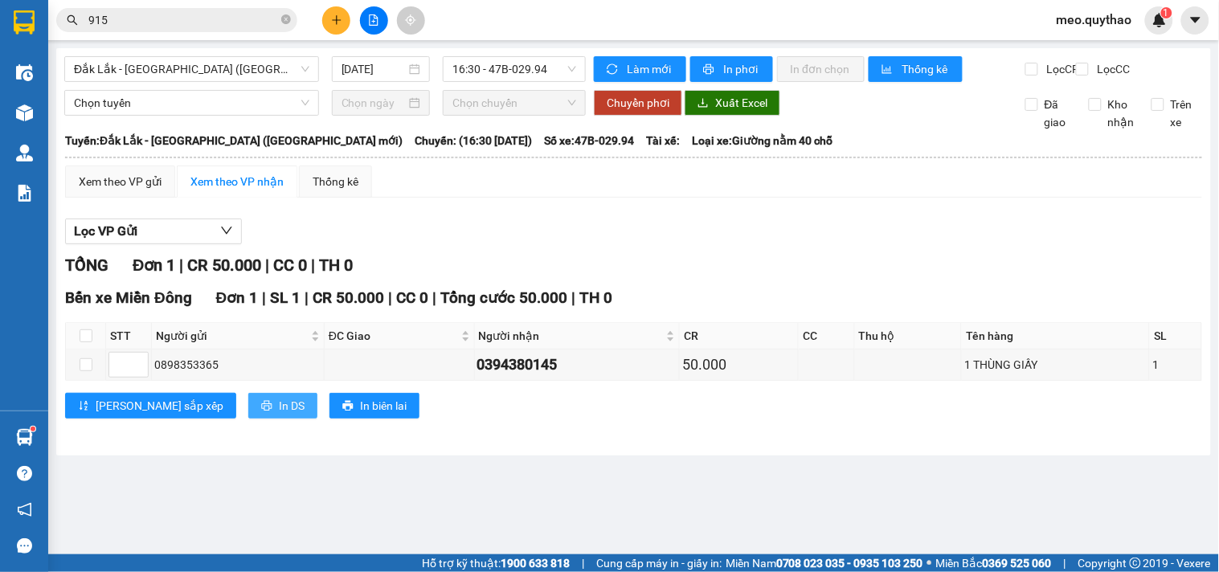
click at [279, 415] on span "In DS" at bounding box center [292, 406] width 26 height 18
click at [123, 189] on div "Xem theo VP gửi" at bounding box center [120, 182] width 83 height 18
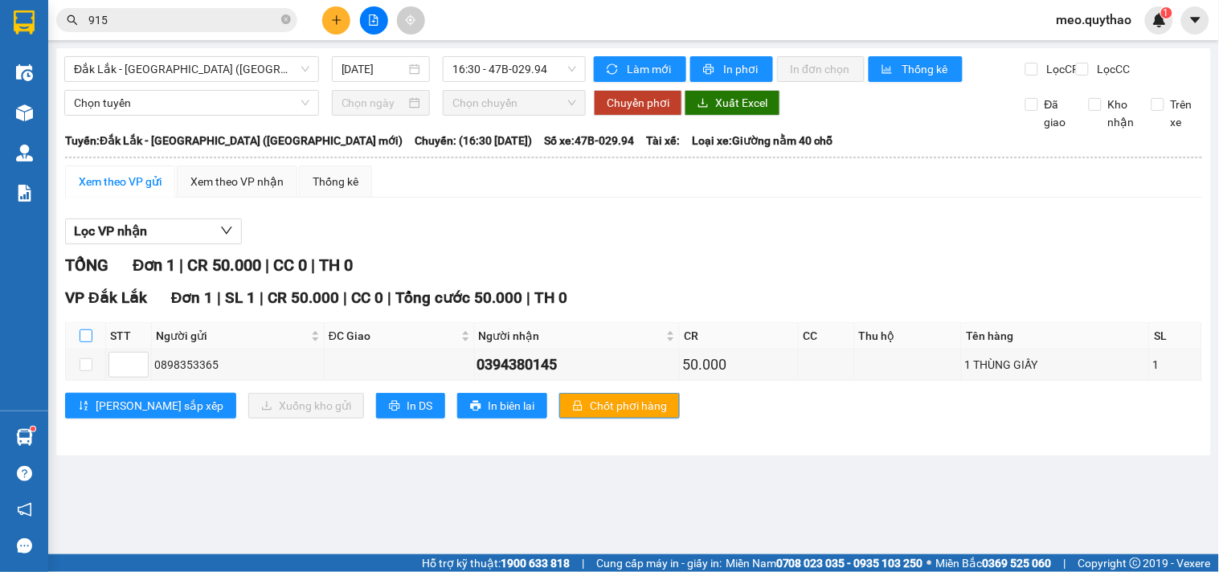
click at [85, 342] on input "checkbox" at bounding box center [86, 336] width 13 height 13
checkbox input "true"
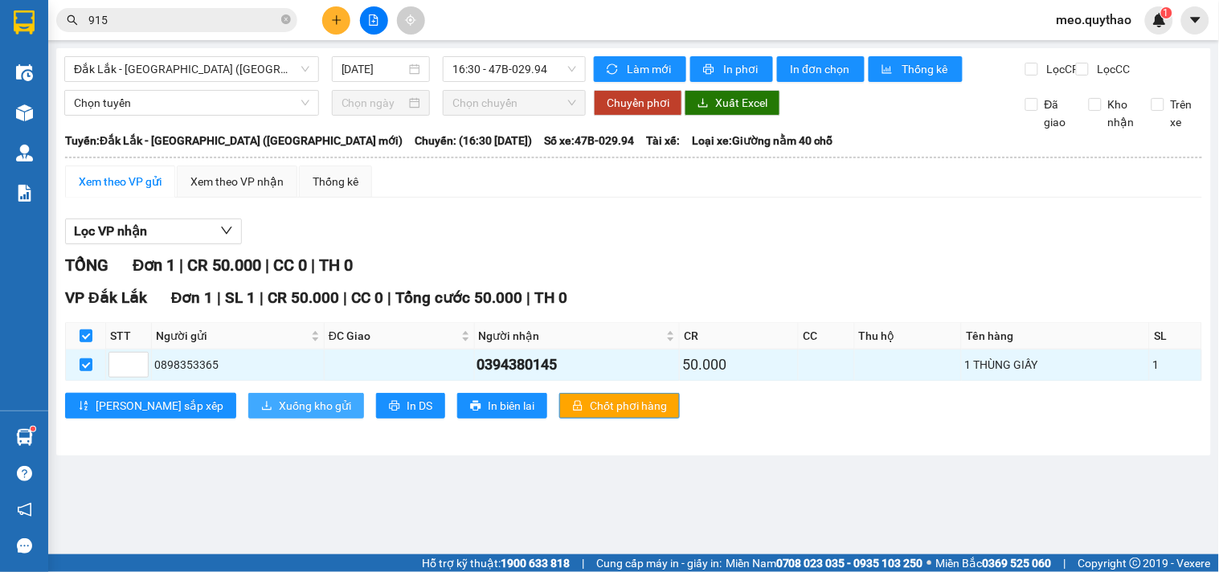
click at [248, 419] on button "Xuống kho gửi" at bounding box center [306, 406] width 116 height 26
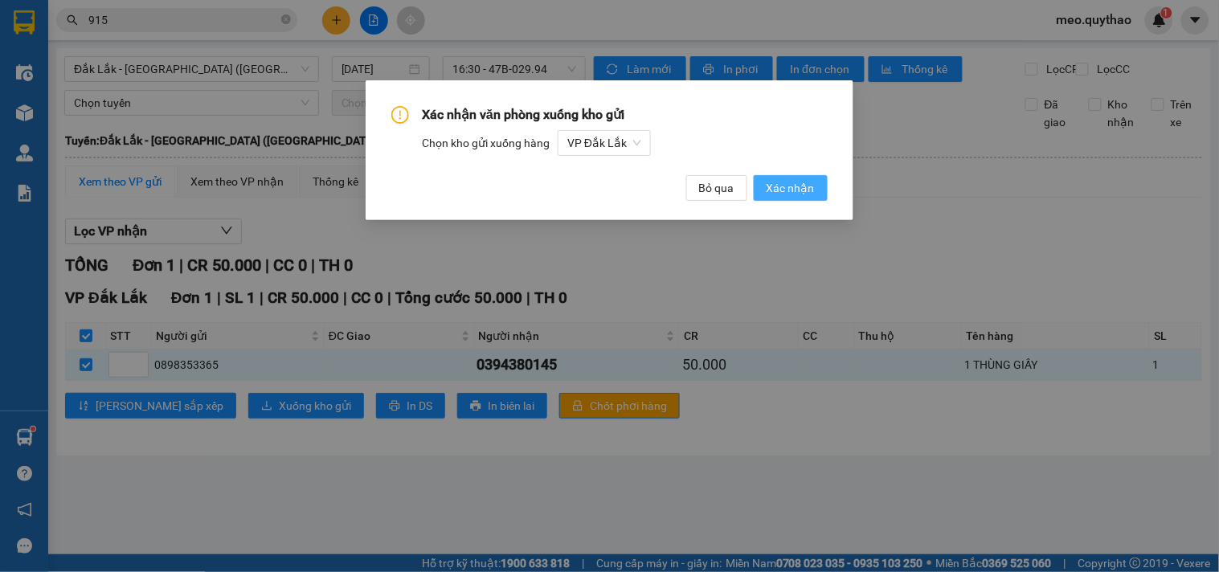
click at [790, 182] on span "Xác nhận" at bounding box center [791, 188] width 48 height 18
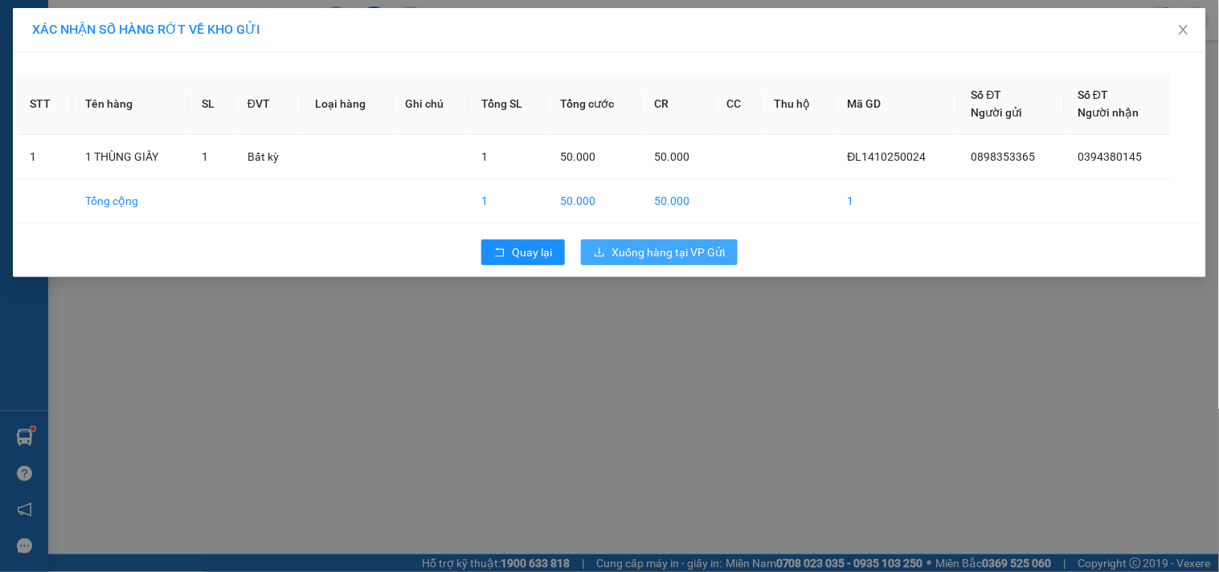
click at [651, 263] on button "Xuống hàng tại VP Gửi" at bounding box center [659, 253] width 157 height 26
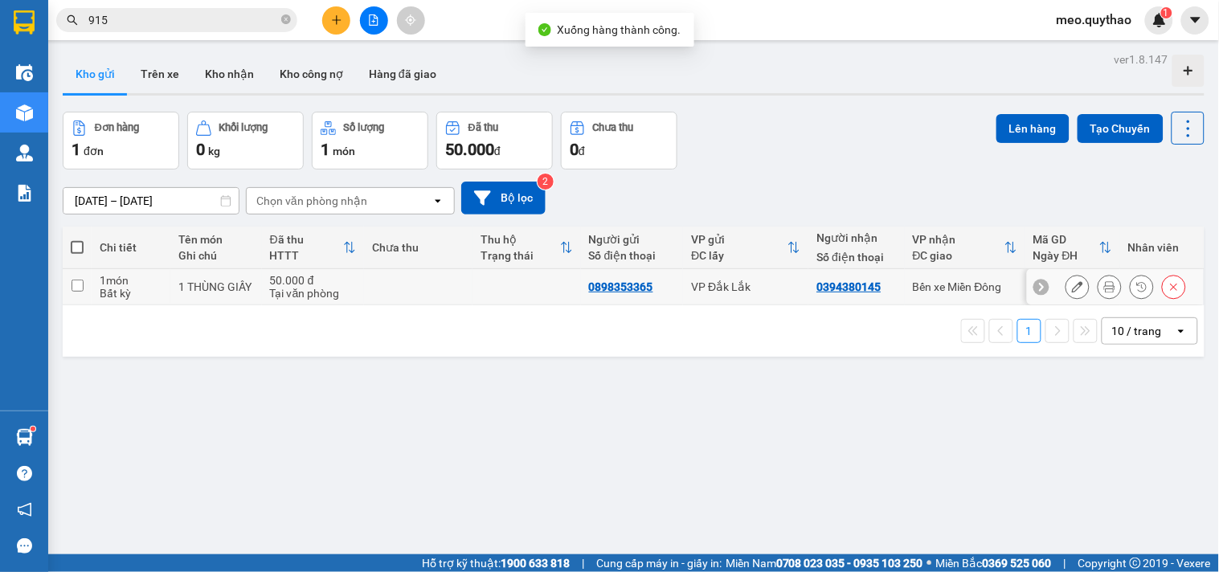
click at [993, 281] on div "Bến xe Miền Đông" at bounding box center [965, 287] width 104 height 13
checkbox input "true"
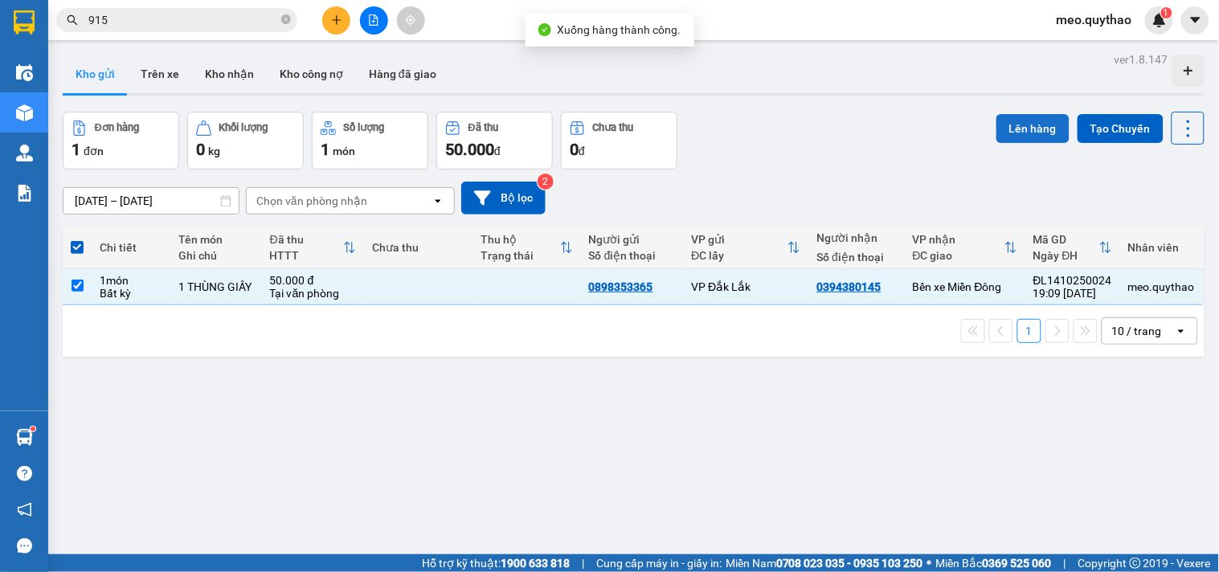
click at [1018, 134] on button "Lên hàng" at bounding box center [1033, 128] width 73 height 29
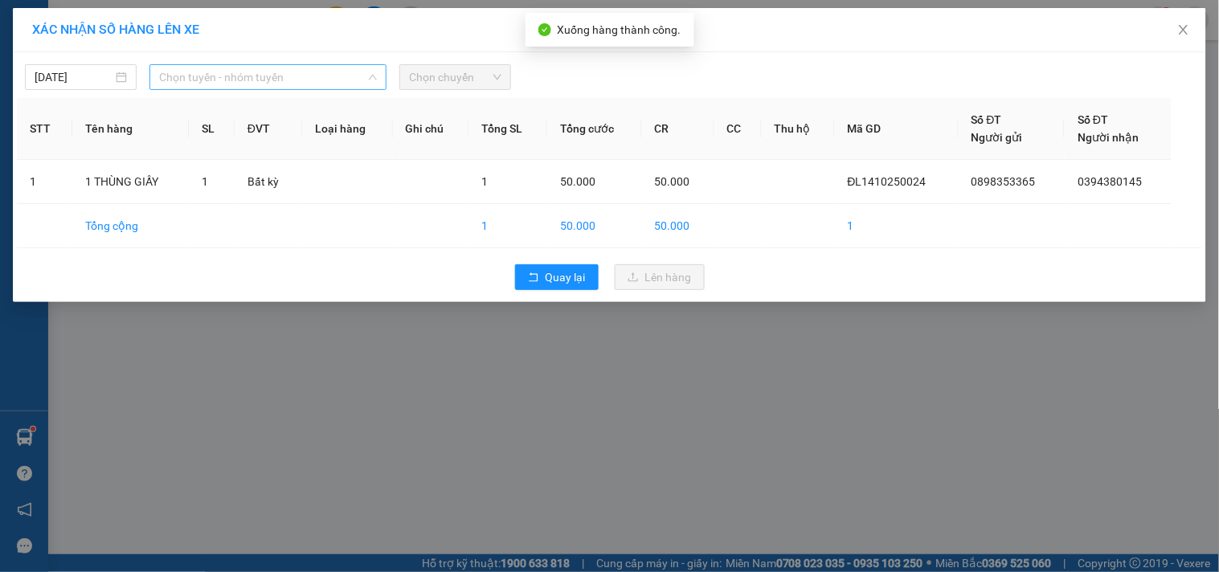
click at [315, 83] on span "Chọn tuyến - nhóm tuyến" at bounding box center [268, 77] width 218 height 24
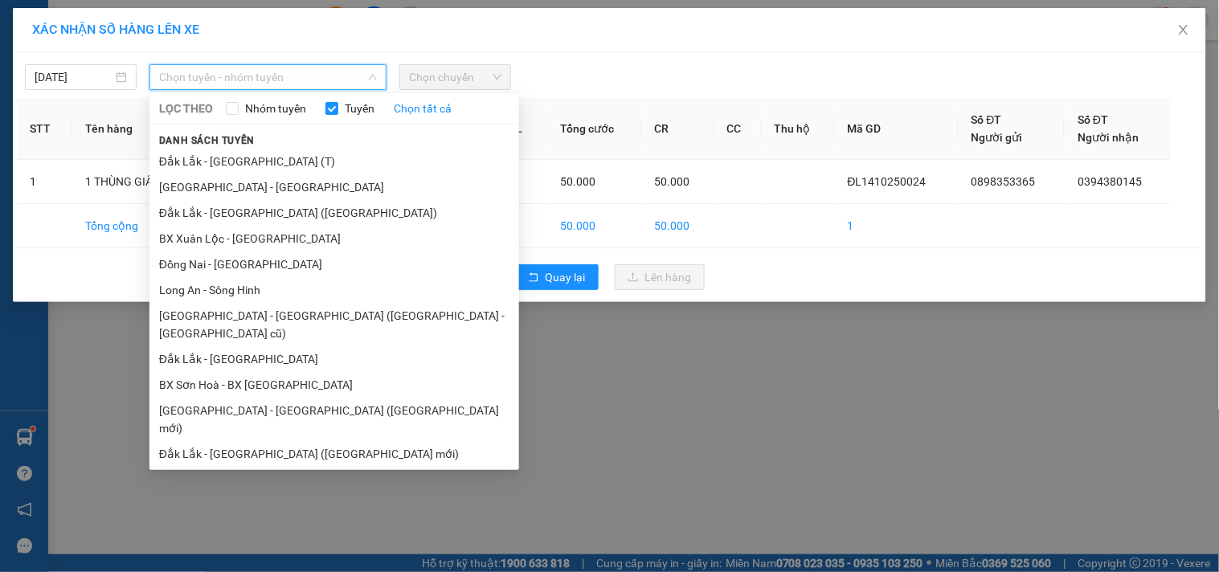
drag, startPoint x: 330, startPoint y: 419, endPoint x: 355, endPoint y: 344, distance: 79.1
click at [330, 441] on li "Đắk Lắk - [GEOGRAPHIC_DATA] ([GEOGRAPHIC_DATA] mới)" at bounding box center [335, 454] width 370 height 26
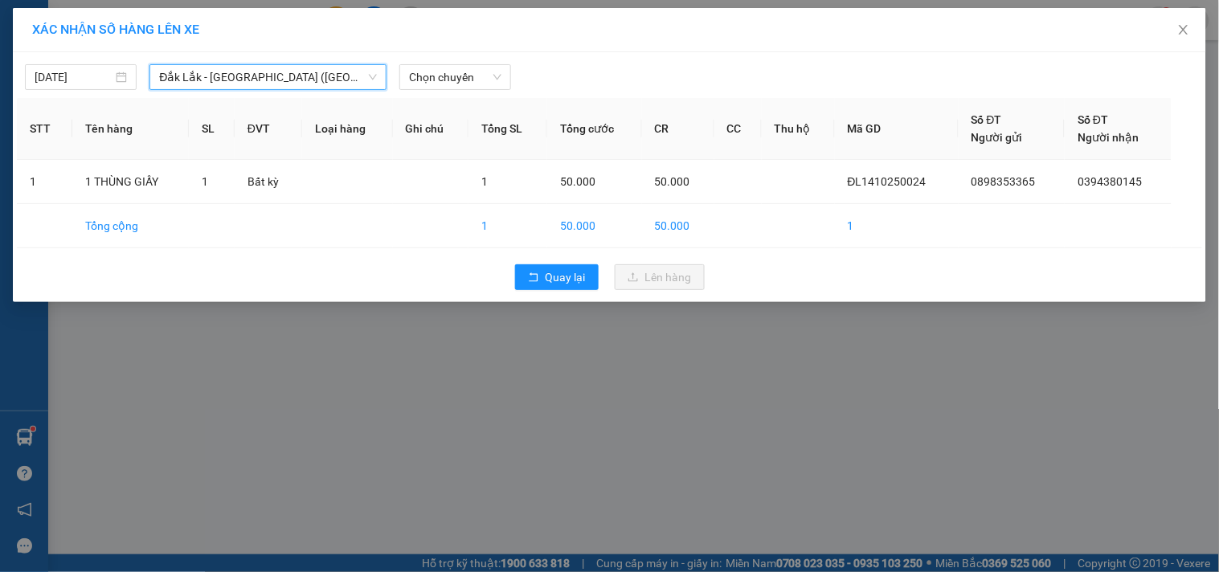
click at [475, 93] on div "[DATE] [GEOGRAPHIC_DATA] - [GEOGRAPHIC_DATA] ([GEOGRAPHIC_DATA] mới) [GEOGRAPHI…" at bounding box center [610, 177] width 1194 height 250
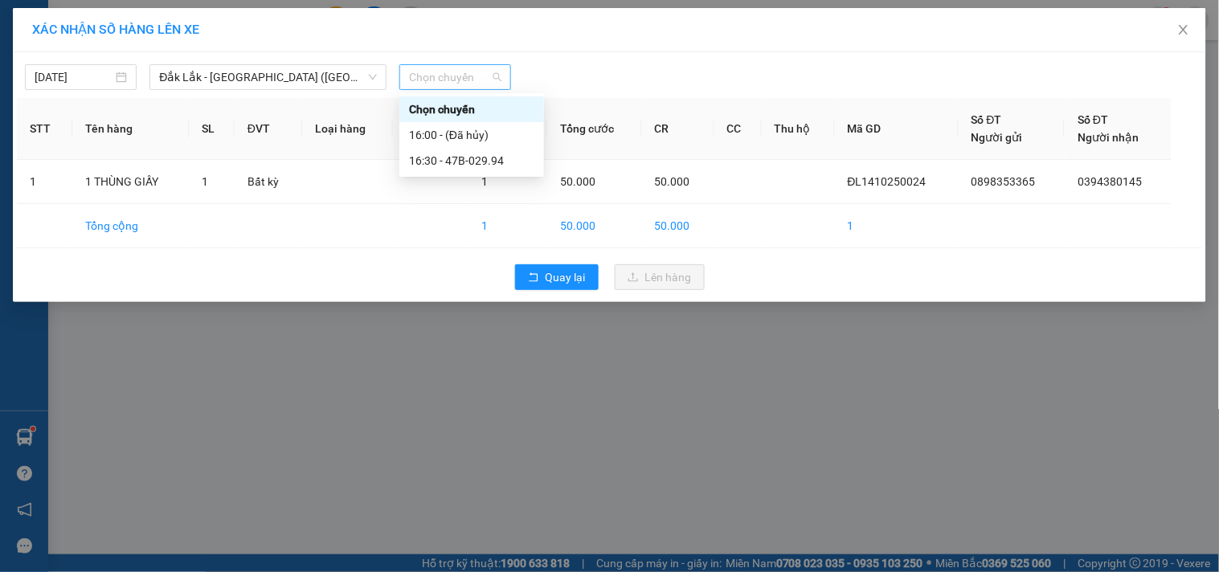
click at [475, 77] on span "Chọn chuyến" at bounding box center [455, 77] width 92 height 24
click at [493, 158] on div "16:30 - 47B-029.94" at bounding box center [471, 161] width 125 height 18
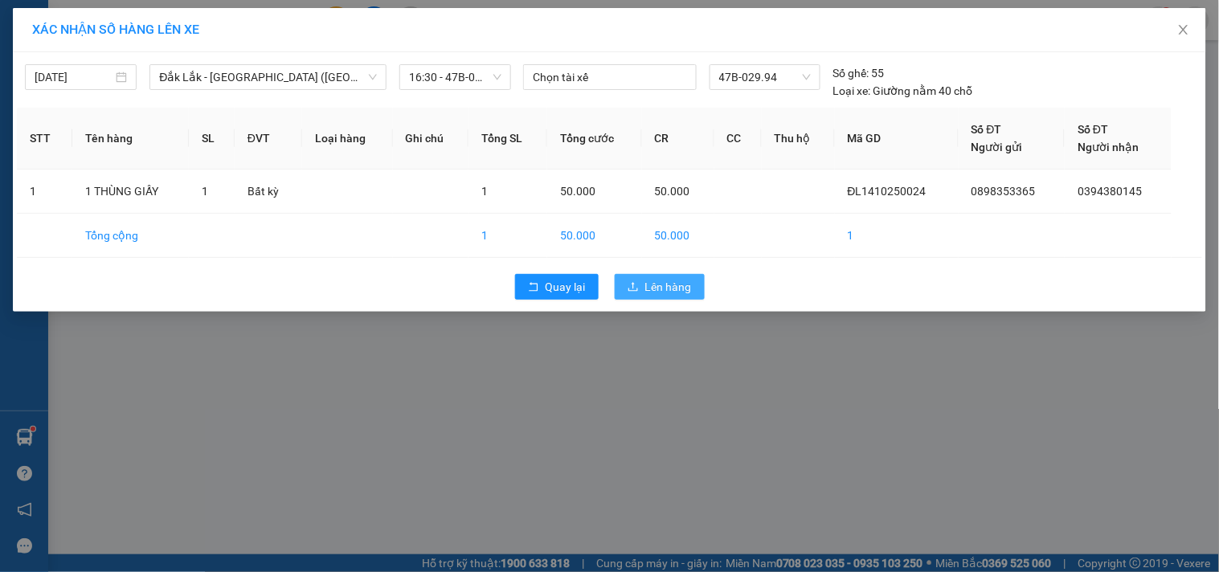
click at [617, 289] on button "Lên hàng" at bounding box center [660, 287] width 90 height 26
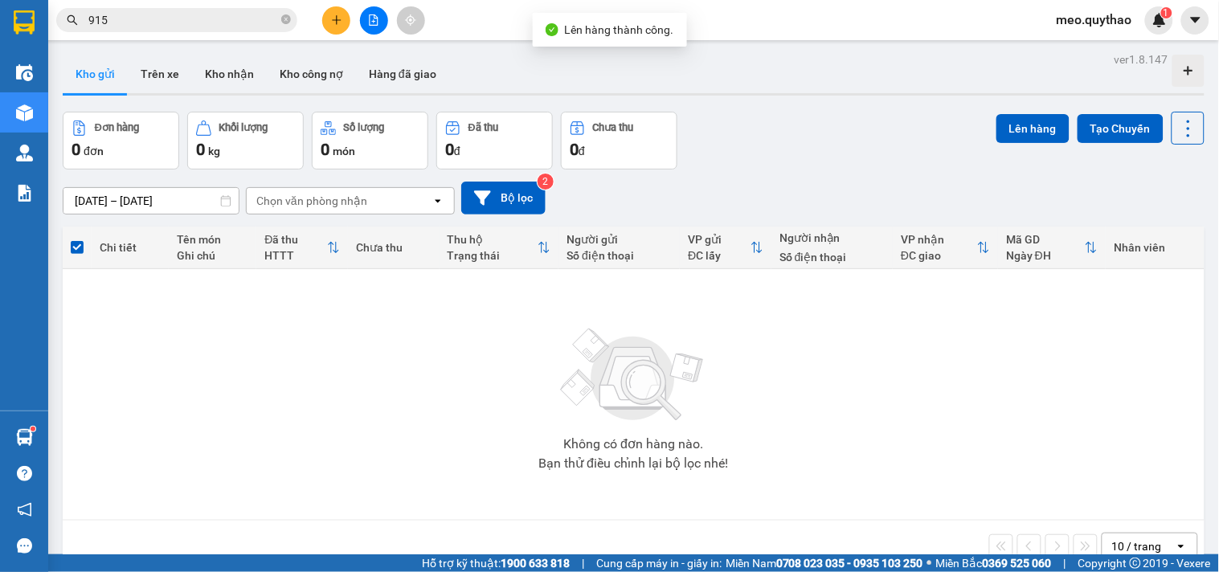
click at [368, 17] on icon "file-add" at bounding box center [373, 19] width 11 height 11
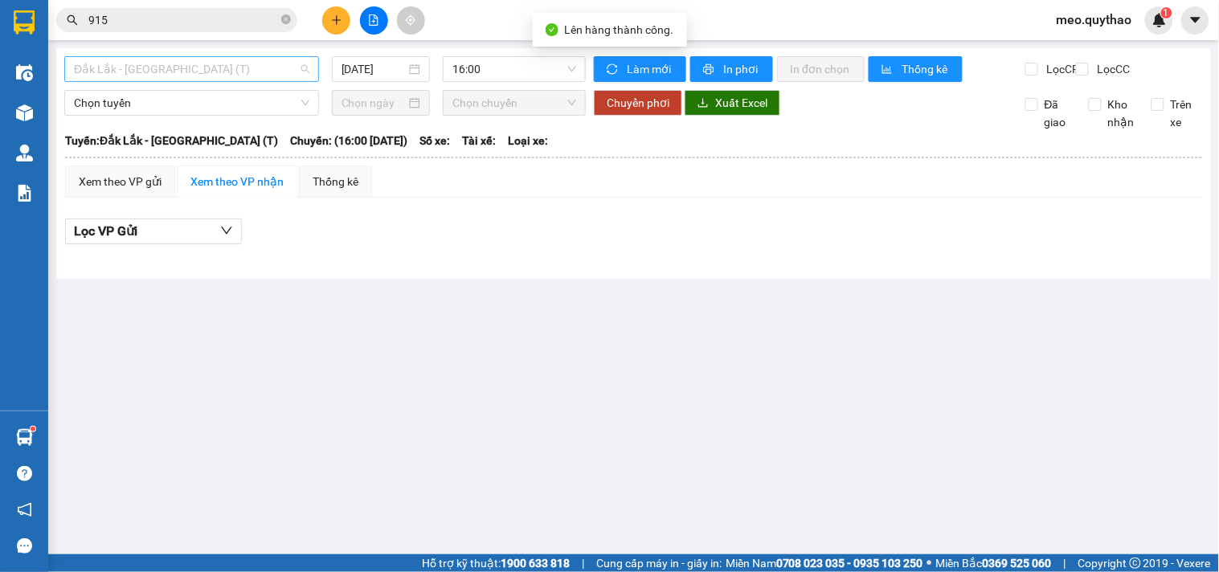
click at [194, 68] on span "Đắk Lắk - [GEOGRAPHIC_DATA] (T)" at bounding box center [192, 69] width 236 height 24
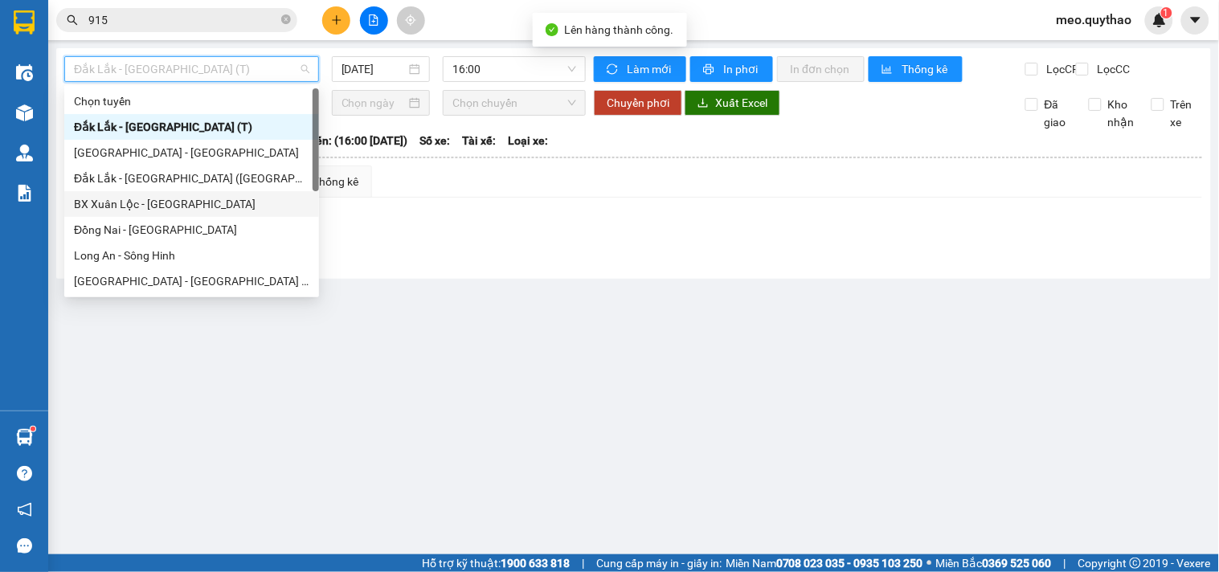
scroll to position [231, 0]
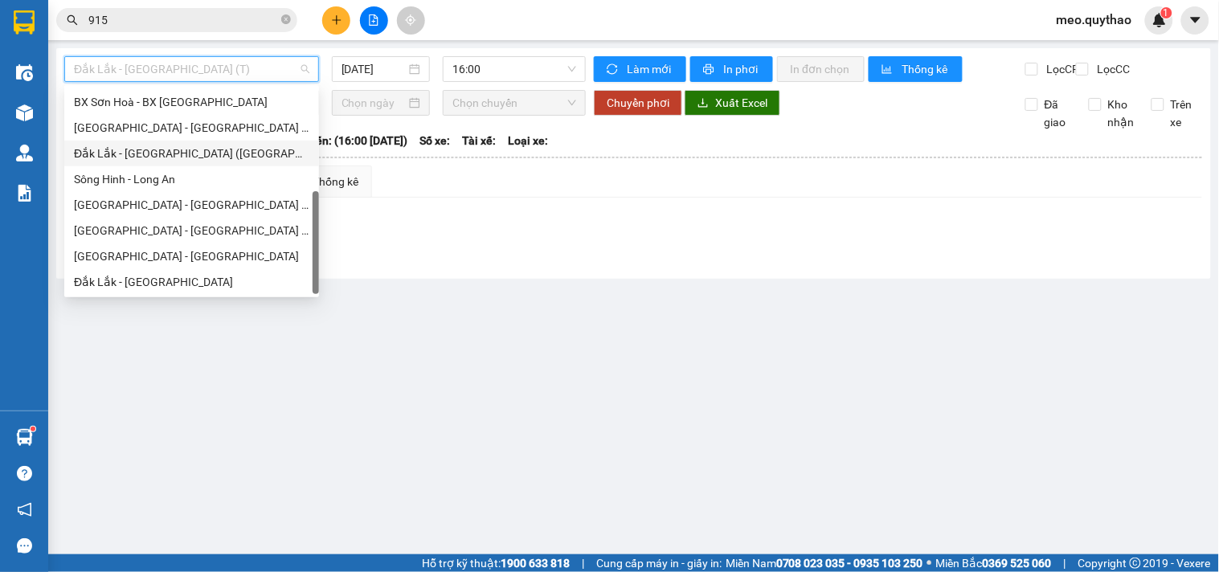
click at [222, 141] on div "Đắk Lắk - [GEOGRAPHIC_DATA] ([GEOGRAPHIC_DATA] mới)" at bounding box center [191, 154] width 255 height 26
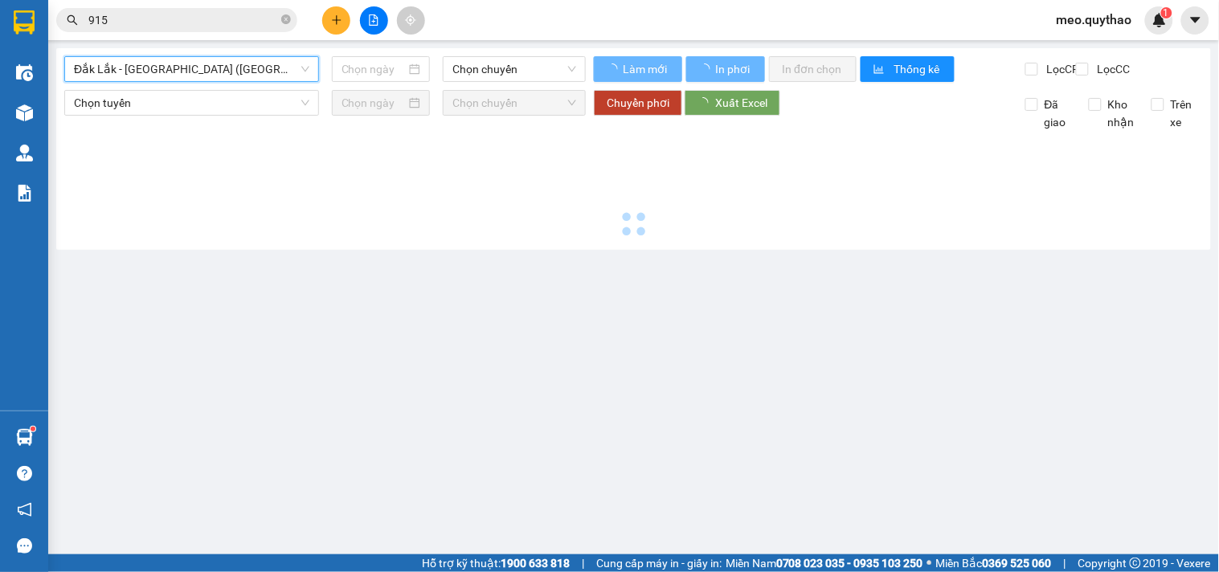
type input "[DATE]"
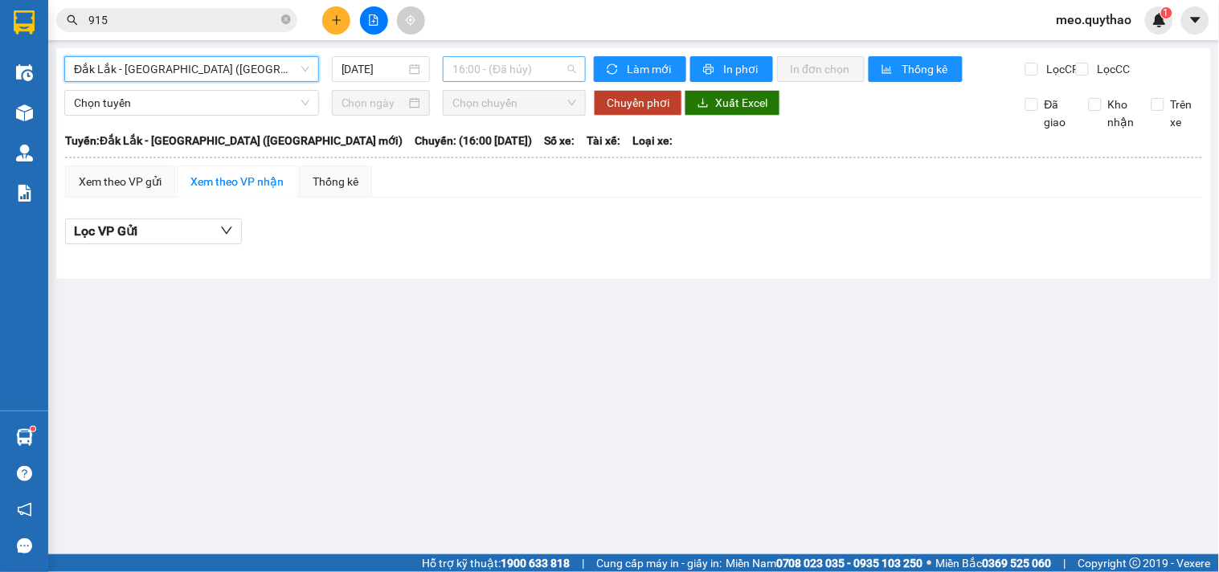
click at [540, 65] on span "16:00 - (Đã hủy)" at bounding box center [515, 69] width 124 height 24
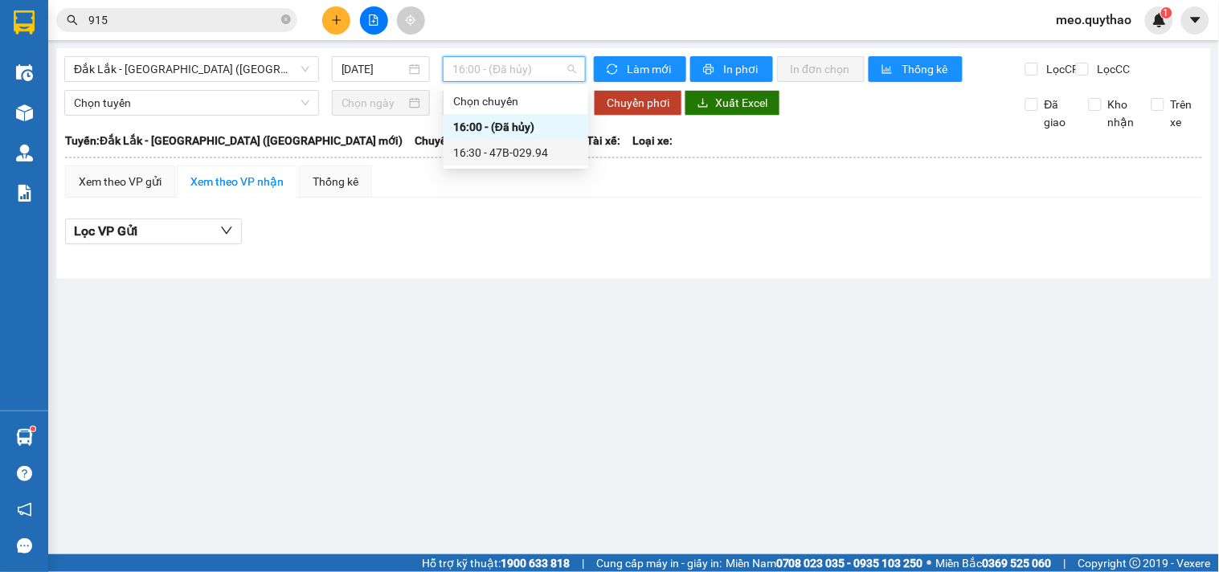
click at [535, 150] on div "16:30 - 47B-029.94" at bounding box center [515, 153] width 125 height 18
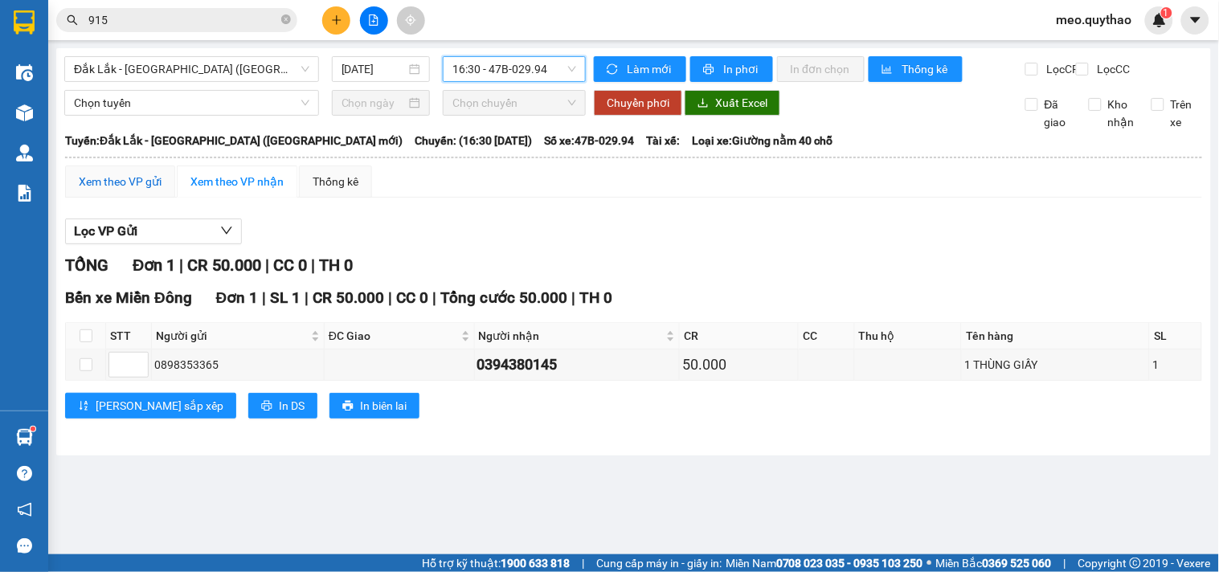
click at [133, 190] on div "Xem theo VP gửi" at bounding box center [120, 182] width 83 height 18
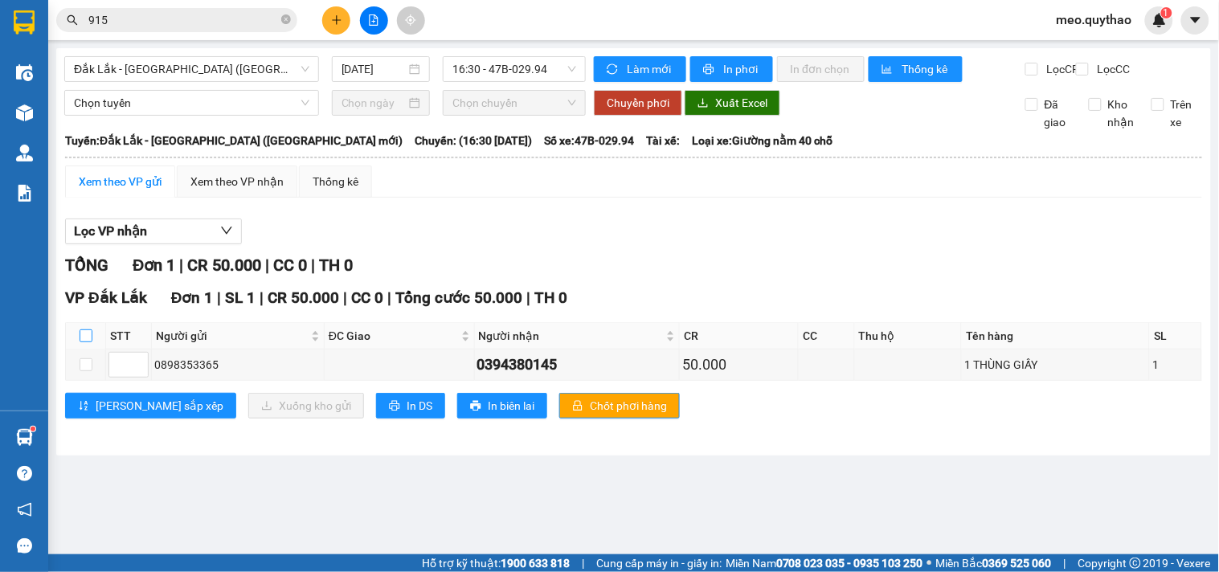
click at [90, 342] on input "checkbox" at bounding box center [86, 336] width 13 height 13
checkbox input "true"
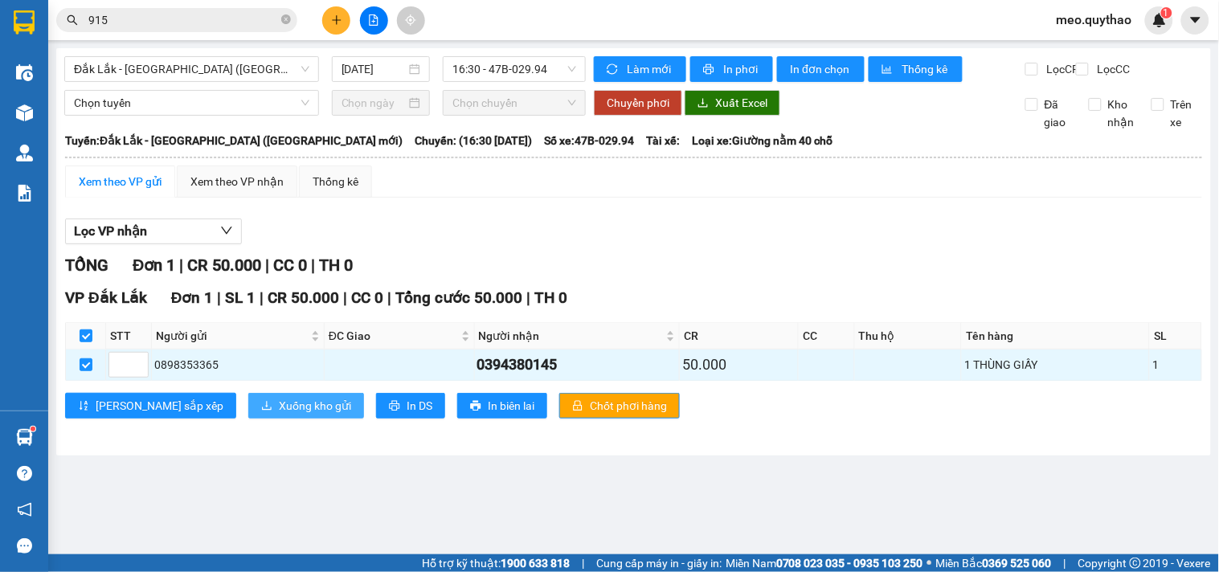
click at [279, 415] on span "Xuống kho gửi" at bounding box center [315, 406] width 72 height 18
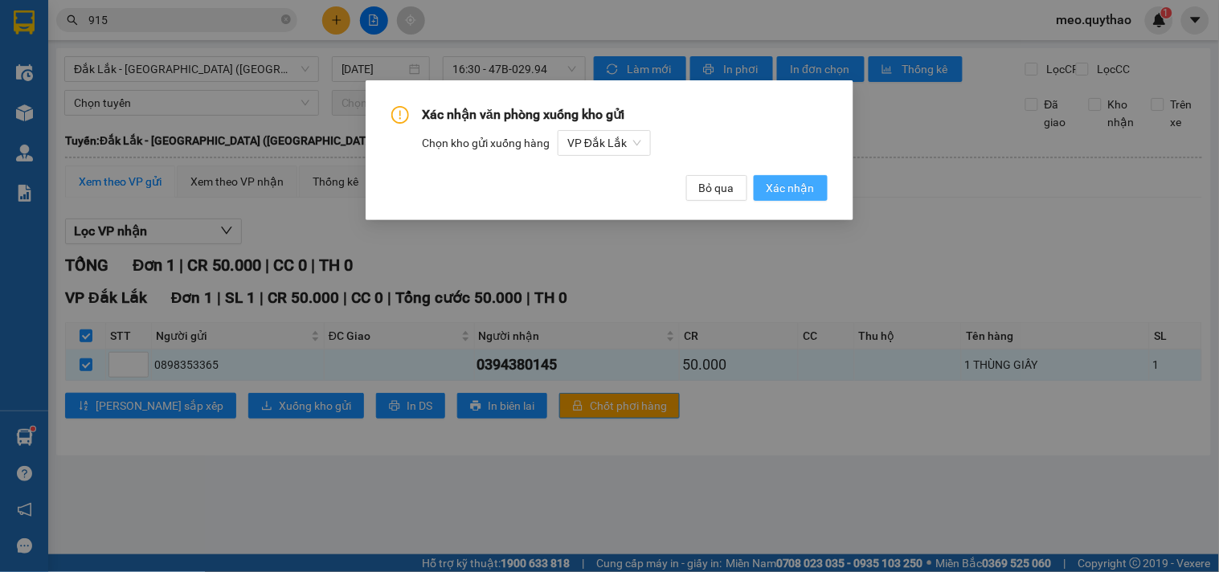
click at [776, 190] on span "Xác nhận" at bounding box center [791, 188] width 48 height 18
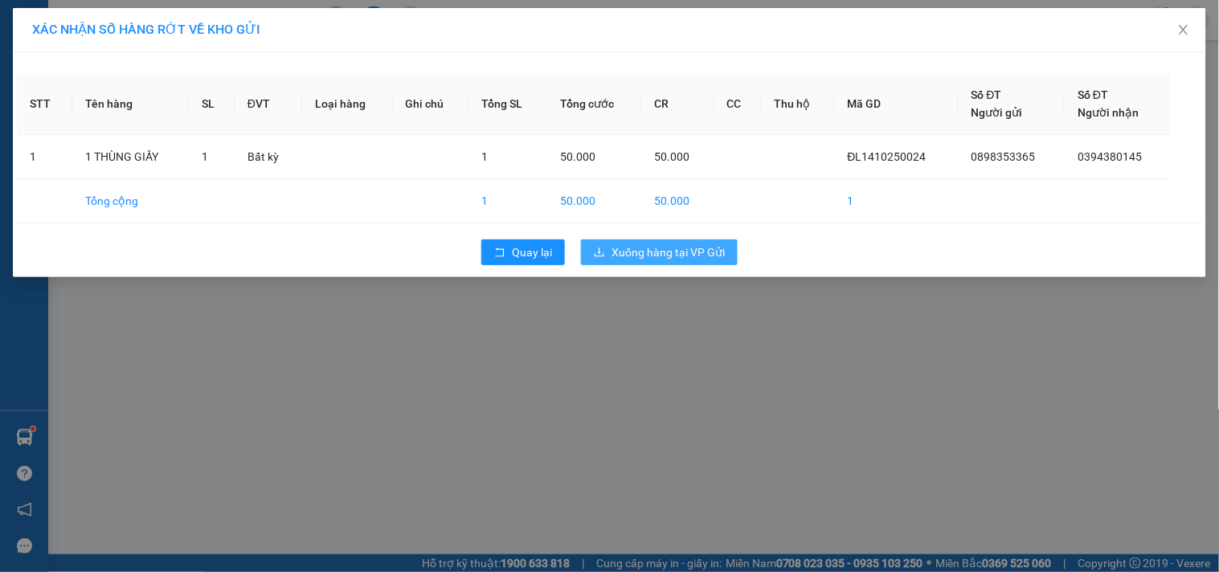
click at [641, 248] on span "Xuống hàng tại VP Gửi" at bounding box center [668, 253] width 113 height 18
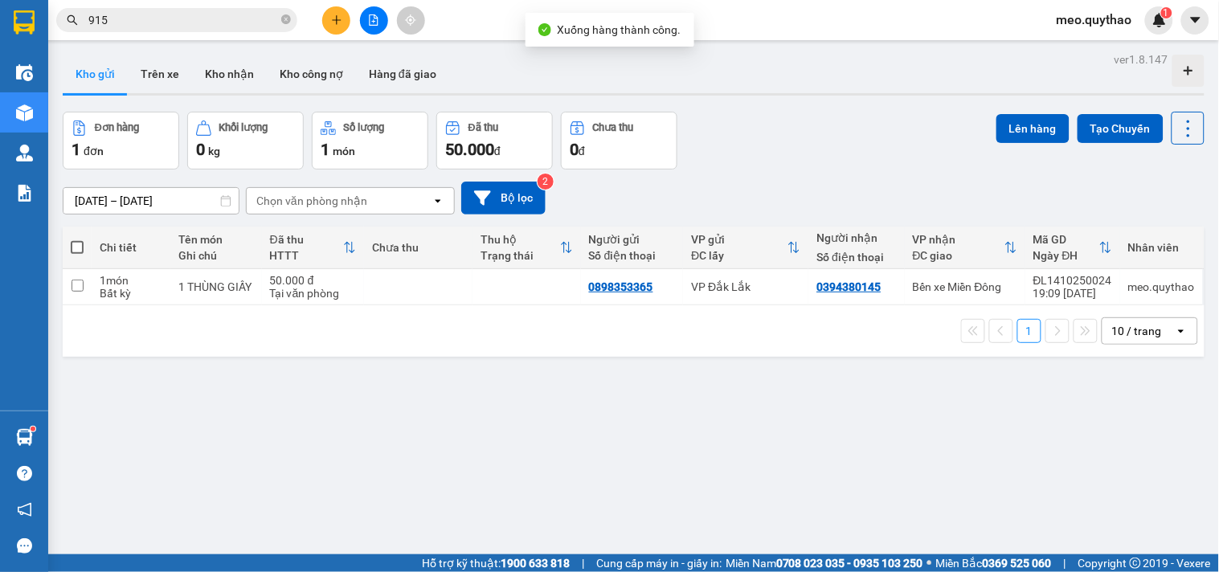
click at [922, 268] on th "VP nhận ĐC giao" at bounding box center [965, 248] width 121 height 43
click at [1006, 247] on icon at bounding box center [1011, 248] width 10 height 11
click at [934, 297] on td "Bến xe Miền Đông" at bounding box center [965, 287] width 121 height 36
checkbox input "true"
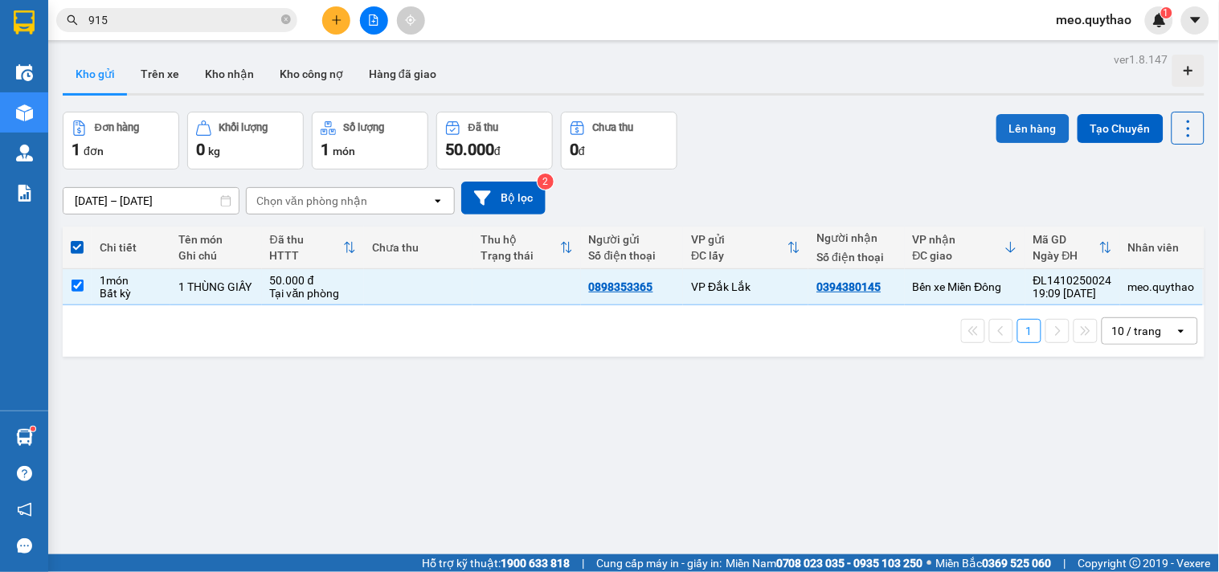
click at [1017, 118] on button "Lên hàng" at bounding box center [1033, 128] width 73 height 29
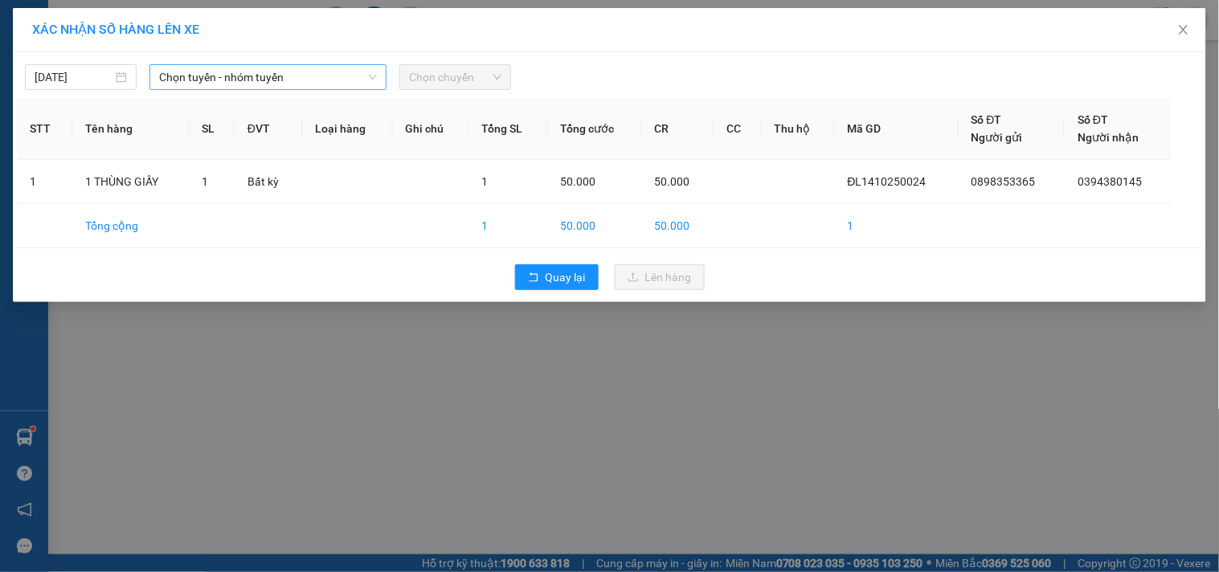
click at [315, 81] on span "Chọn tuyến - nhóm tuyến" at bounding box center [268, 77] width 218 height 24
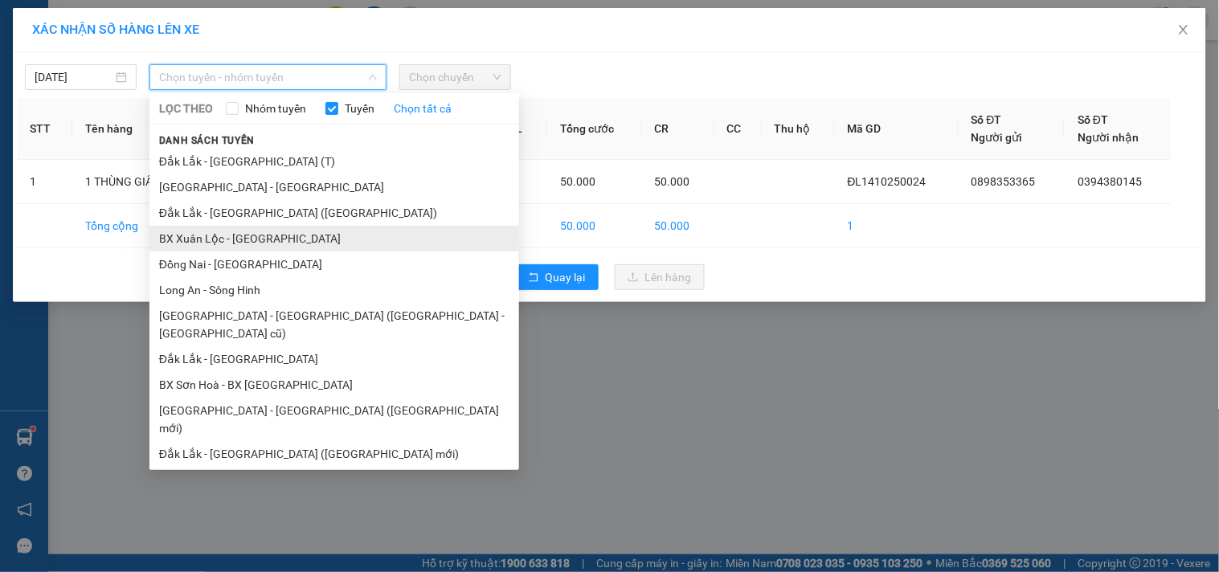
scroll to position [96, 0]
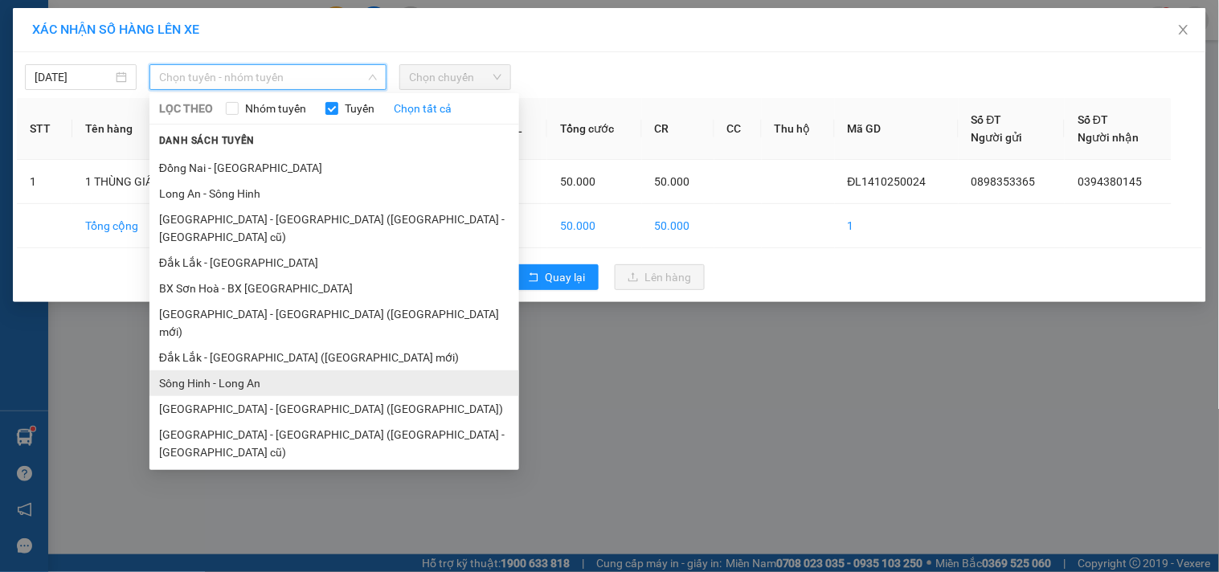
click at [249, 371] on li "Sông Hinh - Long An" at bounding box center [335, 384] width 370 height 26
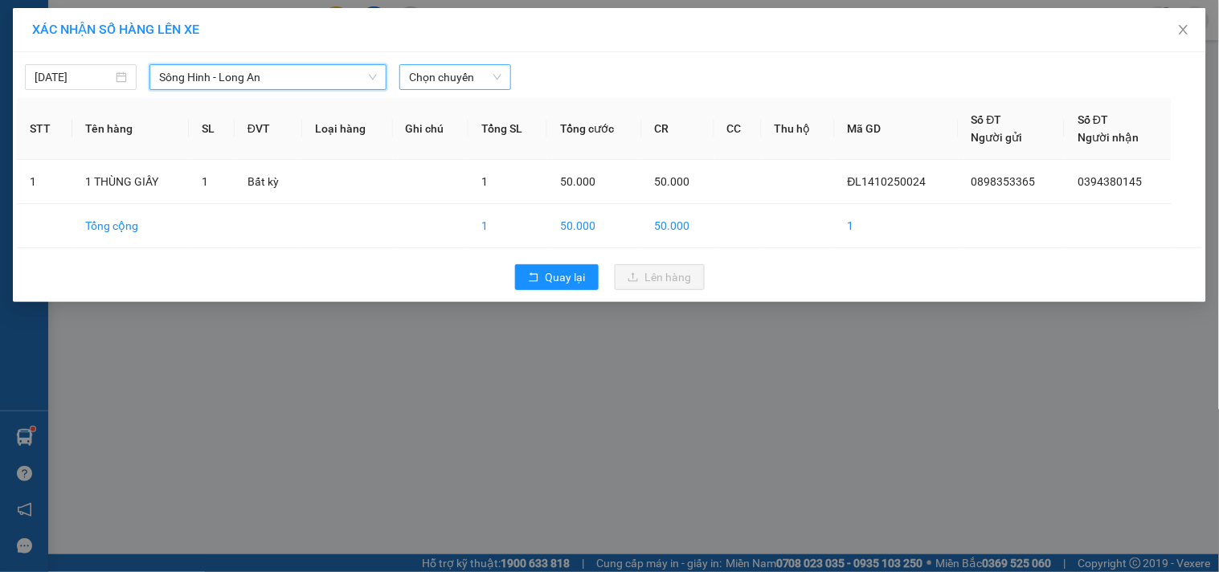
click at [432, 70] on span "Chọn chuyến" at bounding box center [455, 77] width 92 height 24
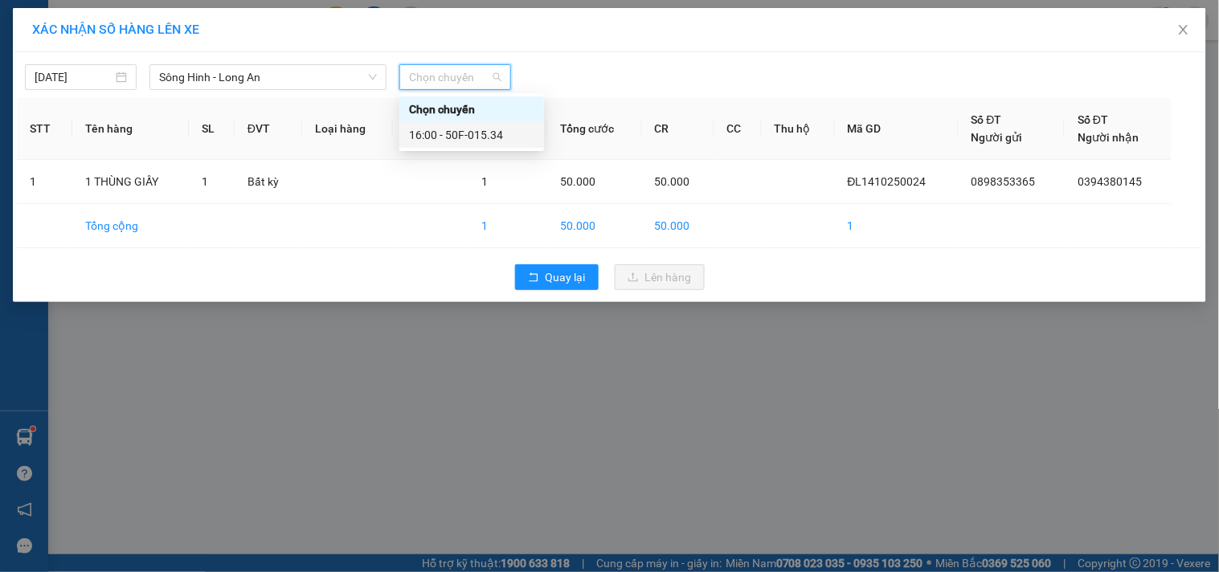
click at [461, 129] on div "16:00 - 50F-015.34" at bounding box center [471, 135] width 125 height 18
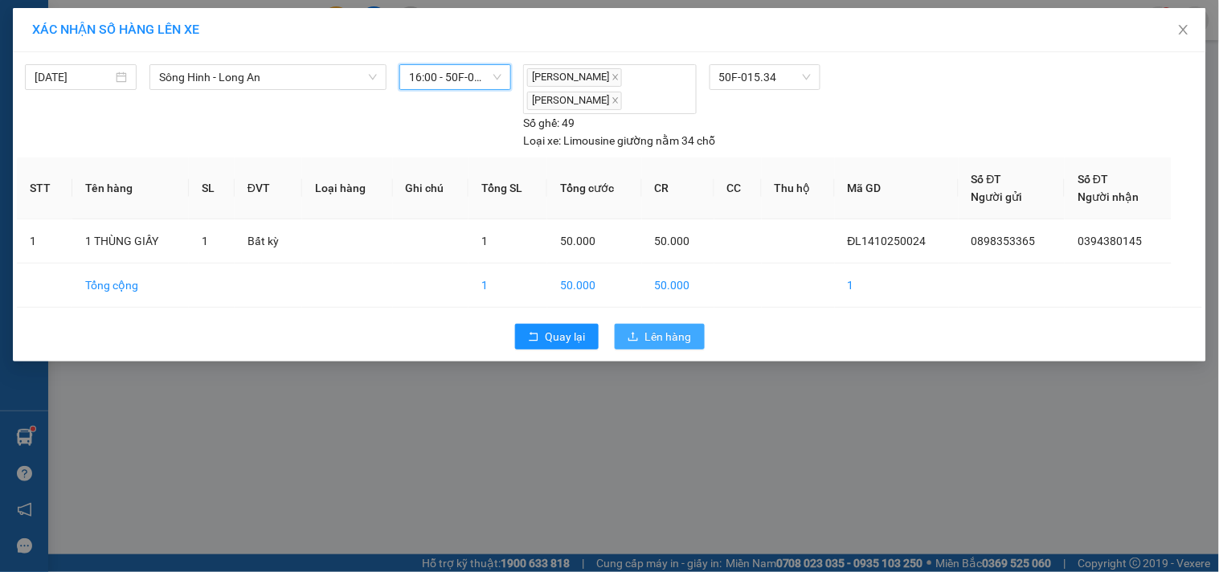
click at [662, 334] on span "Lên hàng" at bounding box center [668, 337] width 47 height 18
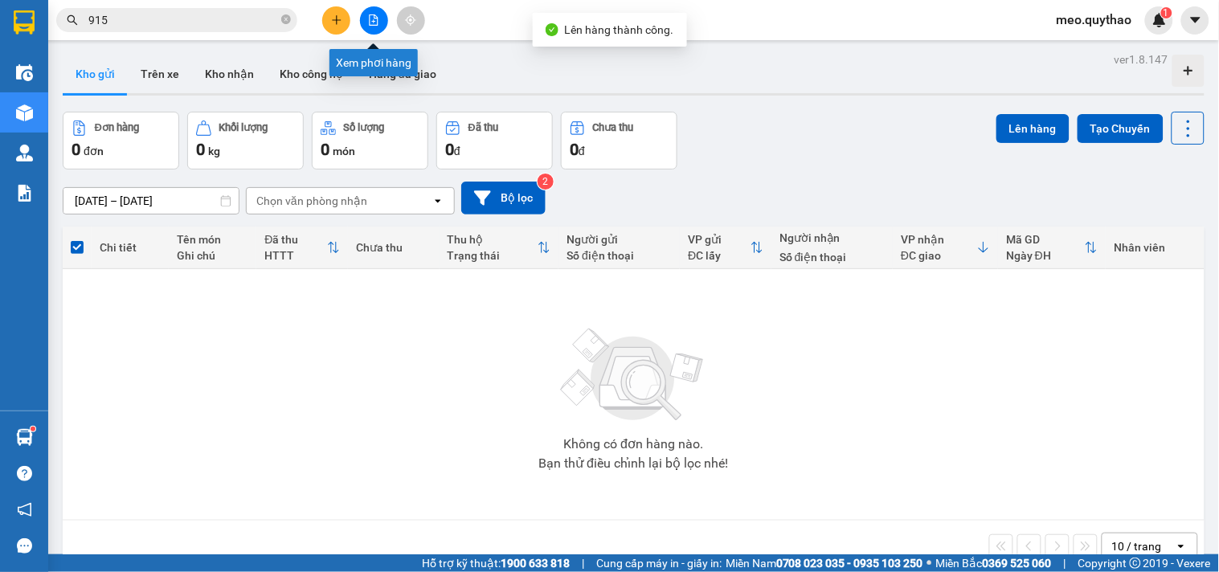
click at [378, 23] on icon "file-add" at bounding box center [374, 19] width 9 height 11
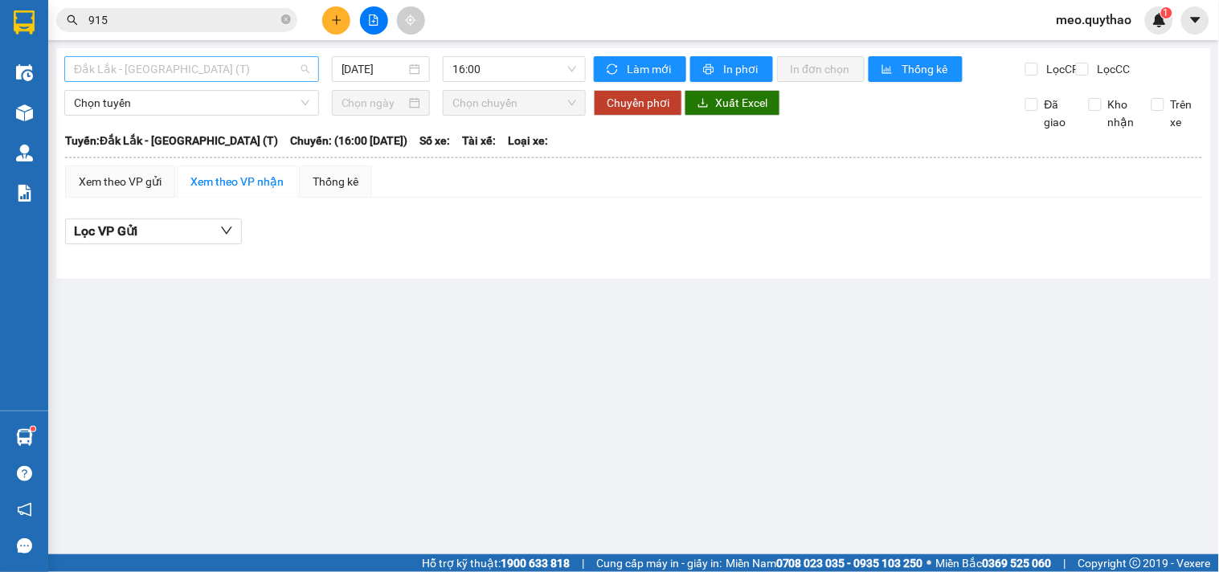
click at [186, 64] on span "Đắk Lắk - [GEOGRAPHIC_DATA] (T)" at bounding box center [192, 69] width 236 height 24
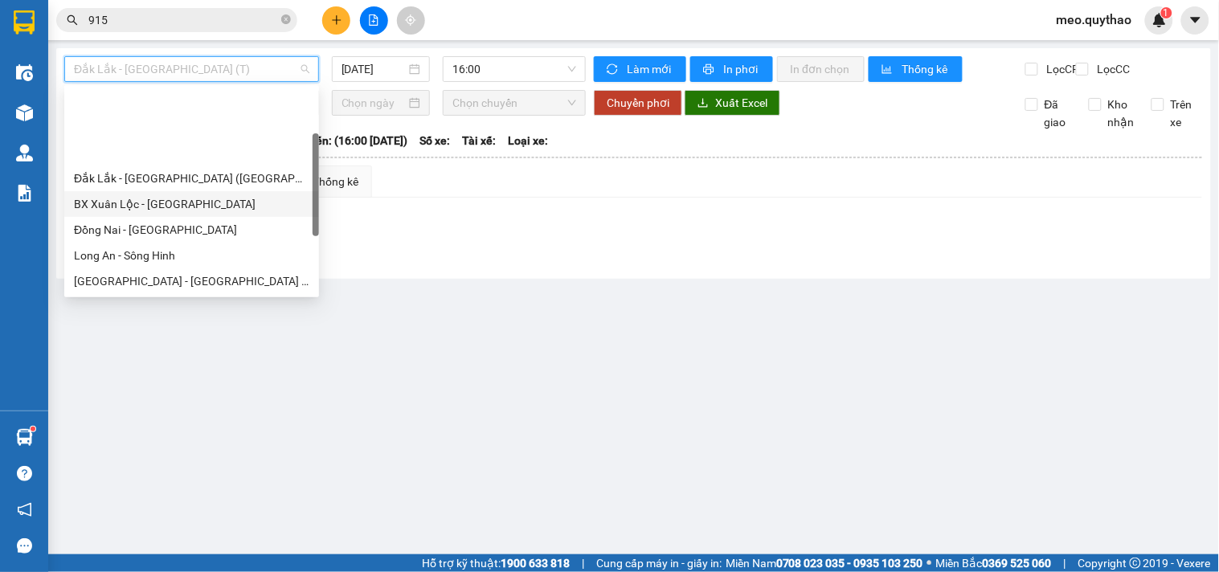
scroll to position [89, 0]
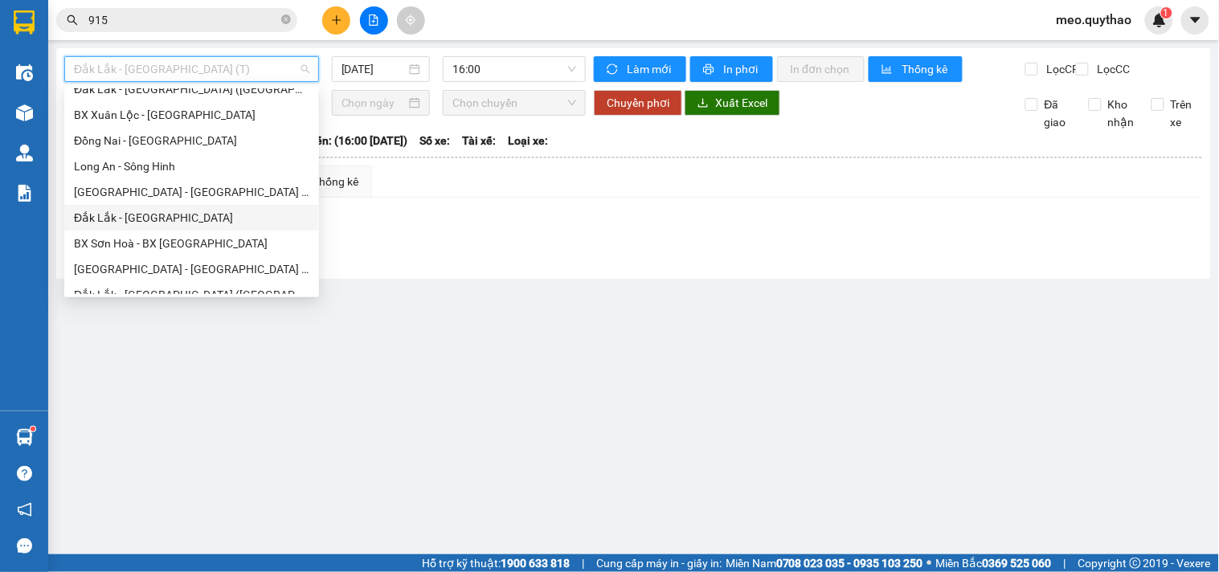
click at [162, 213] on div "Đắk Lắk - [GEOGRAPHIC_DATA]" at bounding box center [192, 218] width 236 height 18
type input "[DATE]"
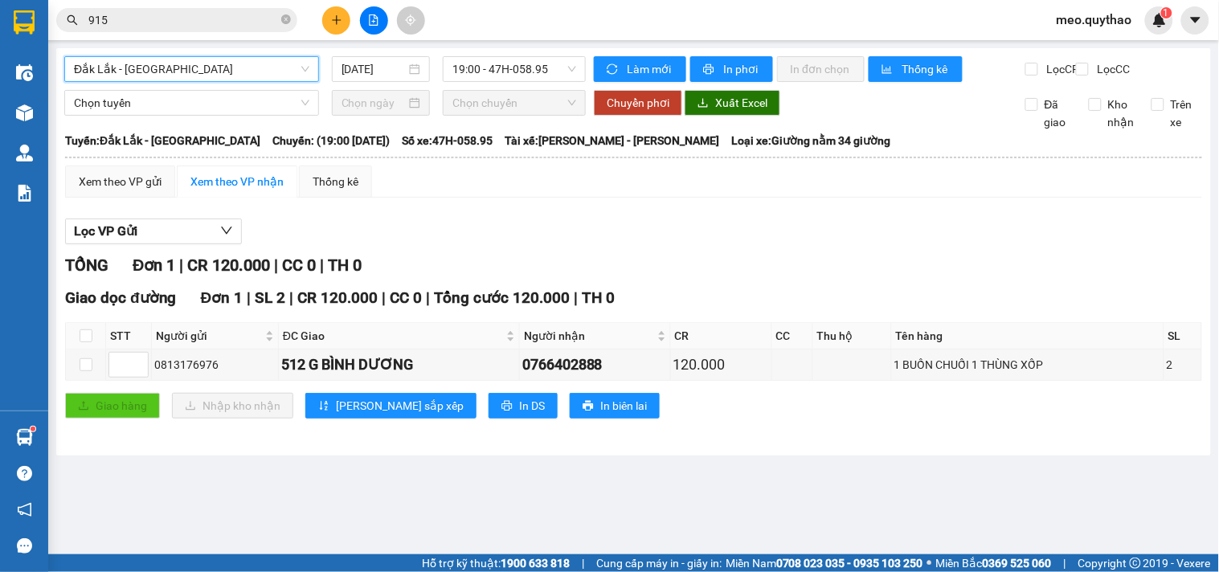
click at [242, 68] on span "Đắk Lắk - [GEOGRAPHIC_DATA]" at bounding box center [192, 69] width 236 height 24
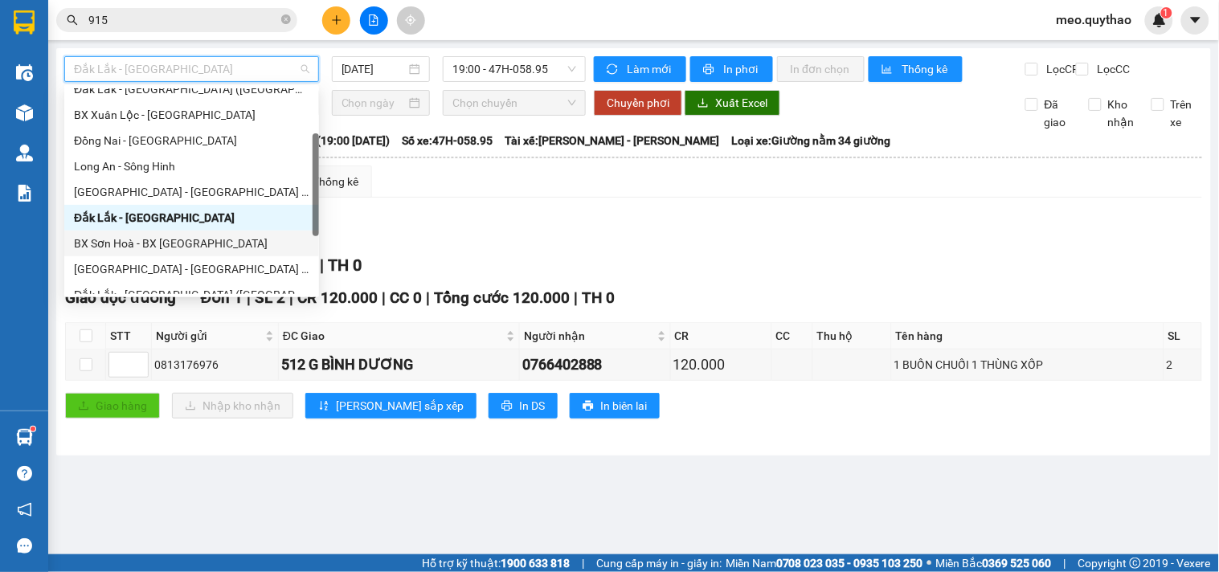
scroll to position [178, 0]
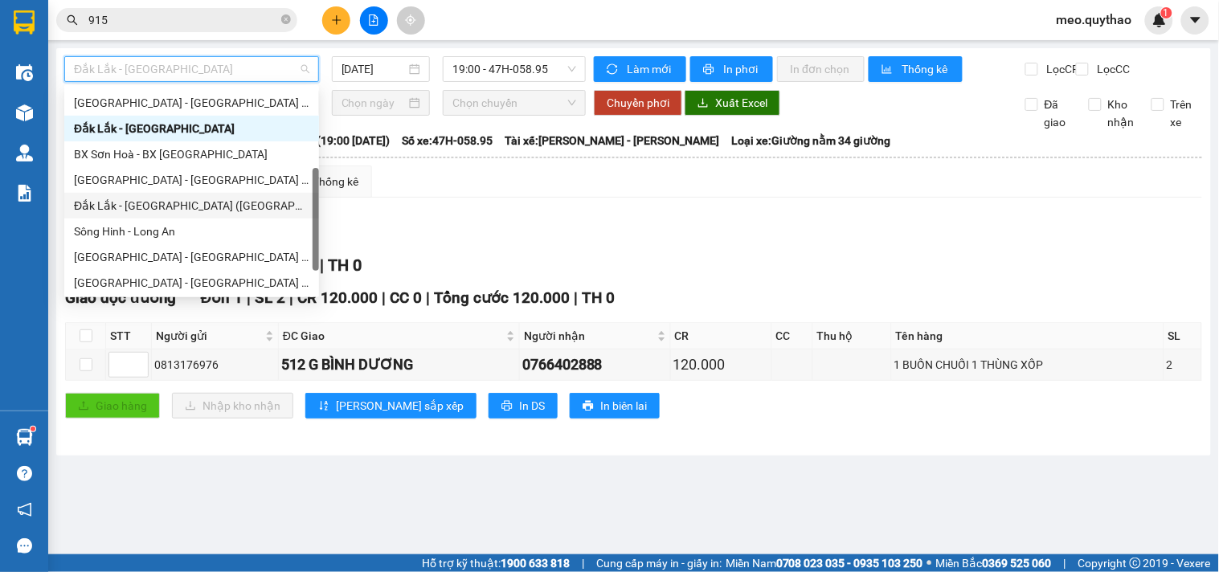
click at [218, 214] on div "Đắk Lắk - [GEOGRAPHIC_DATA] ([GEOGRAPHIC_DATA] mới)" at bounding box center [192, 206] width 236 height 18
type input "[DATE]"
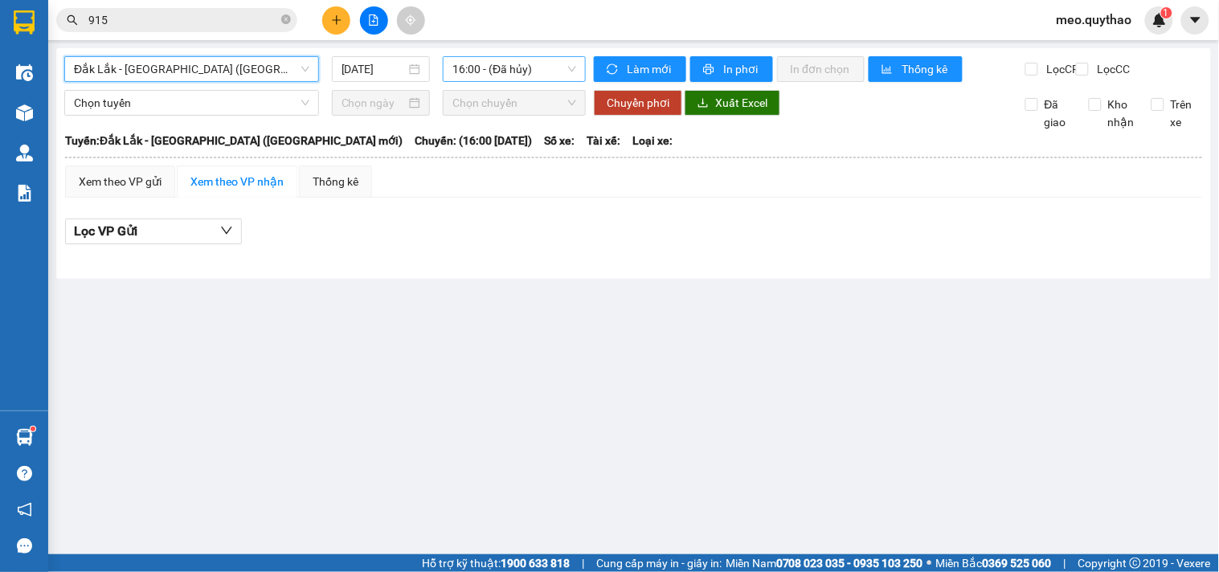
click at [495, 68] on span "16:00 - (Đã hủy)" at bounding box center [515, 69] width 124 height 24
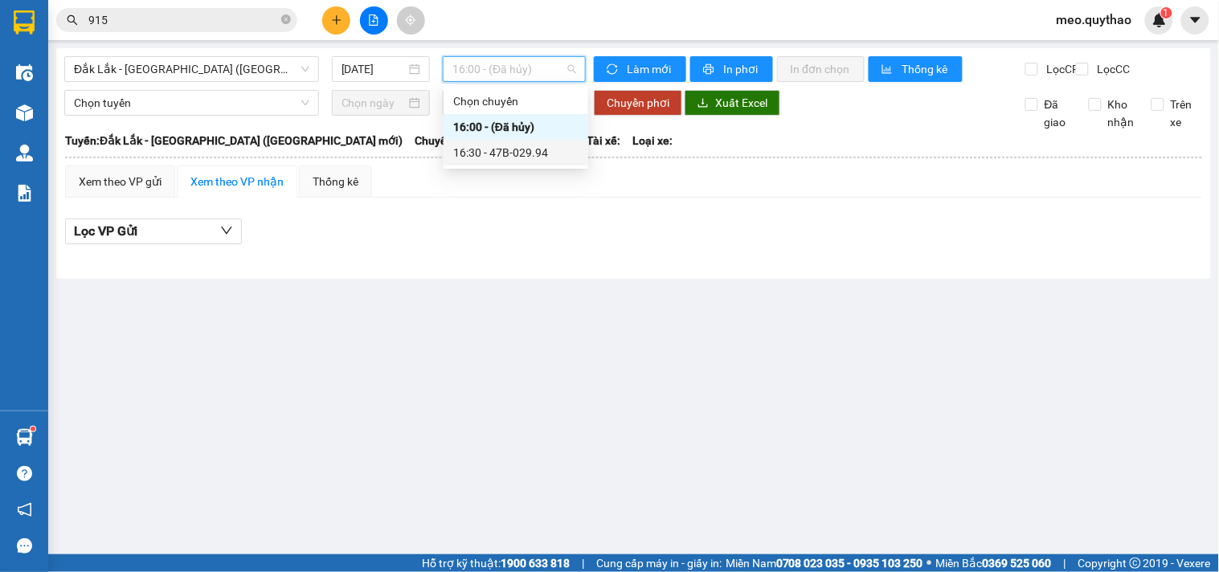
click at [513, 155] on div "16:30 - 47B-029.94" at bounding box center [515, 153] width 125 height 18
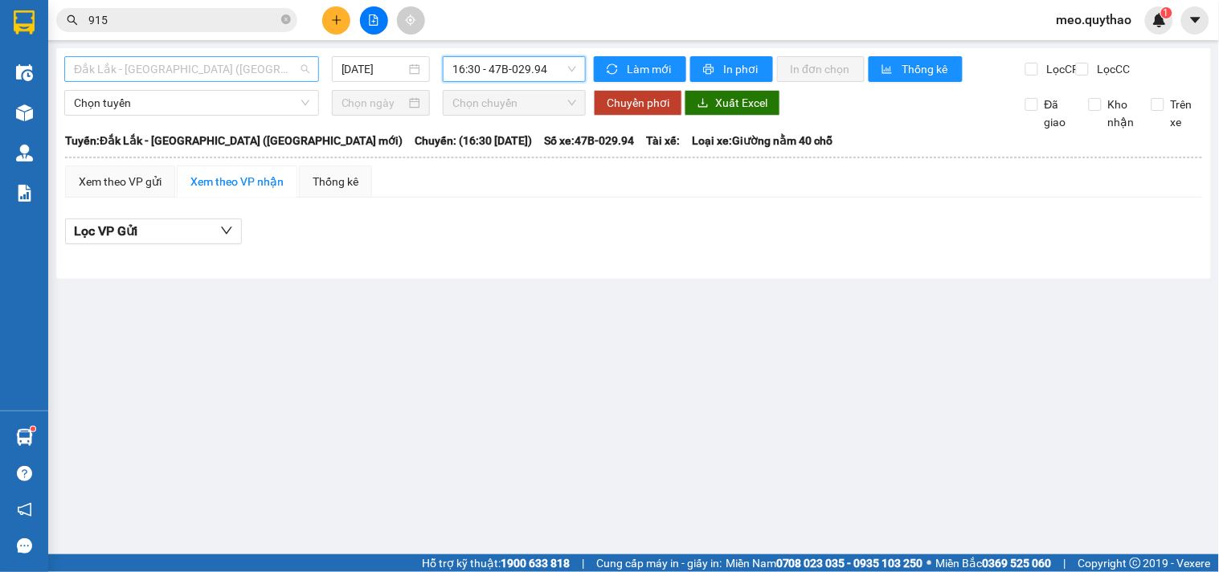
click at [155, 63] on span "Đắk Lắk - [GEOGRAPHIC_DATA] ([GEOGRAPHIC_DATA] mới)" at bounding box center [192, 69] width 236 height 24
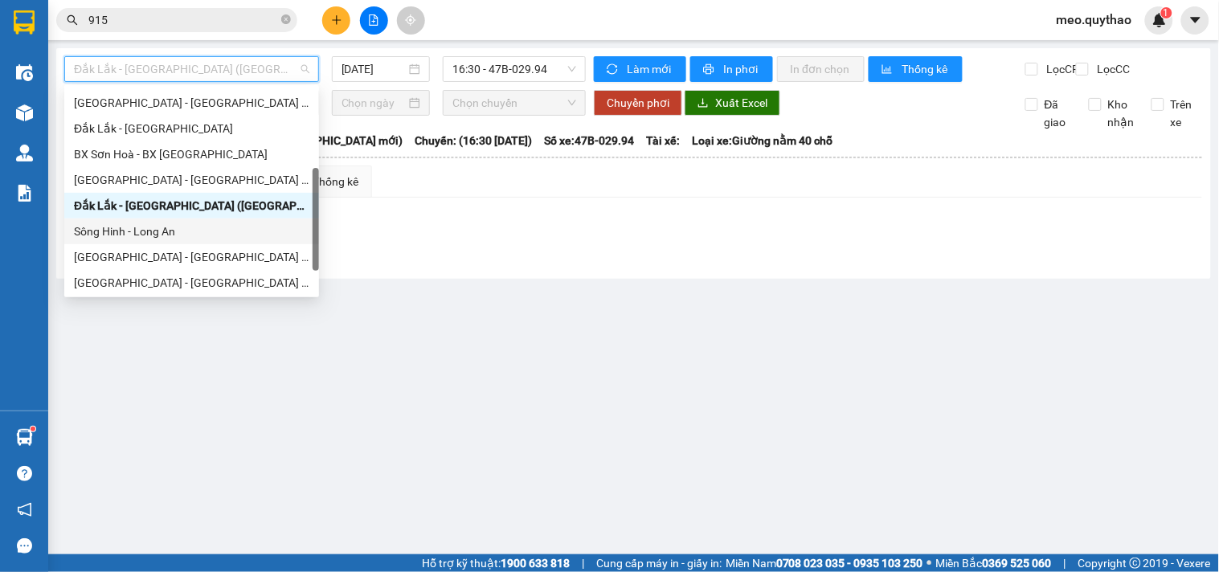
click at [186, 234] on div "Sông Hinh - Long An" at bounding box center [192, 232] width 236 height 18
type input "[DATE]"
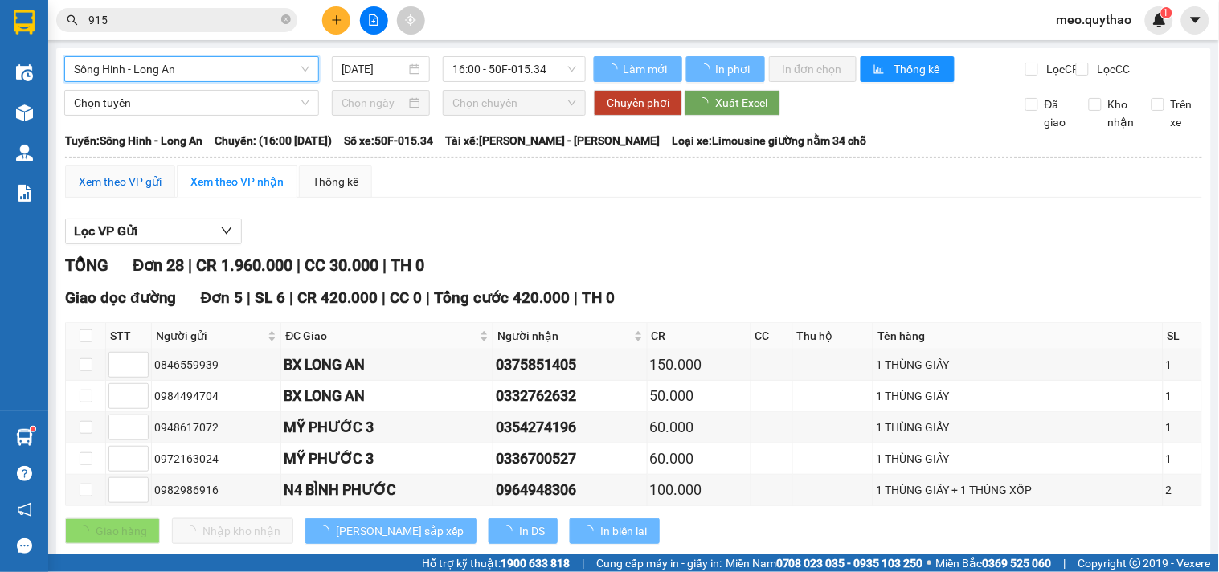
click at [127, 190] on div "Xem theo VP gửi" at bounding box center [120, 182] width 83 height 18
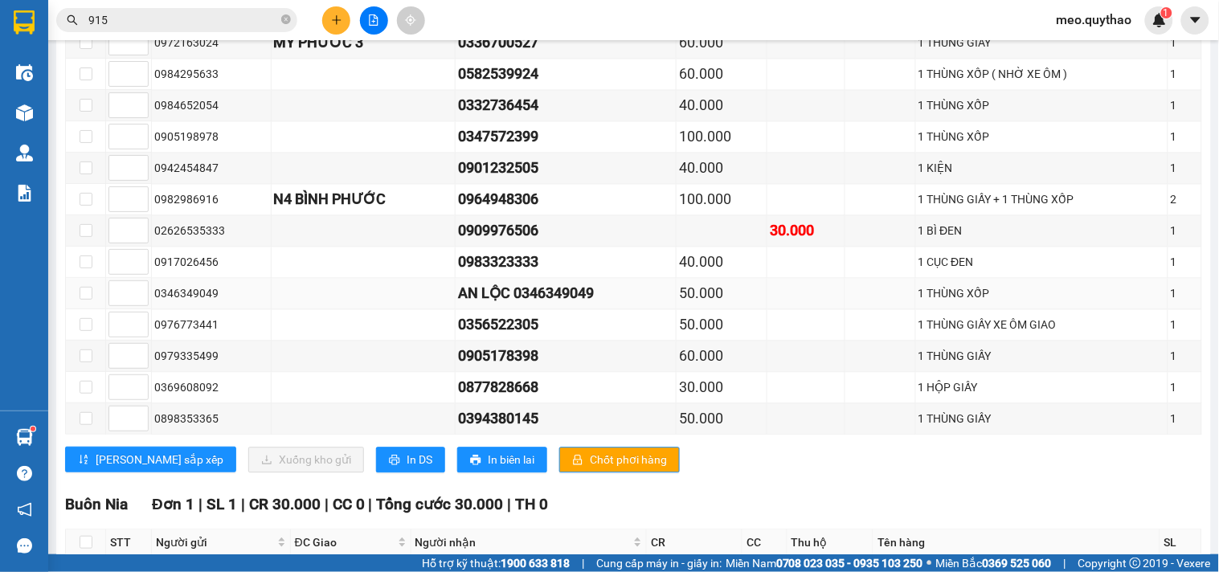
scroll to position [804, 0]
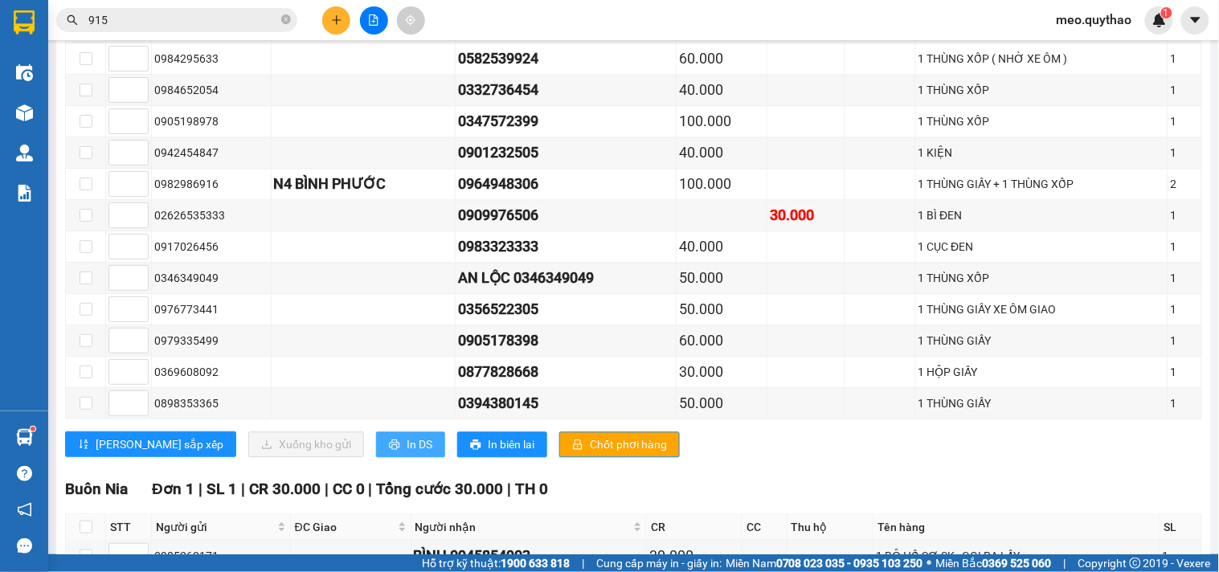
click at [376, 457] on button "In DS" at bounding box center [410, 445] width 69 height 26
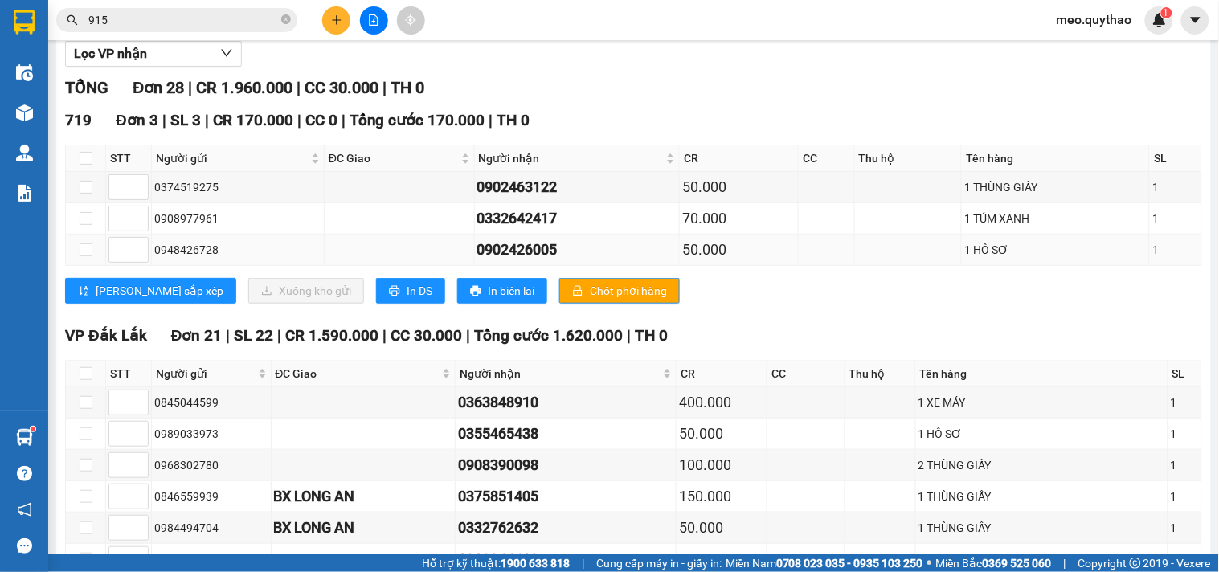
scroll to position [0, 0]
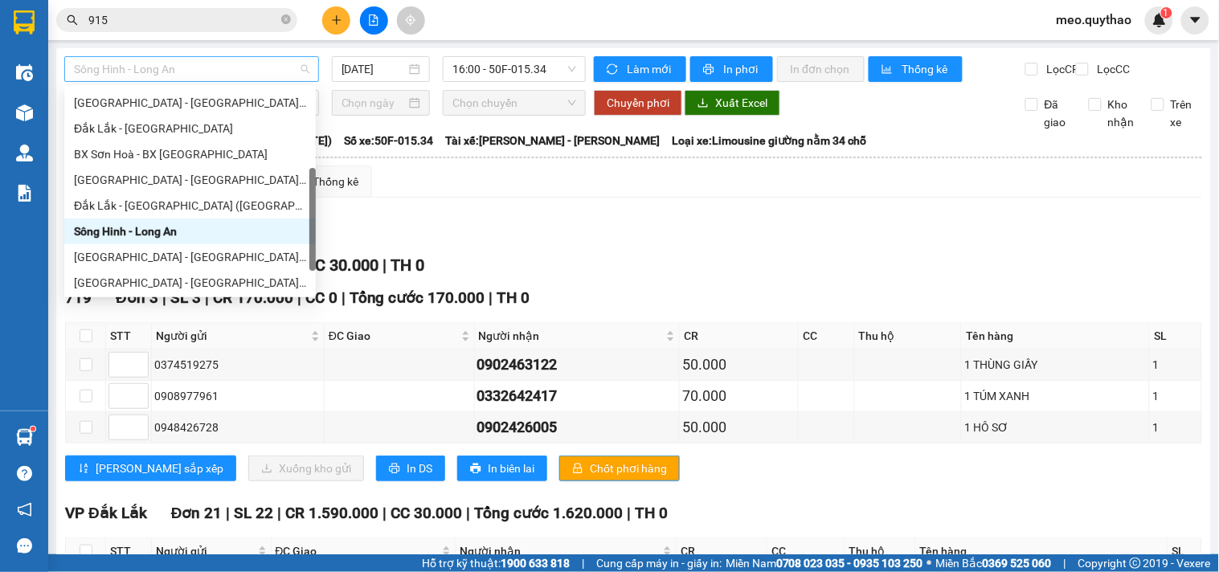
click at [205, 65] on span "Sông Hinh - Long An" at bounding box center [192, 69] width 236 height 24
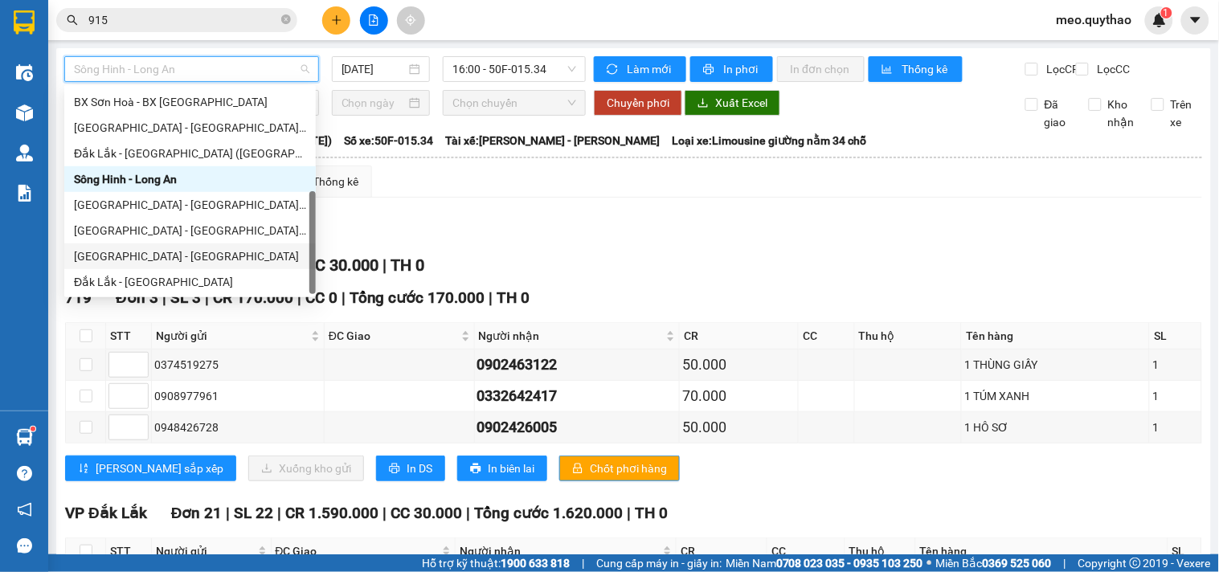
click at [186, 254] on div "[GEOGRAPHIC_DATA] - [GEOGRAPHIC_DATA]" at bounding box center [190, 257] width 232 height 18
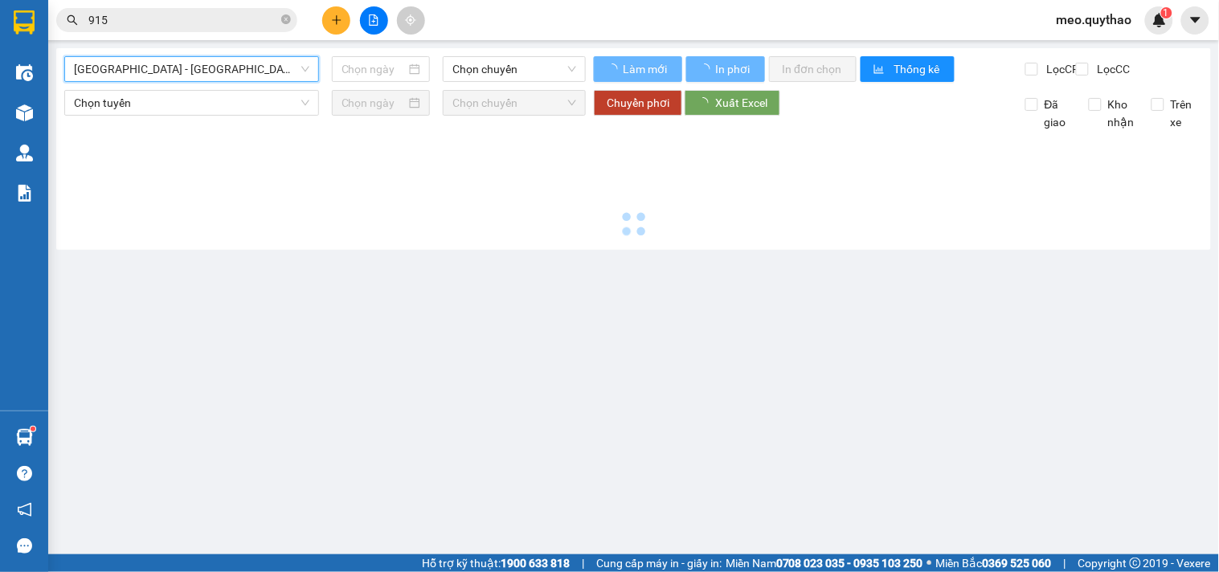
type input "[DATE]"
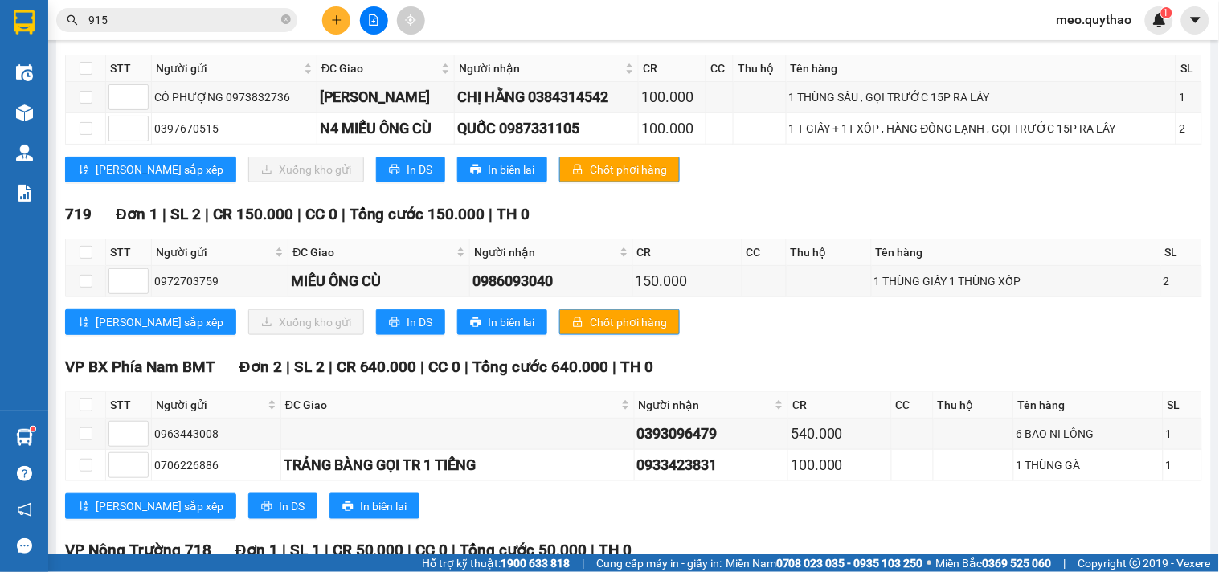
scroll to position [89, 0]
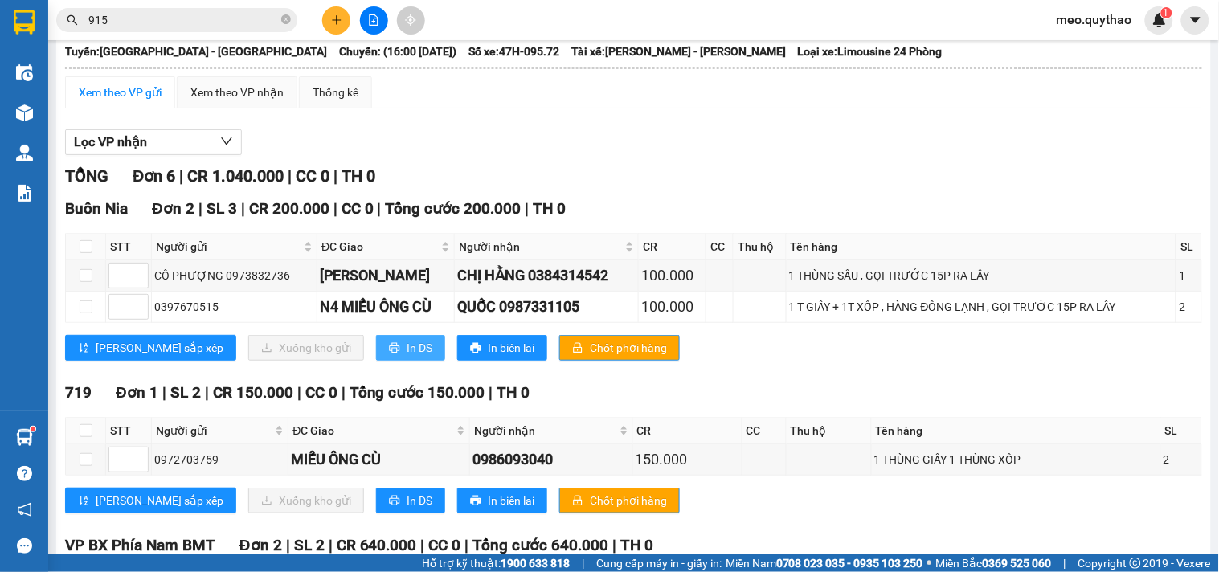
click at [407, 357] on span "In DS" at bounding box center [420, 348] width 26 height 18
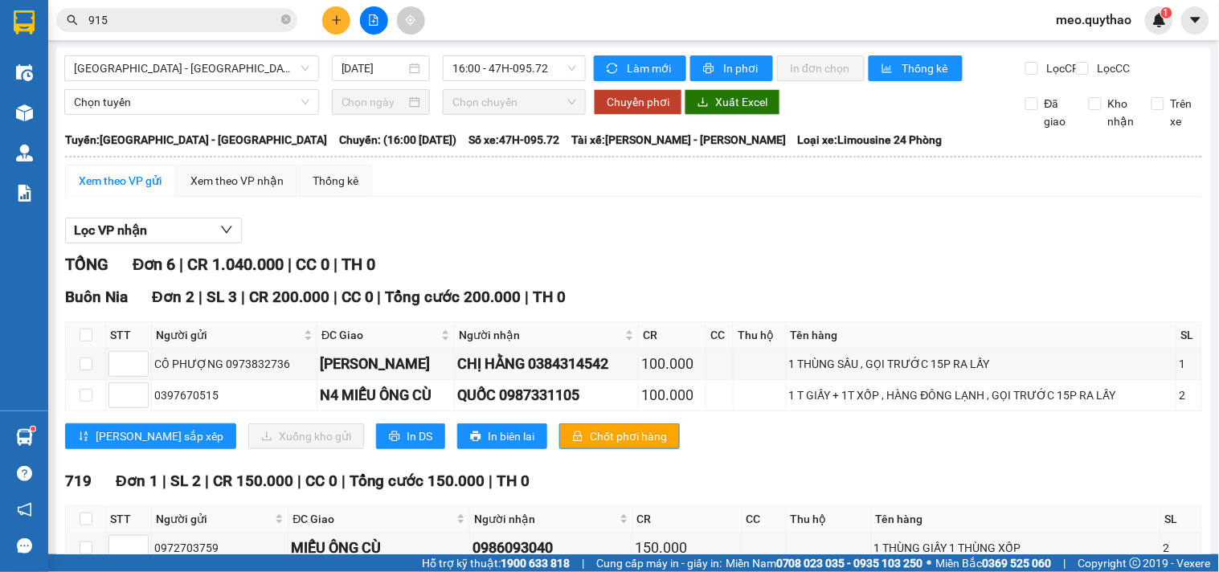
scroll to position [0, 0]
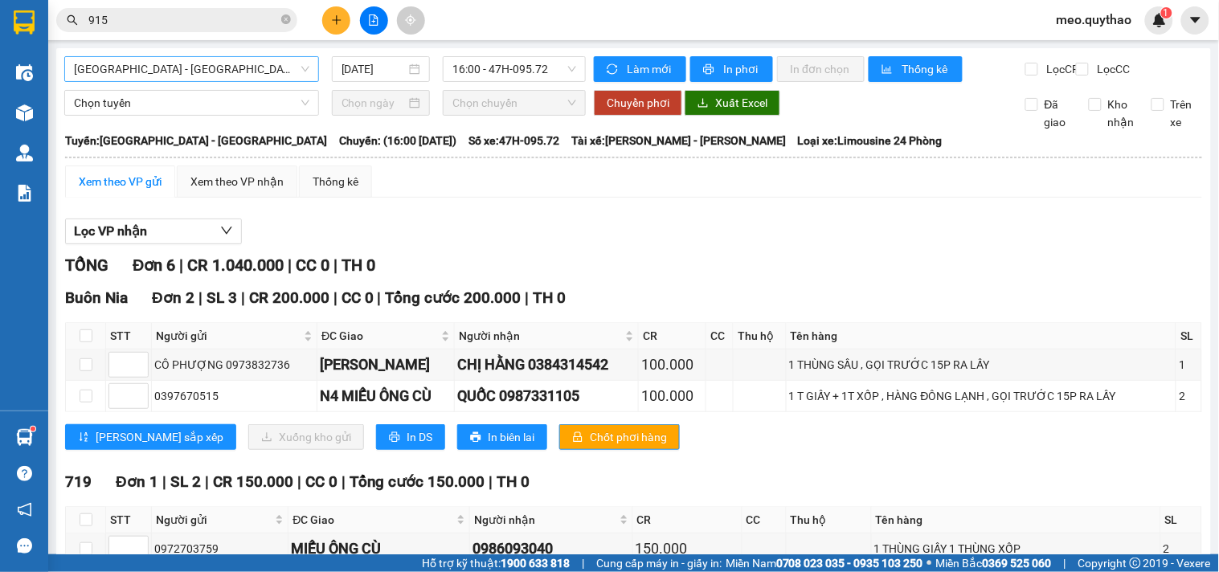
click at [222, 80] on span "[GEOGRAPHIC_DATA] - [GEOGRAPHIC_DATA]" at bounding box center [192, 69] width 236 height 24
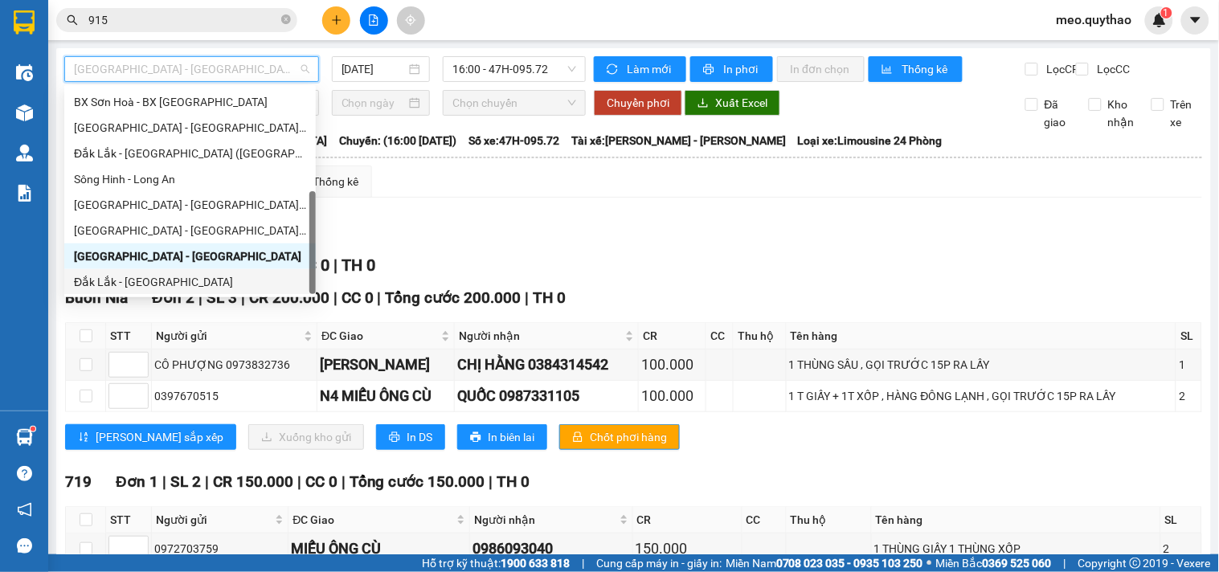
click at [180, 277] on div "Đắk Lắk - [GEOGRAPHIC_DATA]" at bounding box center [190, 282] width 232 height 18
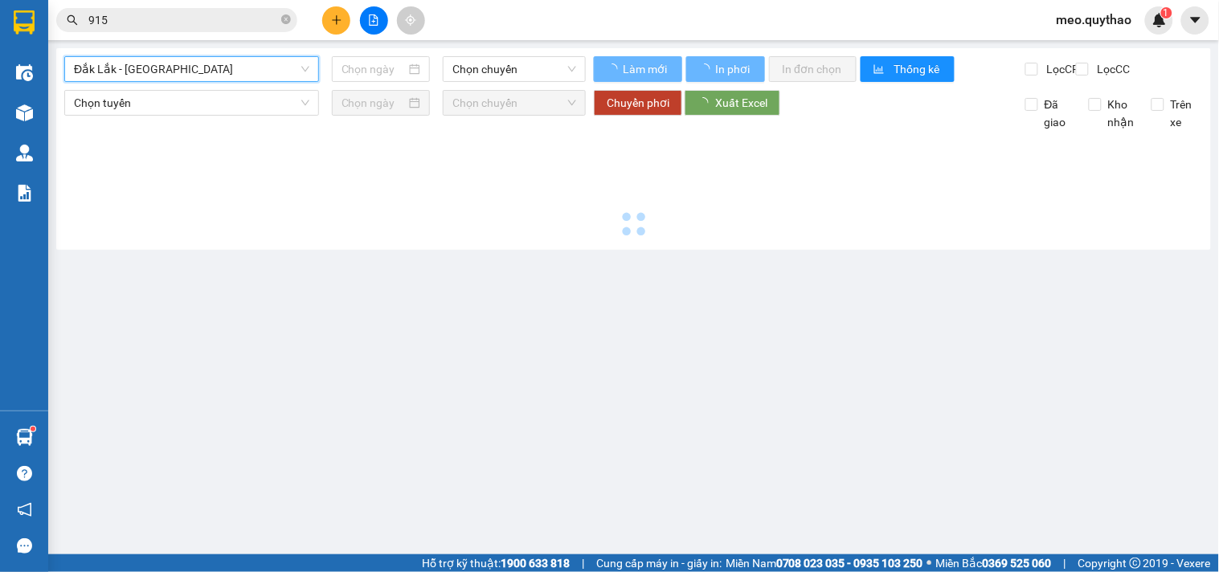
type input "[DATE]"
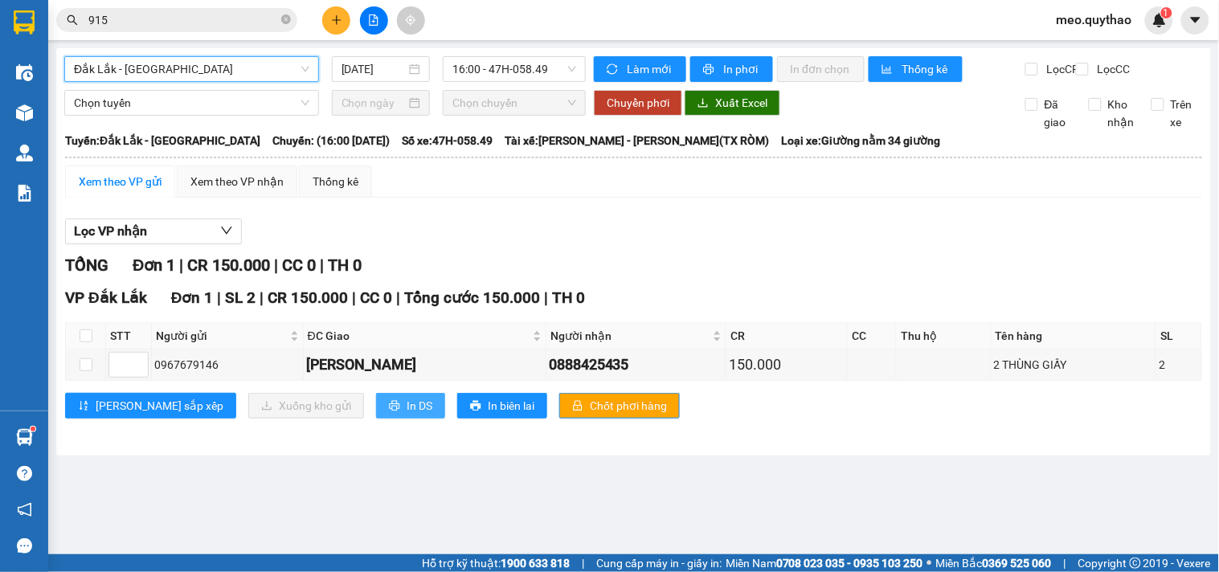
click at [407, 415] on span "In DS" at bounding box center [420, 406] width 26 height 18
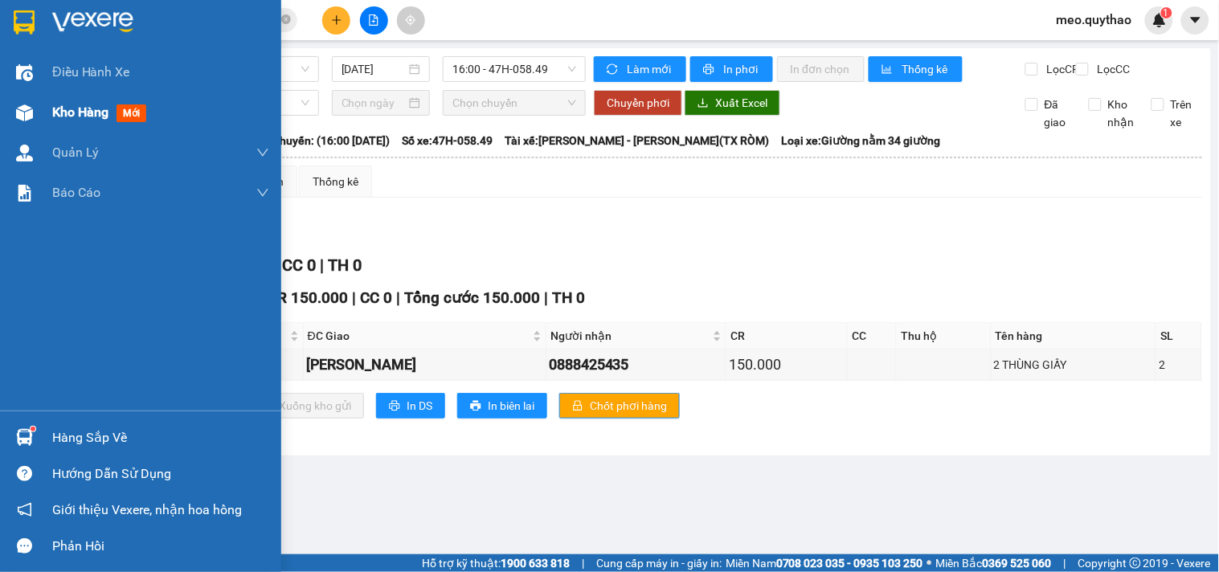
click at [73, 98] on div "Kho hàng mới" at bounding box center [160, 112] width 217 height 40
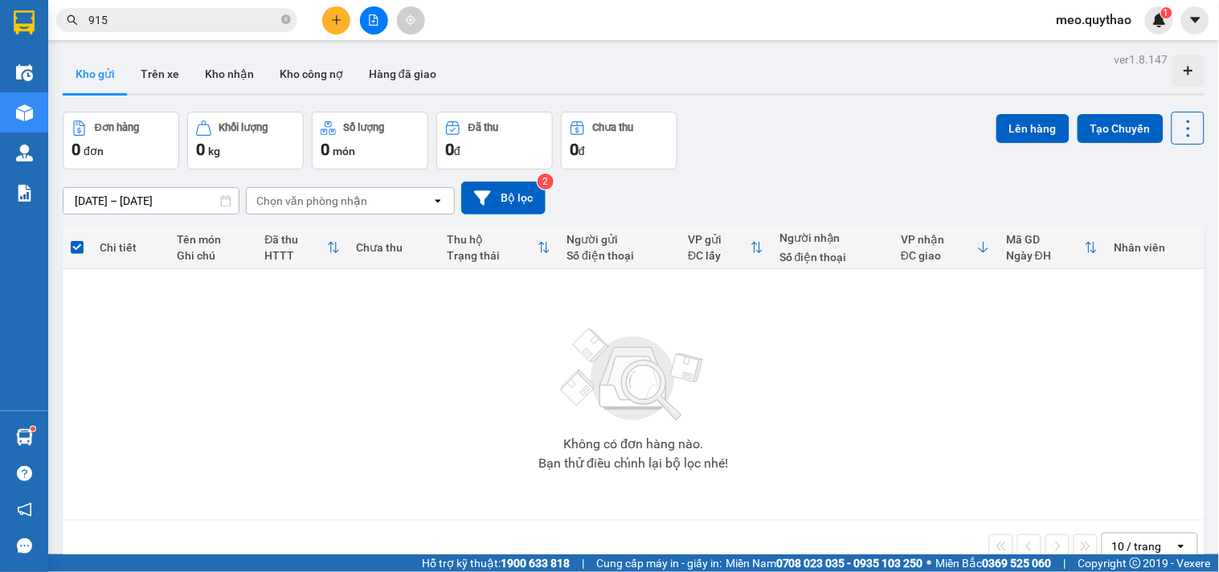
click at [372, 8] on button at bounding box center [374, 20] width 28 height 28
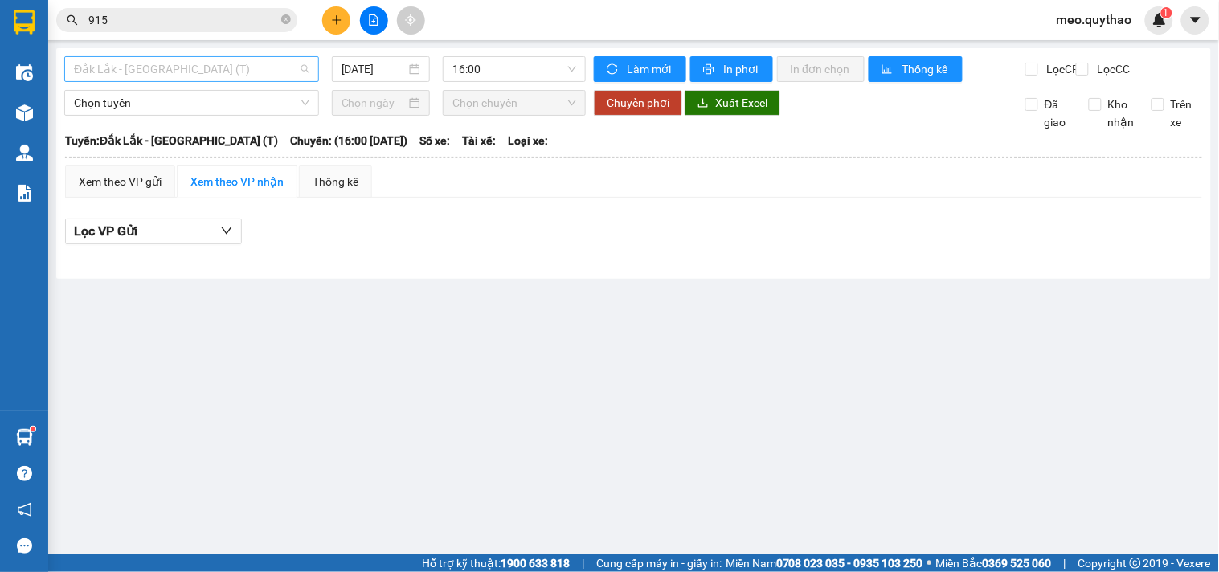
click at [207, 70] on span "Đắk Lắk - [GEOGRAPHIC_DATA] (T)" at bounding box center [192, 69] width 236 height 24
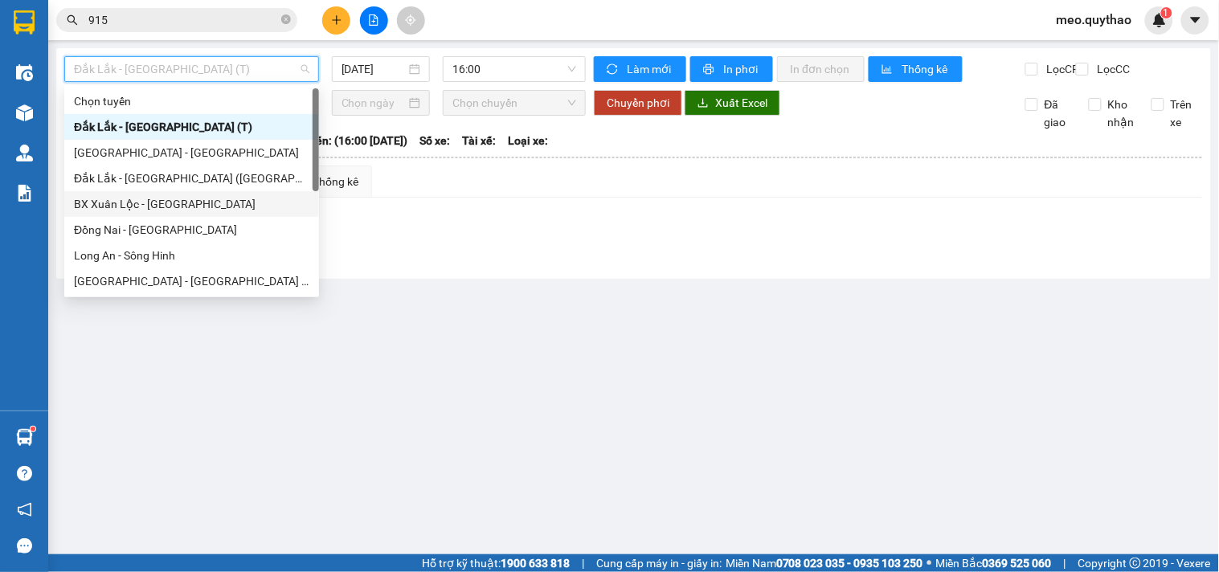
scroll to position [231, 0]
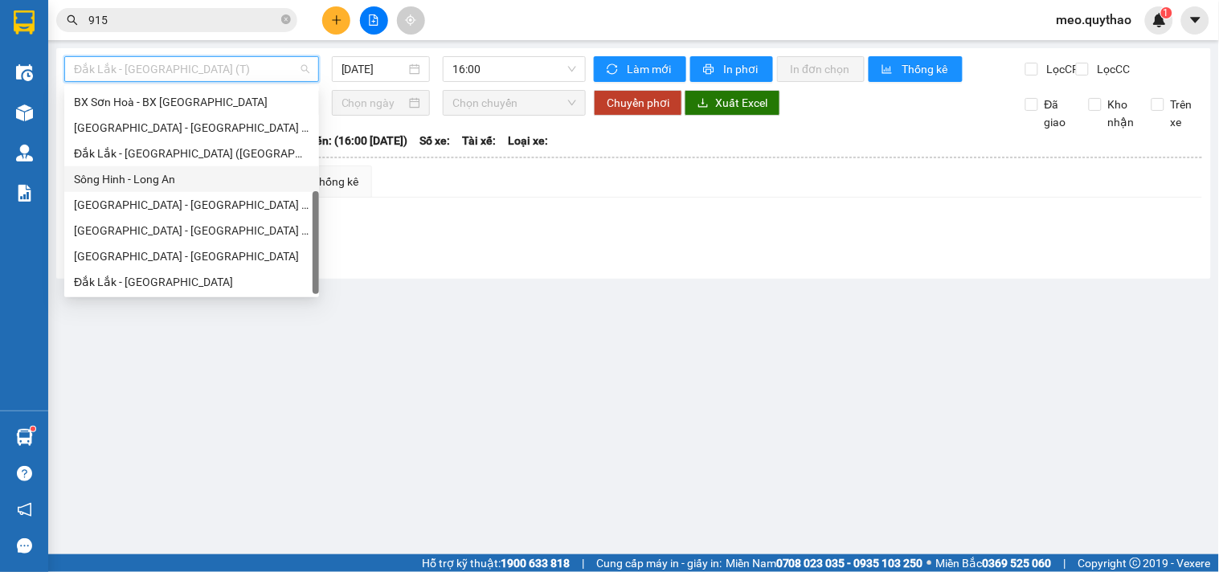
click at [186, 185] on div "Sông Hinh - Long An" at bounding box center [192, 179] width 236 height 18
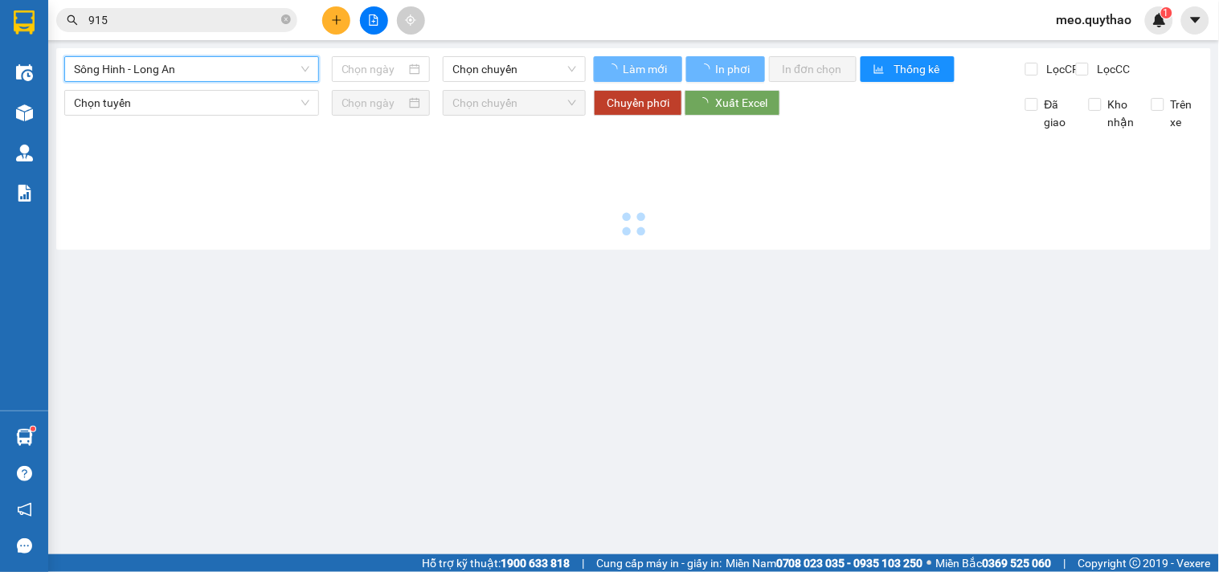
type input "[DATE]"
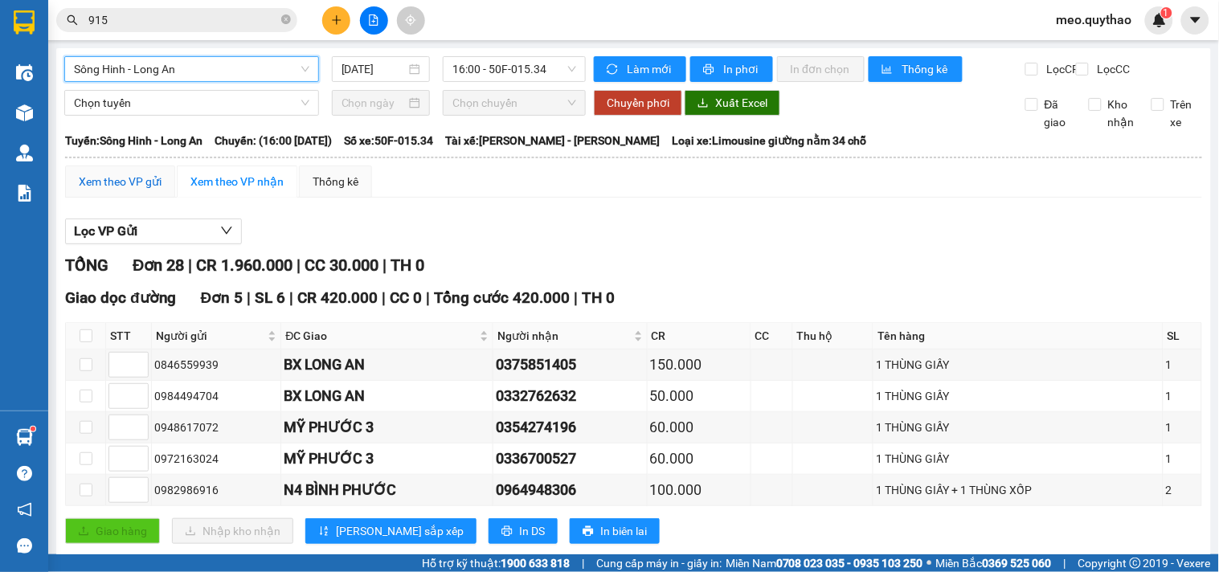
click at [155, 190] on div "Xem theo VP gửi" at bounding box center [120, 182] width 83 height 18
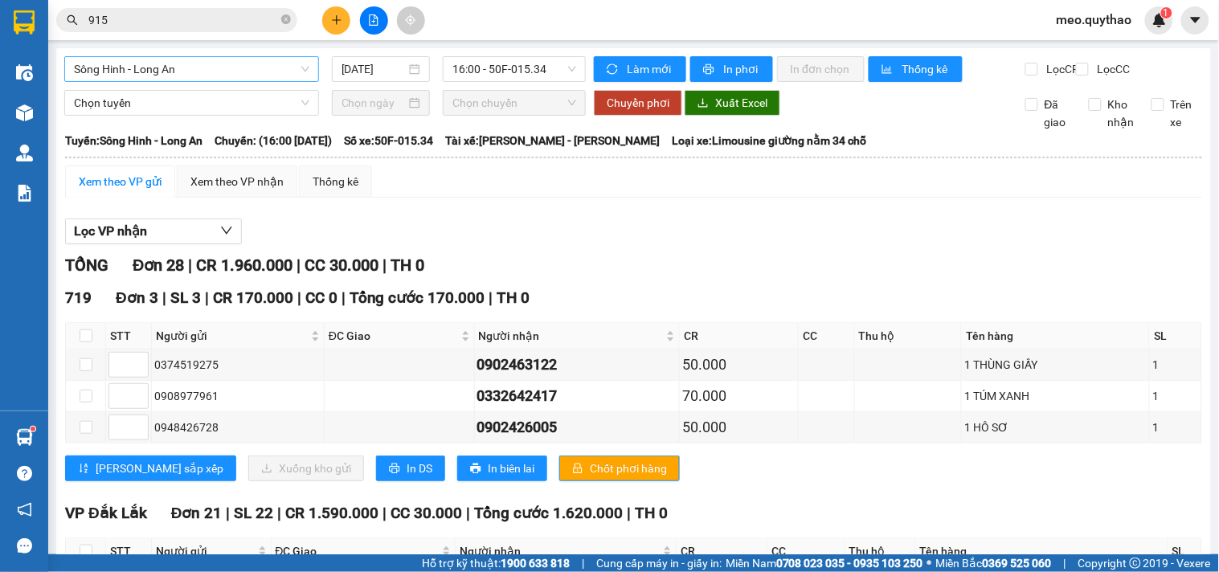
click at [236, 70] on span "Sông Hinh - Long An" at bounding box center [192, 69] width 236 height 24
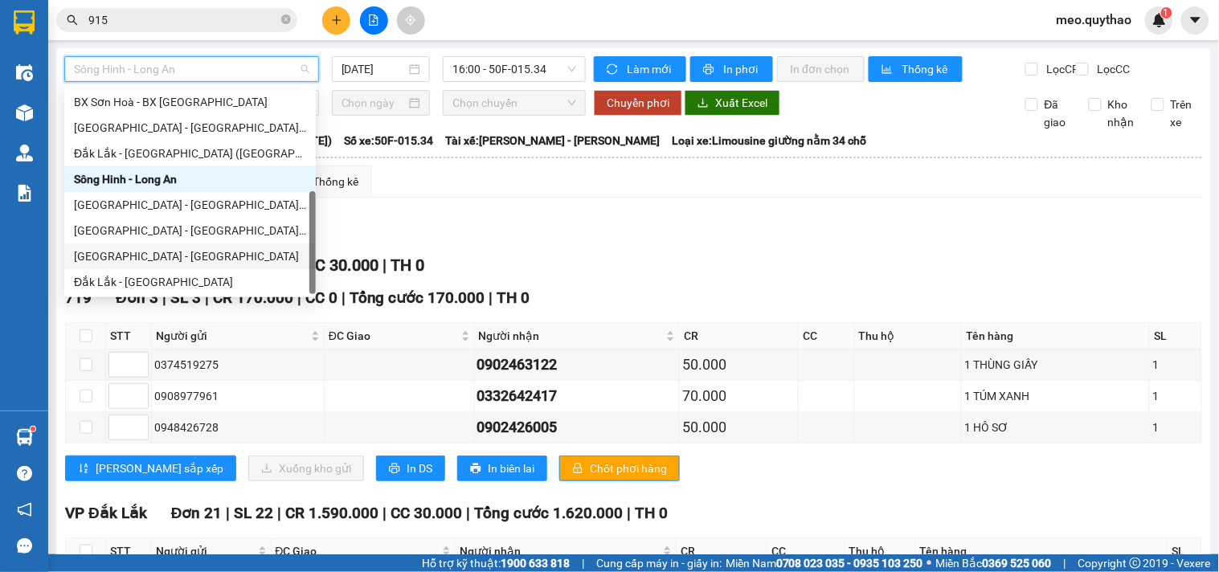
click at [198, 252] on div "[GEOGRAPHIC_DATA] - [GEOGRAPHIC_DATA]" at bounding box center [190, 257] width 232 height 18
type input "[DATE]"
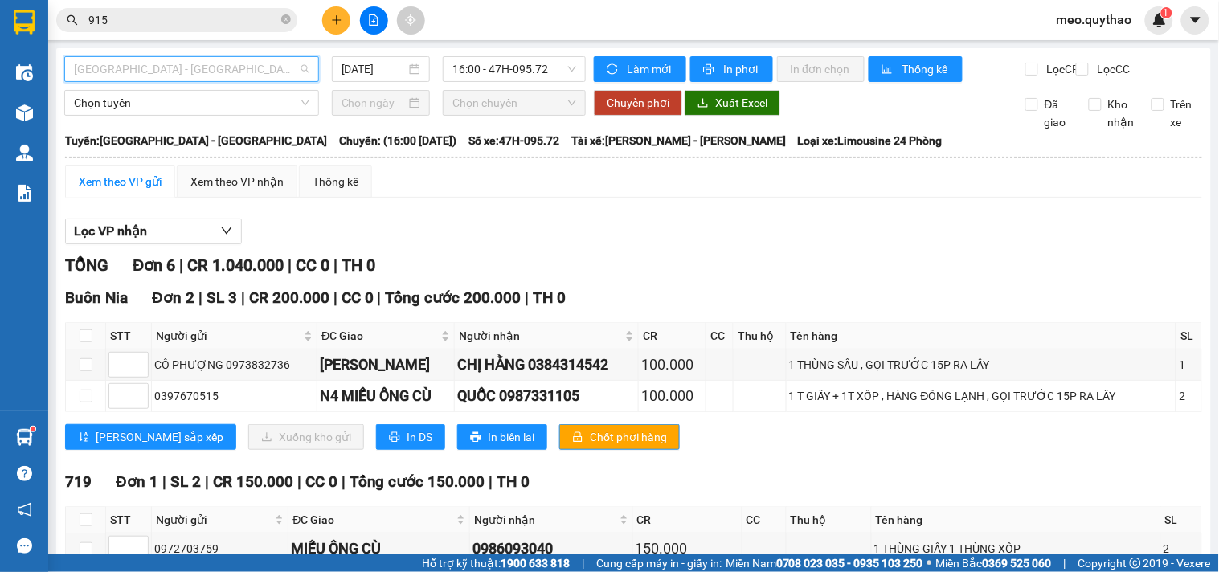
click at [194, 69] on span "[GEOGRAPHIC_DATA] - [GEOGRAPHIC_DATA]" at bounding box center [192, 69] width 236 height 24
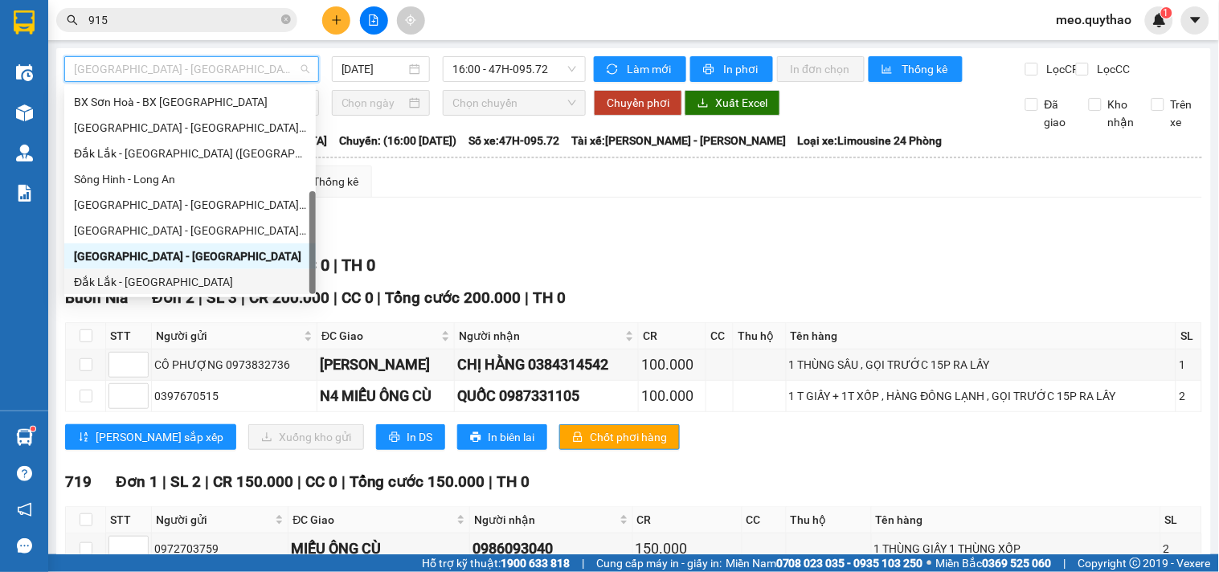
click at [174, 280] on div "Đắk Lắk - [GEOGRAPHIC_DATA]" at bounding box center [190, 282] width 232 height 18
type input "[DATE]"
